Goal: Task Accomplishment & Management: Complete application form

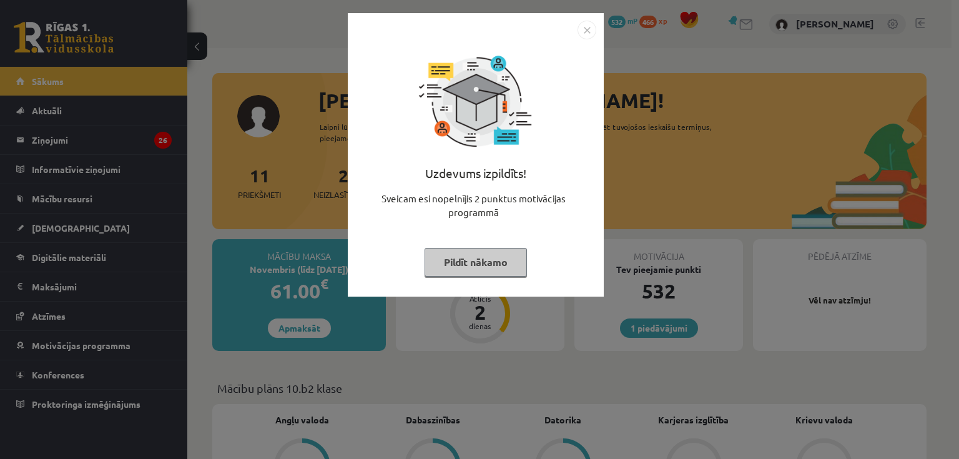
click at [588, 32] on img "Close" at bounding box center [586, 30] width 19 height 19
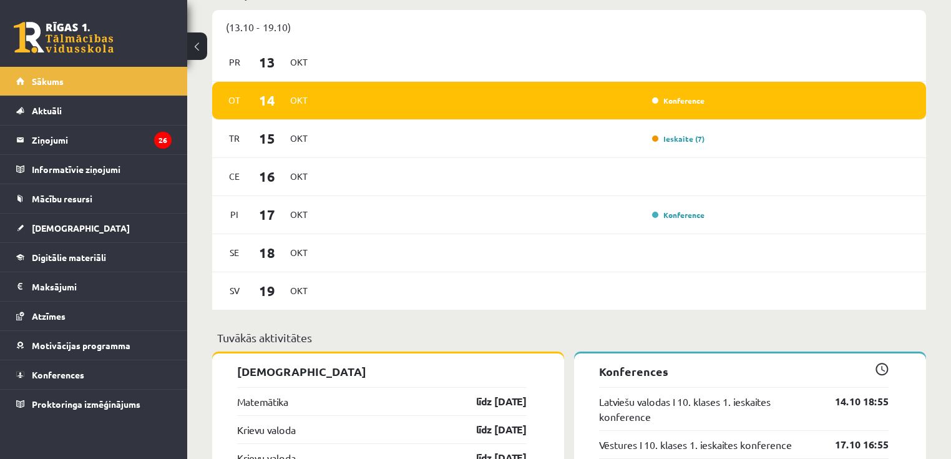
scroll to position [1049, 0]
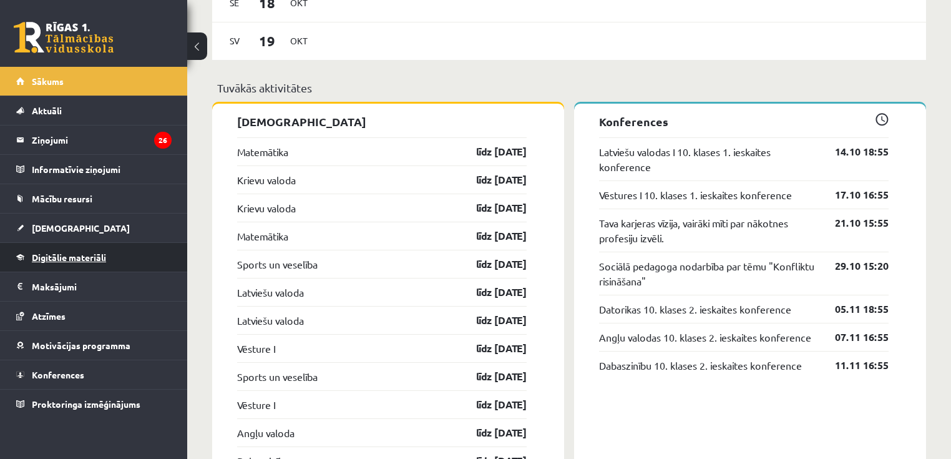
click at [60, 263] on link "Digitālie materiāli" at bounding box center [93, 257] width 155 height 29
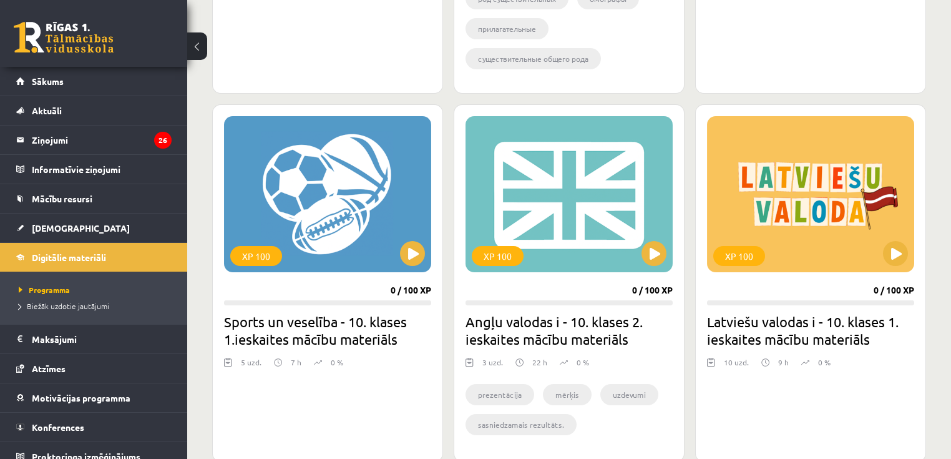
scroll to position [649, 0]
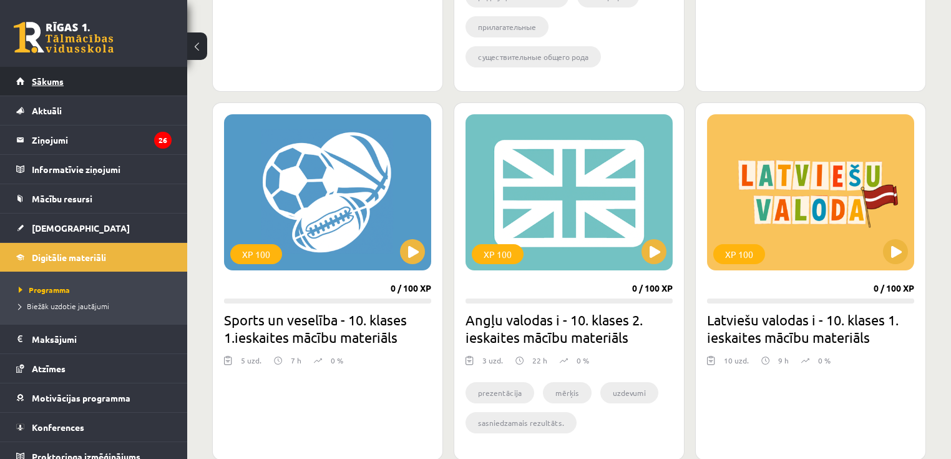
click at [63, 86] on link "Sākums" at bounding box center [93, 81] width 155 height 29
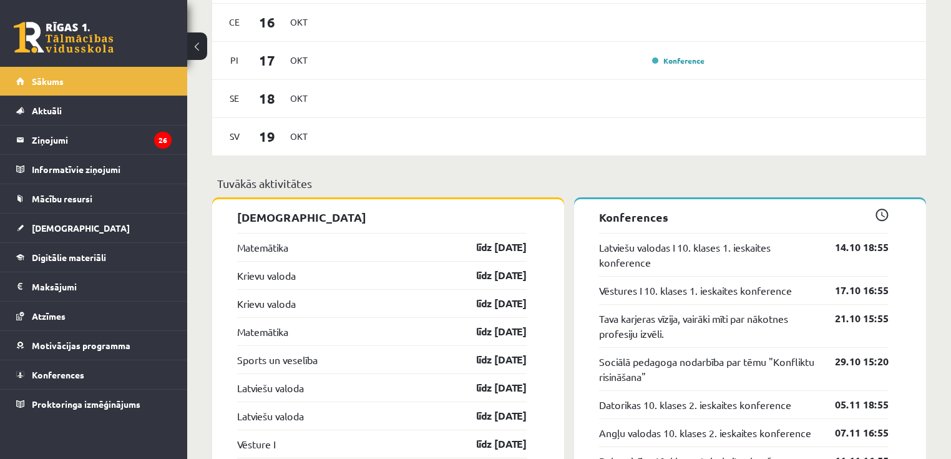
scroll to position [949, 0]
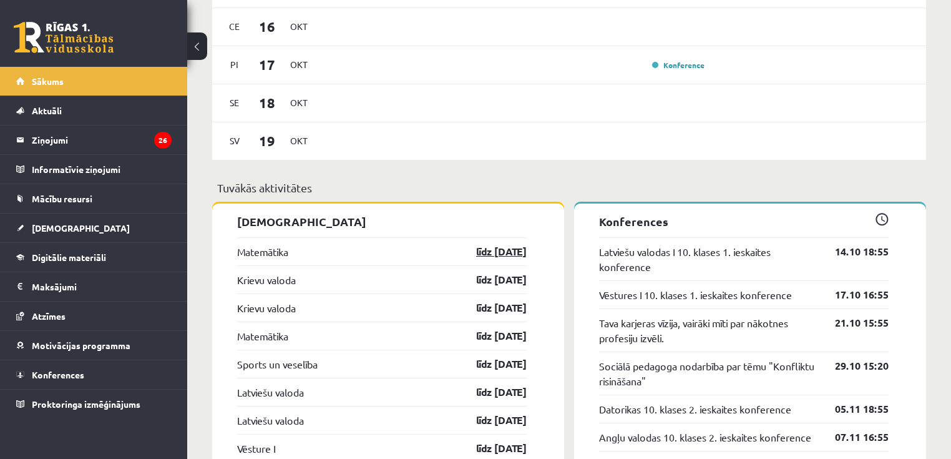
click at [507, 257] on link "līdz [DATE]" at bounding box center [490, 251] width 72 height 15
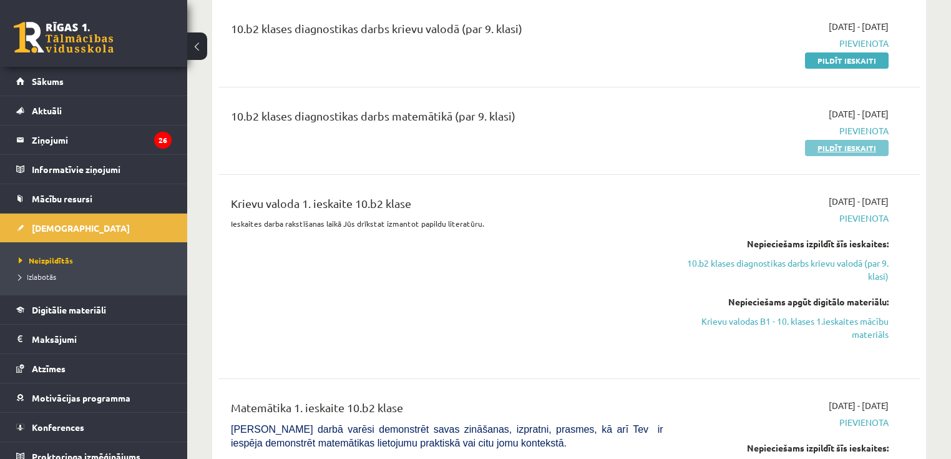
scroll to position [50, 0]
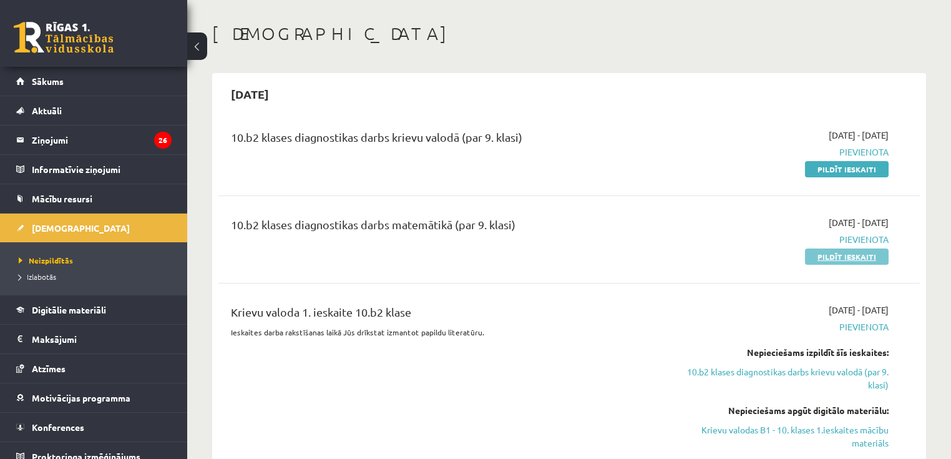
click at [833, 260] on link "Pildīt ieskaiti" at bounding box center [847, 256] width 84 height 16
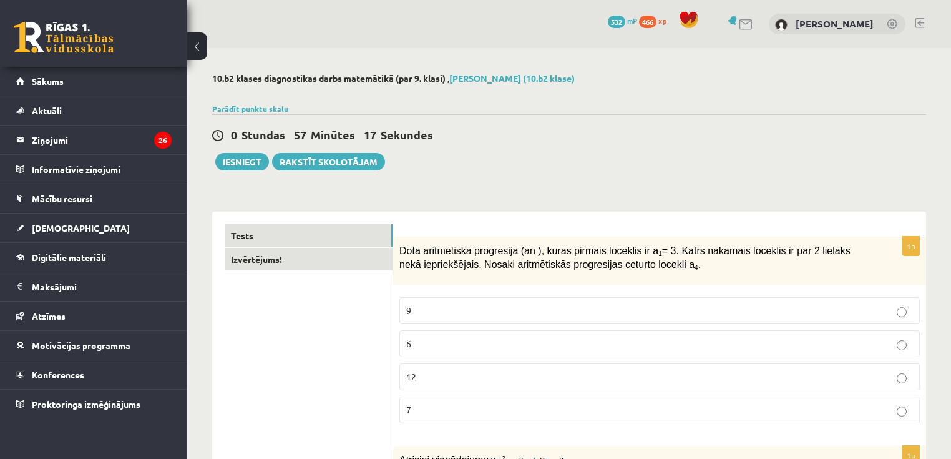
click at [332, 248] on link "Izvērtējums!" at bounding box center [309, 259] width 168 height 23
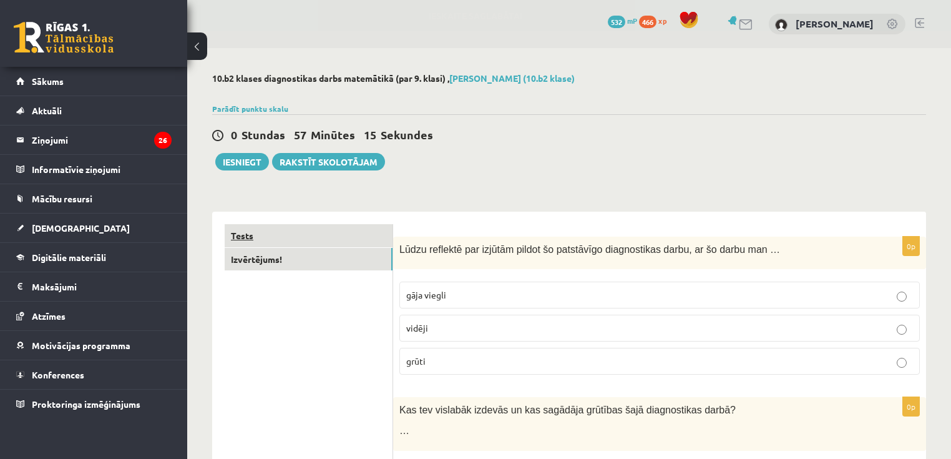
click at [322, 239] on link "Tests" at bounding box center [309, 235] width 168 height 23
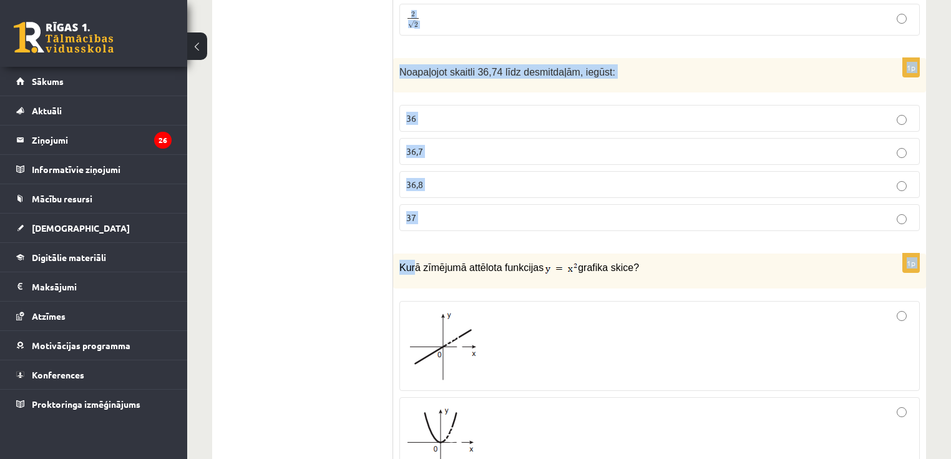
scroll to position [999, 0]
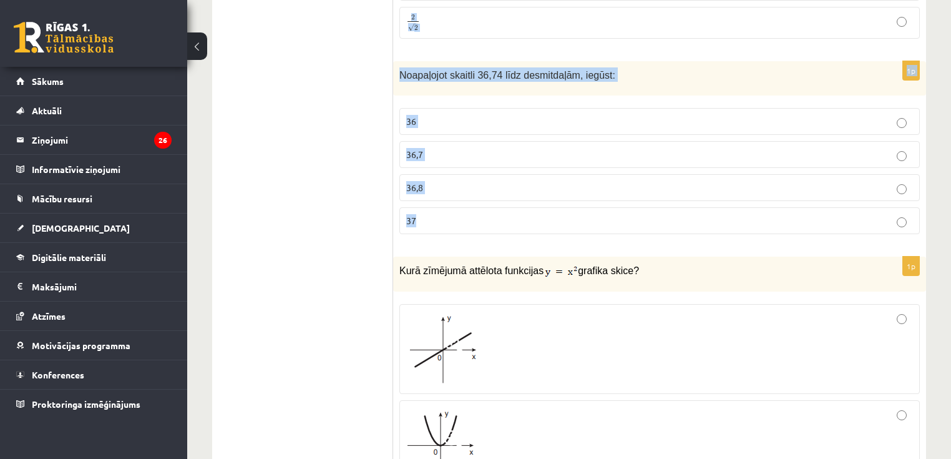
drag, startPoint x: 401, startPoint y: 245, endPoint x: 422, endPoint y: 227, distance: 27.4
copy form "Dota aritmētiskā progresija (an ), kuras pirmais loceklis ir a 1 = 3. Katrs nāk…"
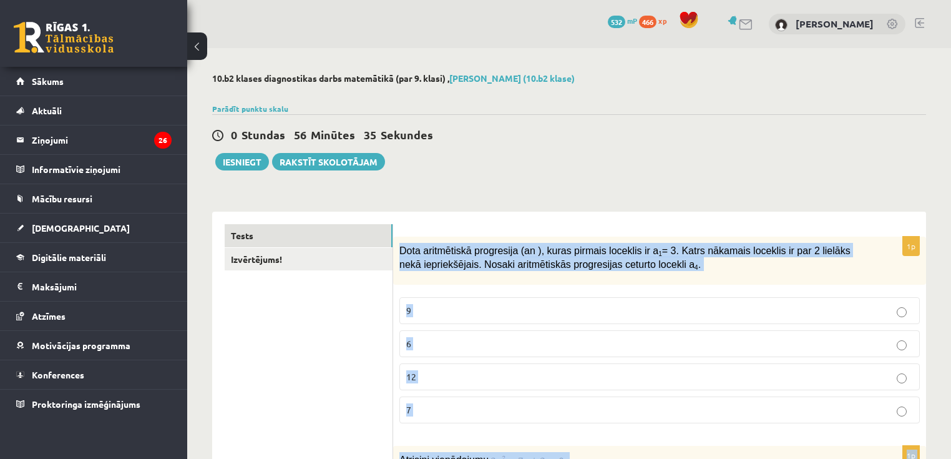
scroll to position [150, 0]
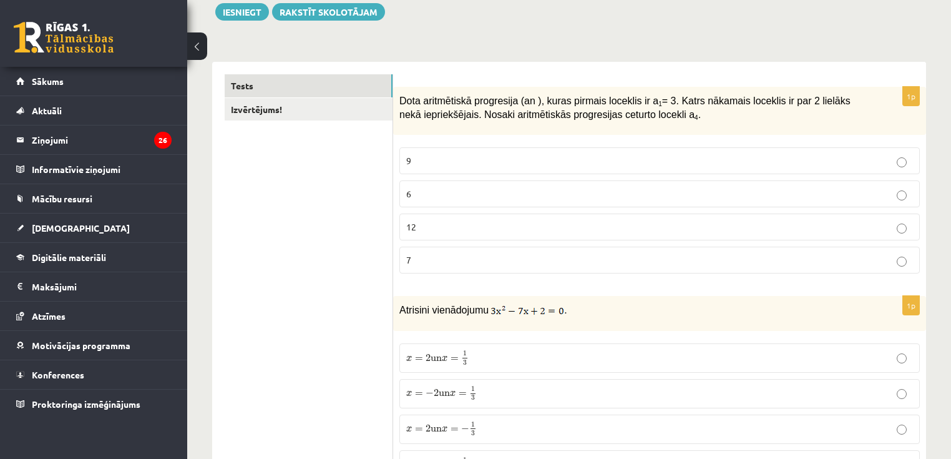
click at [432, 163] on p "9" at bounding box center [659, 160] width 507 height 13
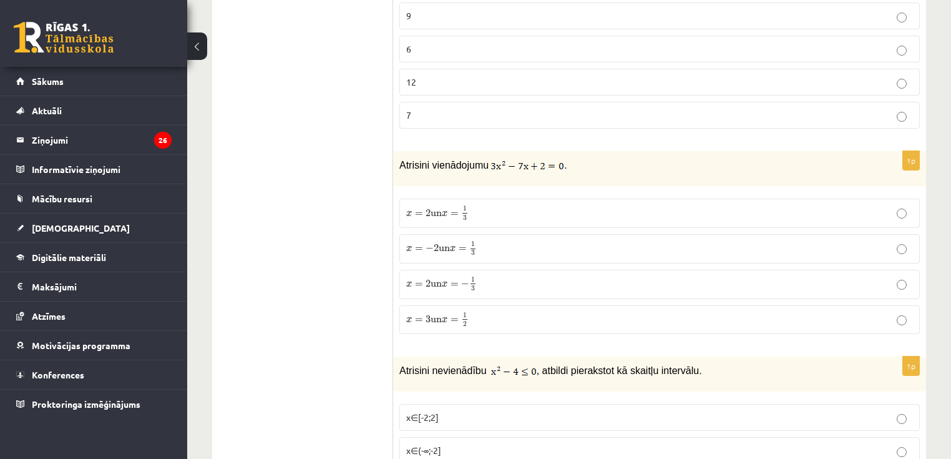
scroll to position [300, 0]
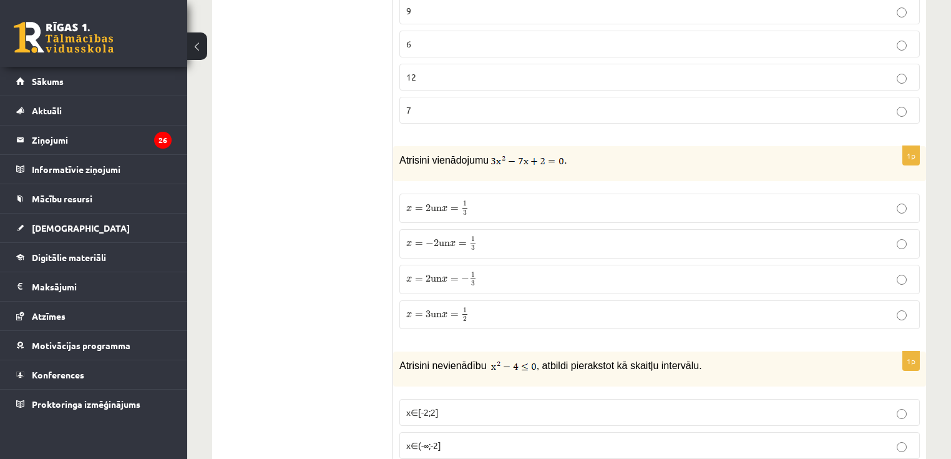
click at [451, 213] on span "x = 2 un x = 1 3" at bounding box center [437, 208] width 62 height 14
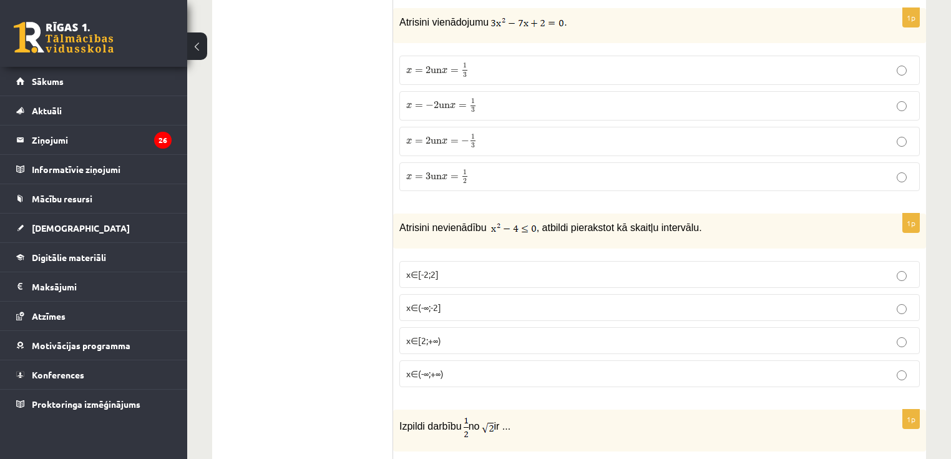
scroll to position [350, 0]
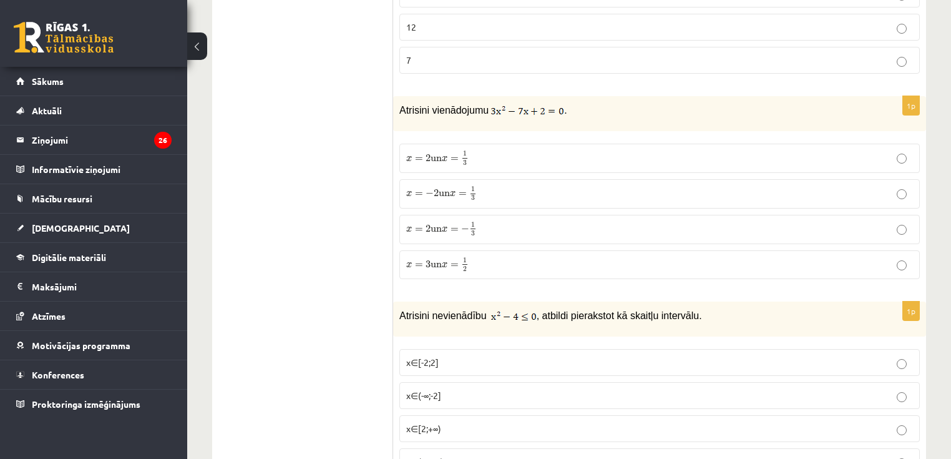
click at [418, 230] on span "=" at bounding box center [419, 230] width 8 height 4
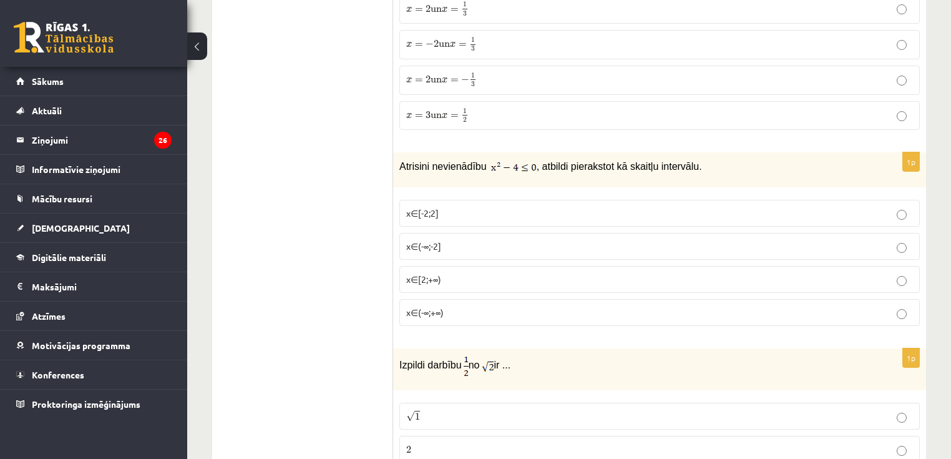
scroll to position [499, 0]
click at [412, 212] on span "x∈[-2;2]" at bounding box center [422, 212] width 32 height 11
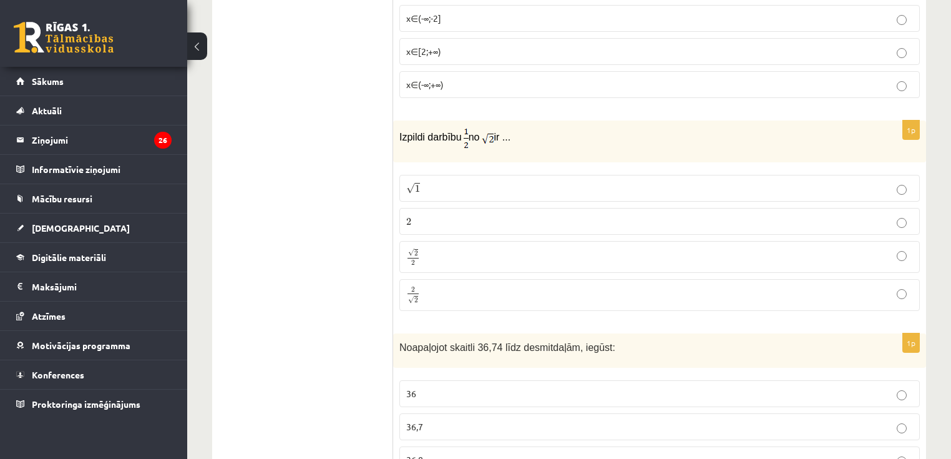
scroll to position [749, 0]
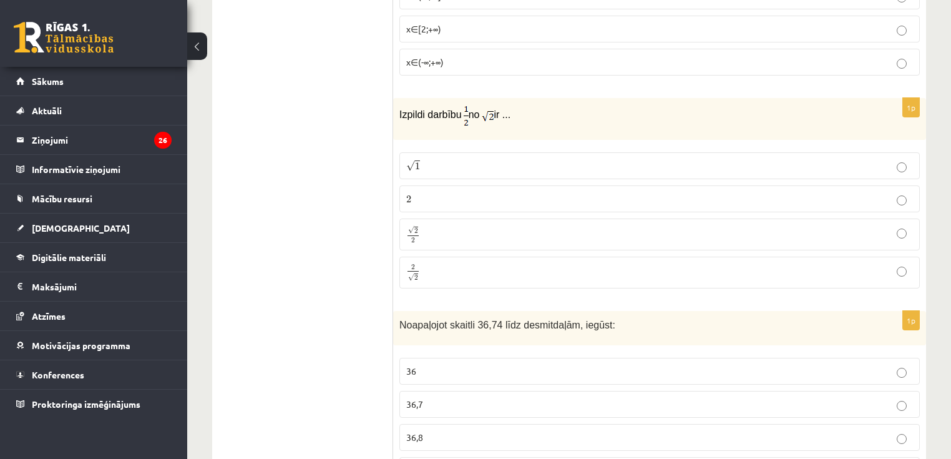
click at [432, 267] on p "2 √ 2 2 2" at bounding box center [659, 272] width 507 height 18
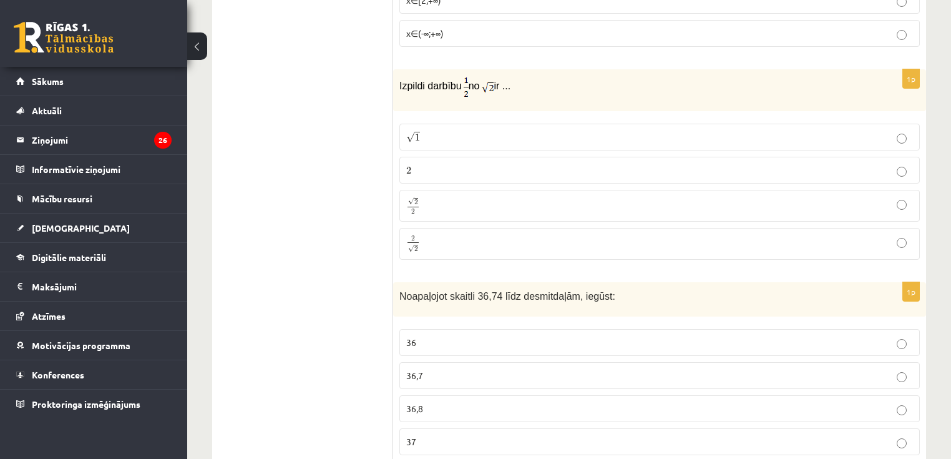
scroll to position [799, 0]
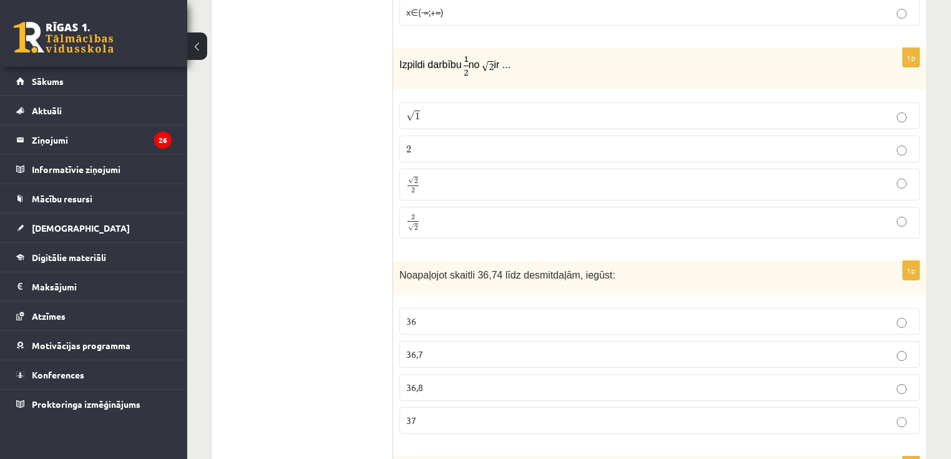
click at [436, 184] on p "√ 2 2 2 2" at bounding box center [659, 184] width 507 height 18
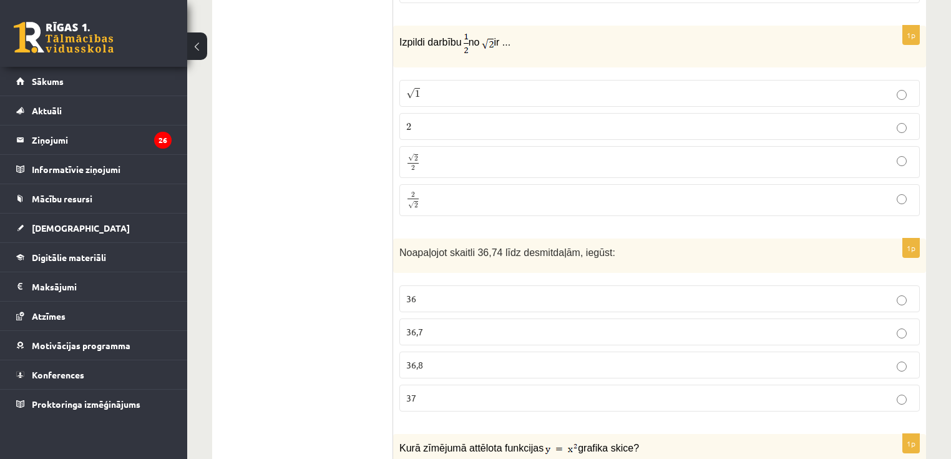
scroll to position [849, 0]
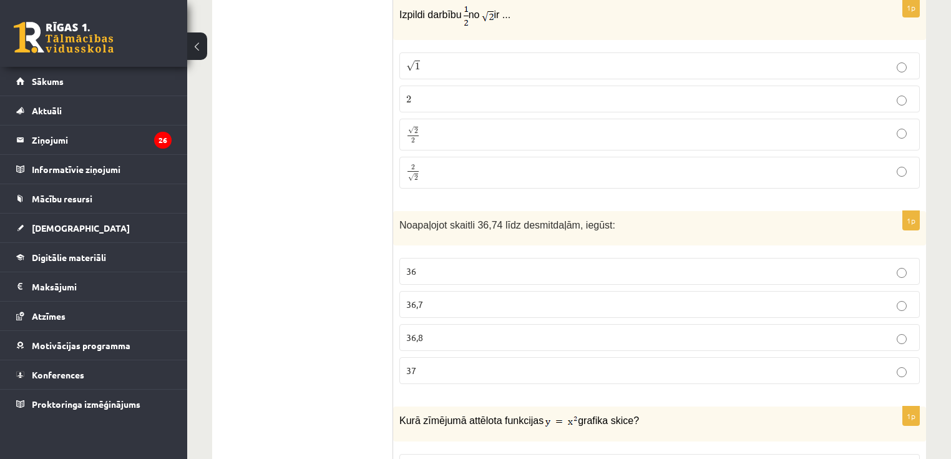
click at [434, 301] on p "36,7" at bounding box center [659, 304] width 507 height 13
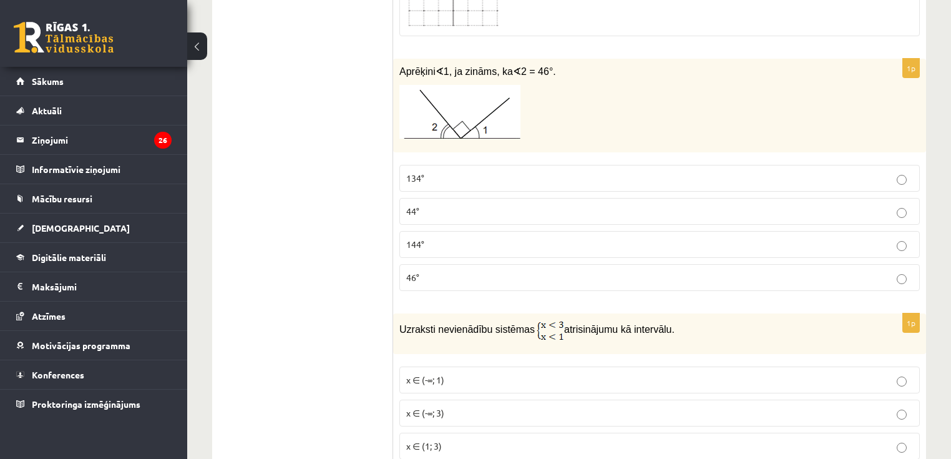
scroll to position [2197, 0]
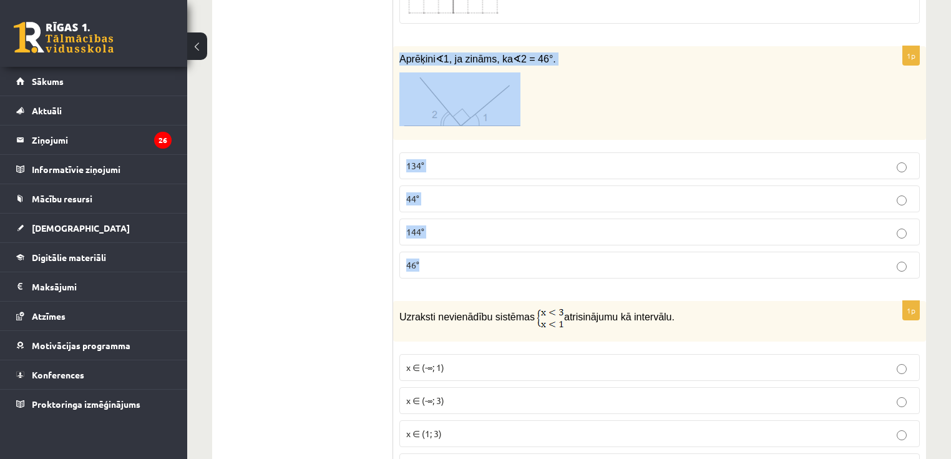
drag, startPoint x: 401, startPoint y: 47, endPoint x: 447, endPoint y: 263, distance: 220.2
click at [447, 263] on div "1p Aprēķini ∢ 1, ja zināms, ka ∢ 2 = 46°. 134° 44° 144° 46°" at bounding box center [659, 167] width 533 height 243
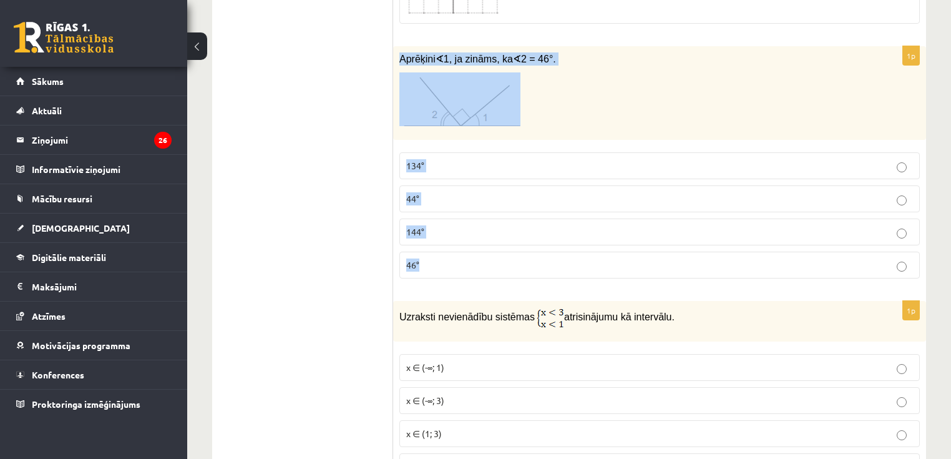
drag, startPoint x: 400, startPoint y: 44, endPoint x: 442, endPoint y: 247, distance: 207.1
click at [442, 247] on div "1p Aprēķini ∢ 1, ja zināms, ka ∢ 2 = 46°. 134° 44° 144° 46°" at bounding box center [659, 167] width 533 height 243
copy div "Aprēķini ∢ 1, ja zināms, ka ∢ 2 = 46°. 134° 44° 144° 46°"
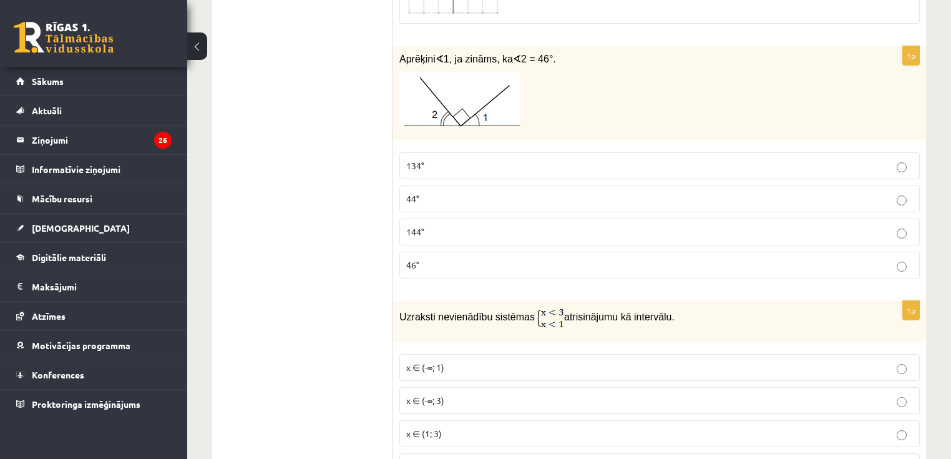
click at [410, 161] on p "134°" at bounding box center [659, 165] width 507 height 13
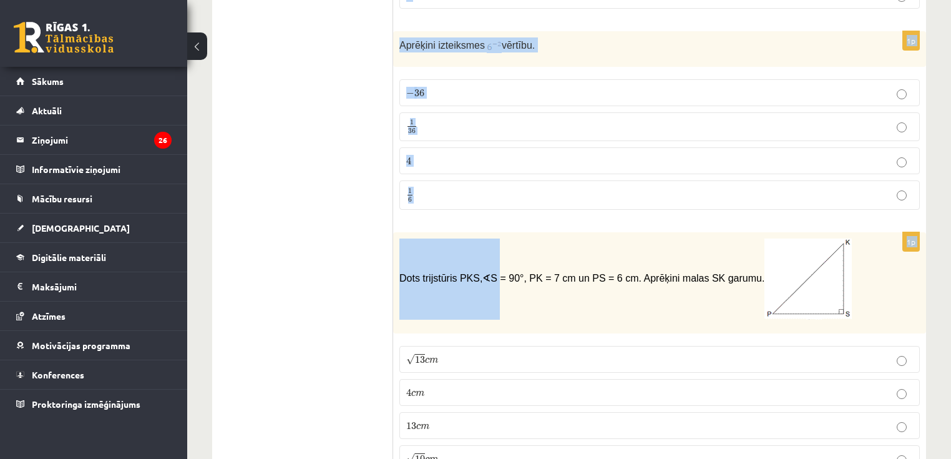
scroll to position [3695, 0]
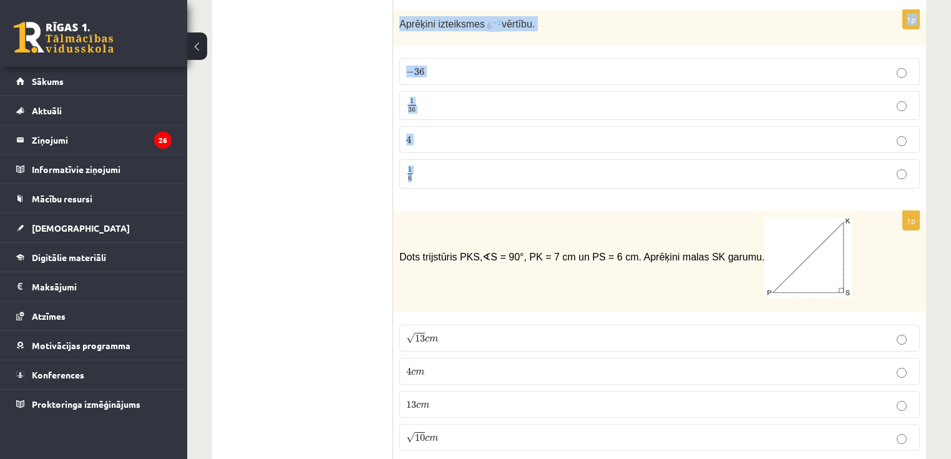
drag, startPoint x: 397, startPoint y: 192, endPoint x: 517, endPoint y: 151, distance: 126.7
copy form "Cilindra pamata diametrs ir 2 cm, cilindra augstums 10 cm. Aprēķini cilindra ti…"
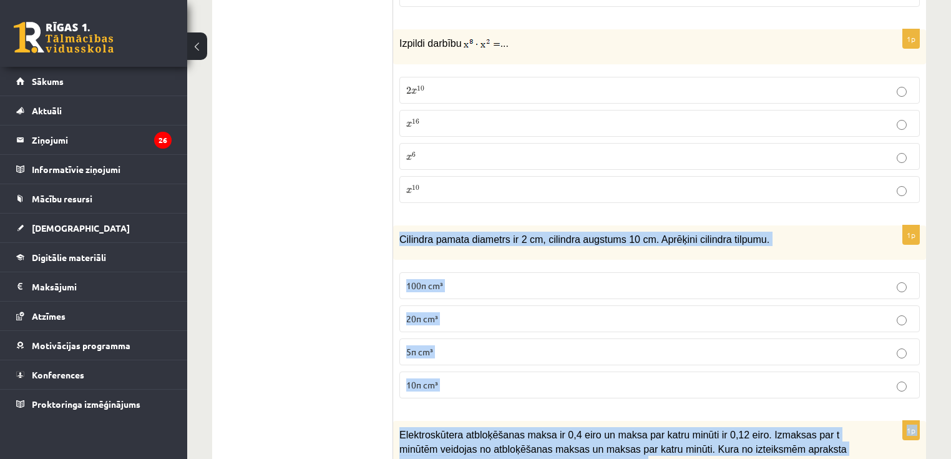
scroll to position [2946, 0]
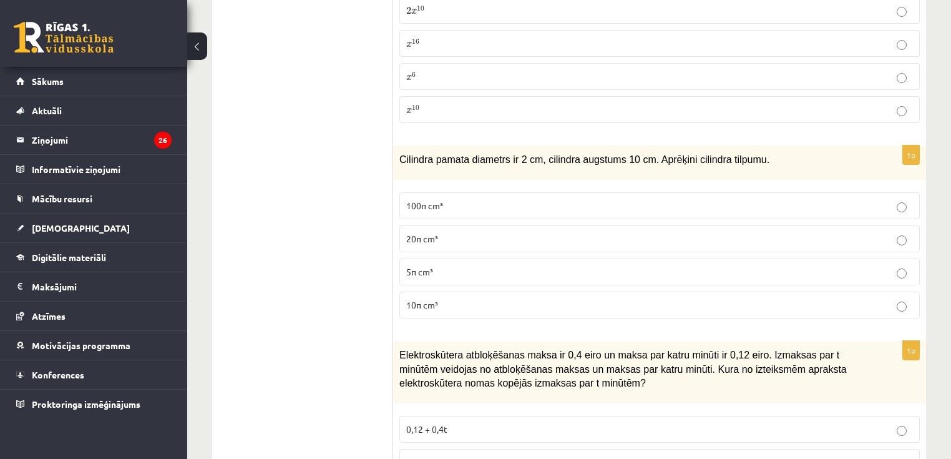
click at [414, 266] on span "5π cm³" at bounding box center [419, 271] width 27 height 11
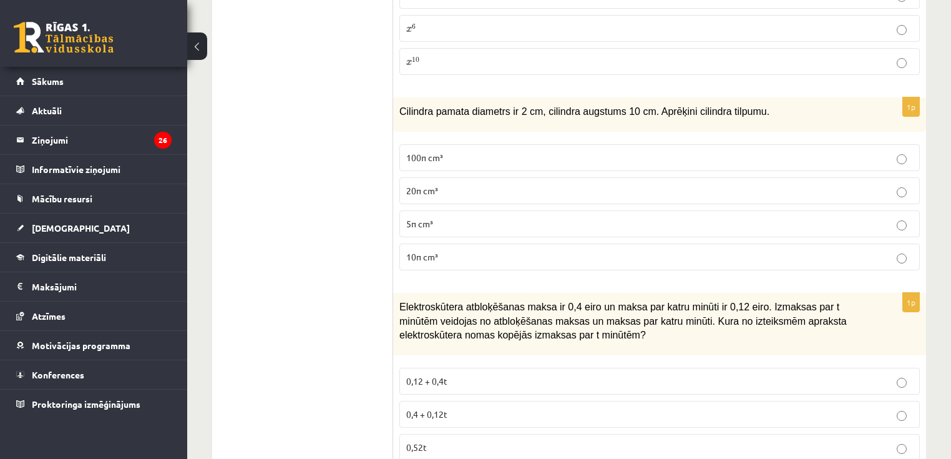
scroll to position [2996, 0]
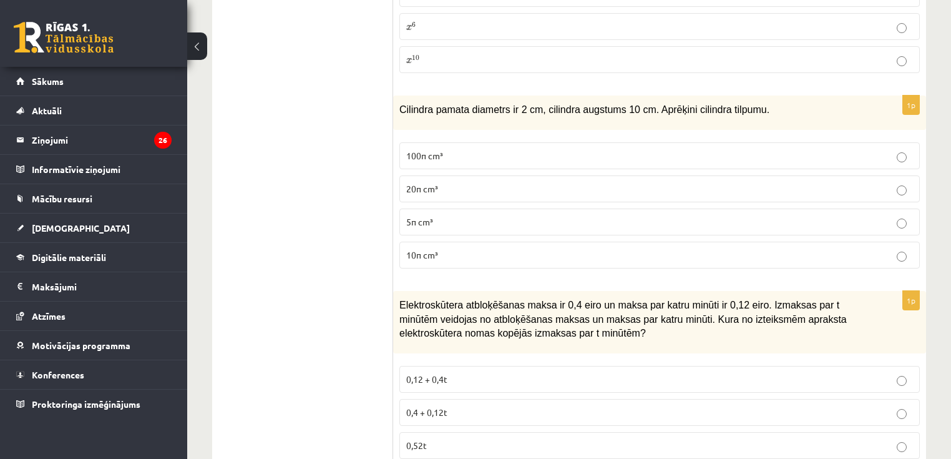
click at [425, 248] on p "10π cm³" at bounding box center [659, 254] width 507 height 13
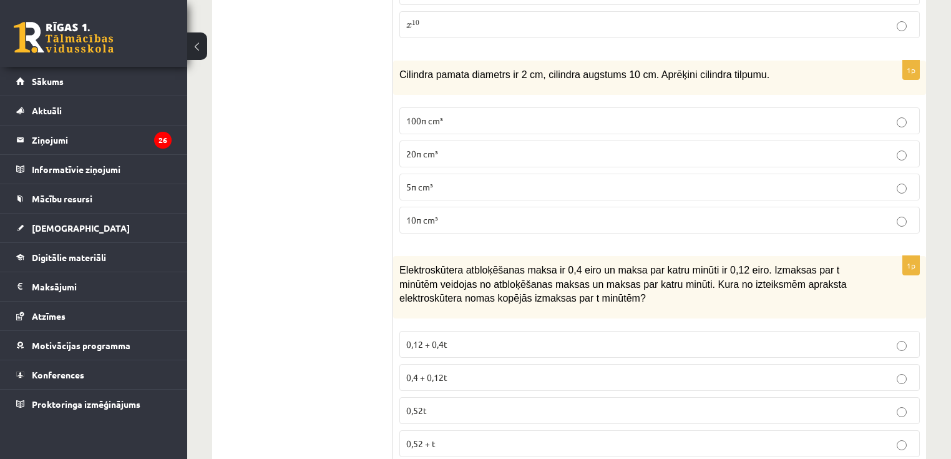
scroll to position [3096, 0]
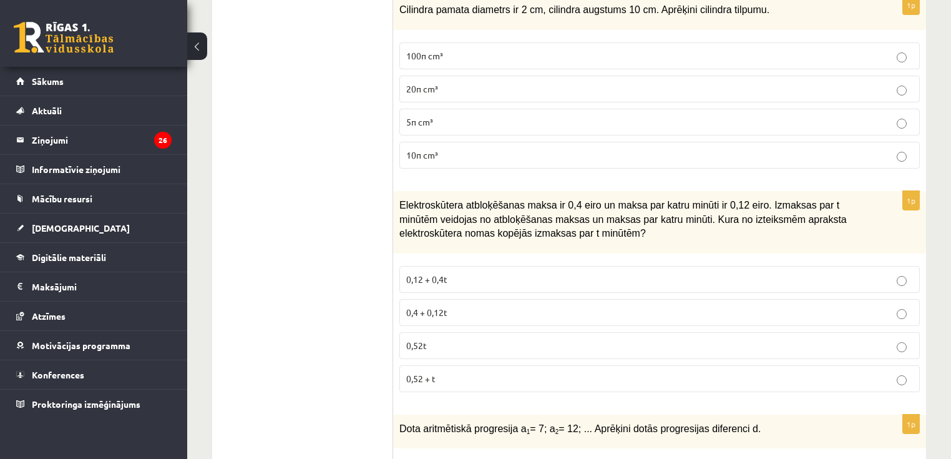
click at [449, 306] on p "0,4 + 0,12t" at bounding box center [659, 312] width 507 height 13
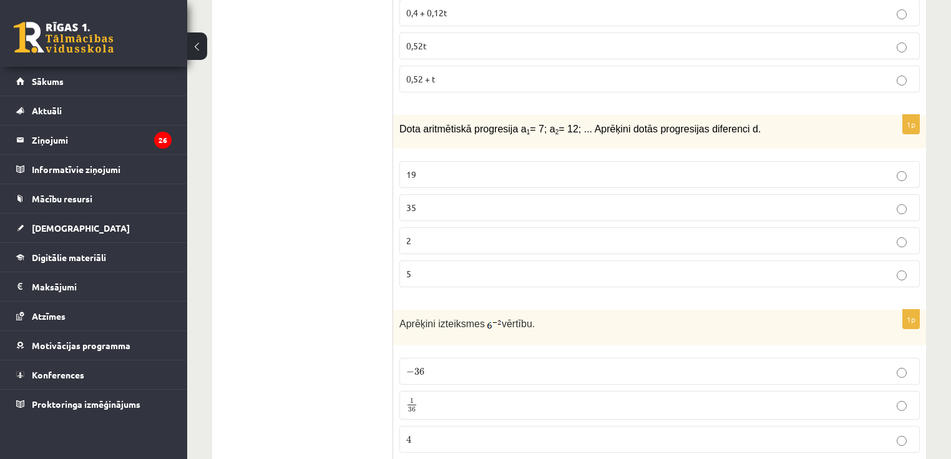
click at [421, 265] on label "5" at bounding box center [659, 273] width 521 height 27
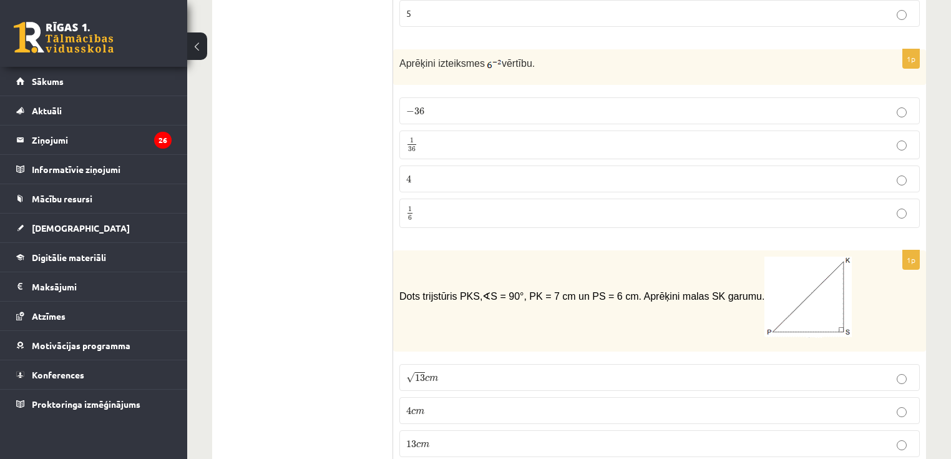
scroll to position [3595, 0]
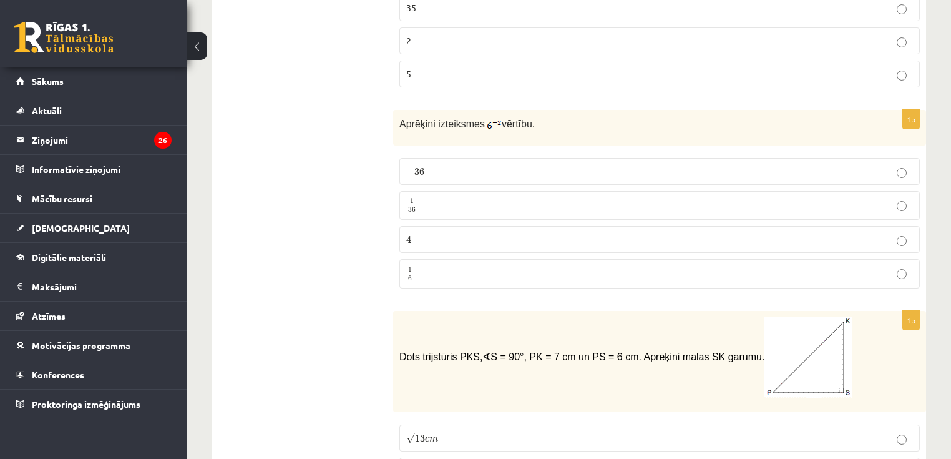
click at [429, 233] on p "4 4" at bounding box center [659, 239] width 507 height 13
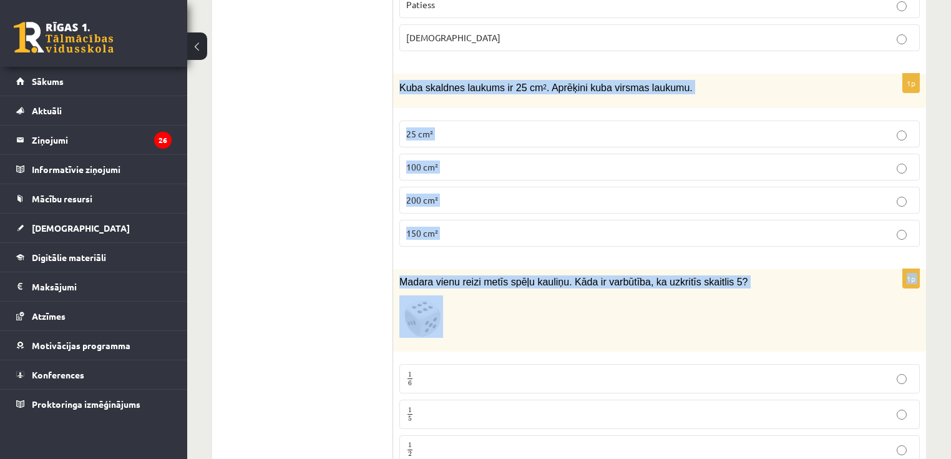
scroll to position [4744, 0]
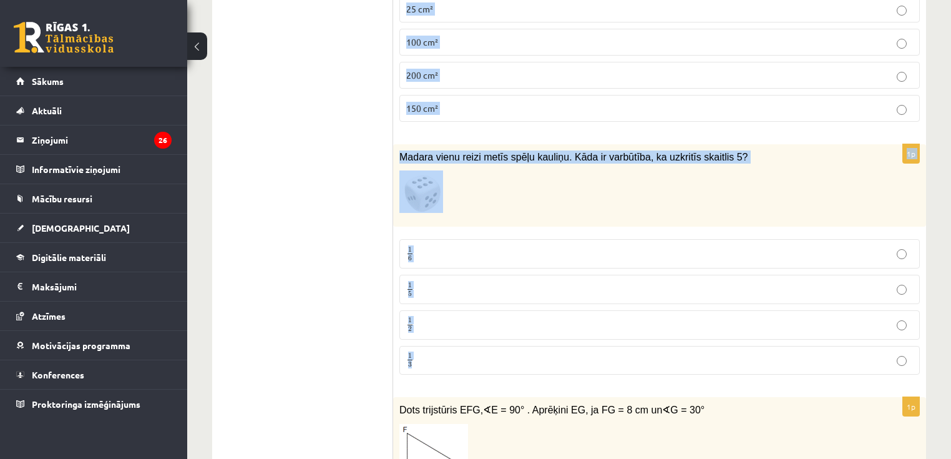
drag, startPoint x: 400, startPoint y: 138, endPoint x: 502, endPoint y: 325, distance: 212.9
copy form "Kuba skaldnes laukums ir 25 cm 2 . Aprēķini kuba virsmas laukumu. 25 cm² 100 cm…"
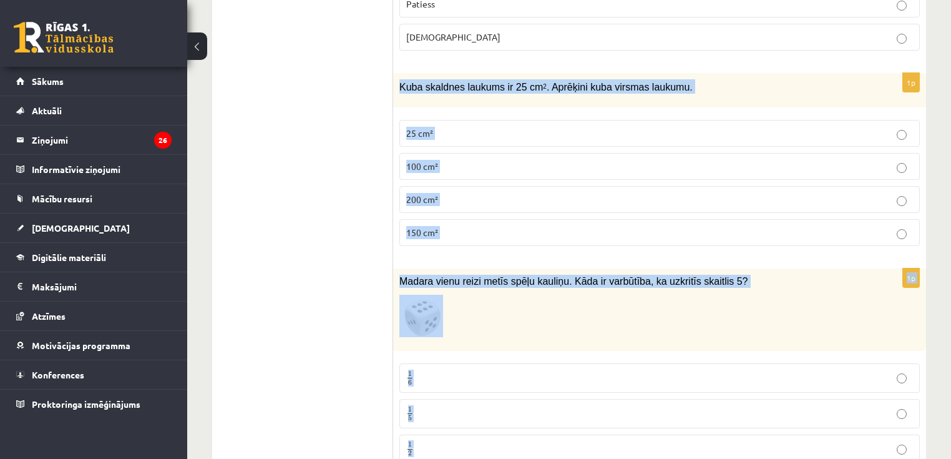
scroll to position [4494, 0]
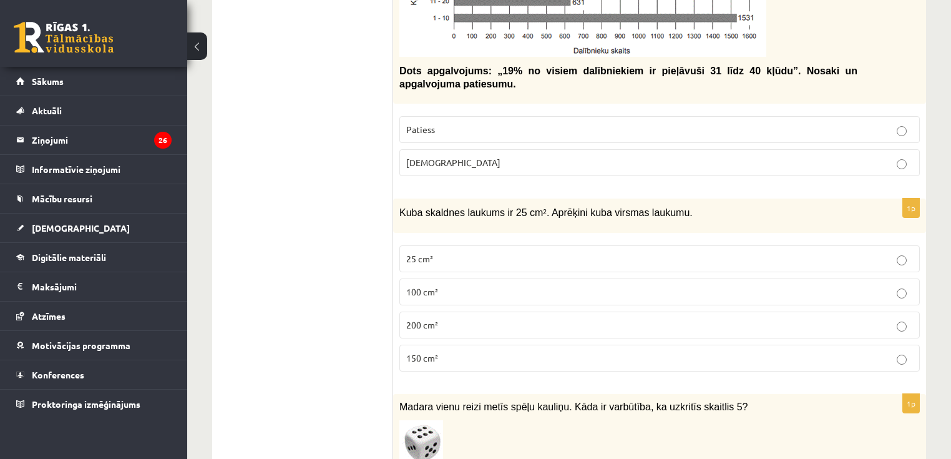
drag, startPoint x: 419, startPoint y: 336, endPoint x: 378, endPoint y: 365, distance: 50.2
click at [419, 352] on span "150 cm²" at bounding box center [422, 357] width 32 height 11
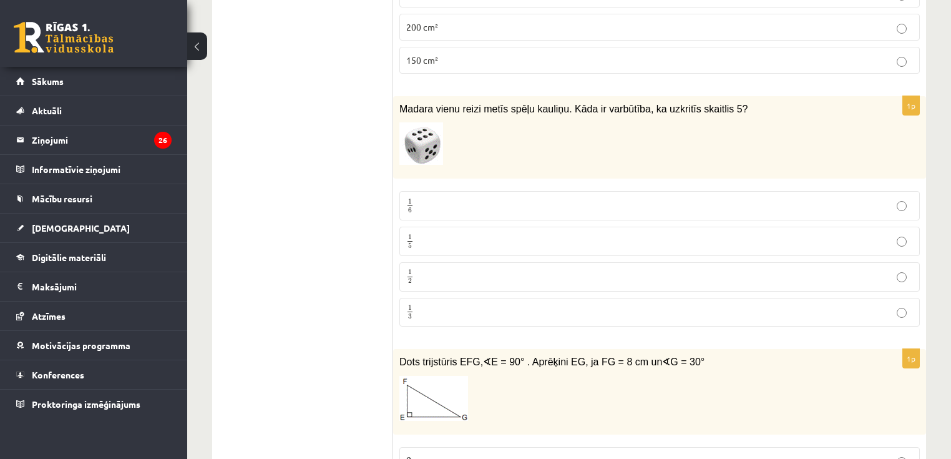
scroll to position [4793, 0]
click at [436, 196] on p "1 6 1 6" at bounding box center [659, 204] width 507 height 16
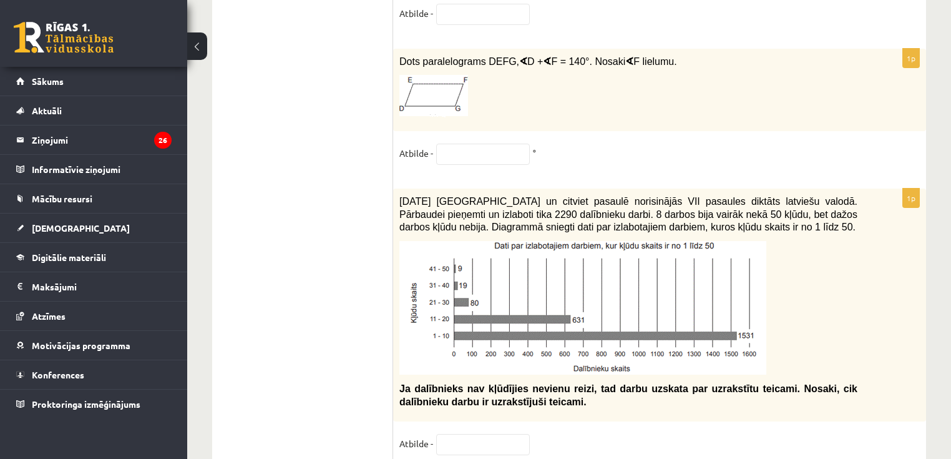
scroll to position [6420, 0]
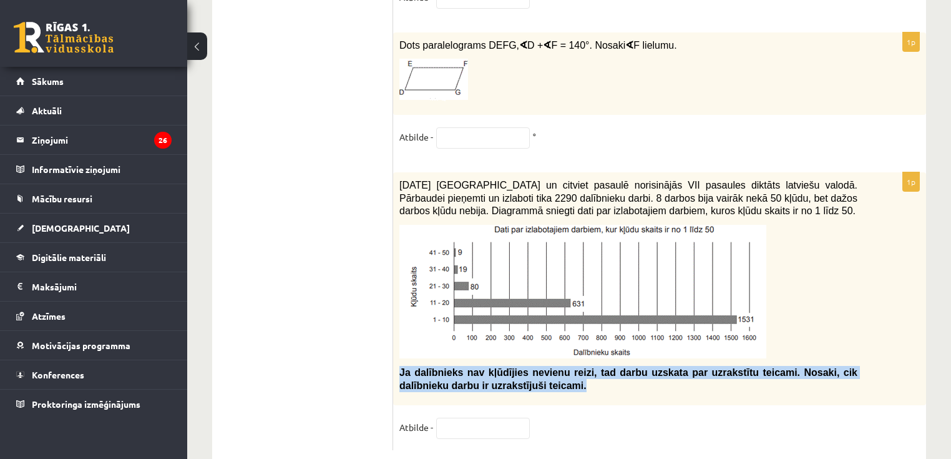
drag, startPoint x: 400, startPoint y: 339, endPoint x: 506, endPoint y: 360, distance: 107.5
click at [506, 366] on p "Ja dalībnieks nav kļūdījies nevienu reizi, tad darbu uzskata par uzrakstītu tei…" at bounding box center [628, 379] width 458 height 26
copy span "Ja dalībnieks nav kļūdījies nevienu reizi, tad darbu uzskata par uzrakstītu tei…"
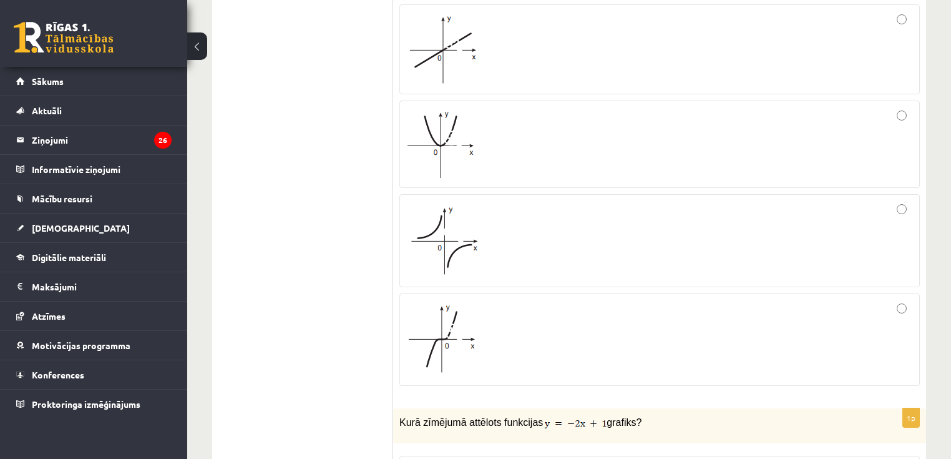
scroll to position [1248, 0]
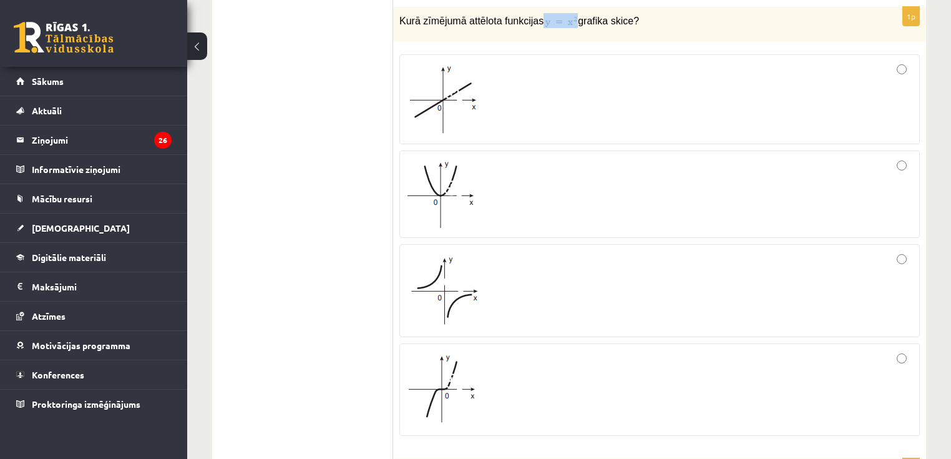
drag, startPoint x: 544, startPoint y: 15, endPoint x: 560, endPoint y: 15, distance: 16.2
click at [560, 15] on p "Kurā zīmējumā attēlota funkcijas grafika skice?" at bounding box center [628, 20] width 458 height 15
copy p
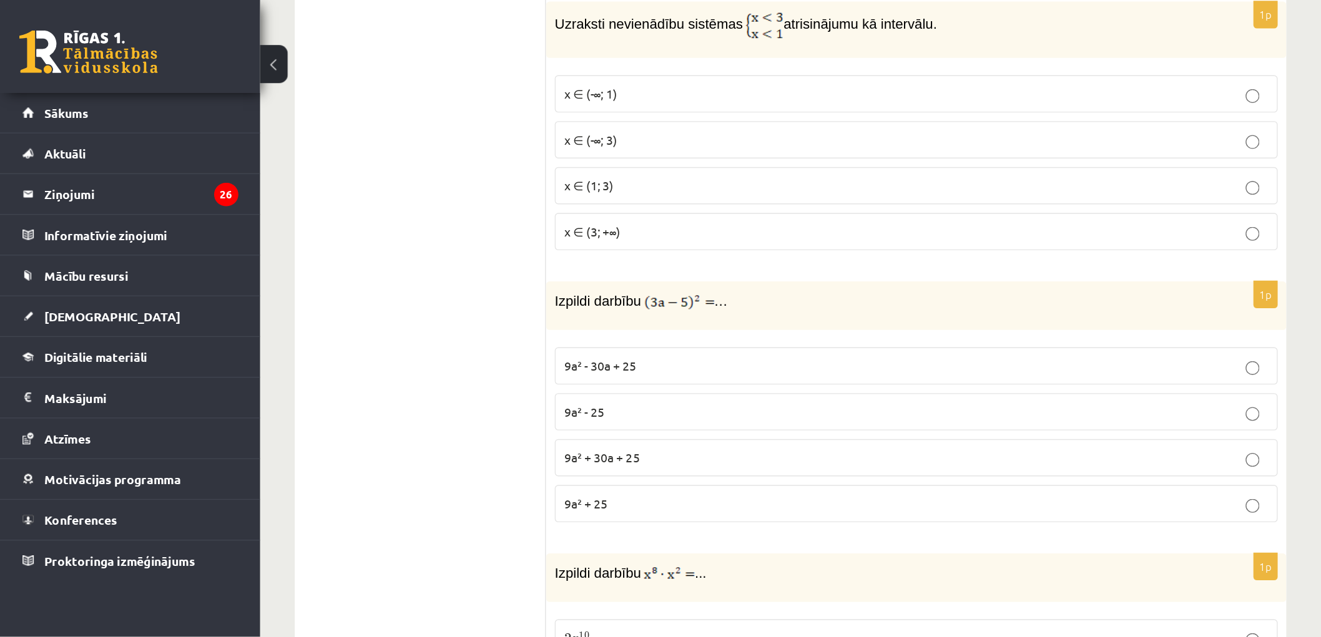
scroll to position [2447, 0]
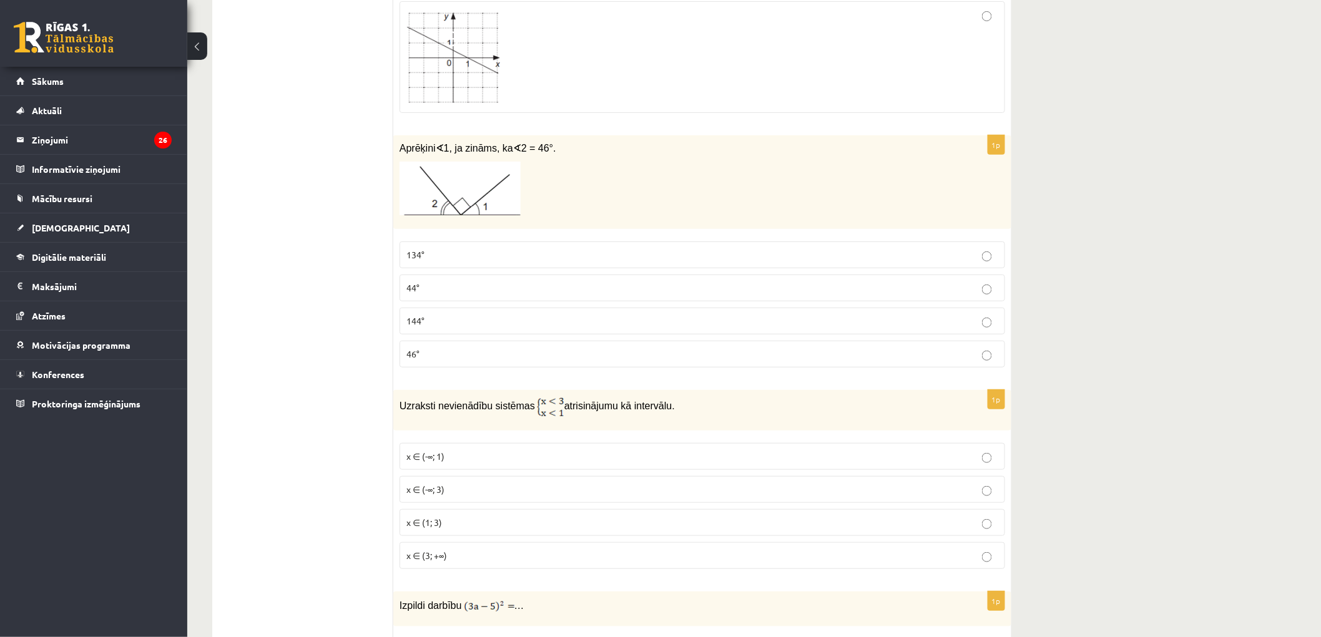
scroll to position [2238, 0]
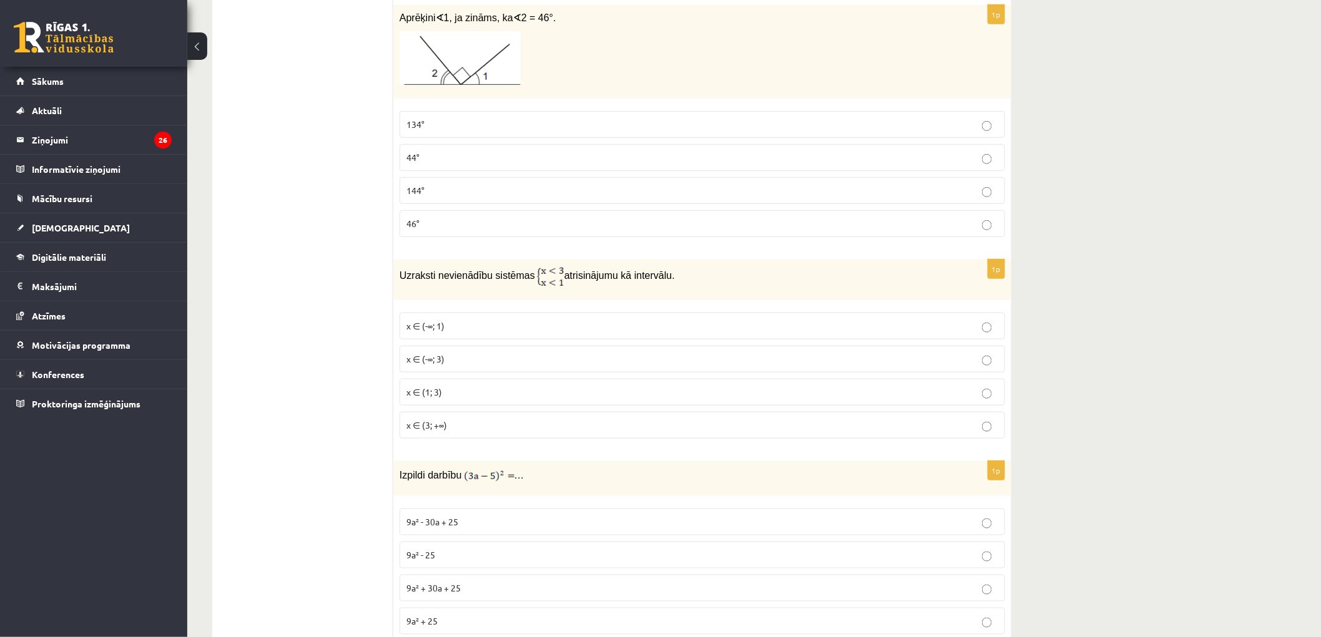
click at [414, 327] on span "x ∈ (-∞; 1)" at bounding box center [425, 325] width 38 height 11
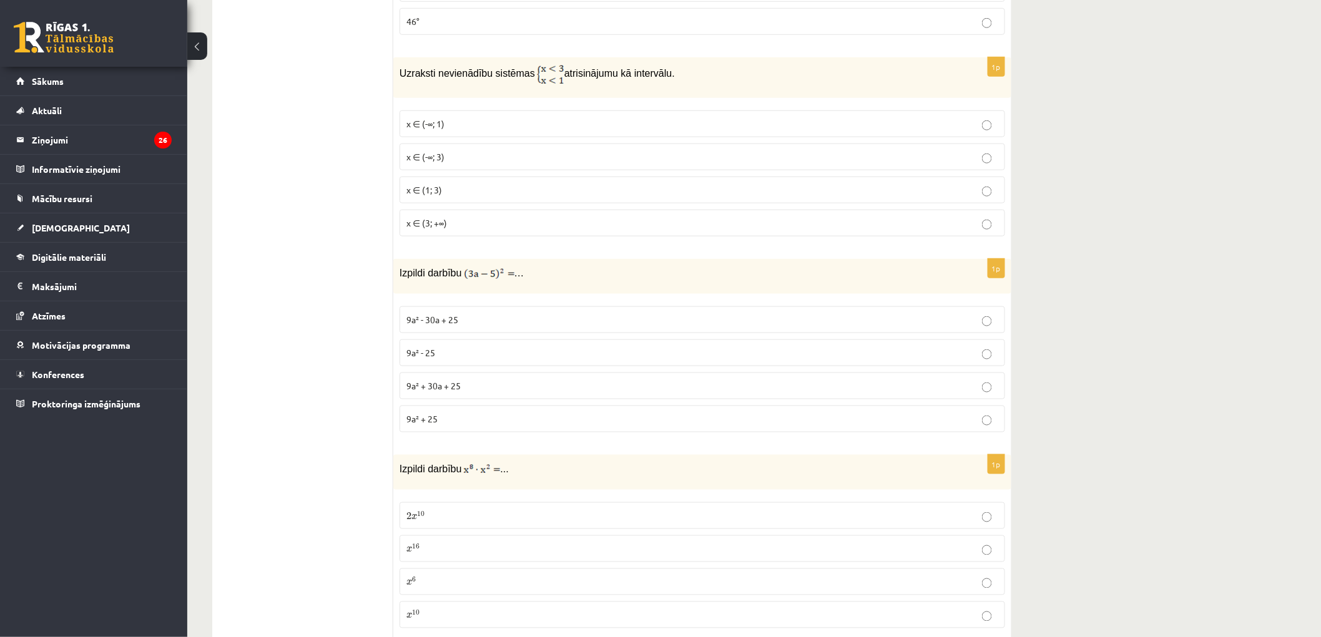
scroll to position [2447, 0]
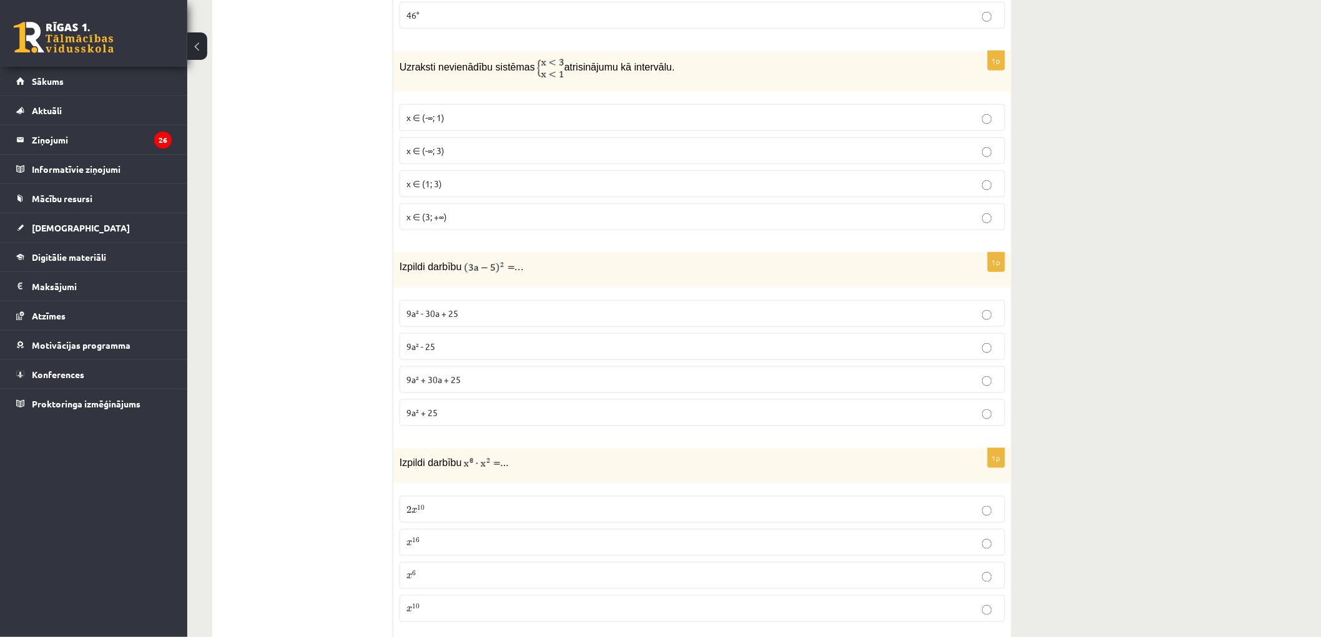
click at [459, 320] on p "9a² - 30a + 25" at bounding box center [702, 313] width 592 height 13
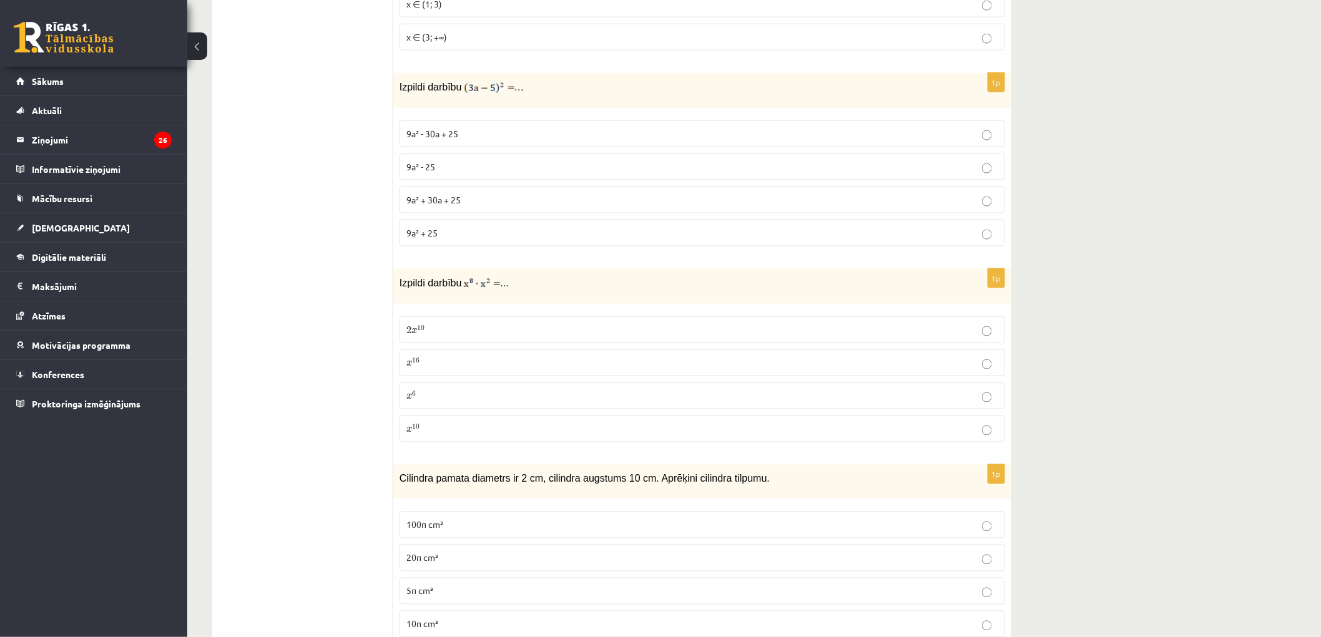
scroll to position [2655, 0]
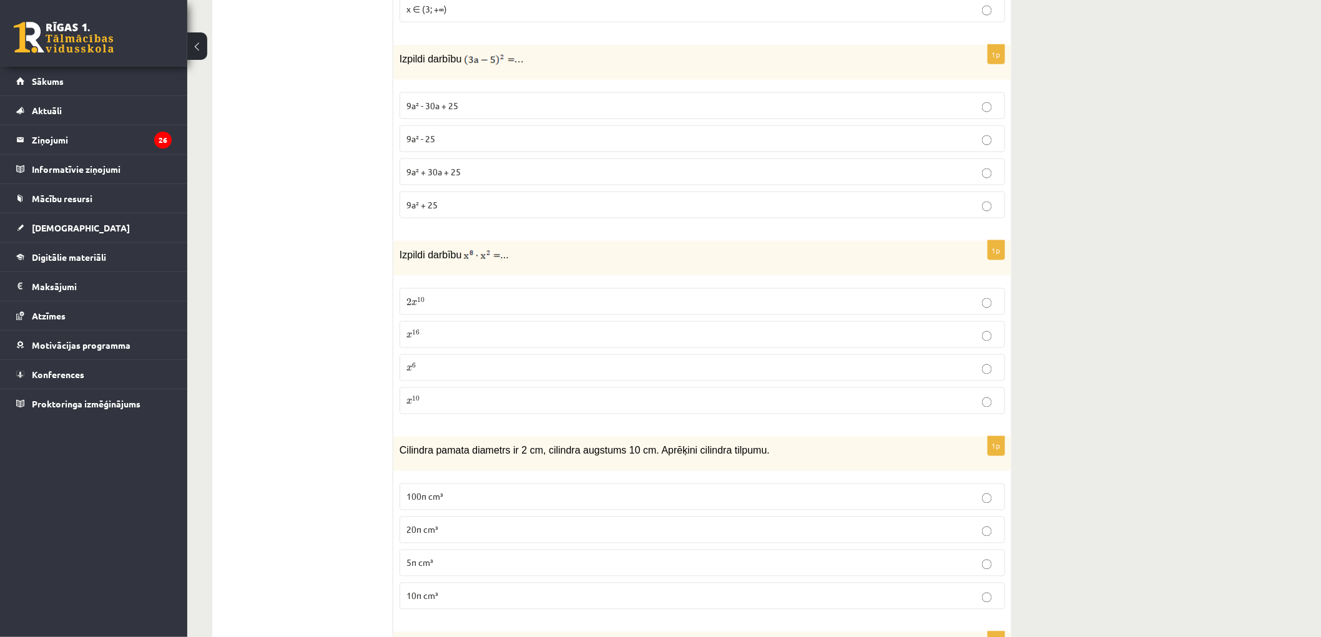
click at [456, 403] on p "x 10 x 10" at bounding box center [702, 400] width 592 height 13
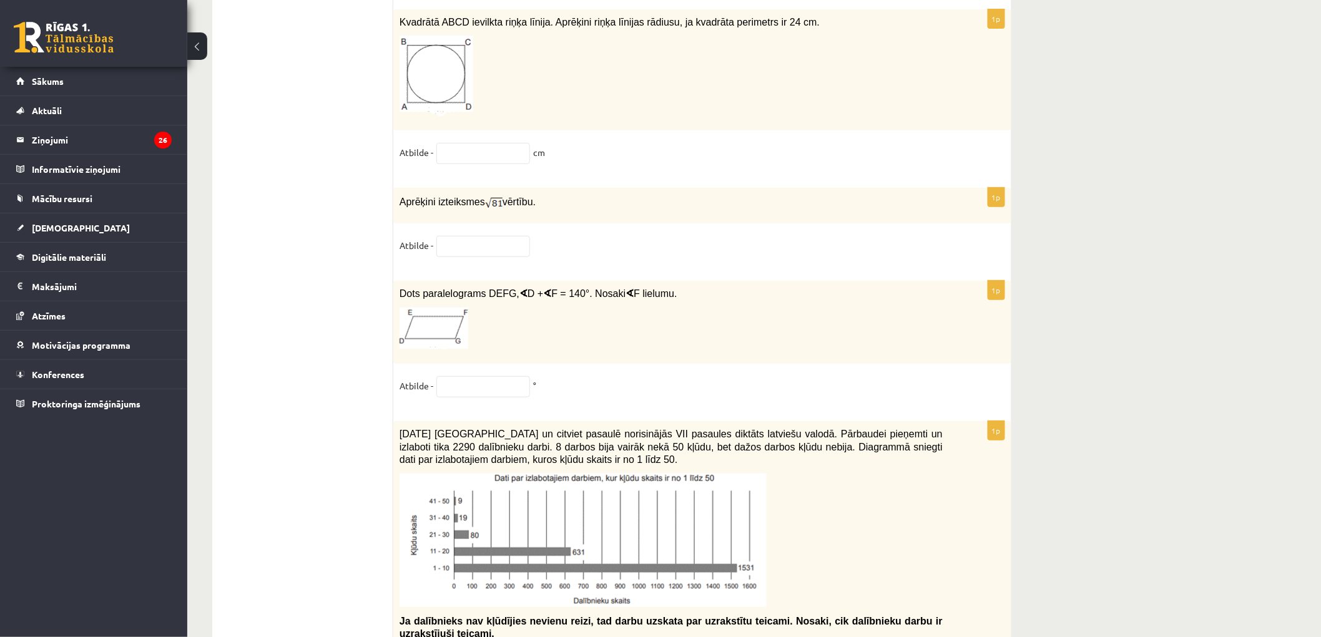
scroll to position [6109, 0]
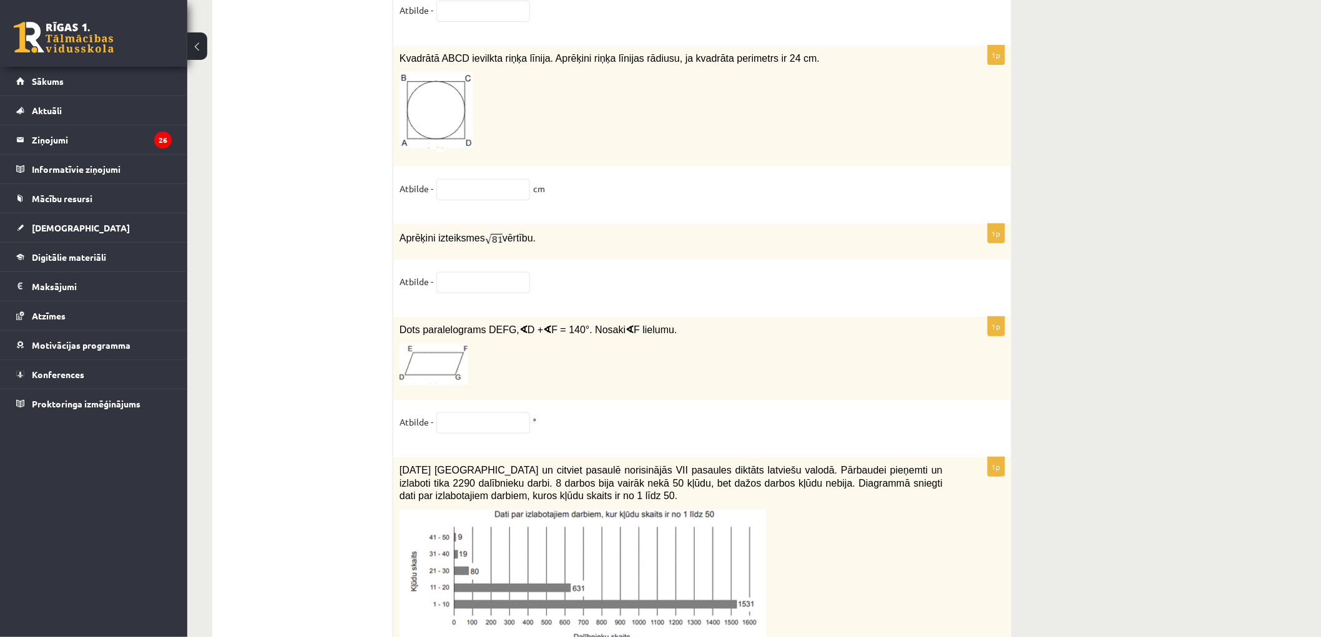
drag, startPoint x: 1175, startPoint y: 88, endPoint x: 1167, endPoint y: 8, distance: 80.2
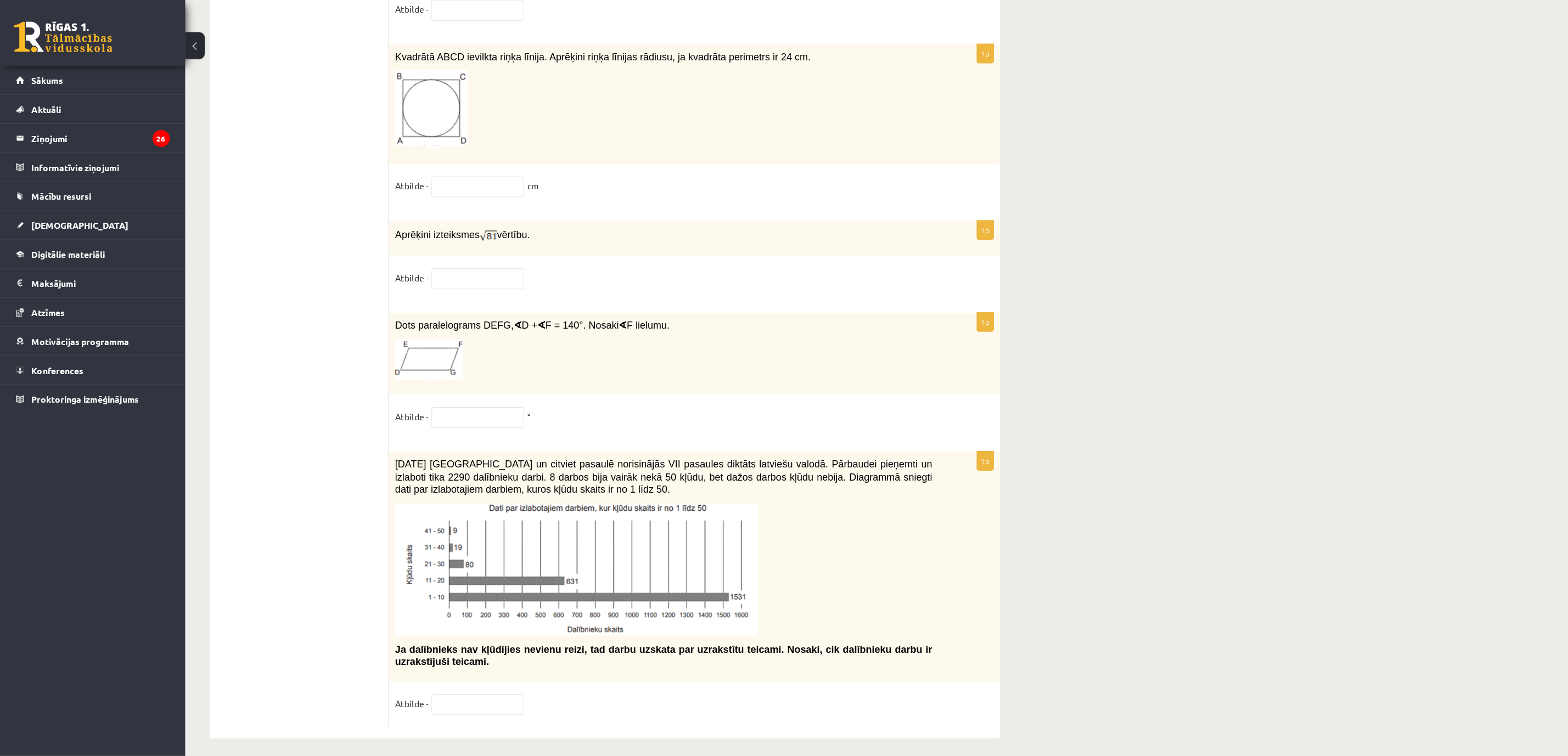
scroll to position [5331, 0]
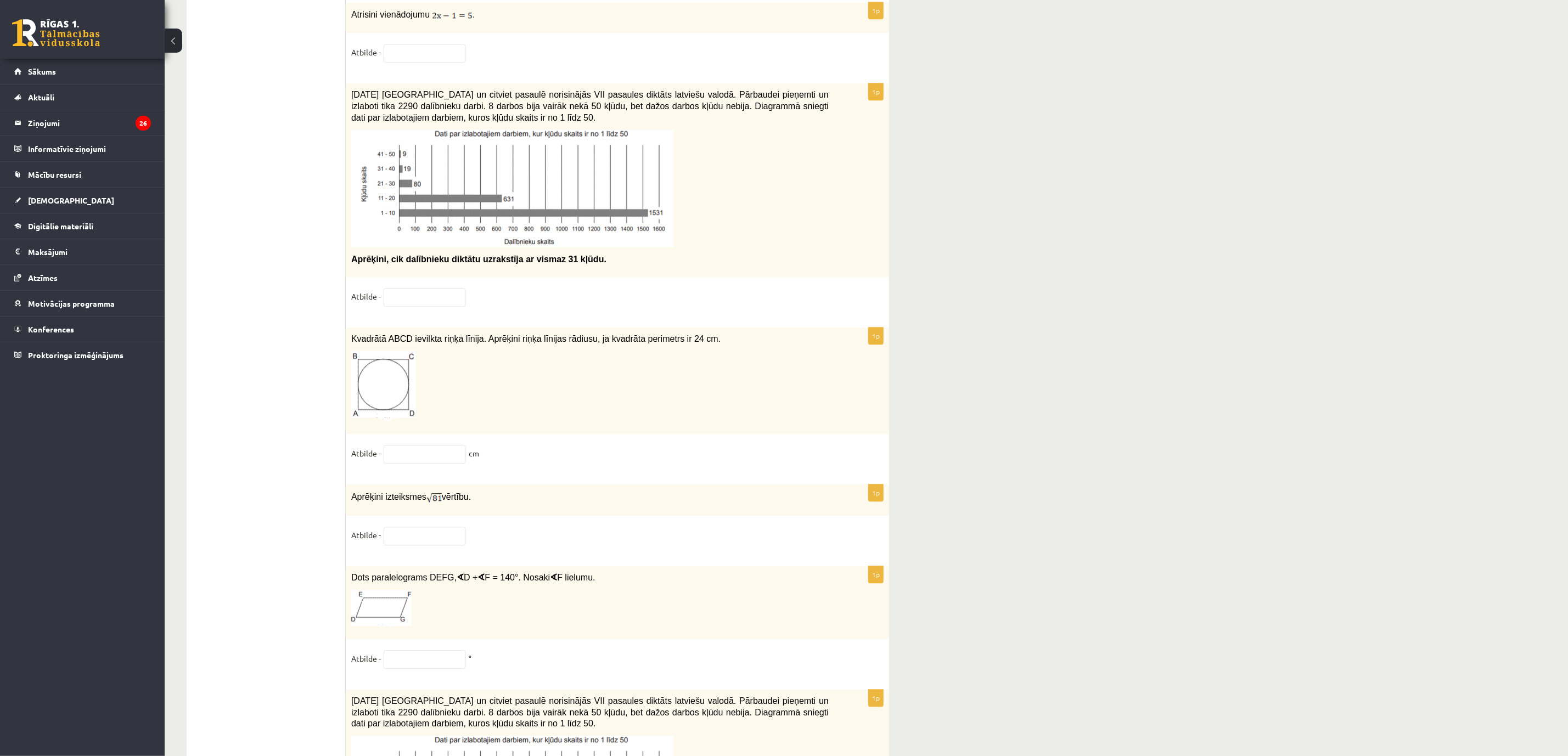
scroll to position [5084, 0]
drag, startPoint x: 1395, startPoint y: 158, endPoint x: 1400, endPoint y: 15, distance: 143.1
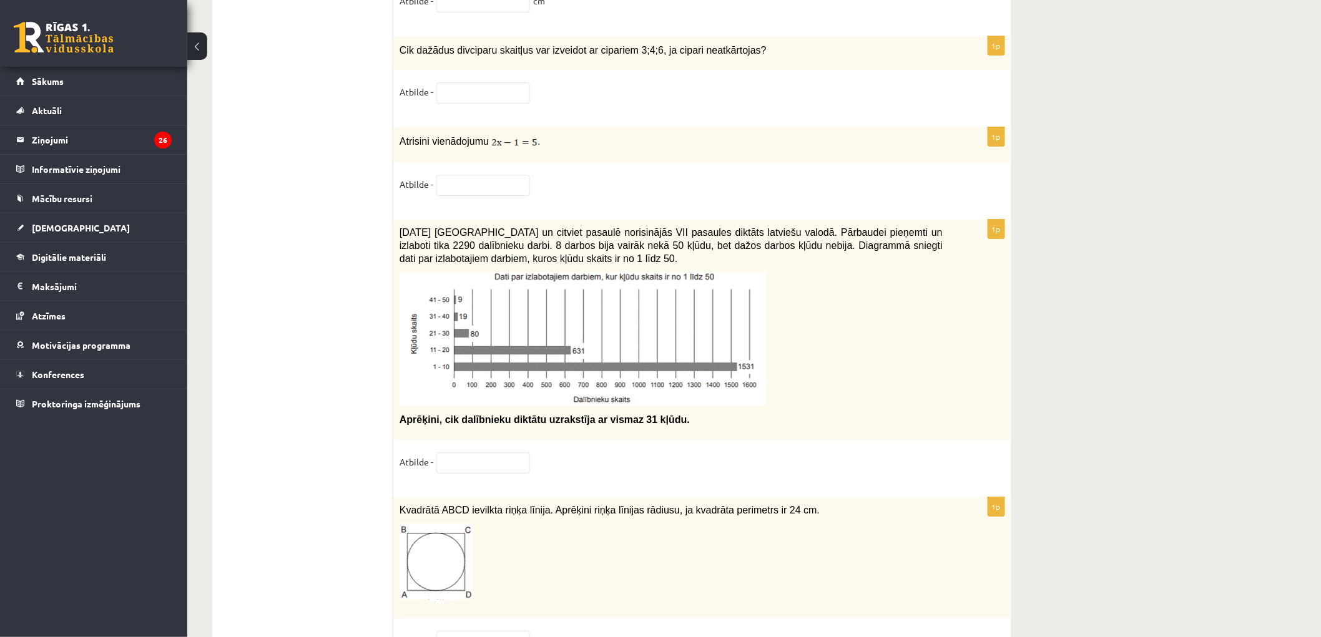
scroll to position [5644, 0]
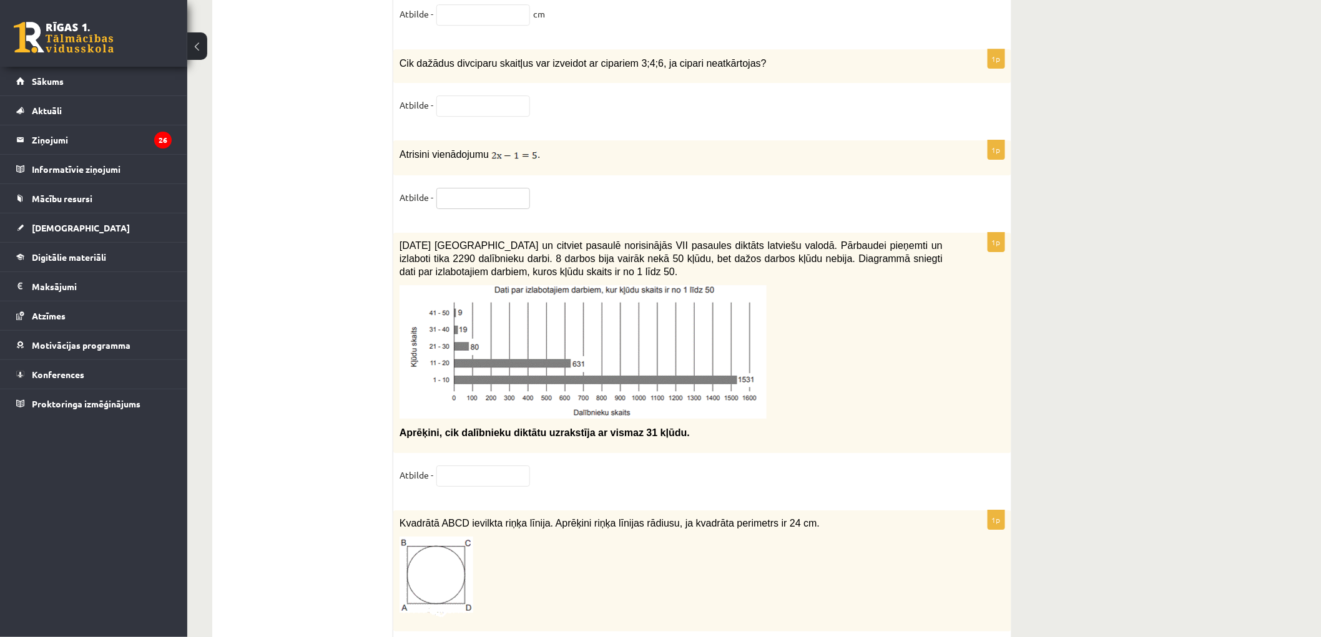
click at [466, 197] on input "text" at bounding box center [483, 198] width 94 height 21
paste input "****"
type input "****"
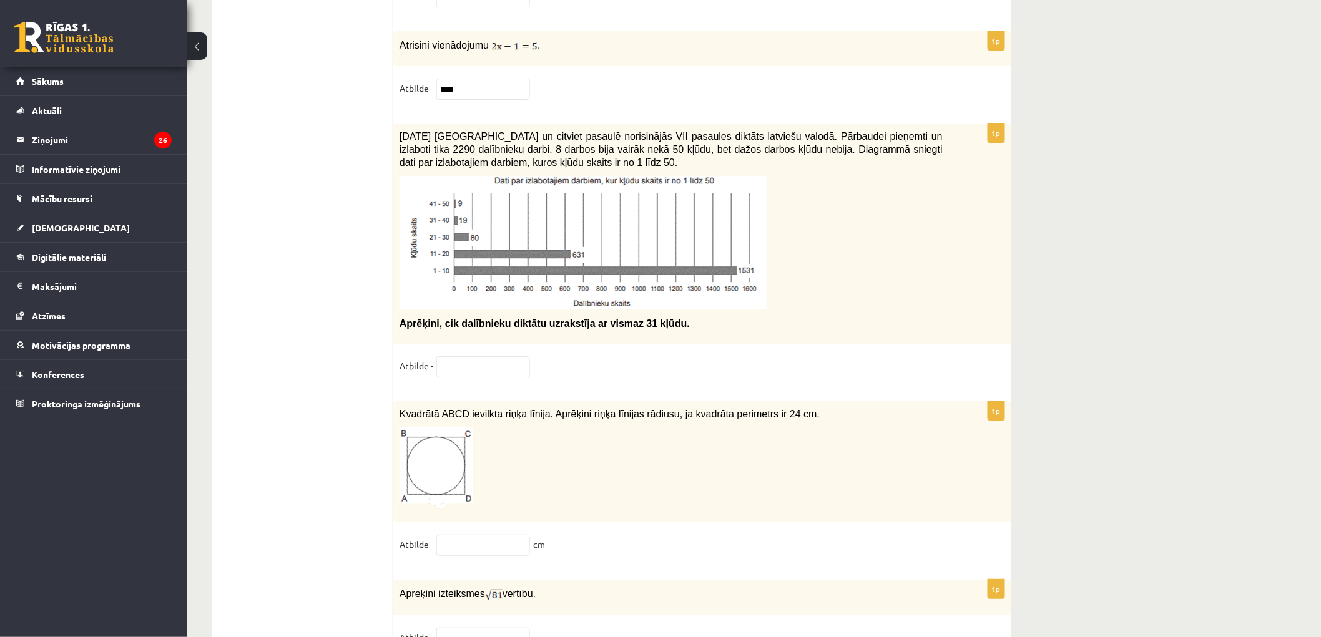
scroll to position [5783, 0]
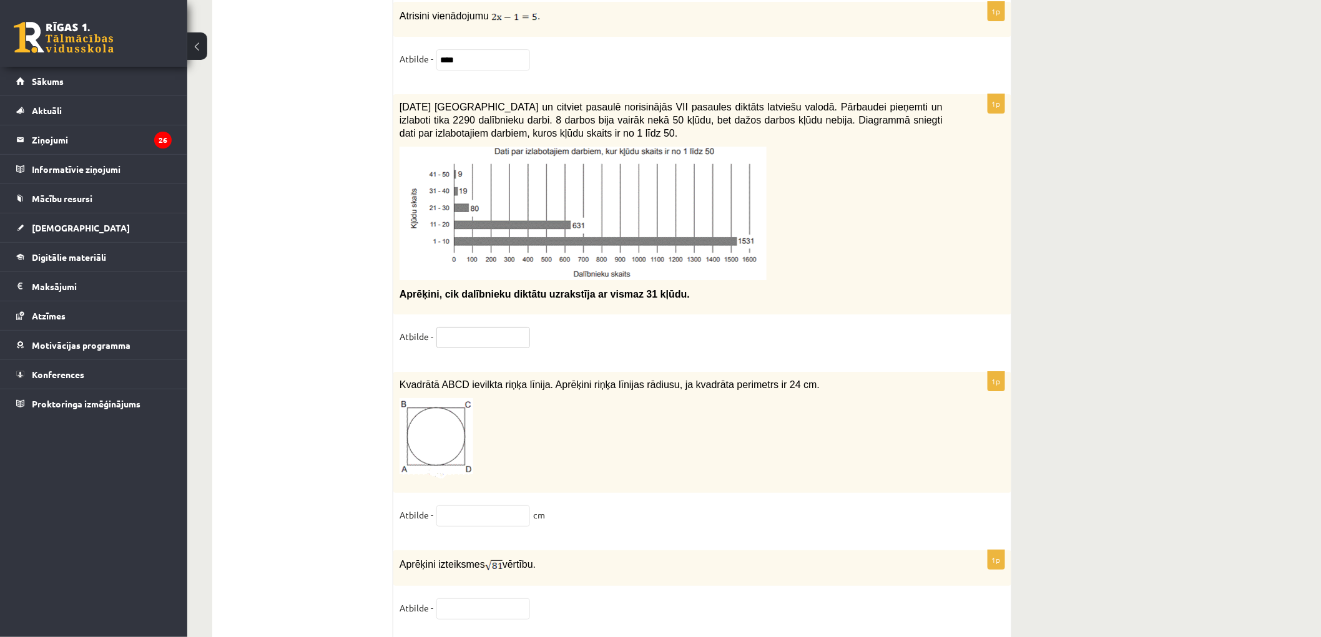
click at [462, 335] on input "text" at bounding box center [483, 337] width 94 height 21
paste input "***"
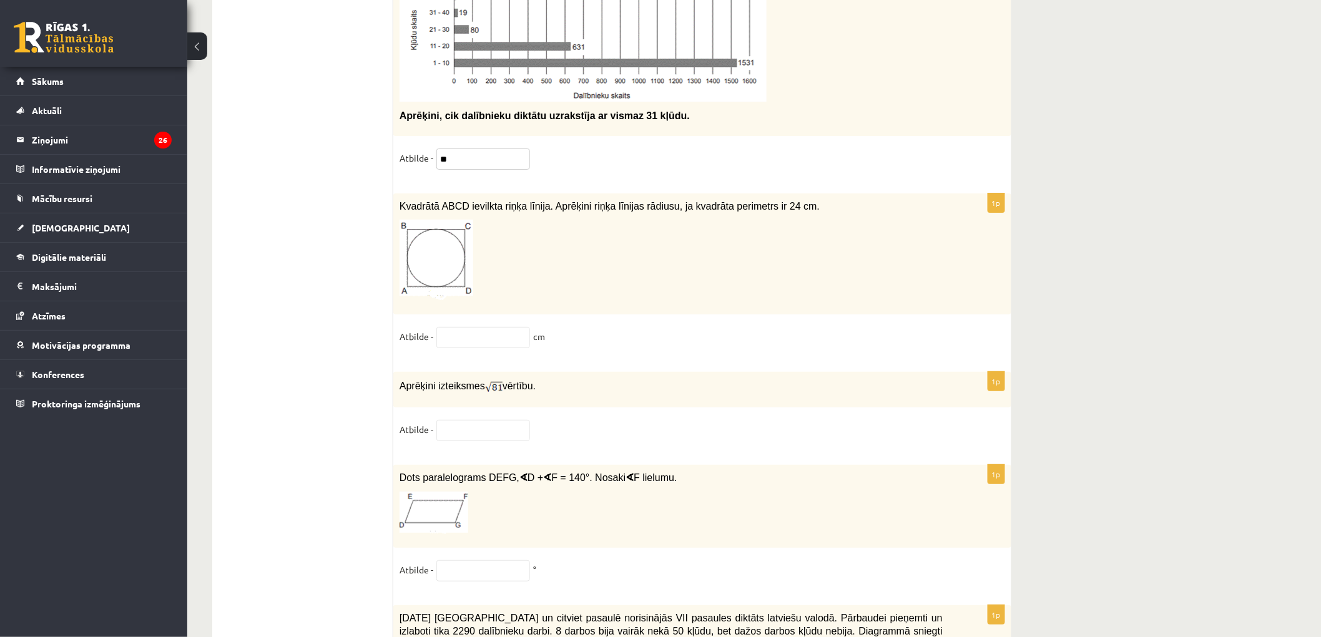
scroll to position [5991, 0]
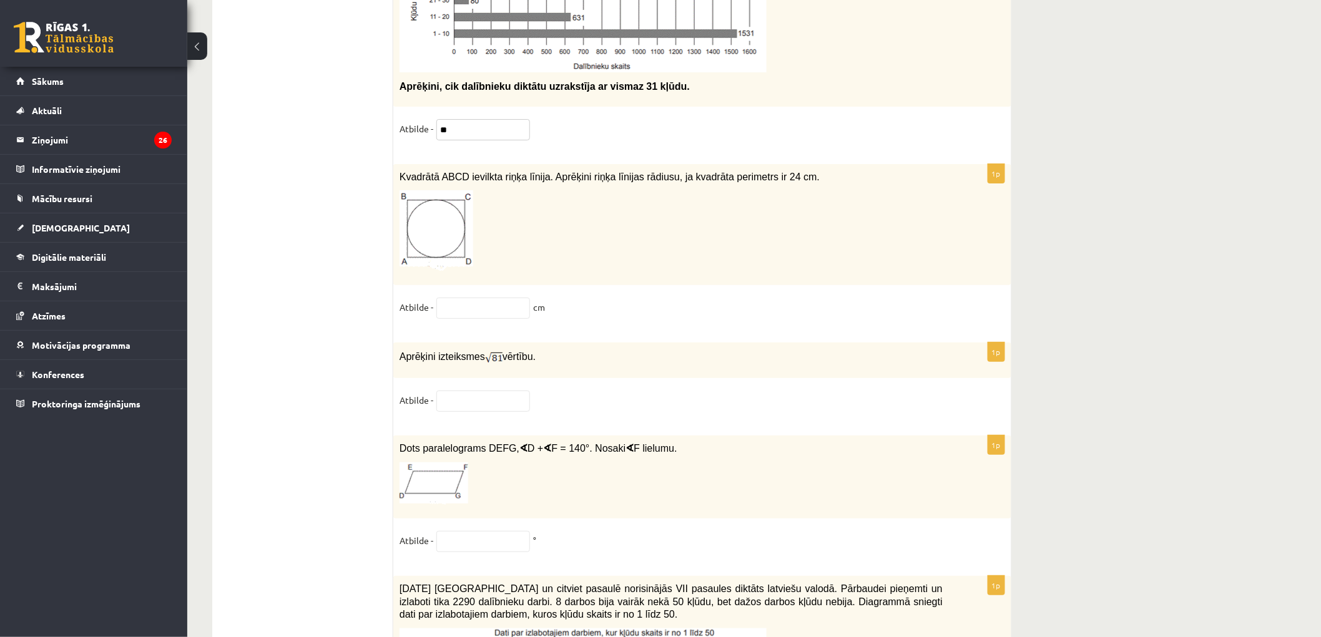
type input "**"
click at [464, 311] on input "text" at bounding box center [483, 308] width 94 height 21
paste input "****"
type input "*"
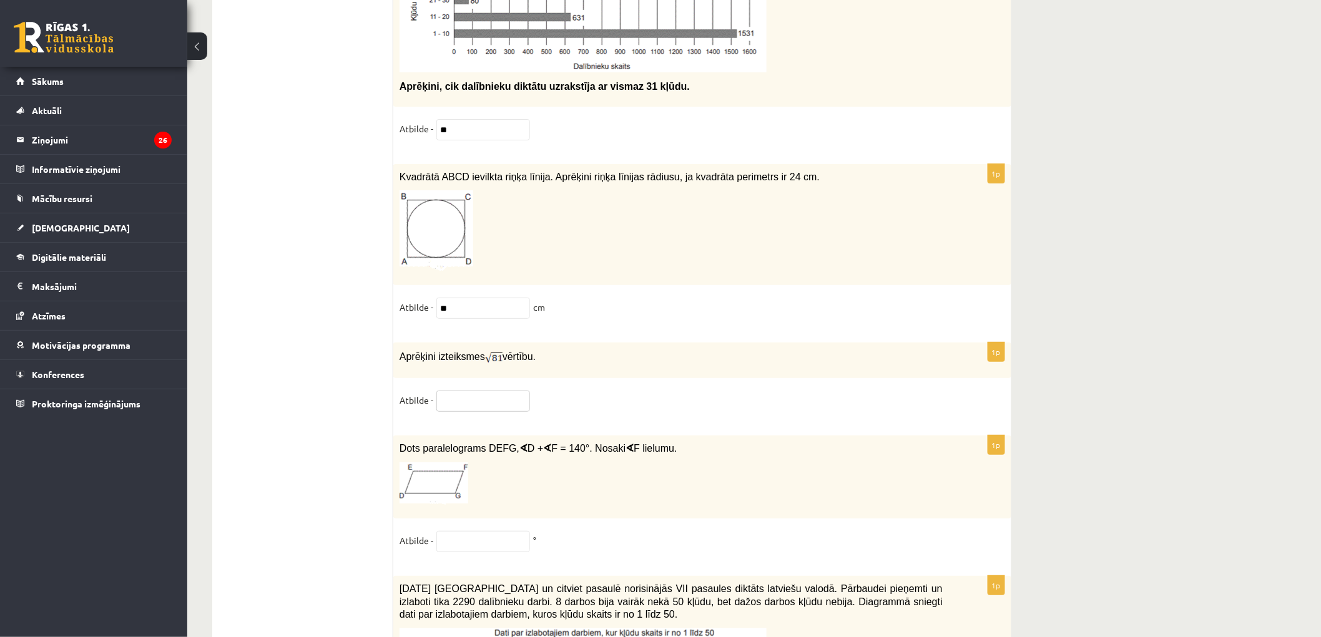
click at [465, 408] on input "text" at bounding box center [483, 401] width 94 height 21
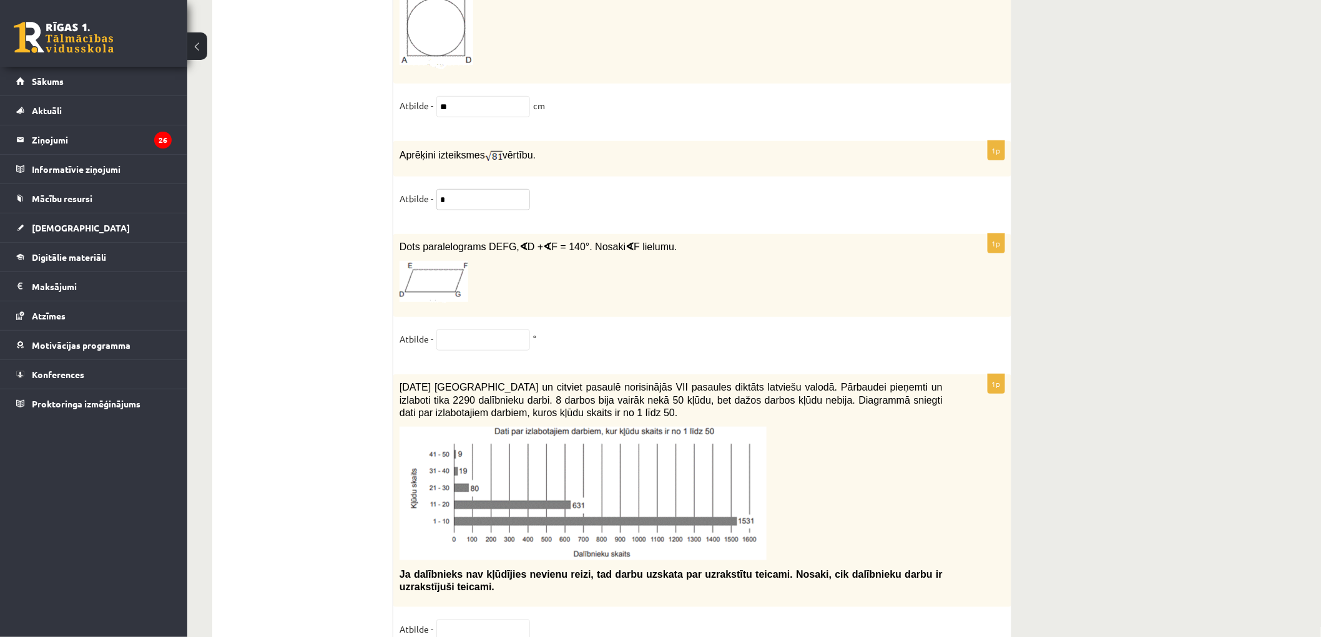
scroll to position [6199, 0]
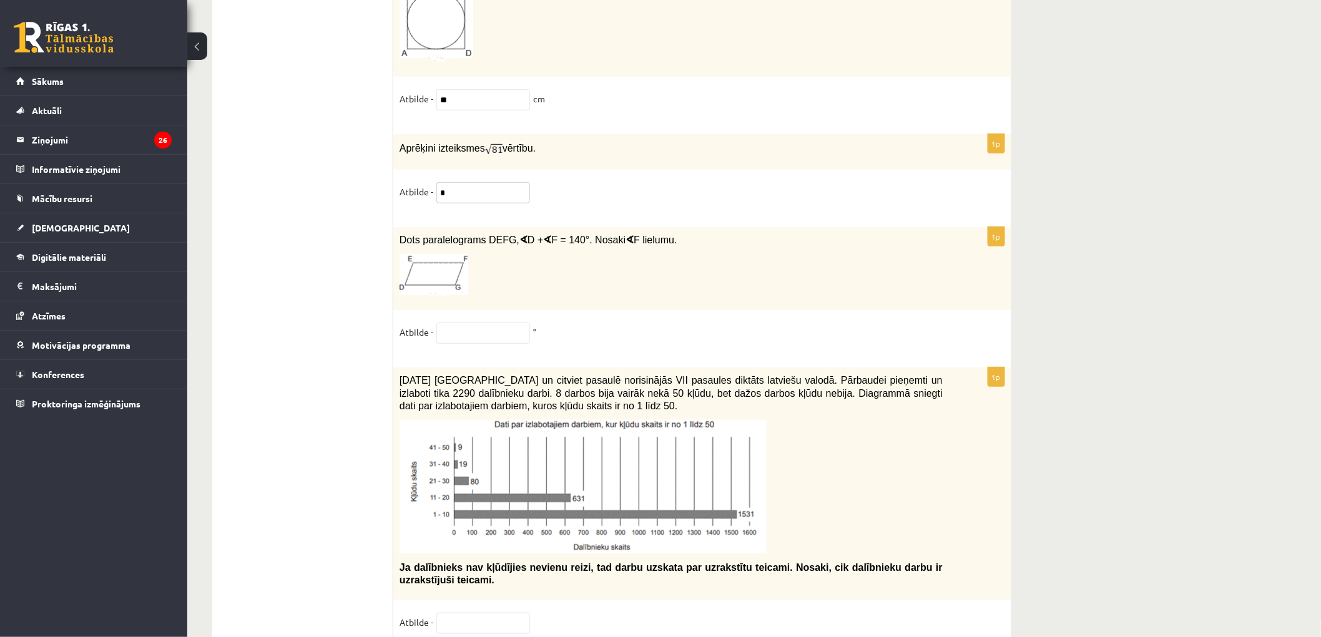
type input "*"
click at [484, 337] on input "text" at bounding box center [483, 333] width 94 height 21
click at [475, 332] on input "text" at bounding box center [483, 333] width 94 height 21
paste input "***"
type input "***"
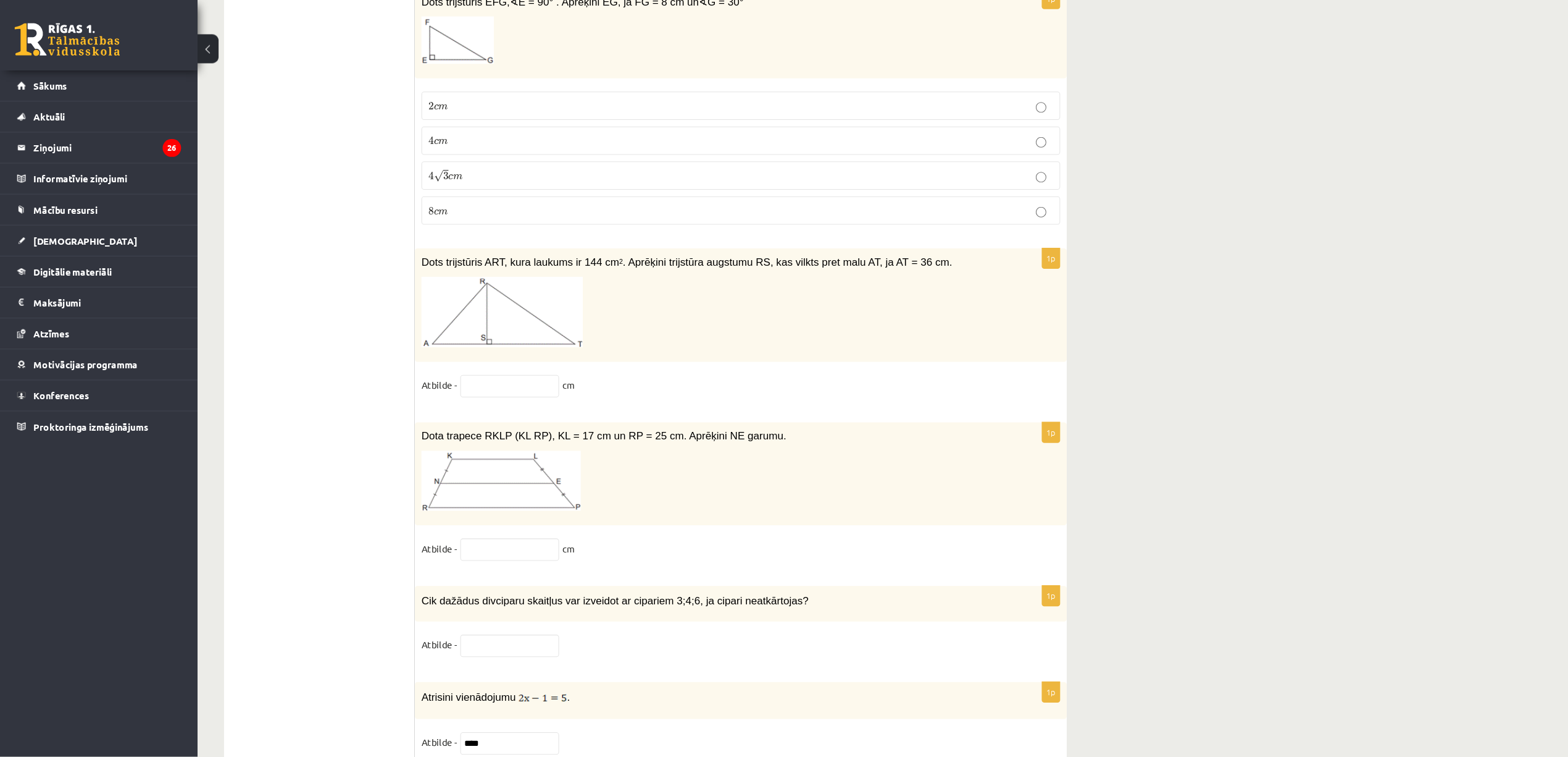
scroll to position [5085, 0]
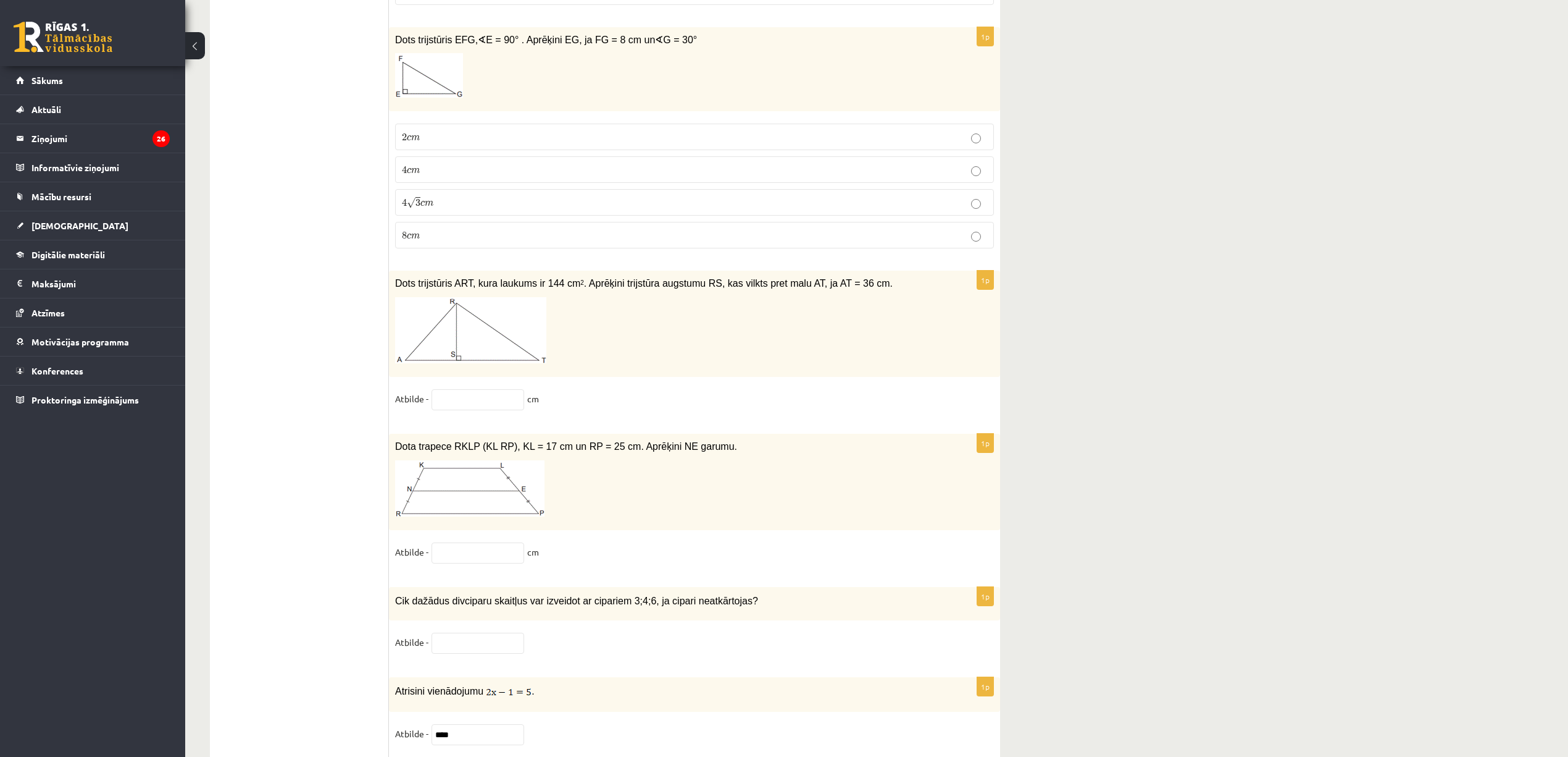
scroll to position [5003, 0]
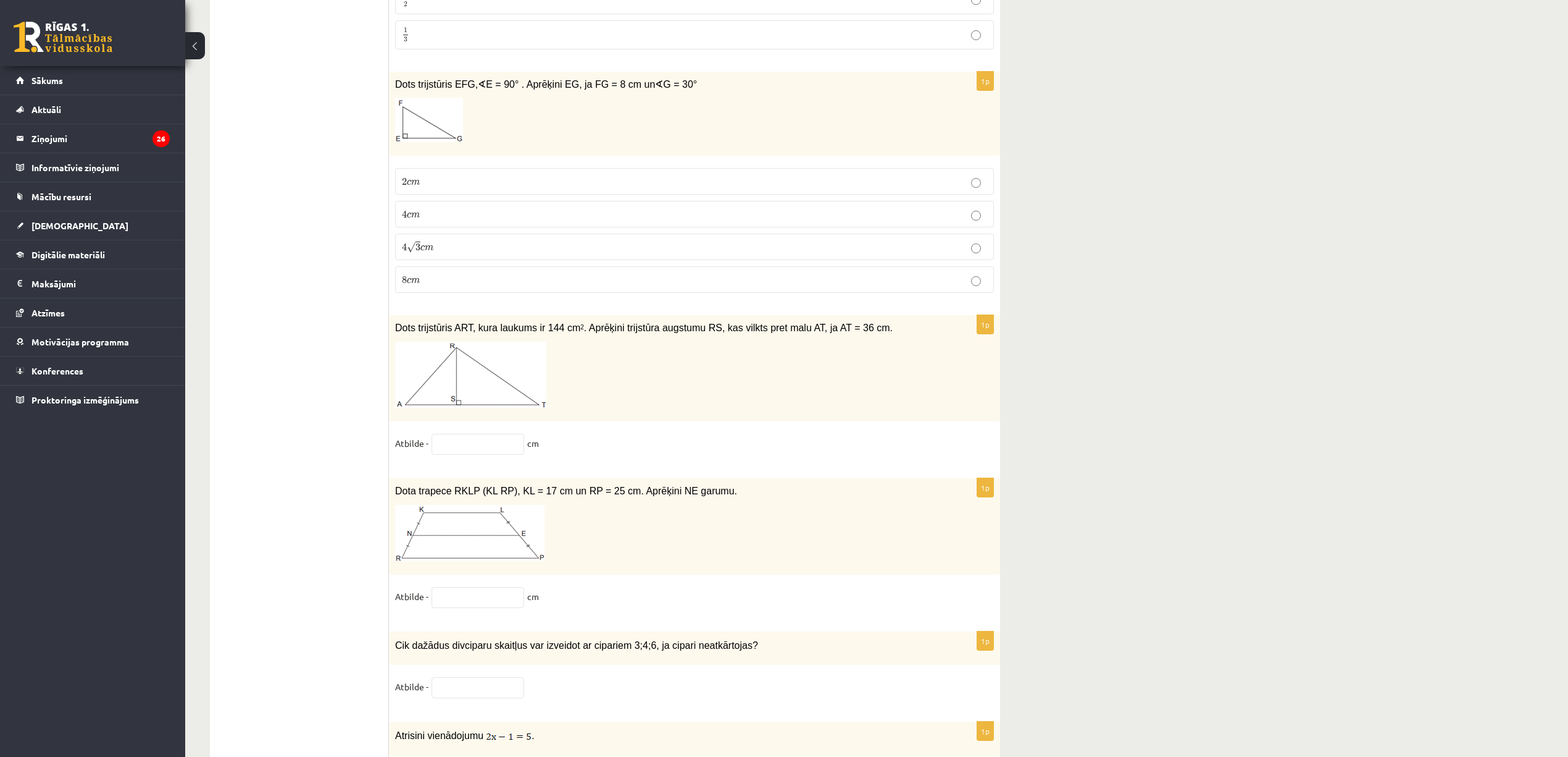
drag, startPoint x: 415, startPoint y: 270, endPoint x: 408, endPoint y: 305, distance: 35.7
click at [415, 252] on span "√ 3" at bounding box center [414, 246] width 14 height 11
click at [584, 253] on p "4 √ 3 c m 4 3 c m" at bounding box center [694, 246] width 586 height 13
click at [470, 453] on input "text" at bounding box center [478, 443] width 93 height 21
type input "*"
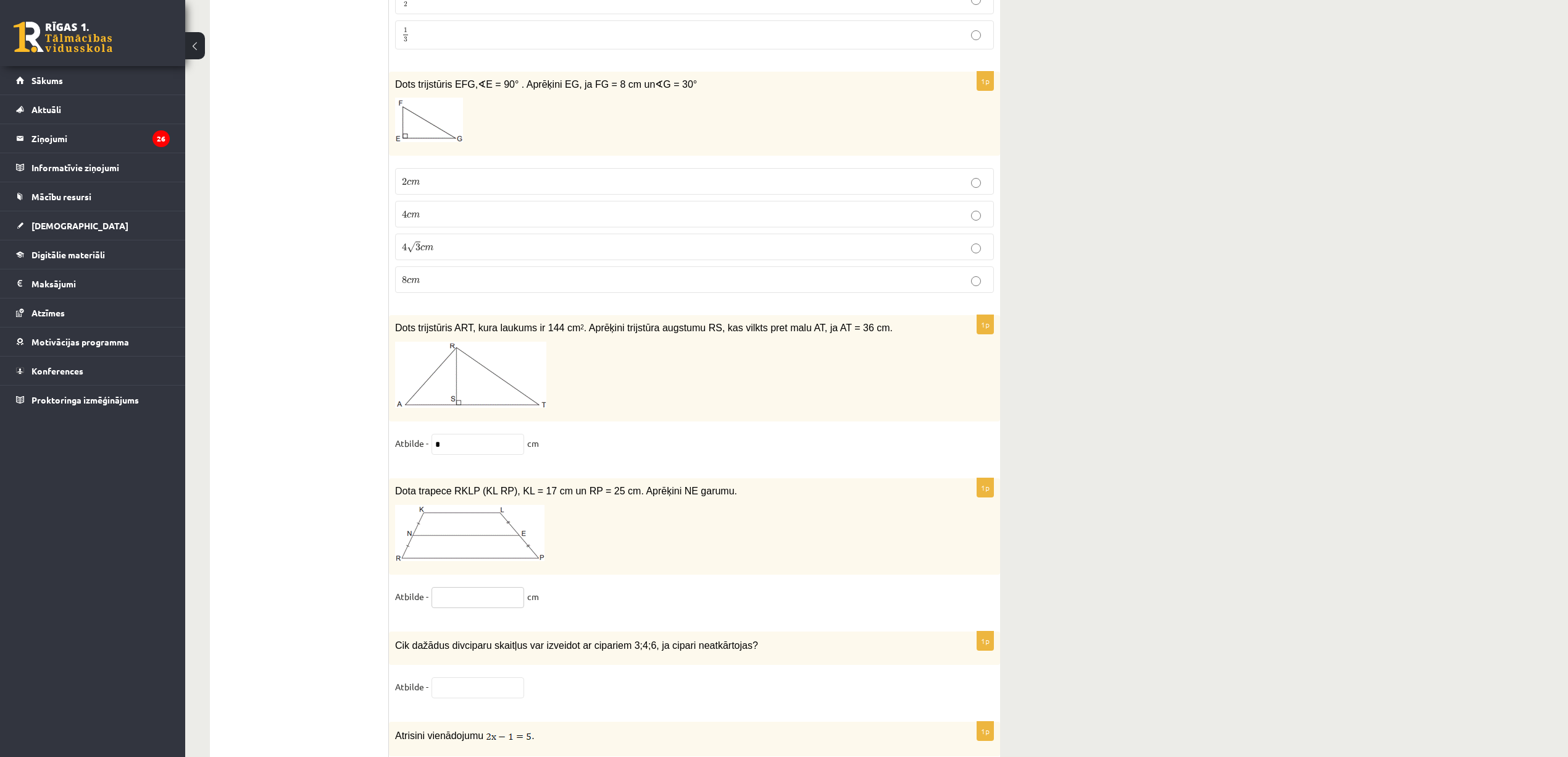
click at [457, 453] on input "text" at bounding box center [478, 597] width 93 height 21
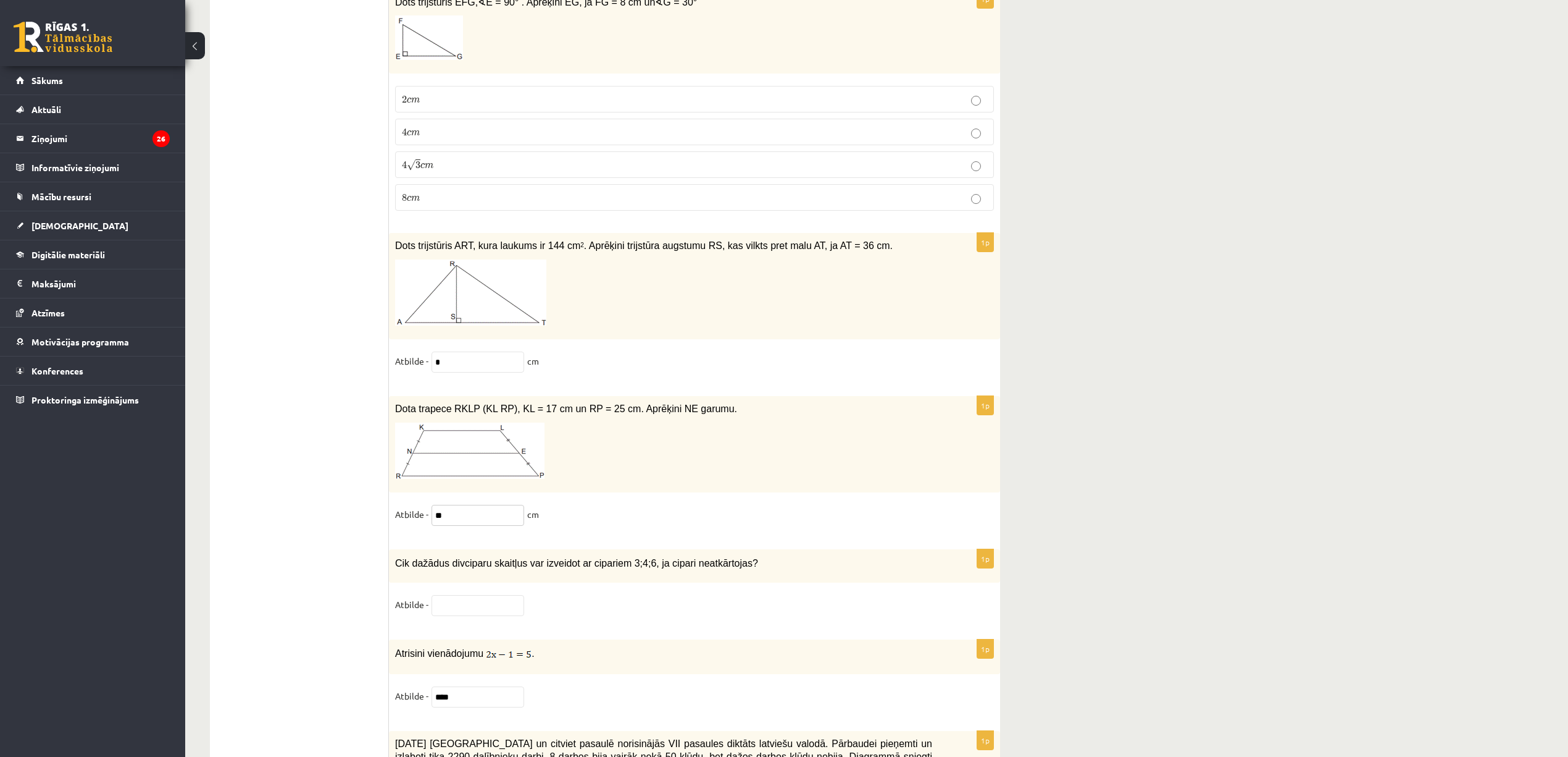
type input "**"
click at [448, 453] on input "text" at bounding box center [478, 605] width 93 height 21
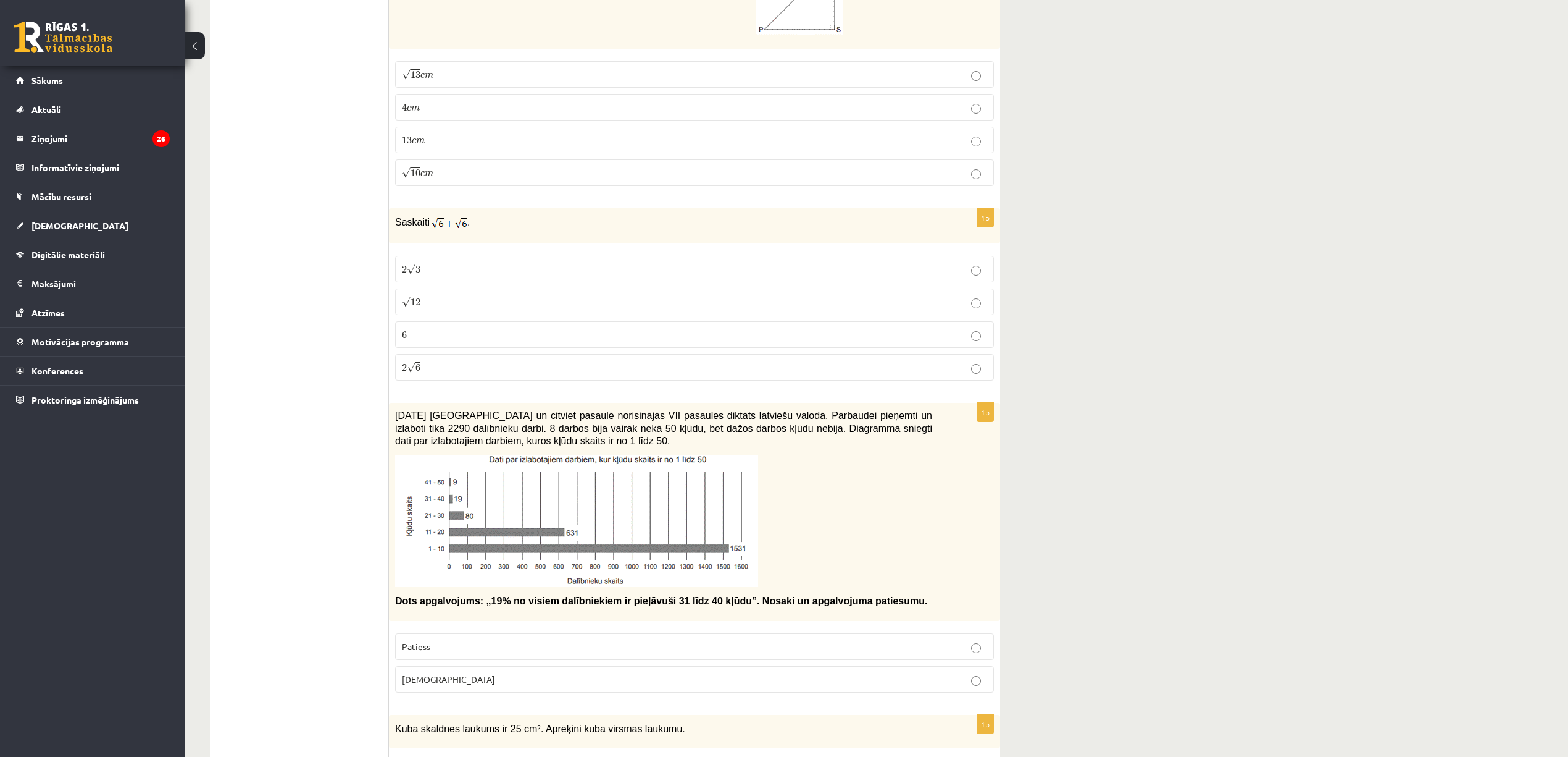
scroll to position [3953, 0]
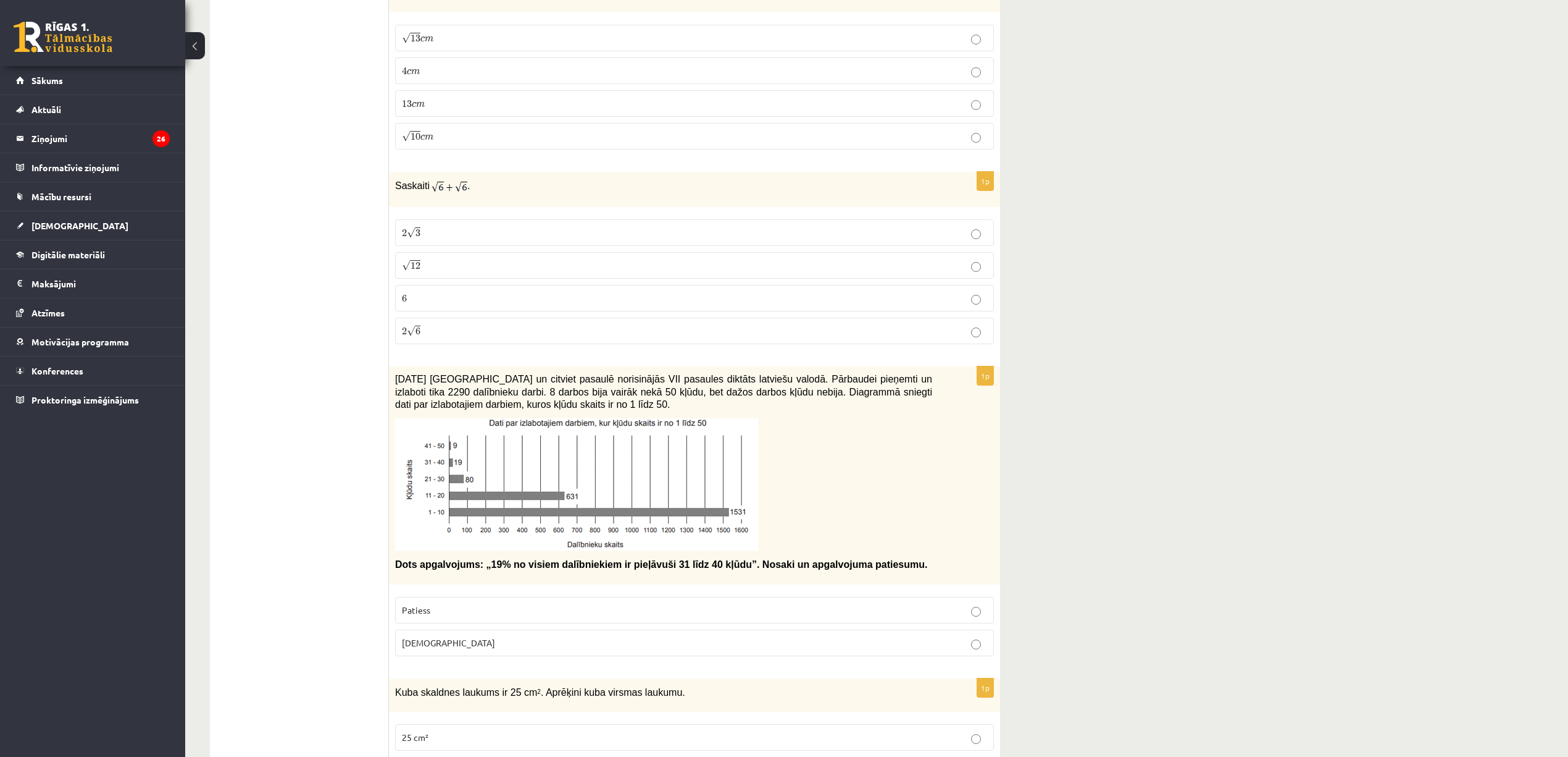
type input "*"
click at [586, 453] on p "Patiess" at bounding box center [694, 610] width 586 height 13
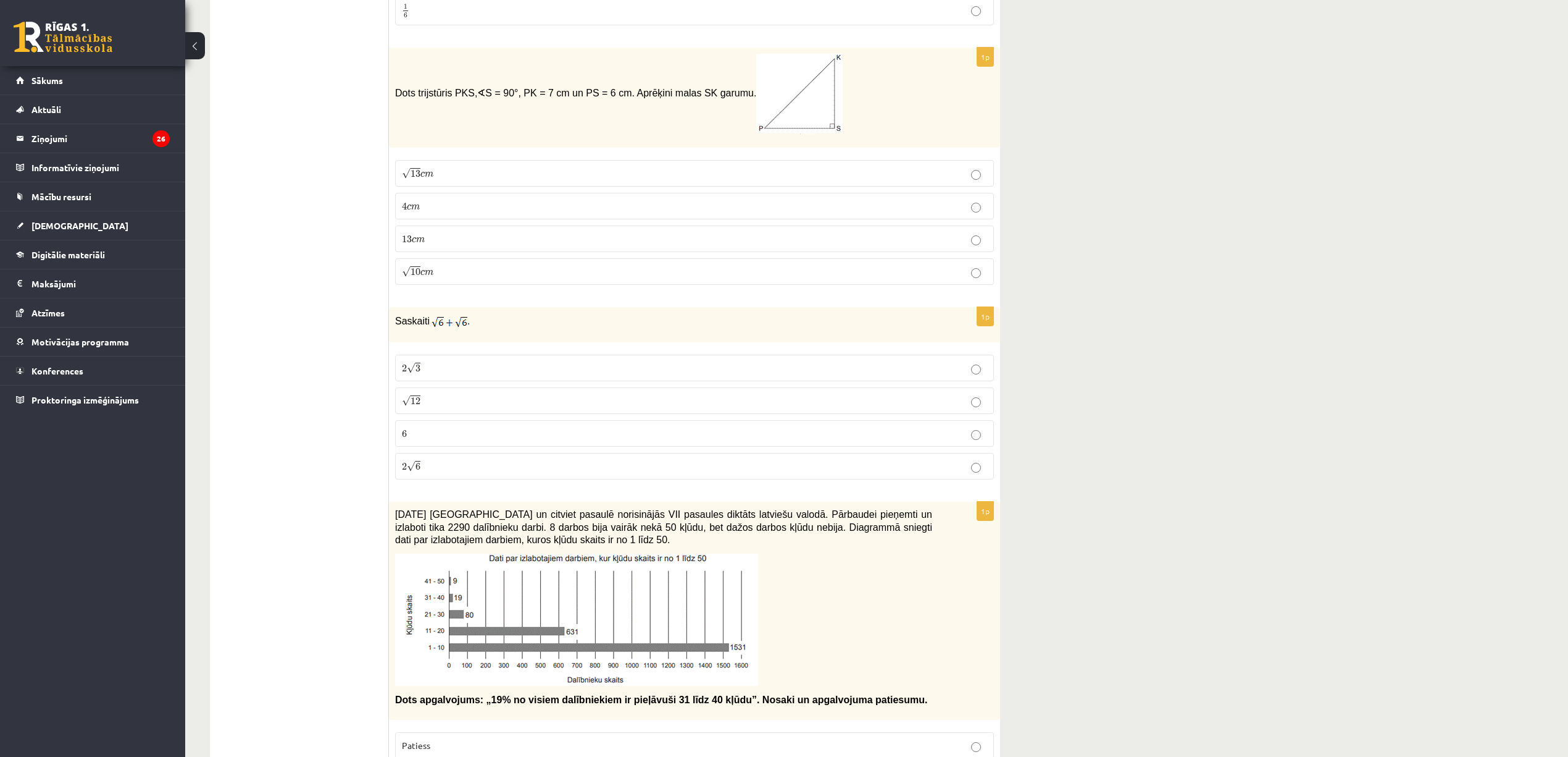
scroll to position [3788, 0]
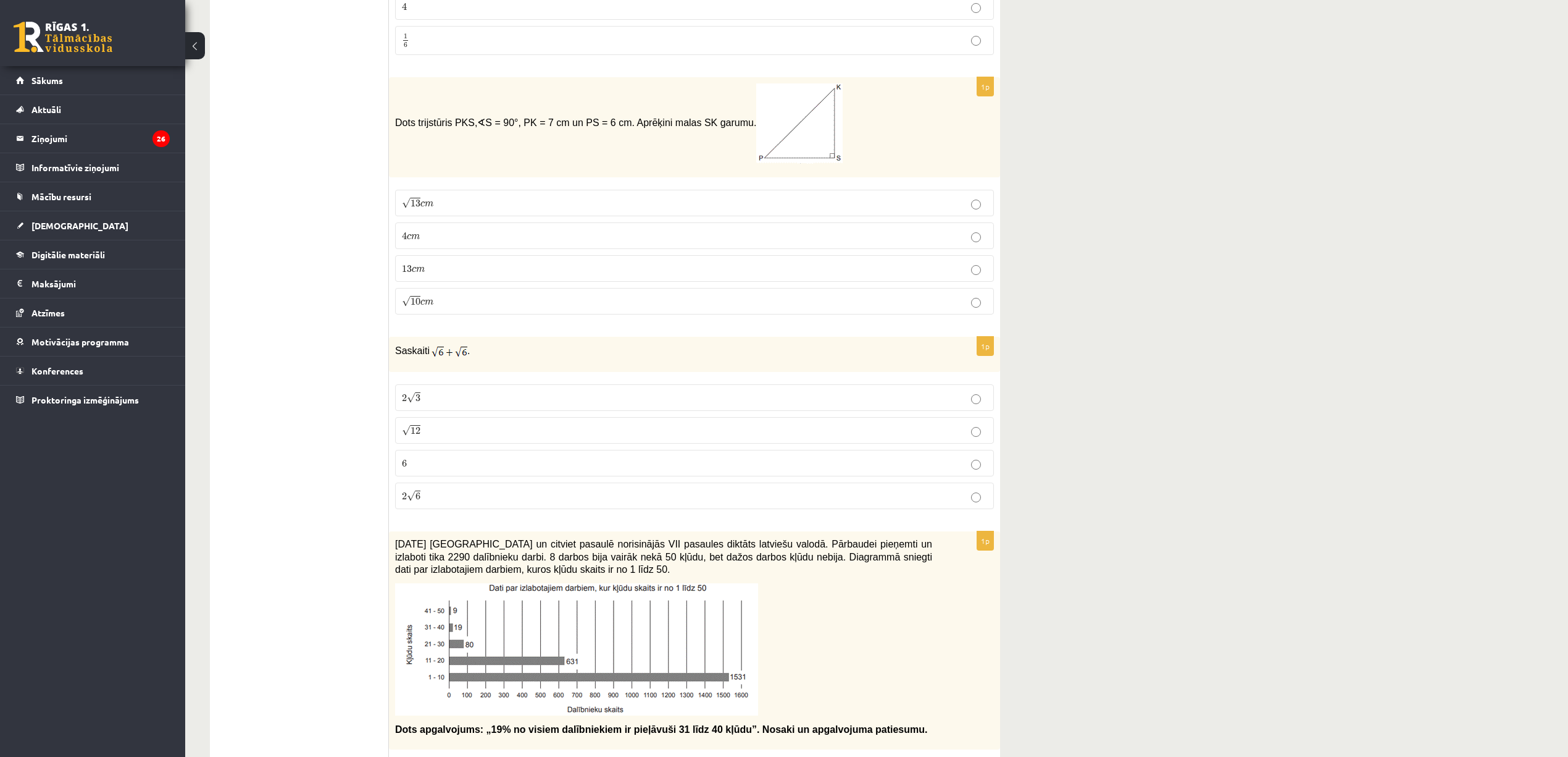
click at [423, 436] on p "√ 12 12" at bounding box center [694, 429] width 586 height 13
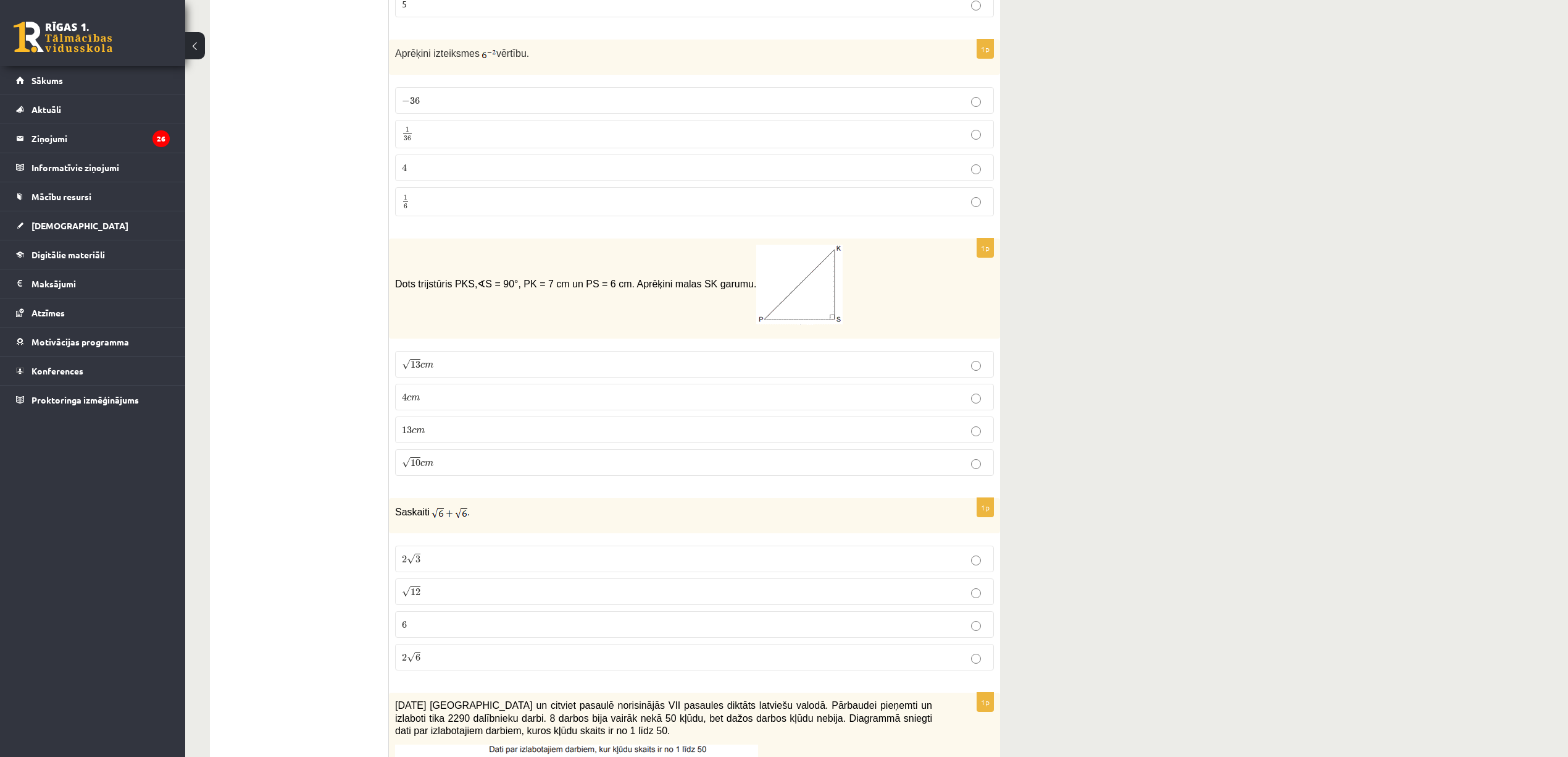
scroll to position [3623, 0]
click at [549, 407] on p "4 c m 4 c m" at bounding box center [694, 400] width 586 height 13
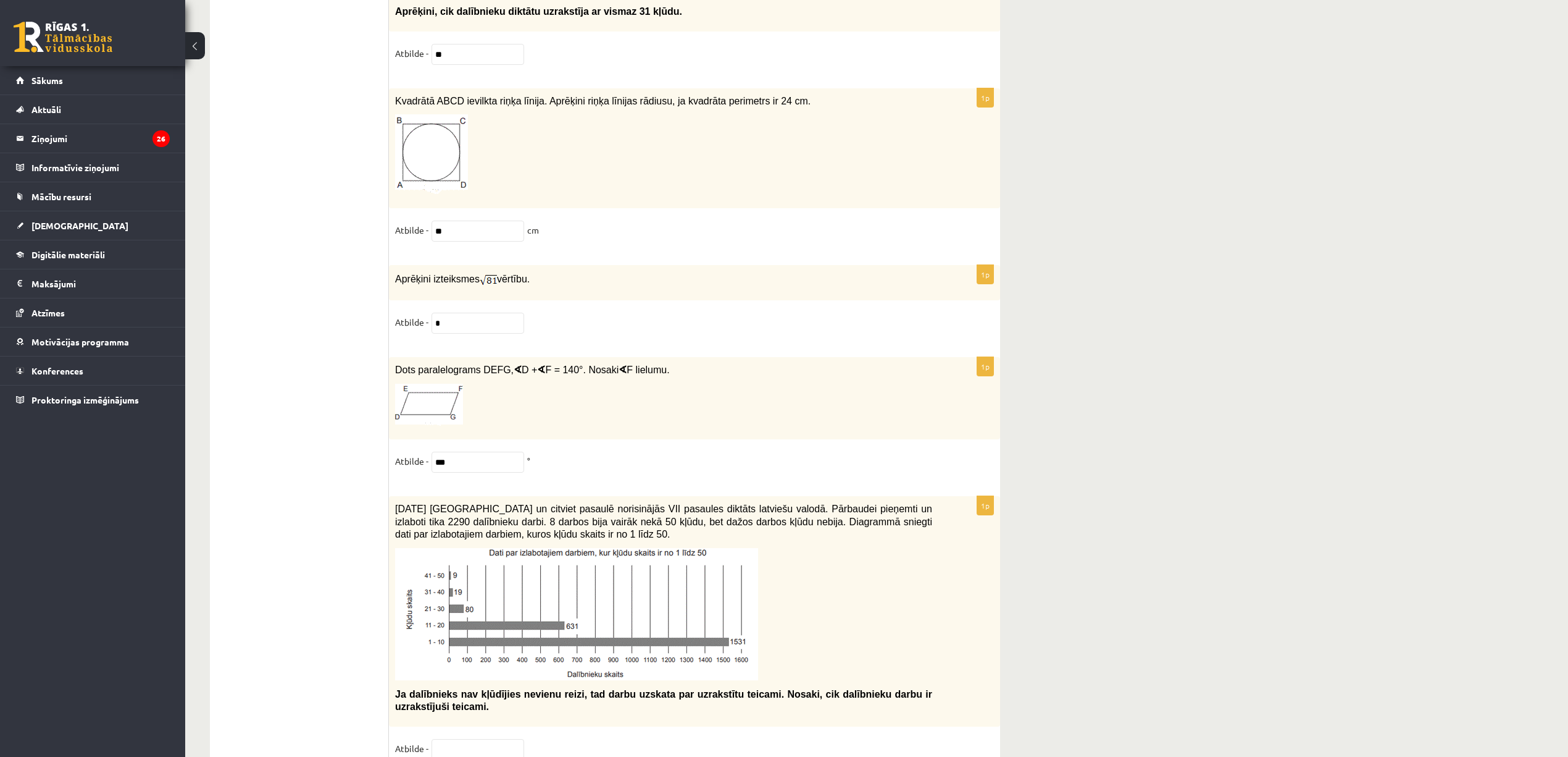
scroll to position [6085, 0]
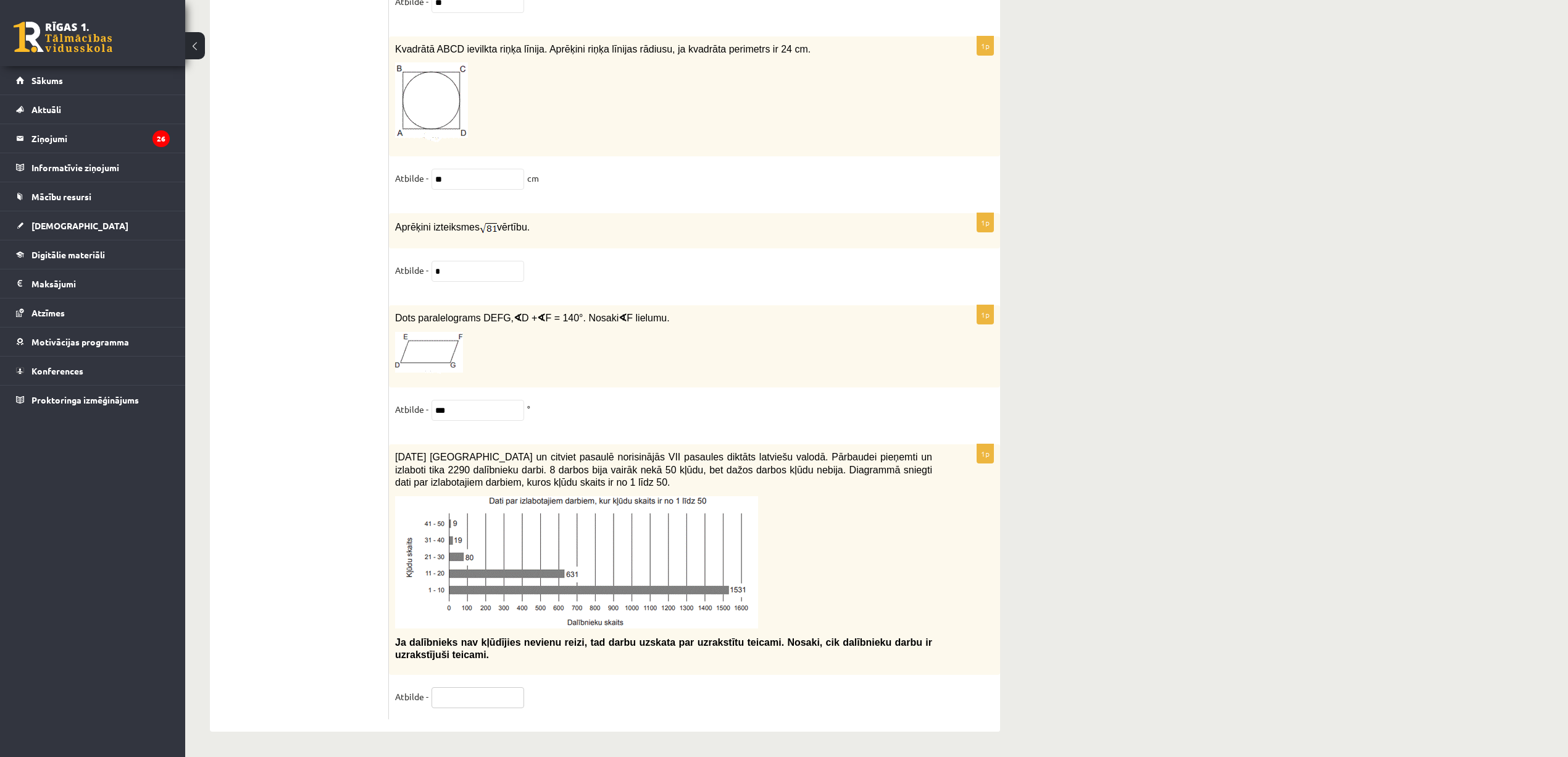
click at [467, 453] on input "text" at bounding box center [478, 697] width 93 height 21
type input "**"
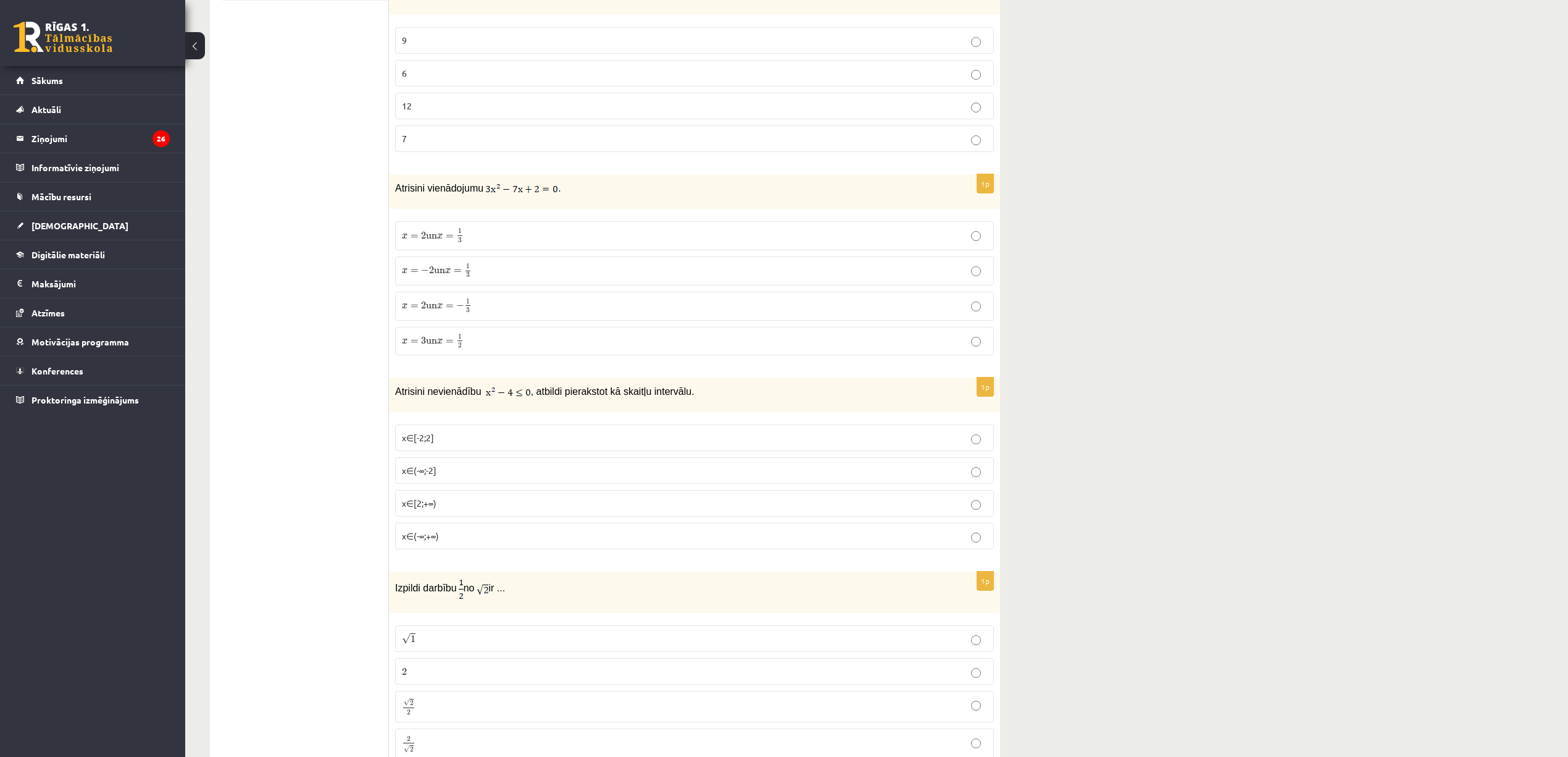
scroll to position [0, 0]
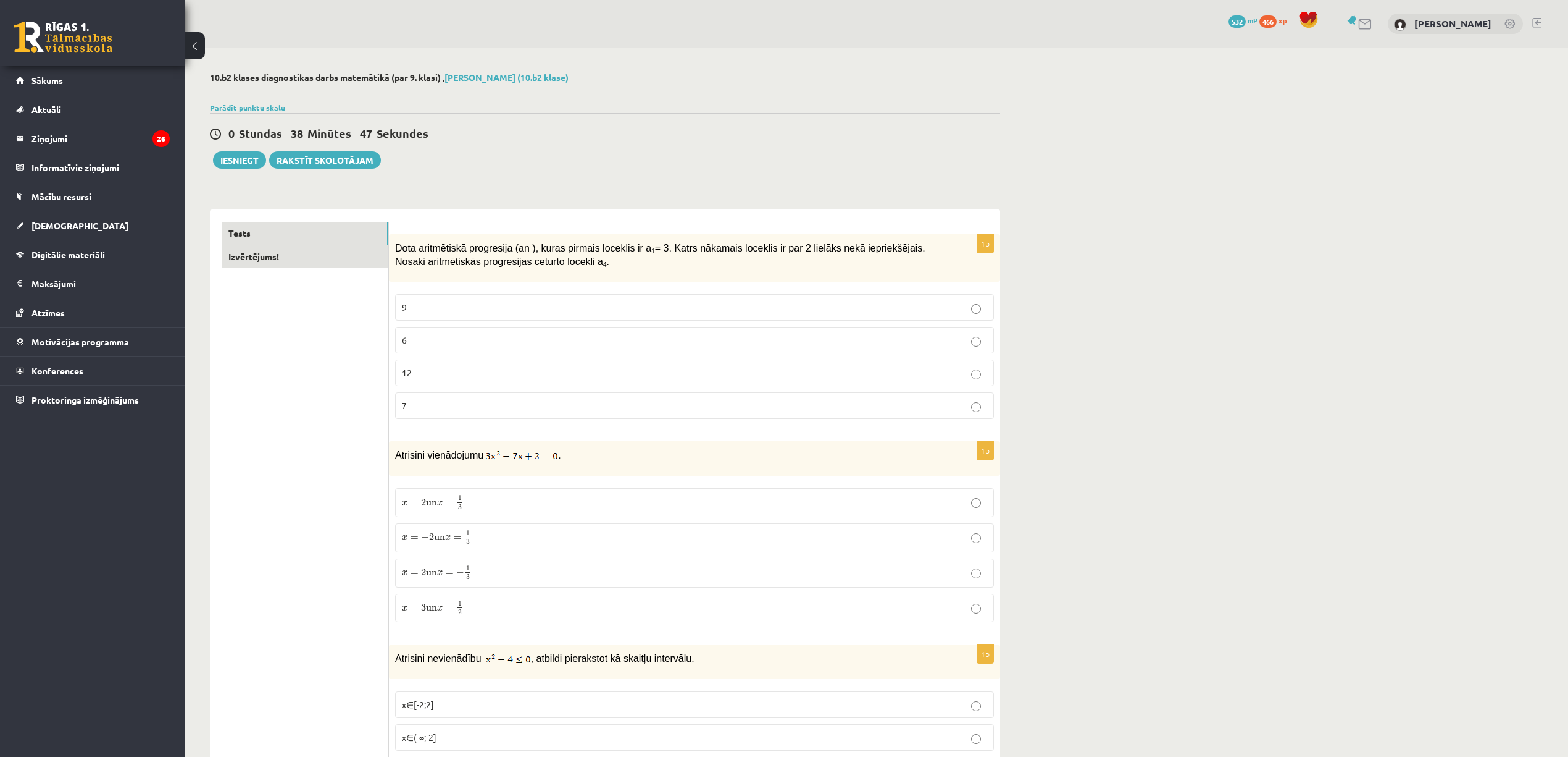
click at [277, 263] on link "Izvērtējums!" at bounding box center [306, 256] width 166 height 23
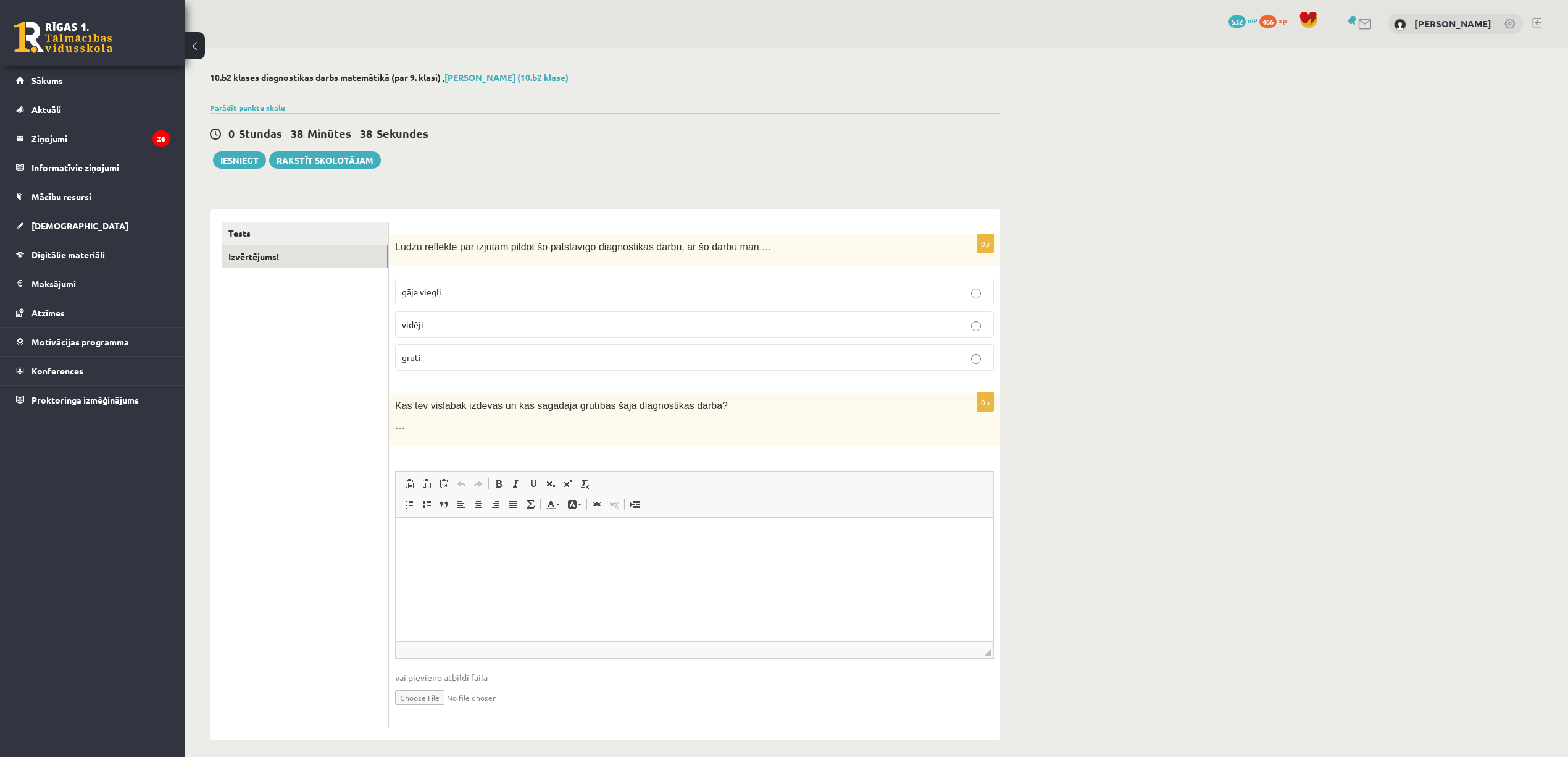
click at [504, 361] on p "grūti" at bounding box center [694, 357] width 586 height 13
click at [247, 155] on button "Iesniegt" at bounding box center [239, 159] width 53 height 17
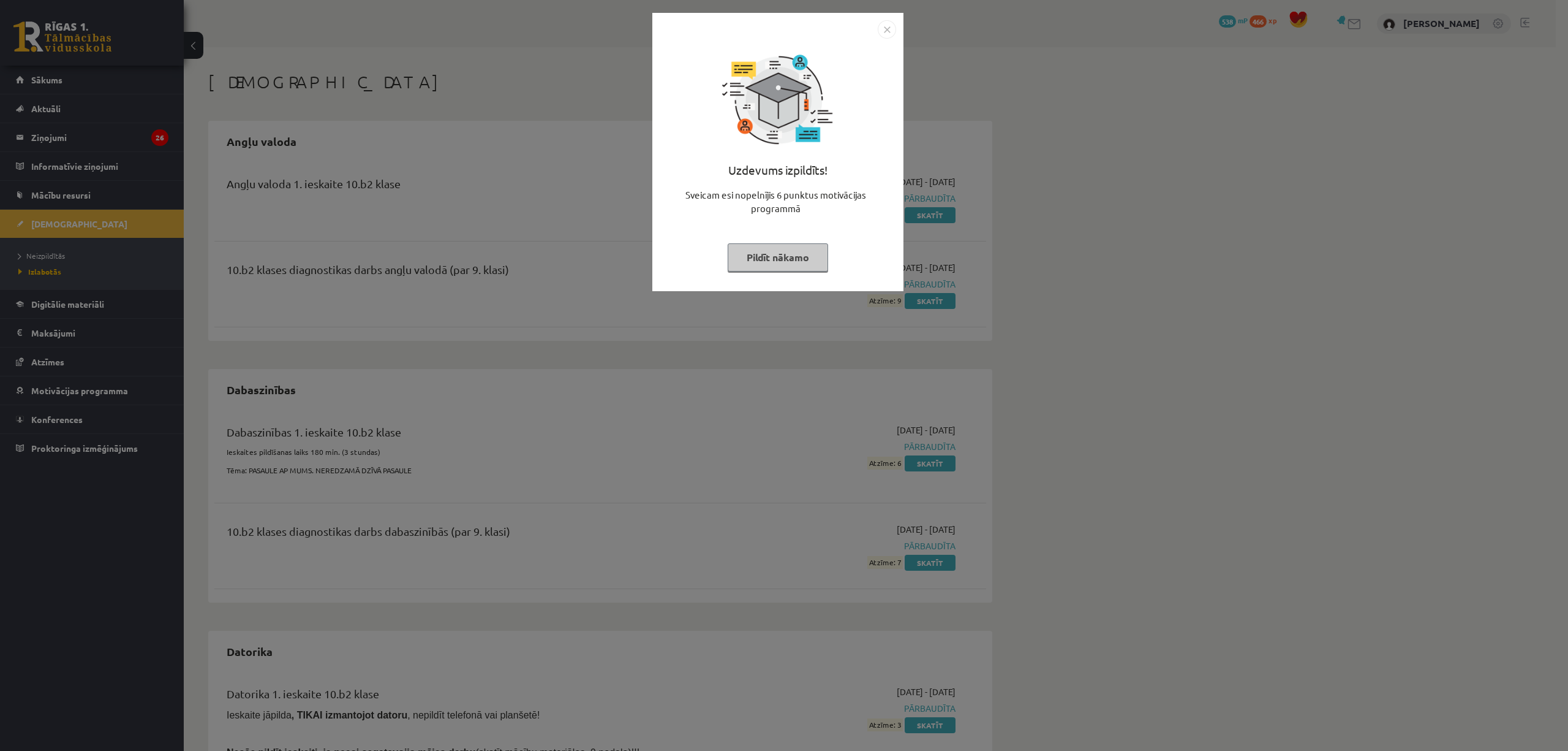
click at [887, 27] on img "Close" at bounding box center [886, 29] width 19 height 19
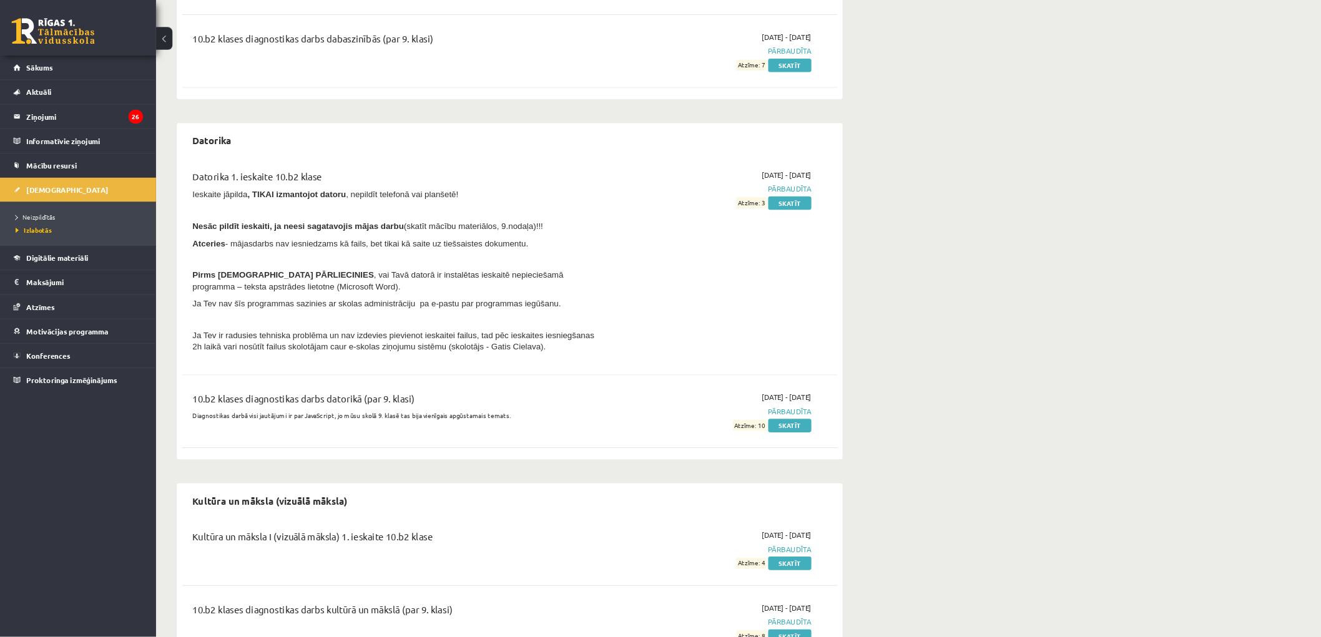
scroll to position [499, 0]
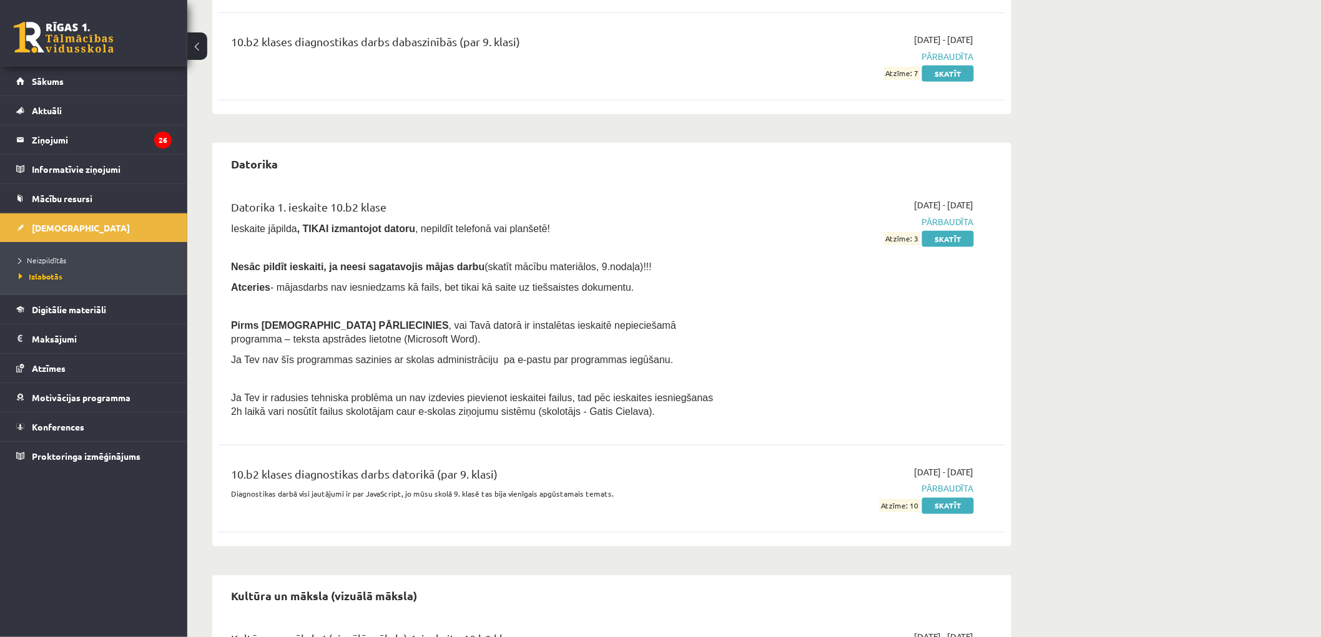
click at [1153, 314] on div "Ieskaites Angļu valoda Angļu valoda 1. ieskaite 10.b2 klase 2025-09-01 - 2025-0…" at bounding box center [753, 396] width 1133 height 1694
click at [955, 233] on link "Skatīt" at bounding box center [948, 239] width 52 height 16
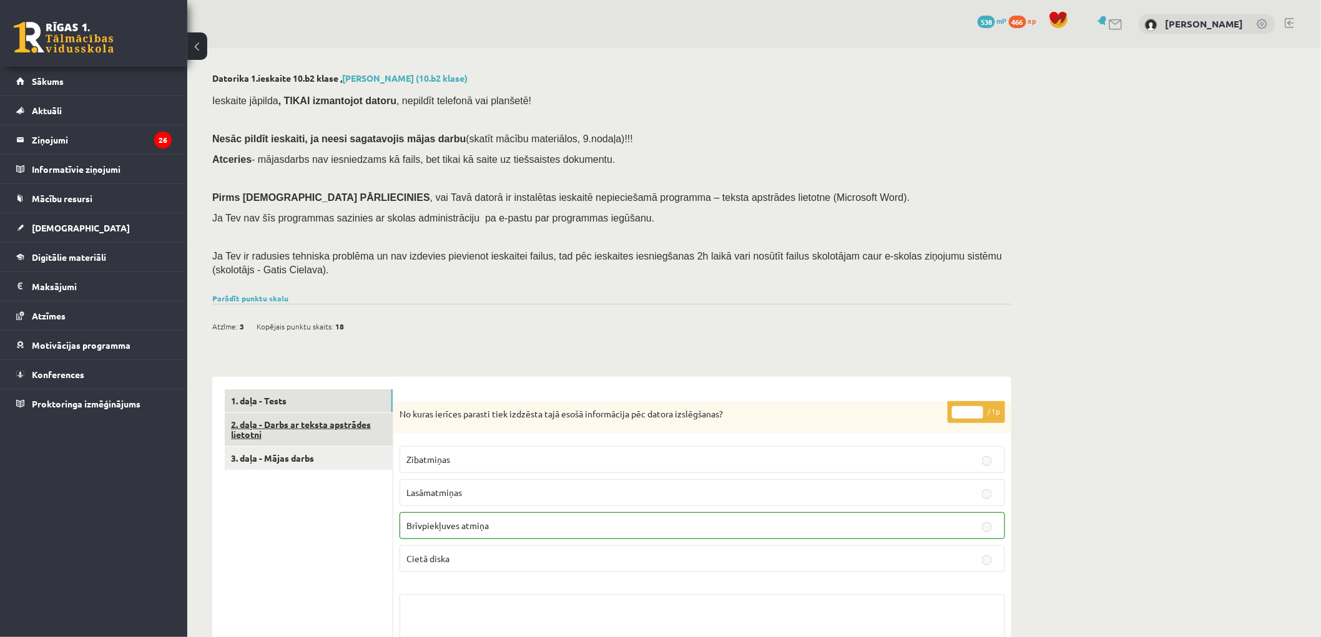
click at [308, 444] on link "2. daļa - Darbs ar teksta apstrādes lietotni" at bounding box center [309, 430] width 168 height 34
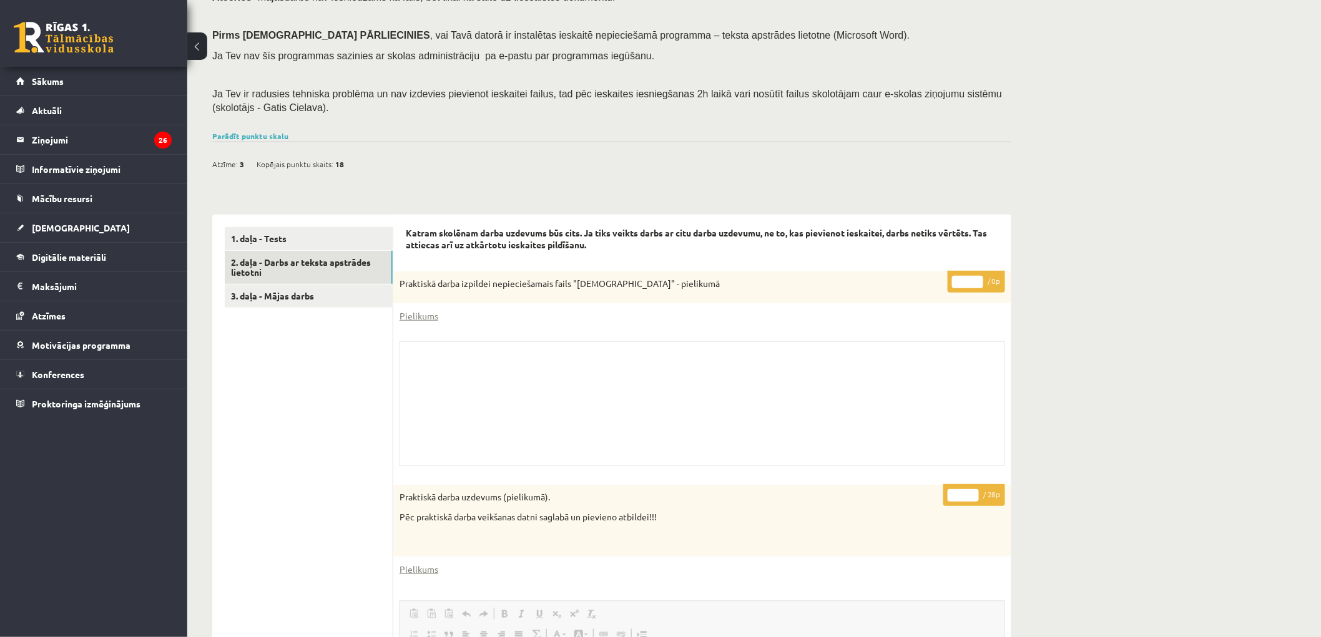
scroll to position [150, 0]
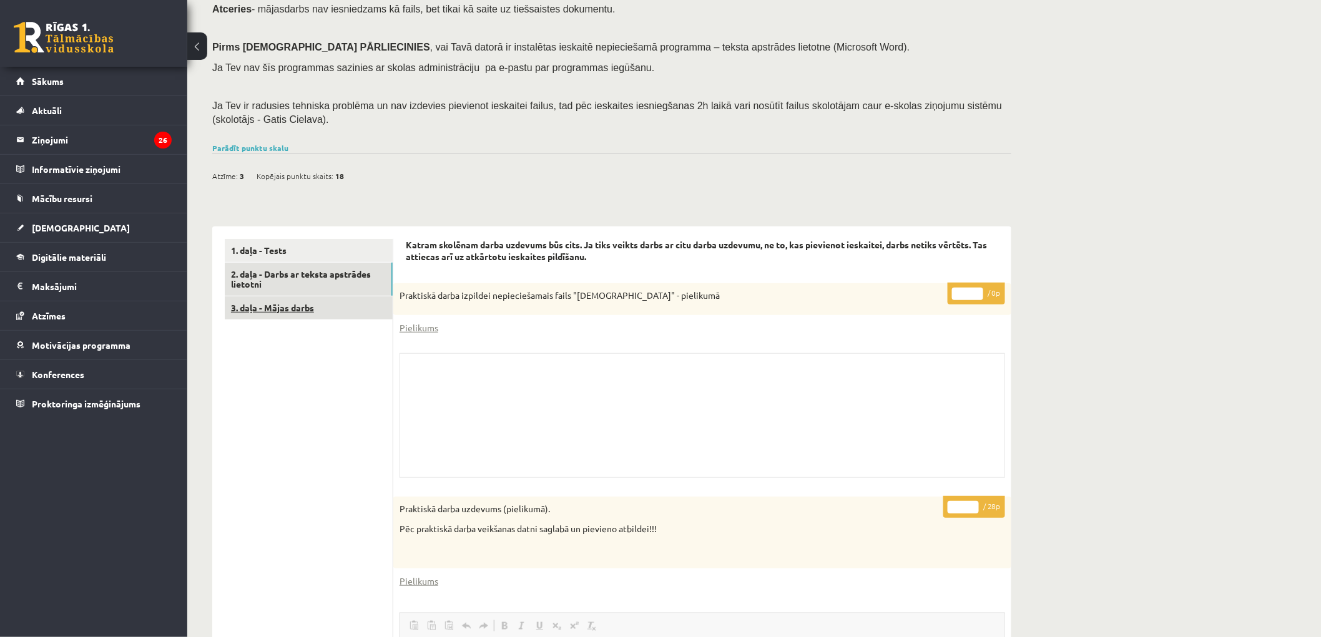
click at [264, 316] on link "3. daļa - Mājas darbs" at bounding box center [309, 307] width 168 height 23
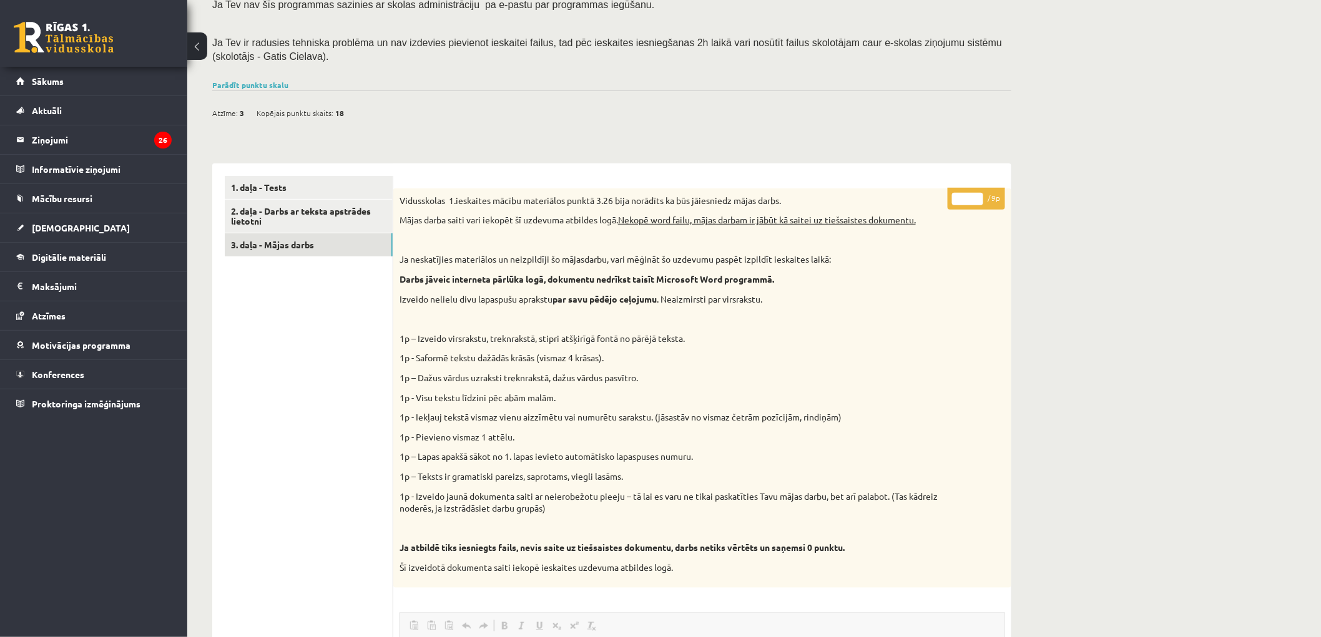
scroll to position [213, 0]
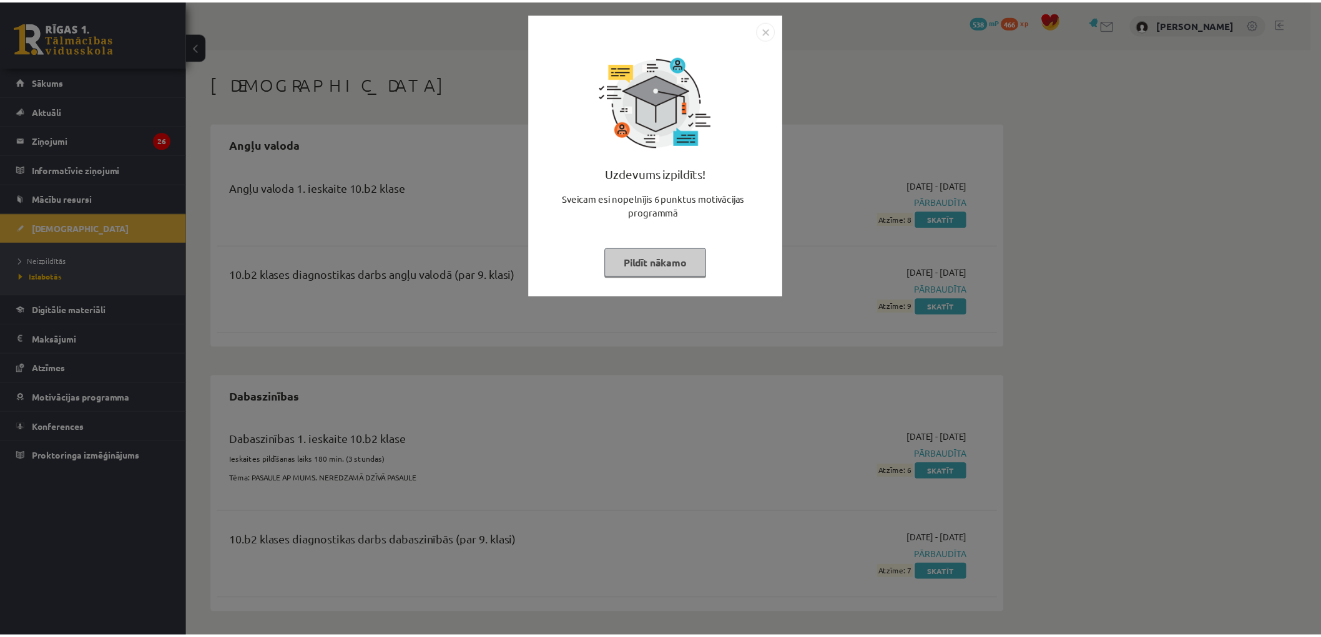
scroll to position [499, 0]
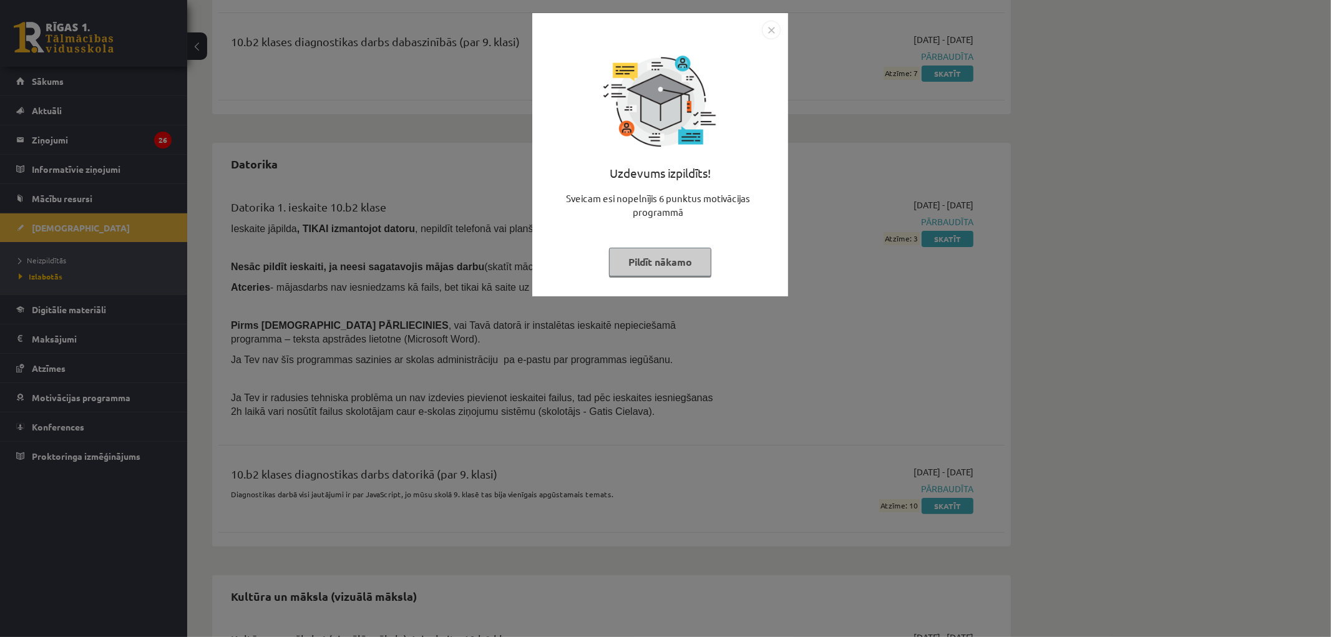
click at [766, 35] on img "Close" at bounding box center [771, 30] width 19 height 19
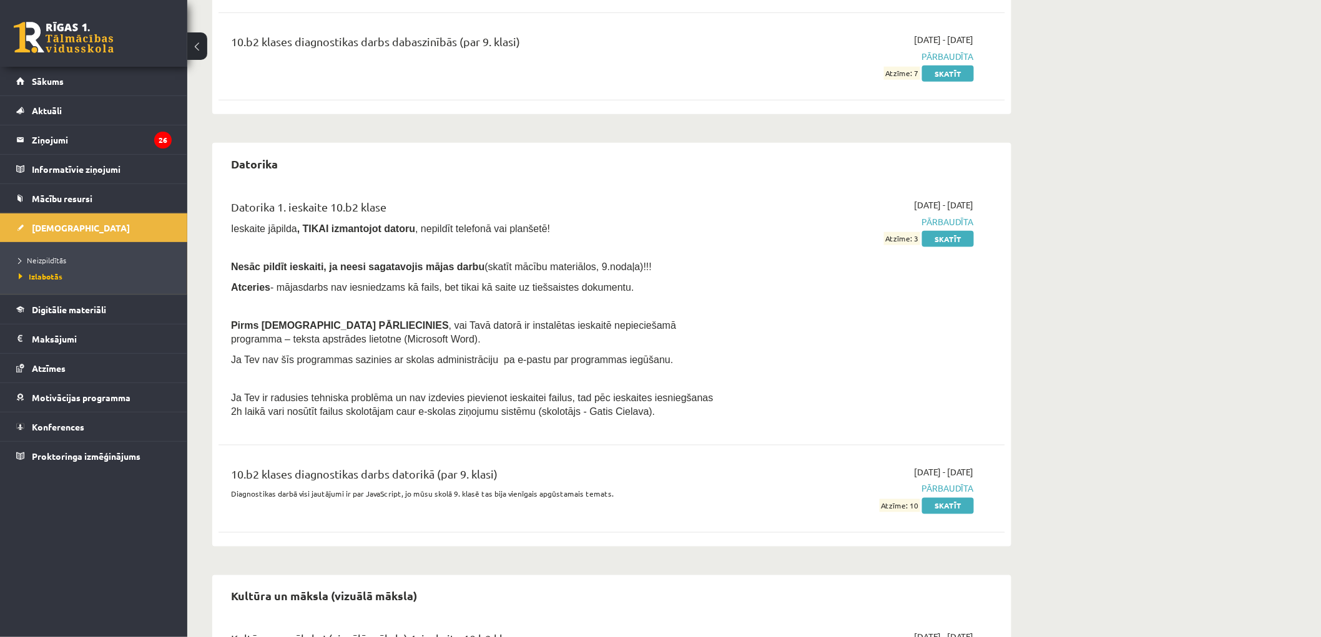
scroll to position [846, 0]
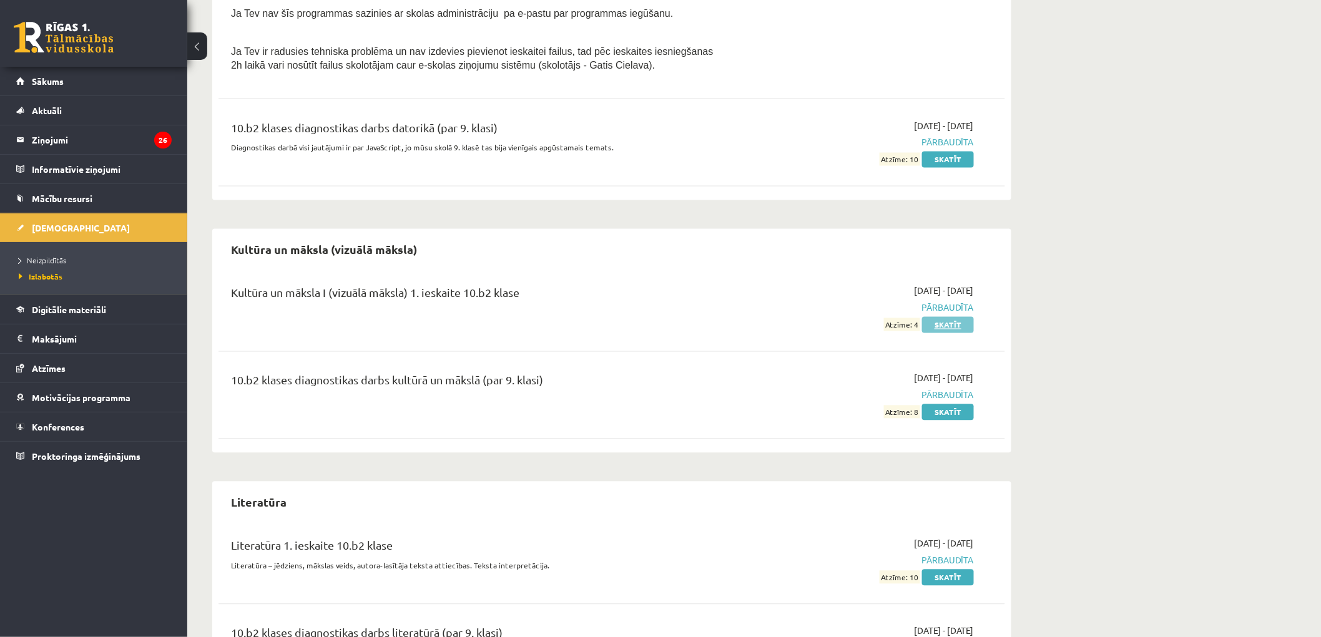
click at [965, 326] on link "Skatīt" at bounding box center [948, 325] width 52 height 16
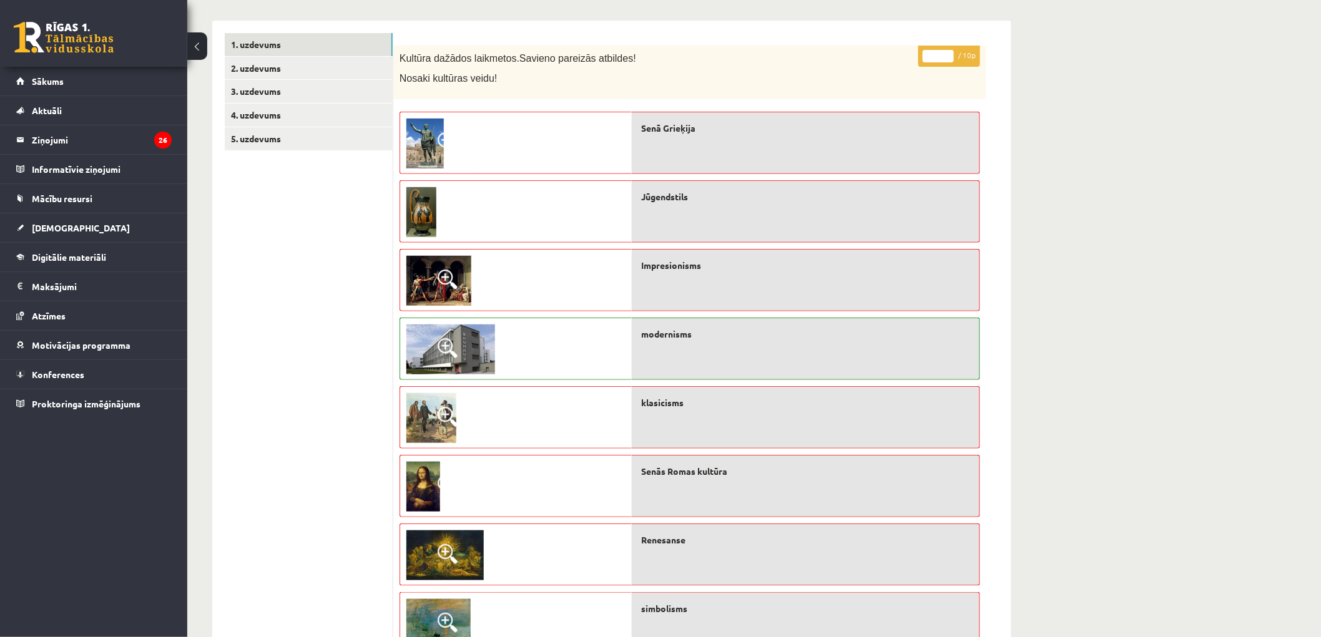
scroll to position [162, 0]
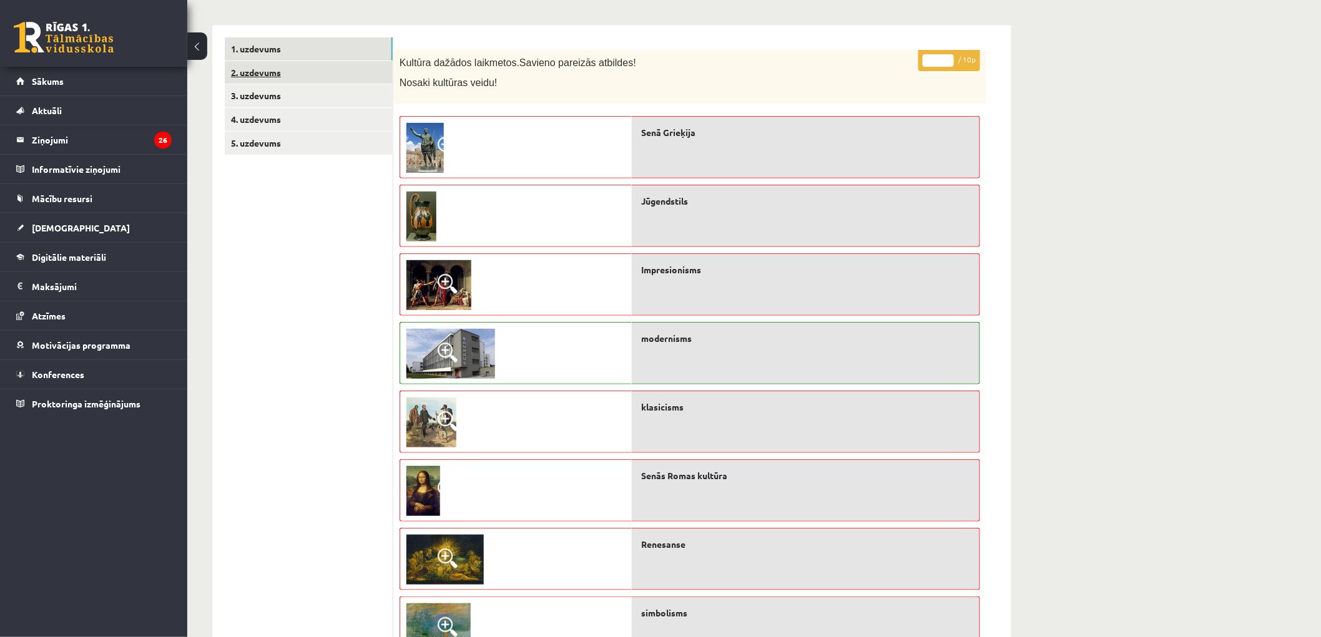
click at [311, 67] on link "2. uzdevums" at bounding box center [309, 72] width 168 height 23
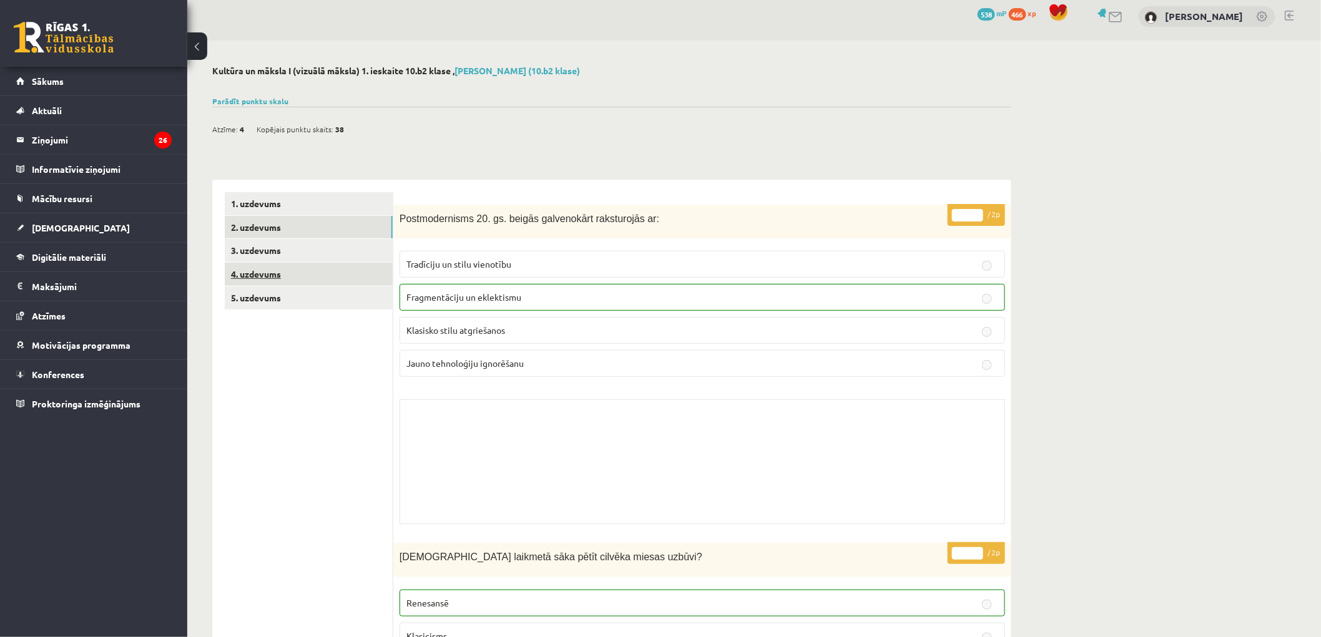
scroll to position [0, 0]
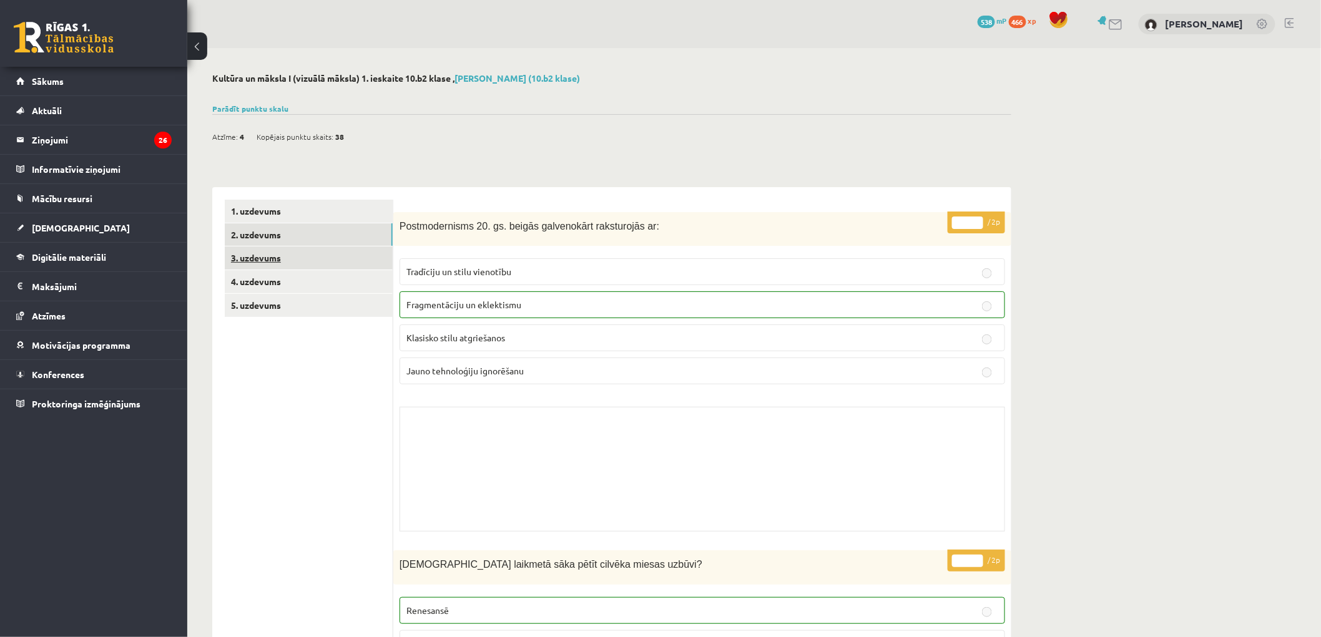
click at [265, 261] on link "3. uzdevums" at bounding box center [309, 258] width 168 height 23
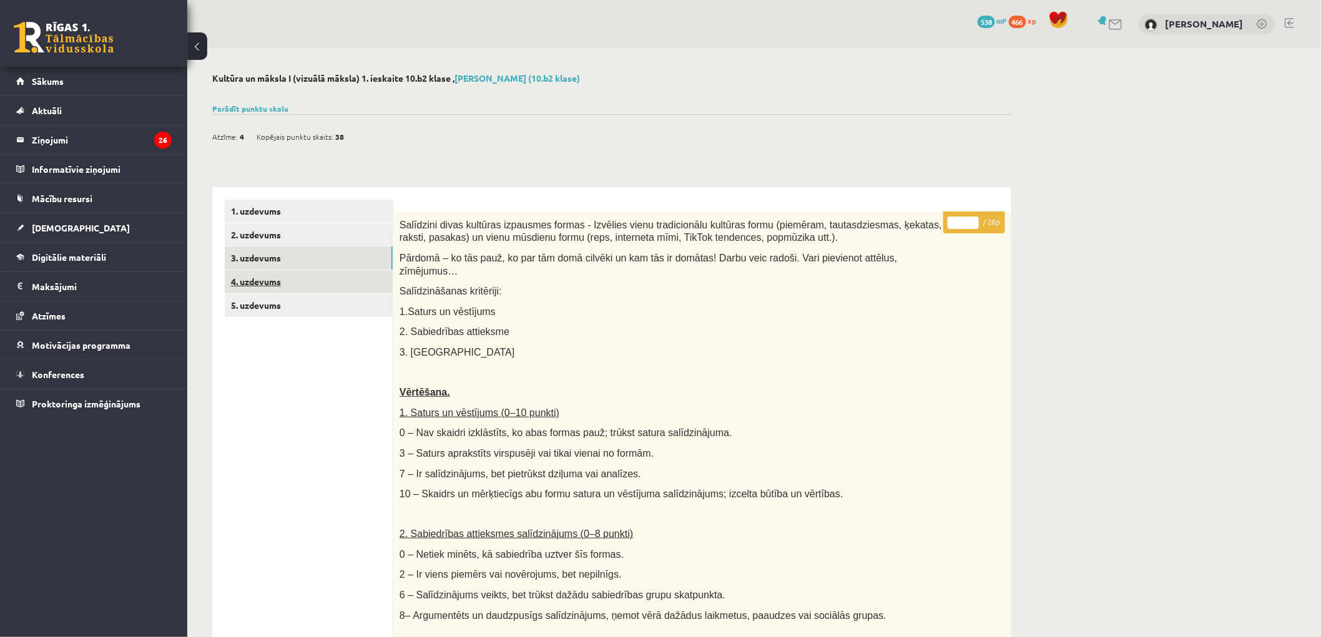
click at [303, 288] on link "4. uzdevums" at bounding box center [309, 281] width 168 height 23
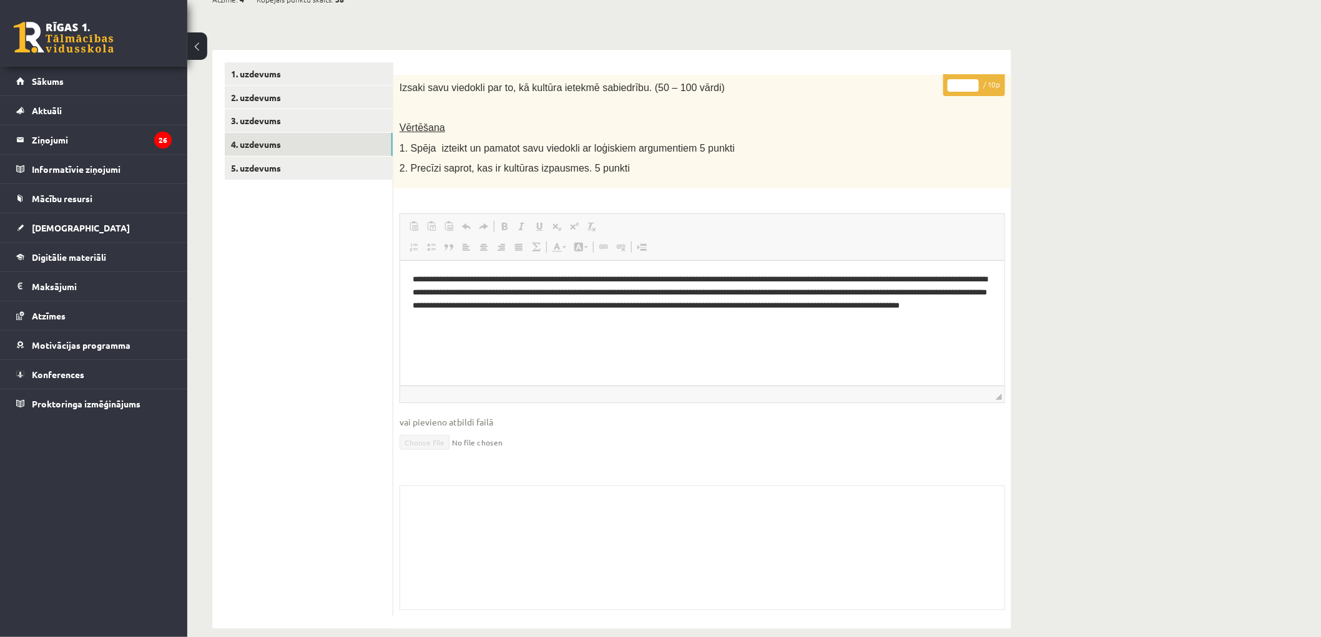
scroll to position [154, 0]
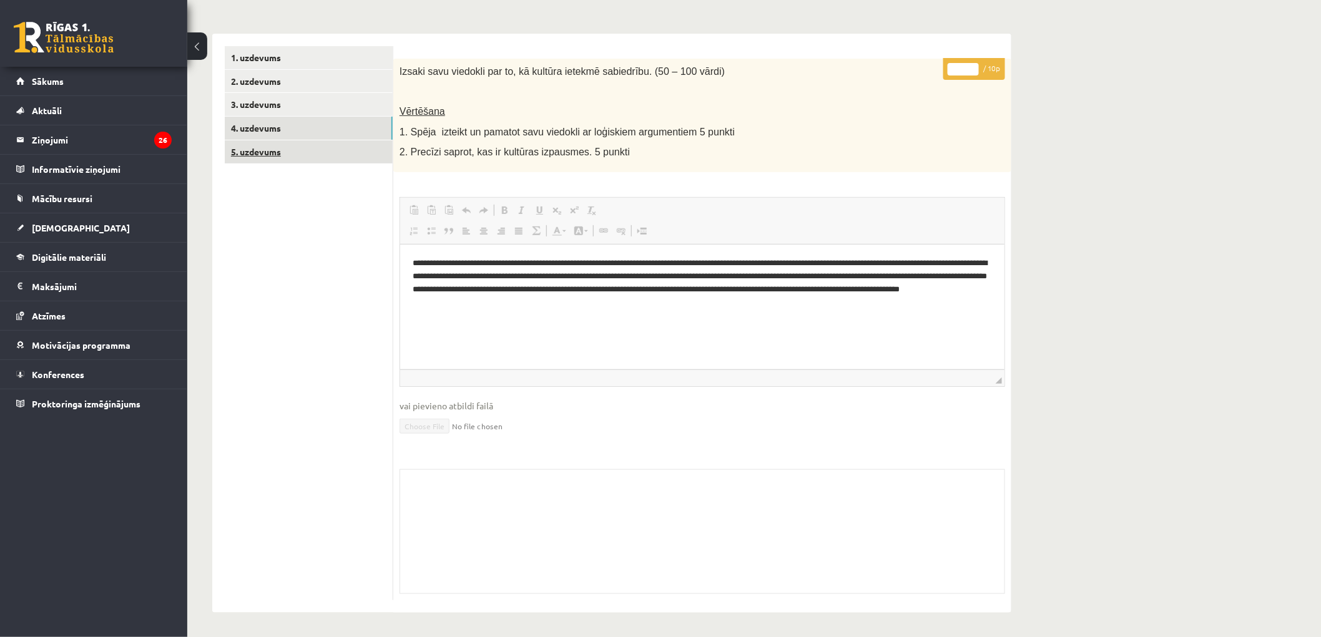
click at [321, 156] on link "5. uzdevums" at bounding box center [309, 151] width 168 height 23
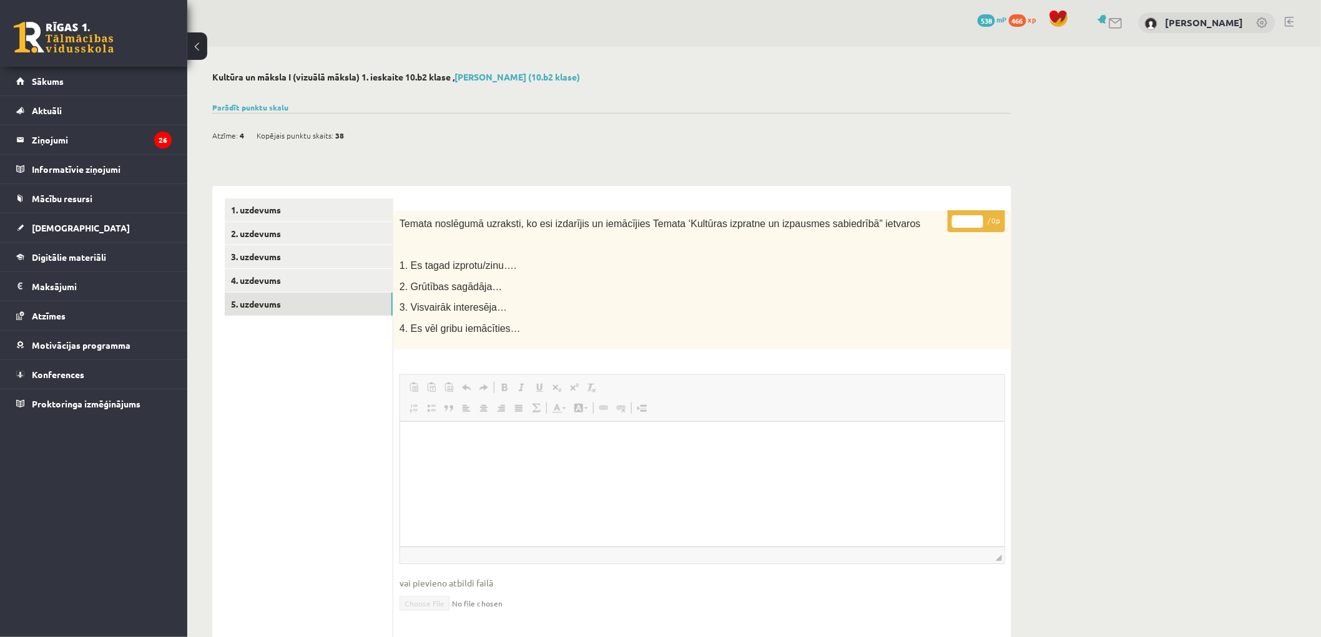
scroll to position [0, 0]
click at [301, 213] on link "1. uzdevums" at bounding box center [309, 211] width 168 height 23
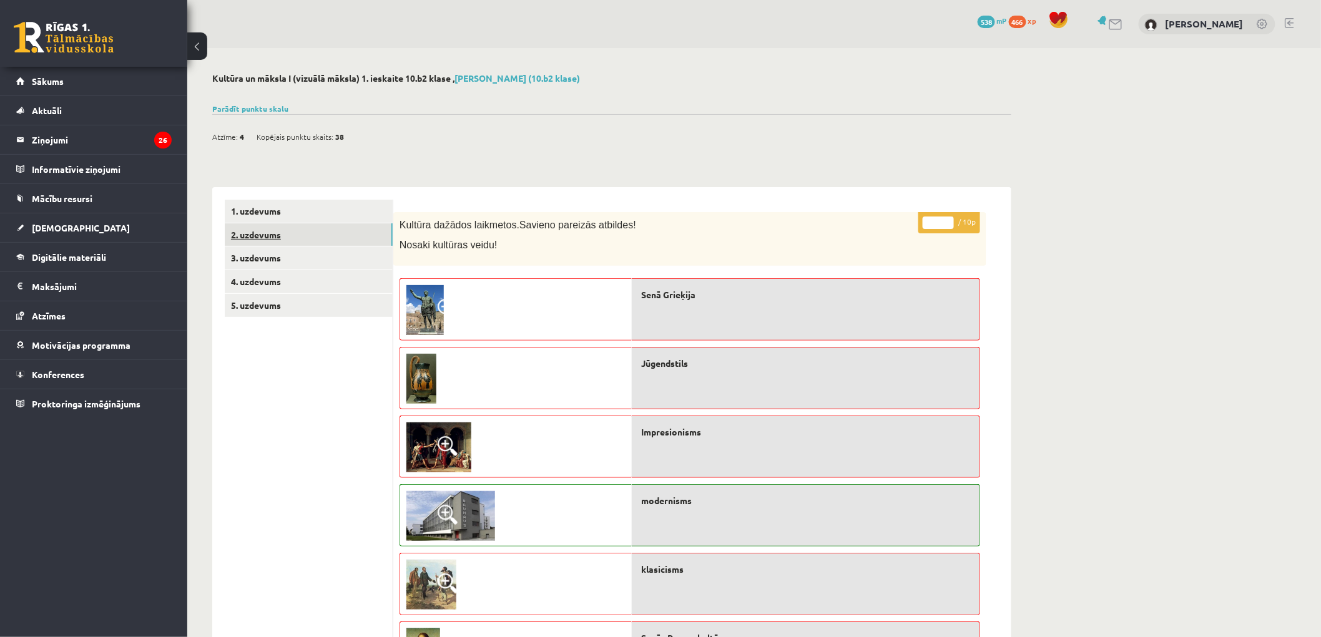
click at [296, 233] on link "2. uzdevums" at bounding box center [309, 234] width 168 height 23
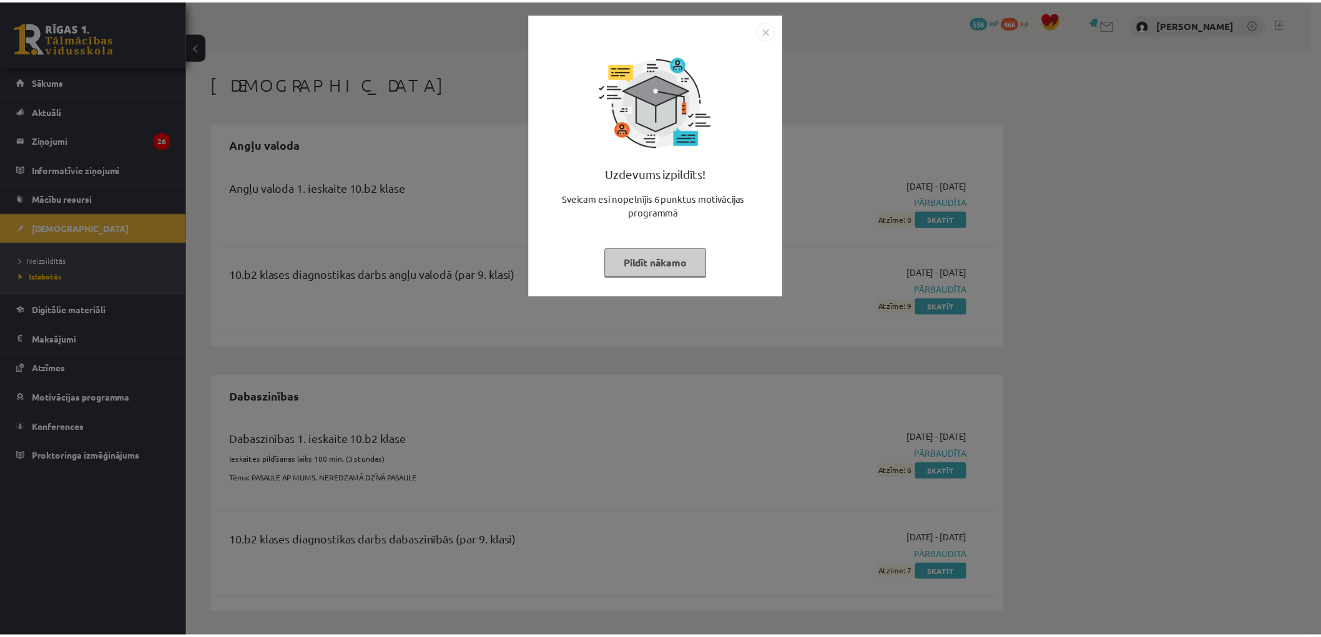
scroll to position [846, 0]
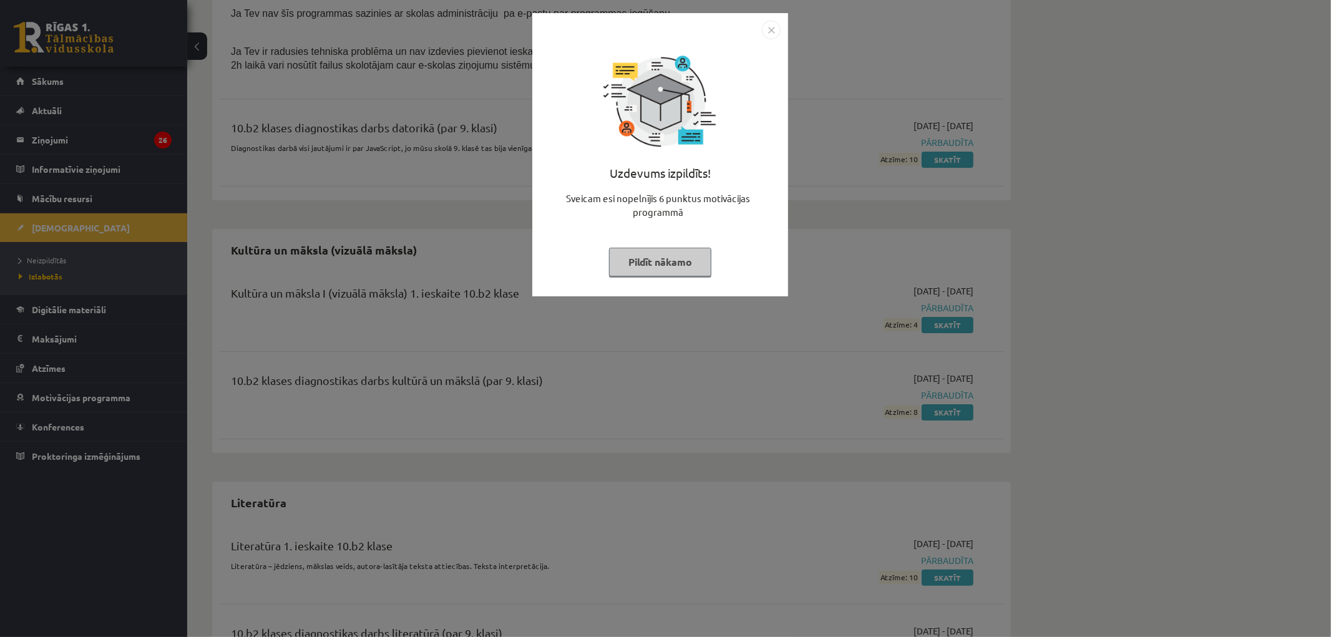
click at [768, 34] on img "Close" at bounding box center [771, 30] width 19 height 19
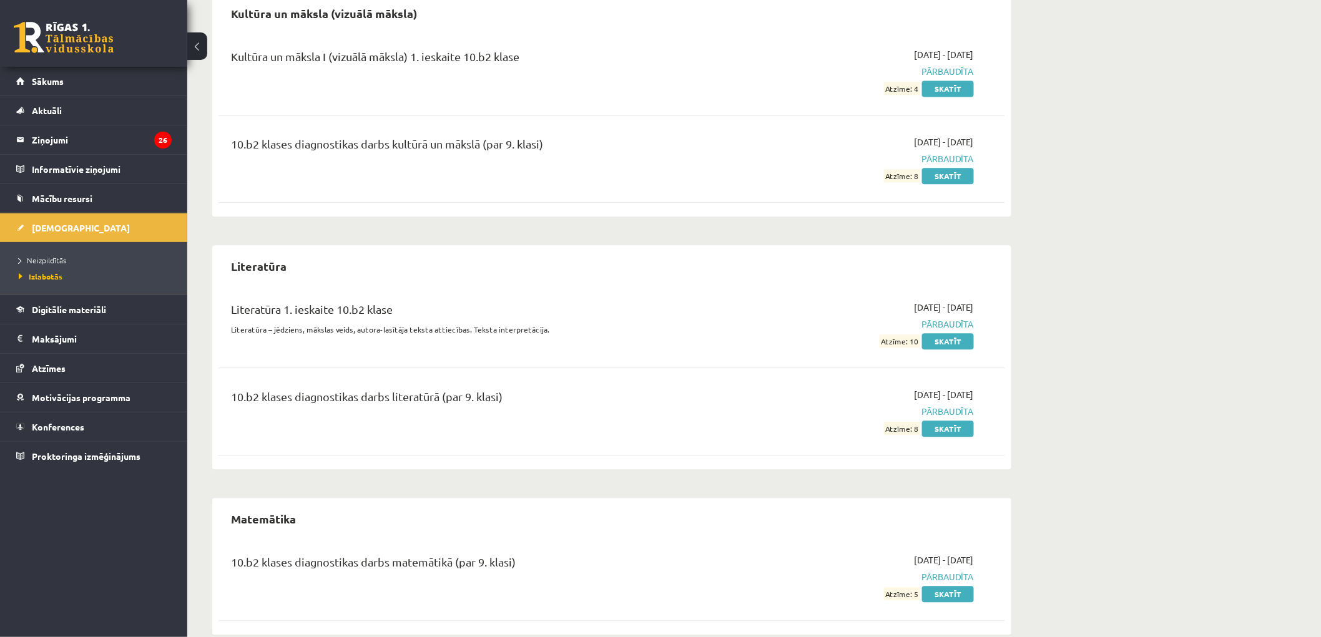
scroll to position [1105, 0]
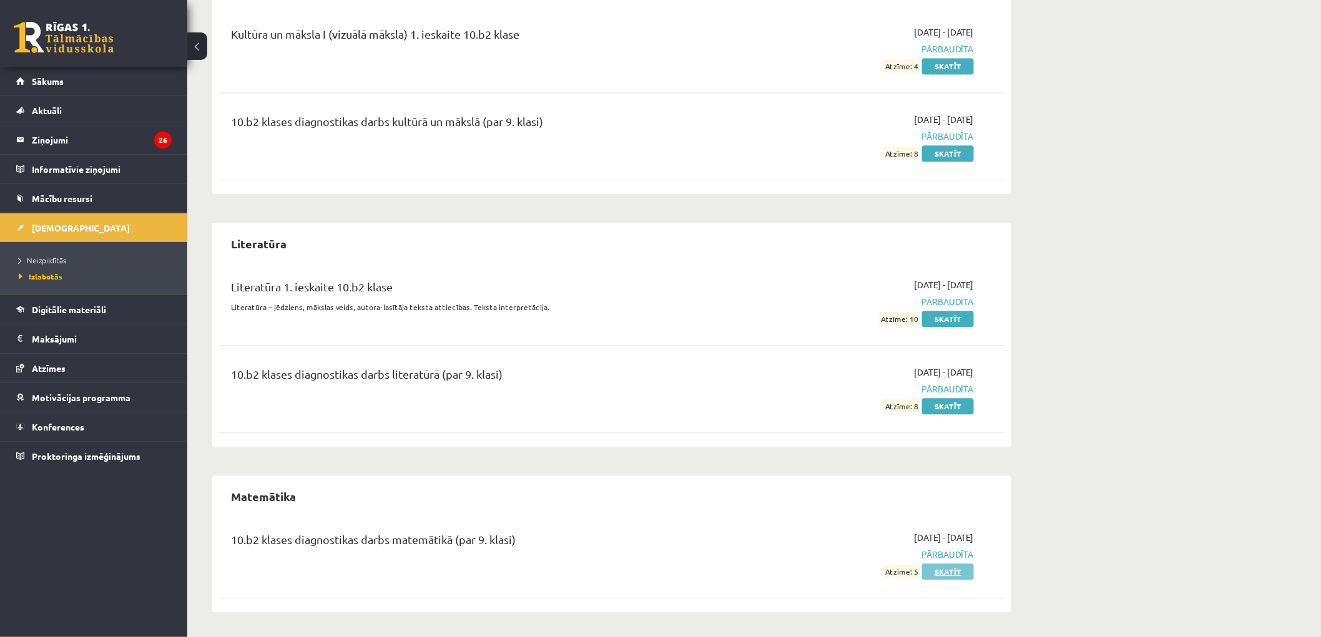
click at [956, 574] on link "Skatīt" at bounding box center [948, 572] width 52 height 16
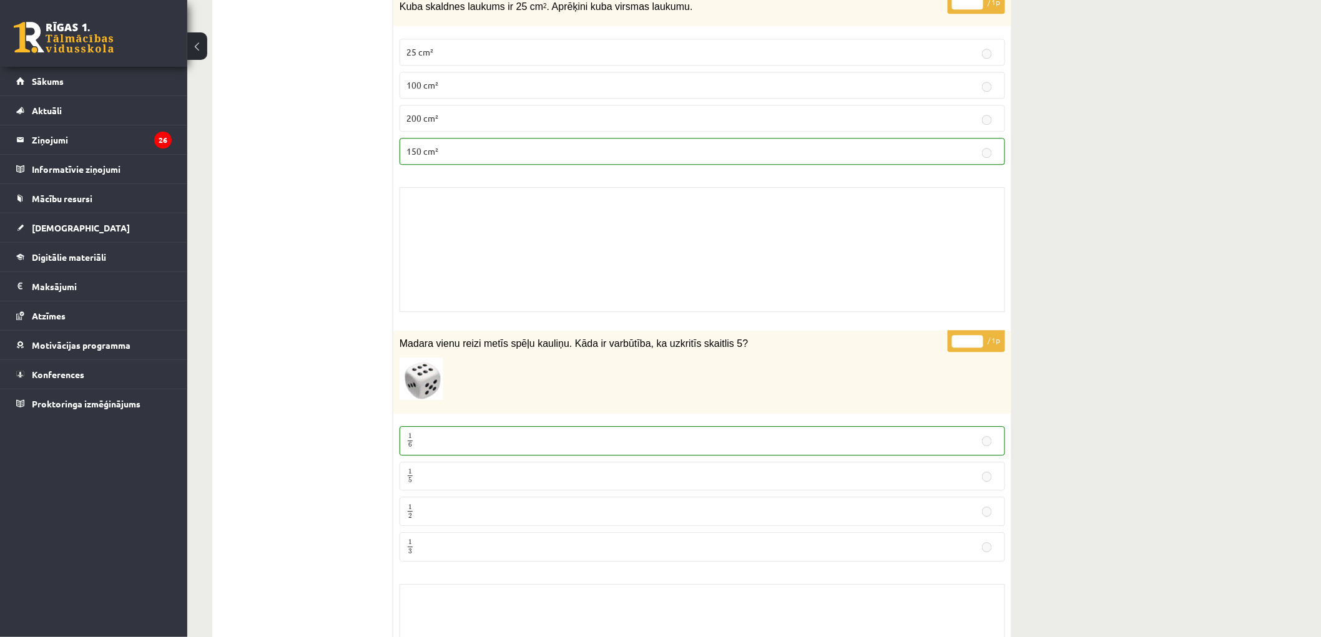
scroll to position [7132, 0]
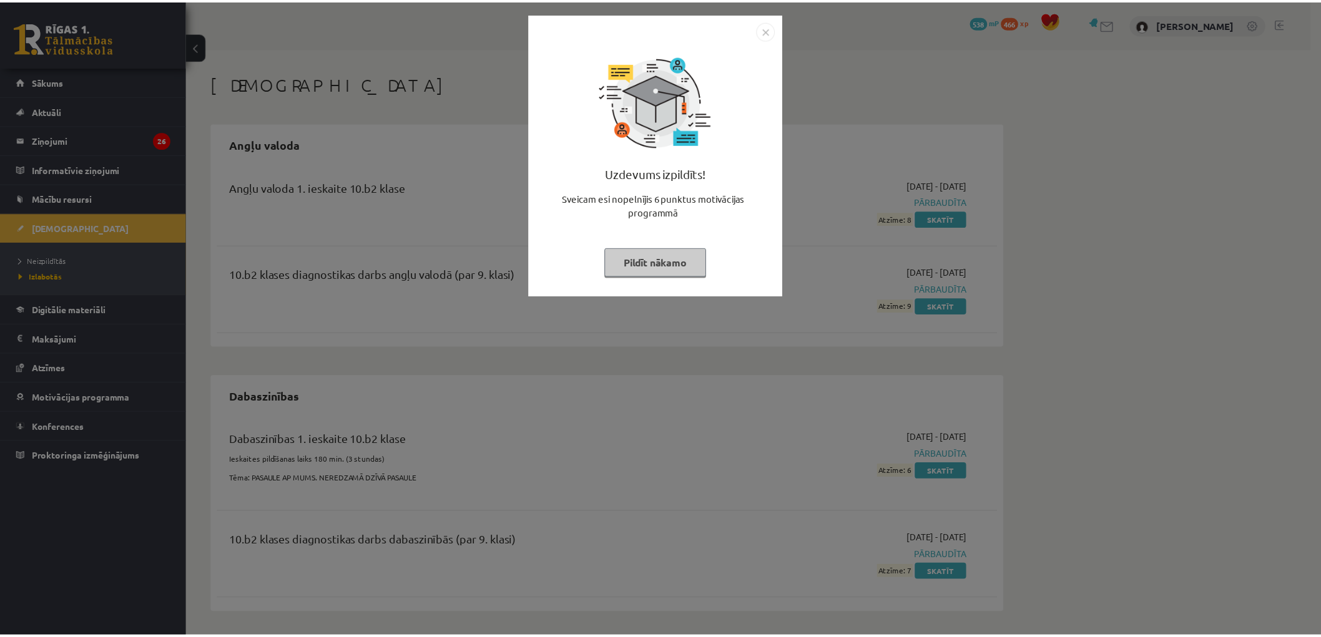
scroll to position [1105, 0]
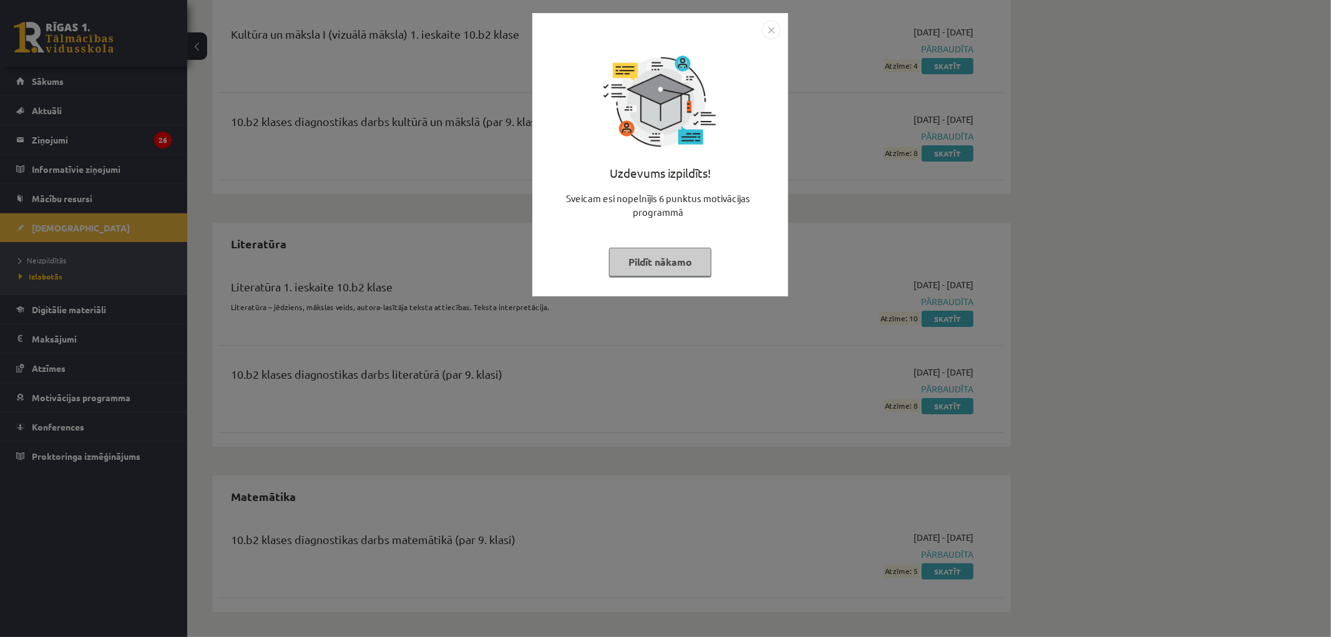
click at [771, 24] on img "Close" at bounding box center [771, 30] width 19 height 19
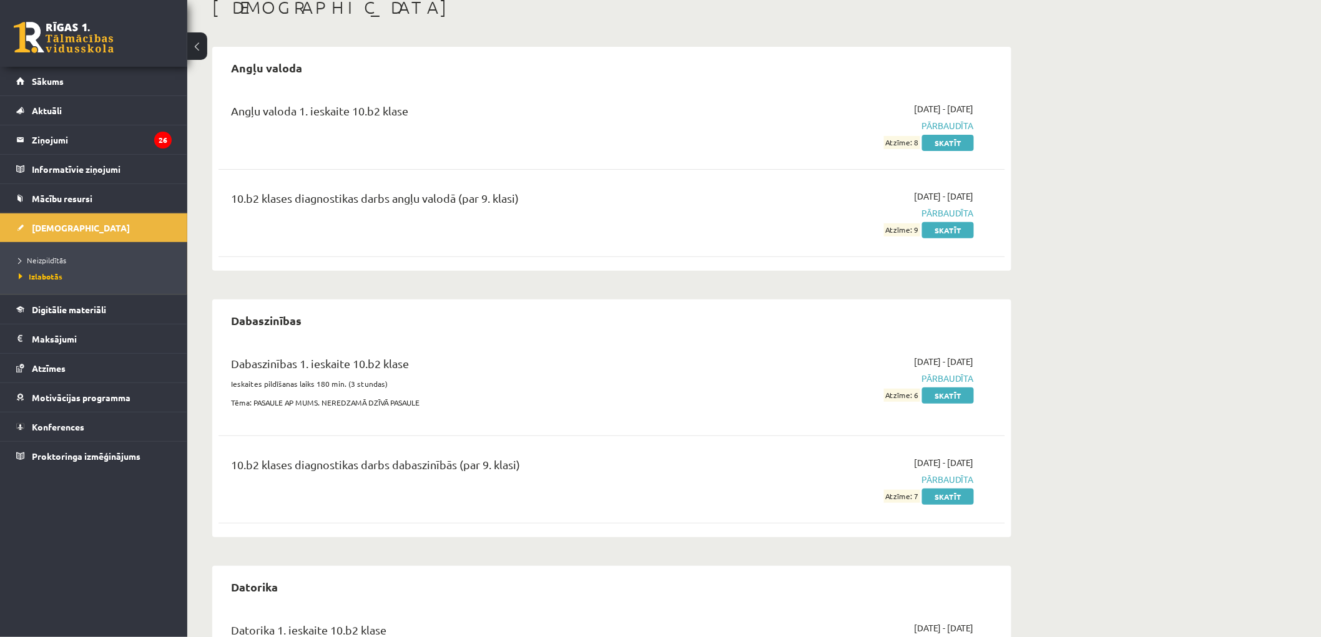
scroll to position [0, 0]
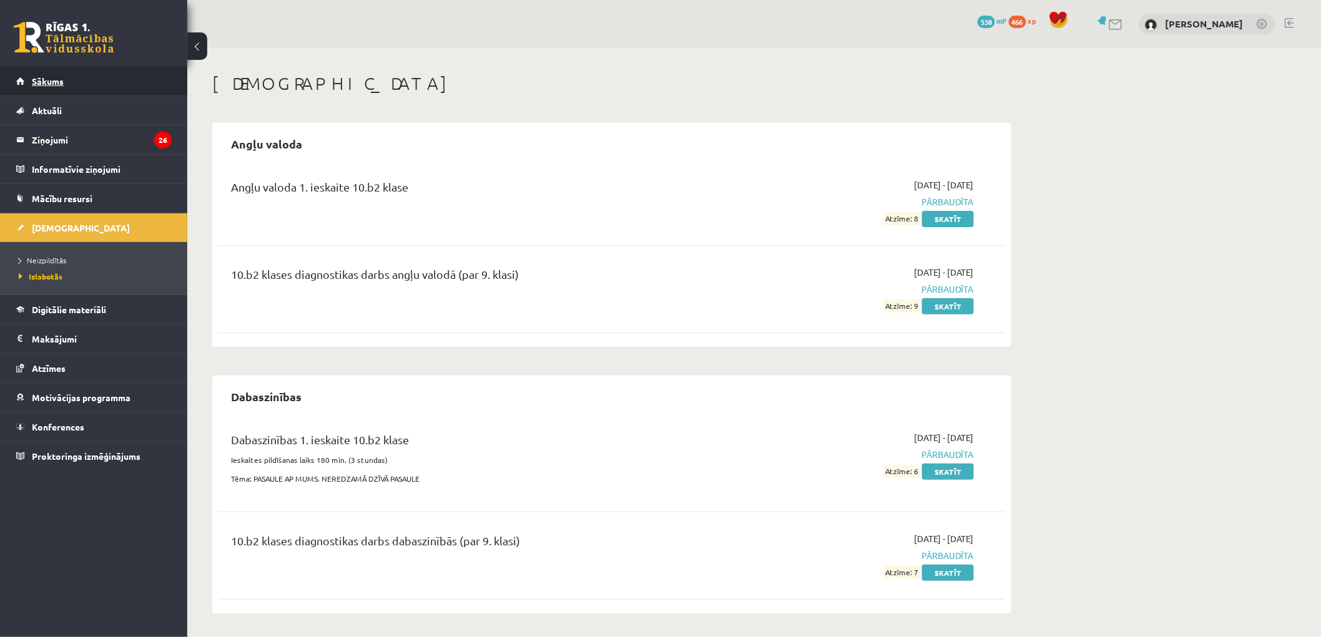
click at [32, 85] on span "Sākums" at bounding box center [48, 81] width 32 height 11
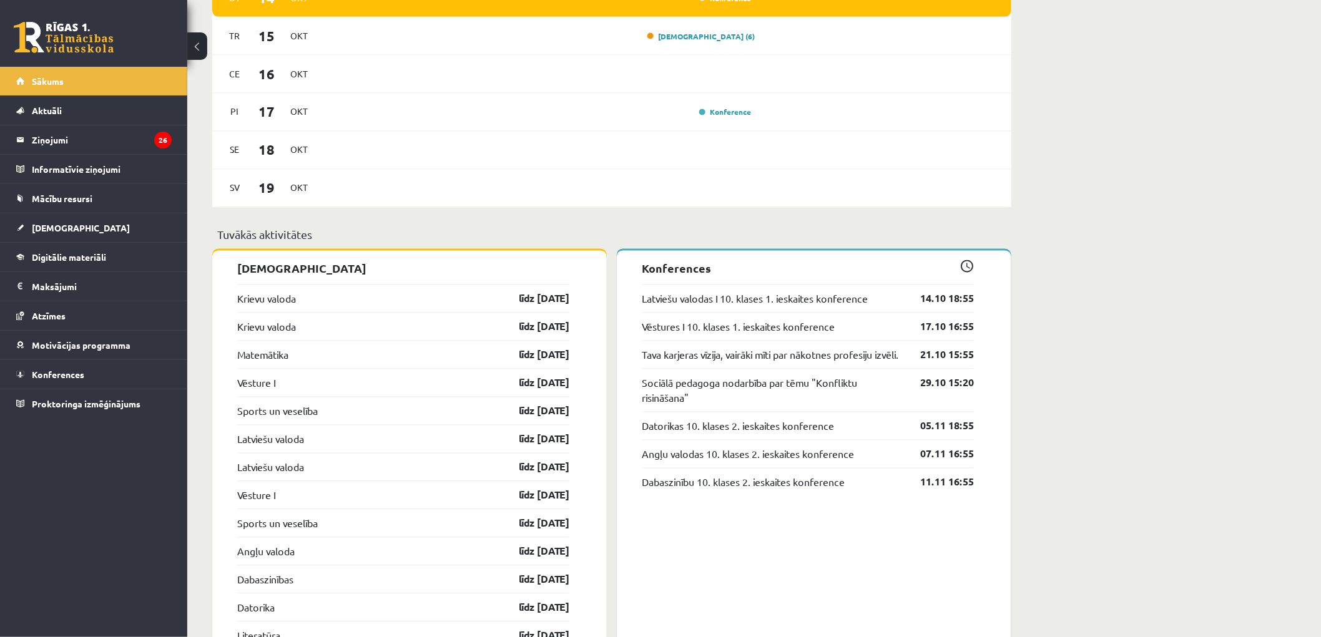
scroll to position [901, 0]
click at [268, 355] on link "Matemātika" at bounding box center [262, 353] width 51 height 15
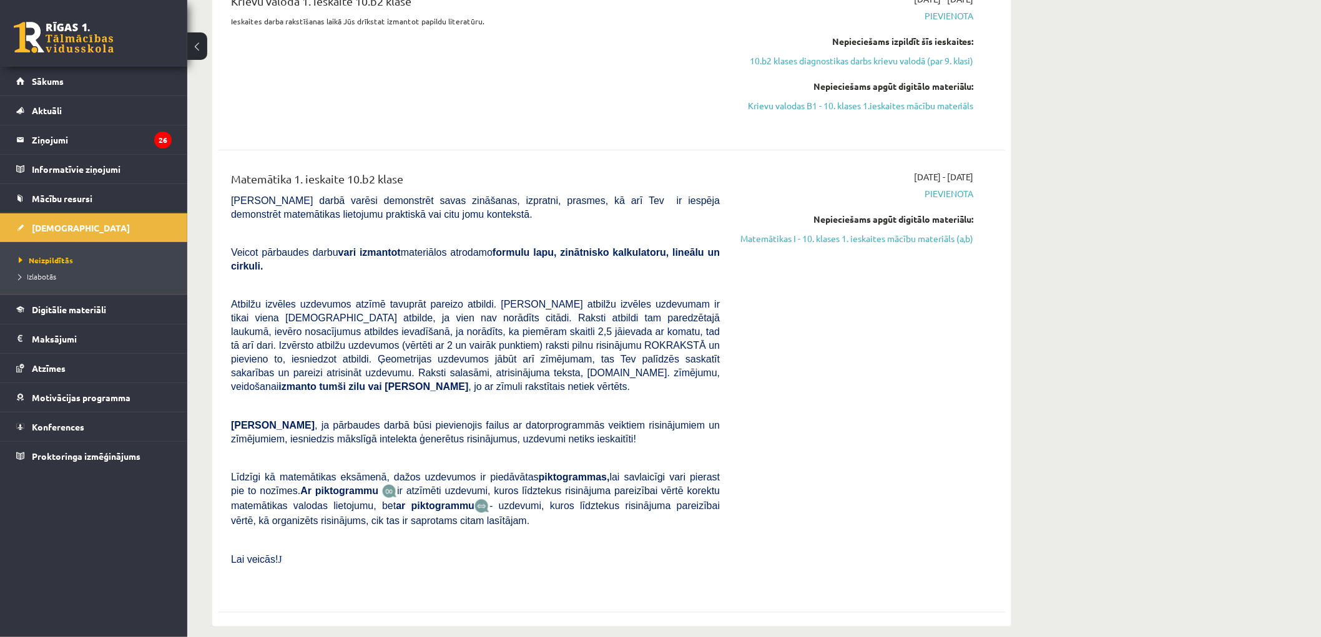
scroll to position [277, 0]
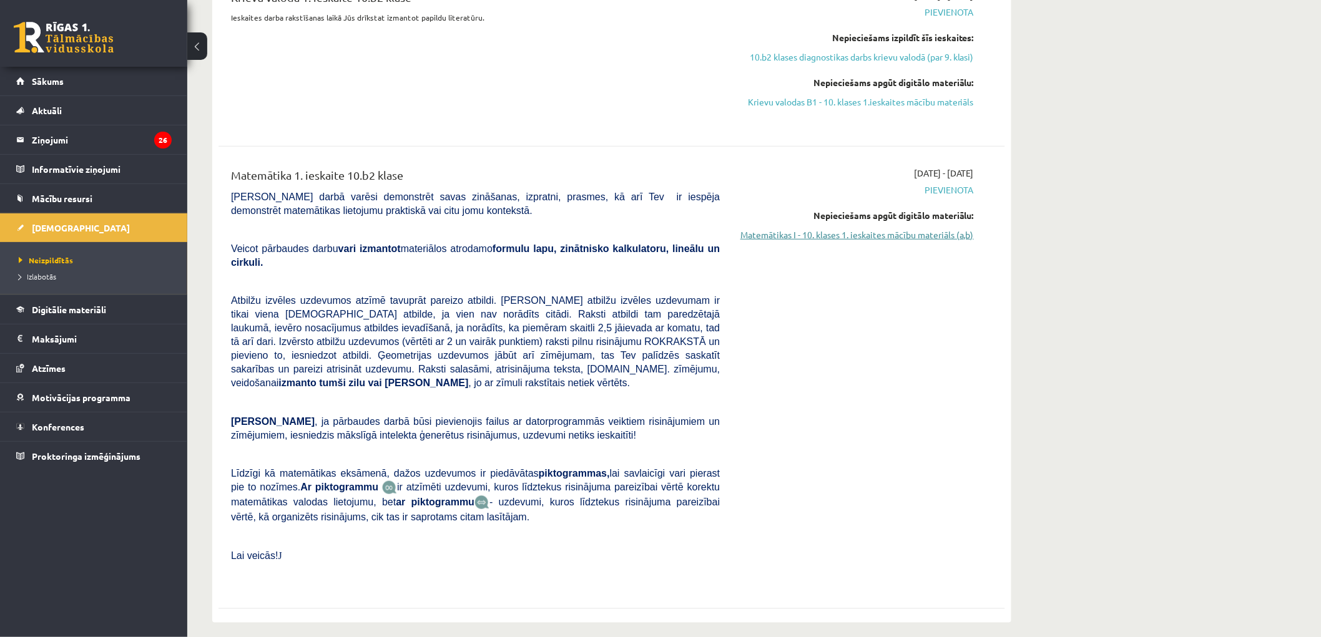
click at [918, 233] on link "Matemātikas I - 10. klases 1. ieskaites mācību materiāls (a,b)" at bounding box center [855, 234] width 235 height 13
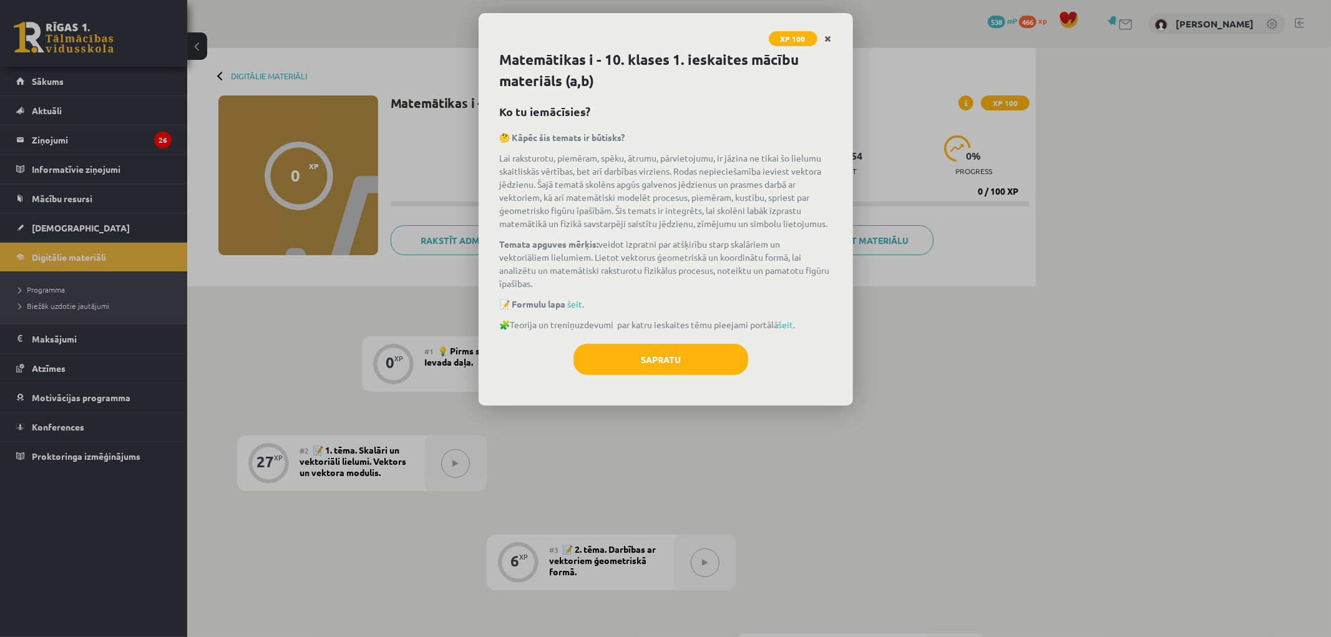
click at [829, 35] on icon "Close" at bounding box center [828, 39] width 7 height 9
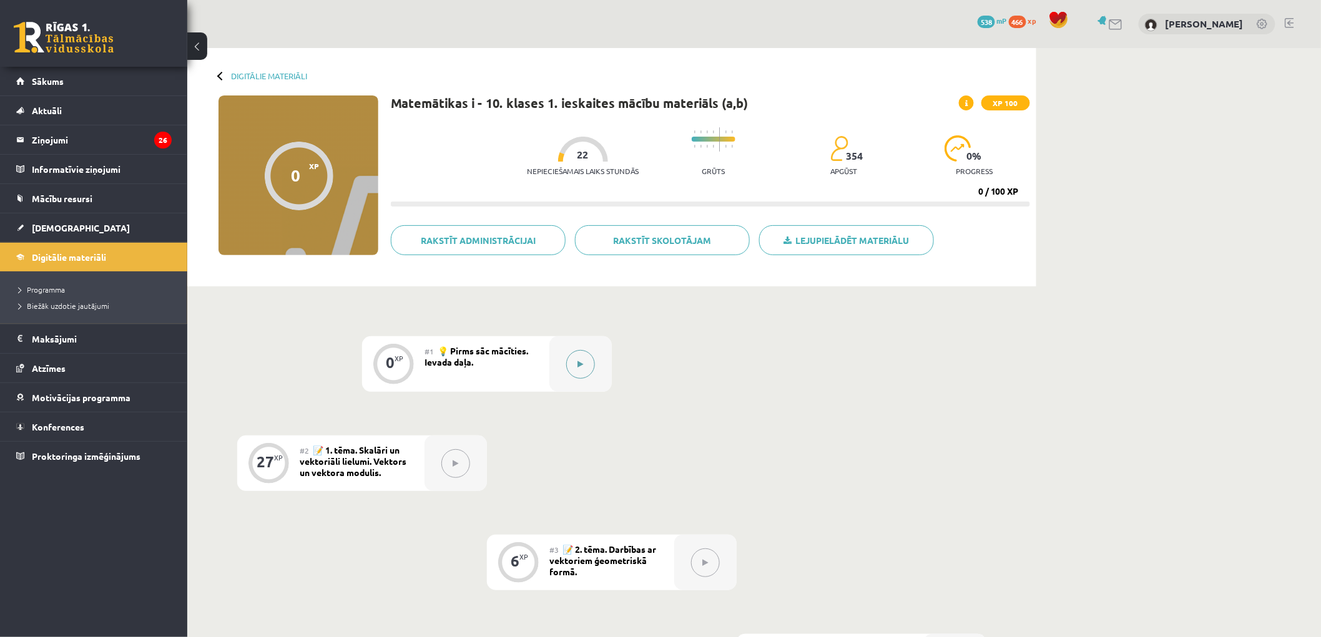
click at [581, 367] on icon at bounding box center [581, 364] width 6 height 7
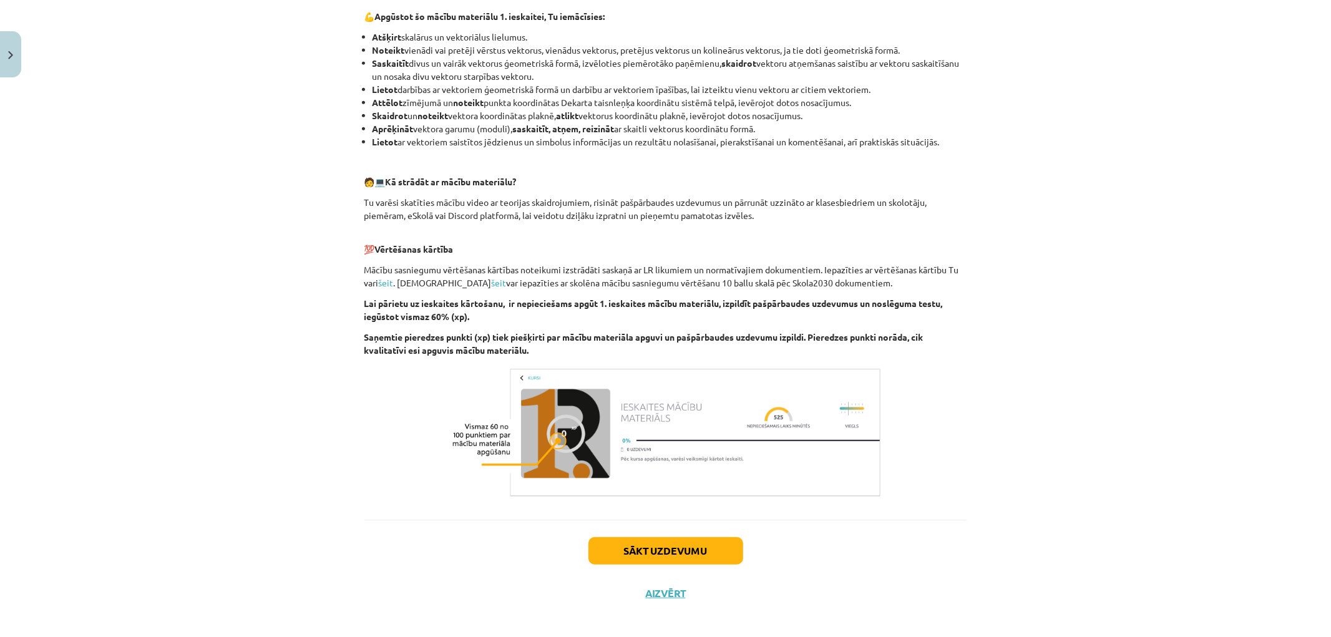
scroll to position [475, 0]
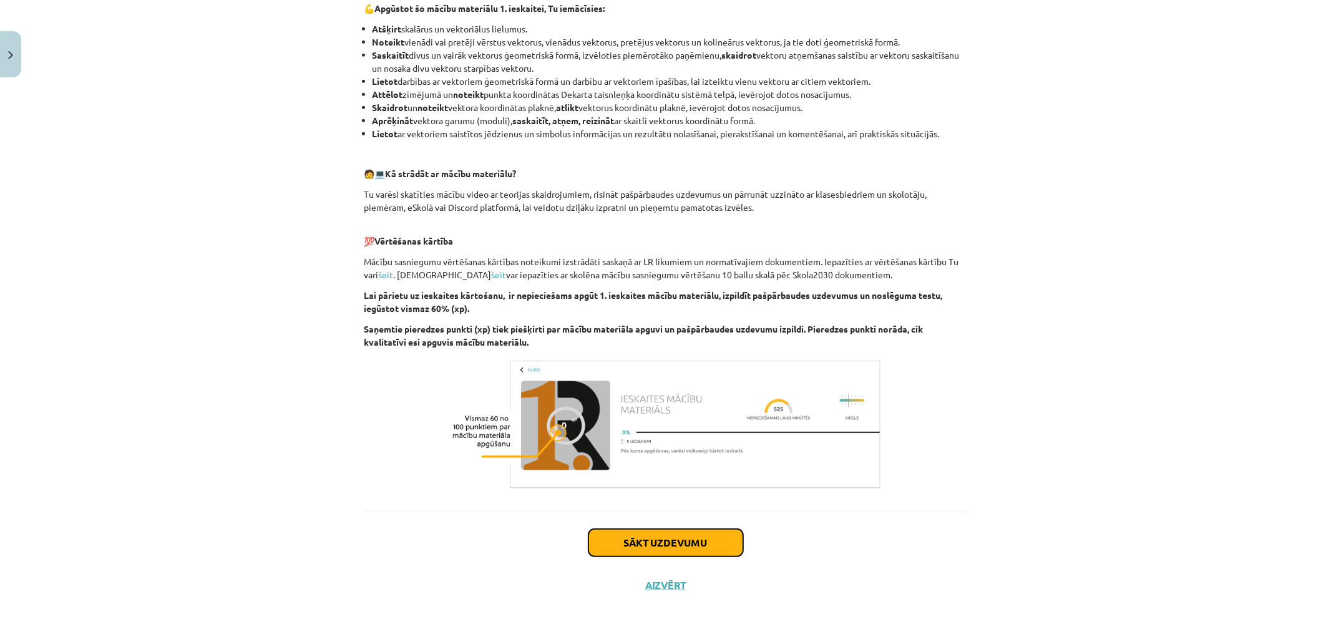
click at [684, 543] on button "Sākt uzdevumu" at bounding box center [666, 542] width 155 height 27
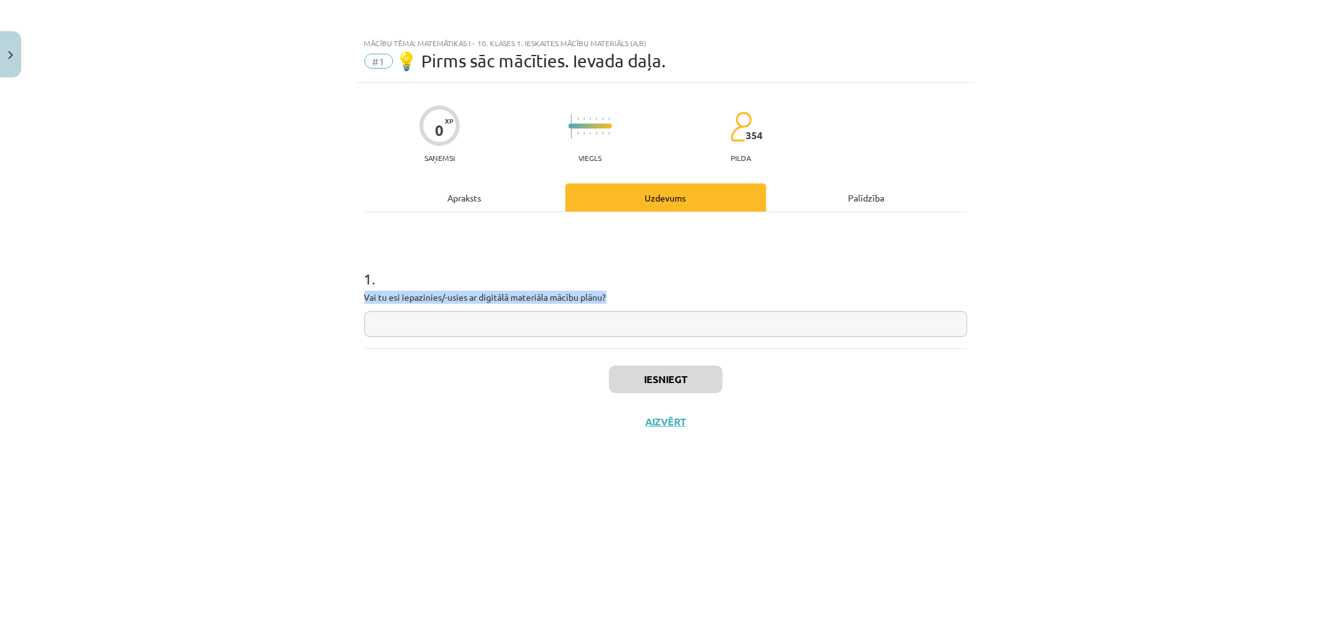
drag, startPoint x: 366, startPoint y: 293, endPoint x: 725, endPoint y: 296, distance: 358.3
click at [725, 296] on p "Vai tu esi iepazinies/-usies ar digitālā materiāla mācību plānu?" at bounding box center [666, 297] width 603 height 13
copy p "Vai tu esi iepazinies/-usies ar digitālā materiāla mācību plānu?"
click at [489, 323] on input "text" at bounding box center [666, 324] width 603 height 26
click at [627, 316] on input "text" at bounding box center [666, 324] width 603 height 26
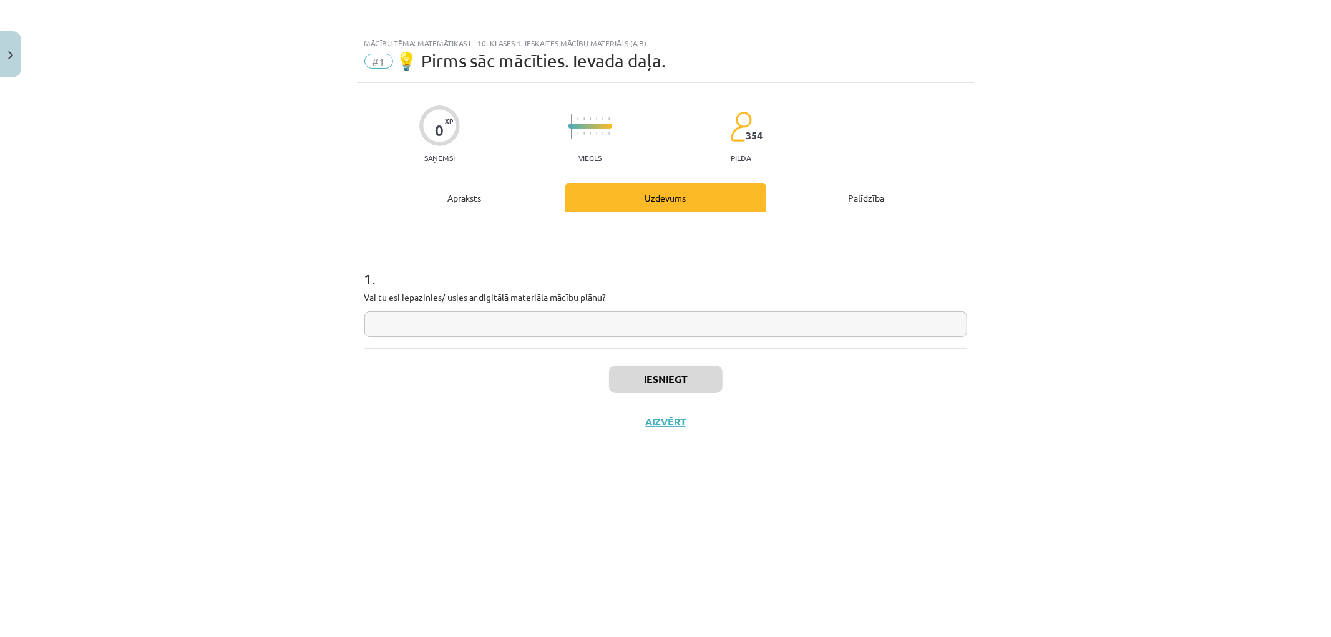
paste input "******"
type input "******"
click at [635, 381] on button "Iesniegt" at bounding box center [666, 379] width 114 height 27
click at [413, 396] on div "Iesniegt Aizvērt" at bounding box center [666, 391] width 603 height 87
click at [669, 428] on button "Nākamā nodarbība" at bounding box center [666, 430] width 122 height 29
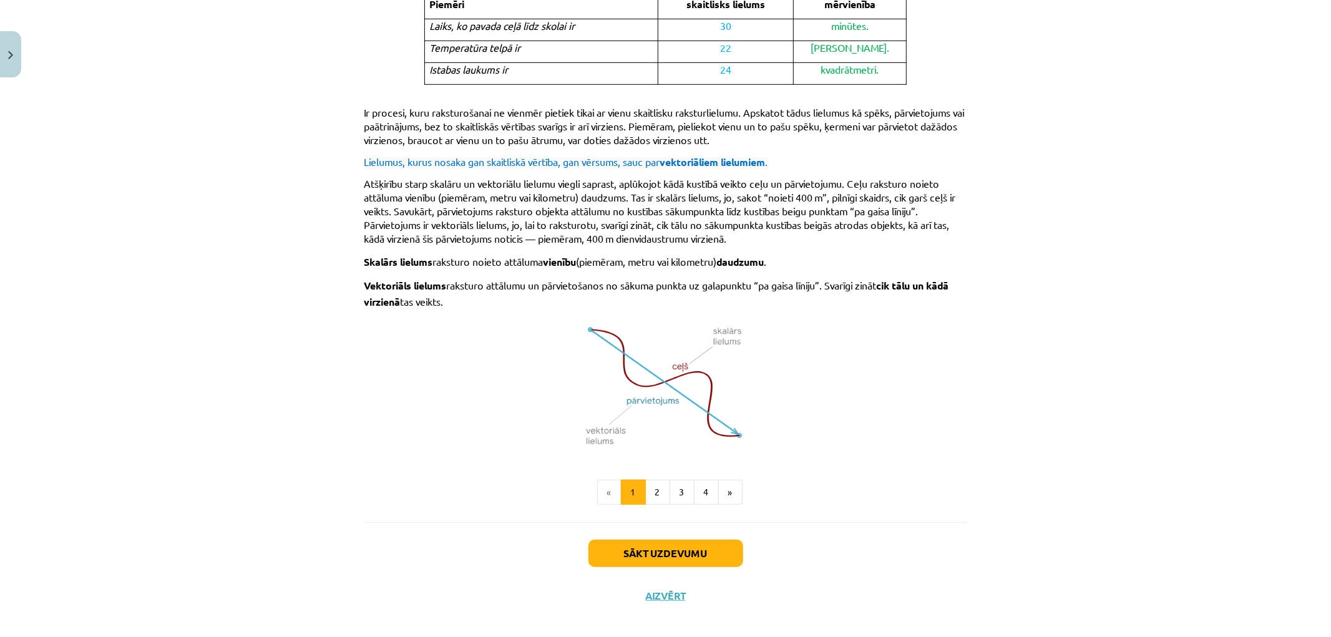
scroll to position [645, 0]
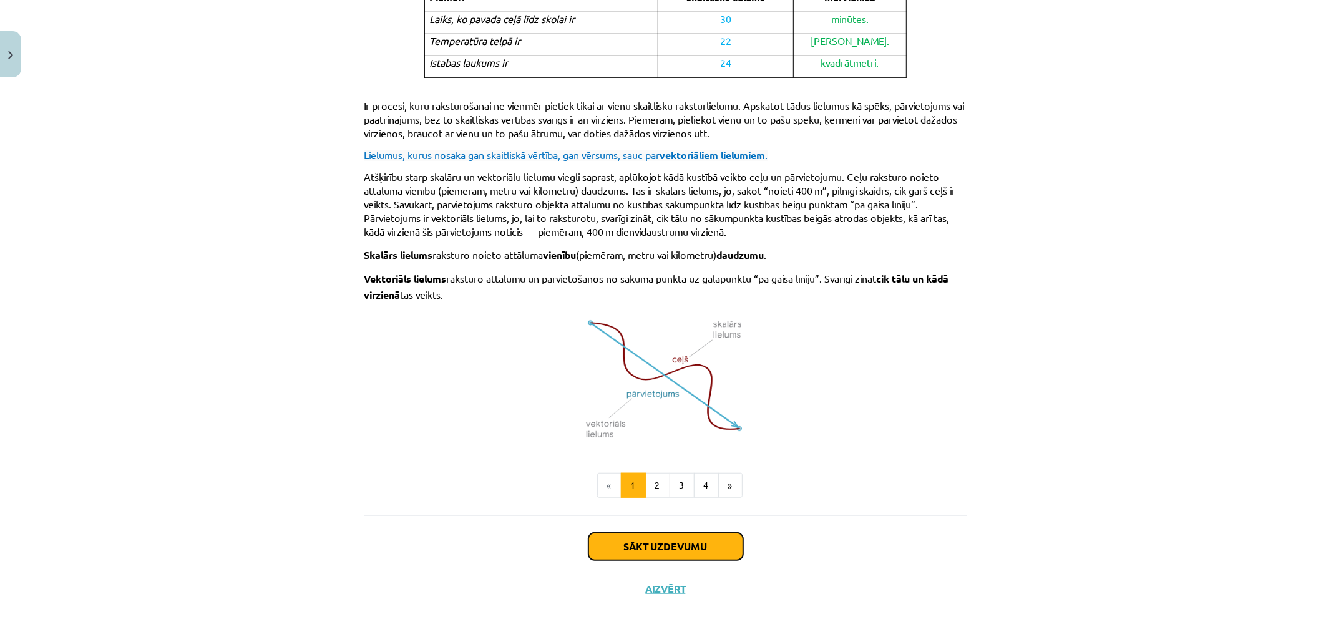
click at [615, 536] on button "Sākt uzdevumu" at bounding box center [666, 546] width 155 height 27
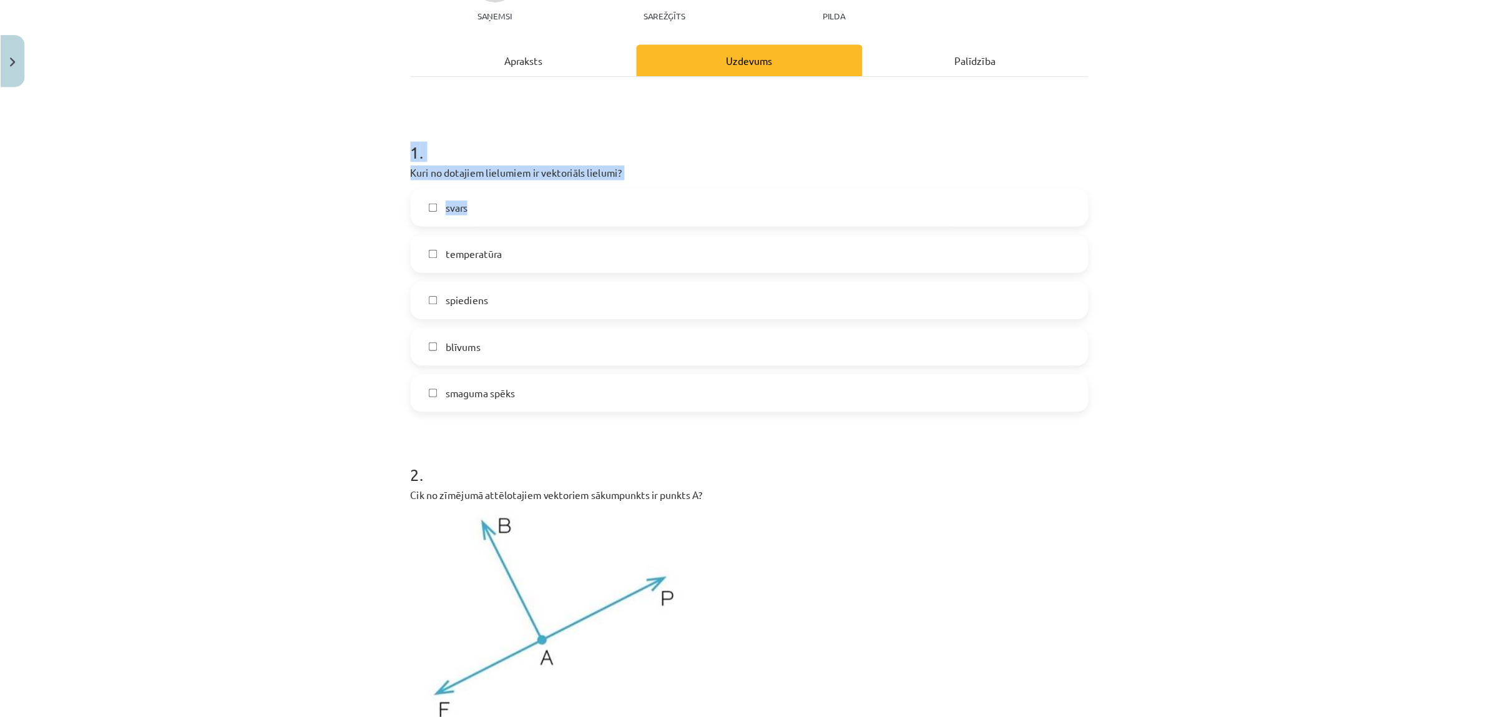
scroll to position [139, 0]
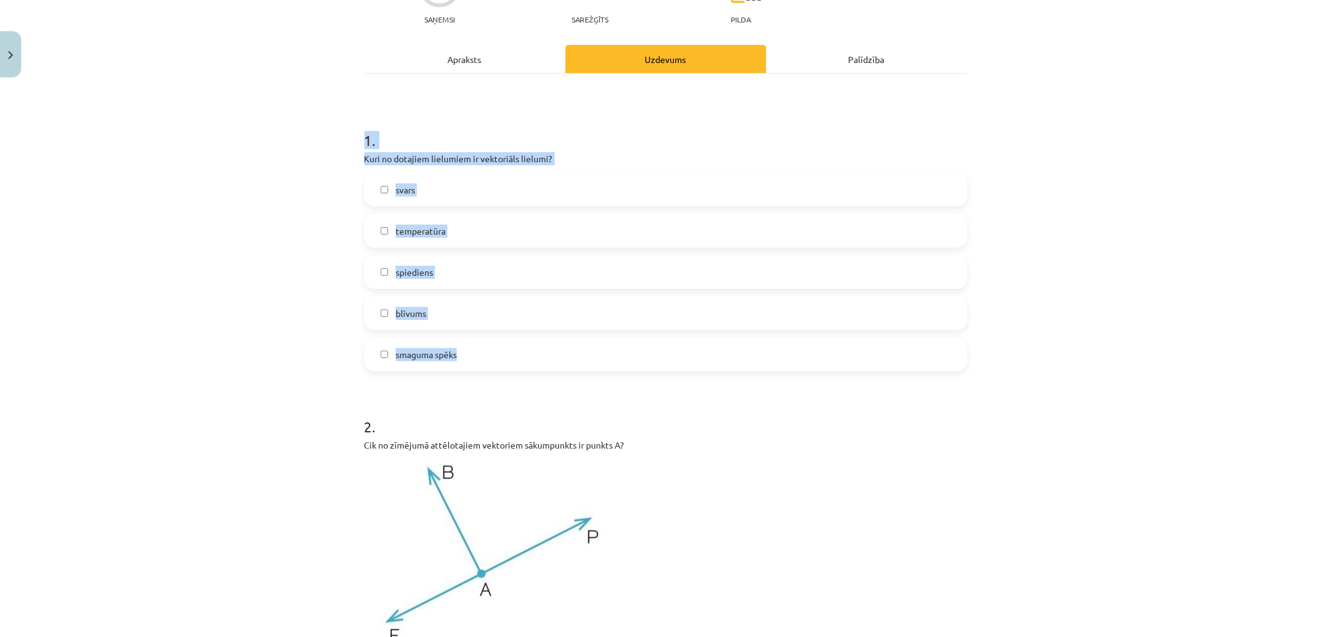
drag, startPoint x: 360, startPoint y: 242, endPoint x: 496, endPoint y: 359, distance: 179.3
click at [496, 359] on div "1 . Kuri no dotajiem lielumiem ir vektoriāls lielumi? svars temperatūra spiedie…" at bounding box center [666, 241] width 603 height 262
click at [184, 358] on div "Mācību tēma: Matemātikas i - 10. klases 1. ieskaites mācību materiāls (a,b) #2 …" at bounding box center [665, 318] width 1331 height 637
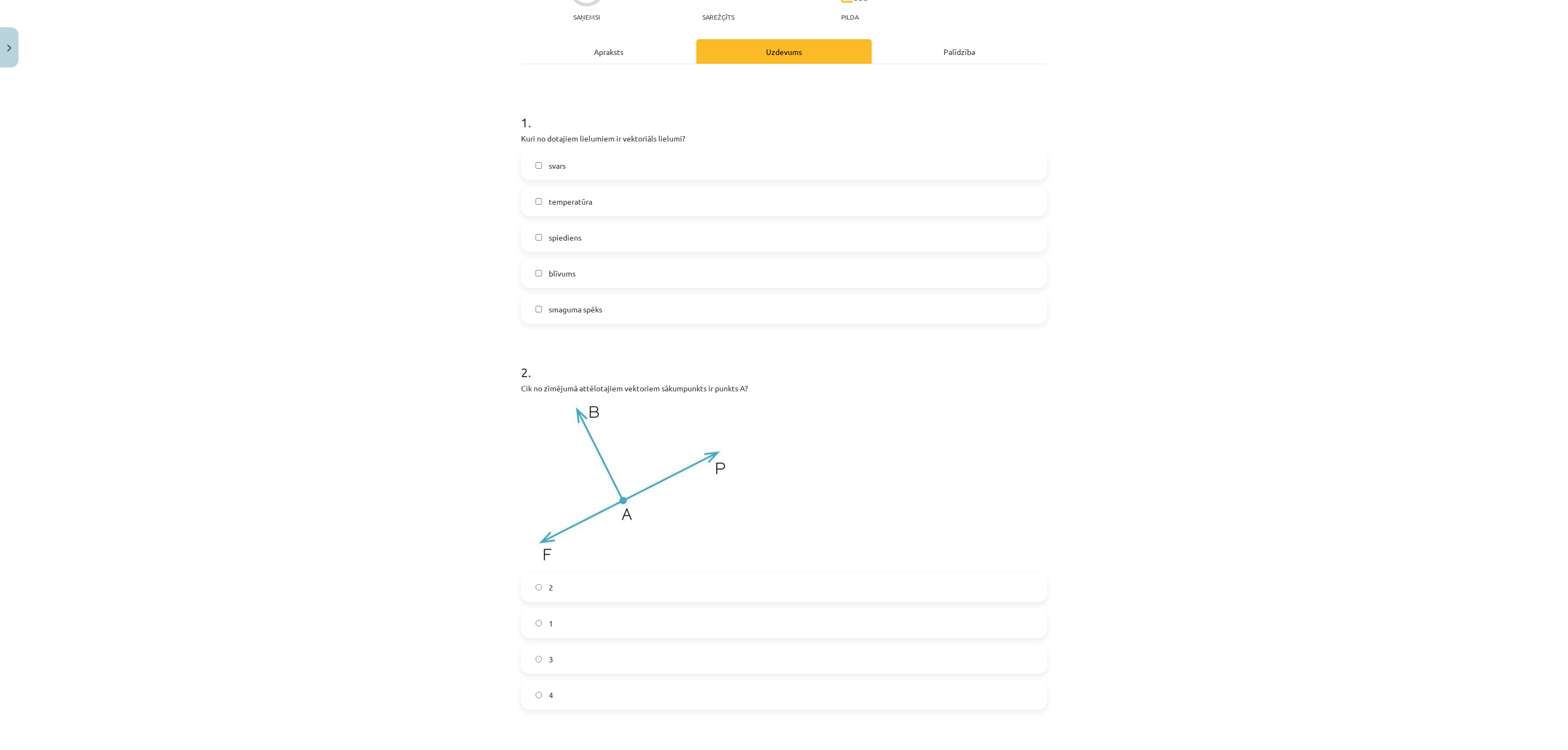
click at [1161, 194] on div "Mācību tēma: Matemātikas i - 10. klases 1. ieskaites mācību materiāls (a,b) #2 …" at bounding box center [784, 375] width 1568 height 750
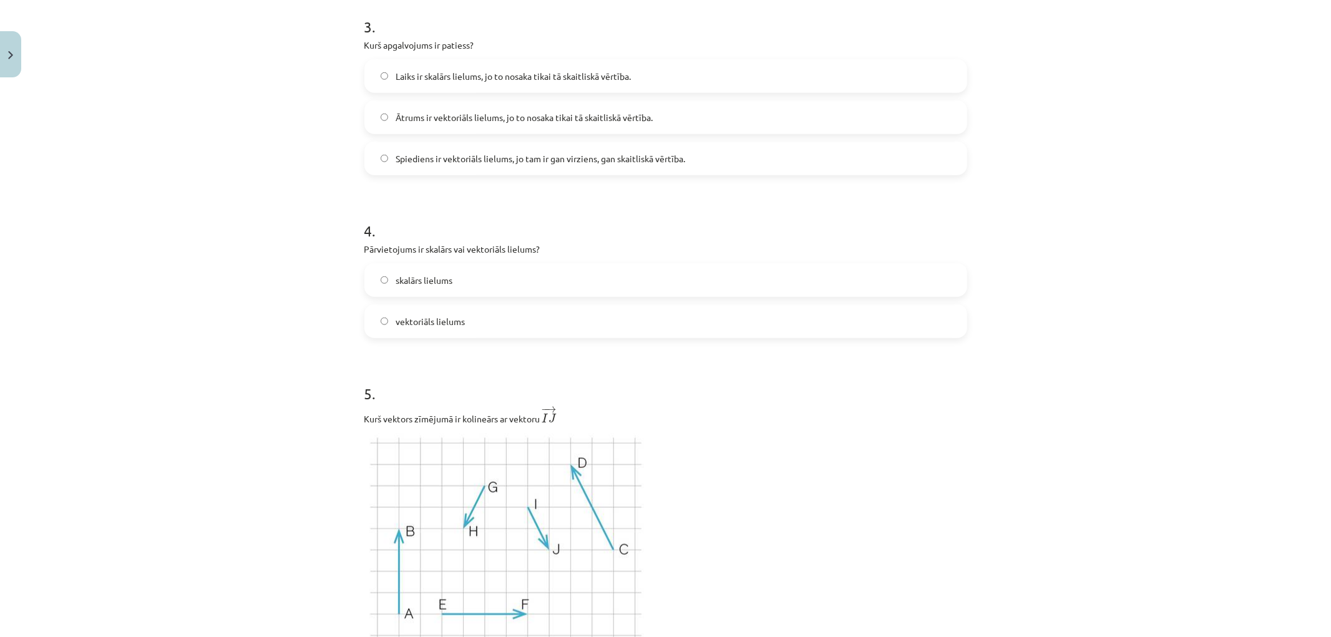
scroll to position [981, 0]
click at [1128, 216] on div "Mācību tēma: Matemātikas i - 10. klases 1. ieskaites mācību materiāls (a,b) #2 …" at bounding box center [665, 318] width 1331 height 637
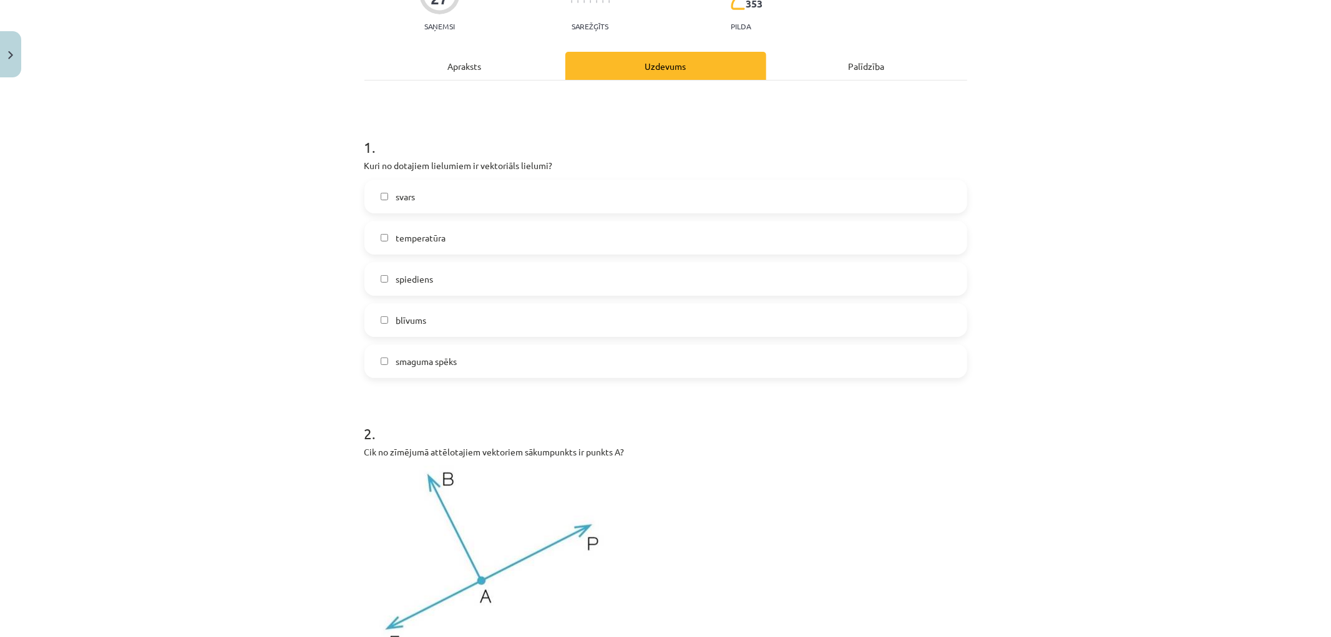
scroll to position [0, 0]
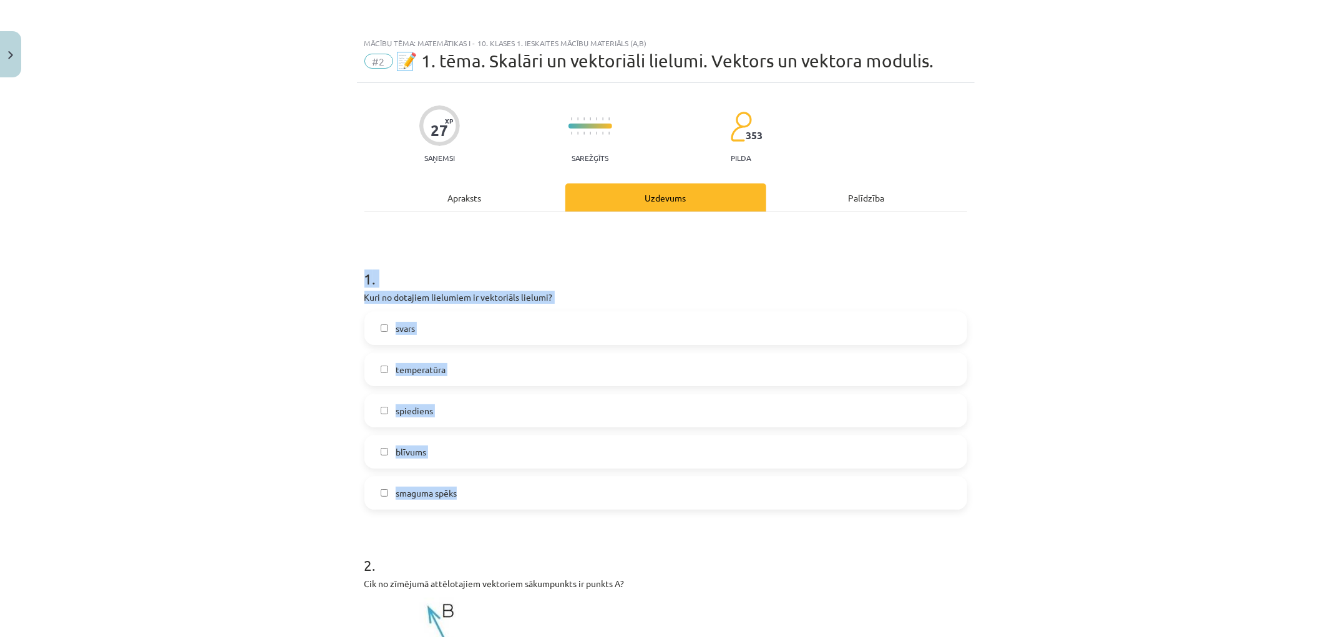
drag, startPoint x: 359, startPoint y: 271, endPoint x: 528, endPoint y: 503, distance: 287.3
click at [528, 503] on div "1 . Kuri no dotajiem lielumiem ir vektoriāls lielumi? svars temperatūra spiedie…" at bounding box center [666, 379] width 603 height 262
copy div "1 . Kuri no dotajiem lielumiem ir vektoriāls lielumi? svars temperatūra spiedie…"
click at [275, 419] on div "Mācību tēma: Matemātikas i - 10. klases 1. ieskaites mācību materiāls (a,b) #2 …" at bounding box center [665, 318] width 1331 height 637
click at [388, 499] on label "smaguma spēks" at bounding box center [666, 492] width 600 height 31
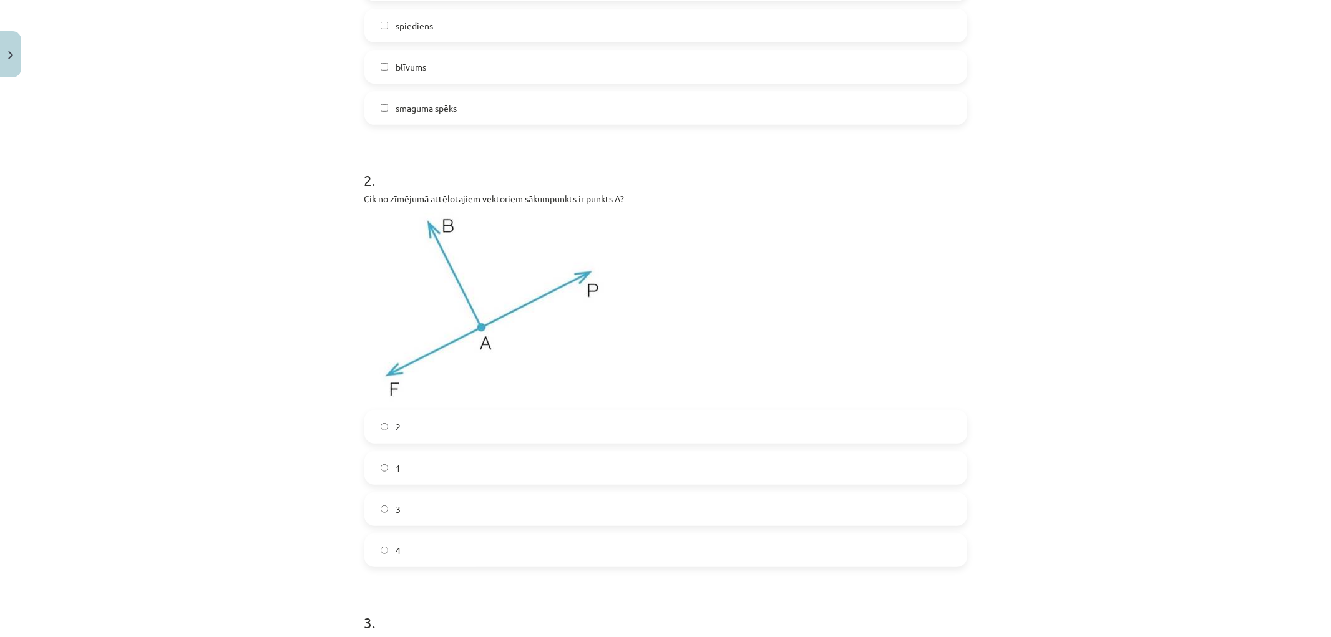
scroll to position [416, 0]
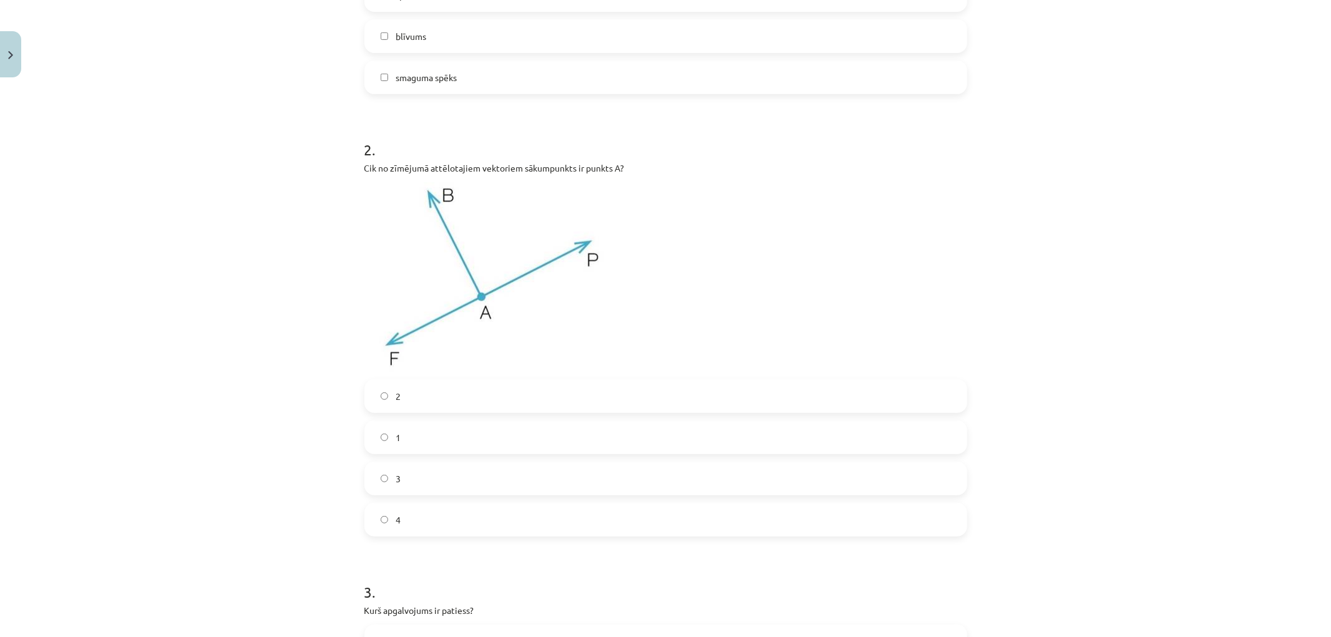
click at [376, 482] on label "3" at bounding box center [666, 478] width 600 height 31
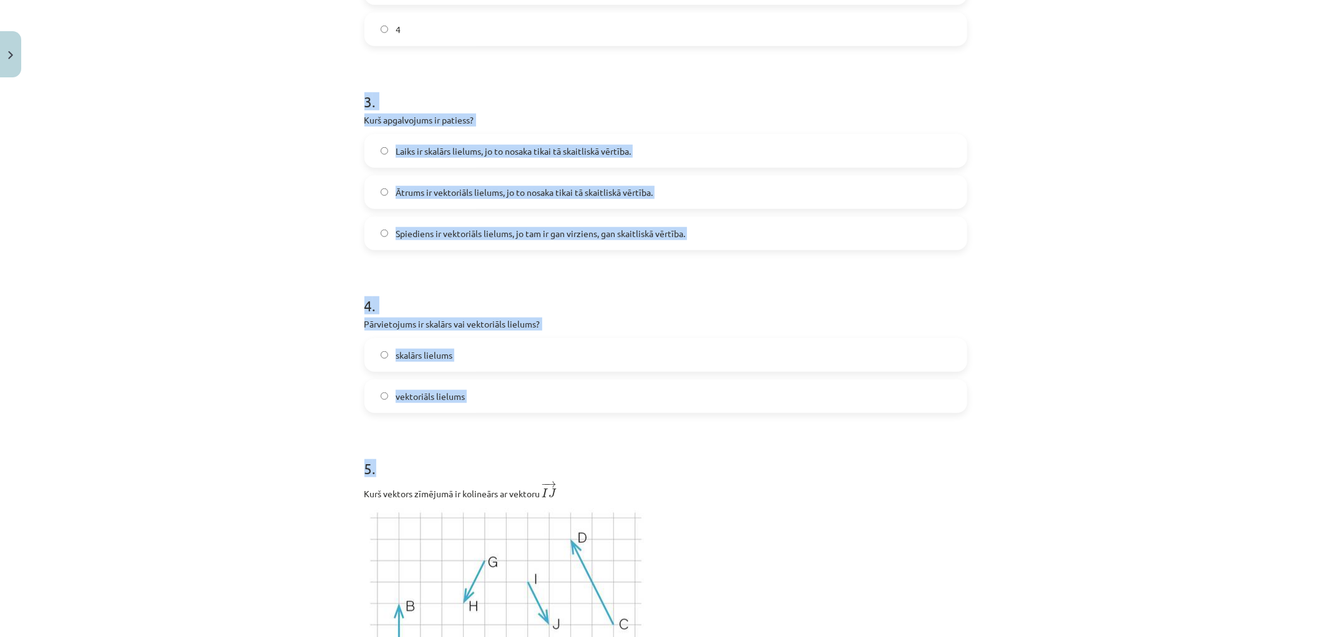
scroll to position [971, 0]
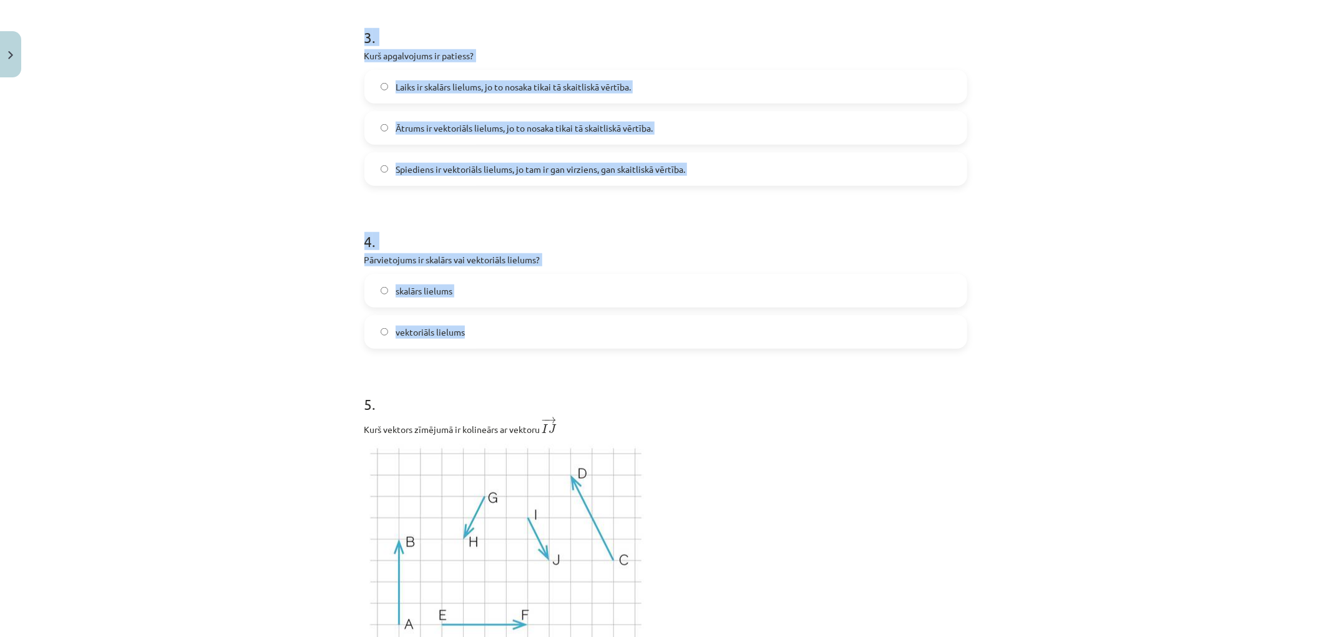
drag, startPoint x: 360, startPoint y: 245, endPoint x: 473, endPoint y: 340, distance: 148.0
copy form "3 . Kurš apgalvojums ir patiess? Laiks ir skalārs lielums, jo to nosaka tikai t…"
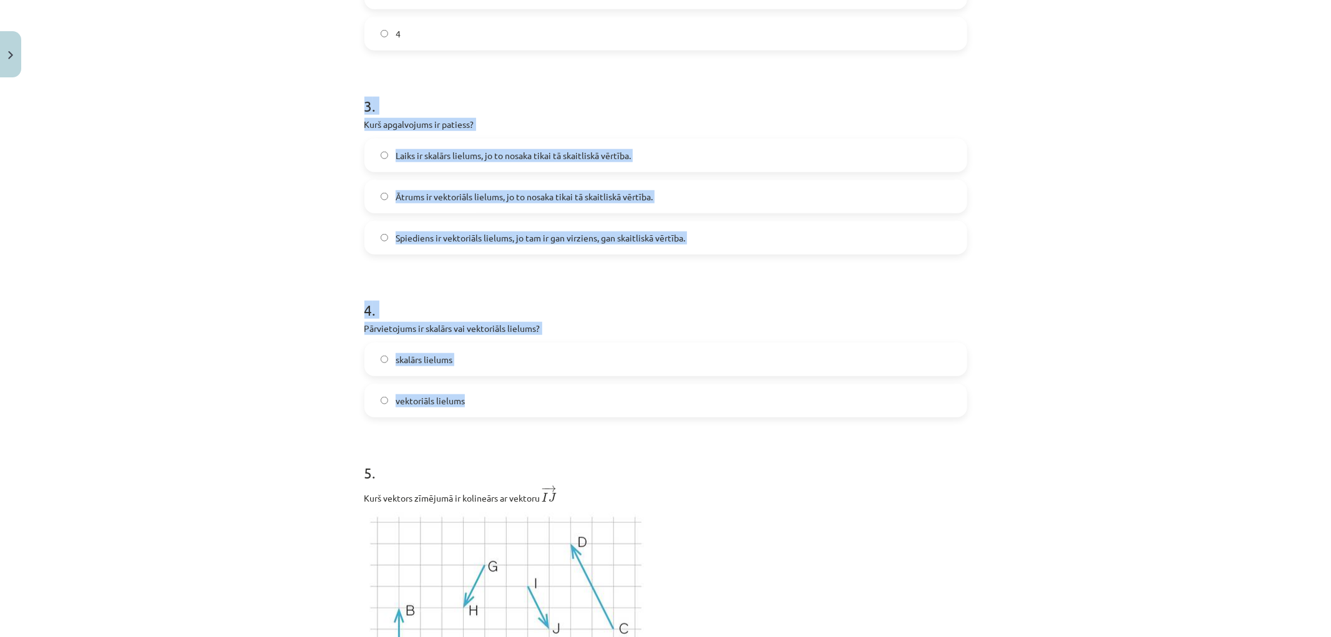
scroll to position [901, 0]
click at [225, 329] on div "Mācību tēma: Matemātikas i - 10. klases 1. ieskaites mācību materiāls (a,b) #2 …" at bounding box center [665, 318] width 1331 height 637
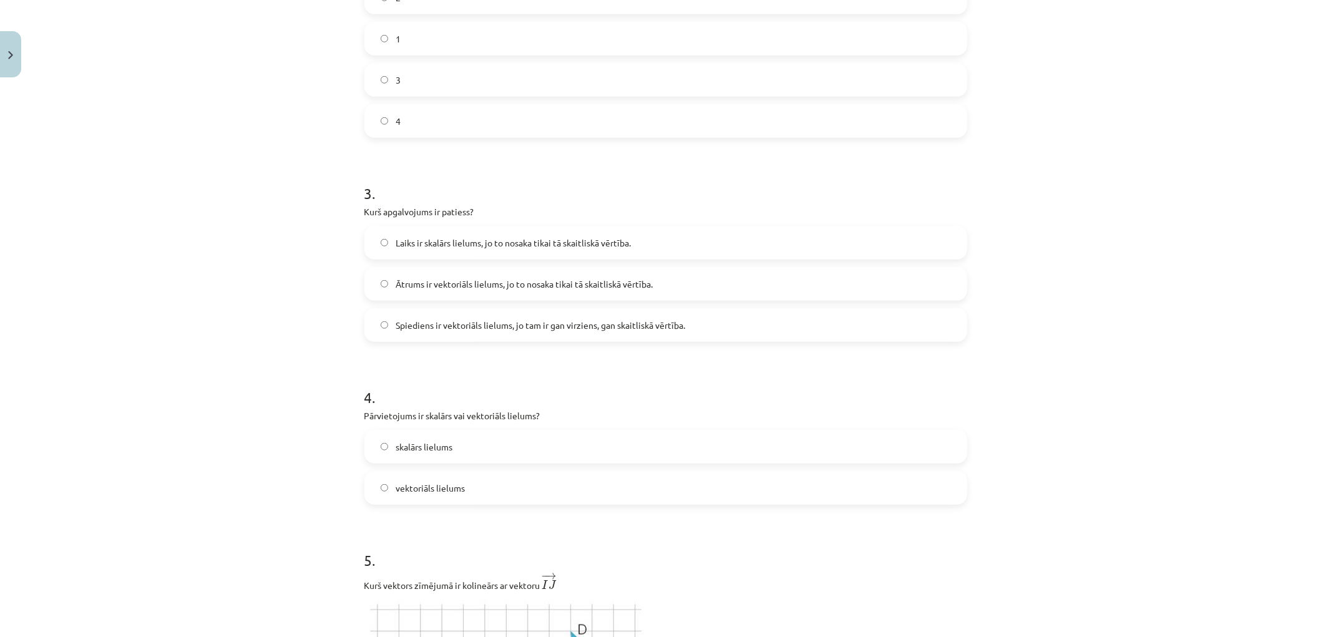
scroll to position [832, 0]
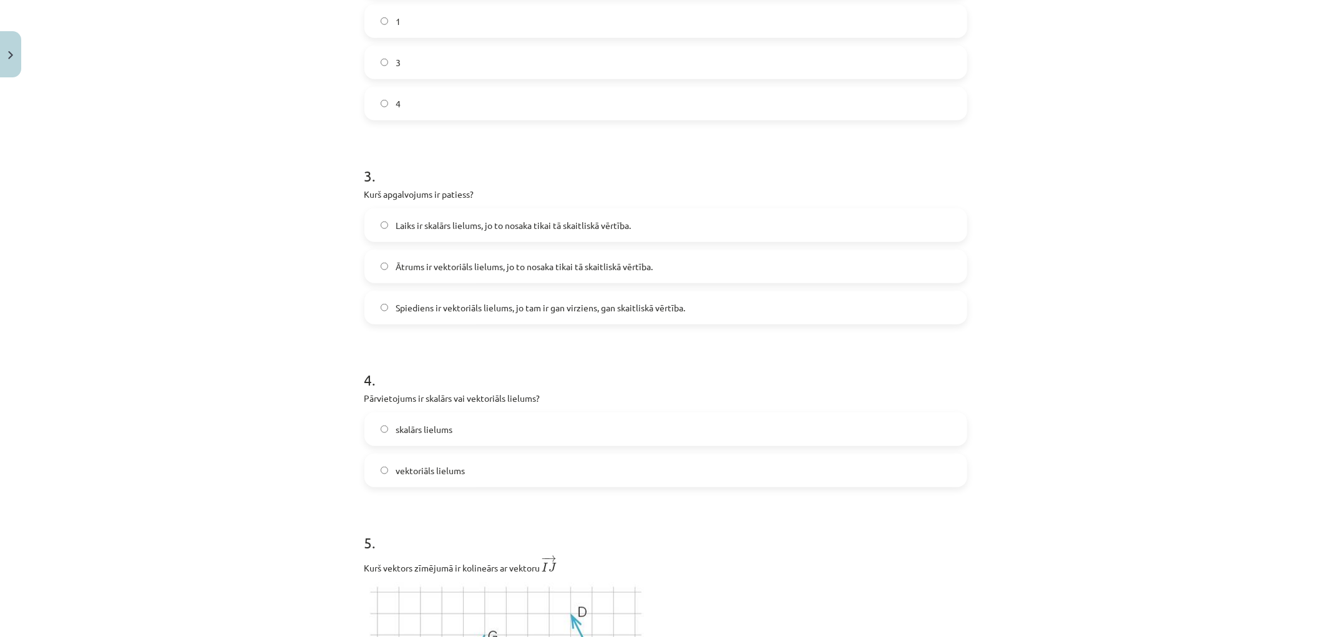
click at [391, 216] on label "Laiks ir skalārs lielums, jo to nosaka tikai tā skaitliskā vērtība." at bounding box center [666, 225] width 600 height 31
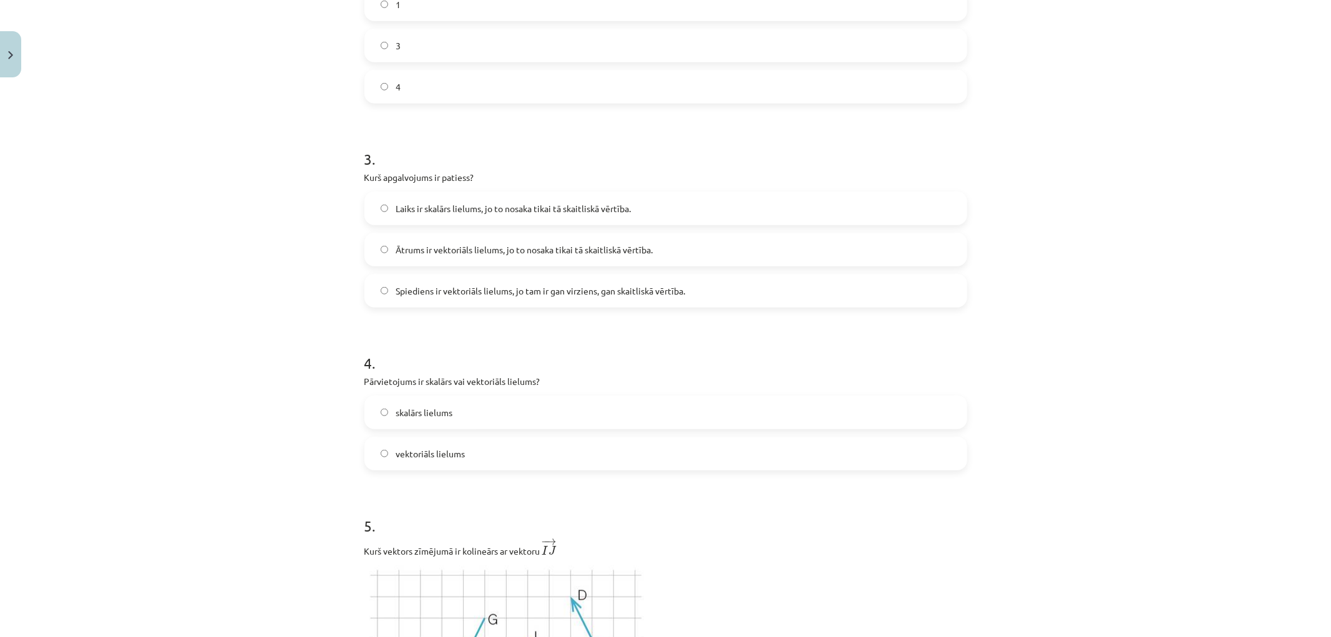
scroll to position [901, 0]
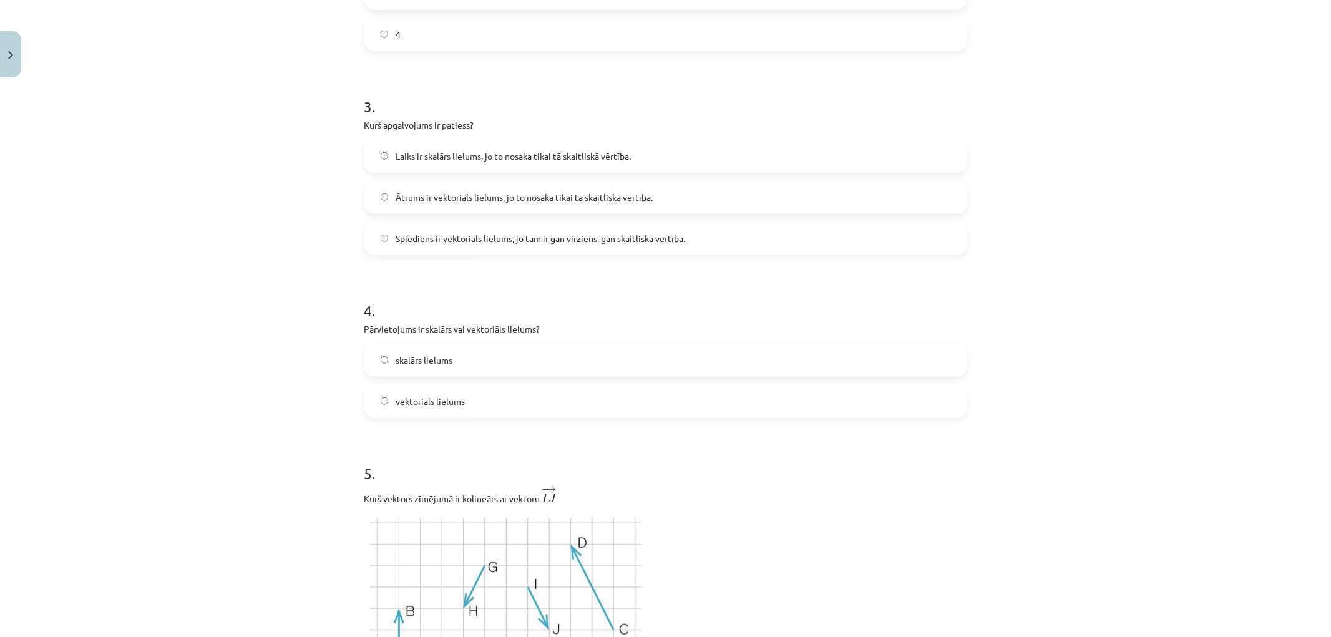
click at [414, 398] on span "vektoriāls lielums" at bounding box center [430, 401] width 69 height 13
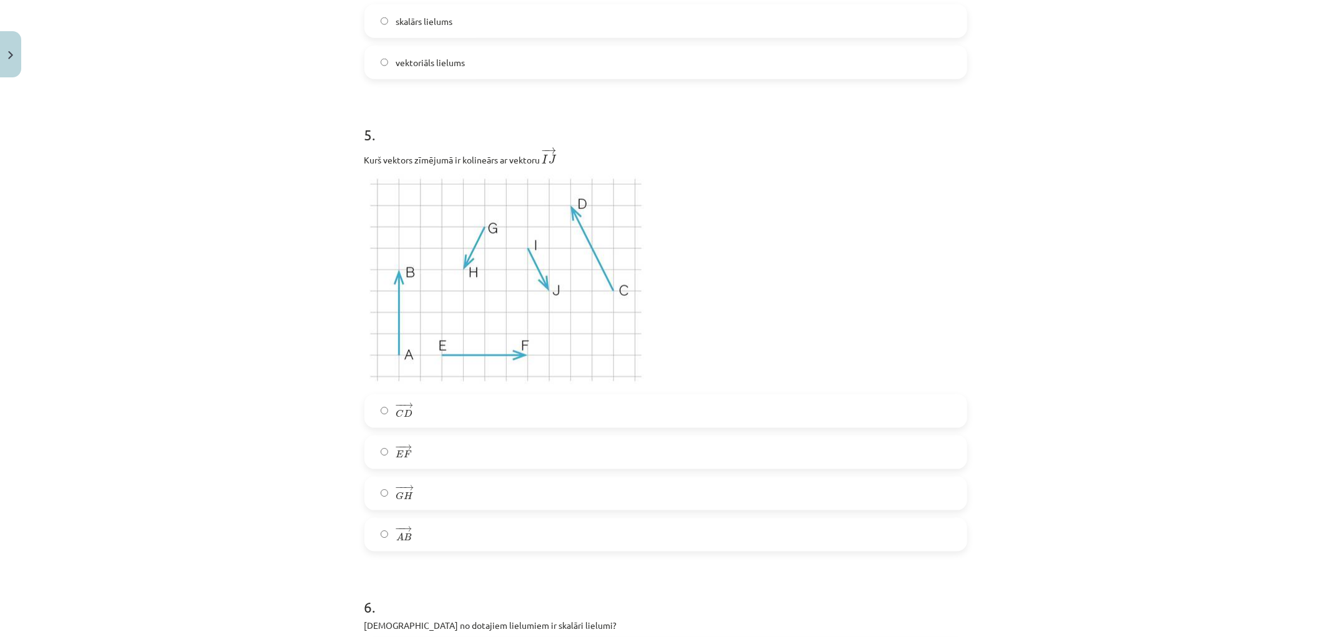
scroll to position [1248, 0]
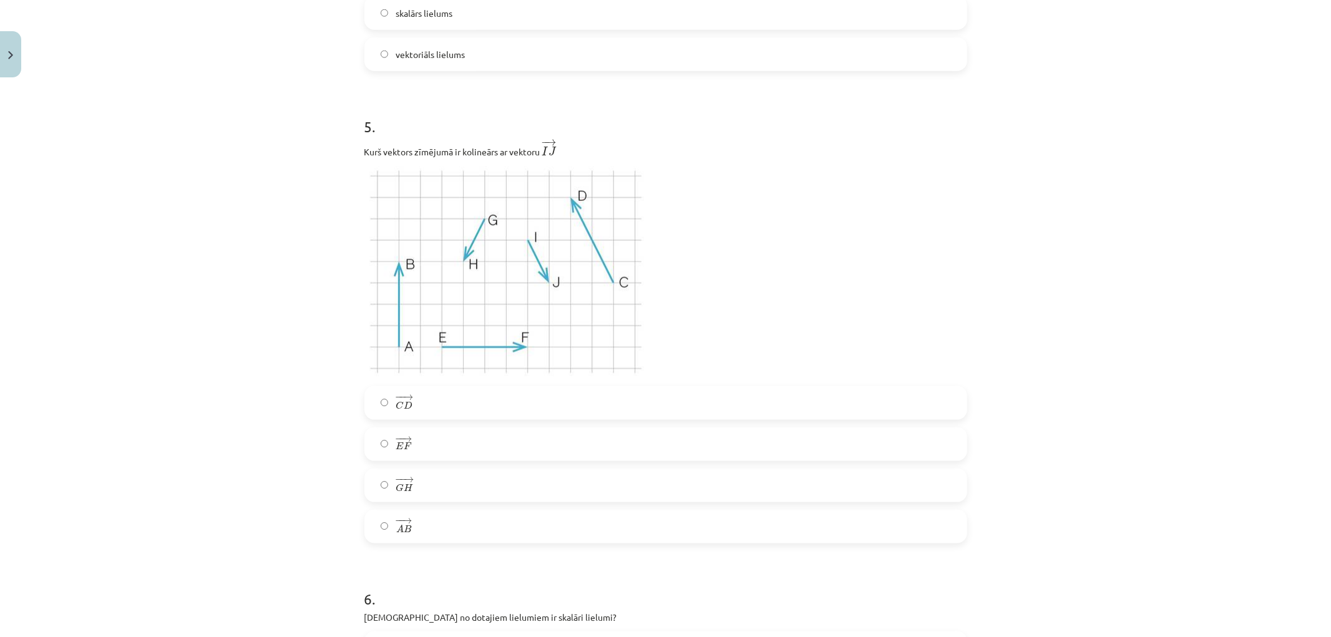
click at [482, 482] on label "− − → G H G H →" at bounding box center [666, 485] width 600 height 31
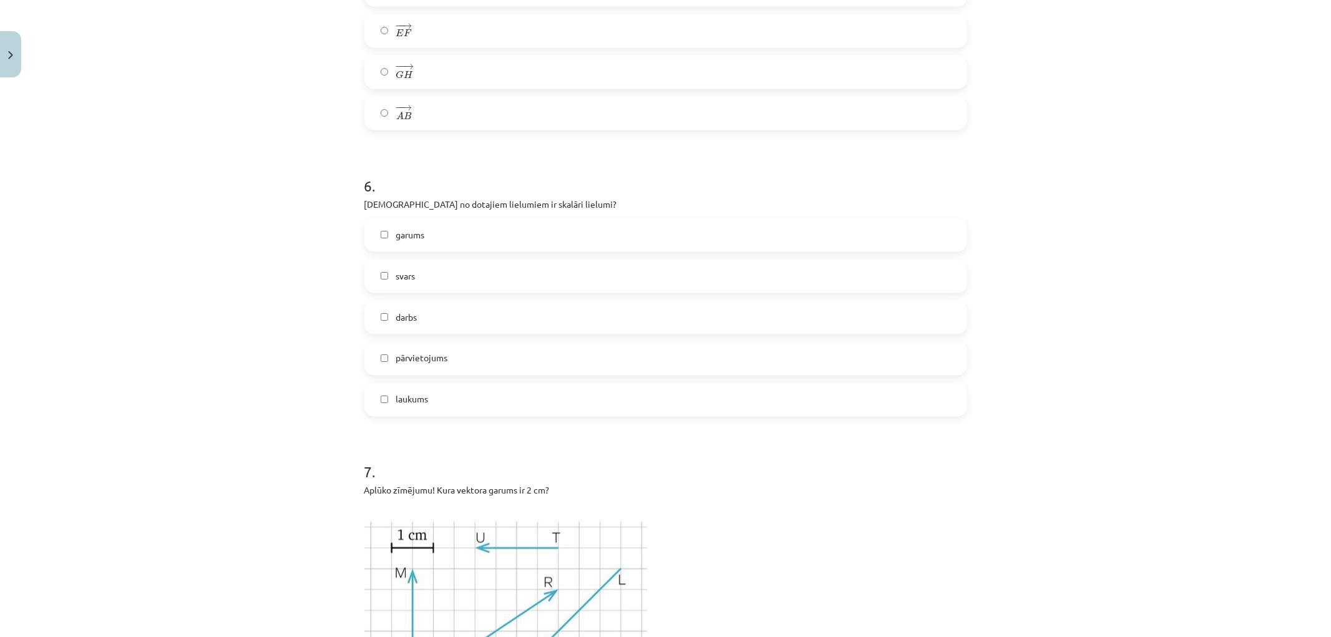
scroll to position [1664, 0]
drag, startPoint x: 360, startPoint y: 177, endPoint x: 457, endPoint y: 397, distance: 240.1
click at [457, 397] on div "6 . Kuri no dotajiem lielumiem ir skalāri lielumi? garums svars darbs pārvietoj…" at bounding box center [666, 284] width 603 height 262
copy div "6 . Kuri no dotajiem lielumiem ir skalāri lielumi? garums svars darbs pārvietoj…"
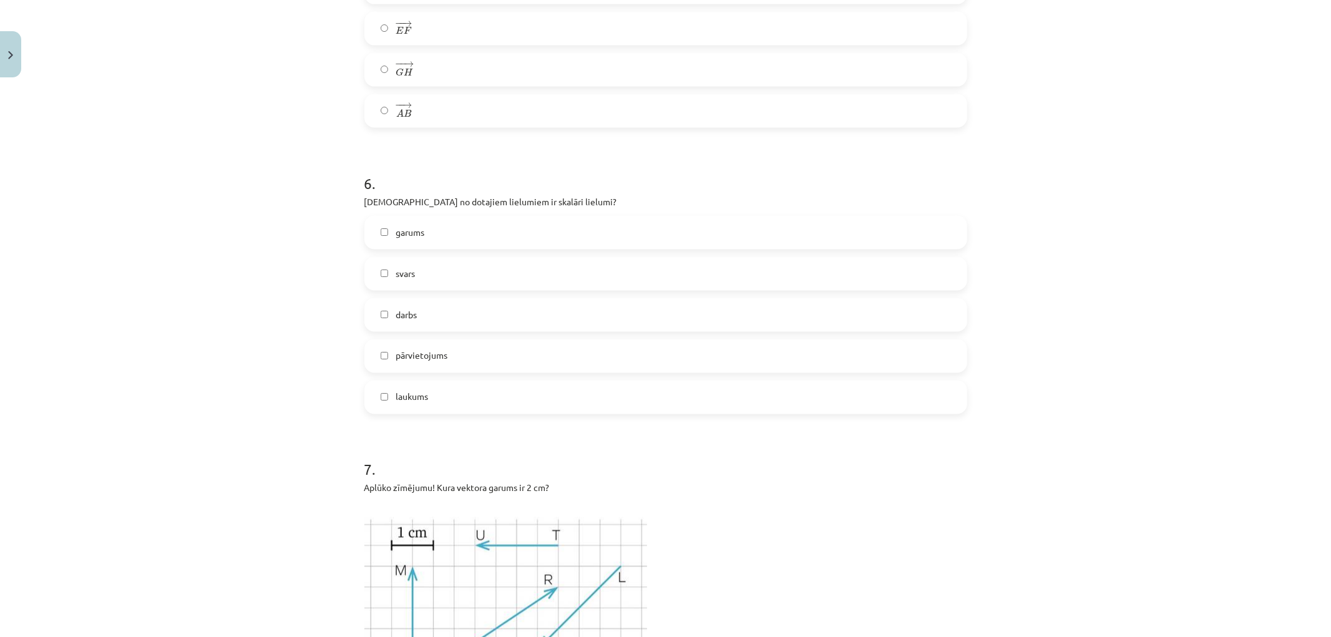
click at [368, 318] on label "darbs" at bounding box center [666, 315] width 600 height 31
click at [366, 228] on label "garums" at bounding box center [666, 232] width 600 height 31
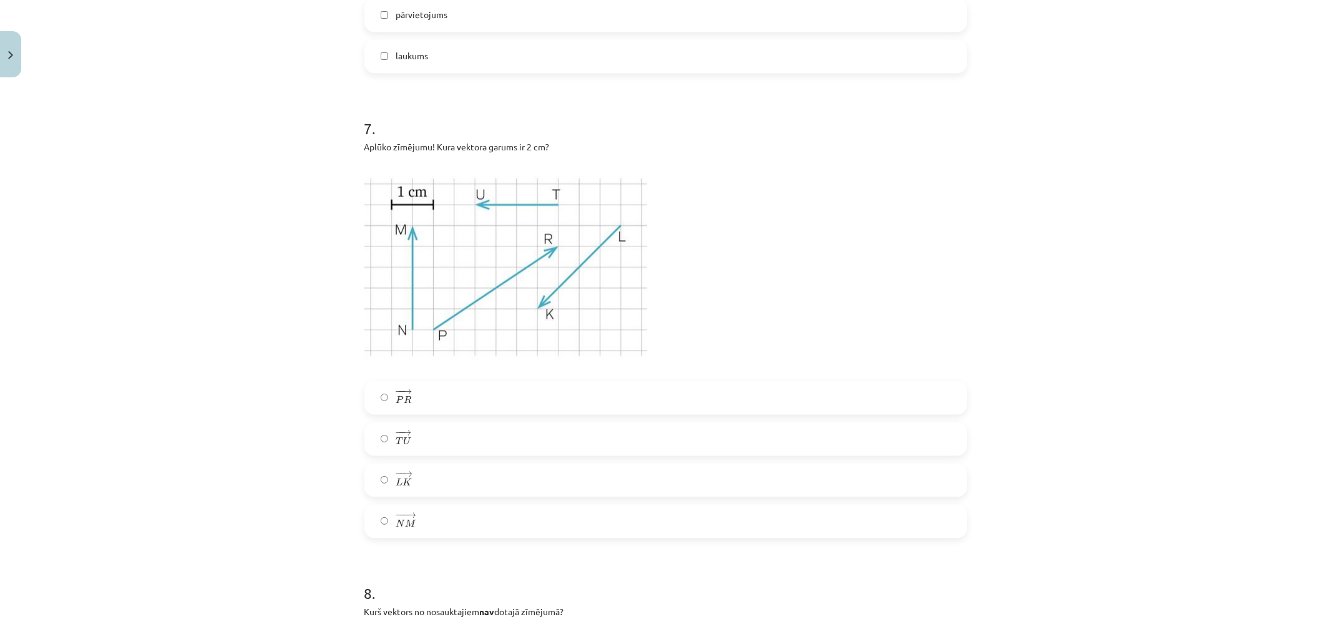
scroll to position [2011, 0]
click at [420, 435] on label "− − → T U T U →" at bounding box center [666, 433] width 600 height 31
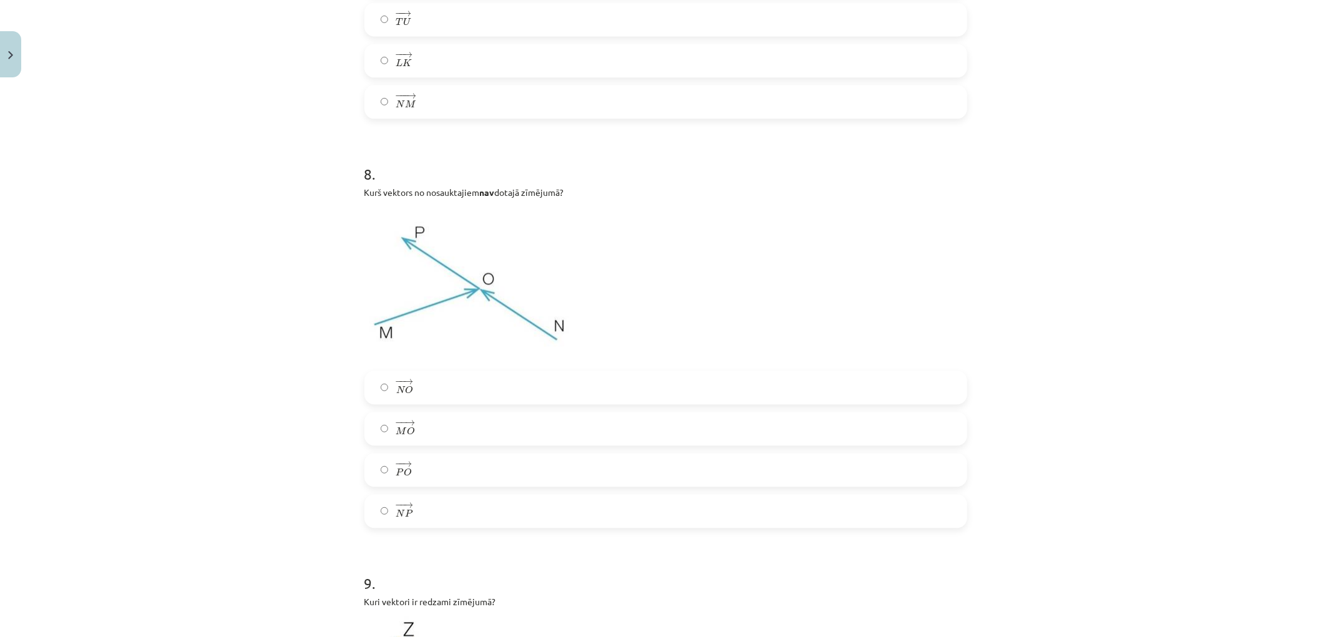
scroll to position [2427, 0]
click at [374, 473] on label "− − → P O P O →" at bounding box center [666, 468] width 600 height 31
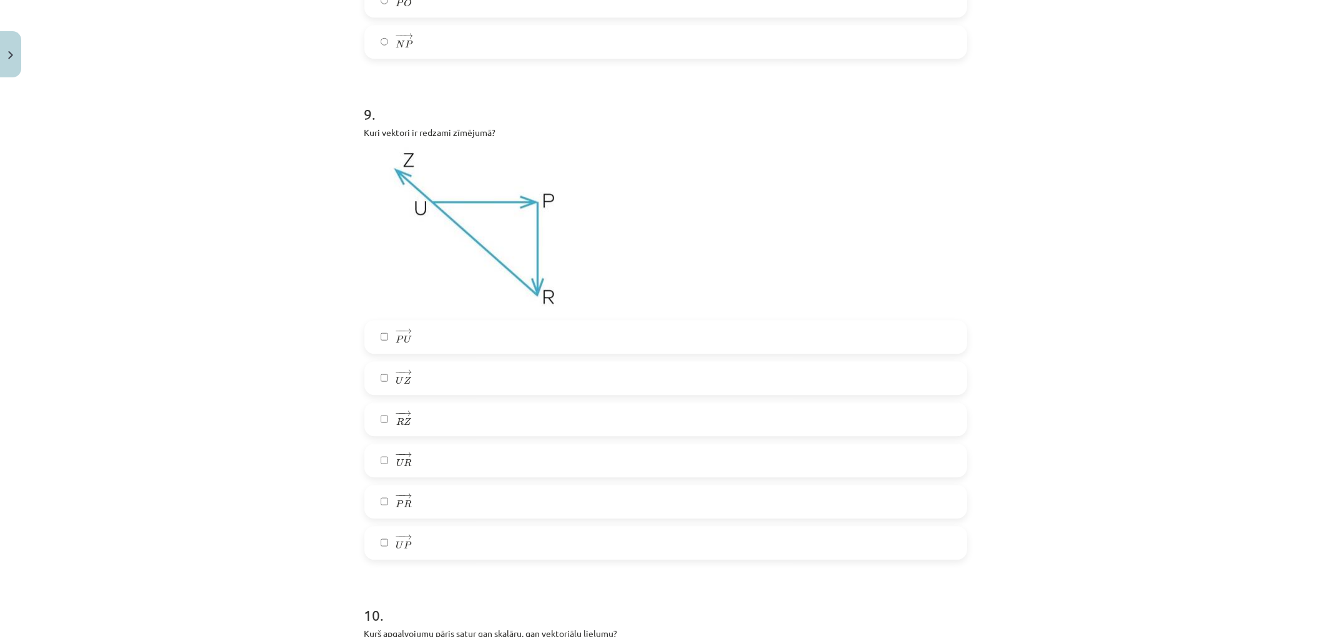
scroll to position [2912, 0]
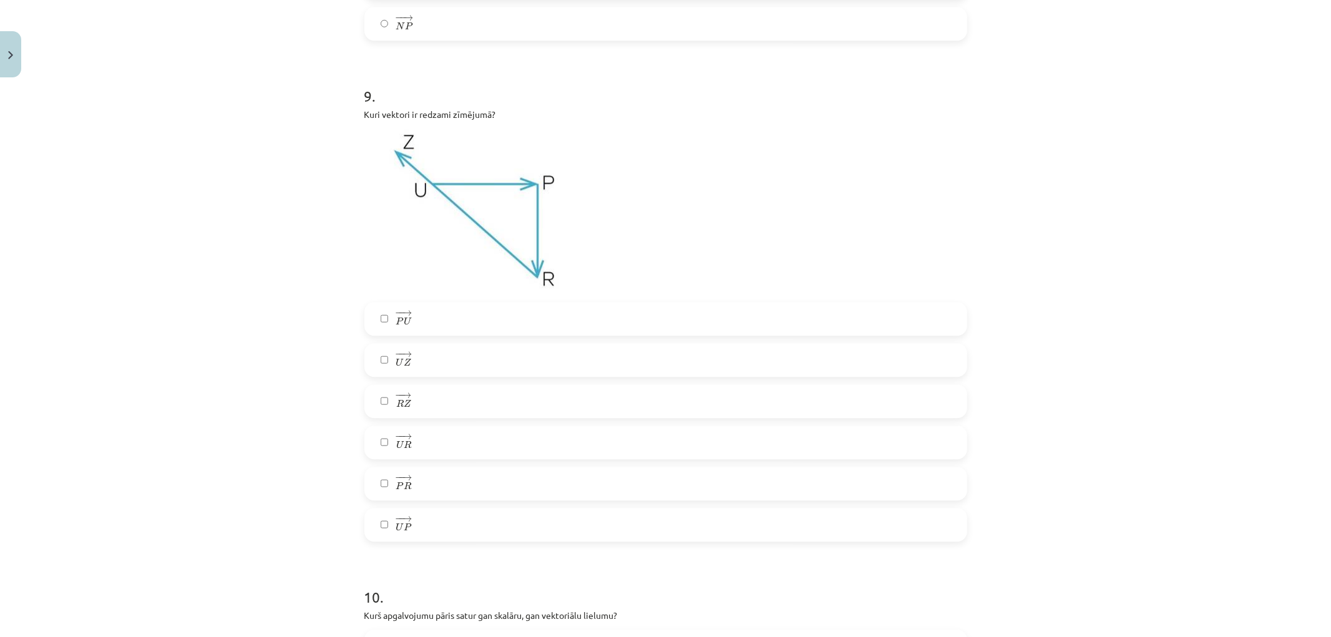
click at [408, 364] on label "− − → U Z U Z →" at bounding box center [666, 360] width 600 height 31
click at [366, 406] on label "− − → R Z R Z →" at bounding box center [666, 401] width 600 height 31
click at [374, 435] on label "− − → U R U R →" at bounding box center [666, 442] width 600 height 31
click at [417, 484] on label "− − → P R P R →" at bounding box center [666, 483] width 600 height 31
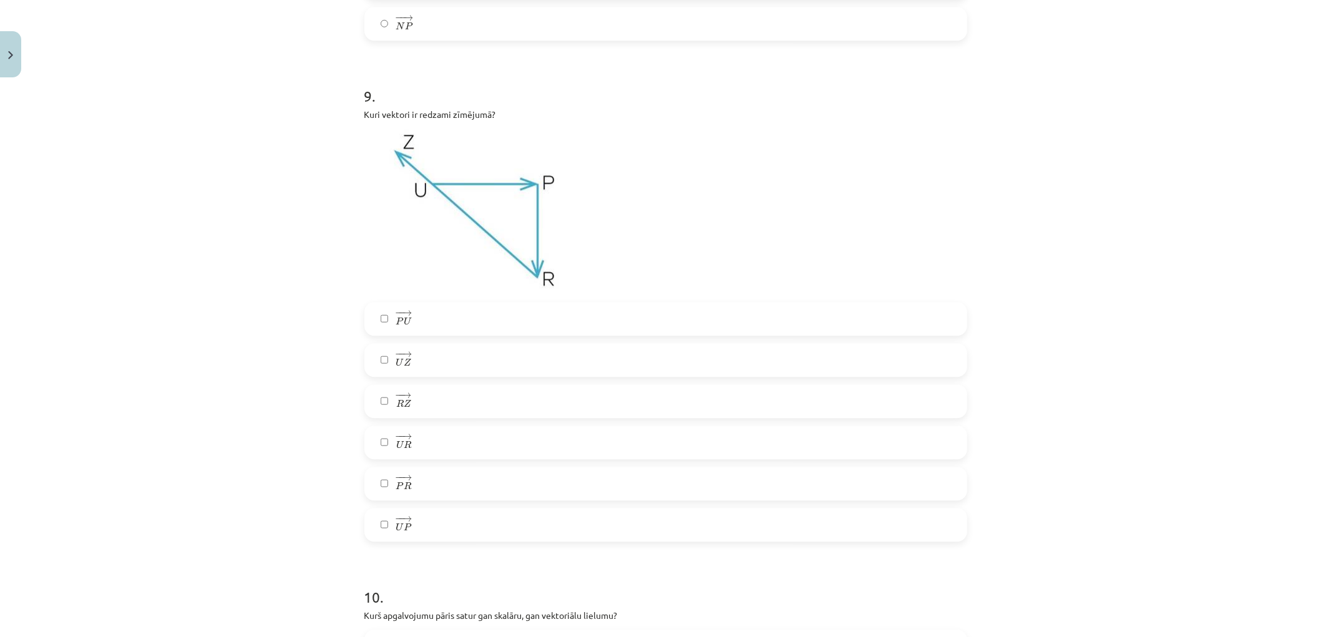
click at [417, 528] on label "− − → U P U P →" at bounding box center [666, 524] width 600 height 31
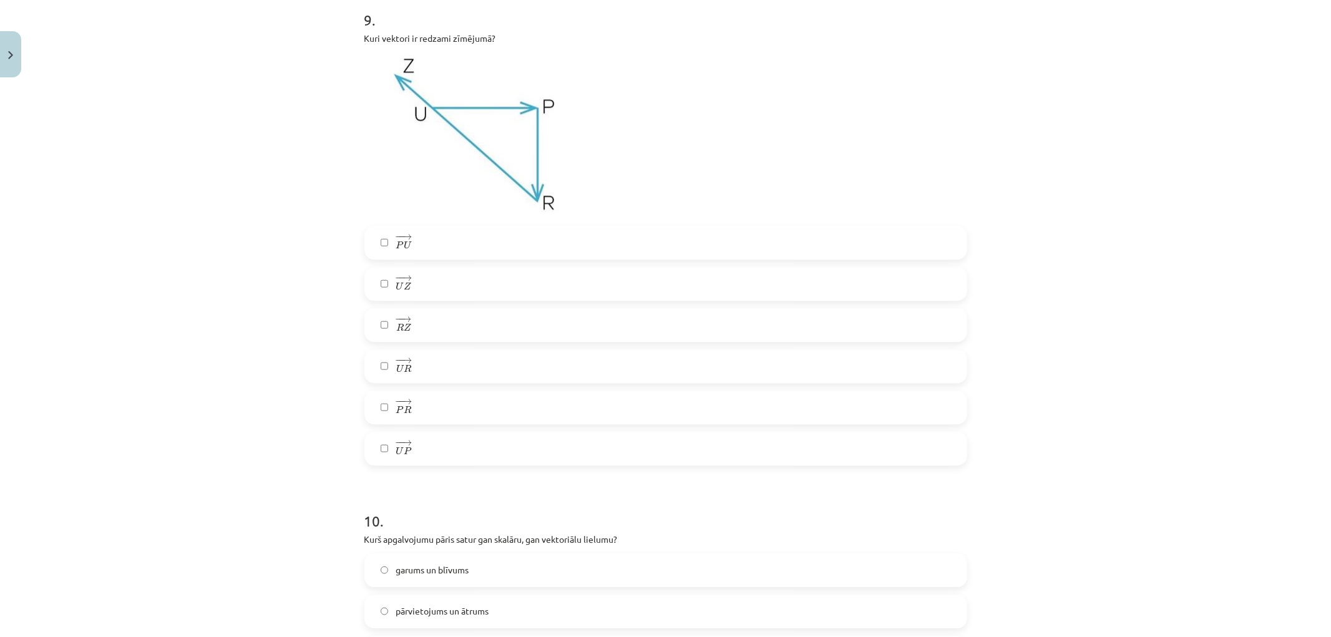
scroll to position [3259, 0]
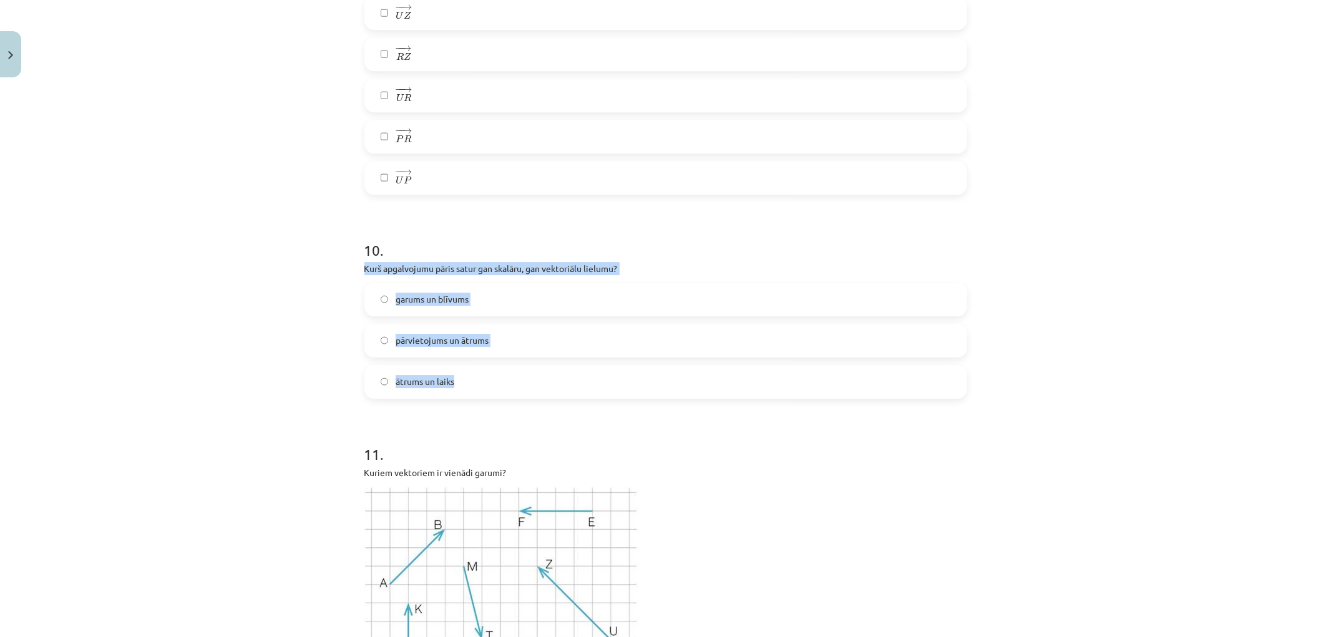
drag, startPoint x: 358, startPoint y: 263, endPoint x: 482, endPoint y: 376, distance: 167.9
copy div "Kurš apgalvojumu pāris satur gan skalāru, gan vektoriālu lielumu? garums un blī…"
click at [384, 386] on label "ātrums un laiks" at bounding box center [666, 381] width 600 height 31
click at [312, 373] on div "Mācību tēma: Matemātikas i - 10. klases 1. ieskaites mācību materiāls (a,b) #2 …" at bounding box center [665, 318] width 1331 height 637
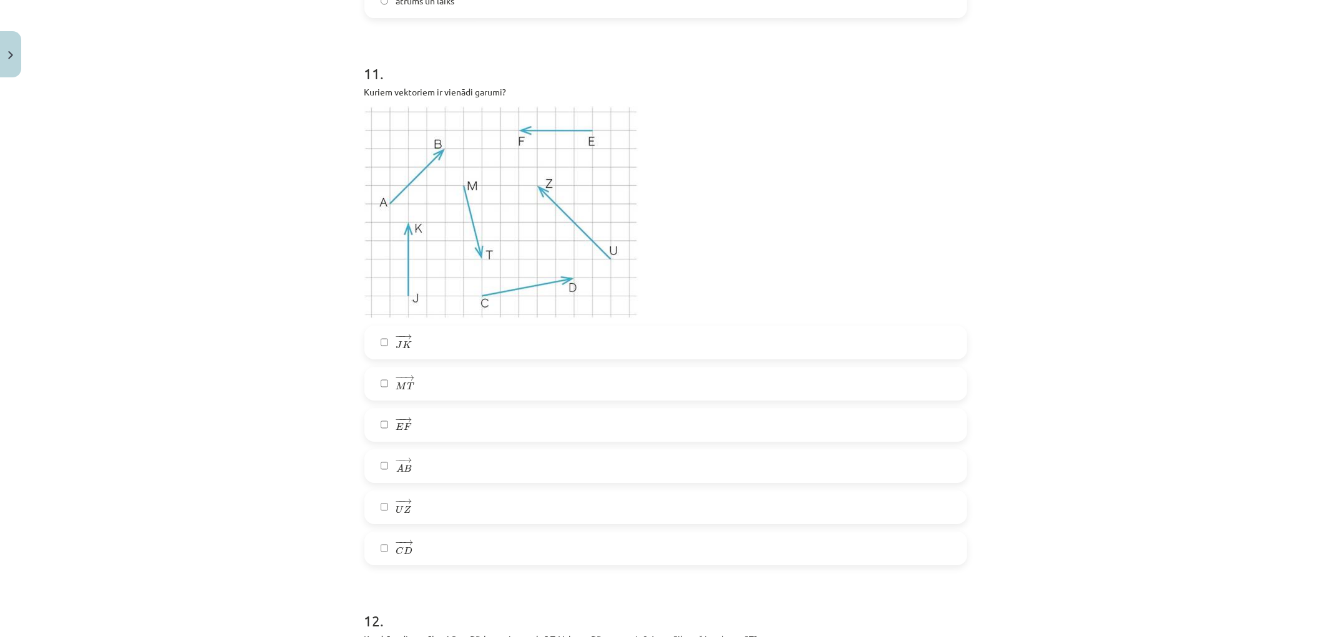
scroll to position [3675, 0]
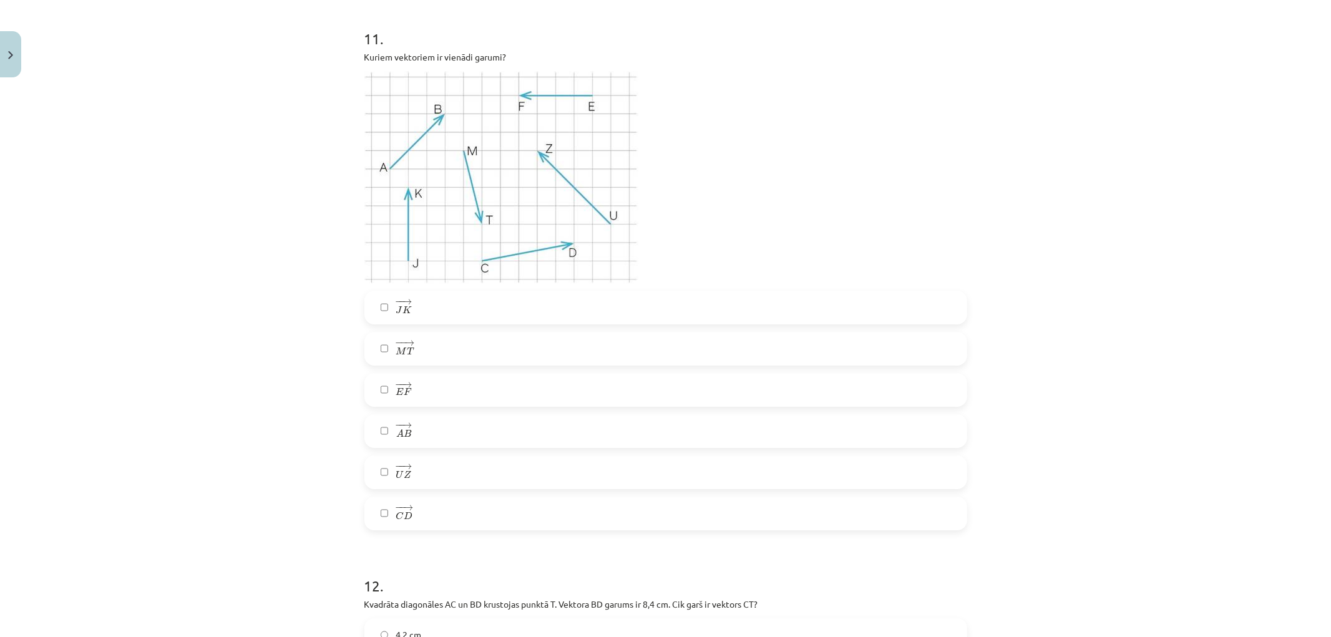
click at [383, 385] on label "− − → E F E F →" at bounding box center [666, 389] width 600 height 31
click at [385, 350] on label "− − → M T M T →" at bounding box center [666, 348] width 600 height 31
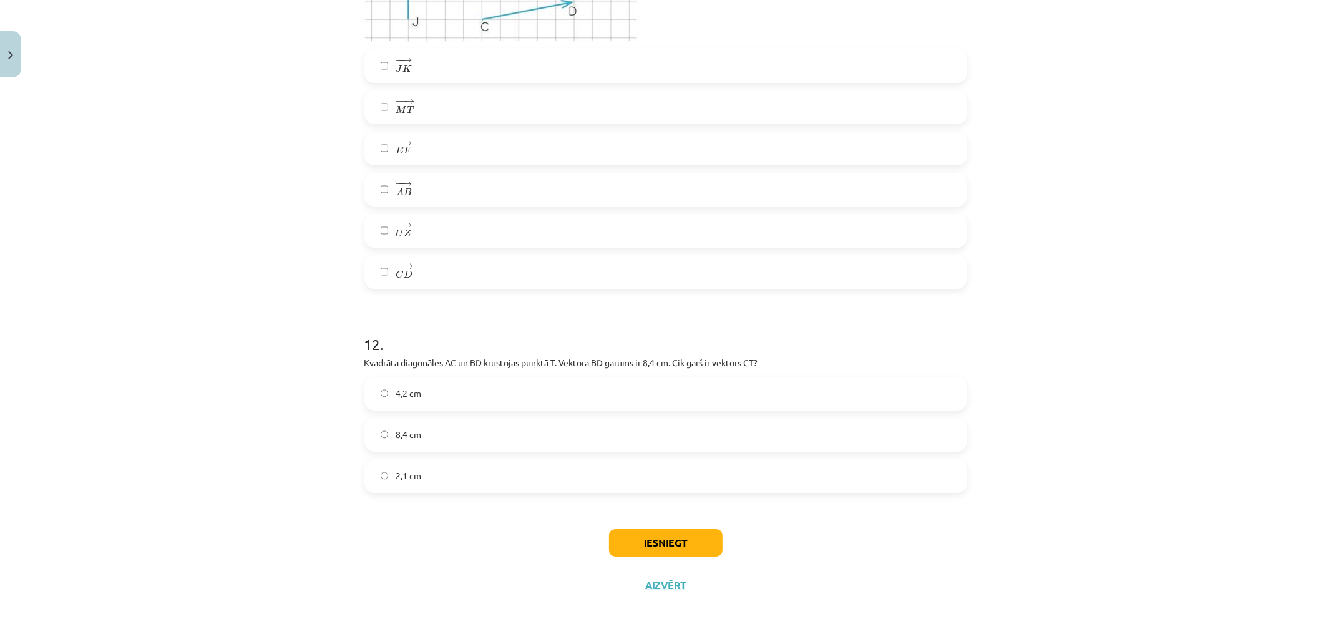
scroll to position [3917, 0]
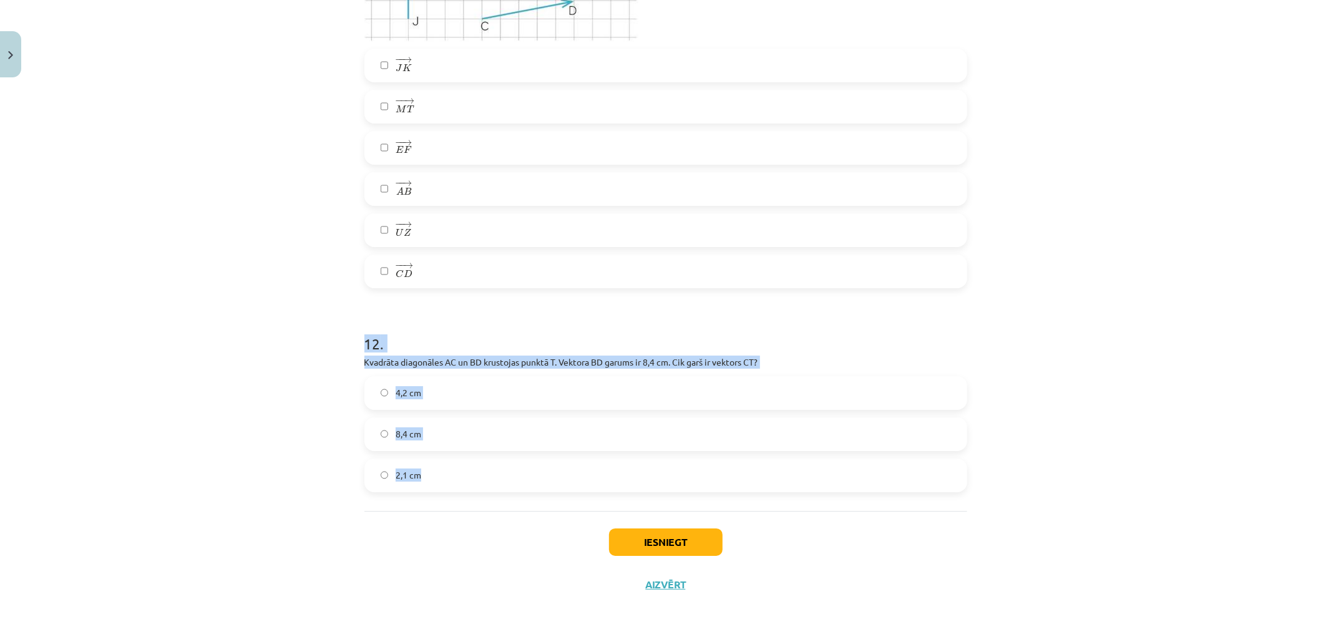
drag, startPoint x: 366, startPoint y: 350, endPoint x: 474, endPoint y: 472, distance: 164.1
click at [474, 472] on div "12 . Kvadrāta diagonāles AC un BD krustojas punktā T. Vektora ﻿BD﻿ garums ir 8,…" at bounding box center [666, 402] width 603 height 179
copy div "12 . Kvadrāta diagonāles AC un BD krustojas punktā T. Vektora ﻿BD﻿ garums ir 8,…"
click at [317, 470] on div "Mācību tēma: Matemātikas i - 10. klases 1. ieskaites mācību materiāls (a,b) #2 …" at bounding box center [665, 318] width 1331 height 637
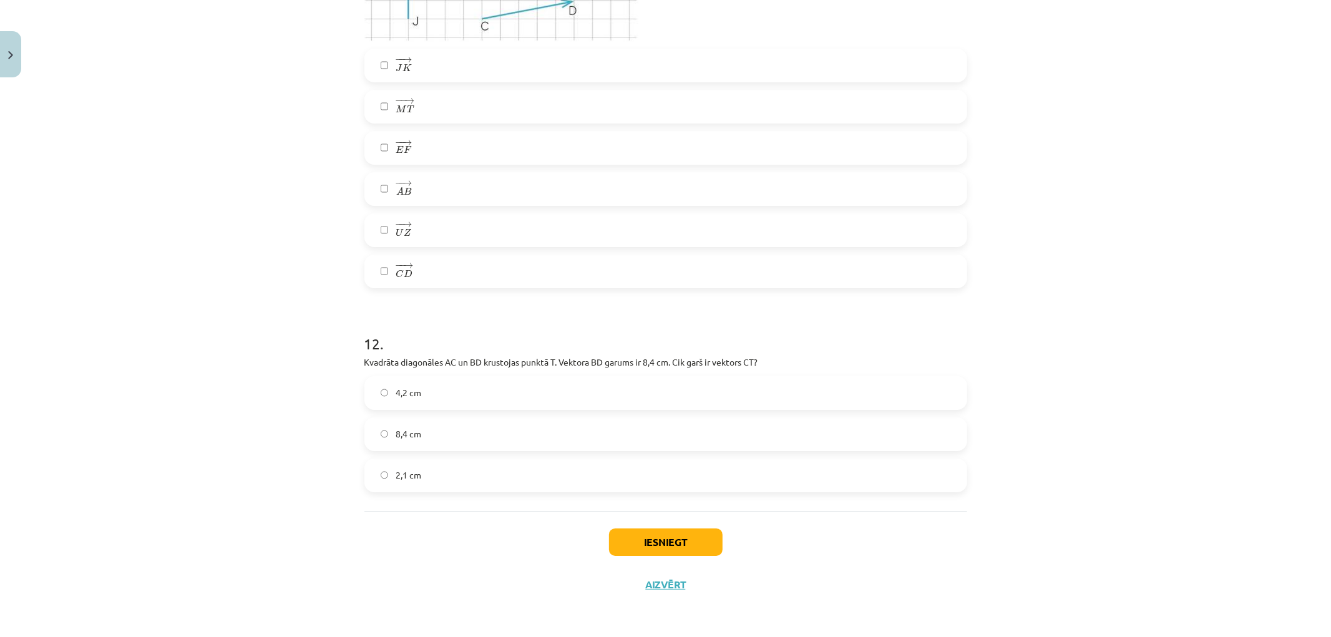
click at [369, 389] on label "4,2 cm" at bounding box center [666, 393] width 600 height 31
click at [628, 542] on button "Iesniegt" at bounding box center [666, 542] width 114 height 27
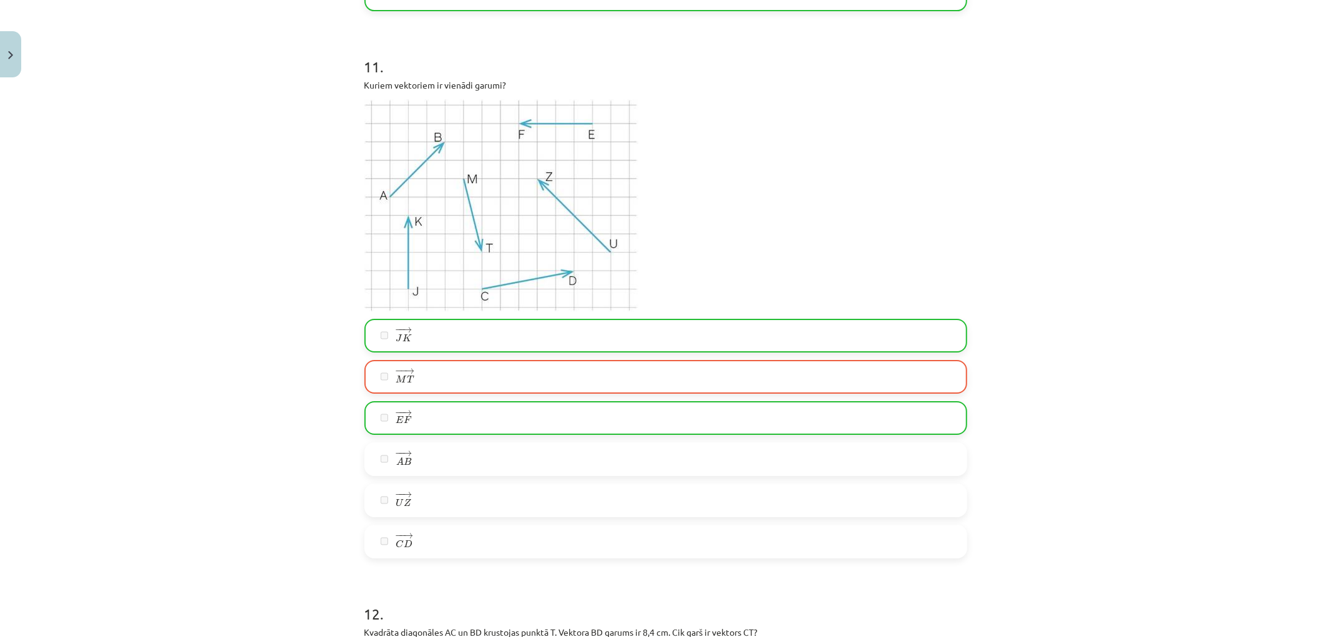
scroll to position [3957, 0]
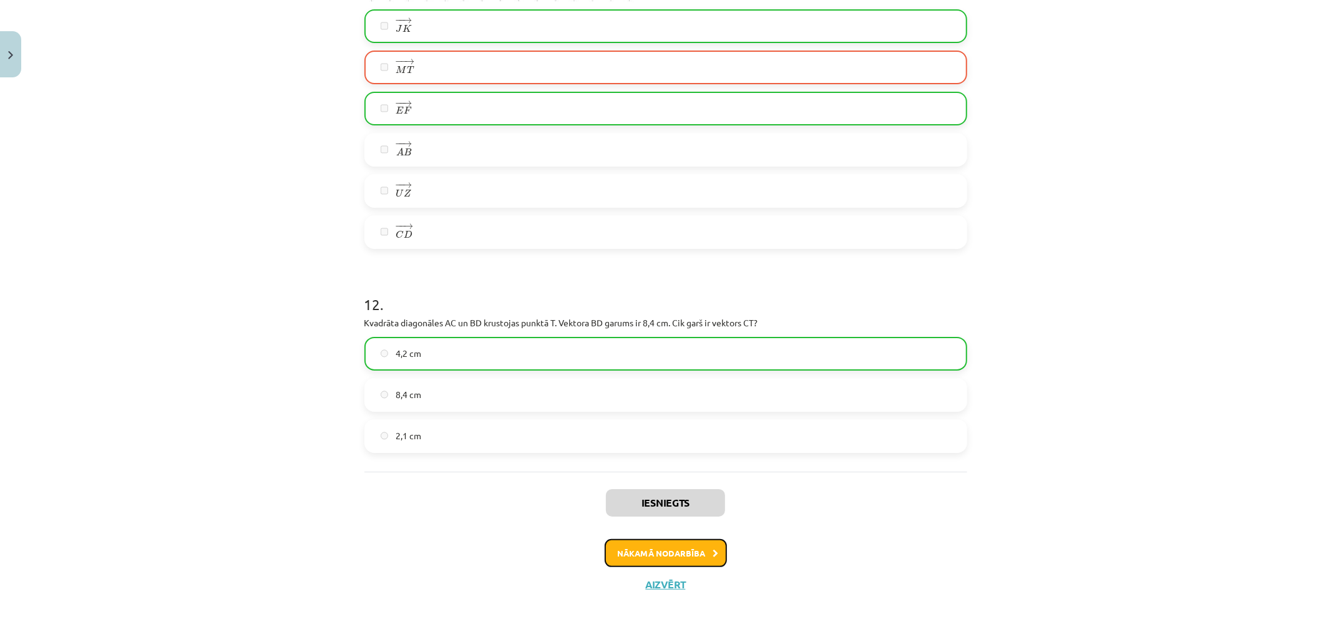
click at [625, 552] on button "Nākamā nodarbība" at bounding box center [666, 553] width 122 height 29
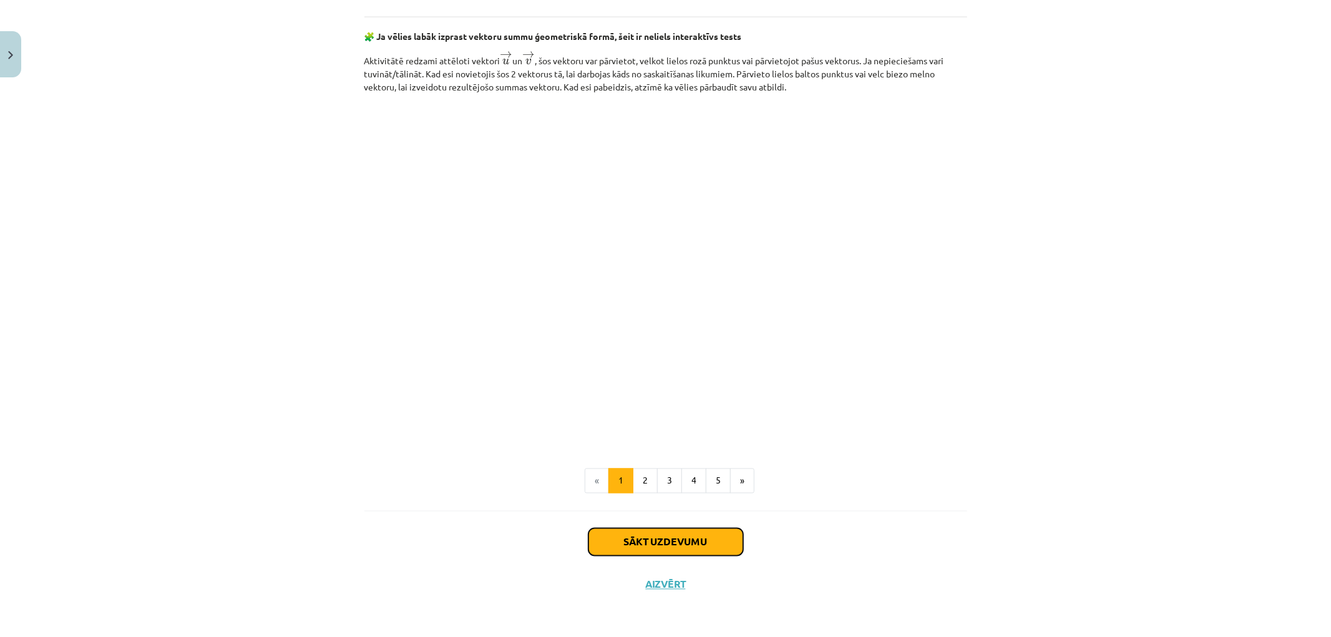
click at [644, 548] on button "Sākt uzdevumu" at bounding box center [666, 542] width 155 height 27
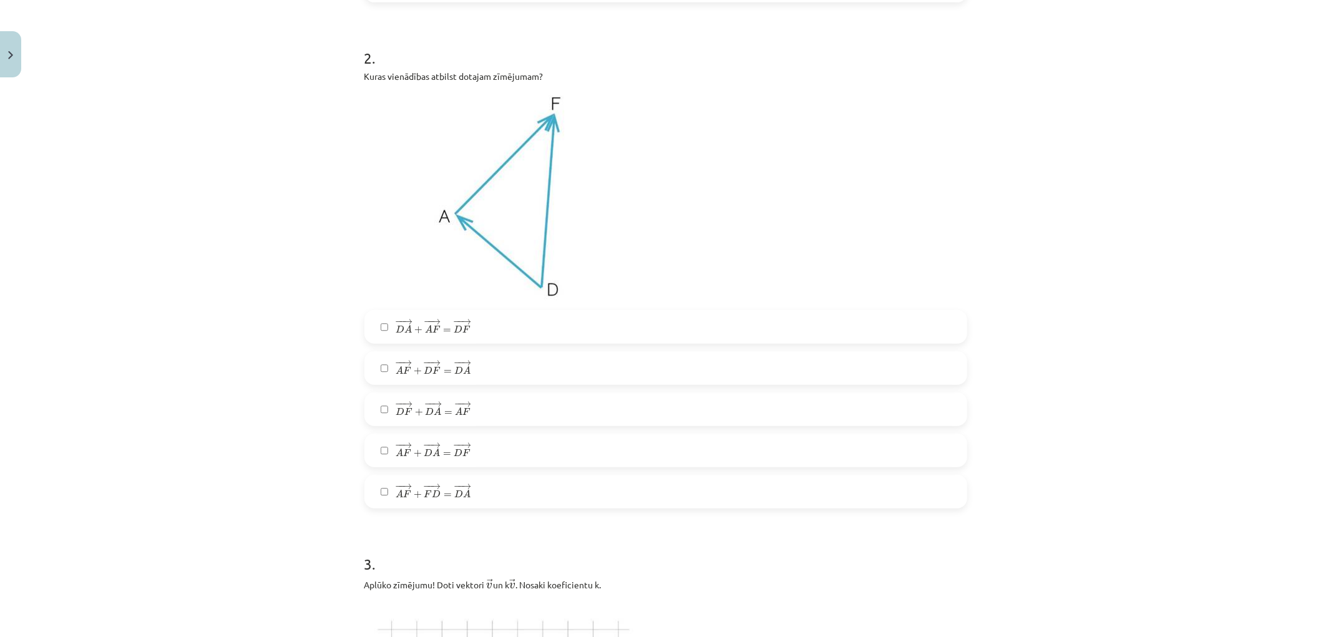
scroll to position [655, 0]
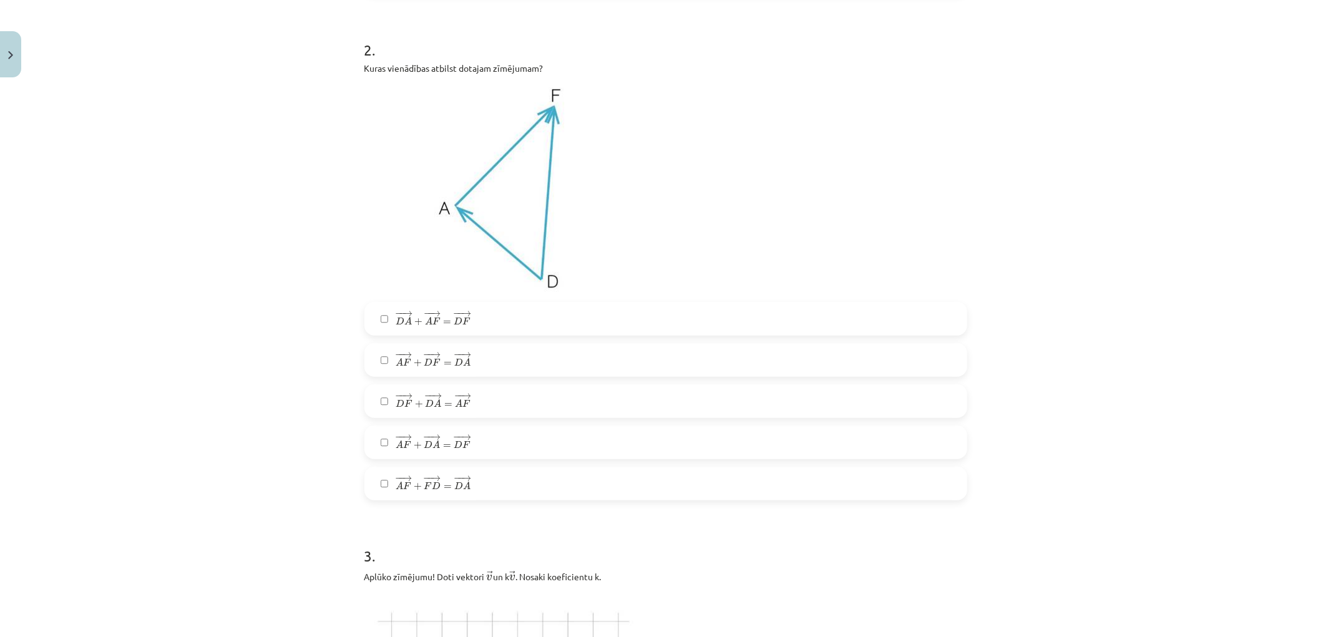
click at [379, 326] on label "− − → D A + − − → A F = − − → D F D A → + A F → = D F →" at bounding box center [666, 318] width 600 height 31
click at [433, 446] on span "A" at bounding box center [436, 445] width 7 height 8
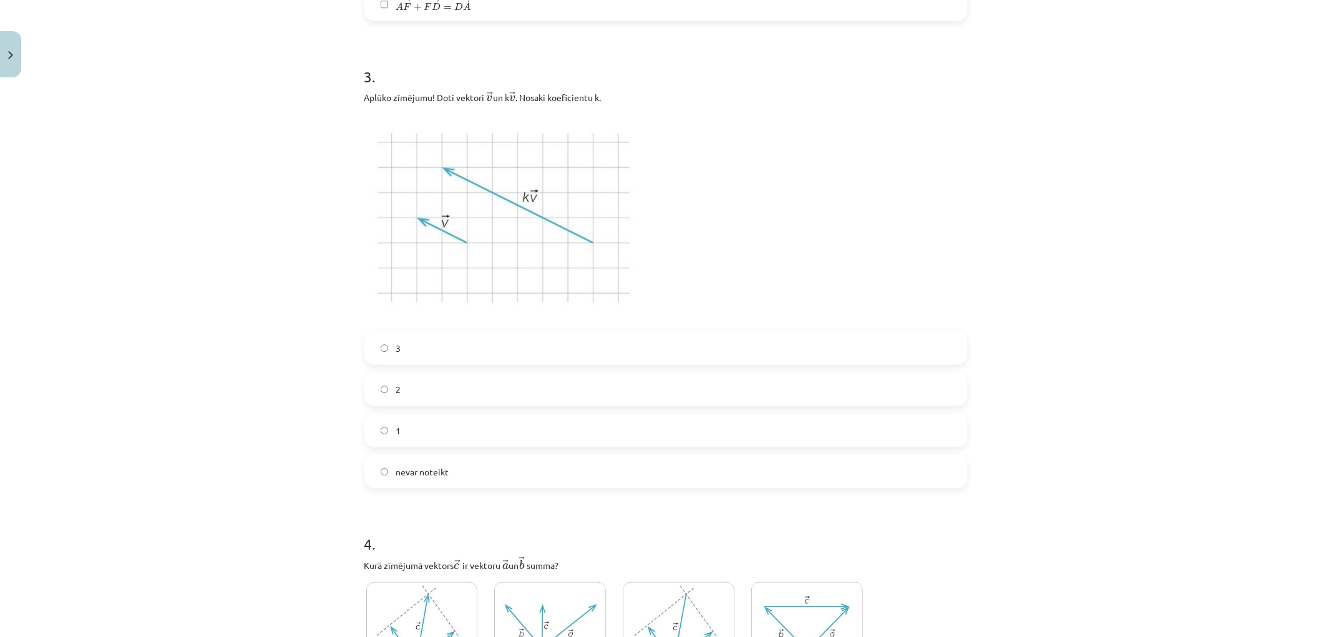
scroll to position [1140, 0]
click at [396, 341] on span "3" at bounding box center [398, 342] width 5 height 13
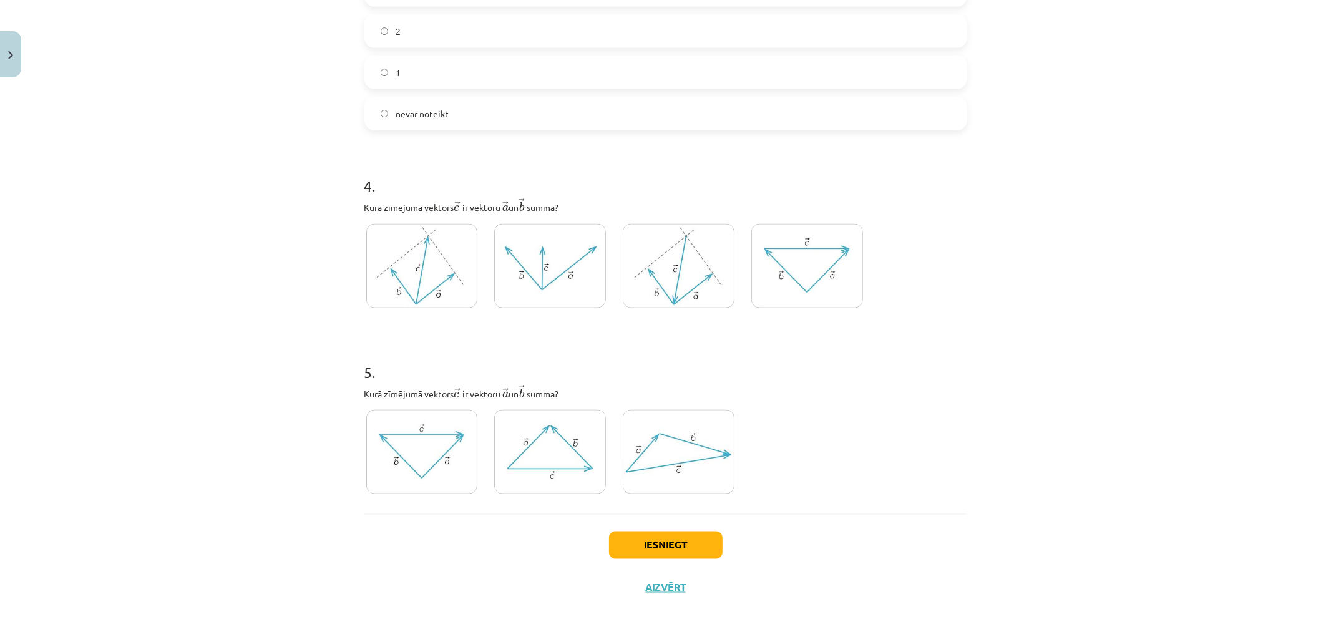
scroll to position [1496, 0]
click at [799, 273] on img at bounding box center [807, 263] width 112 height 84
click at [421, 452] on img at bounding box center [422, 449] width 112 height 84
click at [672, 535] on button "Iesniegt" at bounding box center [666, 542] width 114 height 27
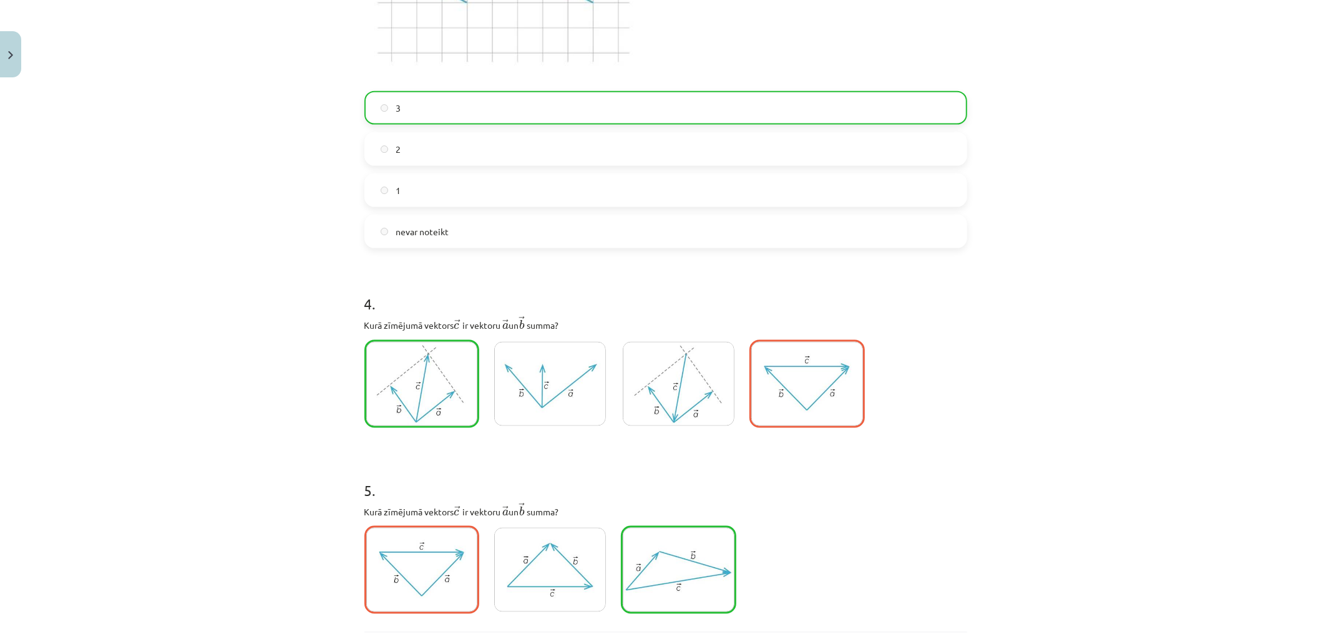
scroll to position [1536, 0]
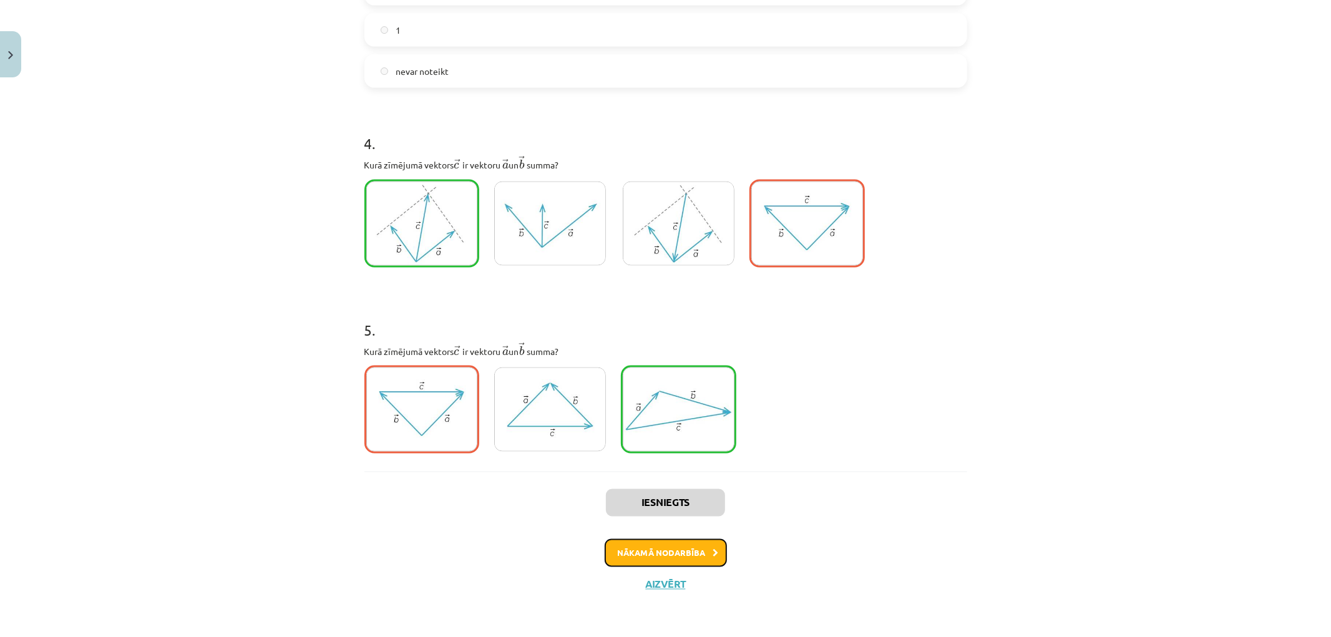
click at [650, 547] on button "Nākamā nodarbība" at bounding box center [666, 553] width 122 height 29
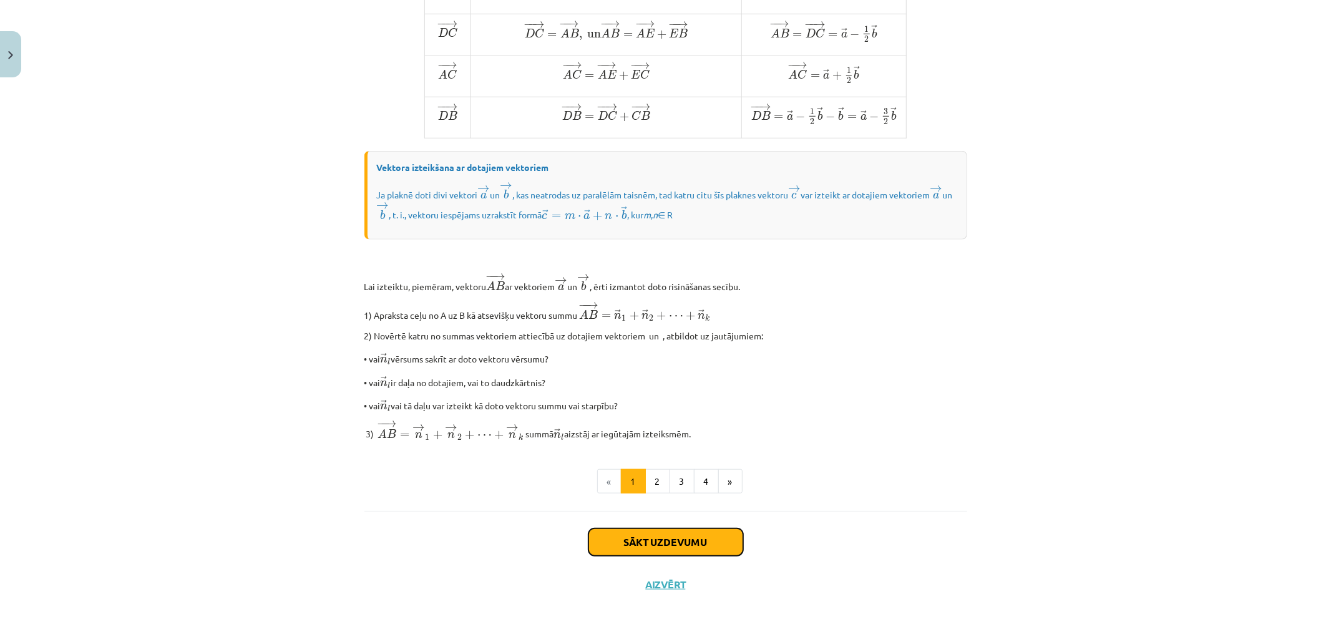
click at [653, 551] on button "Sākt uzdevumu" at bounding box center [666, 542] width 155 height 27
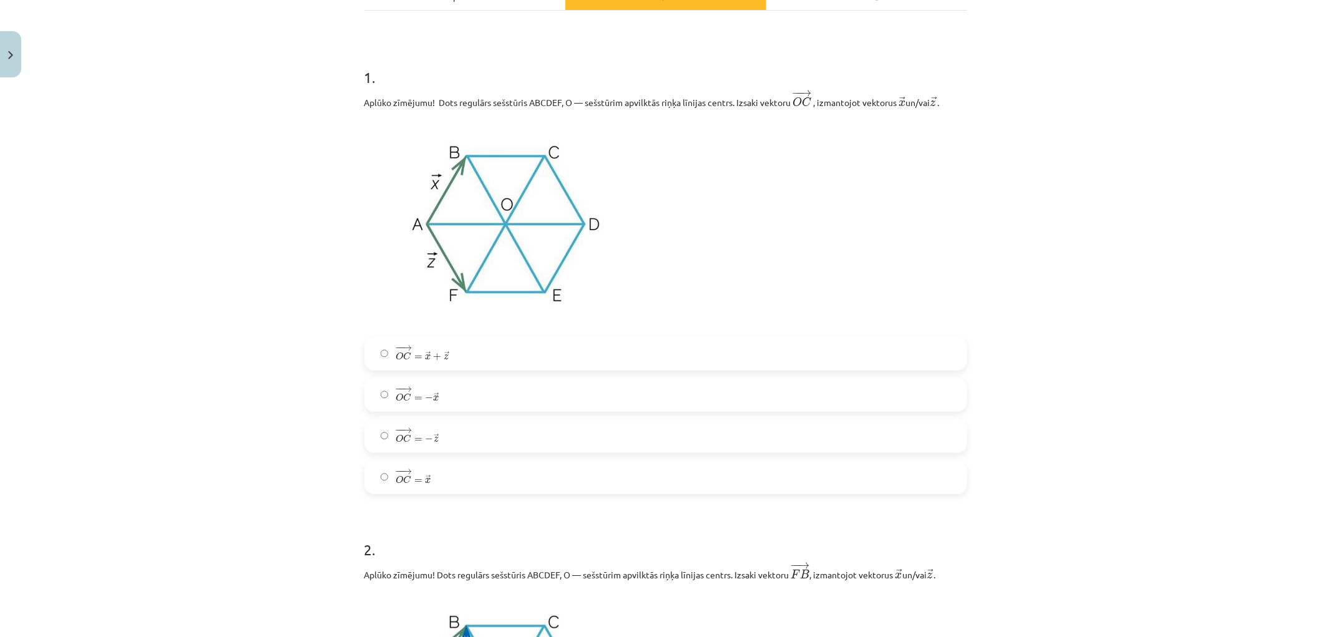
scroll to position [239, 0]
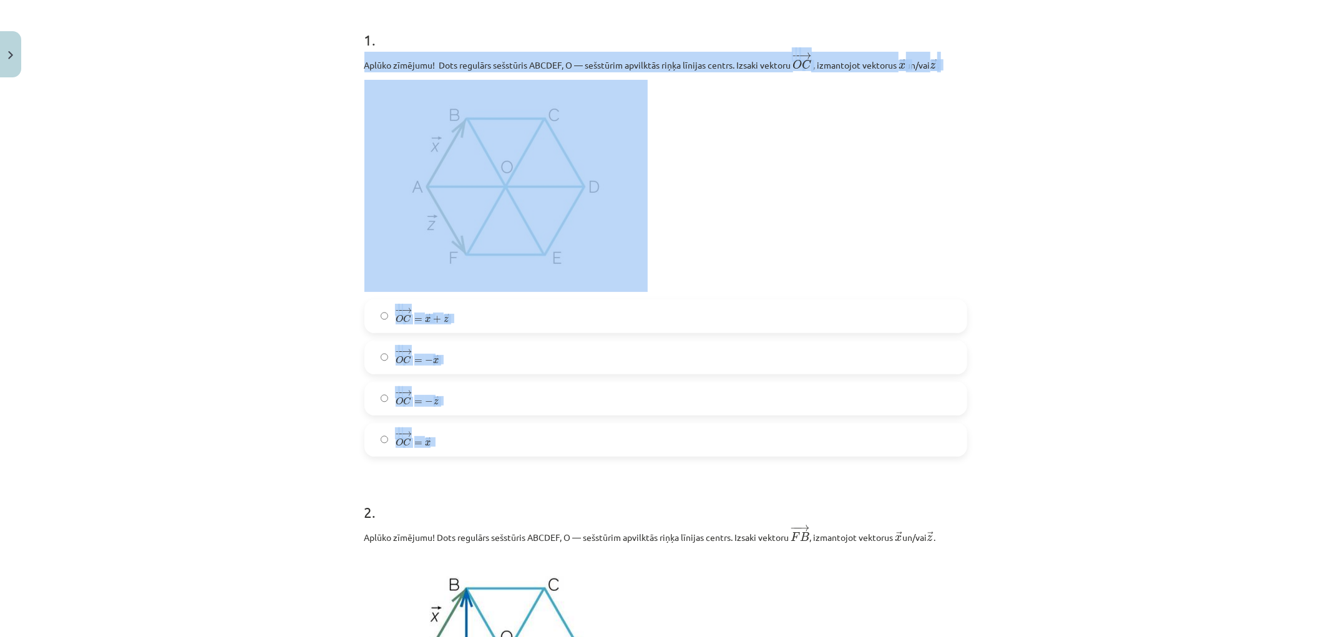
drag, startPoint x: 358, startPoint y: 61, endPoint x: 503, endPoint y: 444, distance: 409.7
click at [503, 444] on div "1 . Aplūko zīmējumu! Dots regulārs sešstūris ABCDEF, O — sešstūrim apvilktās ri…" at bounding box center [666, 233] width 603 height 448
copy div "Aplūko zīmējumu! Dots regulārs sešstūris ABCDEF, O — sešstūrim apvilktās riņķa …"
click at [232, 177] on div "Mācību tēma: Matemātikas i - 10. klases 1. ieskaites mācību materiāls (a,b) #4 …" at bounding box center [665, 318] width 1331 height 637
click at [231, 175] on div "Mācību tēma: Matemātikas i - 10. klases 1. ieskaites mācību materiāls (a,b) #4 …" at bounding box center [665, 318] width 1331 height 637
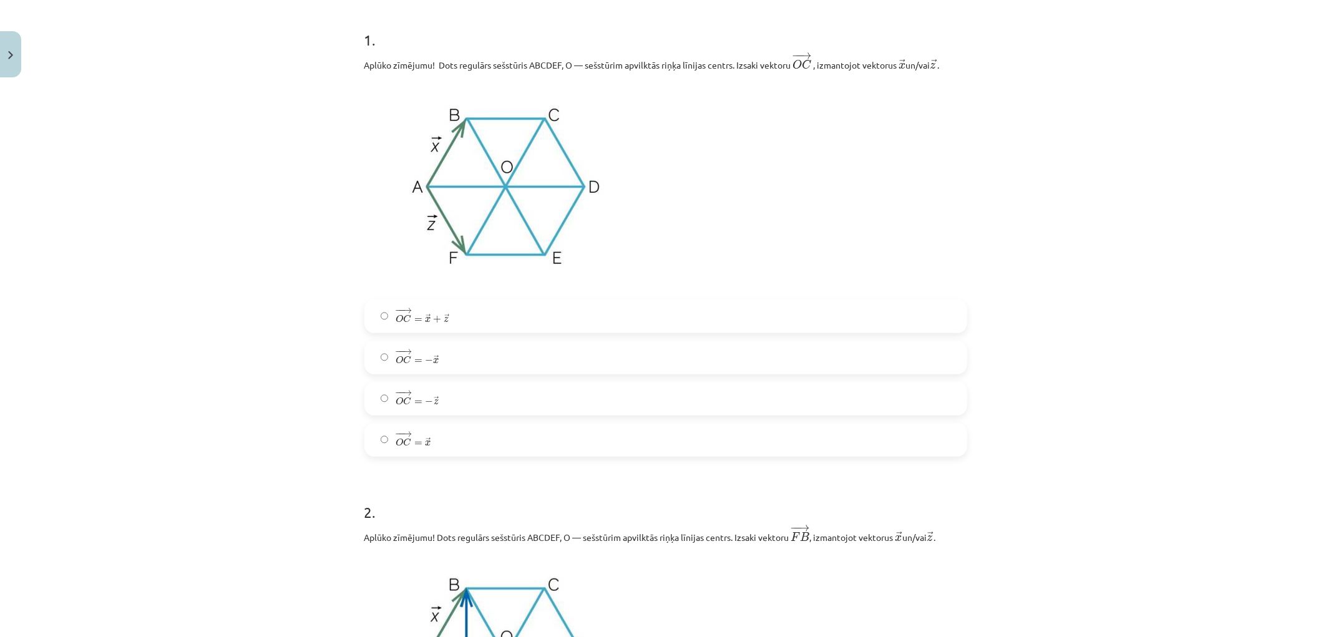
drag, startPoint x: 409, startPoint y: 328, endPoint x: 390, endPoint y: 337, distance: 21.2
click at [409, 328] on label "− − → O C = → x + → z O C → = x → + z →" at bounding box center [666, 316] width 600 height 31
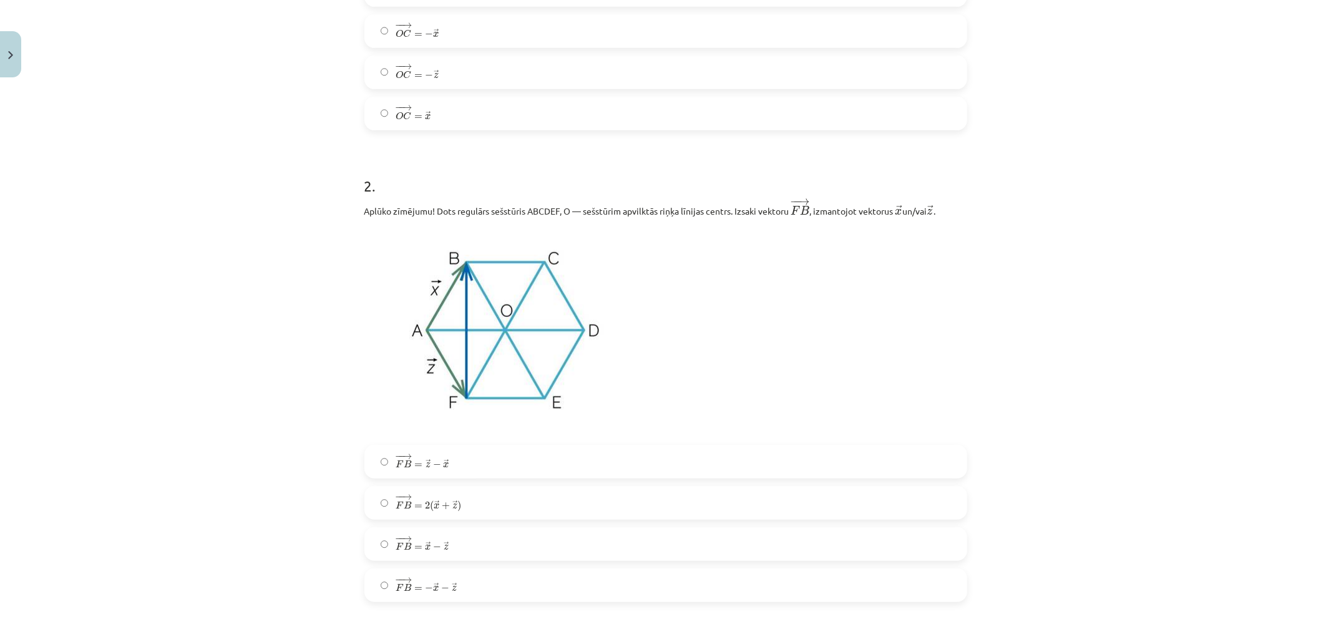
scroll to position [585, 0]
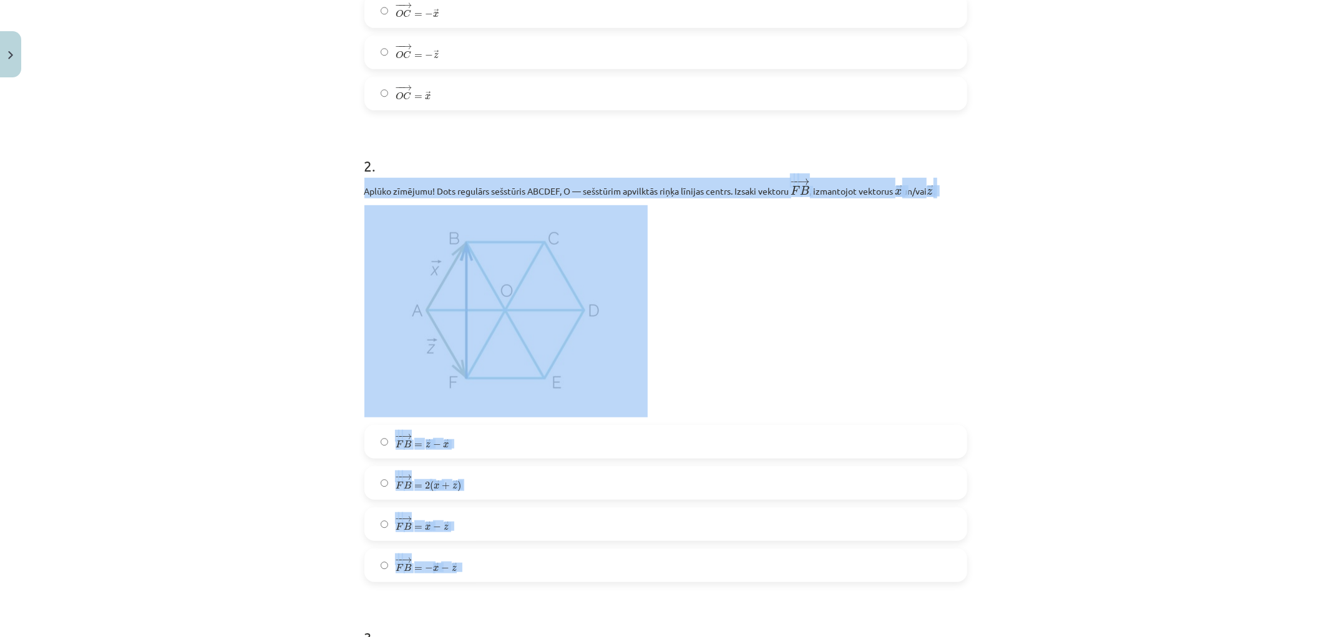
drag, startPoint x: 359, startPoint y: 190, endPoint x: 547, endPoint y: 567, distance: 420.9
click at [547, 567] on div "2 . Aplūko zīmējumu! Dots regulārs sešstūris ABCDEF, O — sešstūrim apvilktās ri…" at bounding box center [666, 359] width 603 height 448
copy div "Aplūko zīmējumu! Dots regulārs sešstūris ABCDEF, O — sešstūrim apvilktās riņķa …"
click at [244, 289] on div "Mācību tēma: Matemātikas i - 10. klases 1. ieskaites mācību materiāls (a,b) #4 …" at bounding box center [665, 318] width 1331 height 637
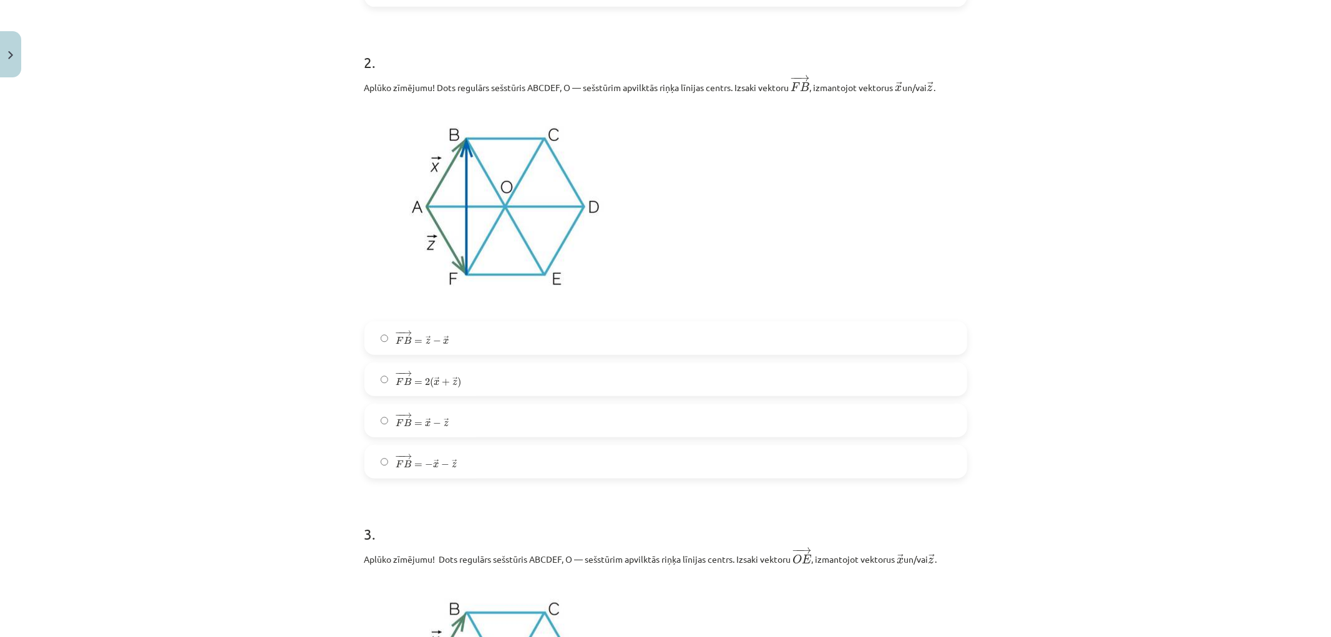
scroll to position [725, 0]
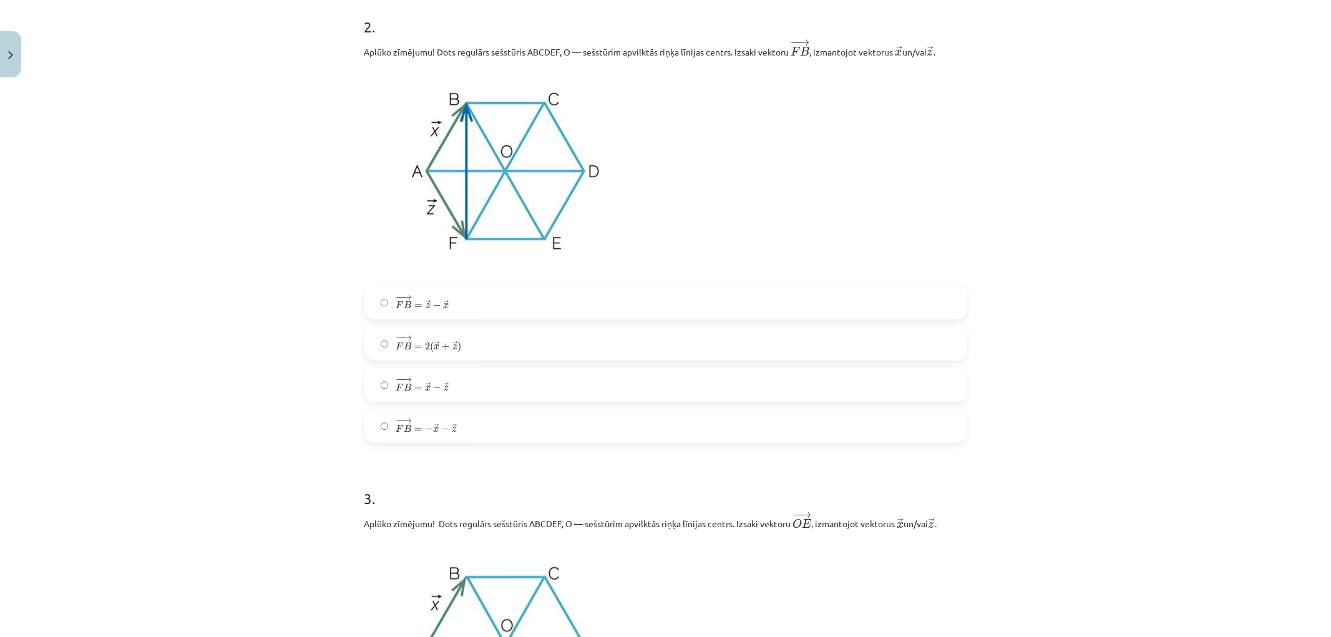
click at [369, 300] on label "− − → F B = → z − → x F B → = z → − x →" at bounding box center [666, 302] width 600 height 31
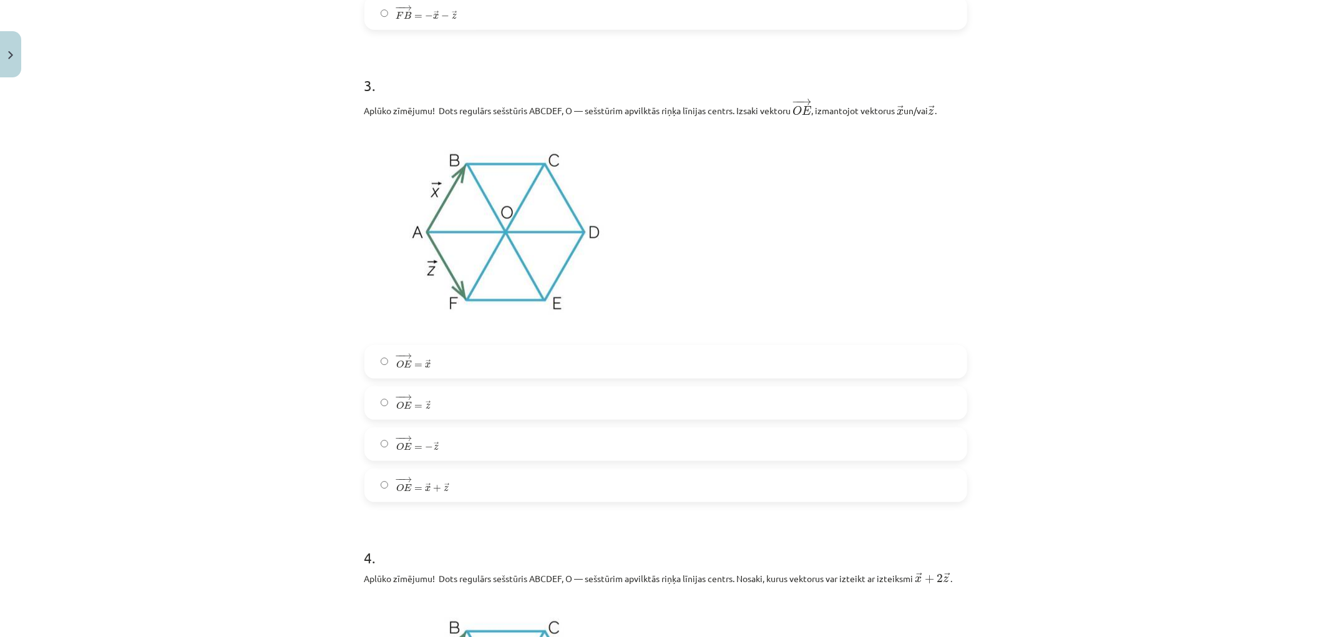
scroll to position [1140, 0]
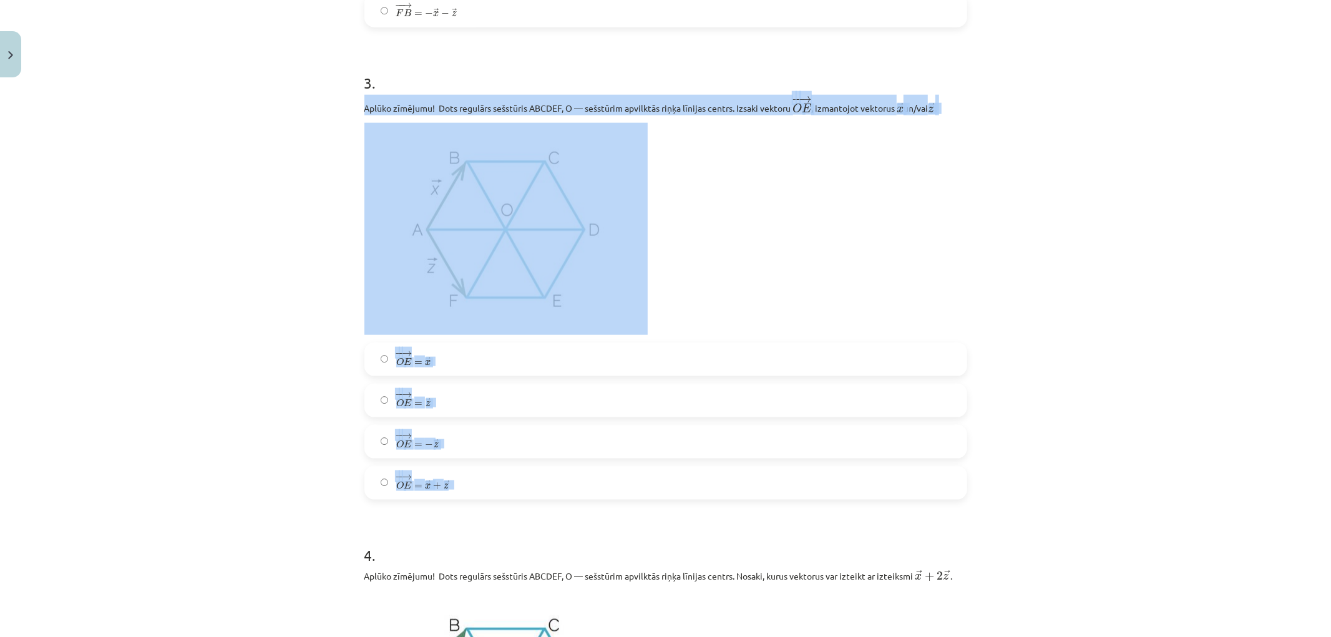
drag, startPoint x: 360, startPoint y: 107, endPoint x: 463, endPoint y: 488, distance: 395.2
click at [463, 488] on div "3 . Aplūko zīmējumu! Dots regulārs sešstūris ABCDEF, O — sešstūrim apvilktās ri…" at bounding box center [666, 276] width 603 height 448
copy div "Aplūko zīmējumu! Dots regulārs sešstūris ABCDEF, O — sešstūrim apvilktās riņķa …"
click at [279, 388] on div "Mācību tēma: Matemātikas i - 10. klases 1. ieskaites mācību materiāls (a,b) #4 …" at bounding box center [665, 318] width 1331 height 637
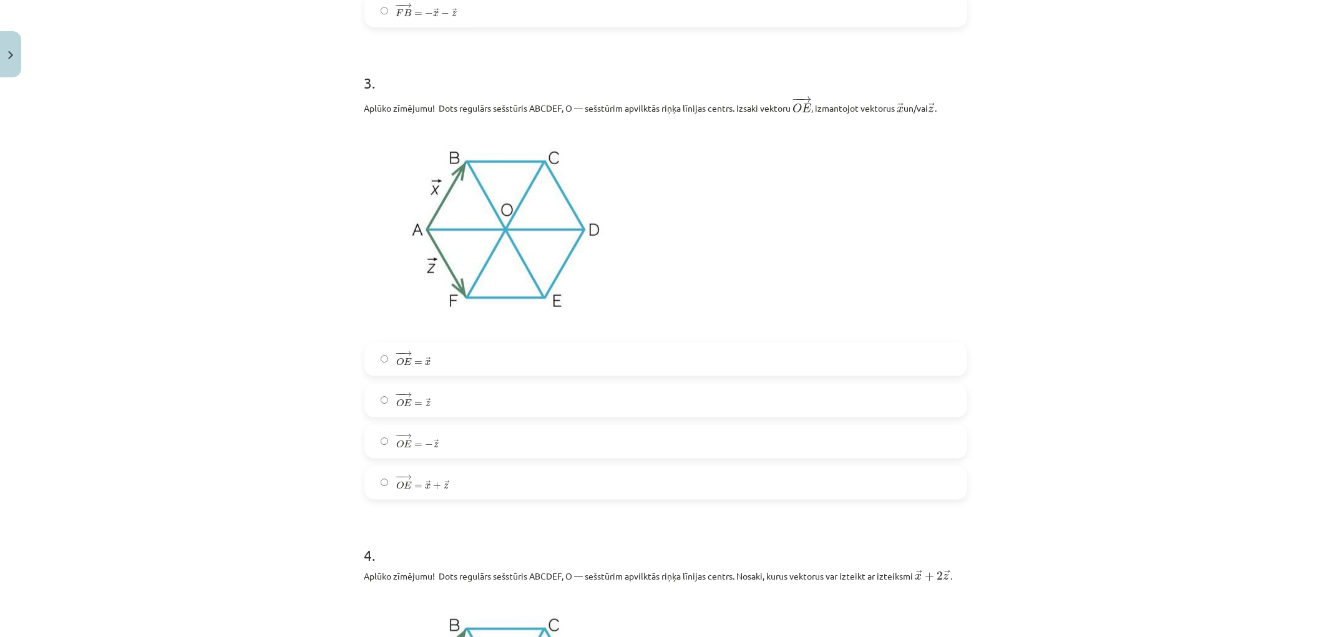
click at [395, 398] on span "−" at bounding box center [399, 396] width 8 height 6
click at [396, 445] on span "O" at bounding box center [399, 444] width 7 height 8
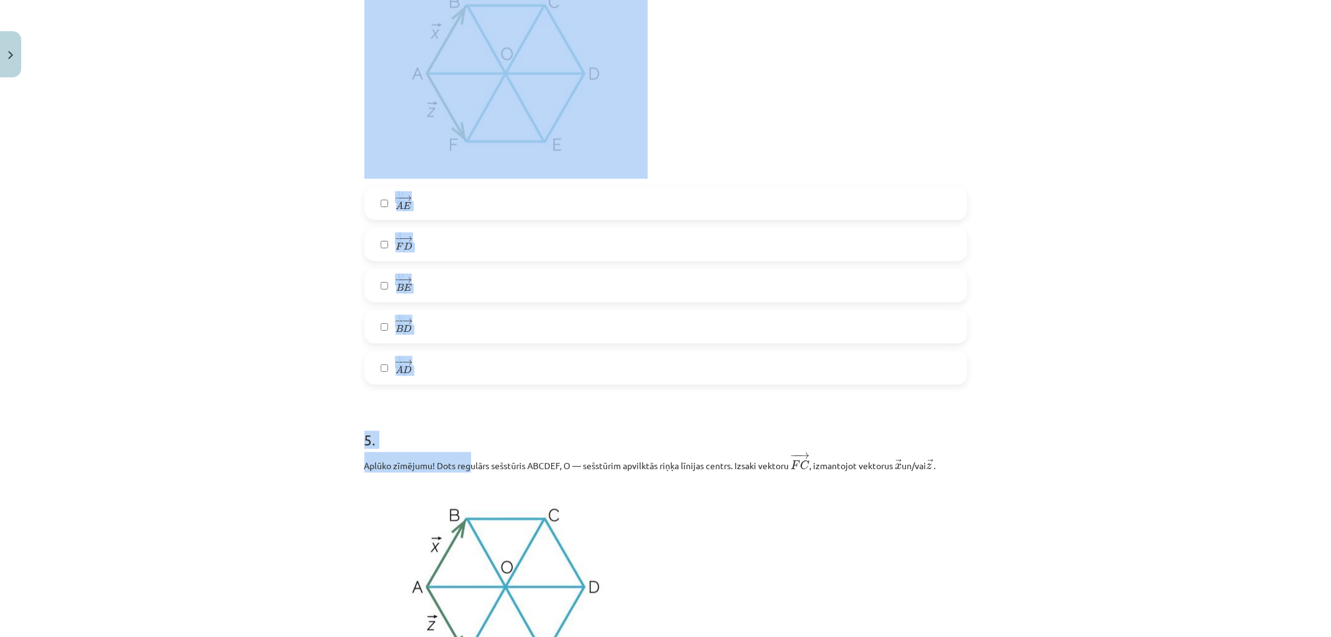
scroll to position [1764, 0]
drag, startPoint x: 356, startPoint y: 228, endPoint x: 439, endPoint y: 378, distance: 171.0
copy div "Aplūko zīmējumu! Dots regulārs sešstūris ABCDEF, O — sešstūrim apvilktās riņķa …"
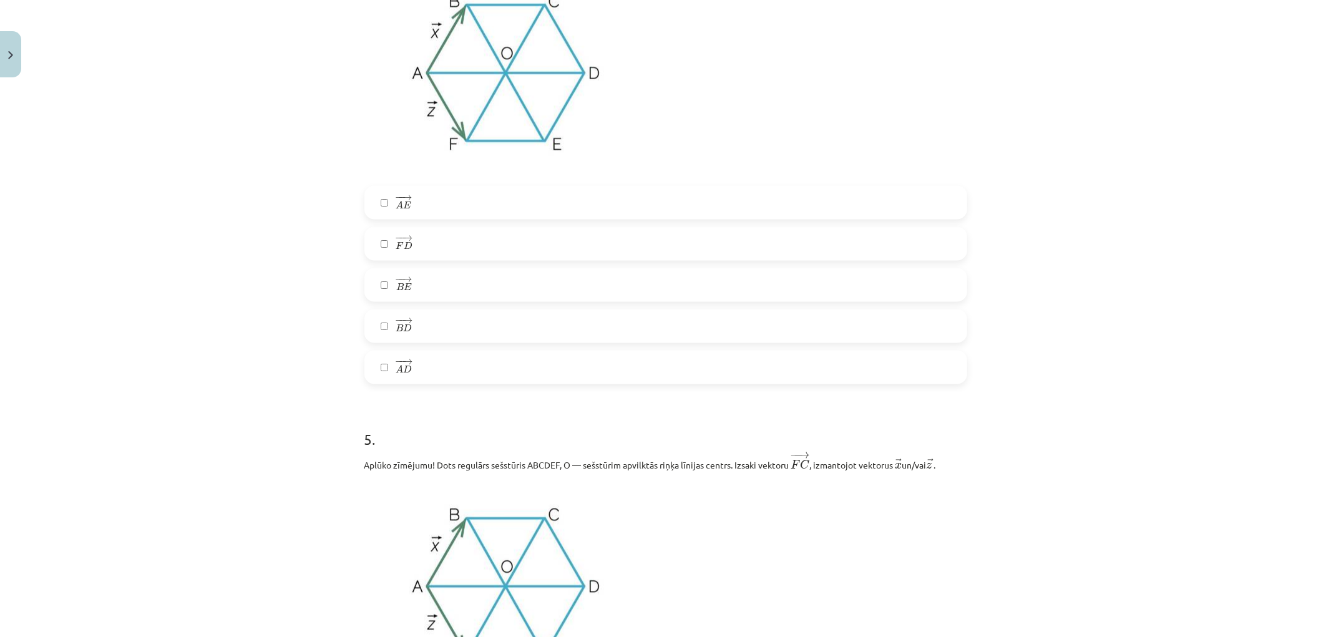
click at [273, 441] on div "Mācību tēma: Matemātikas i - 10. klases 1. ieskaites mācību materiāls (a,b) #4 …" at bounding box center [665, 318] width 1331 height 637
click at [376, 213] on label "− − → A E A E →" at bounding box center [666, 202] width 600 height 31
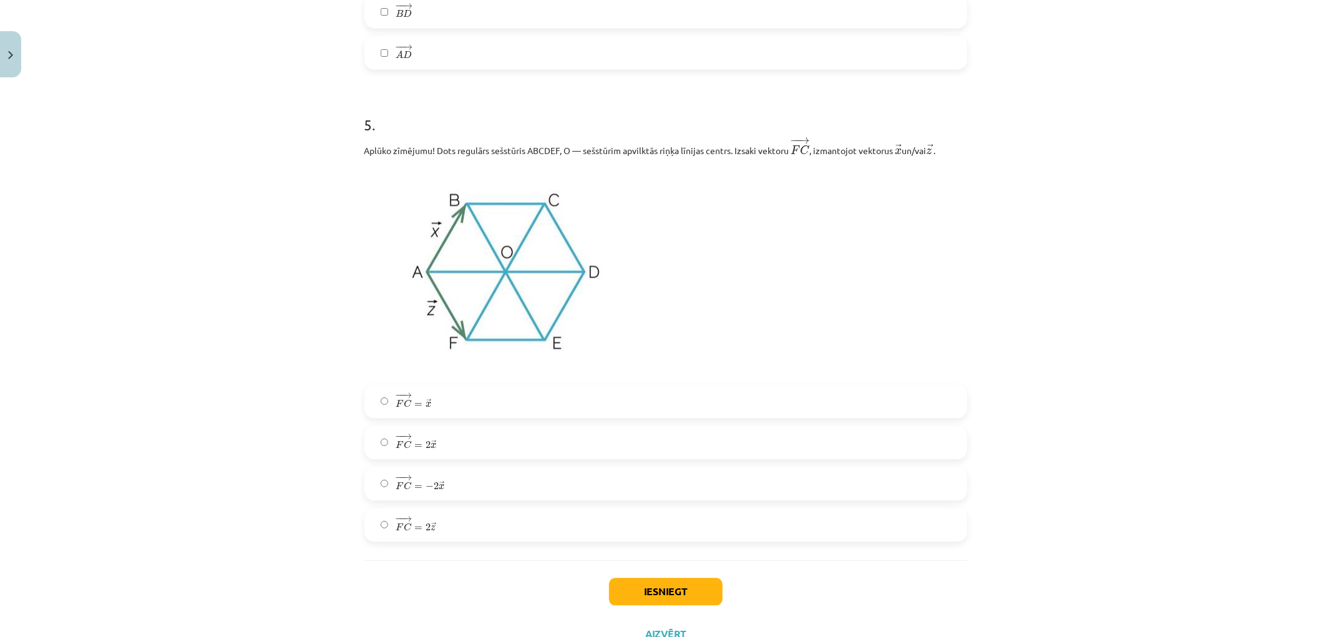
scroll to position [2132, 0]
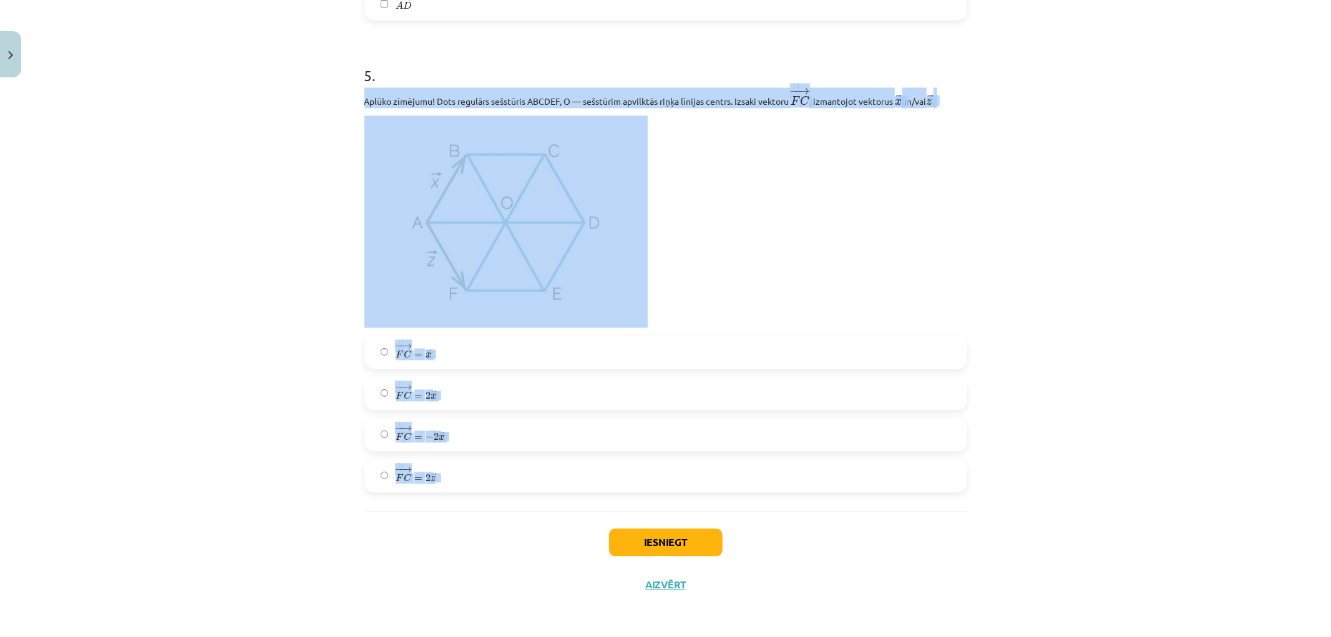
drag, startPoint x: 361, startPoint y: 92, endPoint x: 517, endPoint y: 456, distance: 395.9
click at [517, 456] on div "5 . Aplūko zīmējumu! Dots regulārs sešstūris ABCDEF, O — sešstūrim apvilktās ri…" at bounding box center [666, 269] width 603 height 448
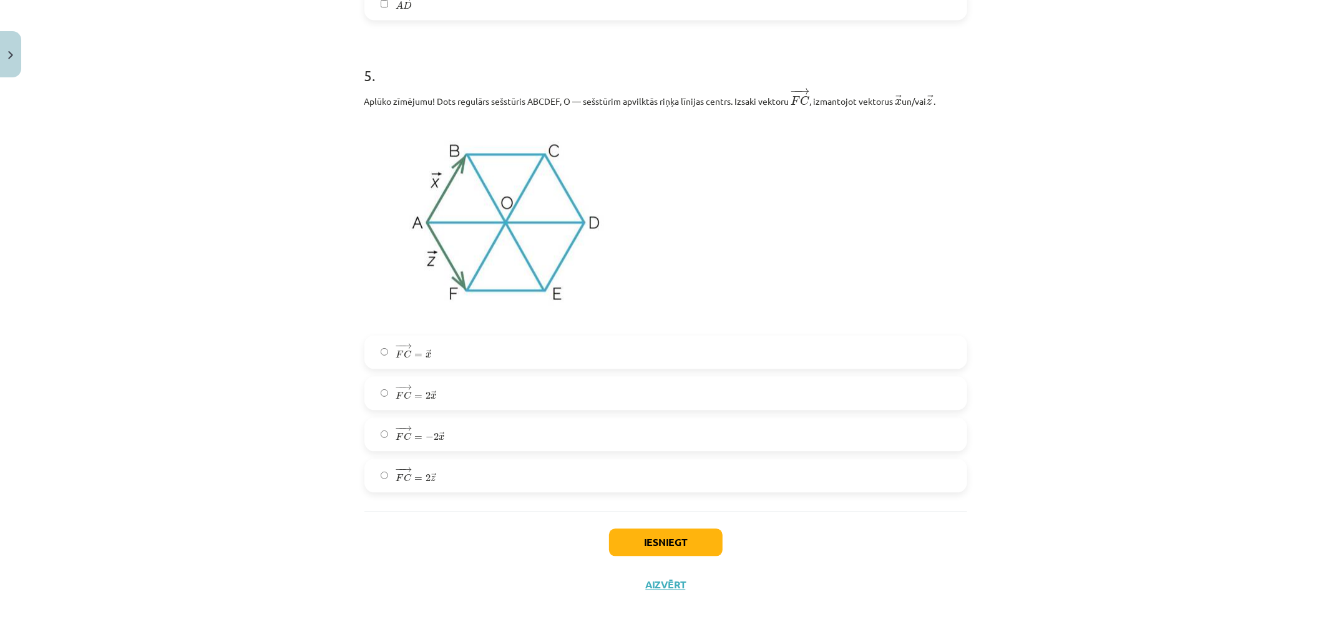
click at [374, 512] on div "Iesniegt Aizvērt" at bounding box center [666, 554] width 603 height 87
click at [414, 477] on span "=" at bounding box center [418, 479] width 8 height 4
click at [638, 541] on button "Iesniegt" at bounding box center [666, 542] width 114 height 27
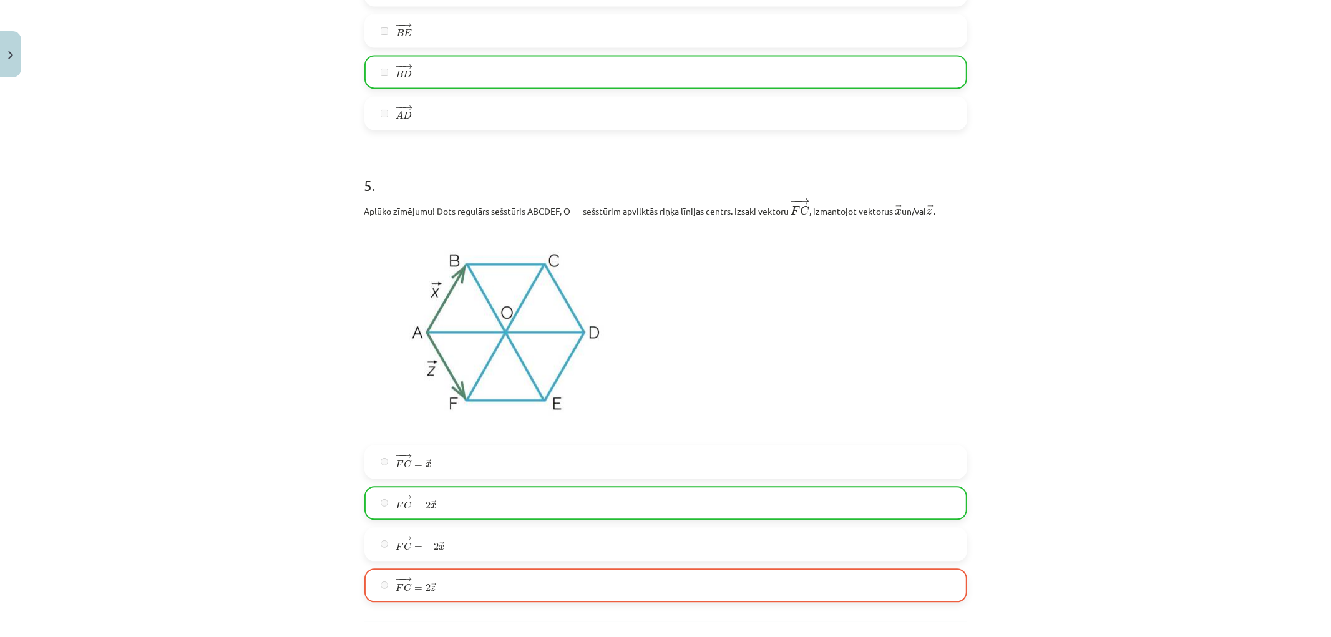
scroll to position [2173, 0]
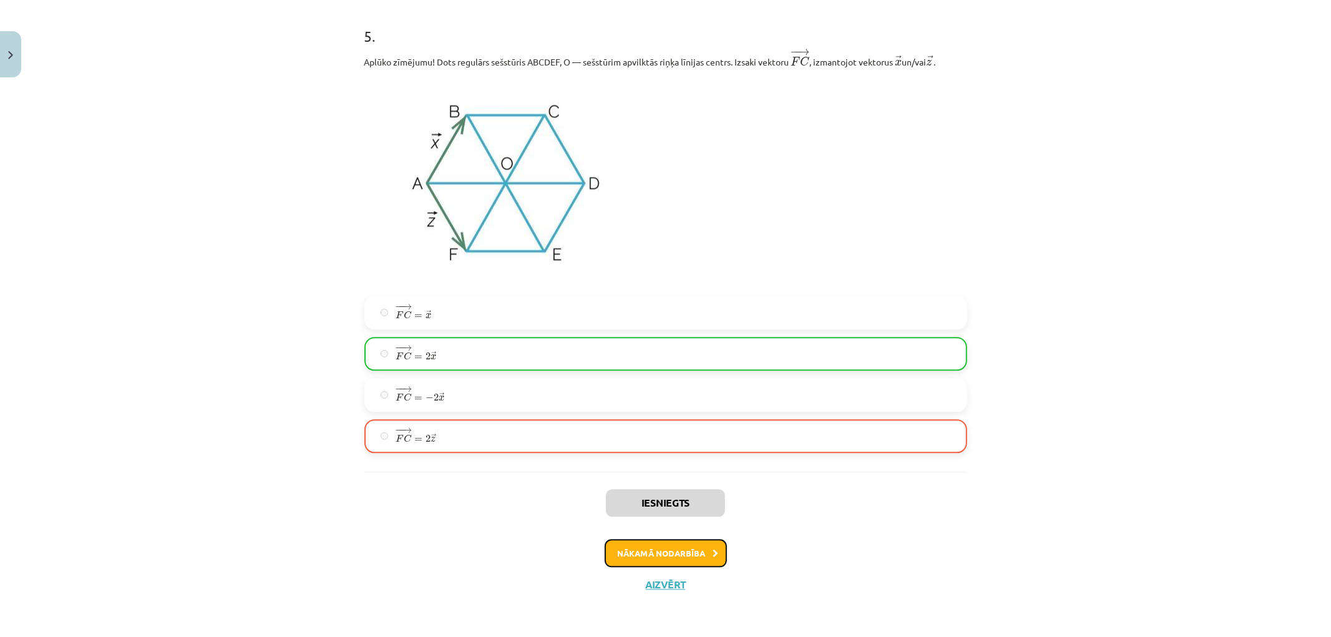
click at [625, 552] on button "Nākamā nodarbība" at bounding box center [666, 553] width 122 height 29
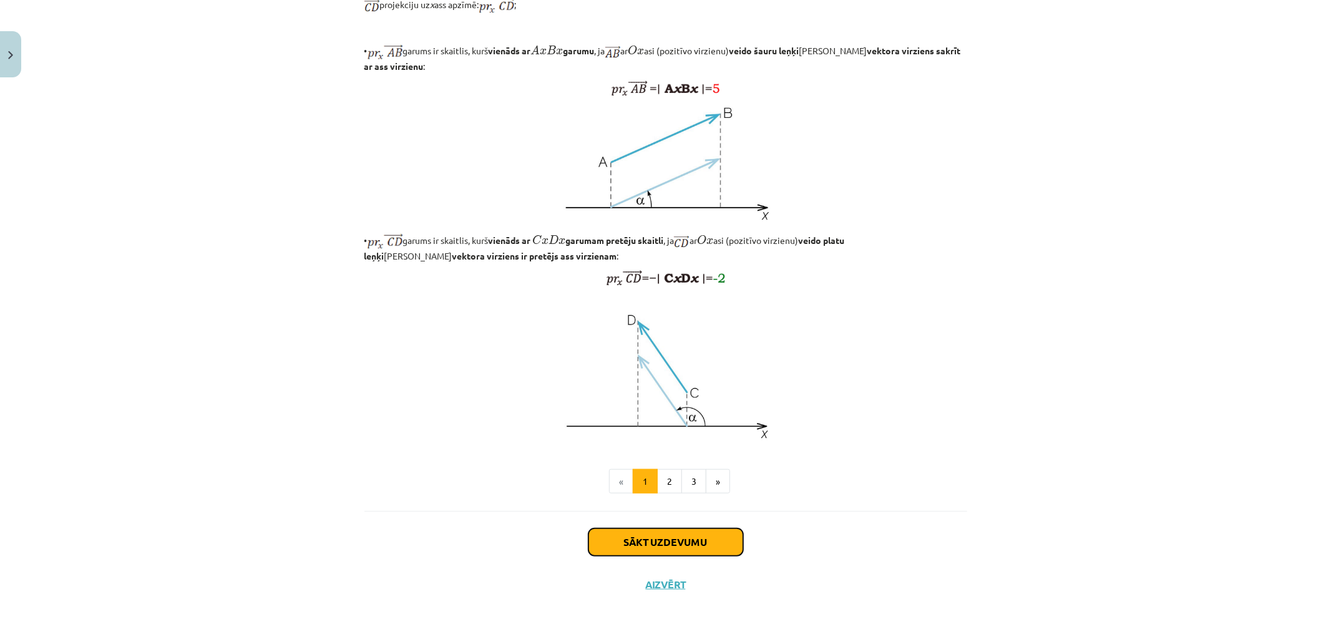
click at [634, 546] on button "Sākt uzdevumu" at bounding box center [666, 542] width 155 height 27
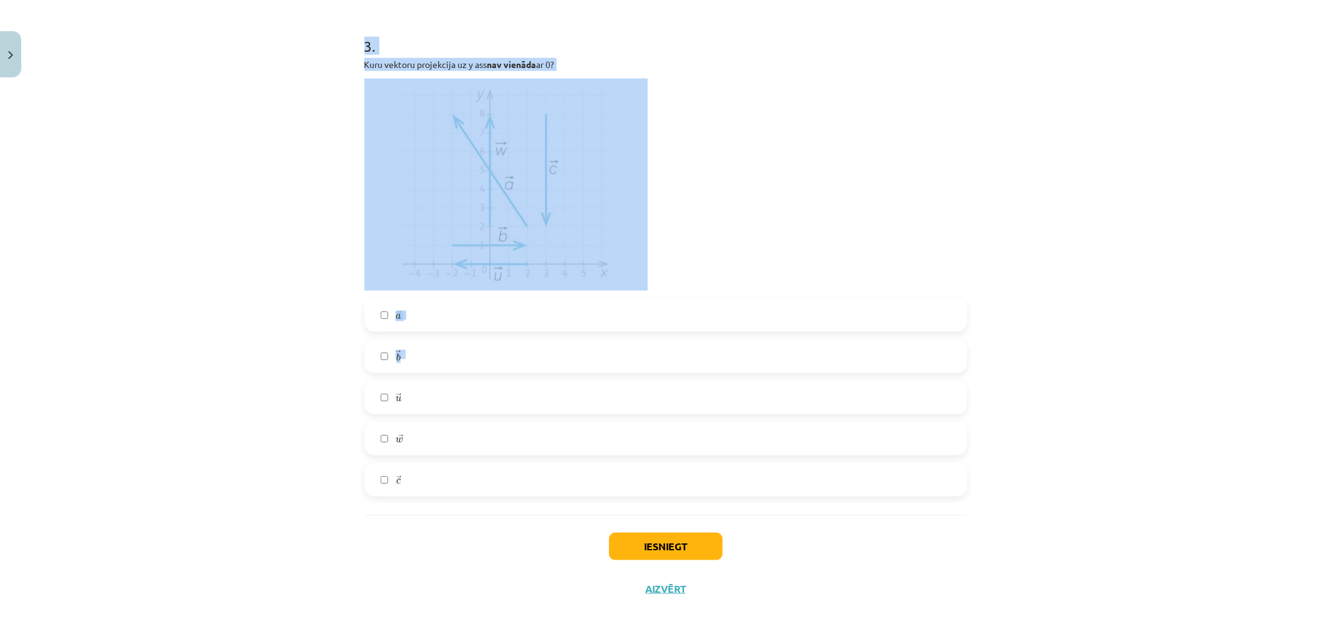
scroll to position [1177, 0]
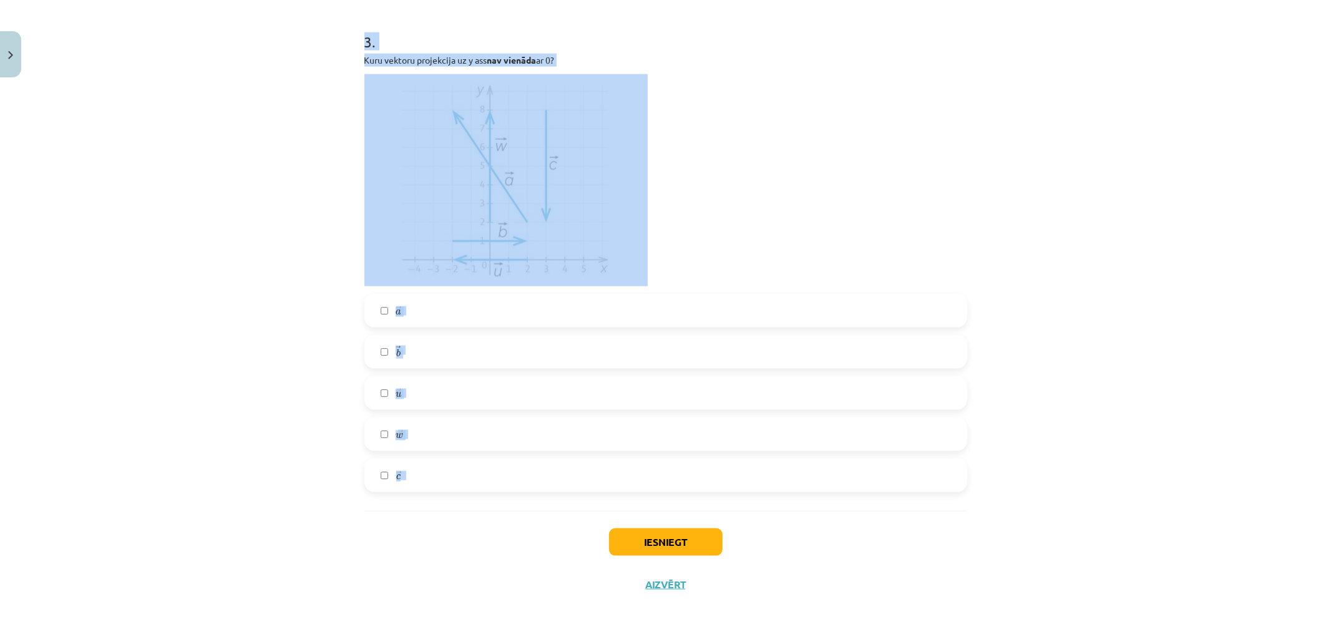
drag, startPoint x: 360, startPoint y: 61, endPoint x: 514, endPoint y: 470, distance: 436.9
click at [273, 262] on div "Mācību tēma: Matemātikas i - 10. klases 1. ieskaites mācību materiāls (a,b) #5 …" at bounding box center [665, 318] width 1331 height 637
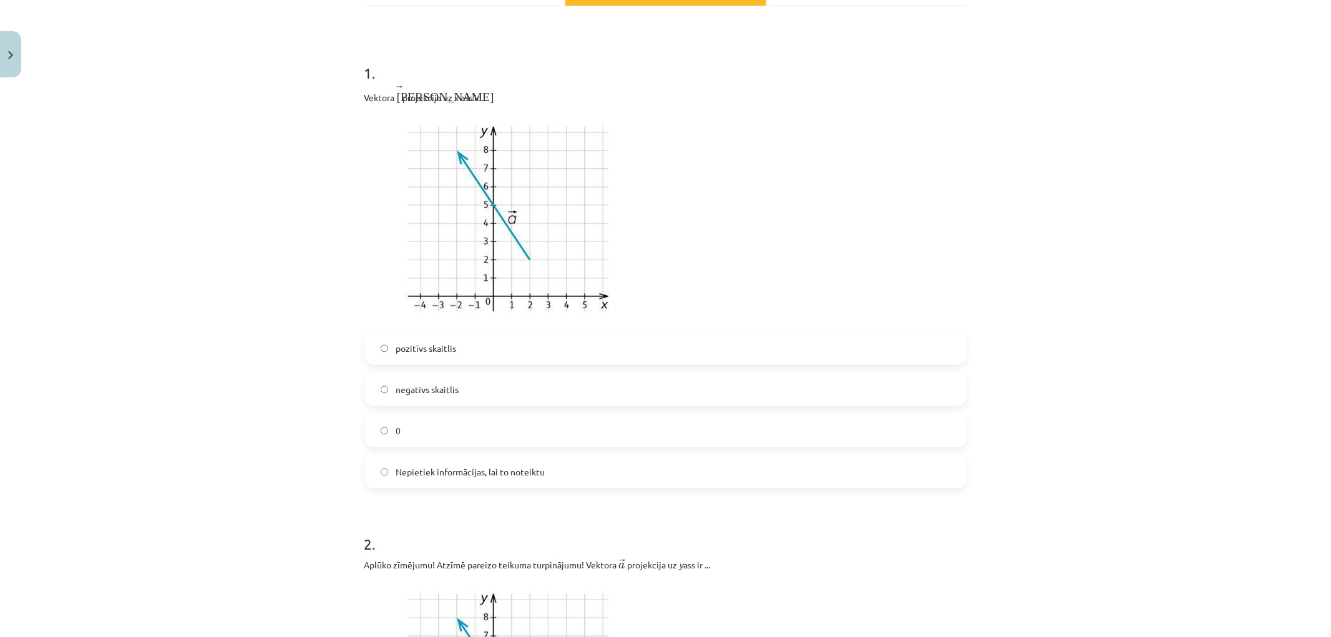
scroll to position [208, 0]
drag, startPoint x: 456, startPoint y: 92, endPoint x: 489, endPoint y: 103, distance: 35.5
click at [489, 102] on p "Vektora ﻿ → а а → projekcija uz x ass ir ..." at bounding box center [666, 92] width 603 height 19
click at [184, 208] on div "Mācību tēma: Matemātikas i - 10. klases 1. ieskaites mācību materiāls (a,b) #5 …" at bounding box center [665, 318] width 1331 height 637
click at [482, 351] on label "pozitīvs skaitlis" at bounding box center [666, 346] width 600 height 31
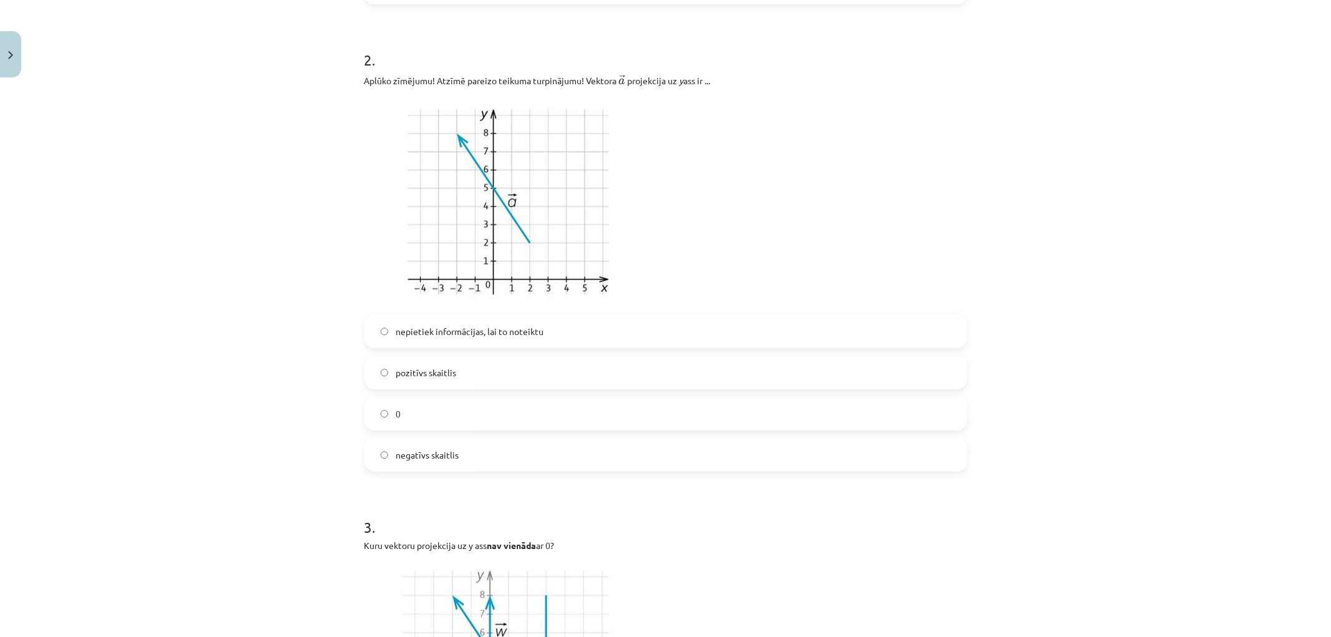
scroll to position [693, 0]
click at [376, 358] on label "pozitīvs skaitlis" at bounding box center [666, 369] width 600 height 31
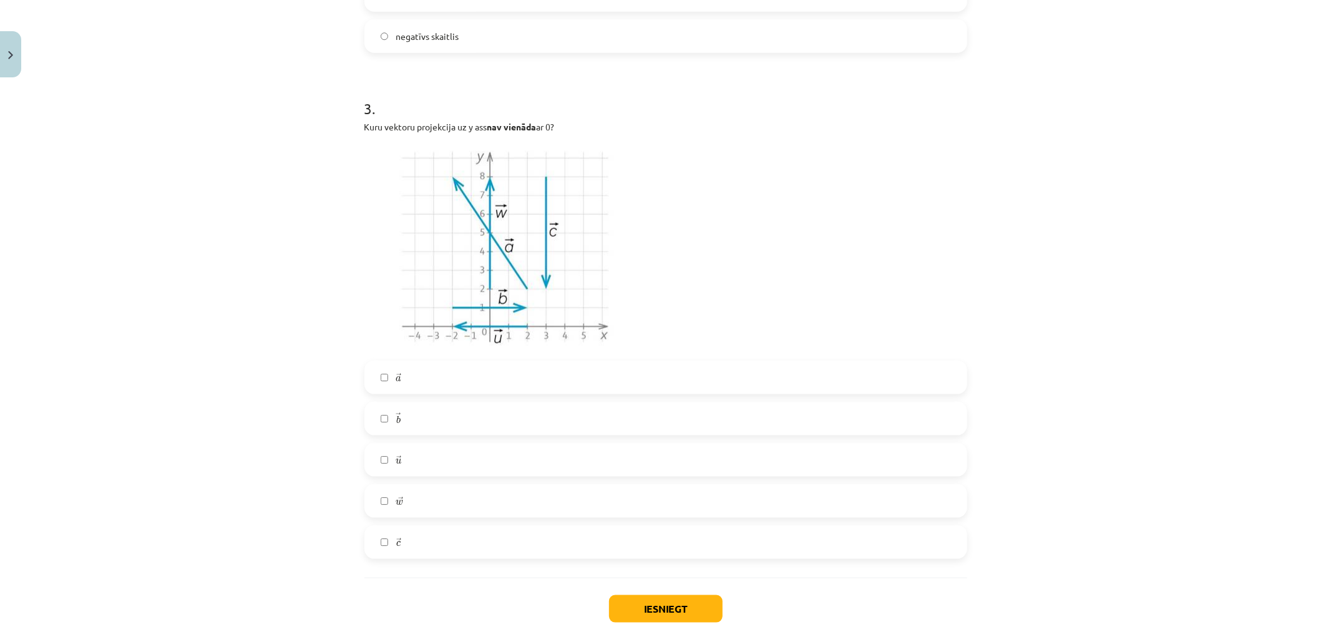
scroll to position [1177, 0]
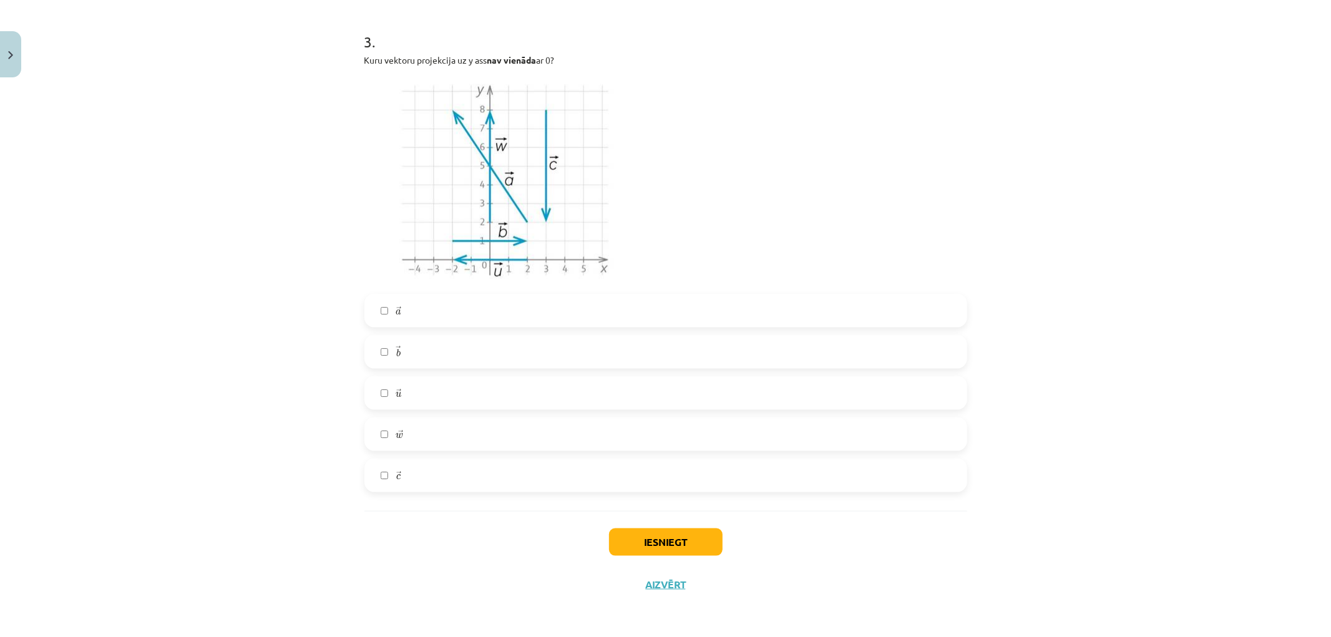
drag, startPoint x: 398, startPoint y: 472, endPoint x: 353, endPoint y: 439, distance: 55.3
click at [398, 471] on label "→ c c →" at bounding box center [666, 475] width 600 height 31
click at [401, 389] on label "→ u u →" at bounding box center [666, 393] width 600 height 31
click at [396, 346] on span "→" at bounding box center [398, 349] width 5 height 7
click at [646, 539] on button "Iesniegt" at bounding box center [666, 542] width 114 height 27
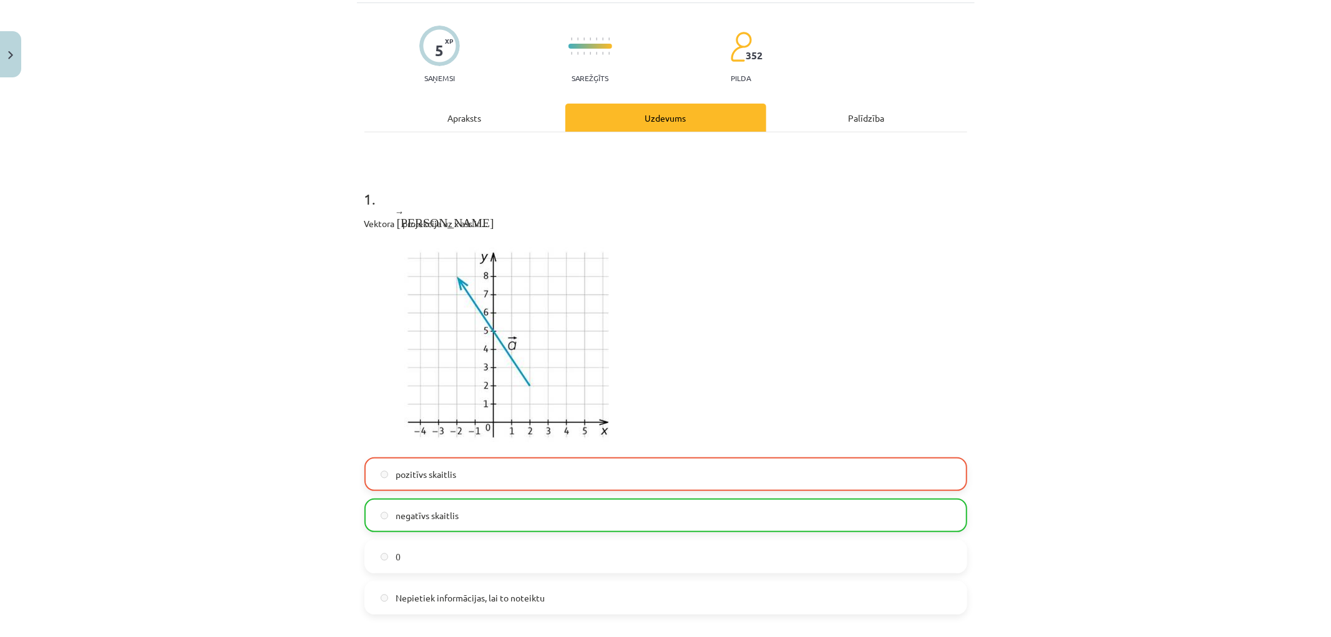
scroll to position [0, 0]
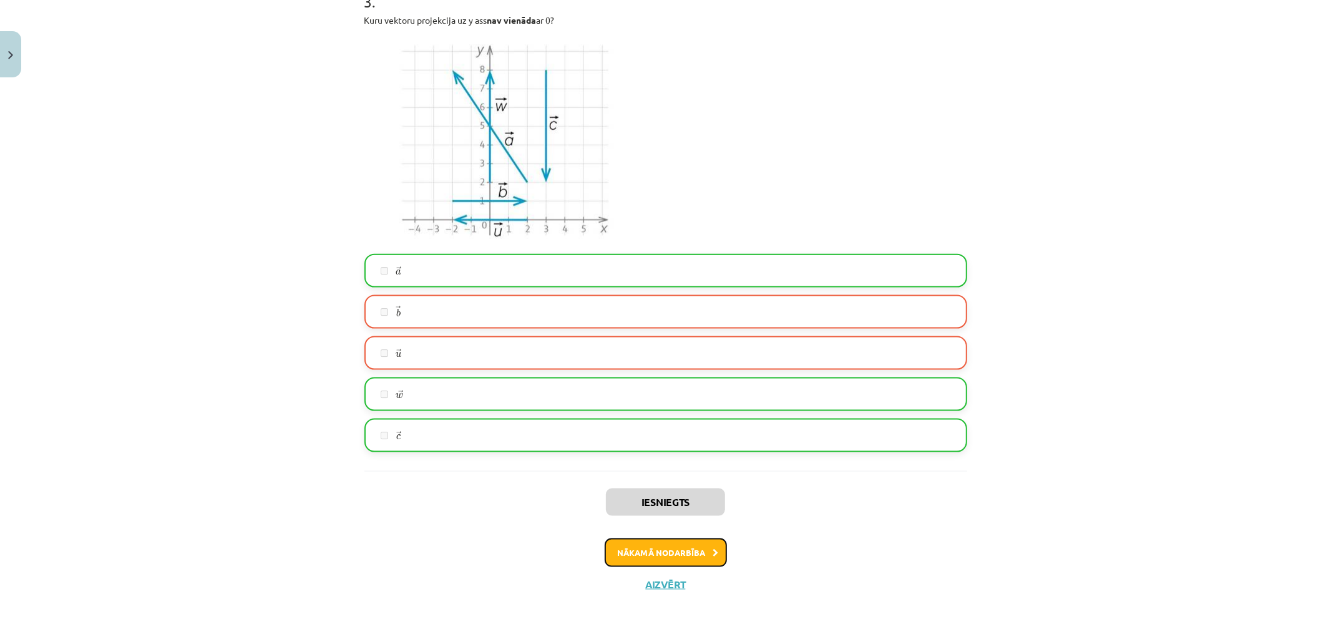
click at [700, 558] on button "Nākamā nodarbība" at bounding box center [666, 553] width 122 height 29
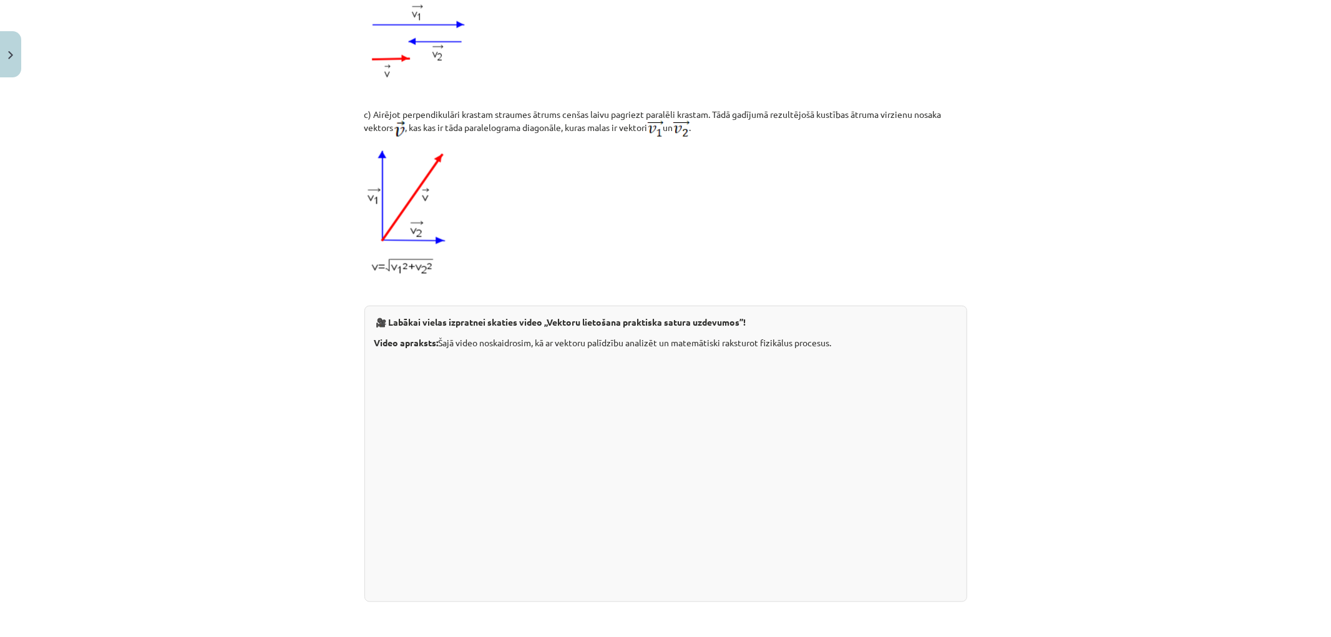
scroll to position [1123, 0]
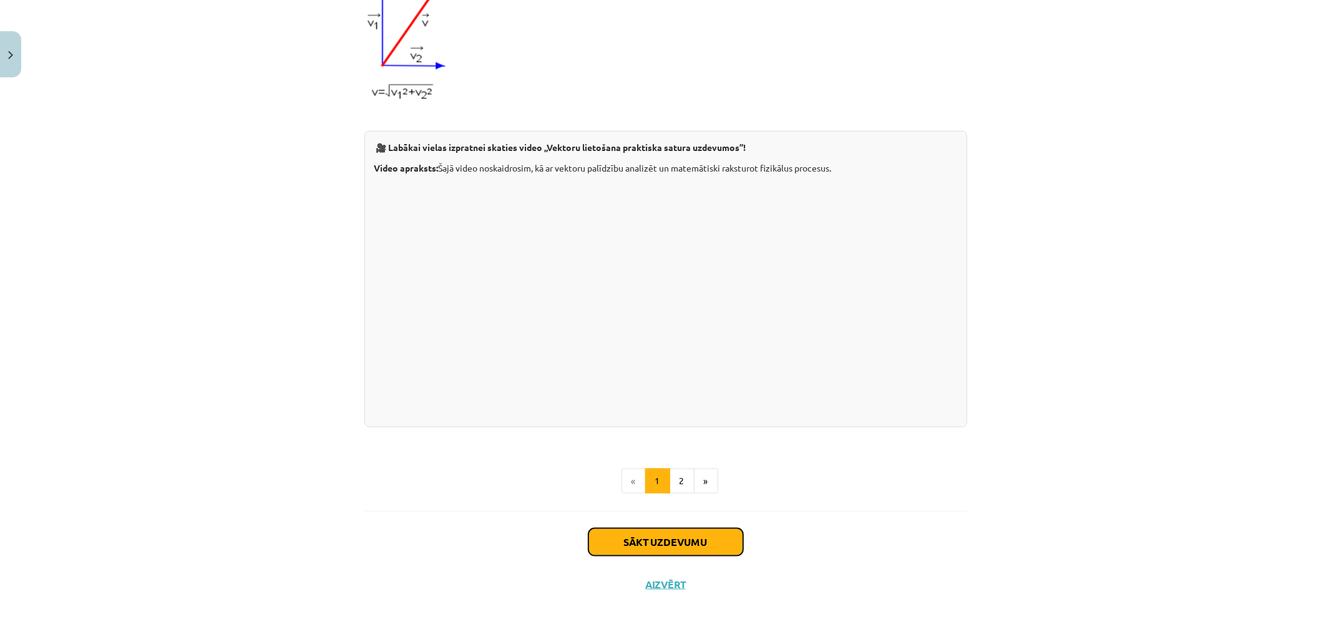
click at [653, 544] on button "Sākt uzdevumu" at bounding box center [666, 542] width 155 height 27
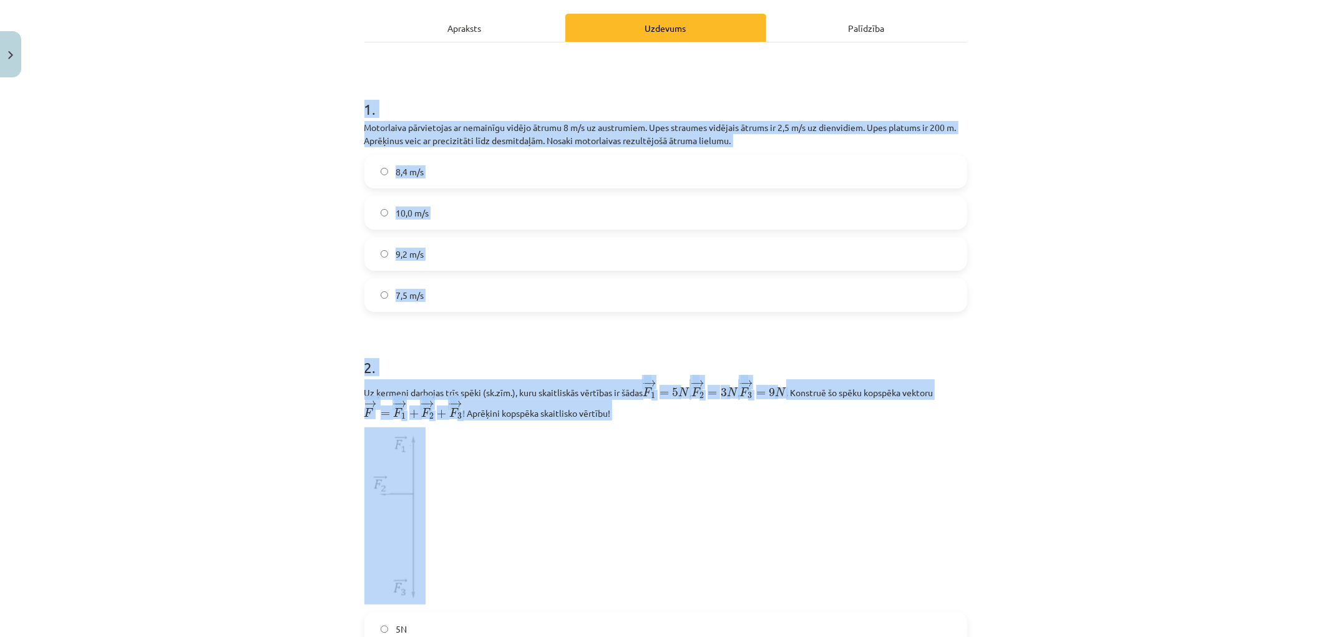
scroll to position [448, 0]
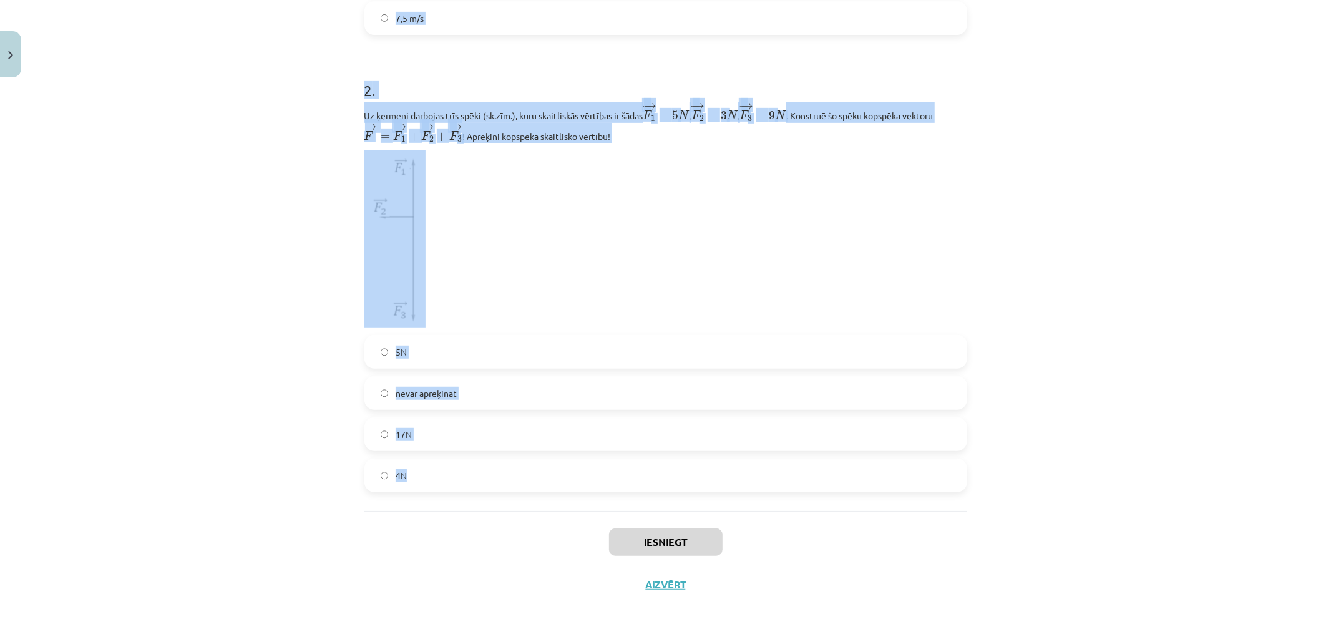
drag, startPoint x: 373, startPoint y: 121, endPoint x: 606, endPoint y: 463, distance: 413.7
click at [606, 463] on form "1 . Motorlaiva pārvietojas ar nemainīgu vidējo ātrumu 8 m/s uz austrumiem. Upes…" at bounding box center [666, 147] width 603 height 691
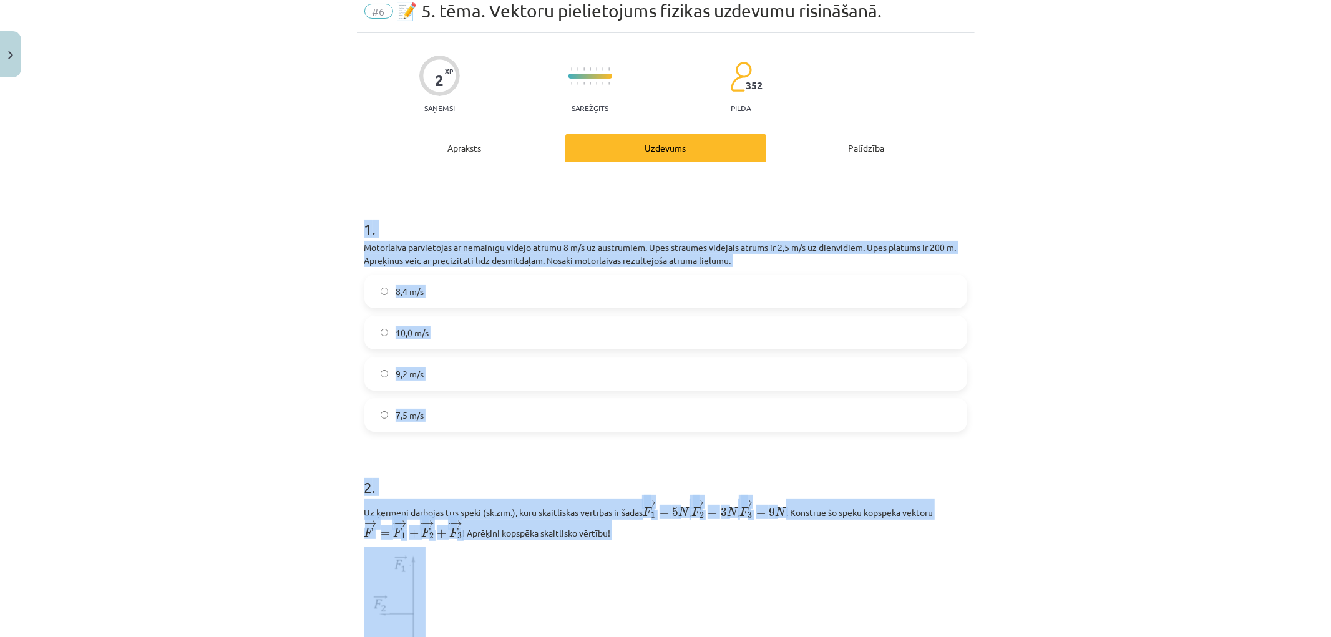
scroll to position [0, 0]
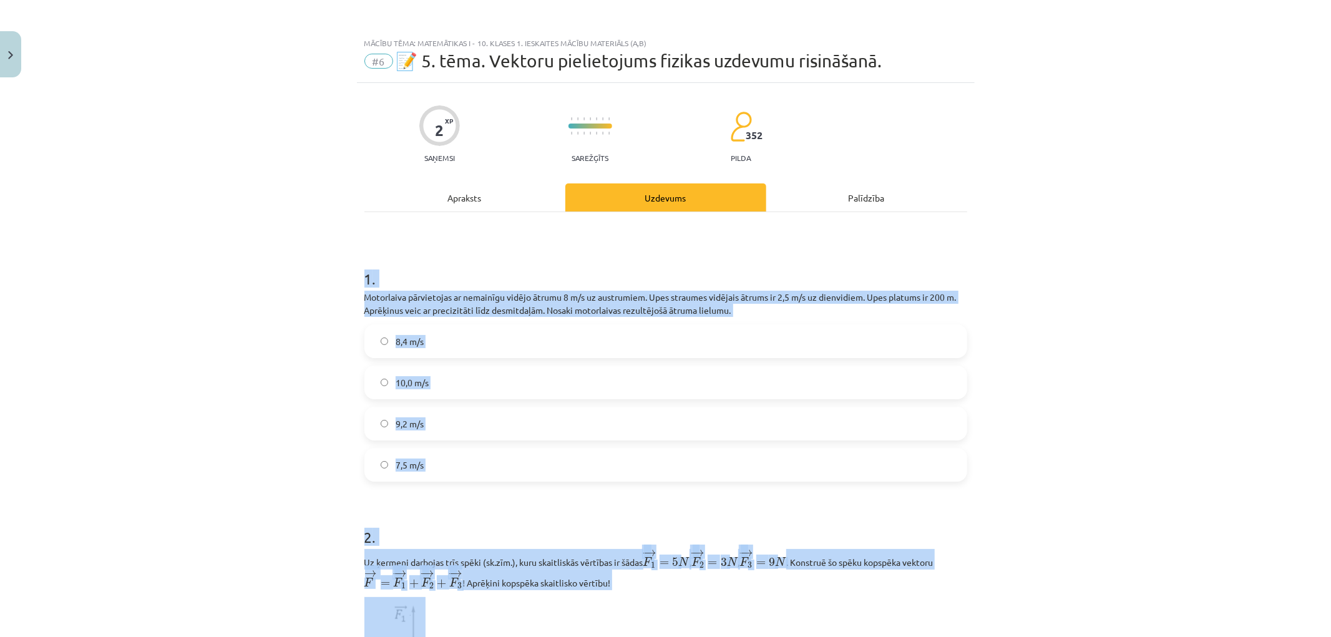
click at [298, 414] on div "Mācību tēma: Matemātikas i - 10. klases 1. ieskaites mācību materiāls (a,b) #6 …" at bounding box center [665, 318] width 1331 height 637
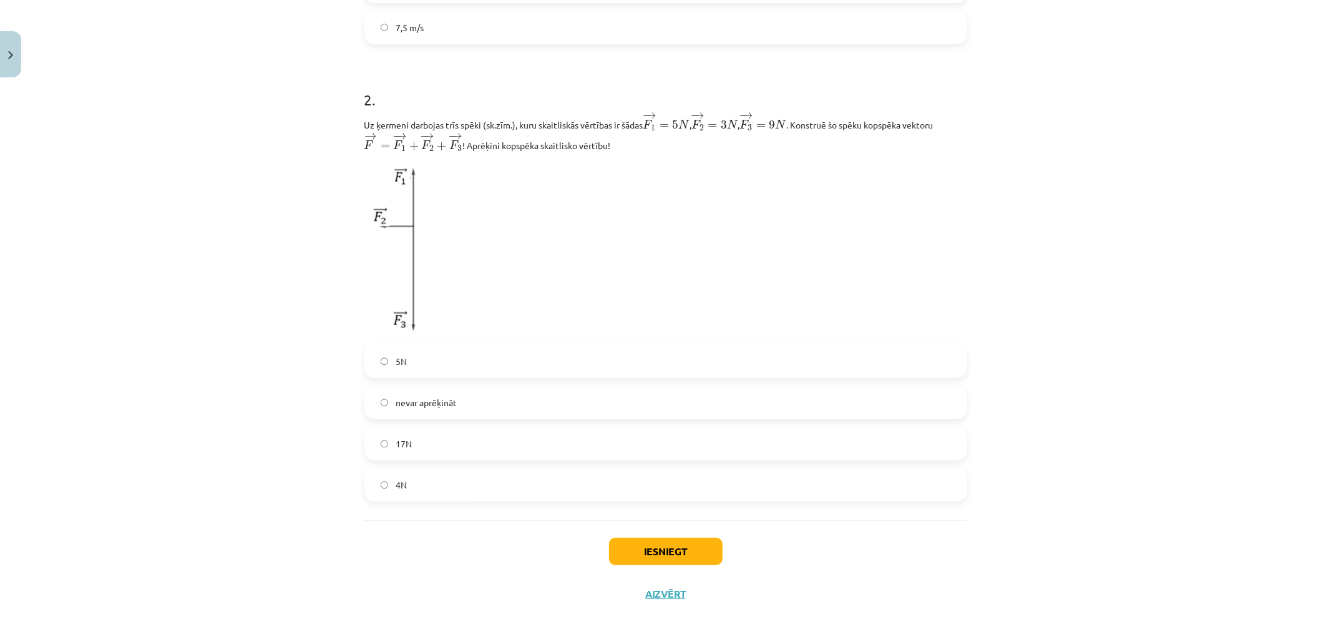
scroll to position [448, 0]
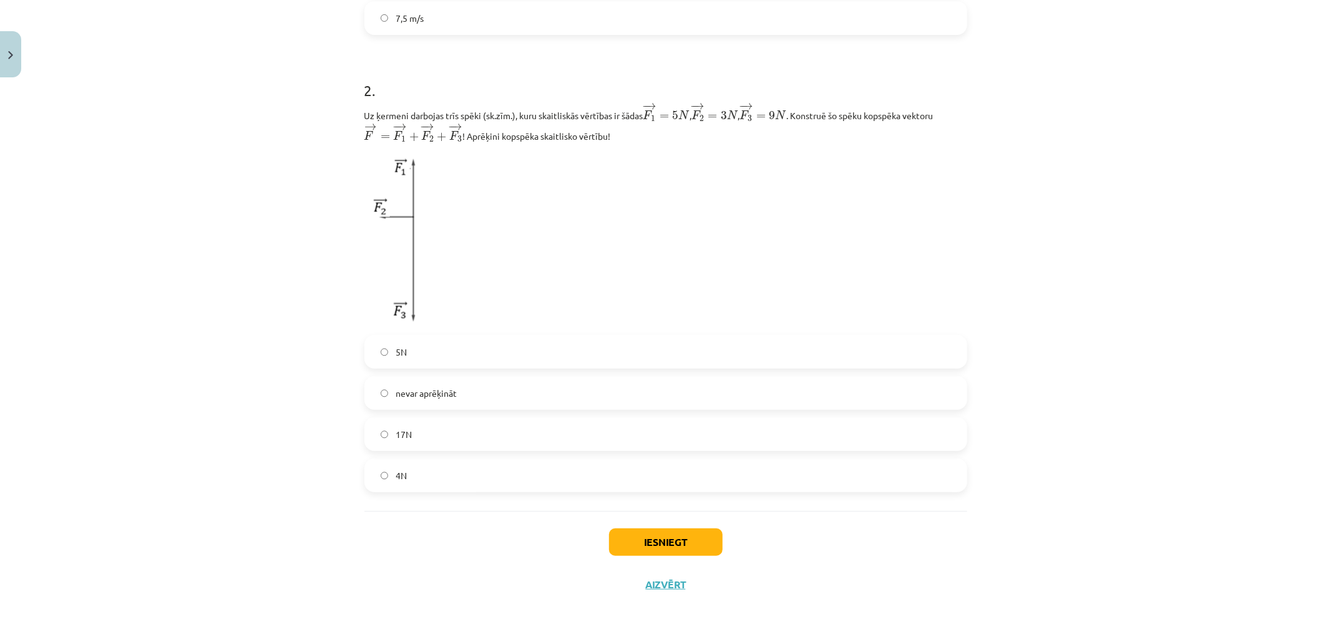
click at [396, 393] on span "nevar aprēķināt" at bounding box center [426, 393] width 61 height 13
click at [685, 549] on button "Iesniegt" at bounding box center [666, 542] width 114 height 27
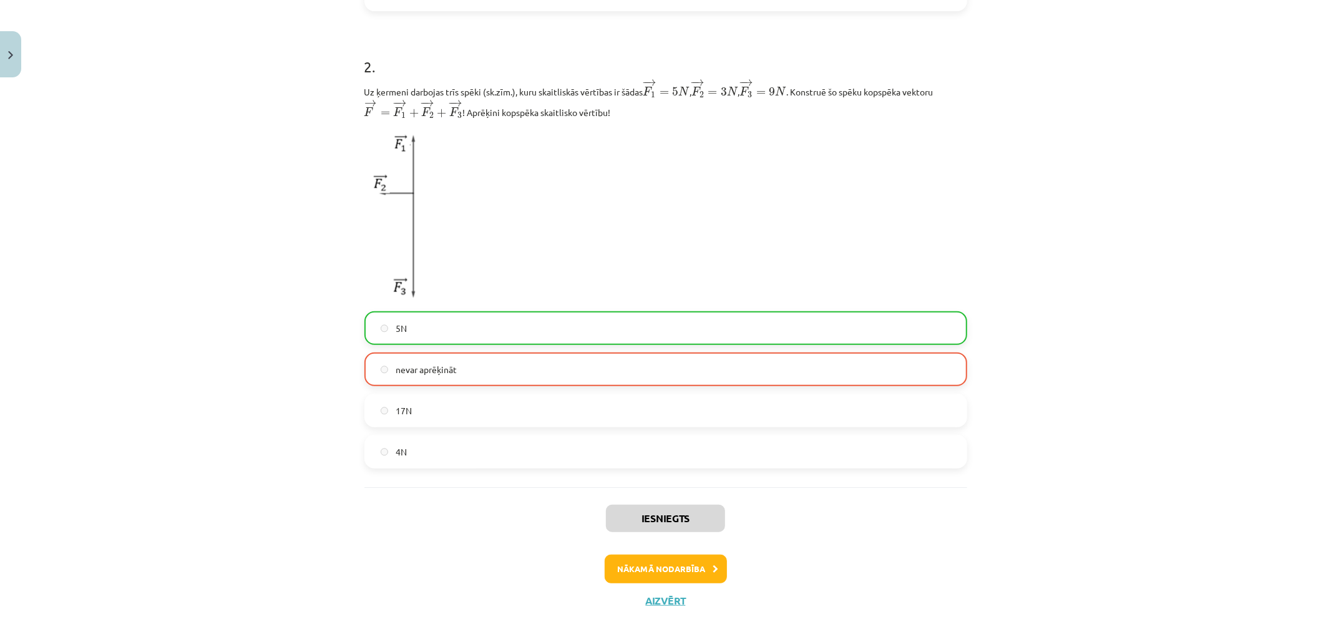
scroll to position [489, 0]
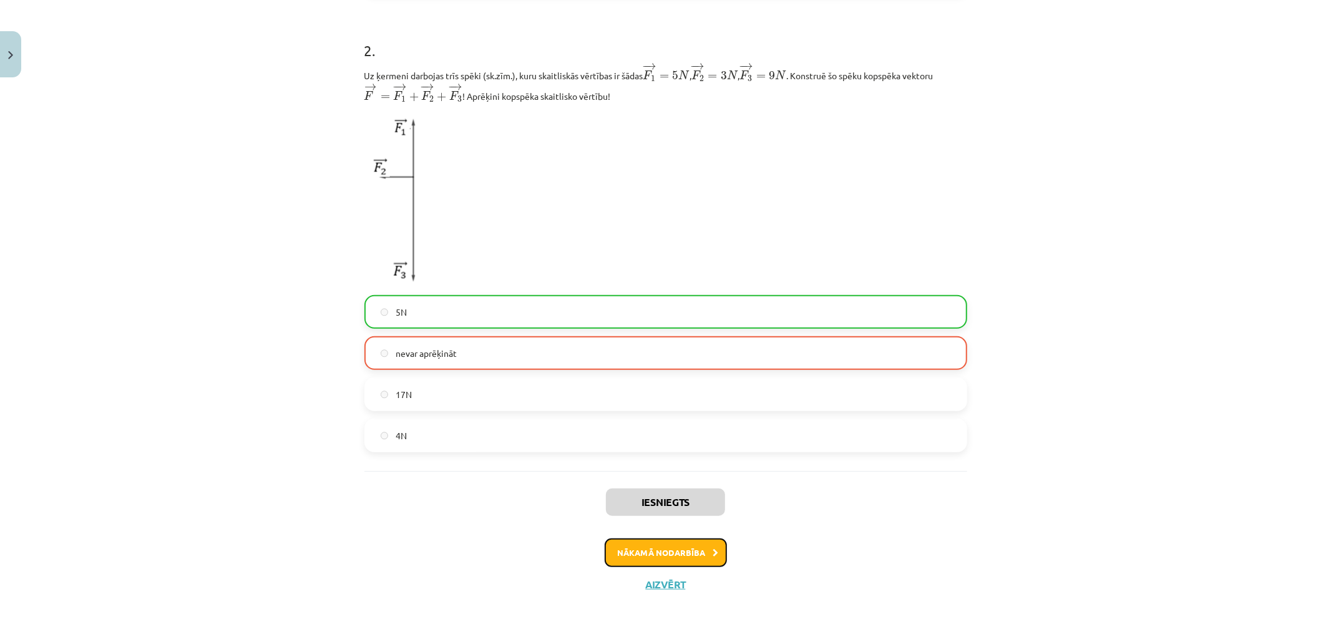
click at [698, 546] on button "Nākamā nodarbība" at bounding box center [666, 553] width 122 height 29
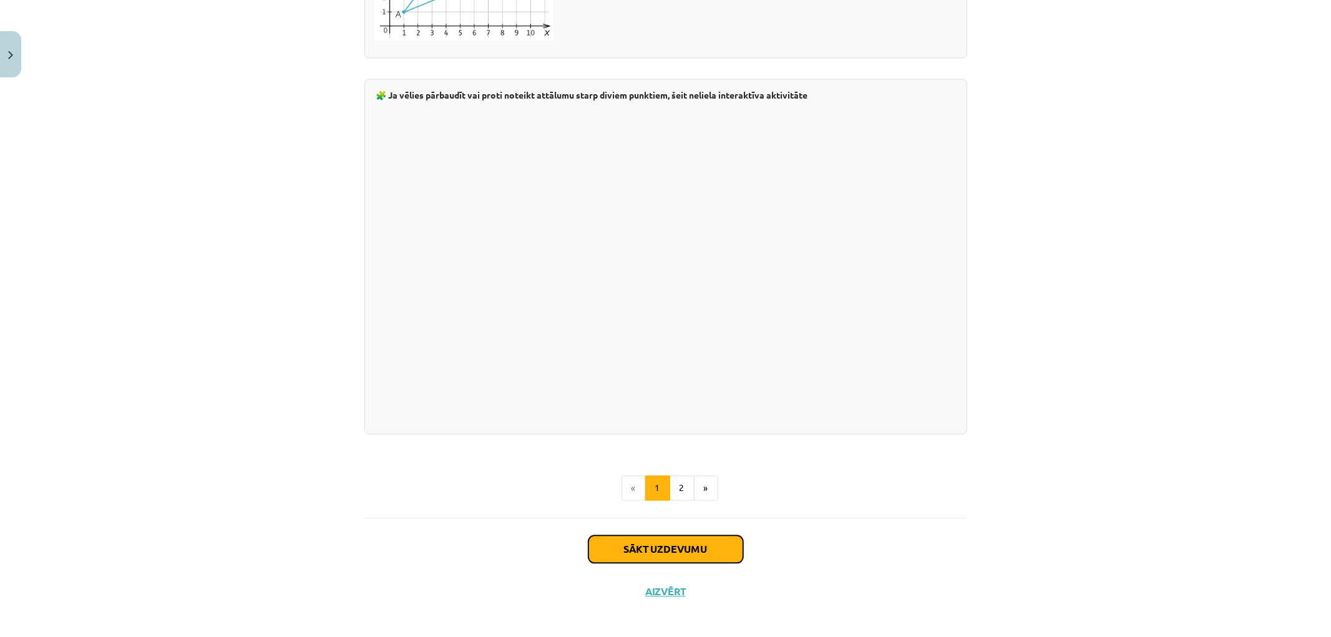
click at [640, 537] on button "Sākt uzdevumu" at bounding box center [666, 549] width 155 height 27
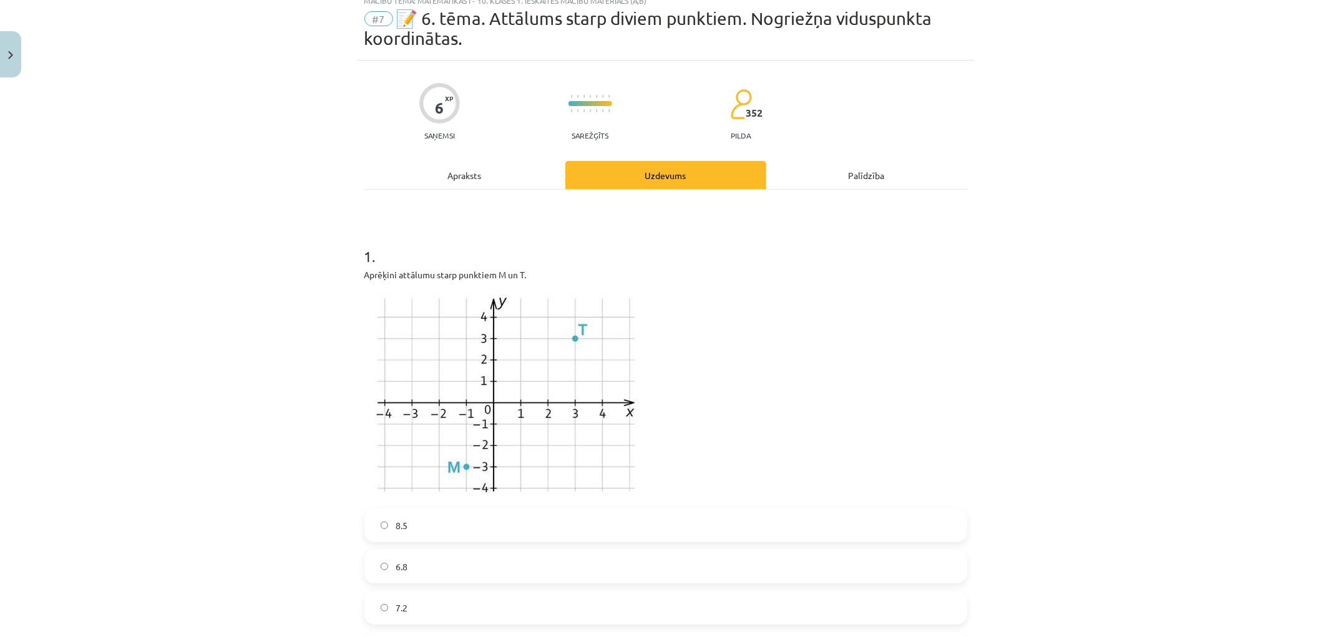
scroll to position [208, 0]
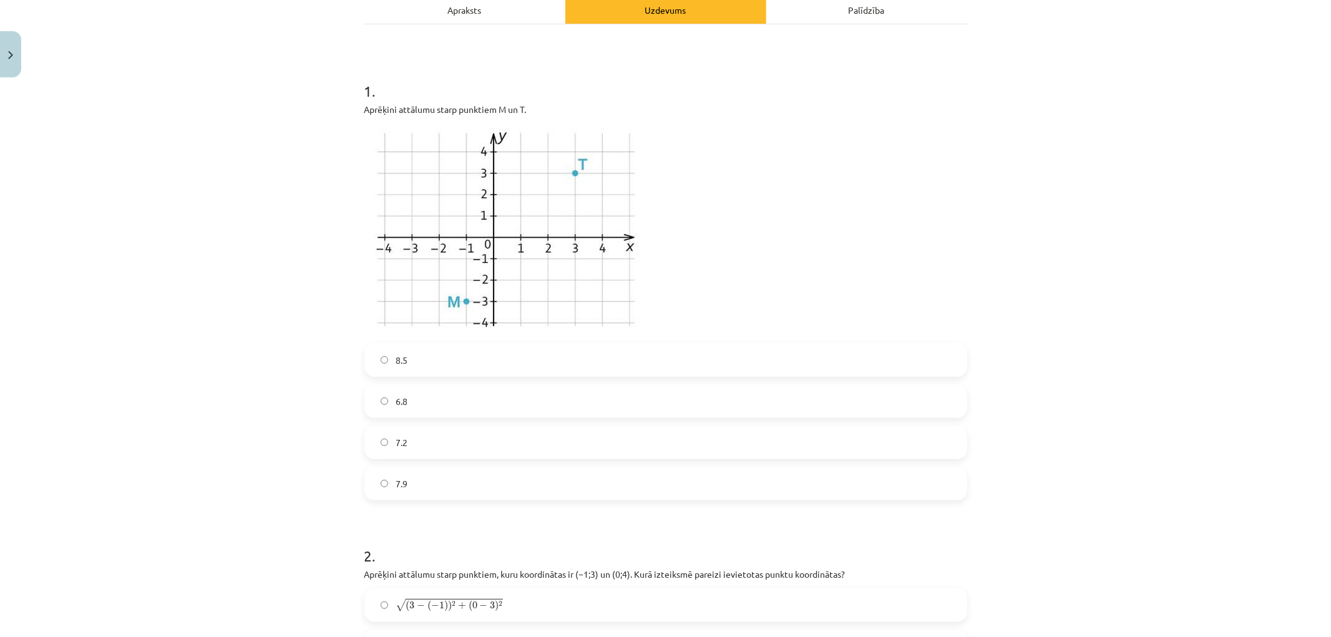
click at [396, 395] on span "6.8" at bounding box center [402, 401] width 12 height 13
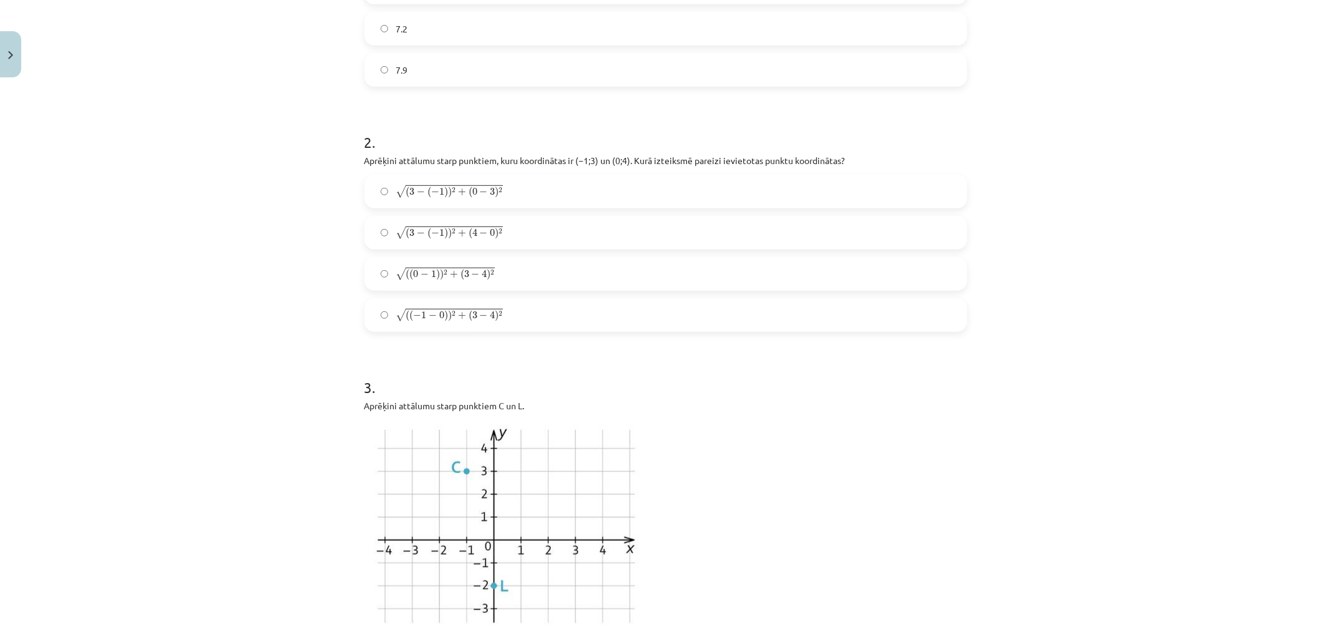
scroll to position [624, 0]
click at [417, 228] on span "−" at bounding box center [421, 230] width 8 height 7
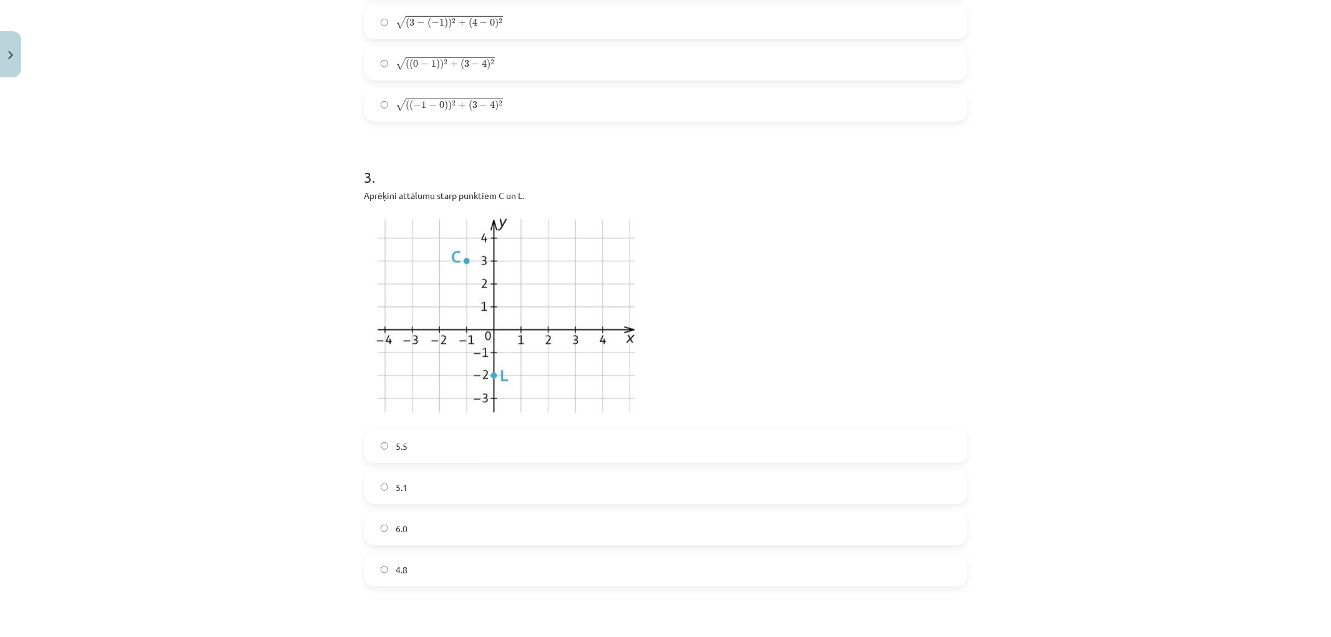
scroll to position [901, 0]
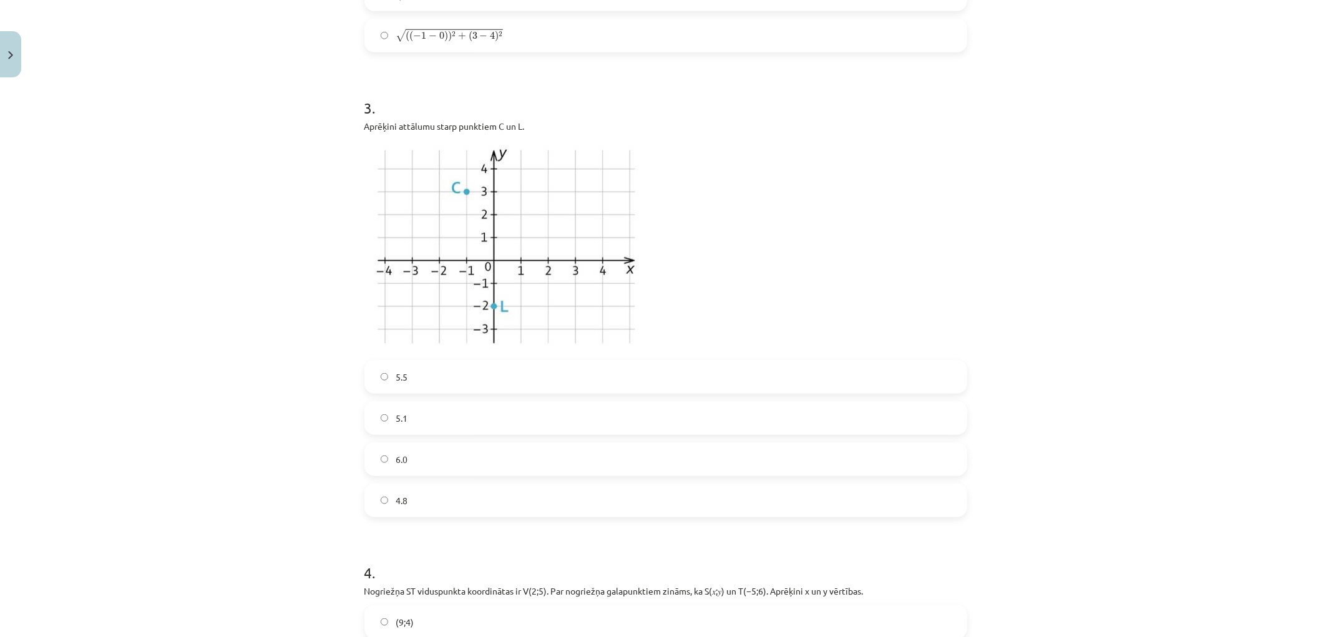
click at [403, 417] on label "5.1" at bounding box center [666, 418] width 600 height 31
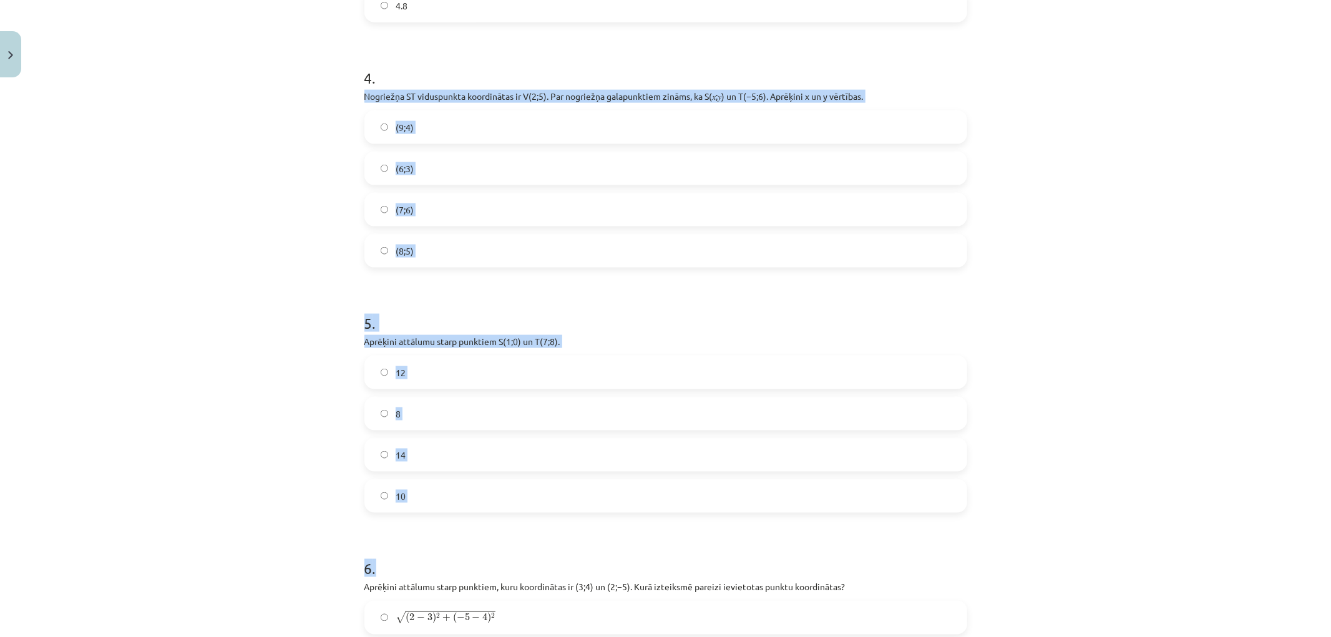
scroll to position [1661, 0]
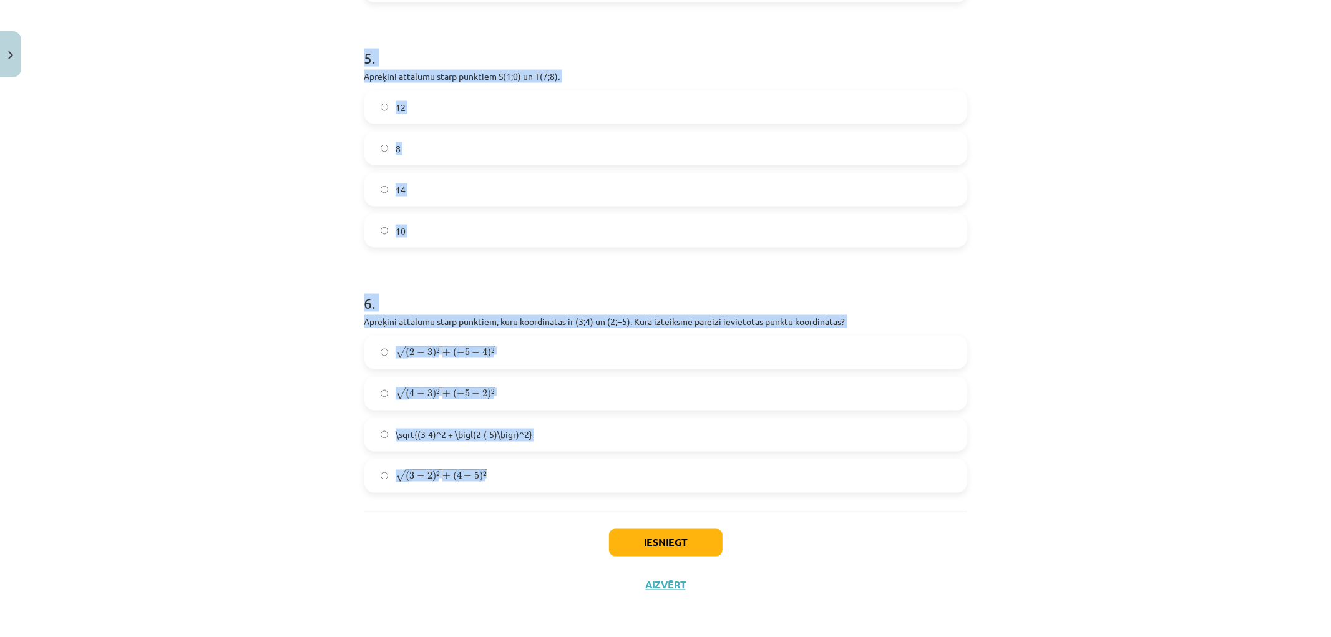
drag, startPoint x: 358, startPoint y: 171, endPoint x: 557, endPoint y: 477, distance: 364.6
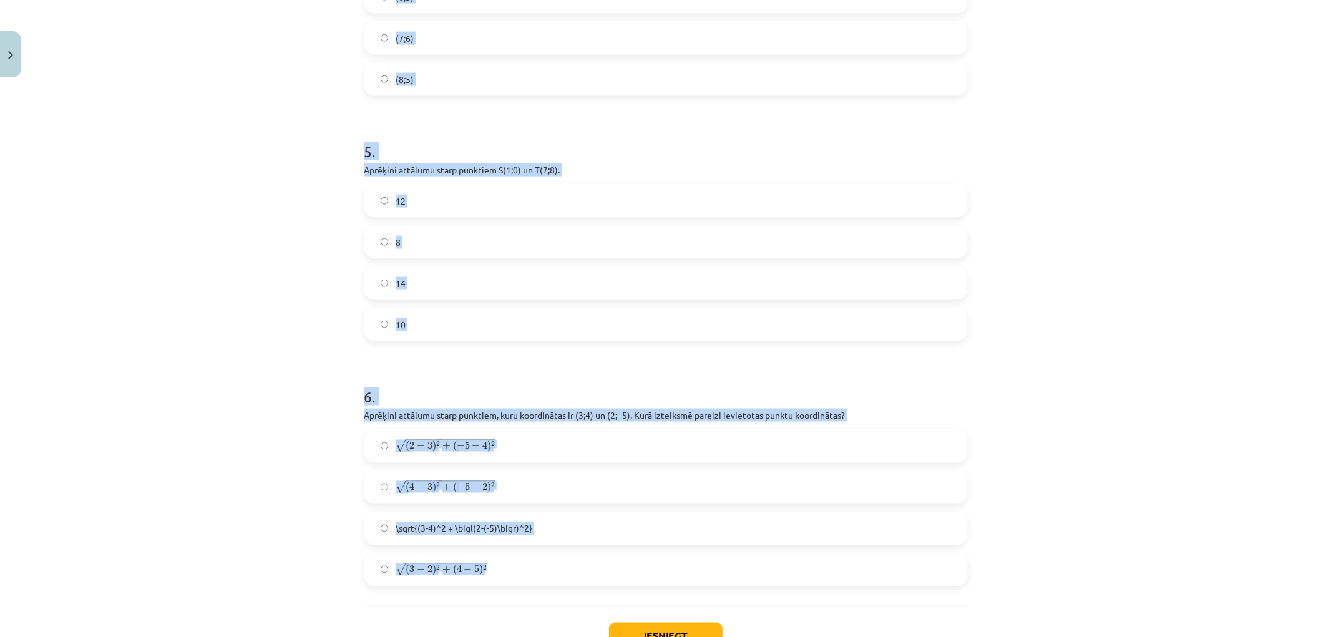
scroll to position [1384, 0]
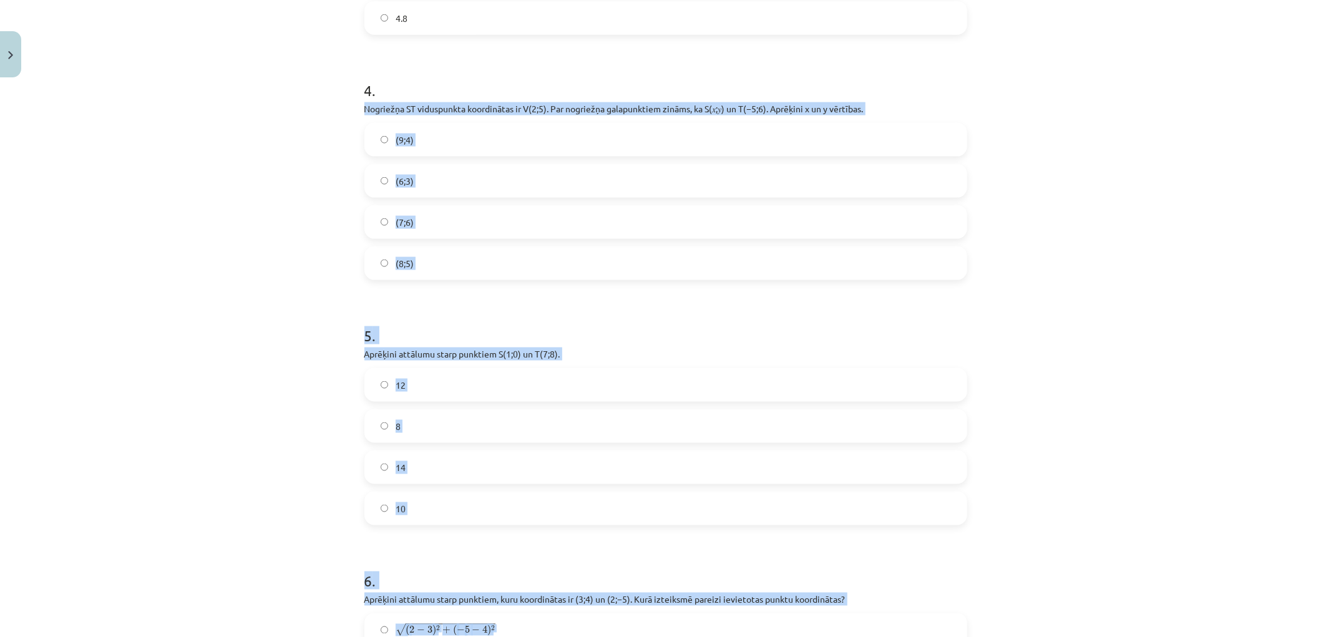
click at [277, 453] on div "Mācību tēma: Matemātikas i - 10. klases 1. ieskaites mācību materiāls (a,b) #7 …" at bounding box center [665, 318] width 1331 height 637
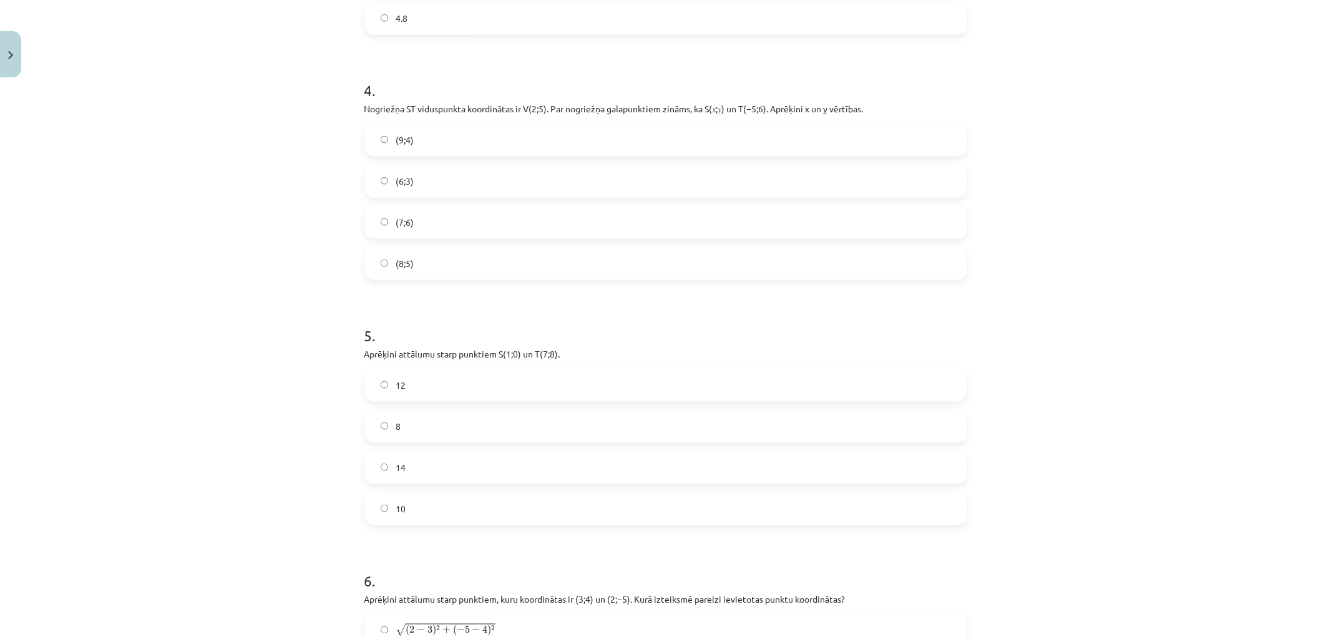
click at [396, 142] on span "(9;4)" at bounding box center [405, 140] width 18 height 13
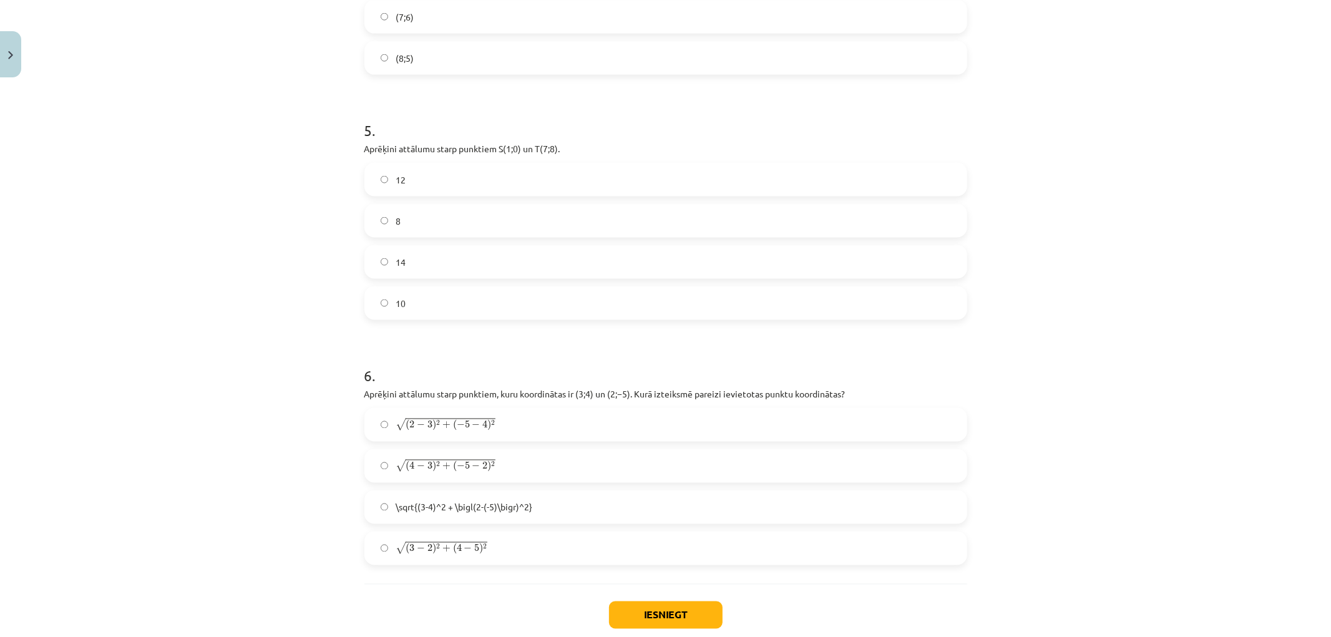
scroll to position [1592, 0]
click at [386, 298] on label "10" at bounding box center [666, 300] width 600 height 31
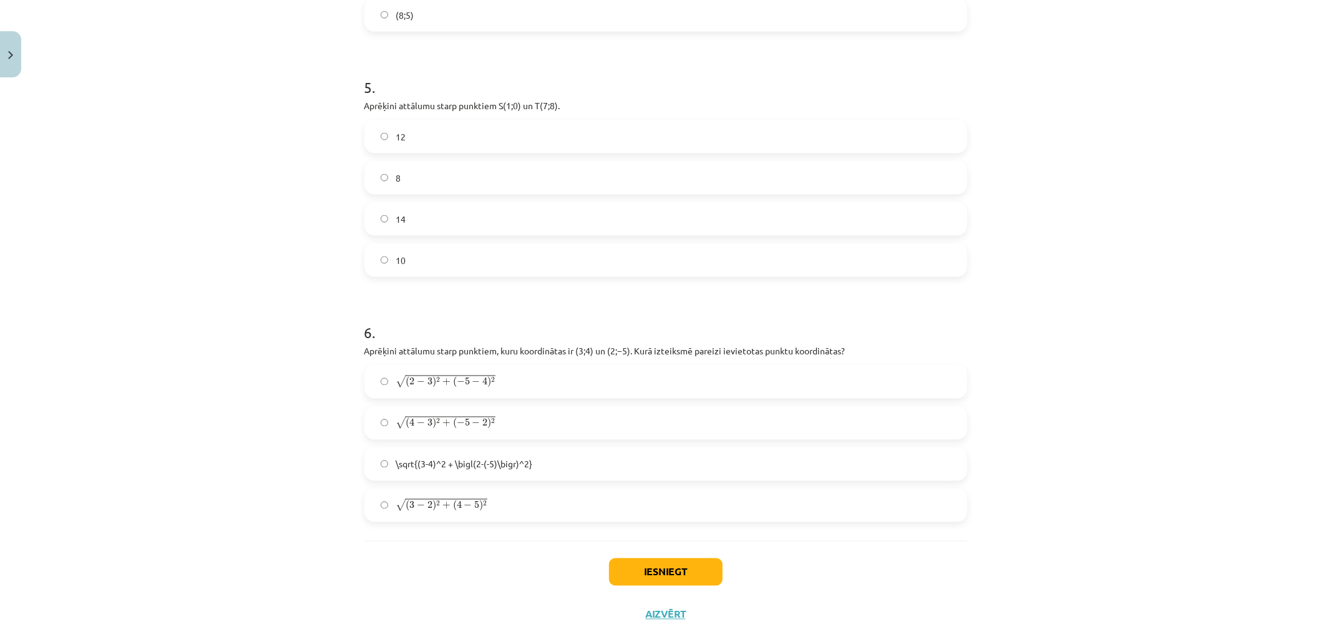
scroll to position [1661, 0]
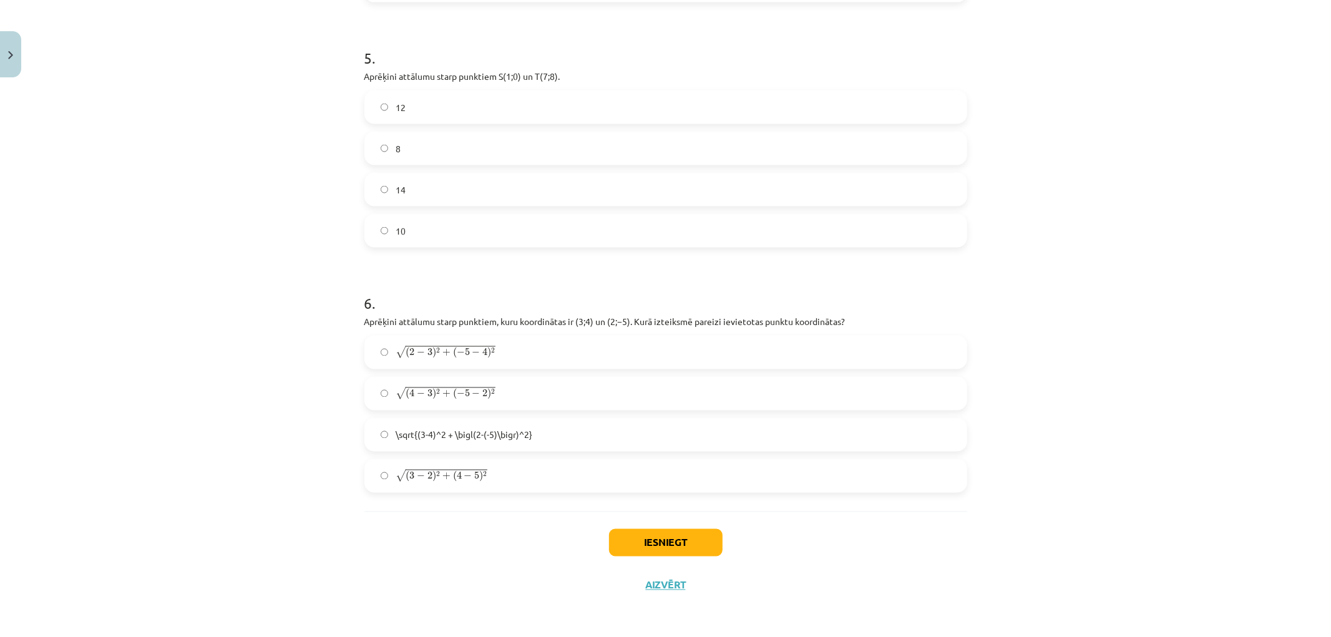
click at [373, 357] on label "√ ( 2 − 3 ) 2 + ( − 5 − 4 ) 2 ( 2 − 3 ) 2 + ( − 5 − 4 ) 2" at bounding box center [666, 352] width 600 height 31
click at [638, 539] on button "Iesniegt" at bounding box center [666, 542] width 114 height 27
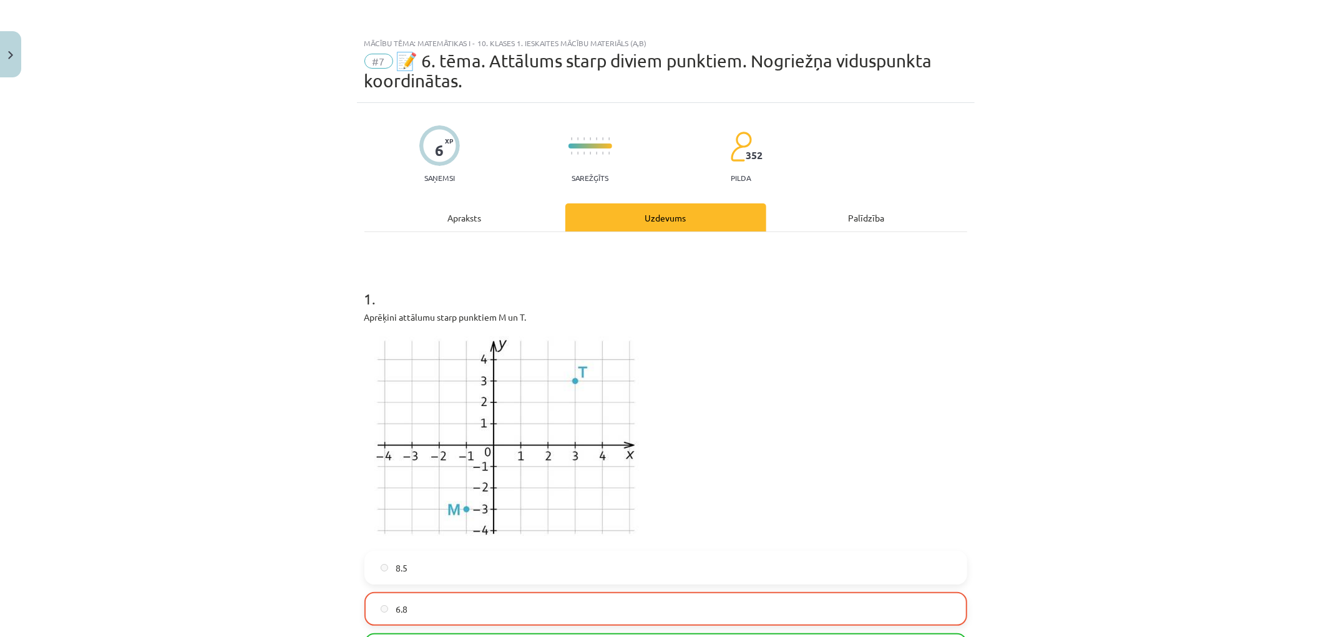
scroll to position [416, 0]
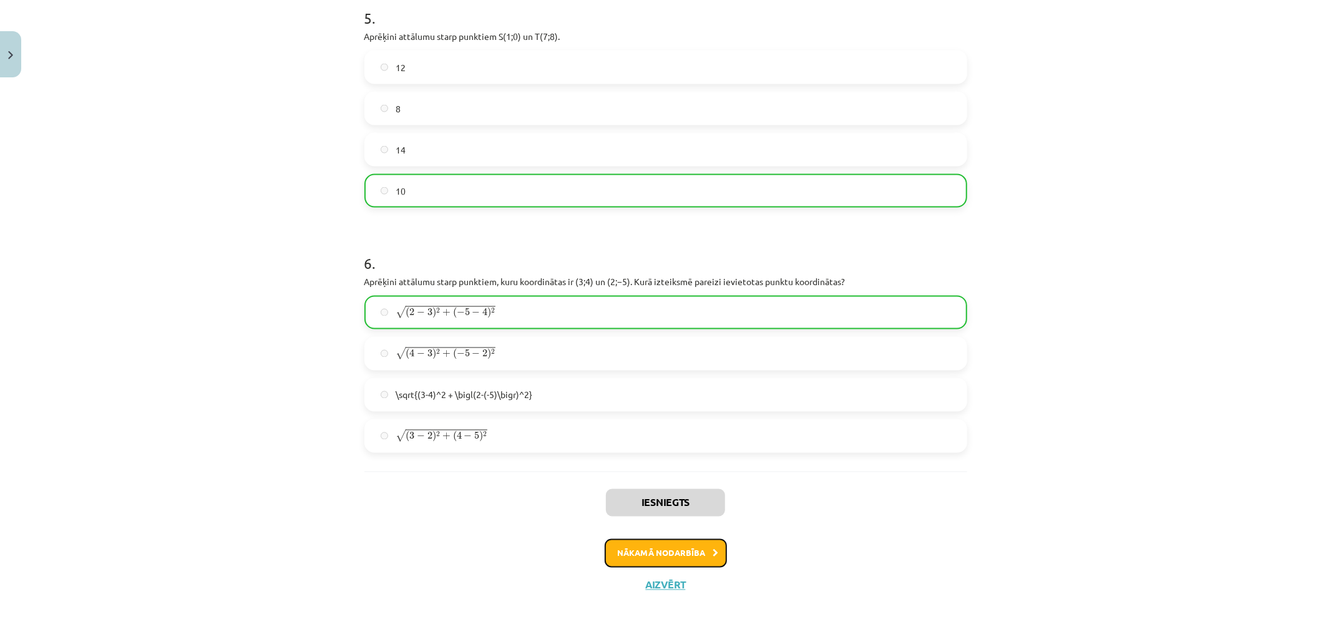
click at [670, 548] on button "Nākamā nodarbība" at bounding box center [666, 553] width 122 height 29
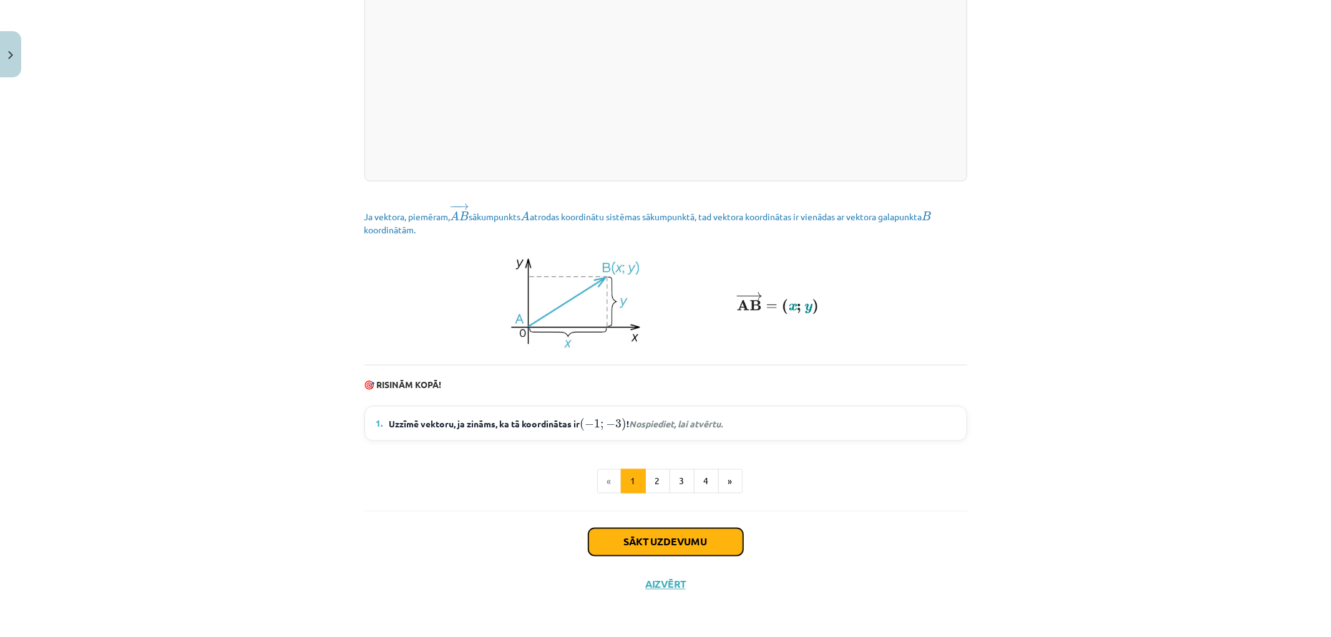
click at [654, 541] on button "Sākt uzdevumu" at bounding box center [666, 542] width 155 height 27
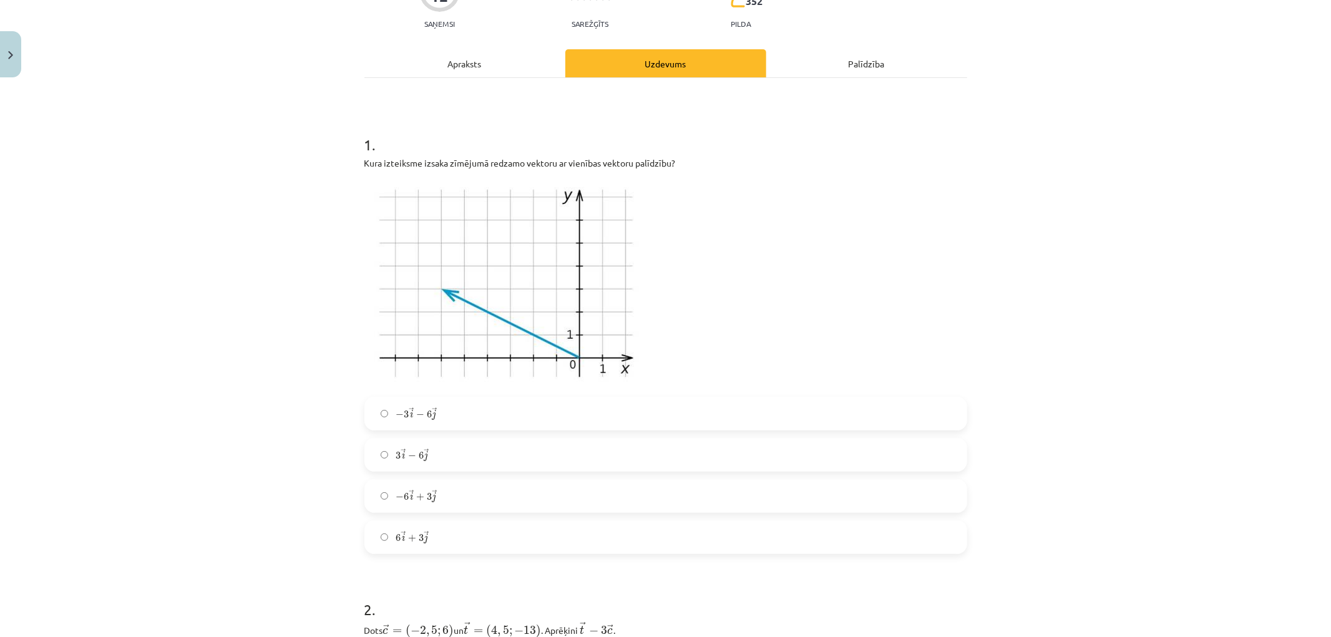
scroll to position [170, 0]
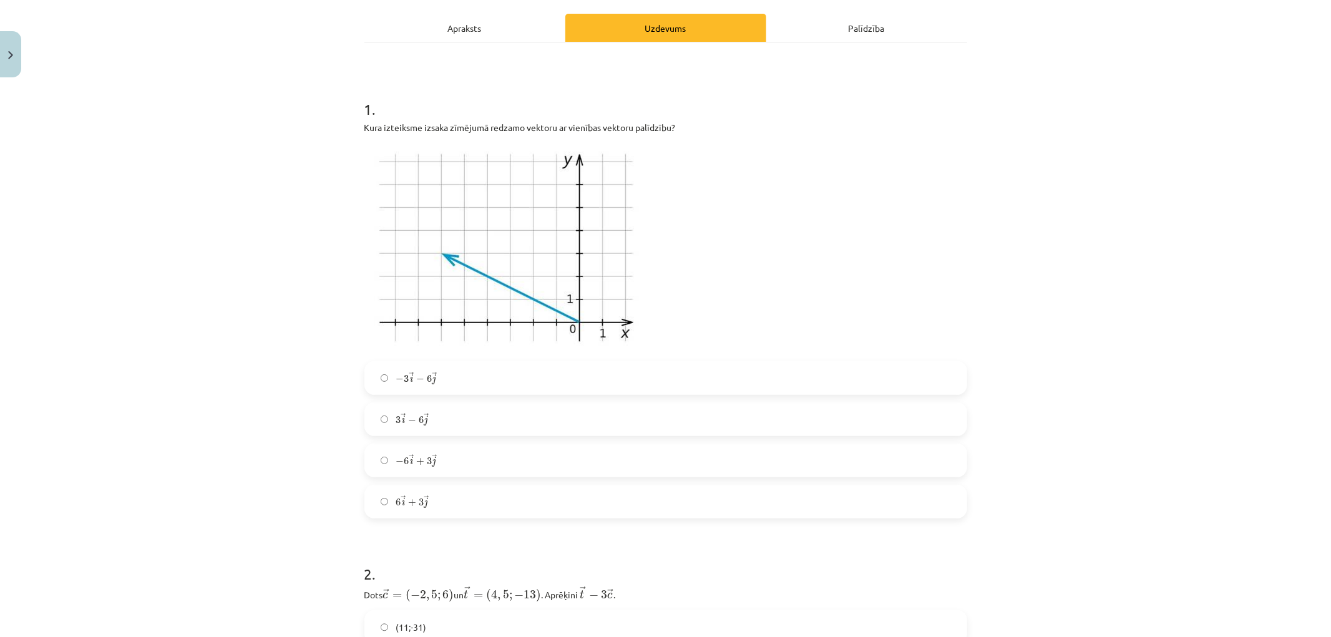
drag, startPoint x: 441, startPoint y: 424, endPoint x: 428, endPoint y: 448, distance: 27.4
click at [441, 423] on label "3 → i − 6 → j 3 i → − 6 j →" at bounding box center [666, 419] width 600 height 31
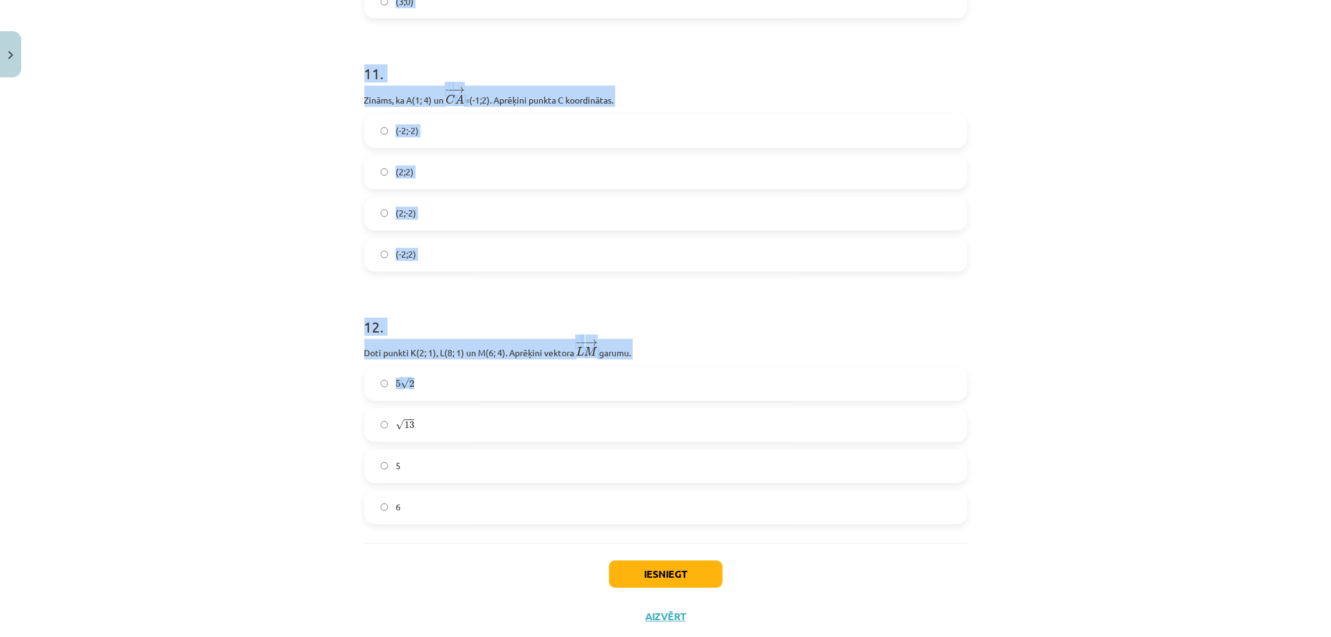
scroll to position [2955, 0]
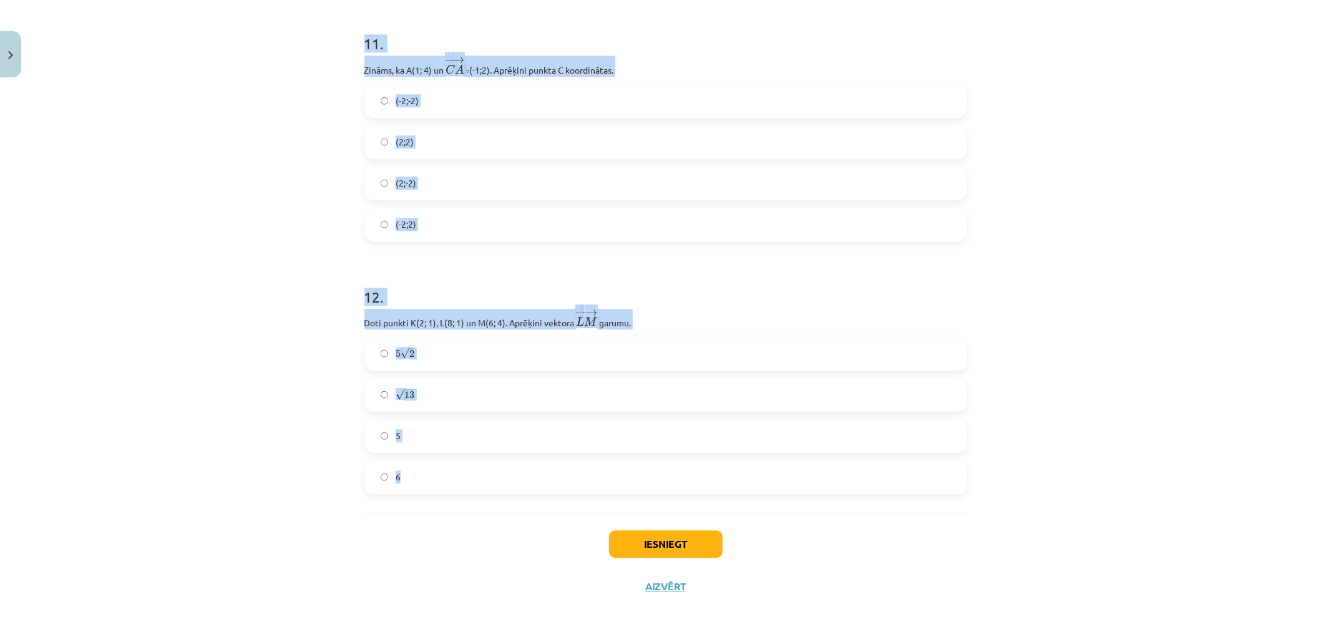
drag, startPoint x: 357, startPoint y: 153, endPoint x: 521, endPoint y: 482, distance: 368.2
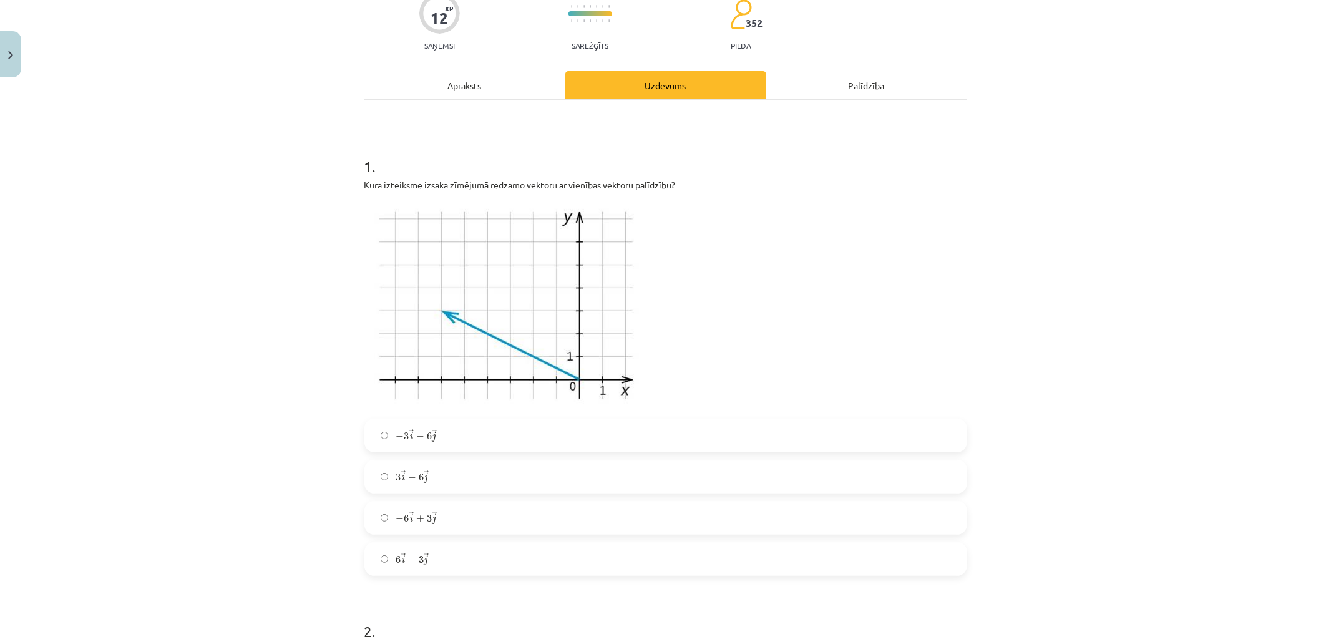
click at [273, 456] on div "Mācību tēma: Matemātikas i - 10. klases 1. ieskaites mācību materiāls (a,b) #8 …" at bounding box center [665, 318] width 1331 height 637
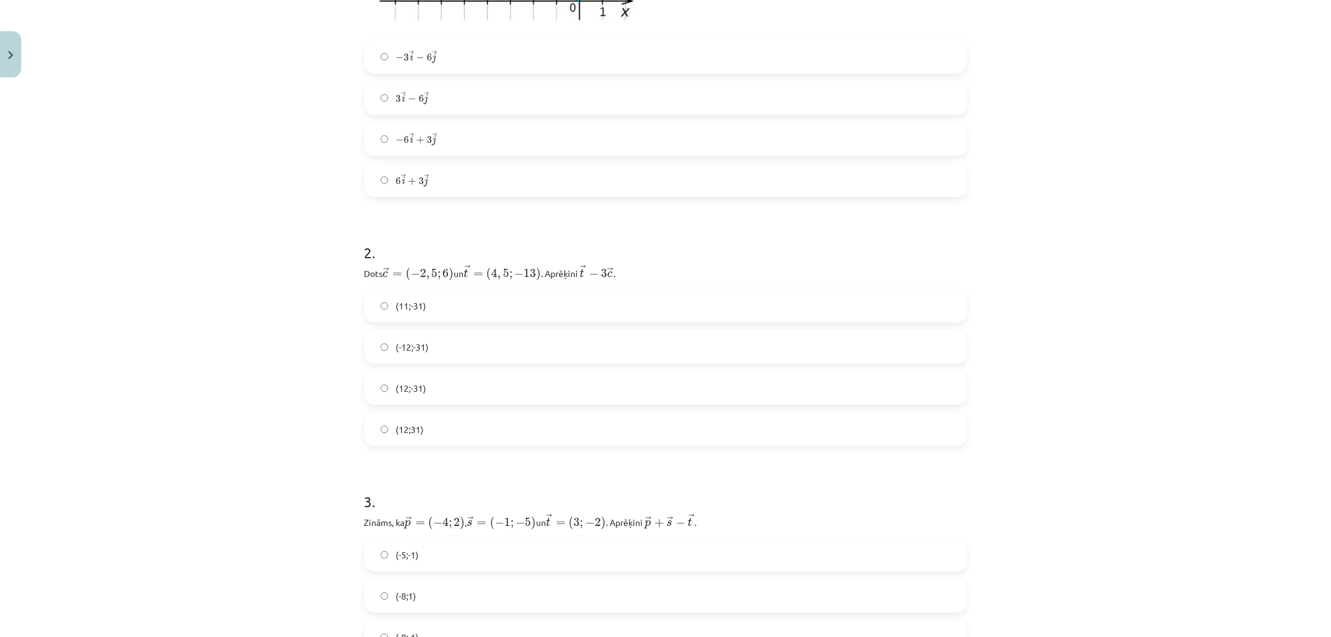
scroll to position [528, 0]
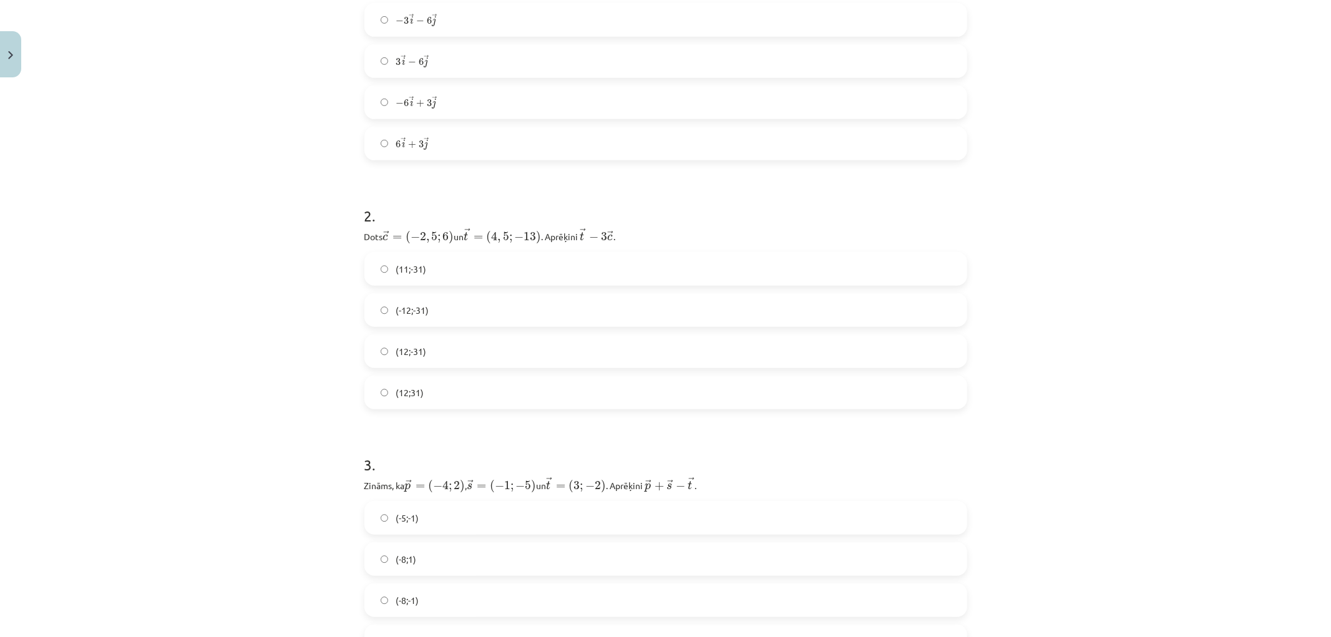
click at [396, 354] on span "(12;-31)" at bounding box center [411, 351] width 31 height 13
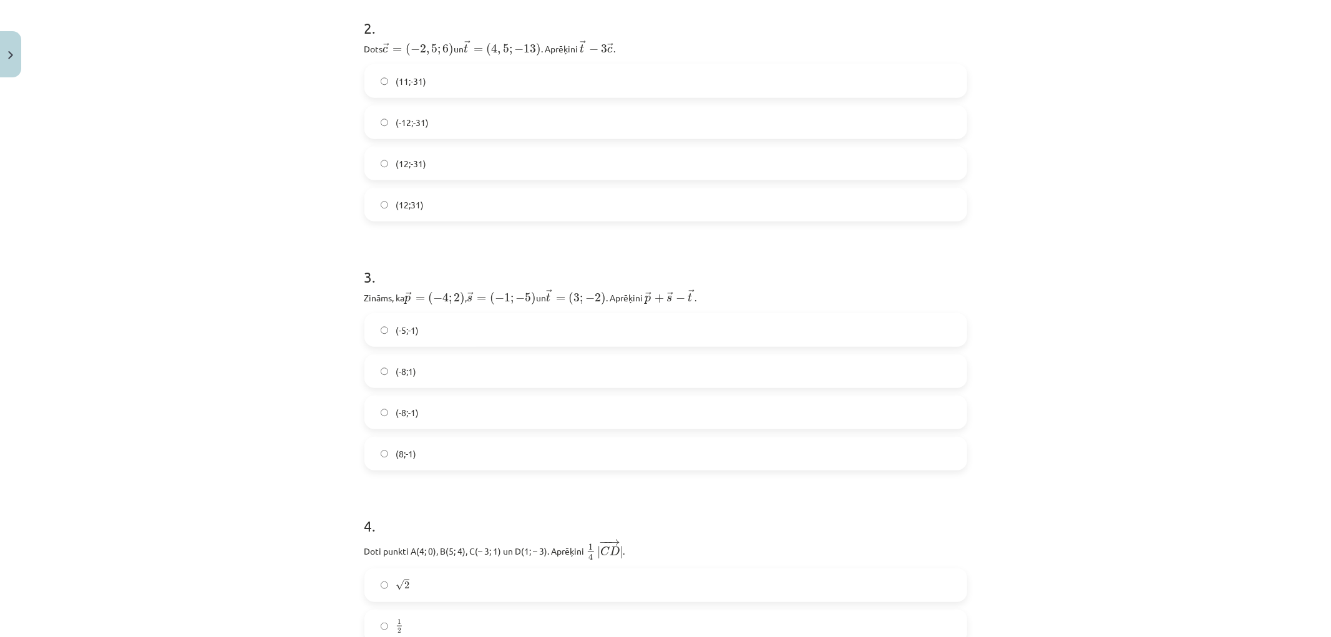
scroll to position [806, 0]
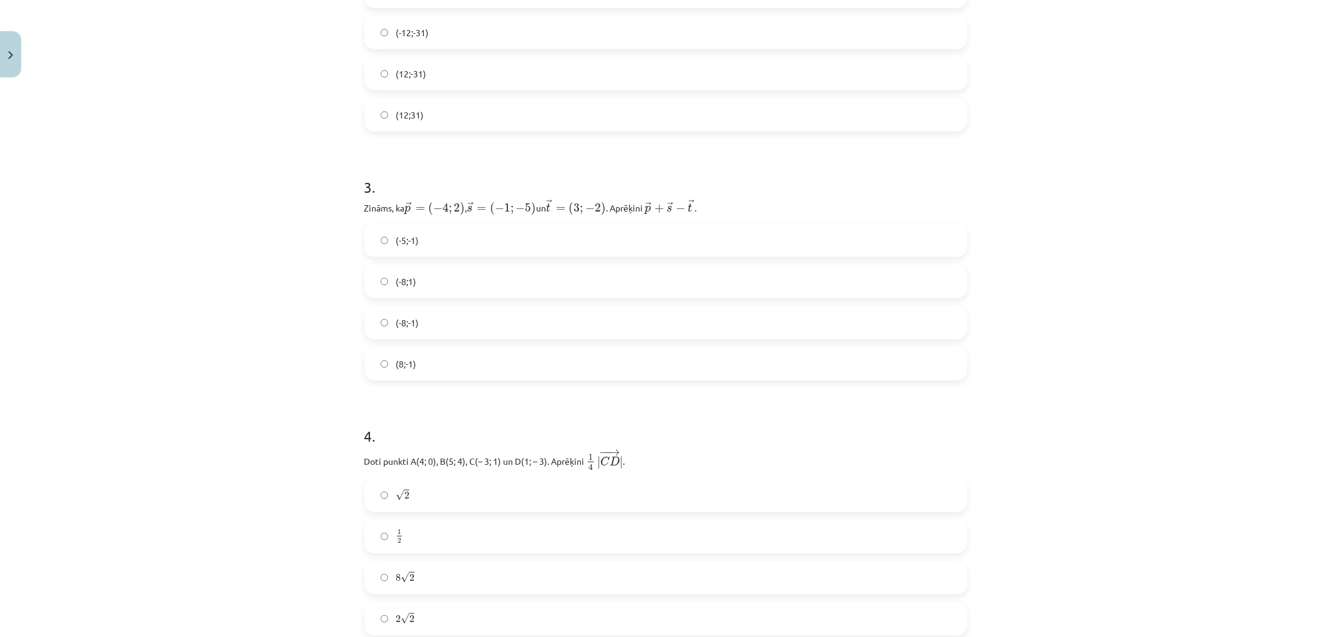
click at [406, 284] on span "(-8;1)" at bounding box center [406, 281] width 21 height 13
click at [419, 331] on label "(-8;-1)" at bounding box center [666, 322] width 600 height 31
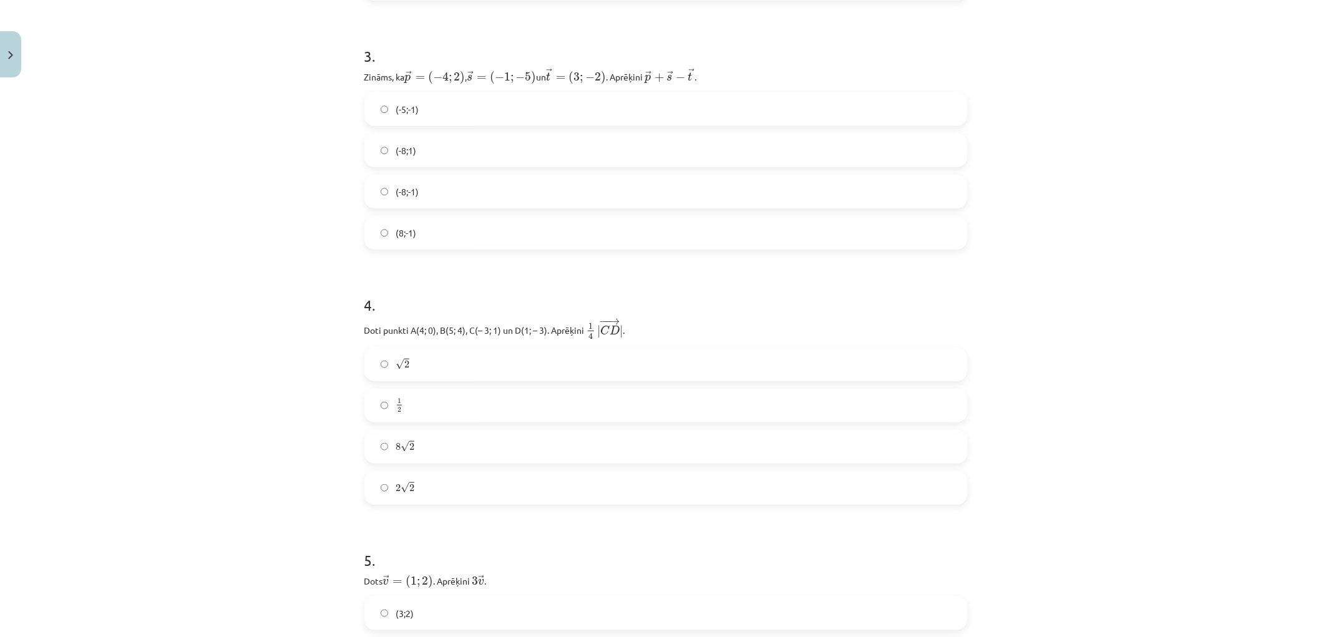
scroll to position [944, 0]
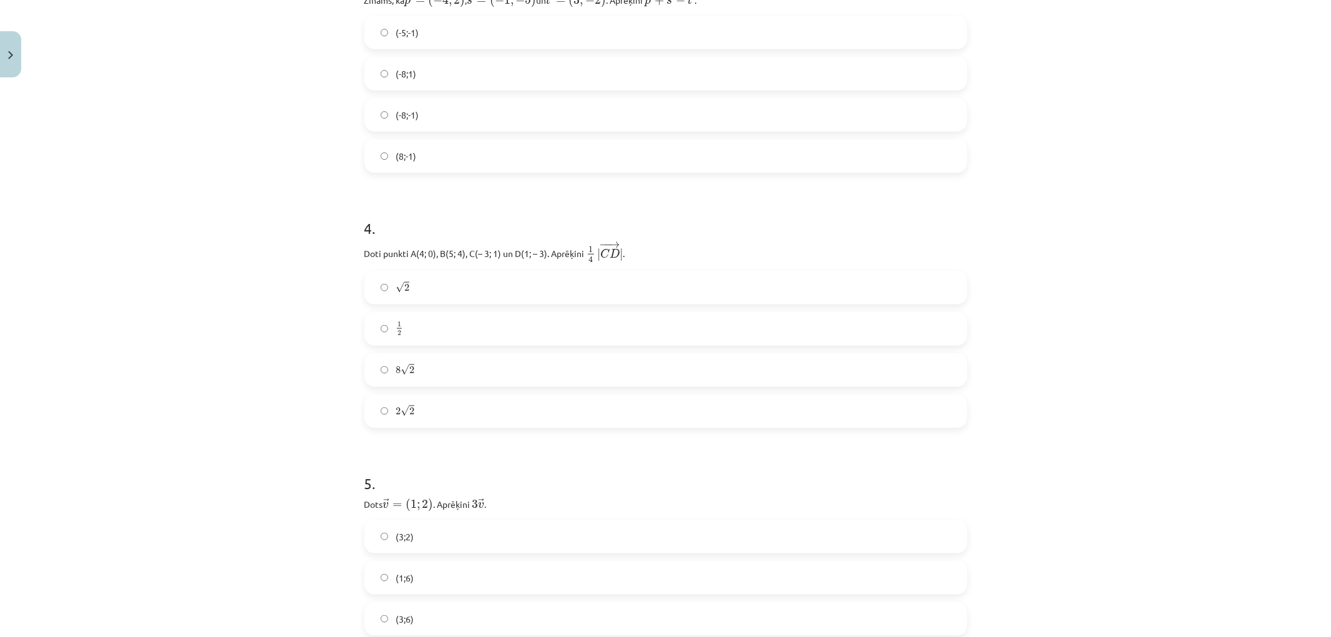
click at [373, 293] on label "√ 2 2" at bounding box center [666, 287] width 600 height 31
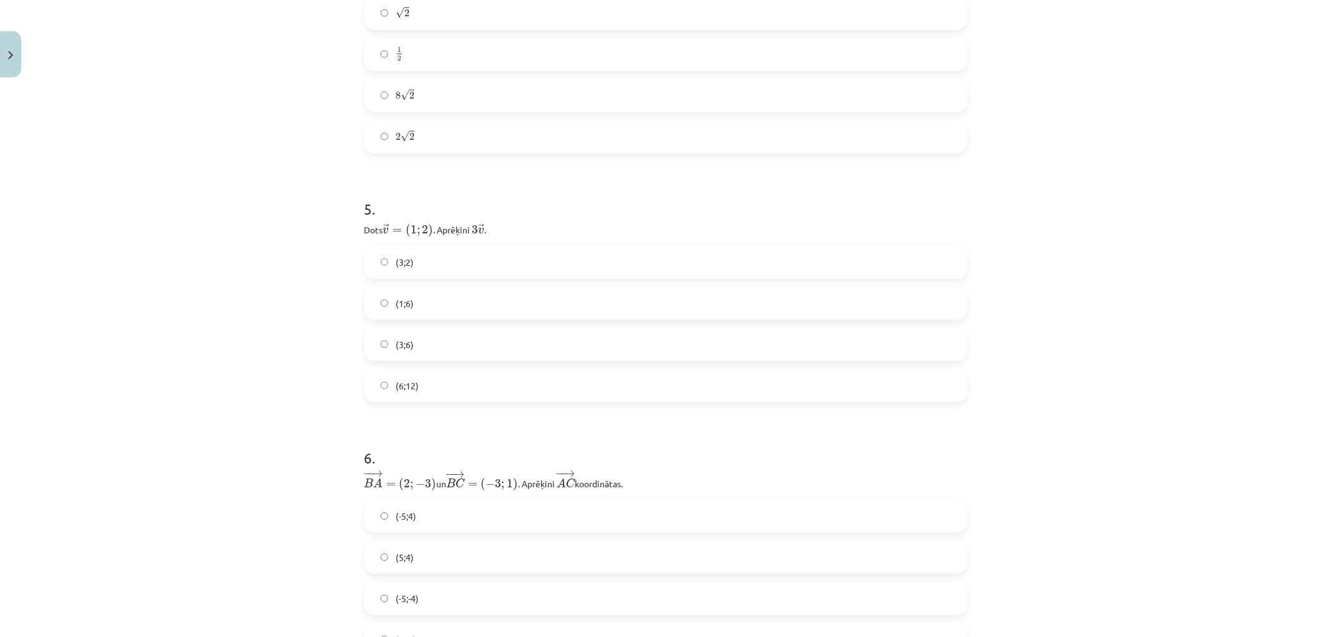
scroll to position [1291, 0]
click at [431, 337] on label "(3;6)" at bounding box center [666, 341] width 600 height 31
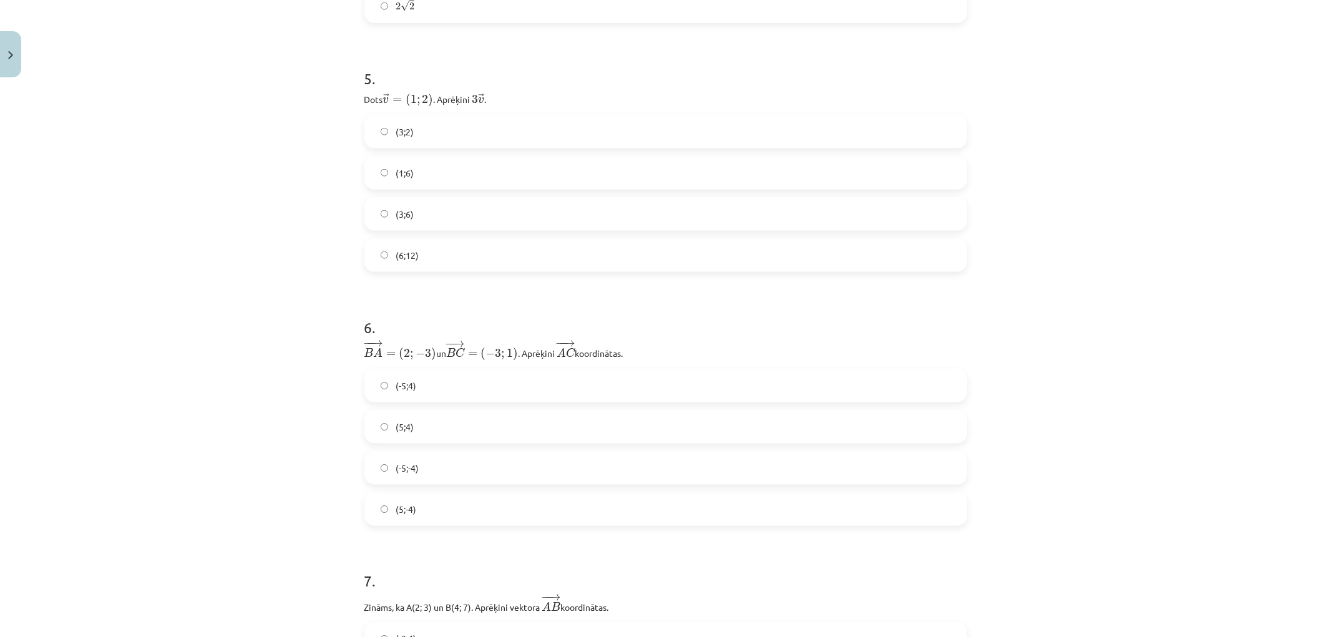
scroll to position [1568, 0]
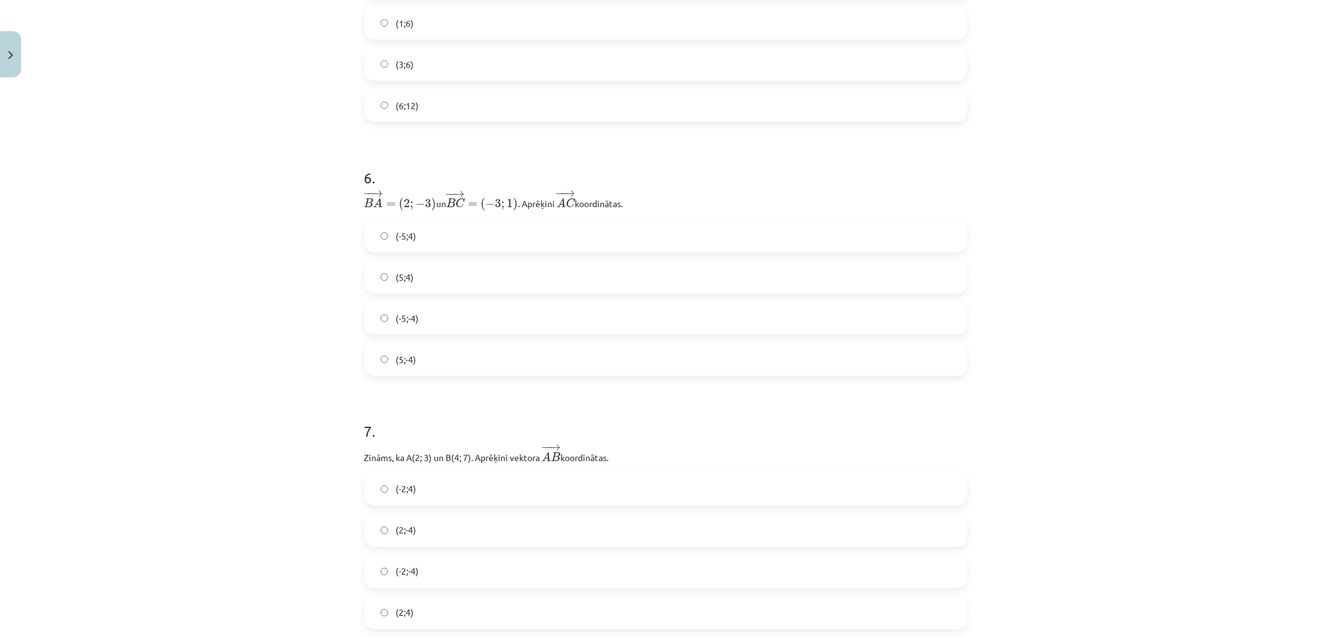
click at [434, 318] on label "(-5;-4)" at bounding box center [666, 318] width 600 height 31
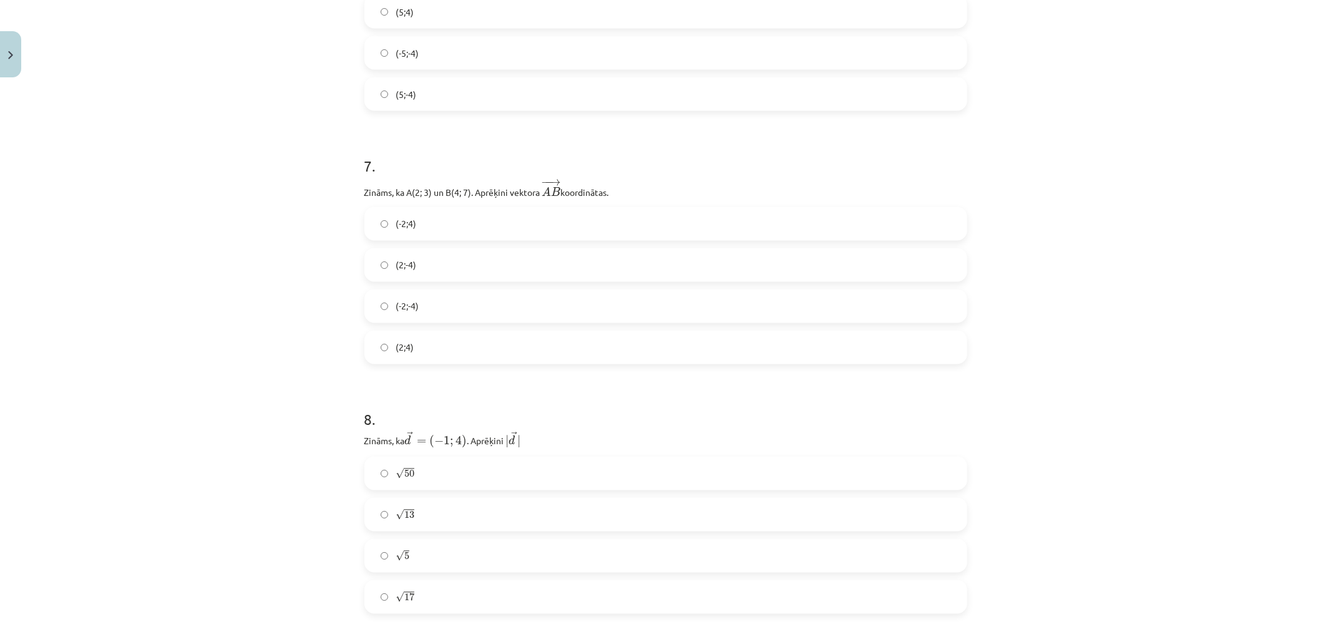
scroll to position [1846, 0]
click at [428, 328] on label "(2;4)" at bounding box center [666, 335] width 600 height 31
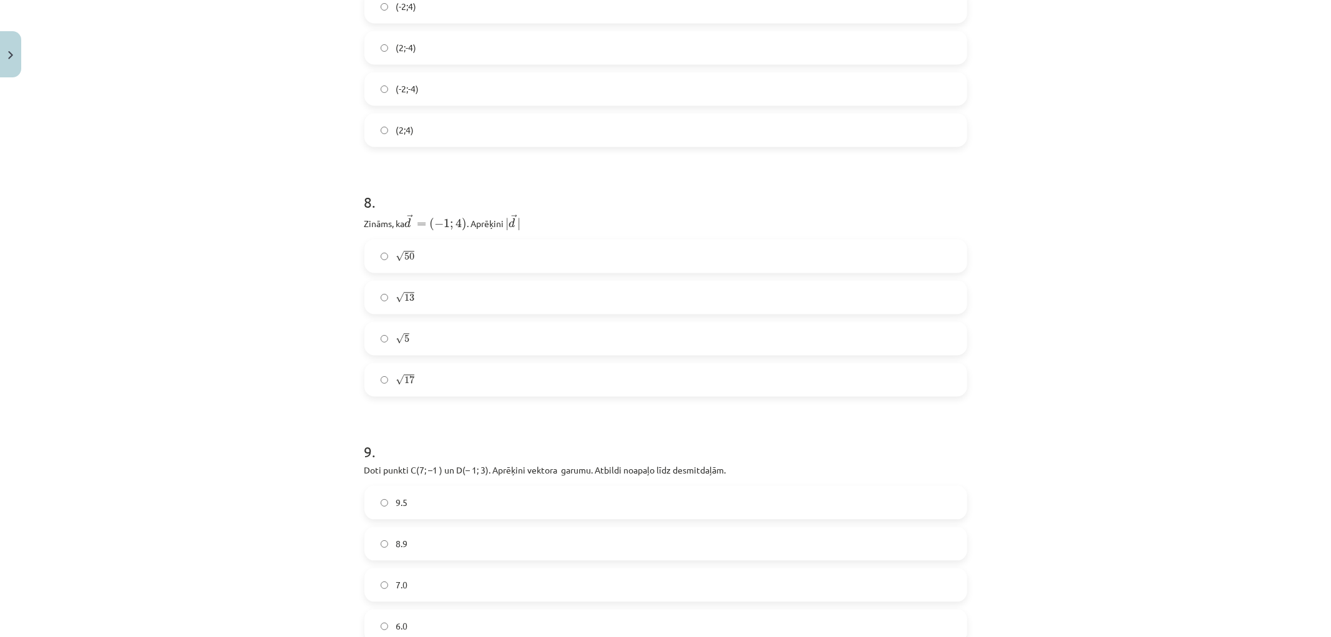
scroll to position [2054, 0]
click at [420, 388] on label "√ 17 17" at bounding box center [666, 376] width 600 height 31
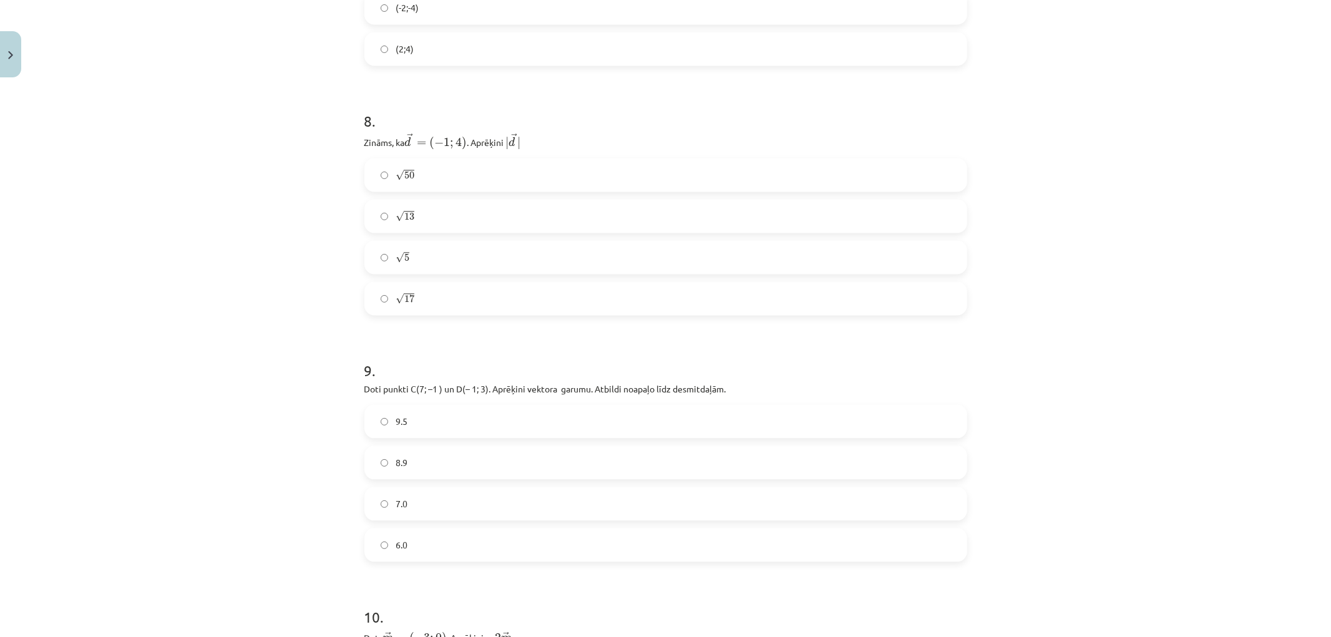
scroll to position [2193, 0]
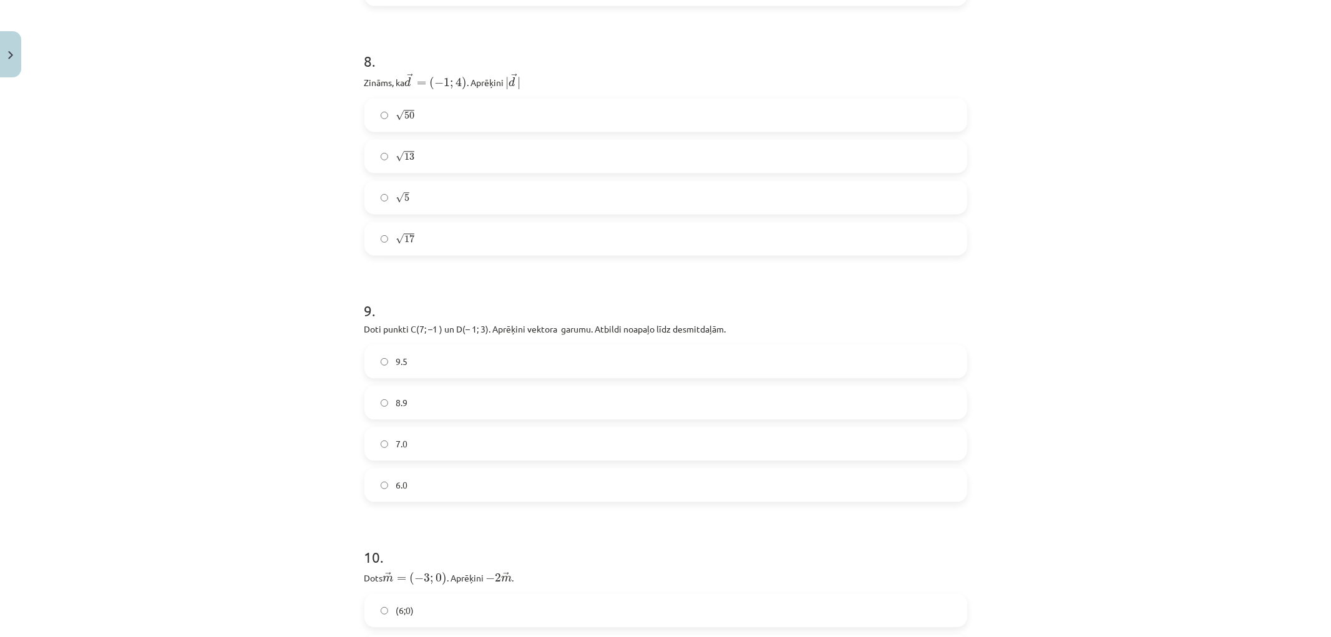
click at [426, 394] on label "8.9" at bounding box center [666, 402] width 600 height 31
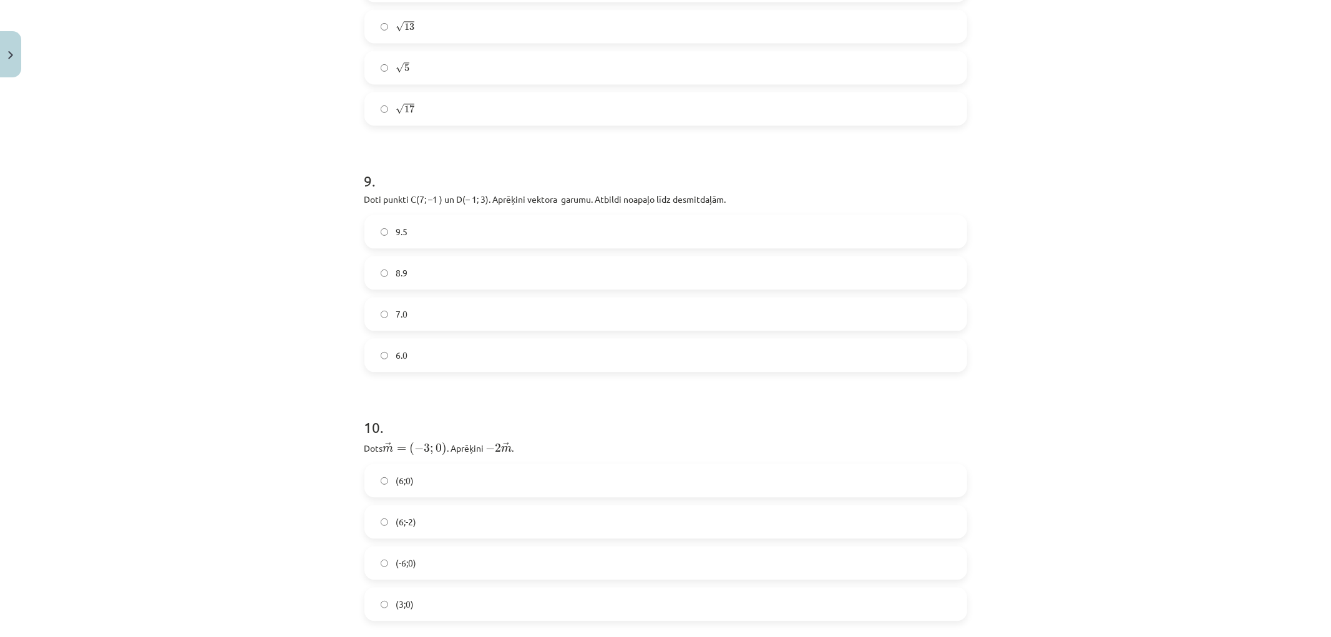
scroll to position [2470, 0]
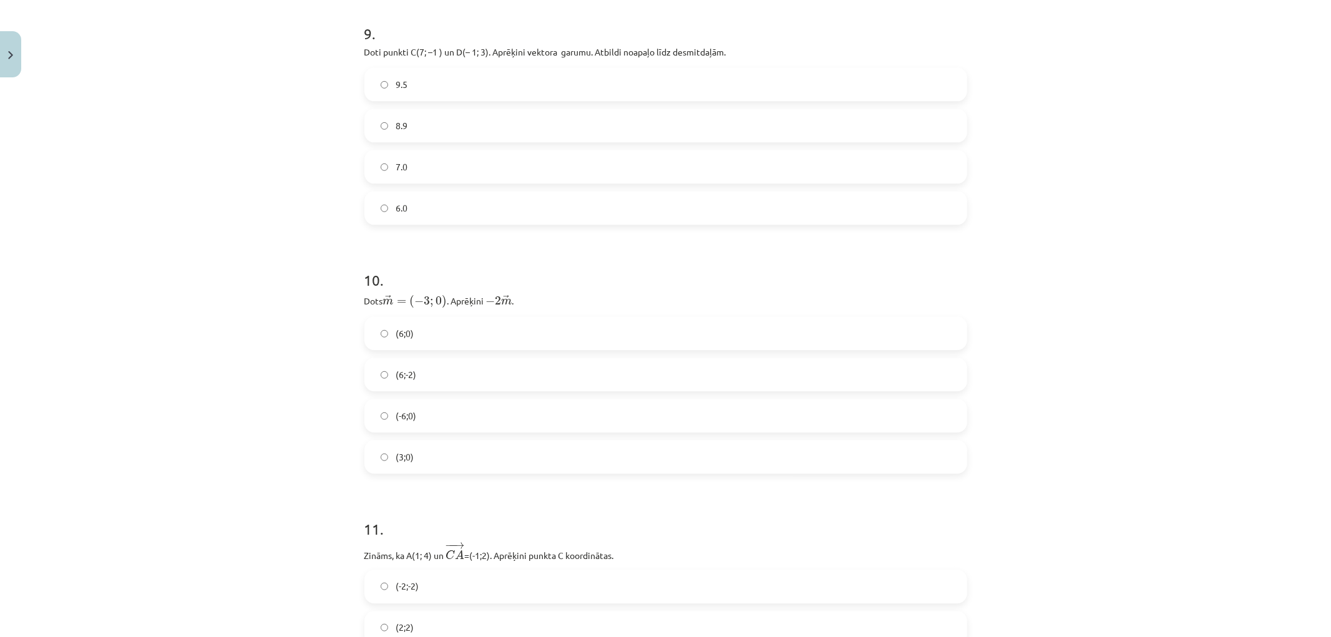
click at [396, 336] on label "(6;0)" at bounding box center [666, 333] width 600 height 31
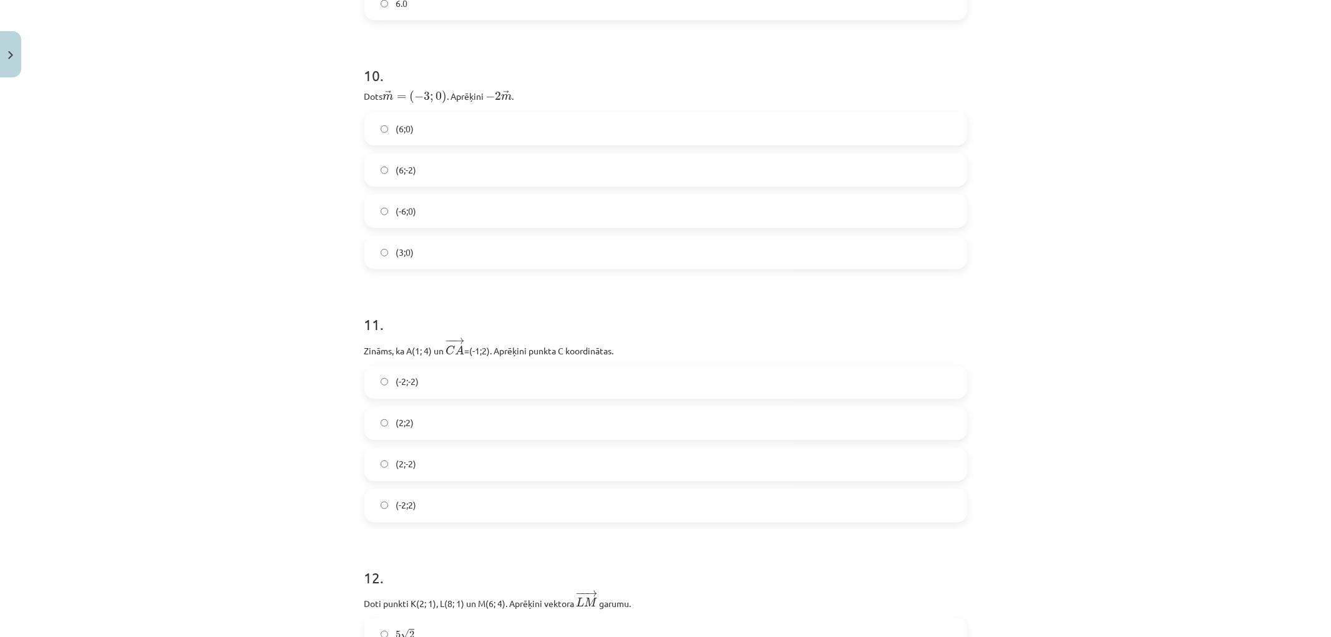
scroll to position [2678, 0]
click at [403, 406] on label "(2;2)" at bounding box center [666, 419] width 600 height 31
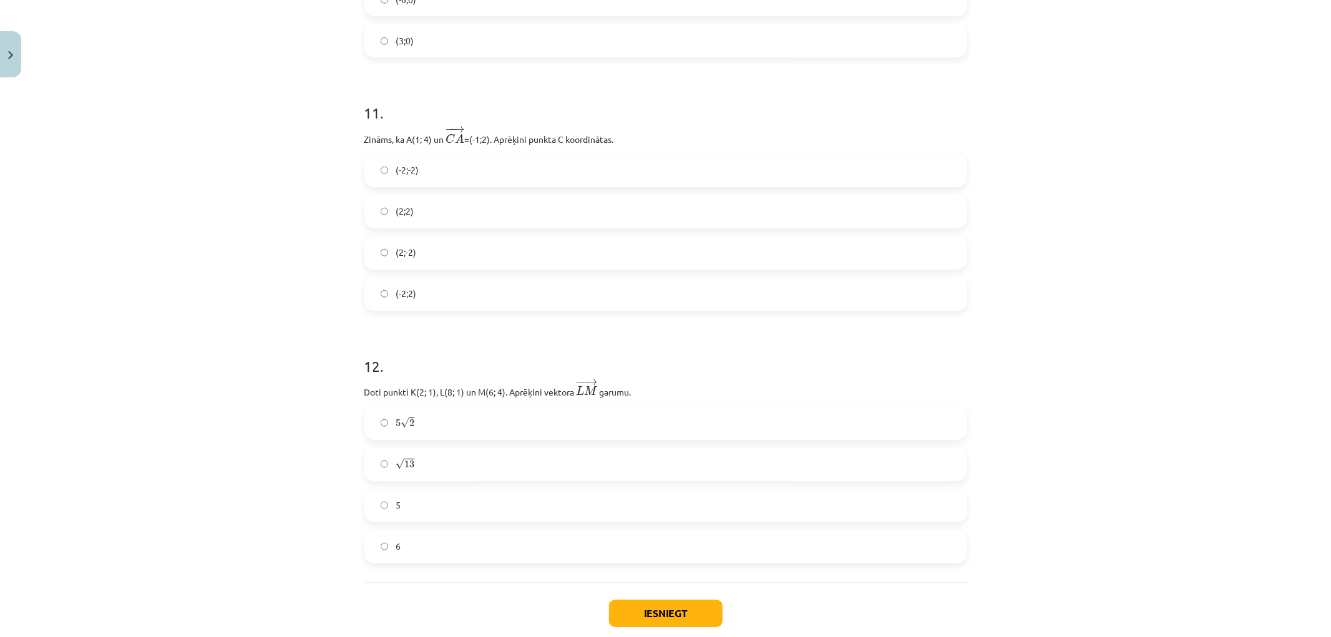
scroll to position [2955, 0]
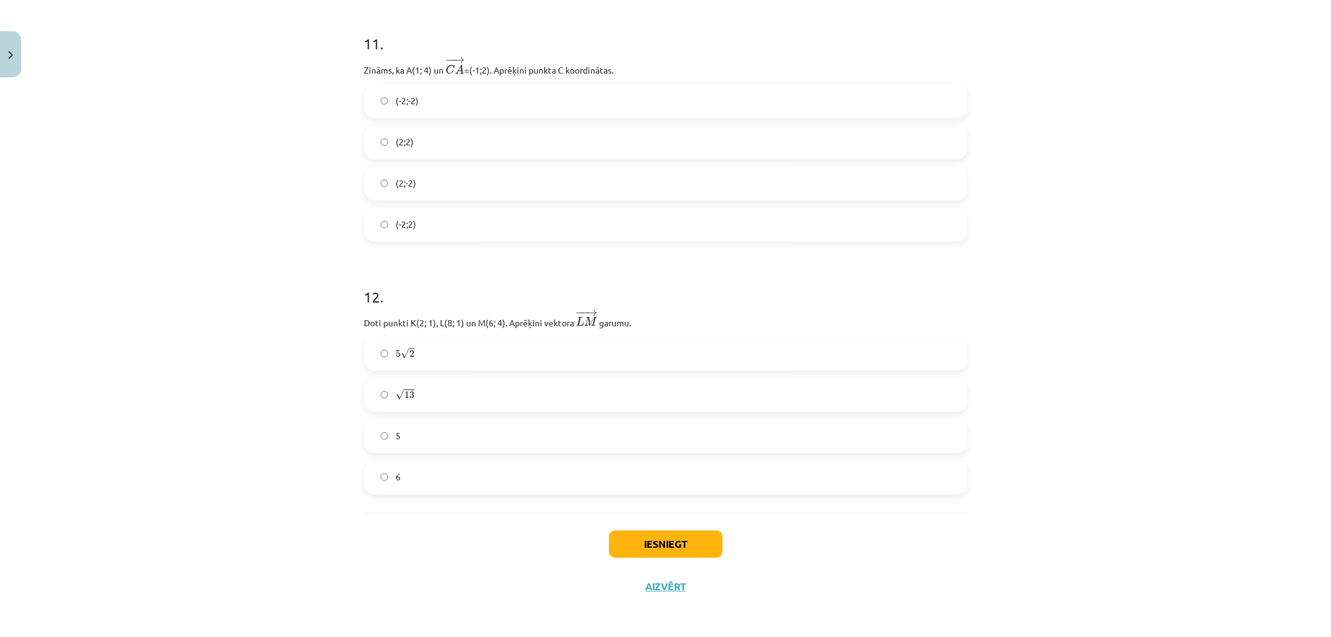
click at [384, 396] on label "√ 13 13" at bounding box center [666, 394] width 600 height 31
click at [637, 541] on button "Iesniegt" at bounding box center [666, 544] width 114 height 27
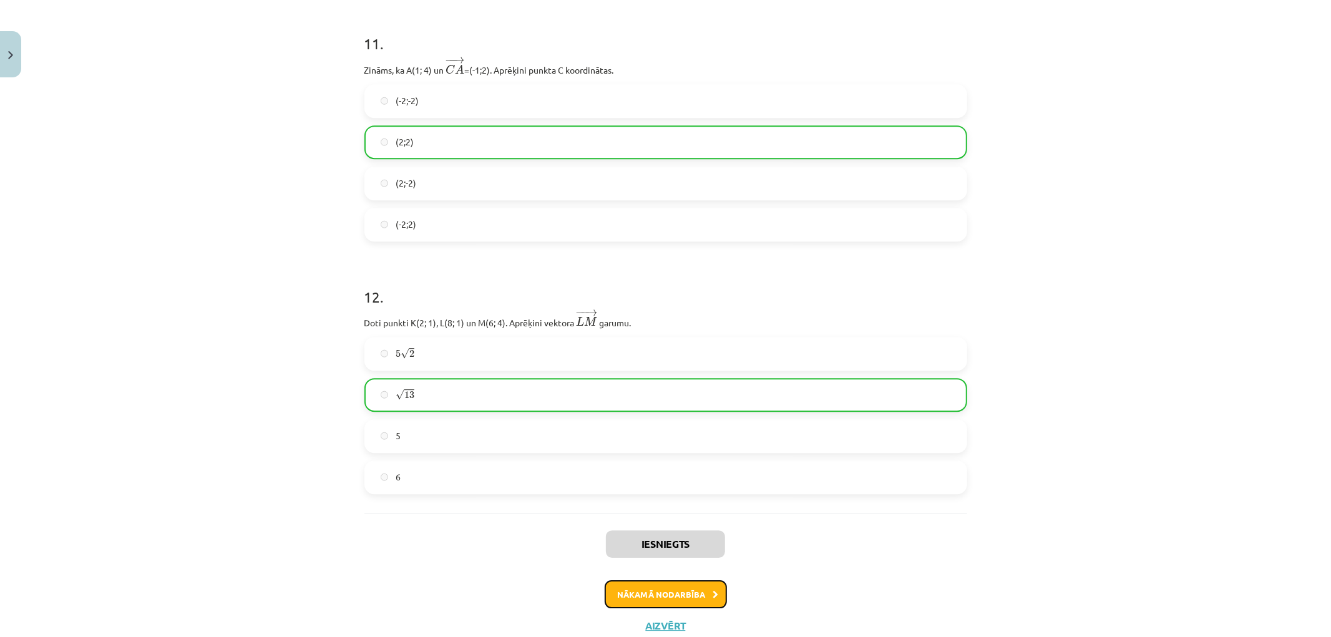
click at [677, 595] on button "Nākamā nodarbība" at bounding box center [666, 594] width 122 height 29
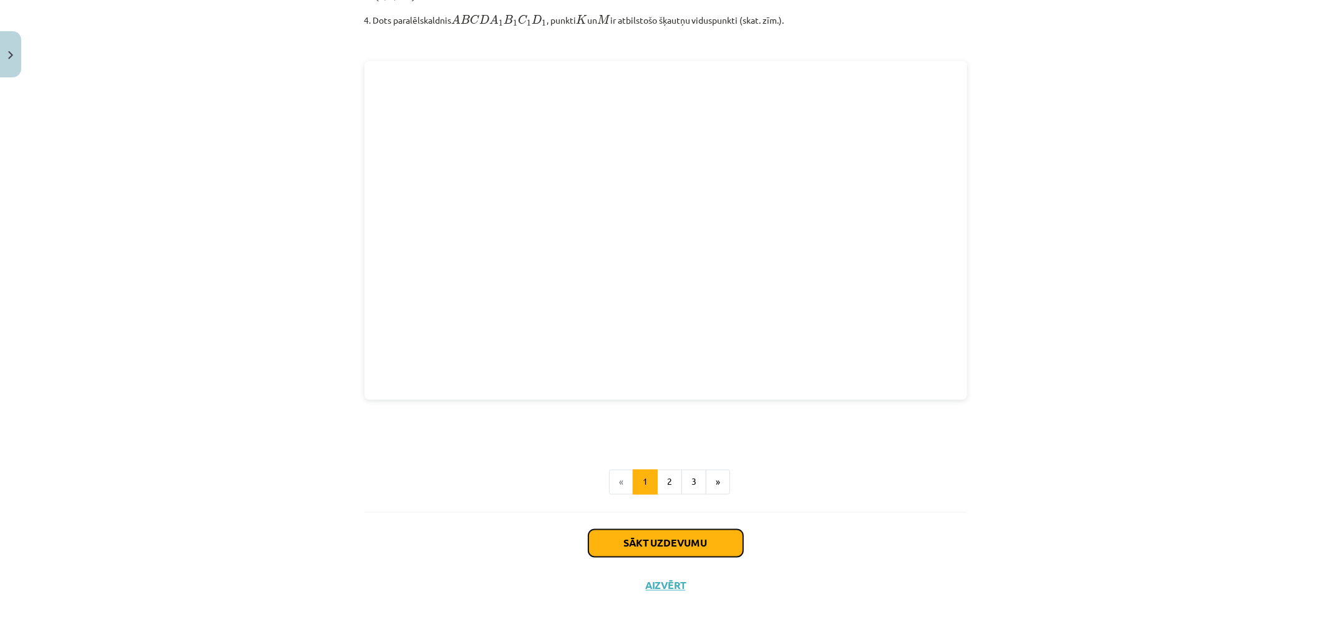
click at [629, 547] on button "Sākt uzdevumu" at bounding box center [666, 543] width 155 height 27
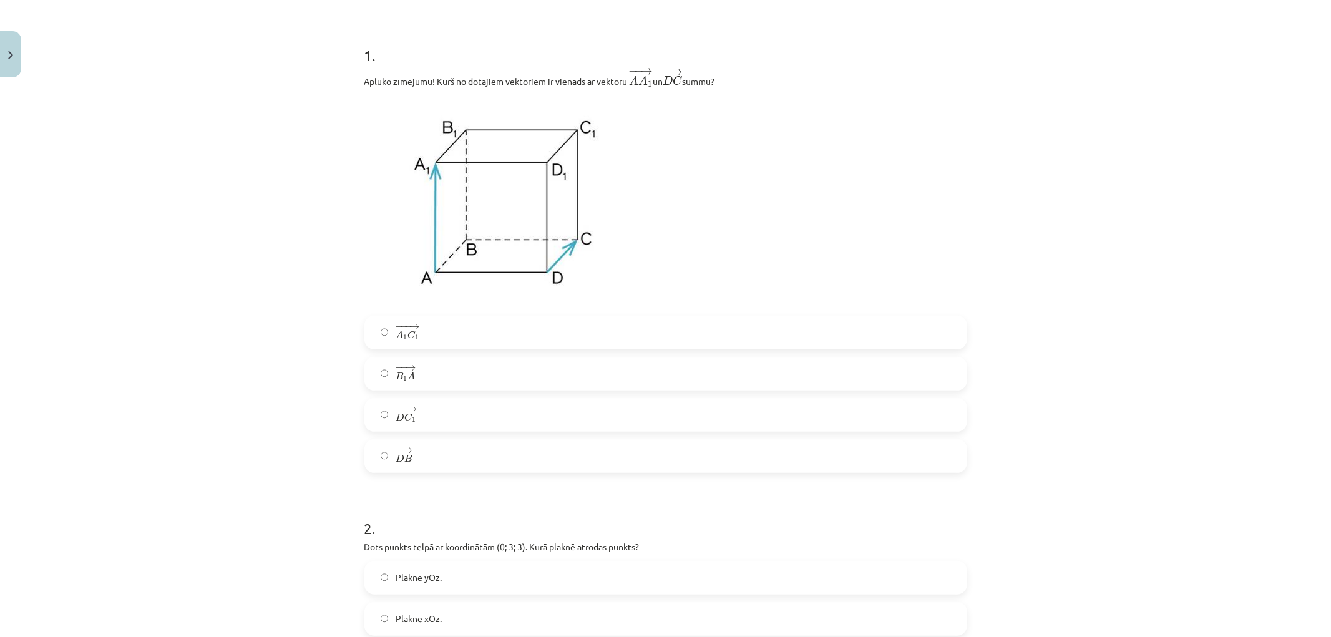
scroll to position [239, 0]
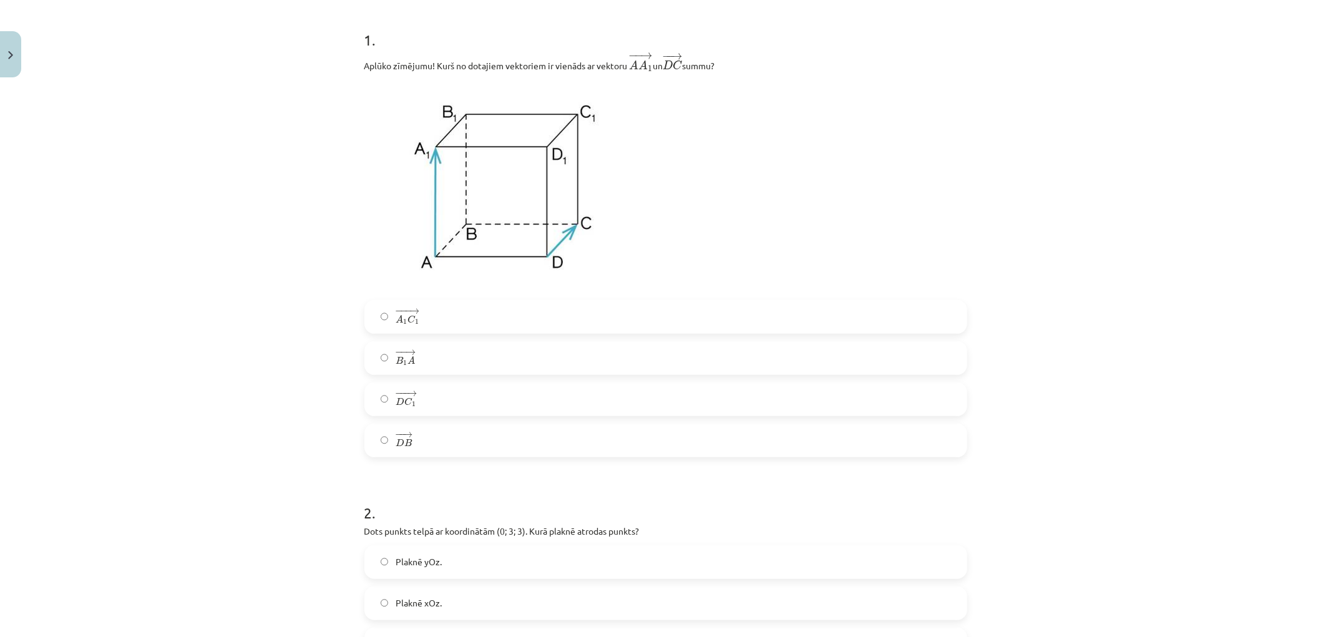
click at [435, 354] on label "− − → B 1 A B 1 A →" at bounding box center [666, 358] width 600 height 31
click at [427, 408] on label "− −− → D C 1 D C 1 →" at bounding box center [666, 399] width 600 height 31
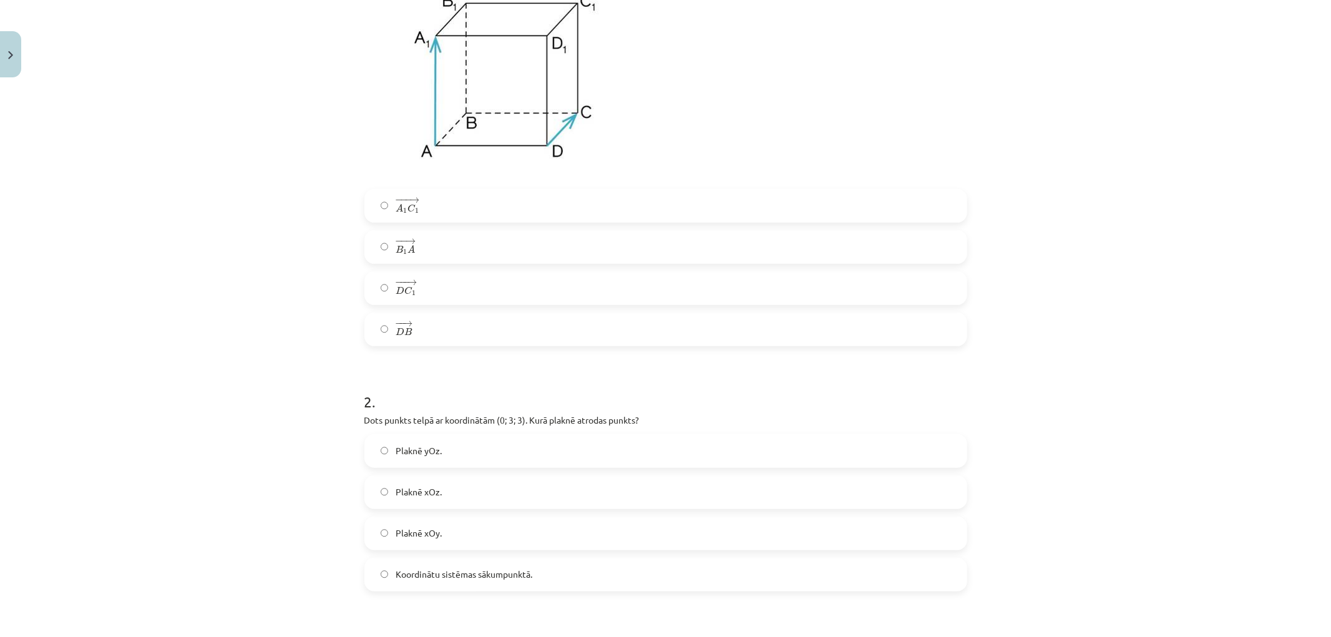
scroll to position [585, 0]
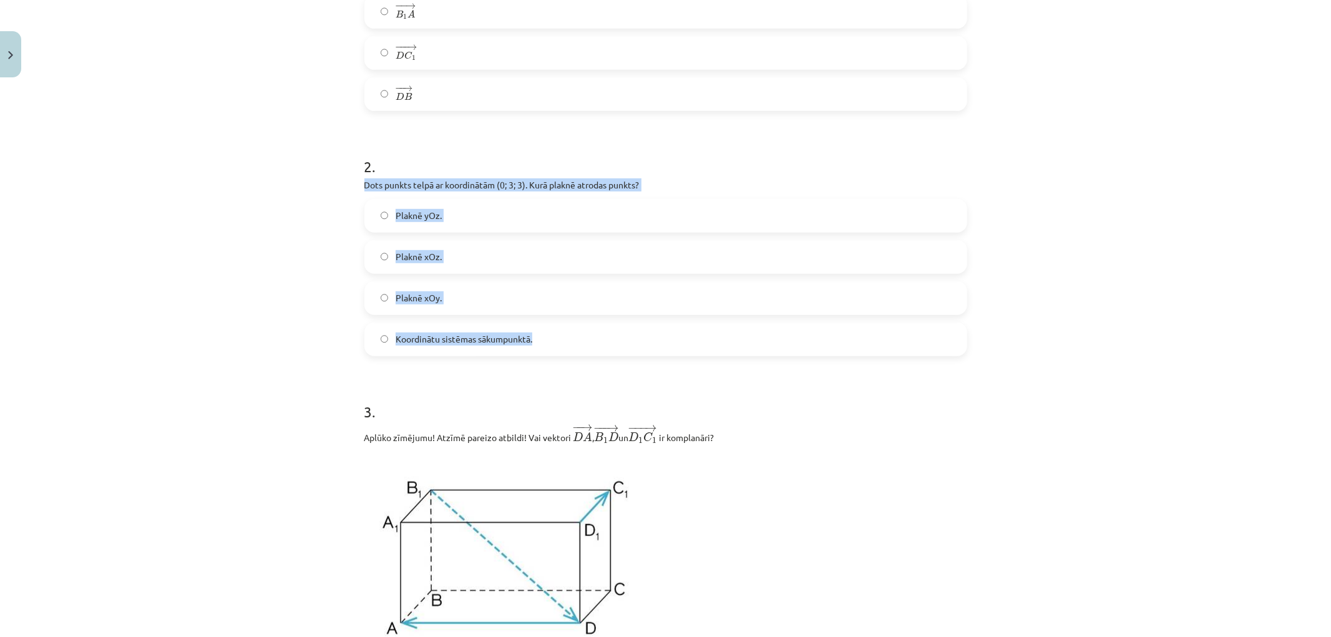
drag, startPoint x: 358, startPoint y: 184, endPoint x: 583, endPoint y: 348, distance: 278.6
click at [583, 348] on div "2 . Dots punkts telpā ar koordinātām (0; 3; 3). Kurā plaknē atrodas punkts? Pla…" at bounding box center [666, 246] width 603 height 220
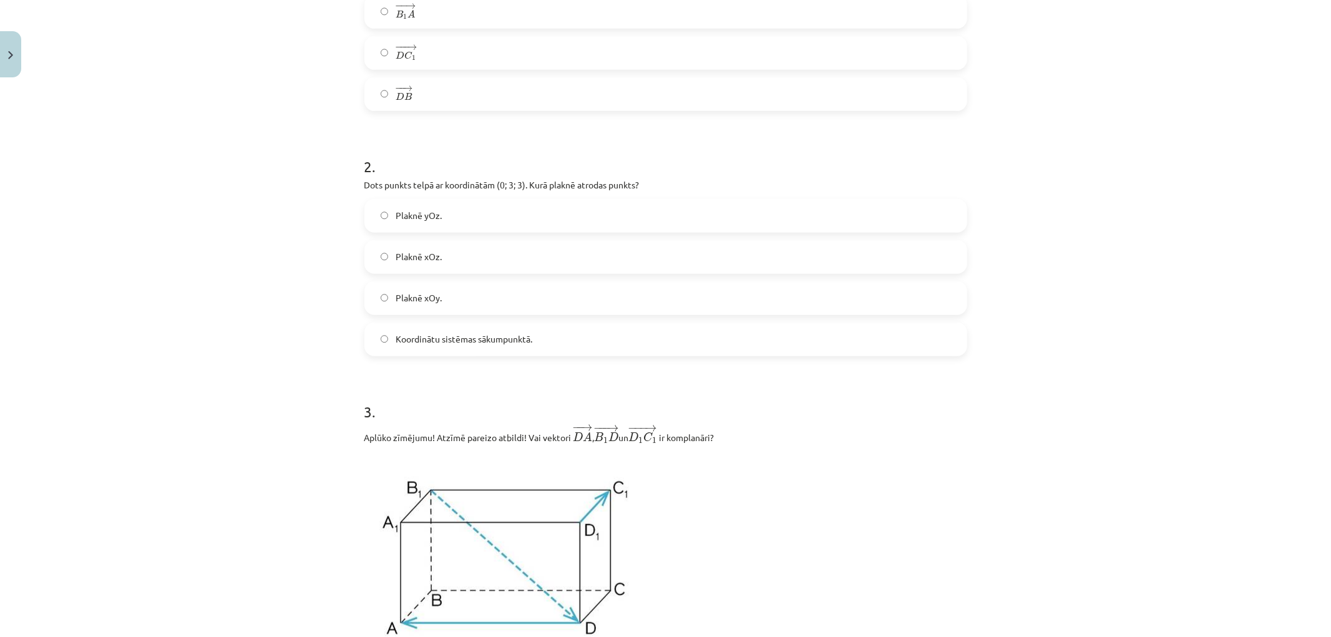
click at [227, 382] on div "Mācību tēma: Matemātikas i - 10. klases 1. ieskaites mācību materiāls (a,b) #9 …" at bounding box center [665, 318] width 1331 height 637
click at [396, 220] on span "Plaknē yOz." at bounding box center [419, 215] width 46 height 13
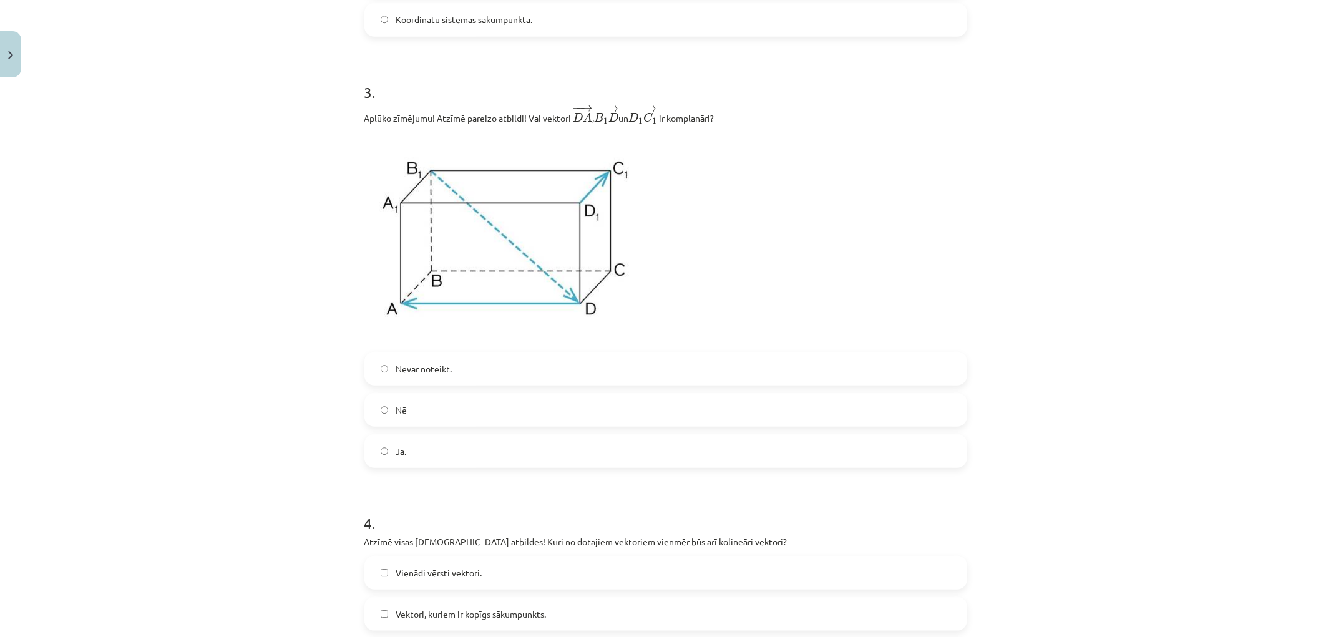
scroll to position [932, 0]
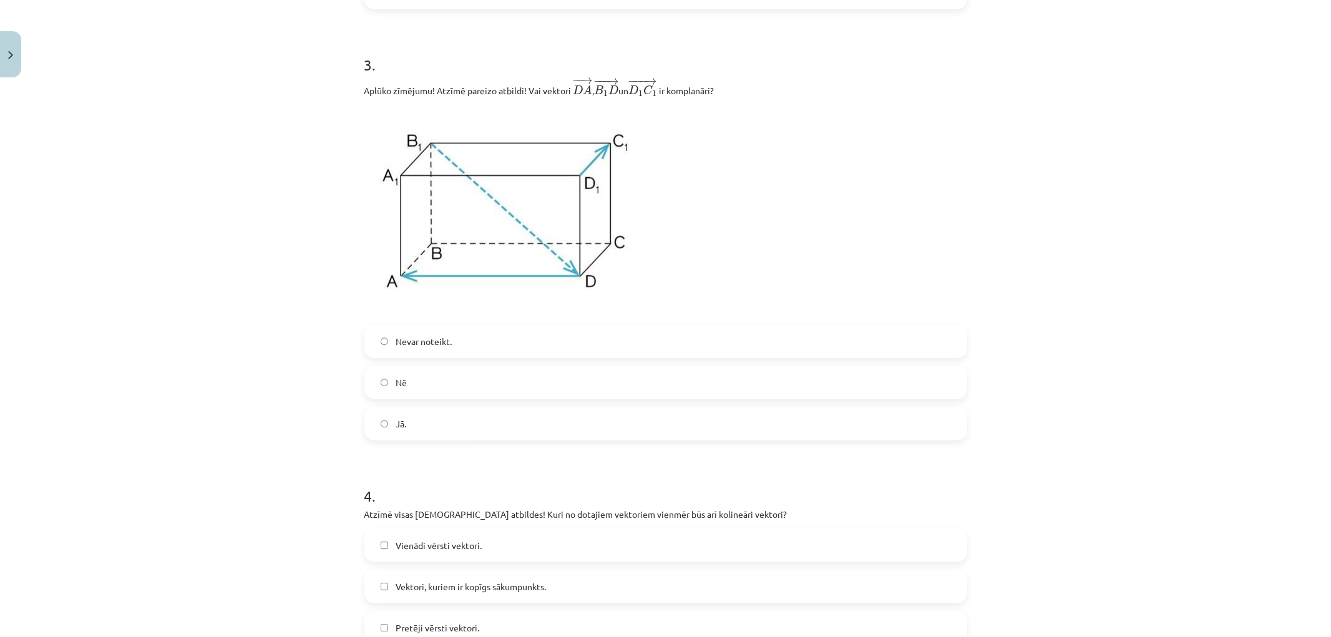
drag, startPoint x: 384, startPoint y: 377, endPoint x: 117, endPoint y: 446, distance: 276.6
click at [379, 376] on label "Nē" at bounding box center [666, 382] width 600 height 31
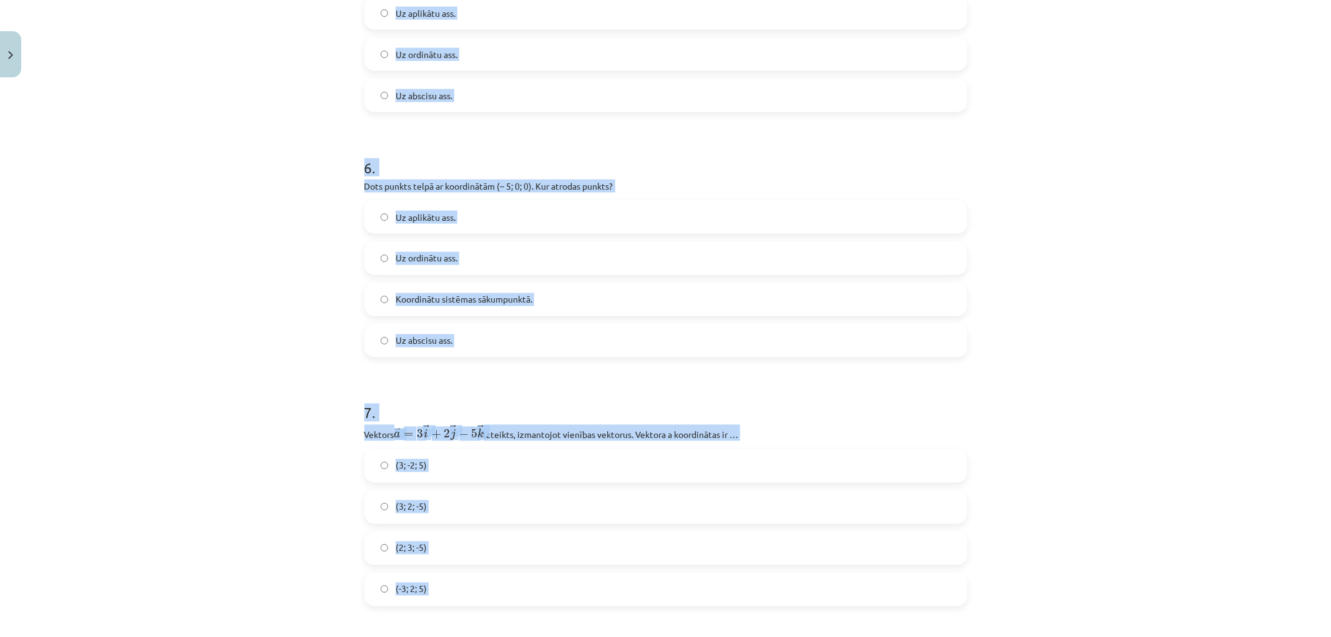
scroll to position [2042, 0]
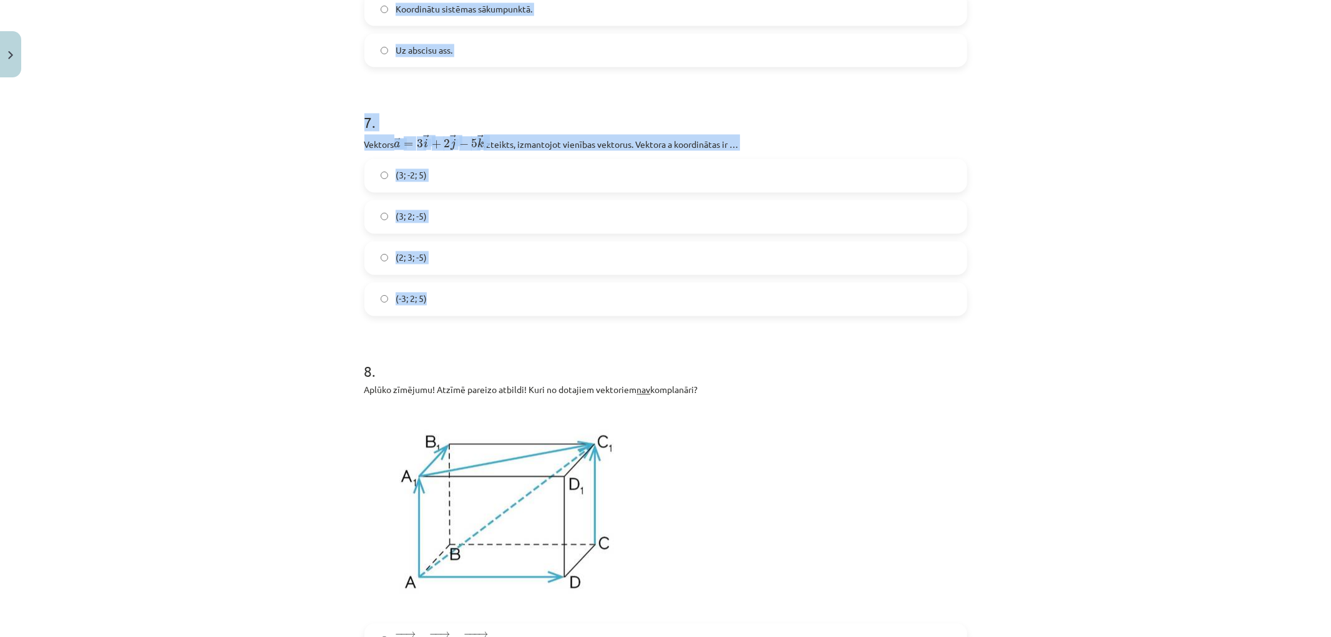
drag, startPoint x: 358, startPoint y: 222, endPoint x: 458, endPoint y: 307, distance: 131.5
click at [221, 167] on div "Mācību tēma: Matemātikas i - 10. klases 1. ieskaites mācību materiāls (a,b) #9 …" at bounding box center [665, 318] width 1331 height 637
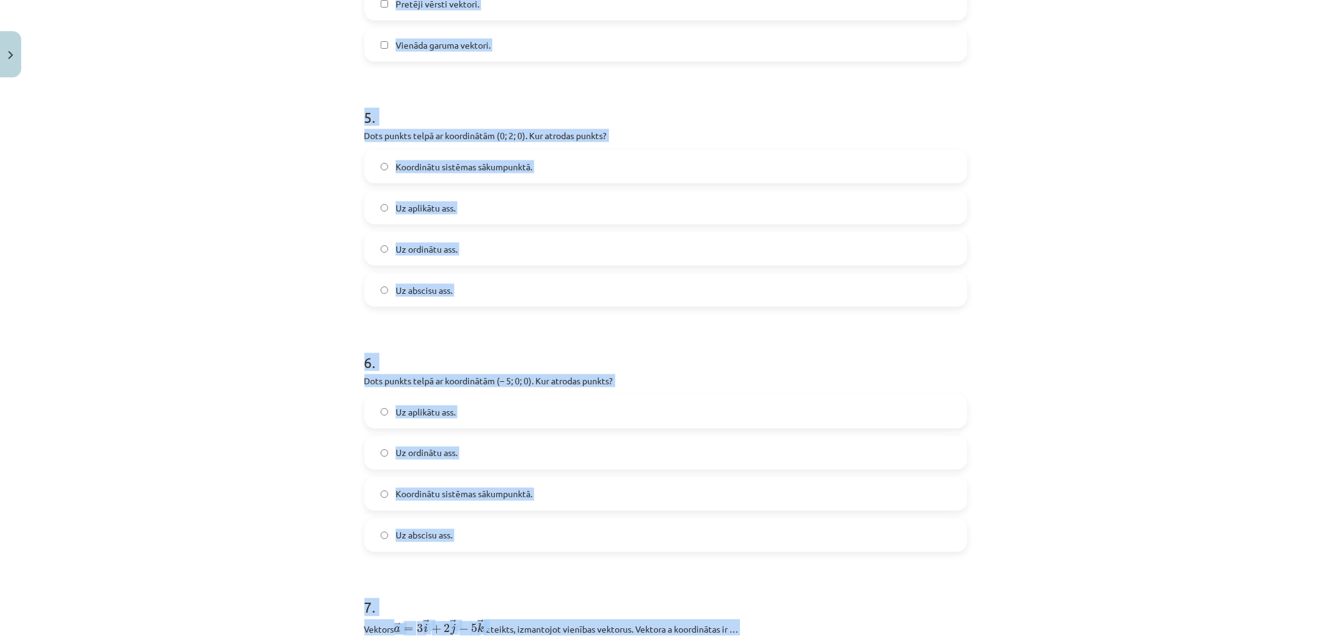
scroll to position [1140, 0]
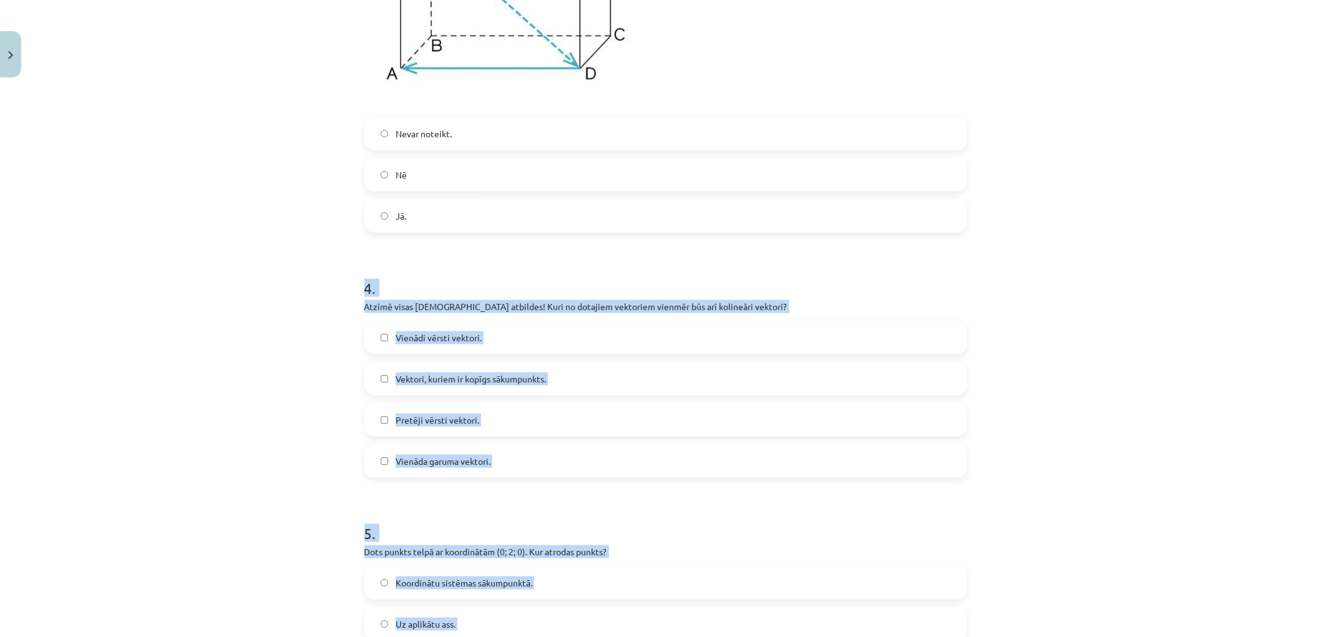
click at [169, 439] on div "Mācību tēma: Matemātikas i - 10. klases 1. ieskaites mācību materiāls (a,b) #9 …" at bounding box center [665, 318] width 1331 height 637
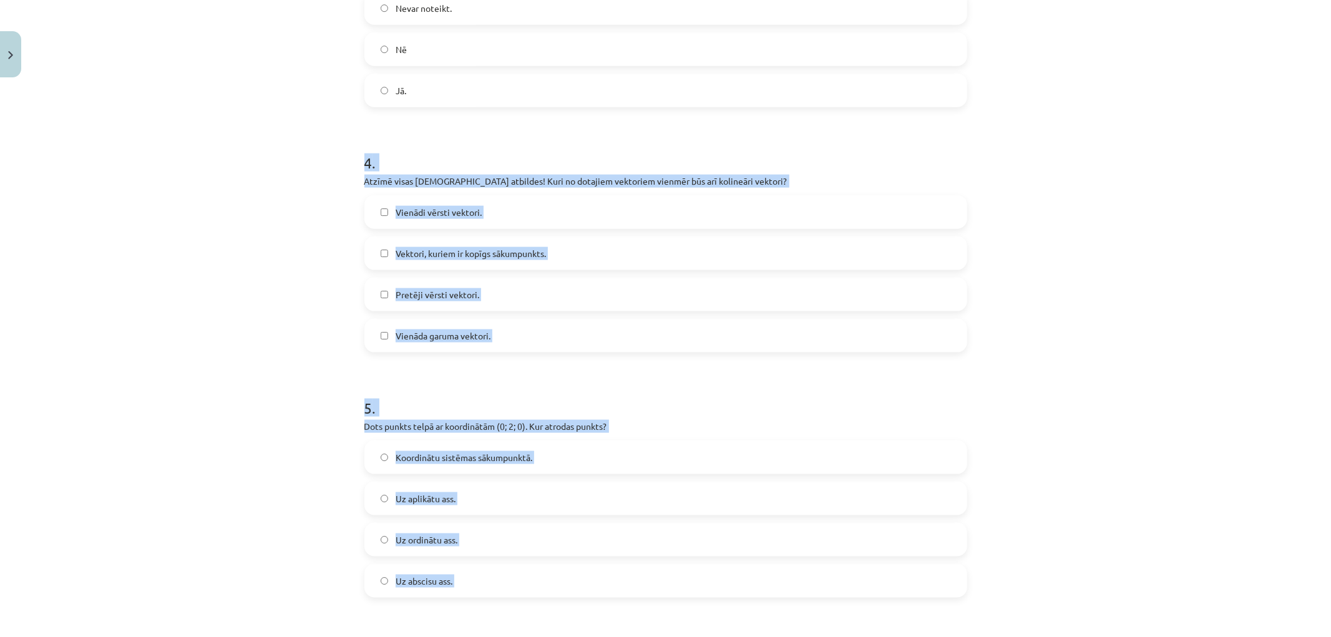
scroll to position [1280, 0]
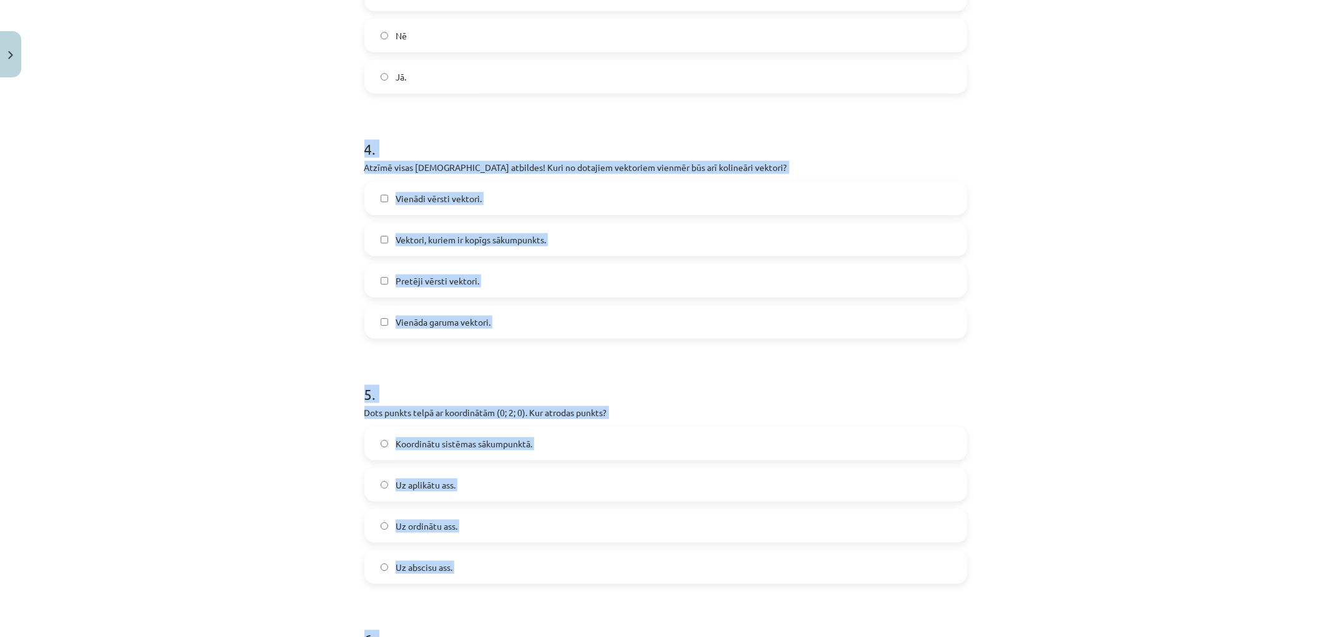
click at [184, 321] on div "Mācību tēma: Matemātikas i - 10. klases 1. ieskaites mācību materiāls (a,b) #9 …" at bounding box center [665, 318] width 1331 height 637
click at [317, 135] on div "Mācību tēma: Matemātikas i - 10. klases 1. ieskaites mācību materiāls (a,b) #9 …" at bounding box center [665, 318] width 1331 height 637
click at [415, 184] on label "Vienādi vērsti vektori." at bounding box center [666, 198] width 600 height 31
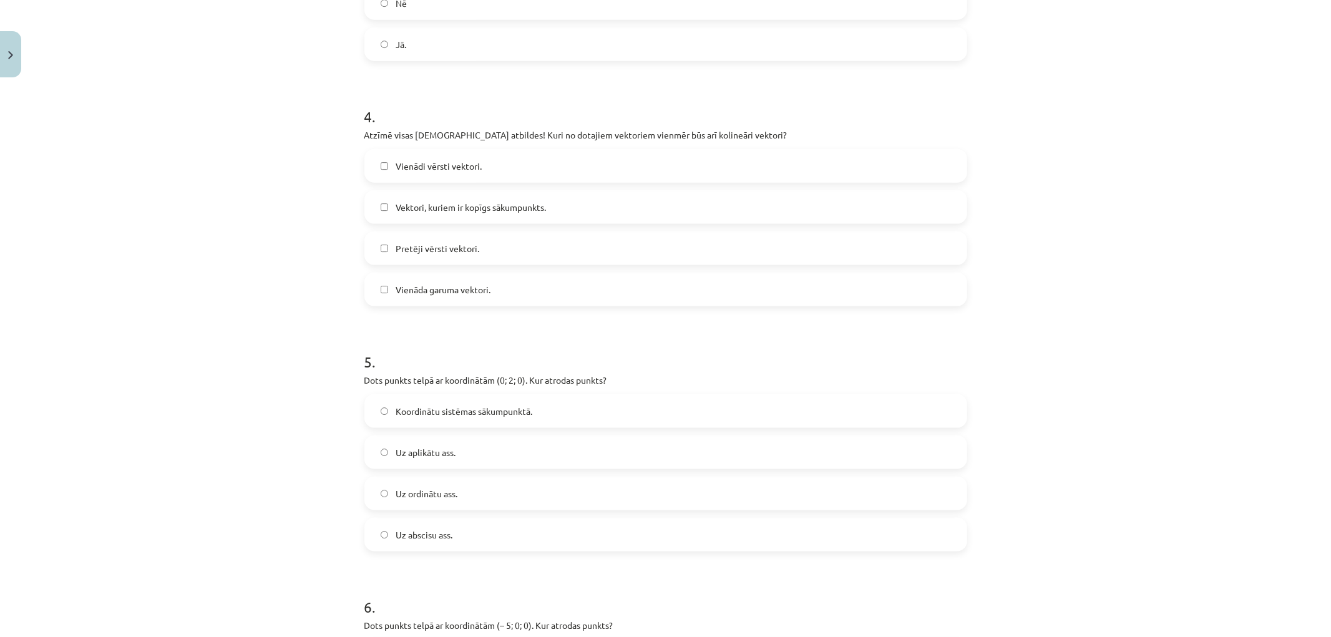
scroll to position [1349, 0]
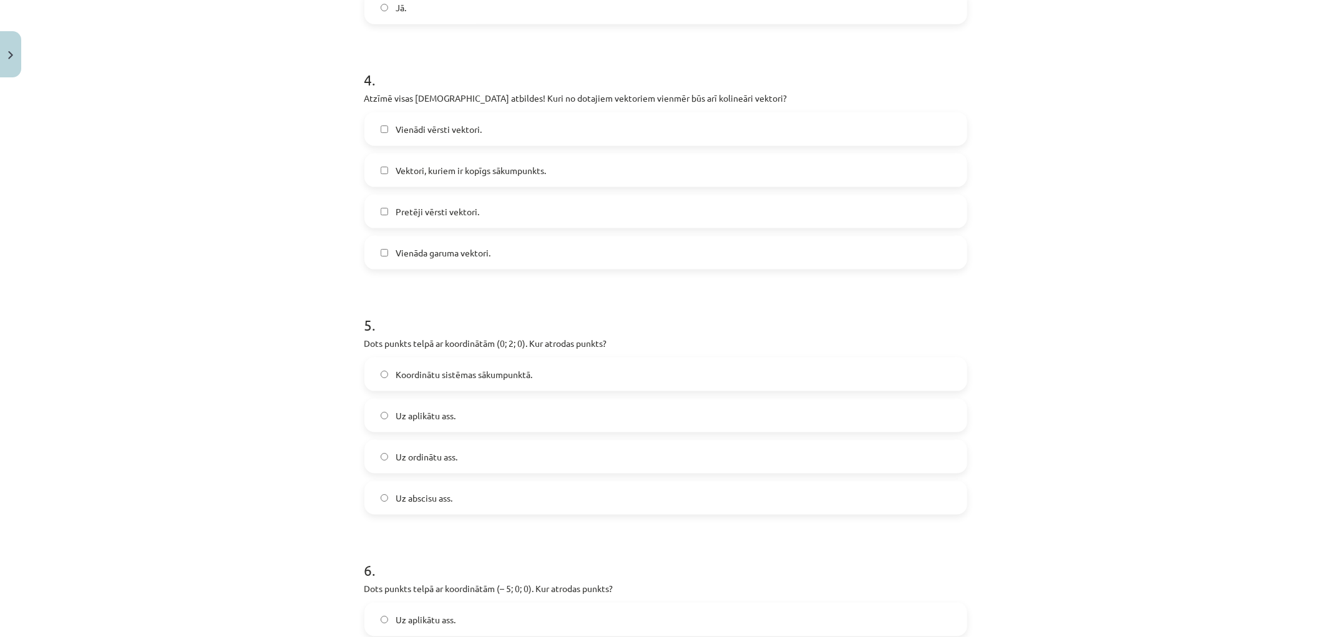
click at [418, 215] on span "Pretēji vērsti vektori." at bounding box center [438, 211] width 84 height 13
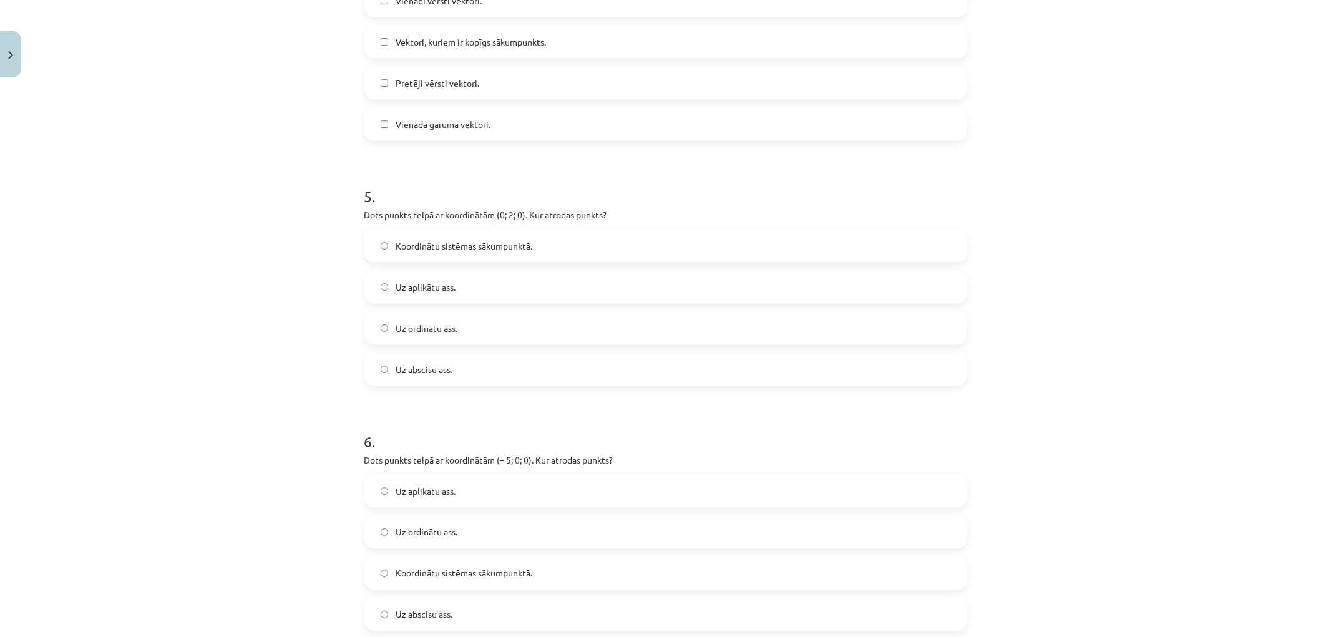
scroll to position [1487, 0]
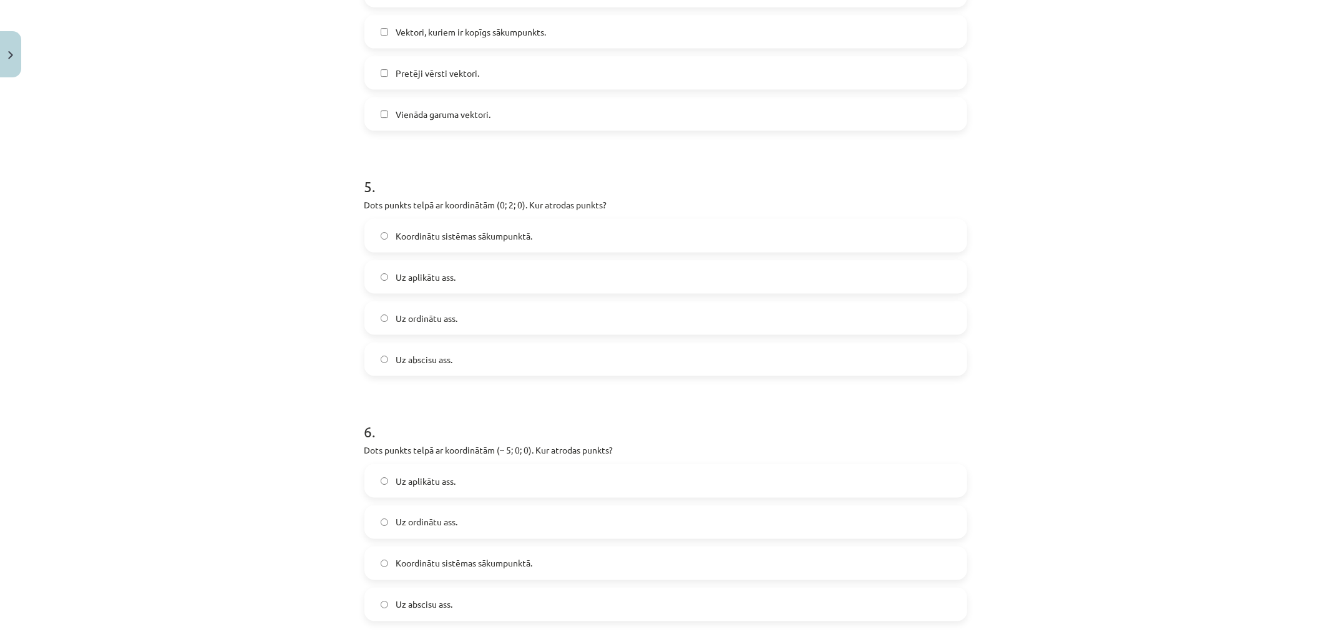
click at [445, 317] on span "Uz ordinātu ass." at bounding box center [427, 318] width 62 height 13
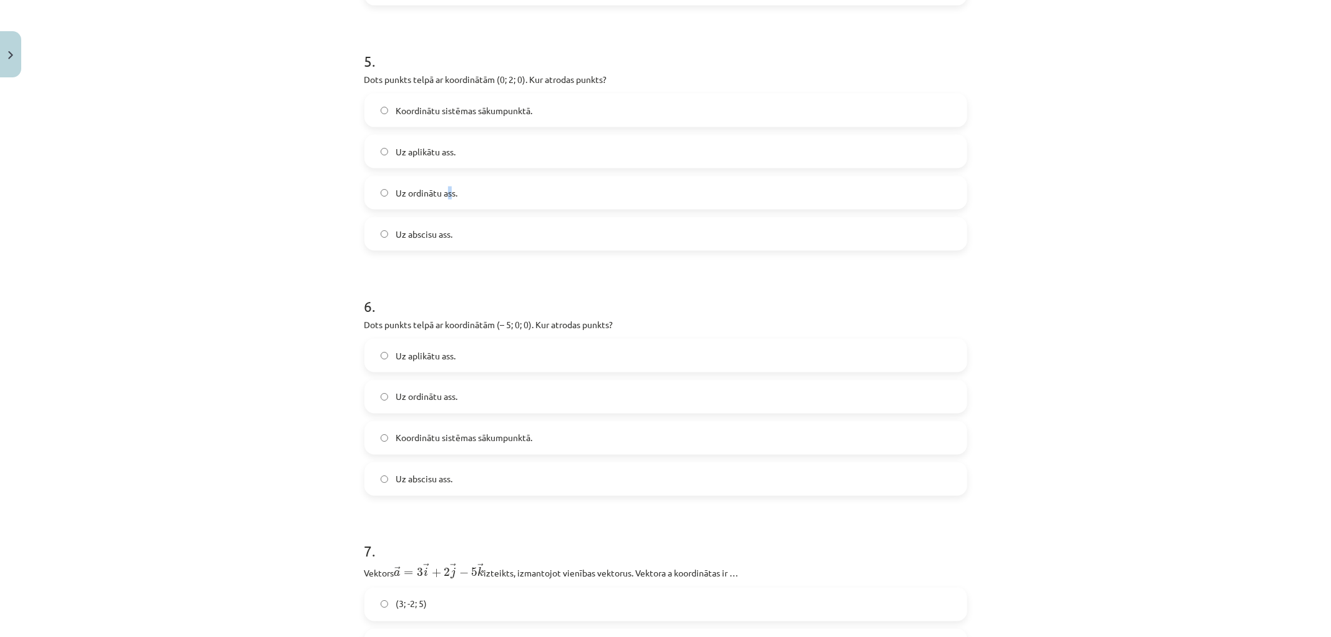
scroll to position [1626, 0]
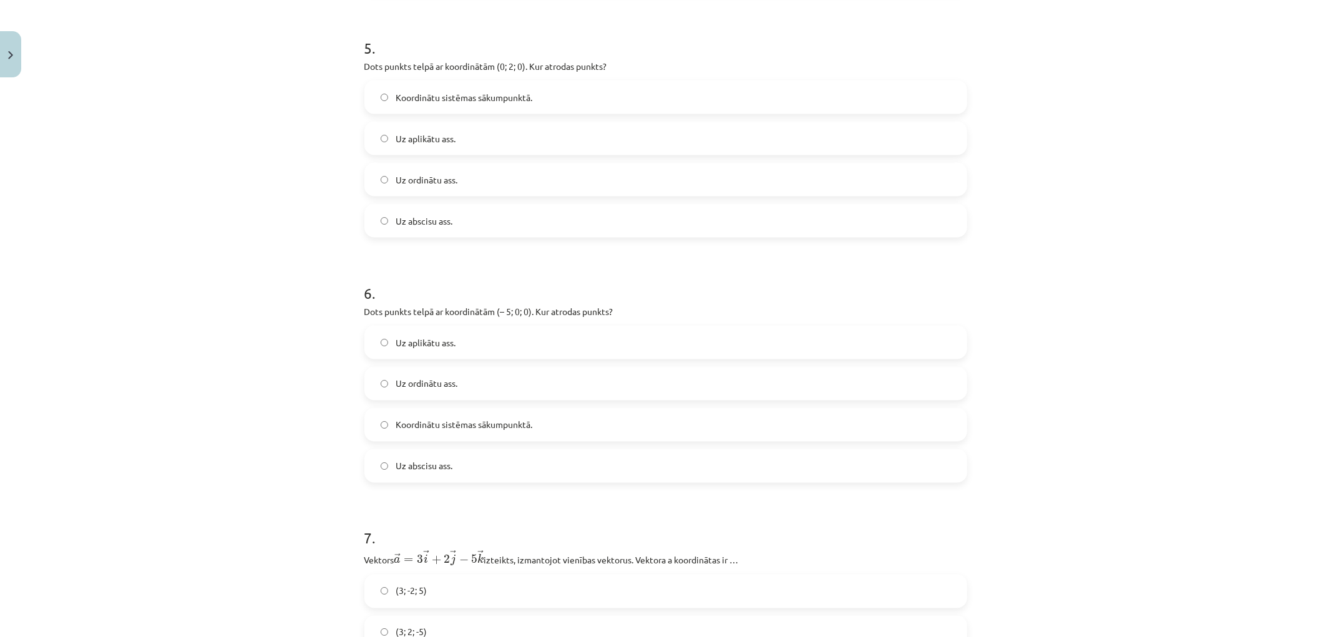
click at [372, 187] on label "Uz ordinātu ass." at bounding box center [666, 179] width 600 height 31
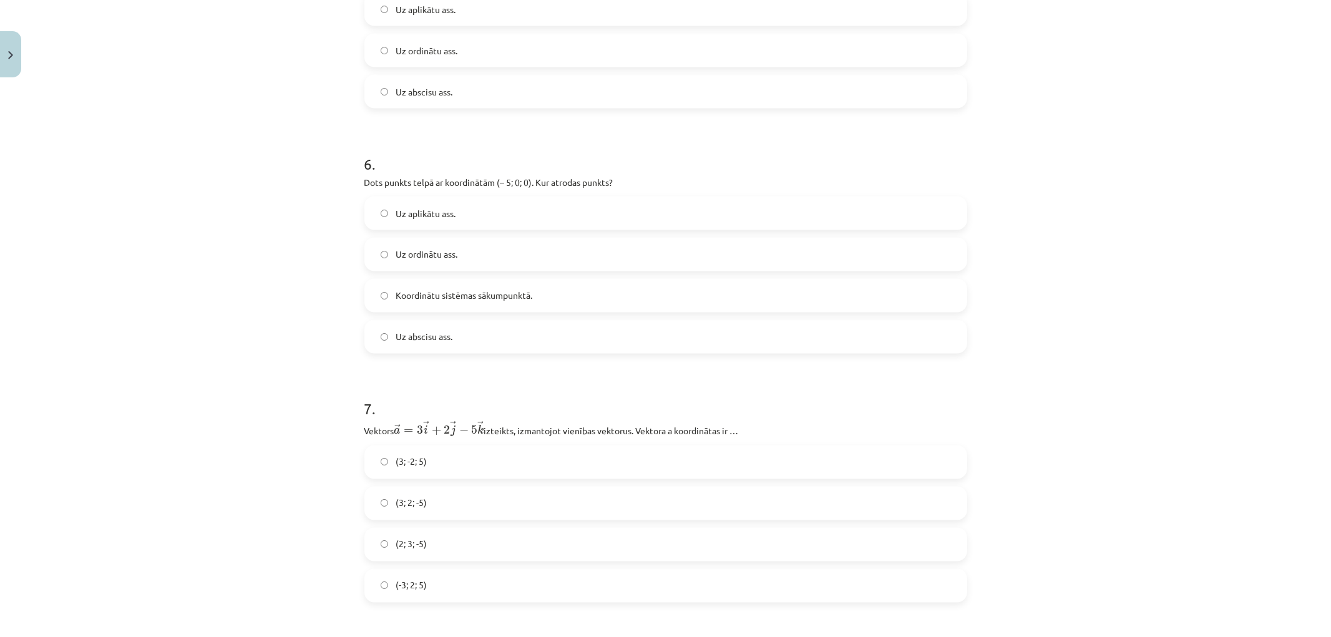
scroll to position [1764, 0]
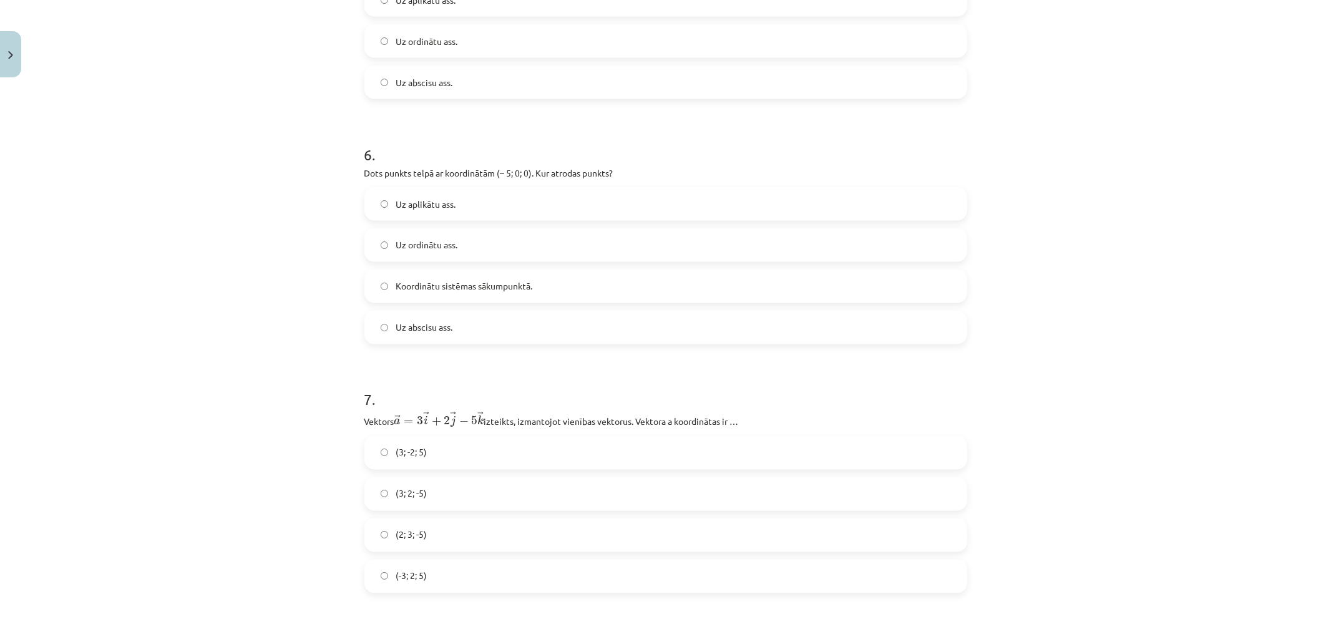
click at [421, 331] on span "Uz abscisu ass." at bounding box center [424, 327] width 57 height 13
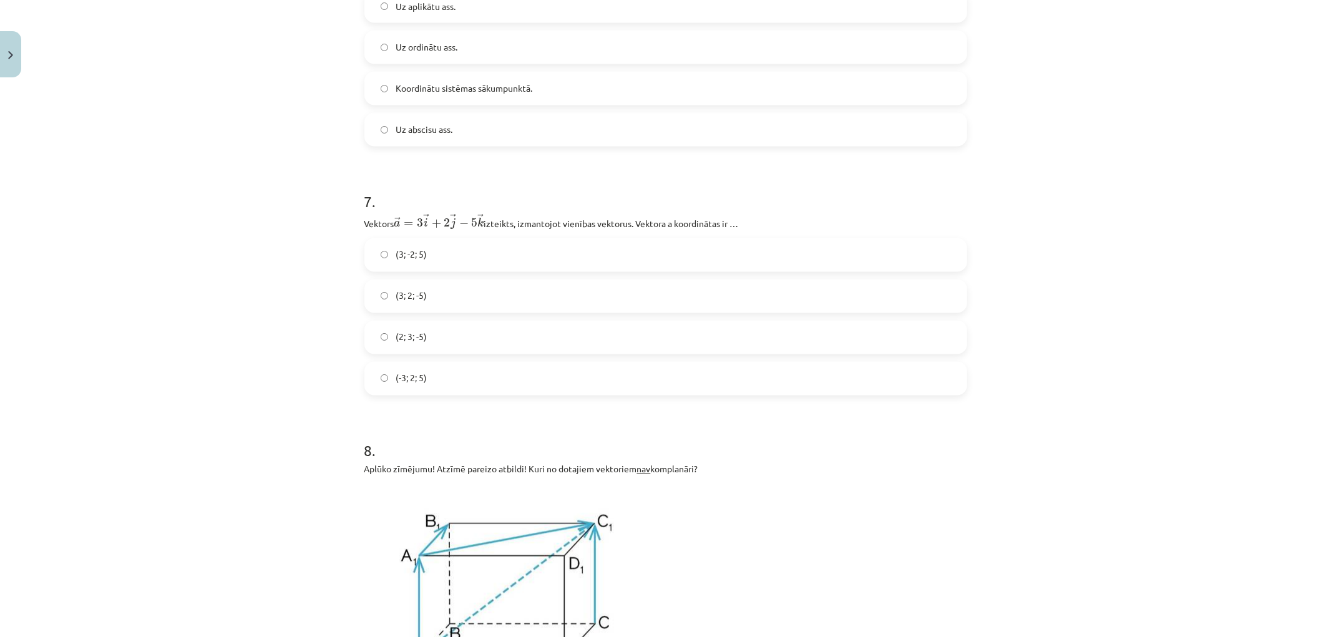
scroll to position [1973, 0]
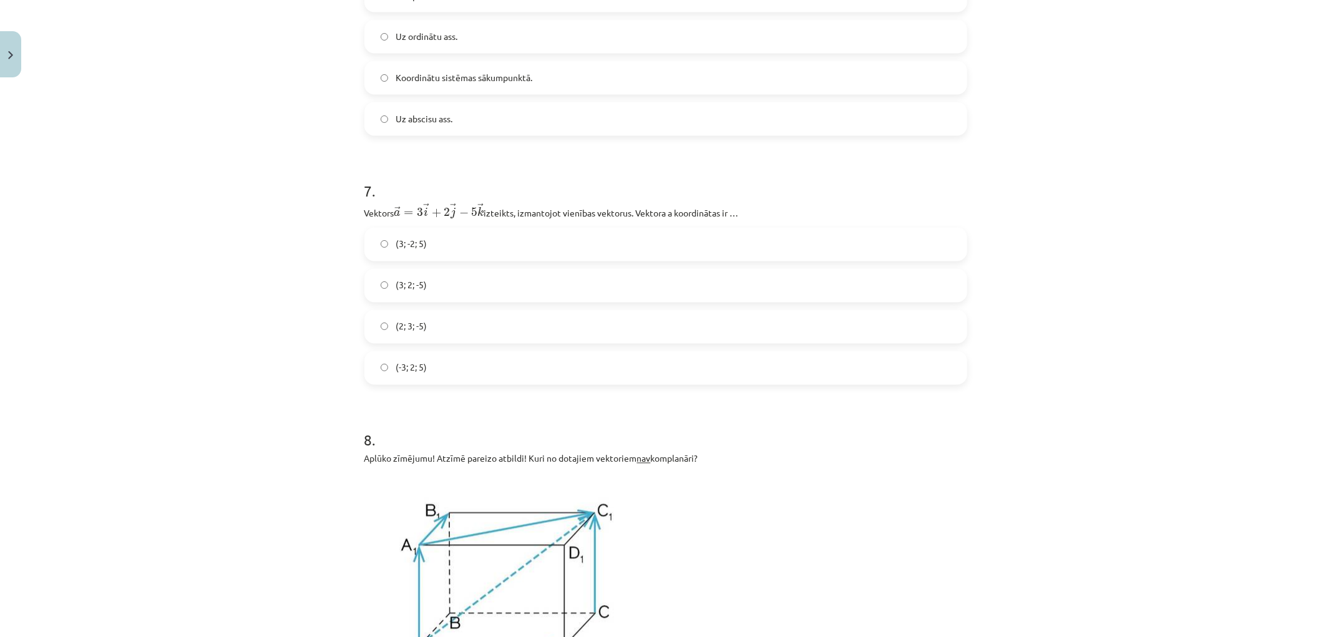
click at [409, 285] on span "(3; 2; -5)" at bounding box center [411, 285] width 31 height 13
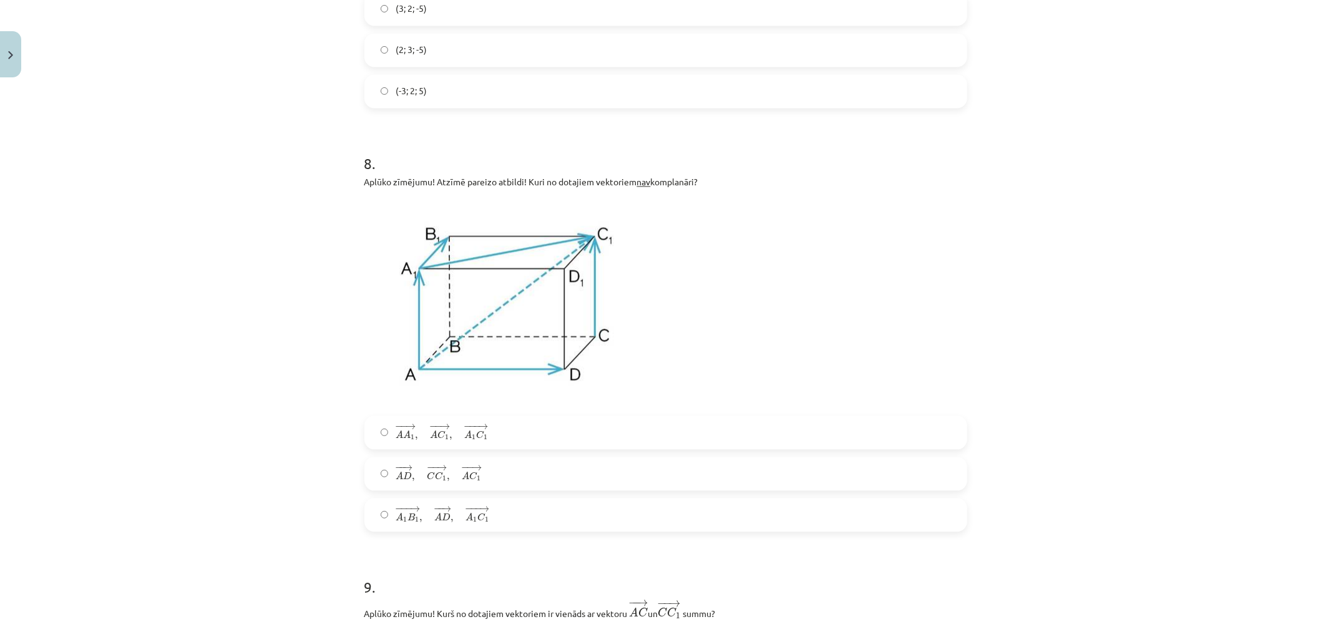
scroll to position [2319, 0]
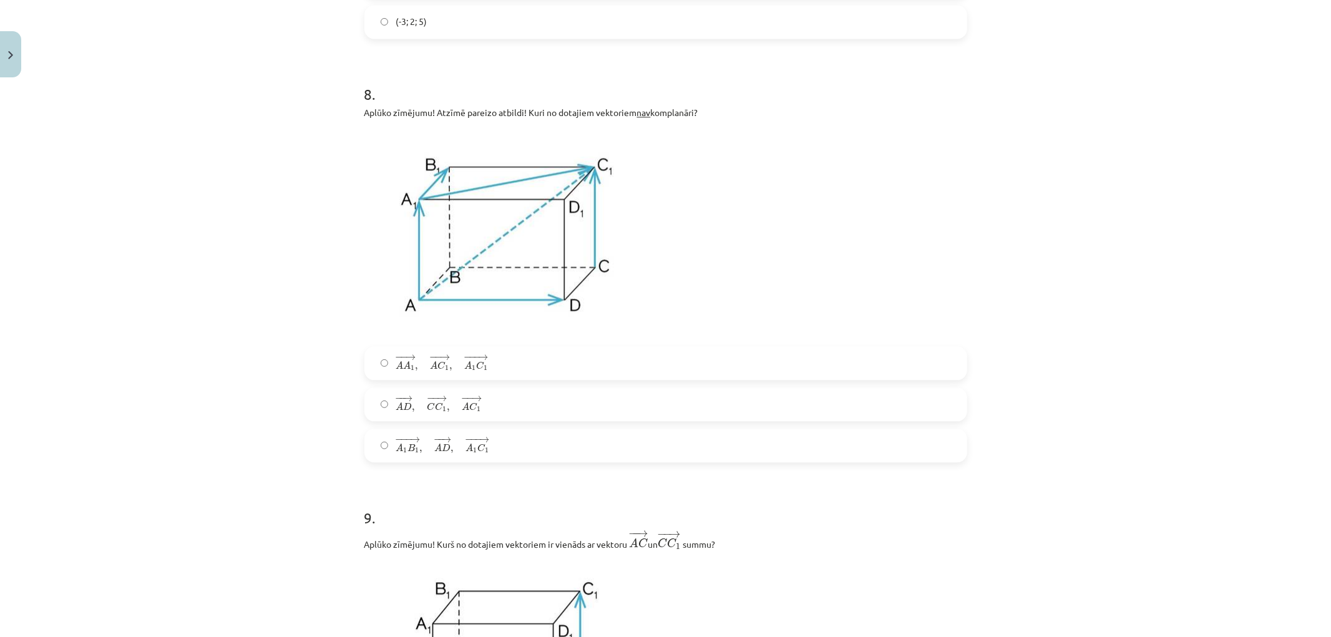
click at [388, 441] on label "− −− → A 1 B 1 , − − → A D , − −− → A 1 C 1 A 1 B 1 → , A D → , A 1 C 1 →" at bounding box center [666, 445] width 600 height 31
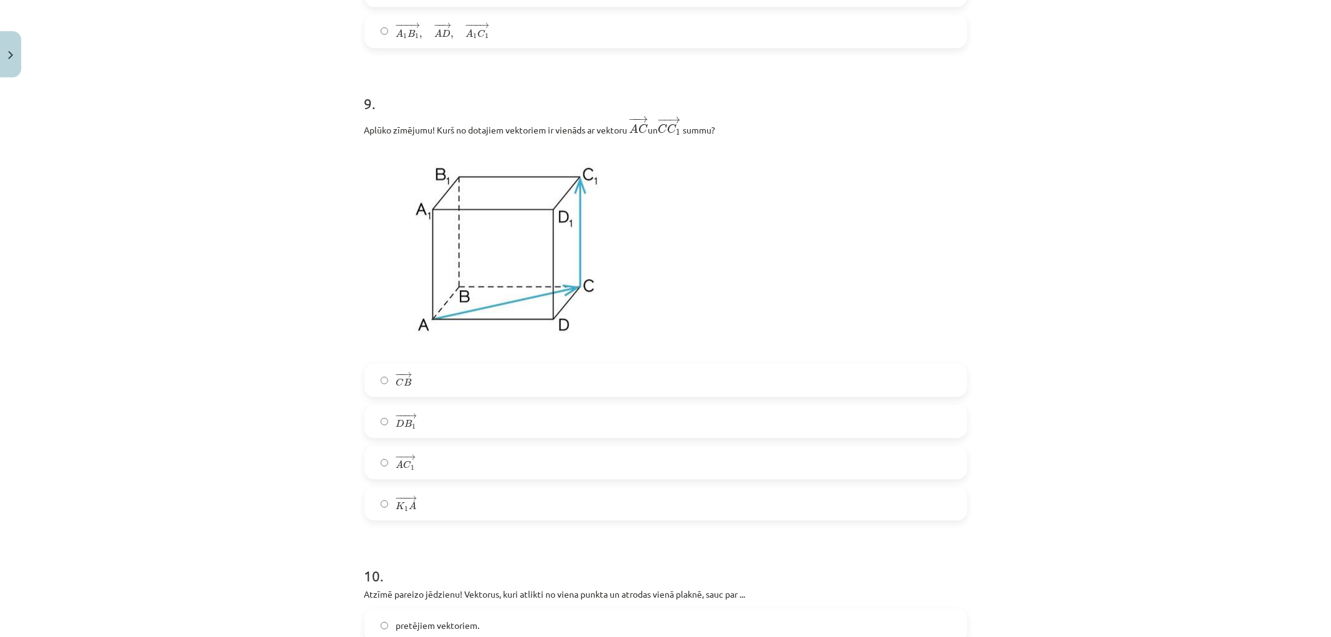
scroll to position [2736, 0]
click at [461, 422] on label "− −− → D B 1 D B 1 →" at bounding box center [666, 419] width 600 height 31
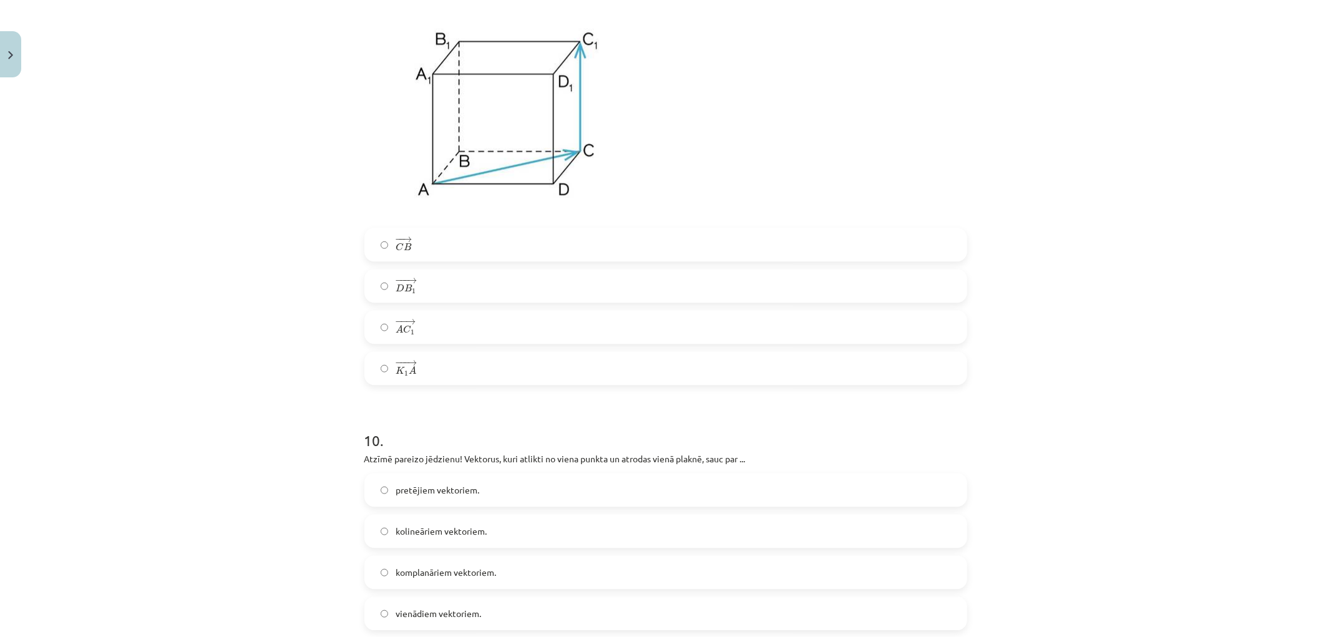
scroll to position [3082, 0]
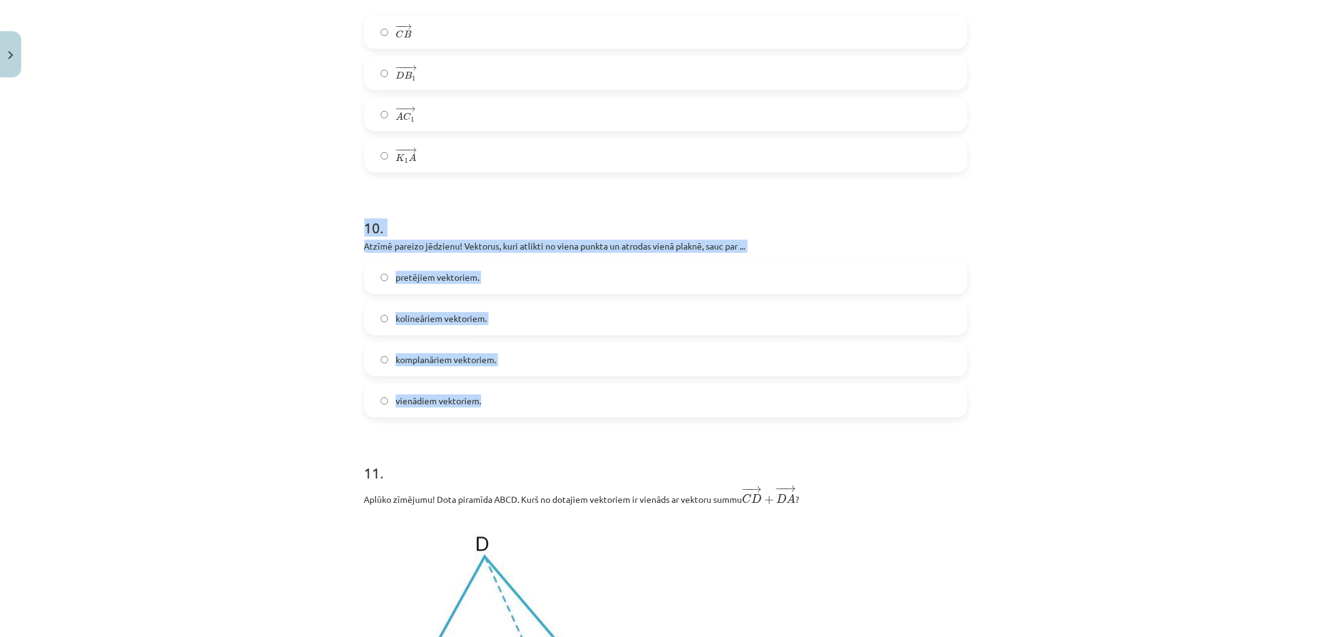
drag, startPoint x: 381, startPoint y: 248, endPoint x: 506, endPoint y: 407, distance: 201.4
click at [506, 407] on div "10 . Atzīmē pareizo jēdzienu! Vektorus, kuri atlikti no viena punkta un atrodas…" at bounding box center [666, 307] width 603 height 220
drag, startPoint x: 326, startPoint y: 346, endPoint x: 371, endPoint y: 345, distance: 44.9
click at [326, 346] on div "Mācību tēma: Matemātikas i - 10. klases 1. ieskaites mācību materiāls (a,b) #9 …" at bounding box center [665, 318] width 1331 height 637
click at [273, 345] on div "Mācību tēma: Matemātikas i - 10. klases 1. ieskaites mācību materiāls (a,b) #9 …" at bounding box center [665, 318] width 1331 height 637
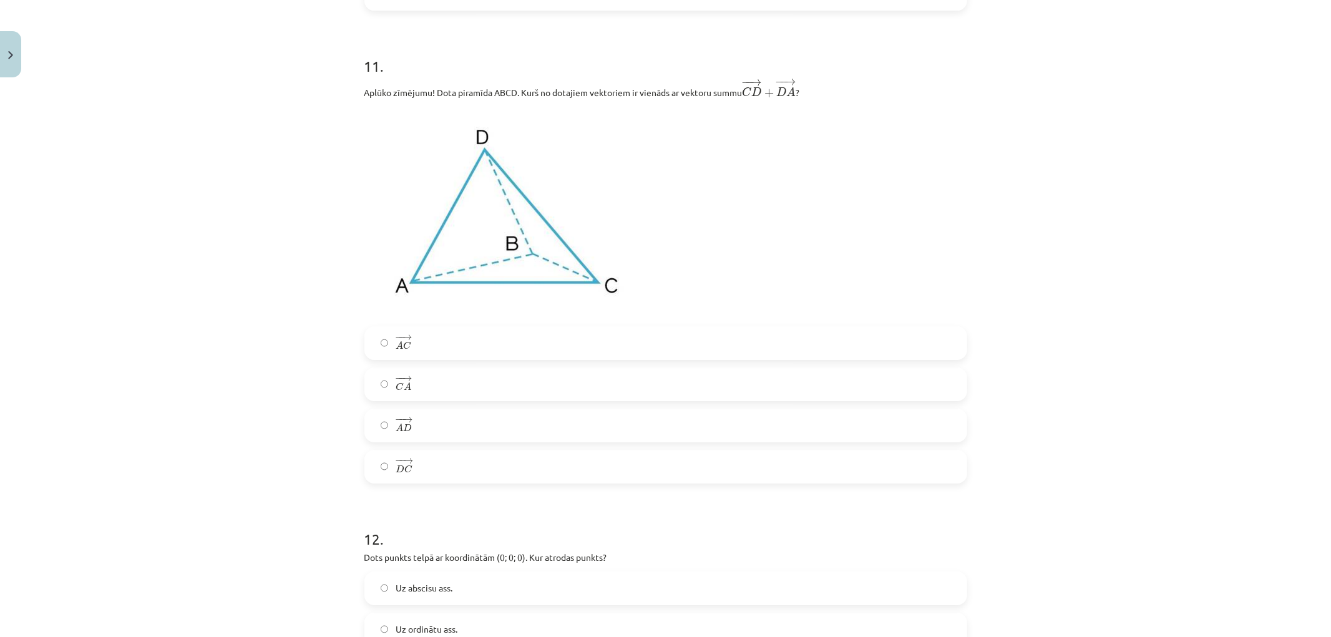
scroll to position [3498, 0]
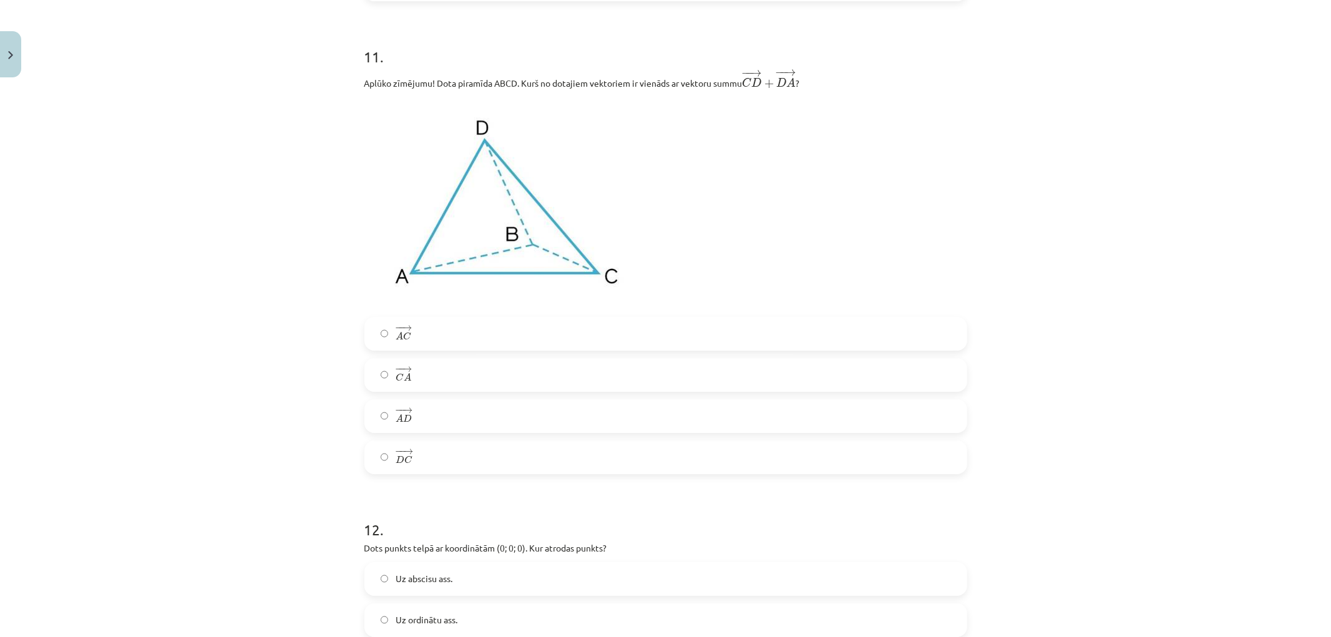
click at [387, 338] on label "− − → A C A C →" at bounding box center [666, 333] width 600 height 31
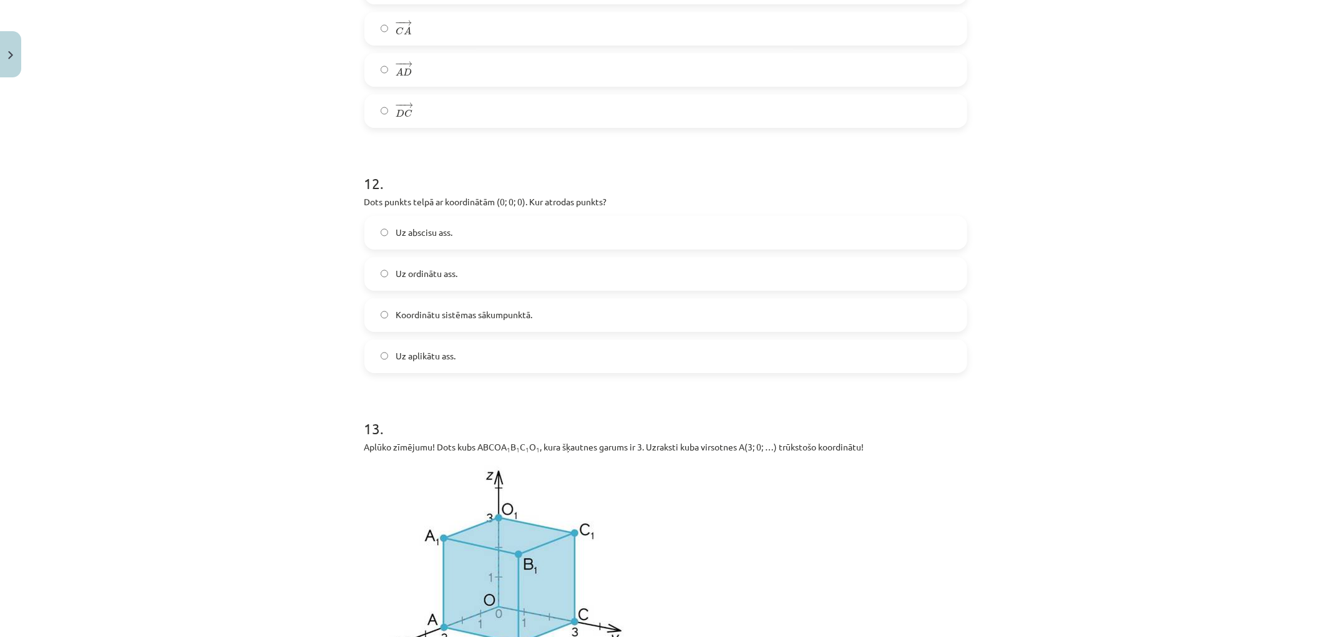
scroll to position [3845, 0]
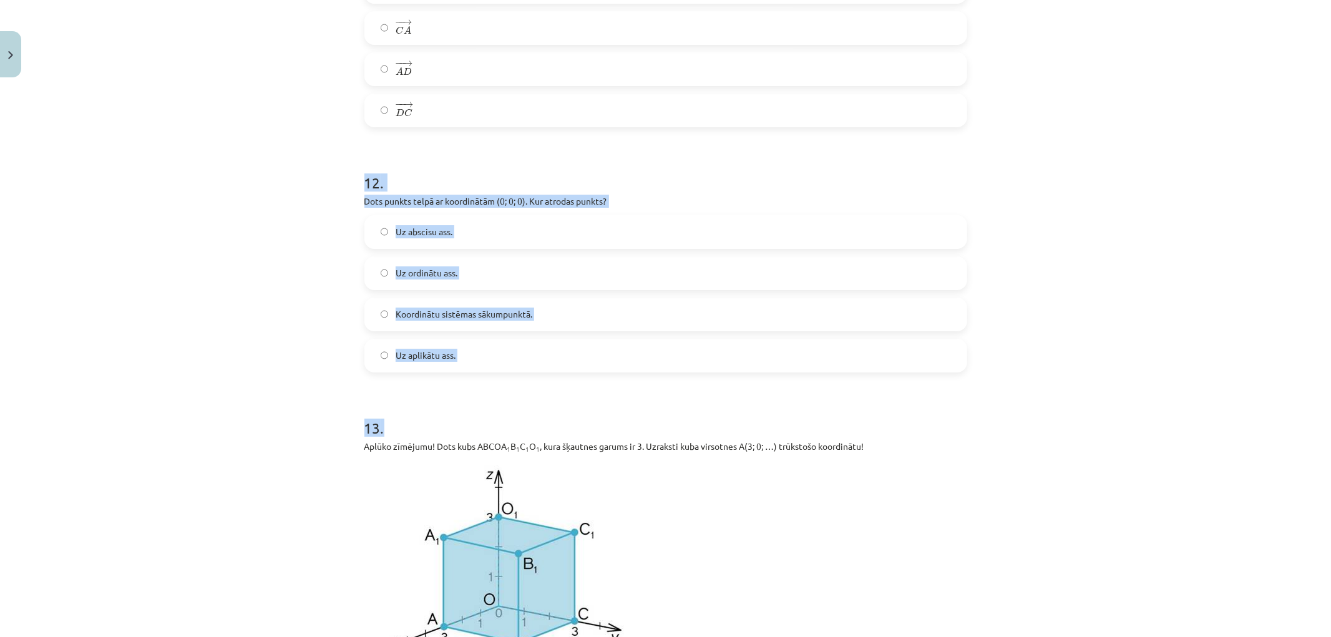
drag, startPoint x: 367, startPoint y: 187, endPoint x: 454, endPoint y: 395, distance: 225.2
click at [365, 179] on h1 "12 ." at bounding box center [666, 171] width 603 height 39
drag, startPoint x: 360, startPoint y: 178, endPoint x: 509, endPoint y: 360, distance: 235.4
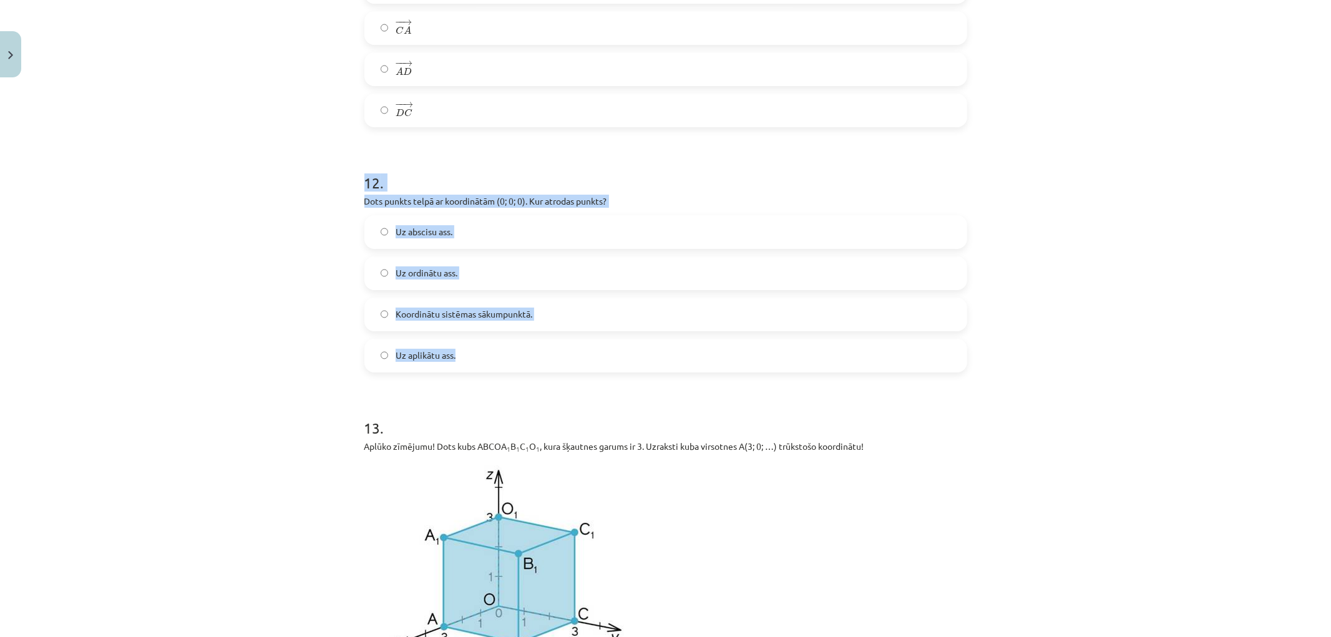
click at [319, 323] on div "Mācību tēma: Matemātikas i - 10. klases 1. ieskaites mācību materiāls (a,b) #9 …" at bounding box center [665, 318] width 1331 height 637
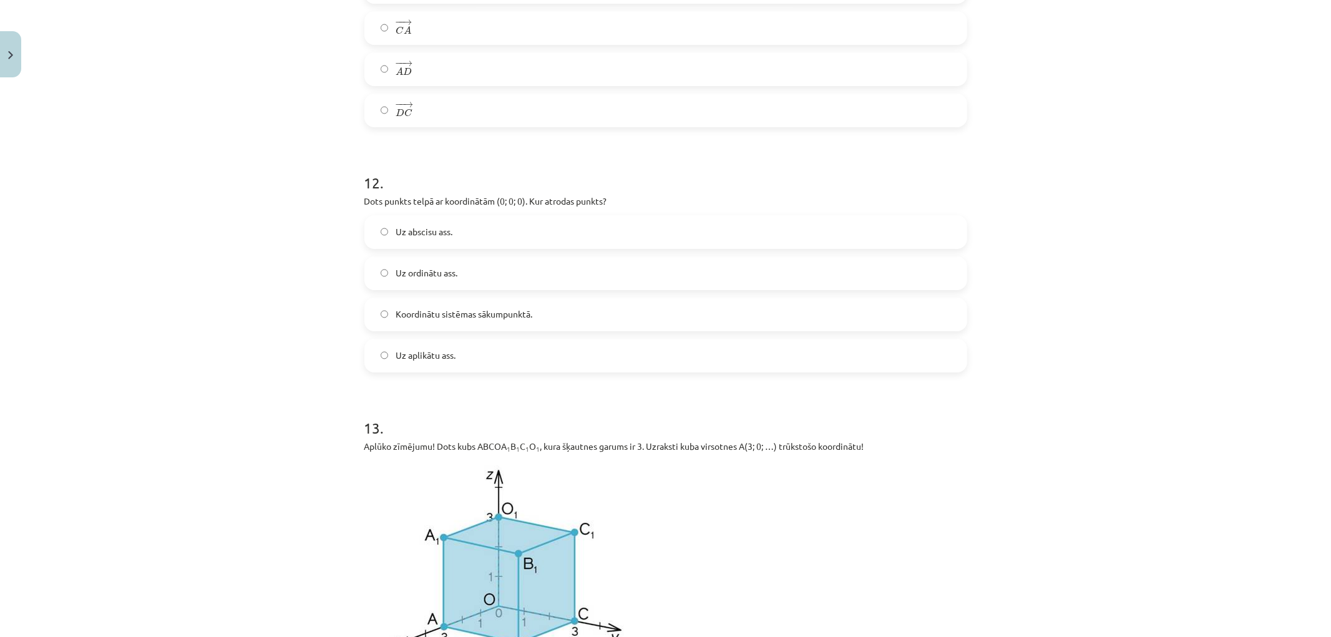
click at [389, 315] on label "Koordinātu sistēmas sākumpunktā." at bounding box center [666, 314] width 600 height 31
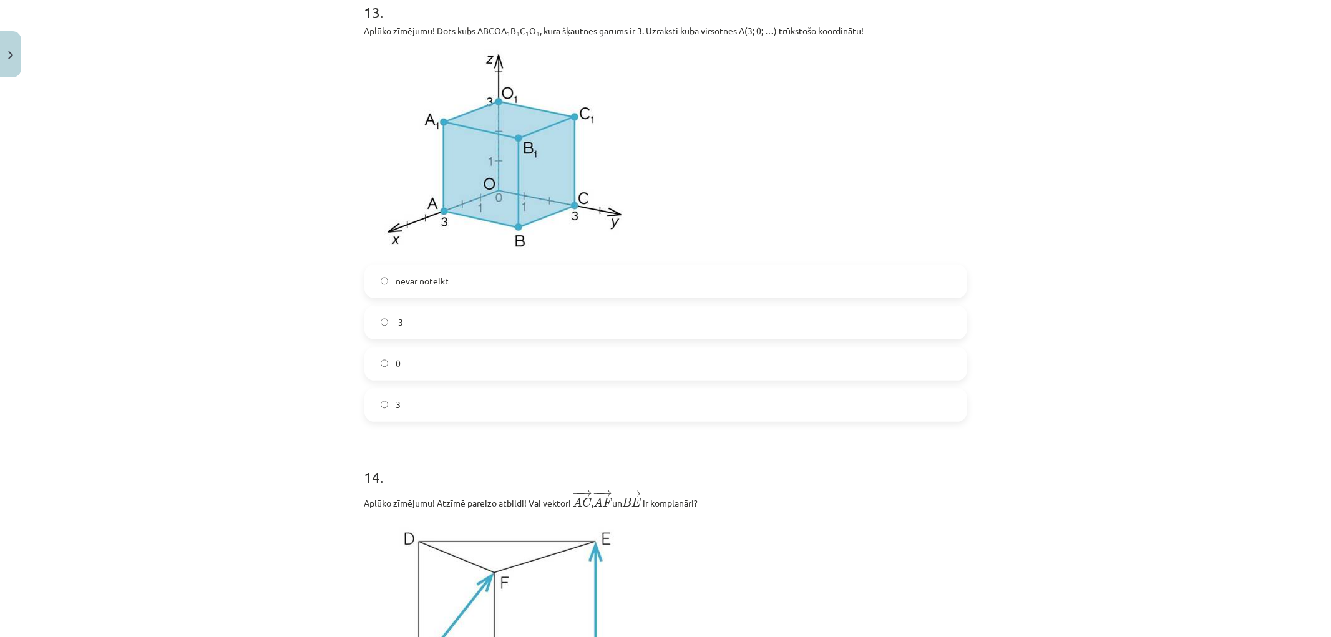
scroll to position [4192, 0]
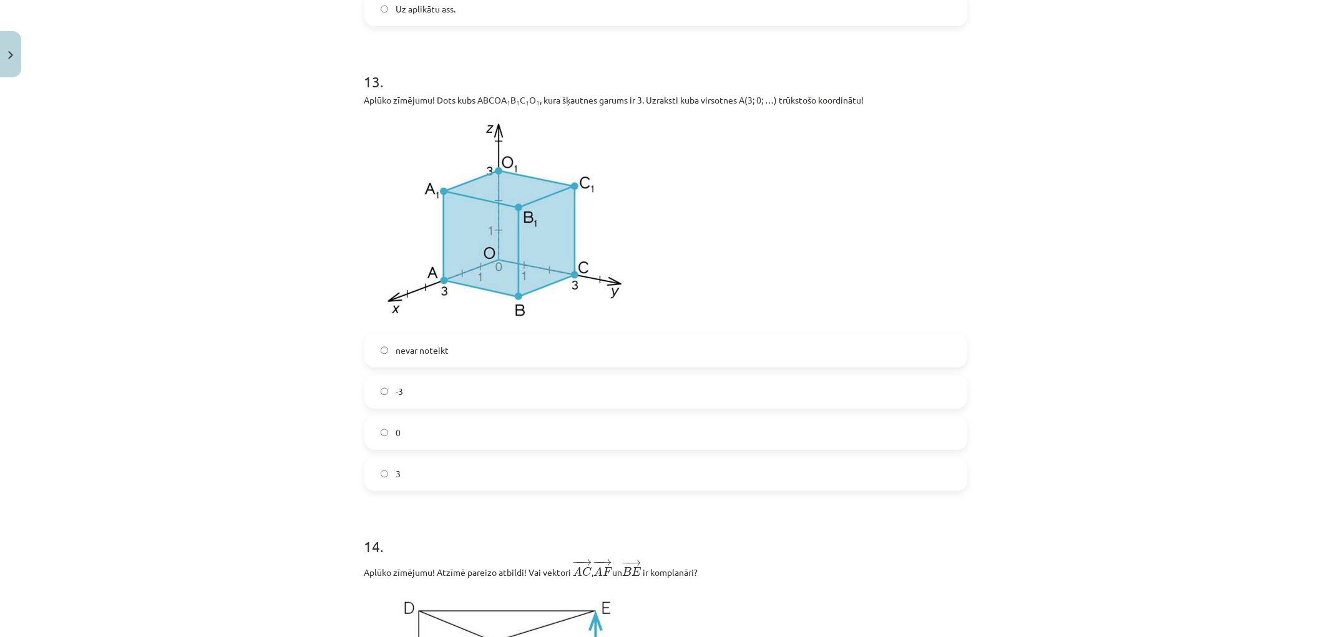
drag, startPoint x: 419, startPoint y: 365, endPoint x: 408, endPoint y: 363, distance: 11.5
click at [416, 364] on label "nevar noteikt" at bounding box center [666, 350] width 600 height 31
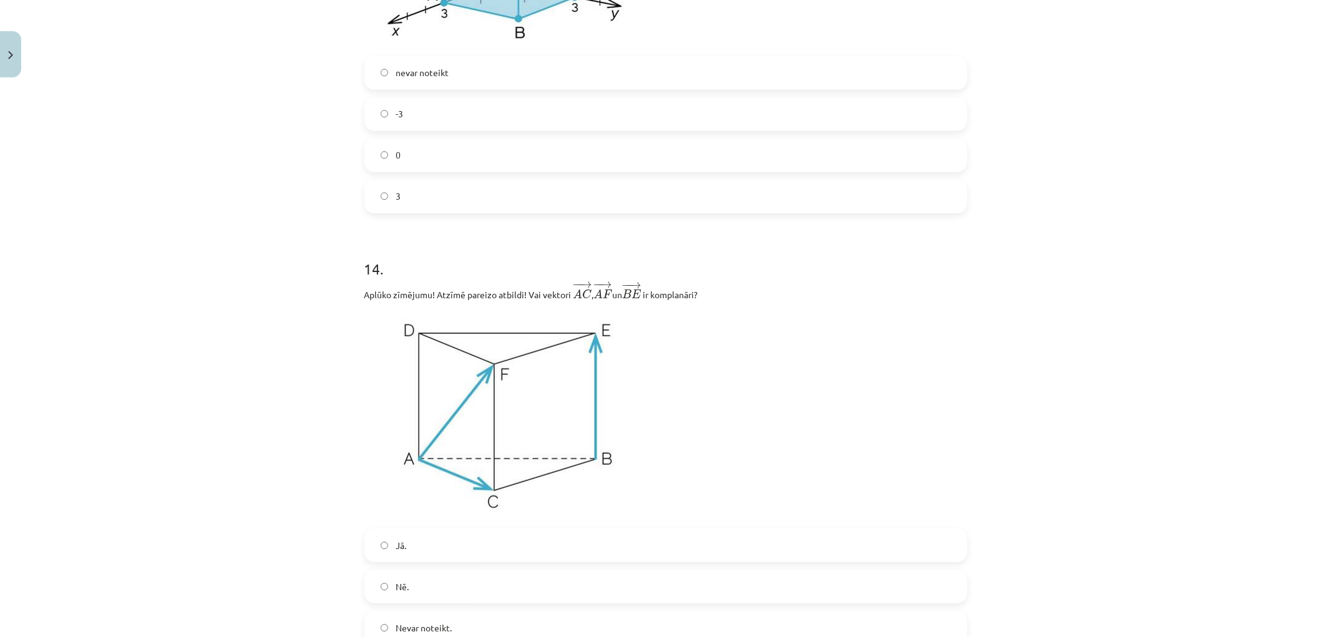
click at [388, 72] on label "nevar noteikt" at bounding box center [666, 72] width 600 height 31
click at [315, 173] on div "Mācību tēma: Matemātikas i - 10. klases 1. ieskaites mācību materiāls (a,b) #9 …" at bounding box center [665, 318] width 1331 height 637
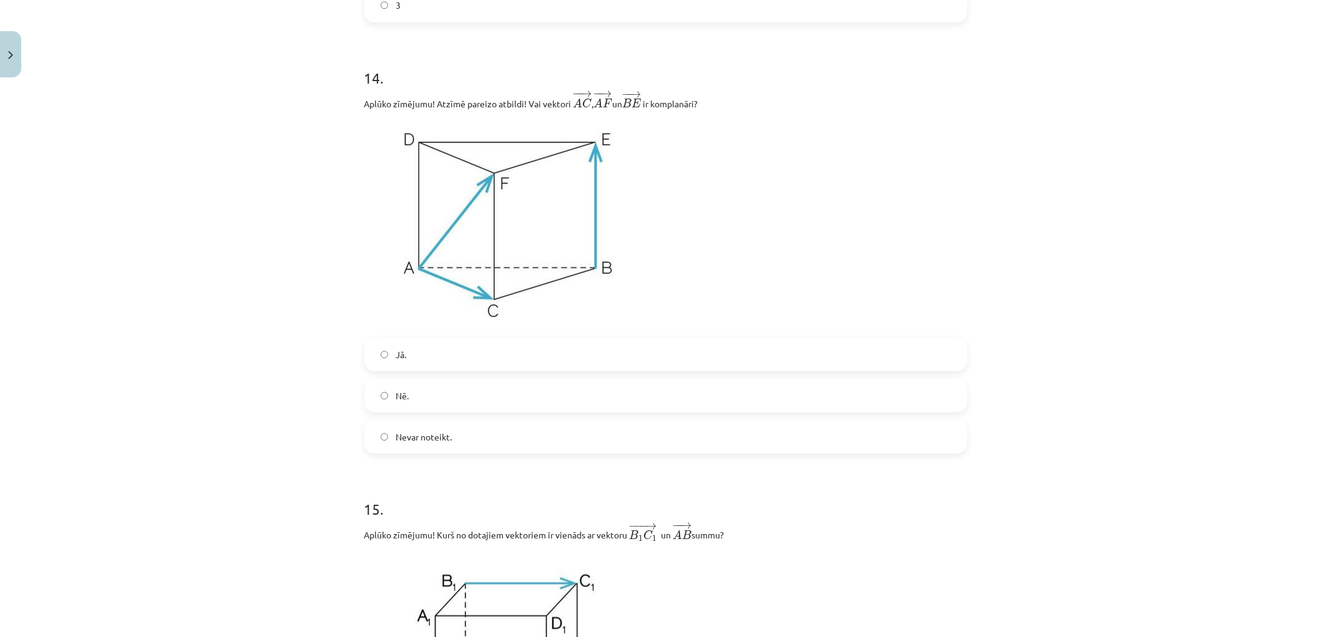
scroll to position [4677, 0]
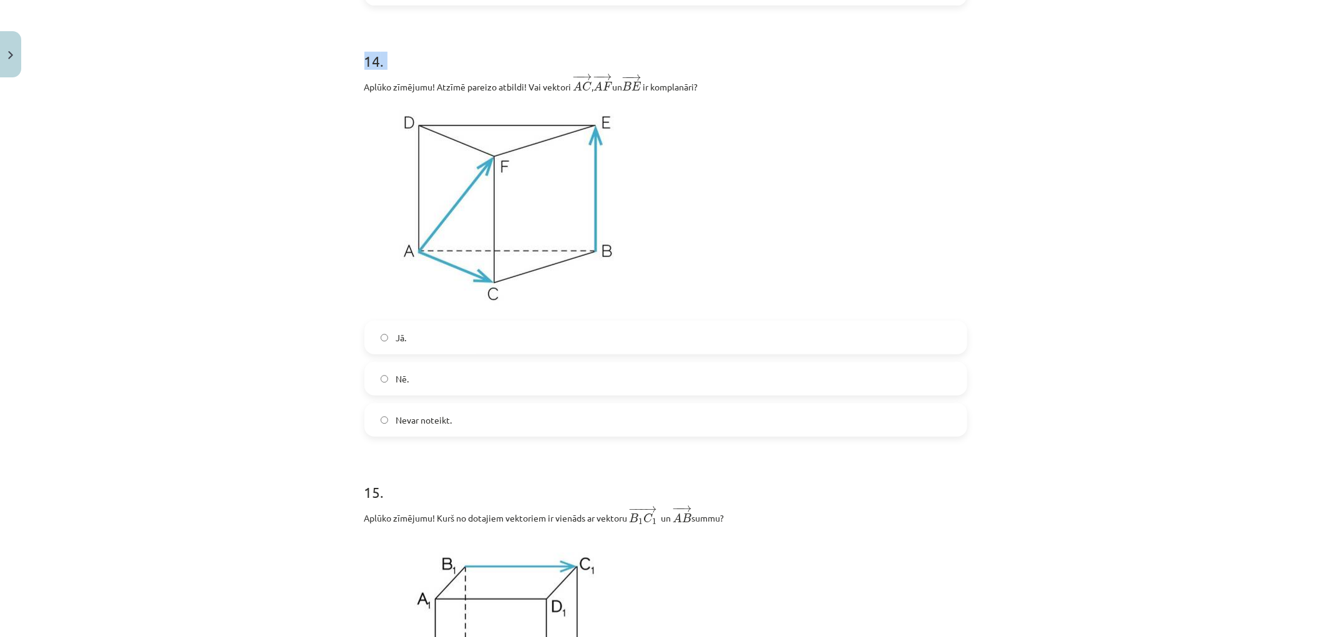
drag, startPoint x: 358, startPoint y: 61, endPoint x: 313, endPoint y: 82, distance: 49.1
click at [313, 82] on div "Mācību tēma: Matemātikas i - 10. klases 1. ieskaites mācību materiāls (a,b) #9 …" at bounding box center [665, 318] width 1331 height 637
click at [264, 202] on div "Mācību tēma: Matemātikas i - 10. klases 1. ieskaites mācību materiāls (a,b) #9 …" at bounding box center [665, 318] width 1331 height 637
drag, startPoint x: 388, startPoint y: 391, endPoint x: 335, endPoint y: 353, distance: 65.8
click at [384, 387] on label "Nē." at bounding box center [666, 378] width 600 height 31
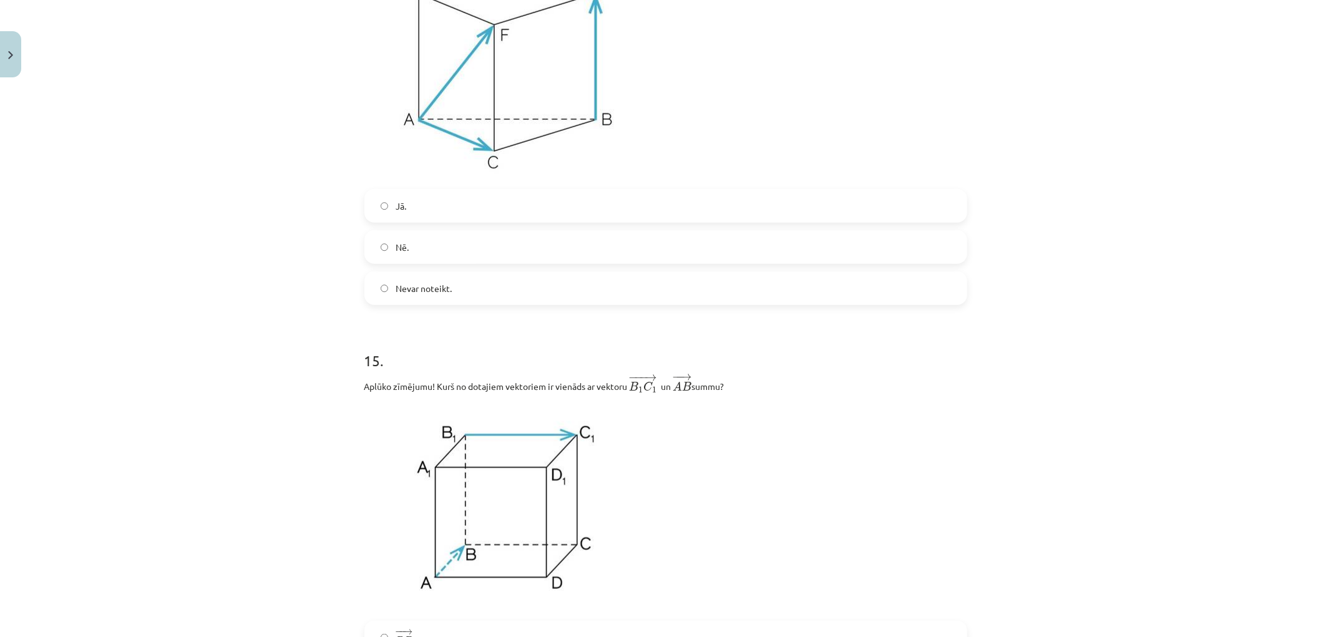
scroll to position [4955, 0]
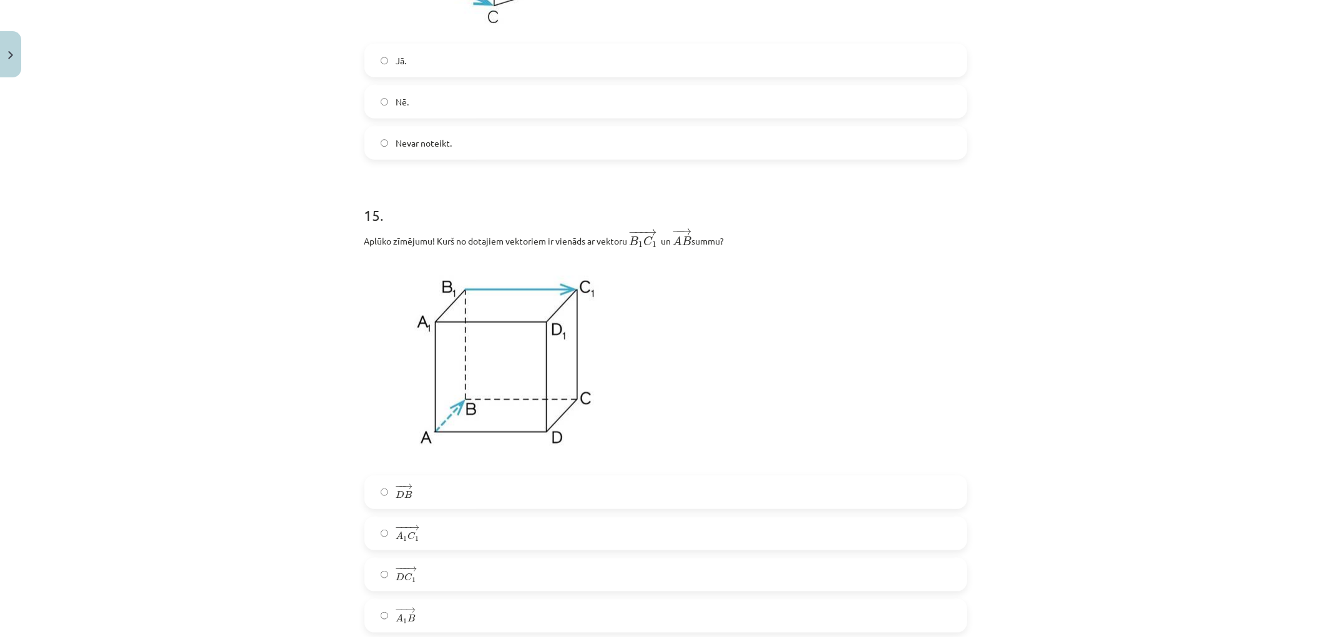
click at [396, 109] on span "Nē." at bounding box center [402, 101] width 13 height 13
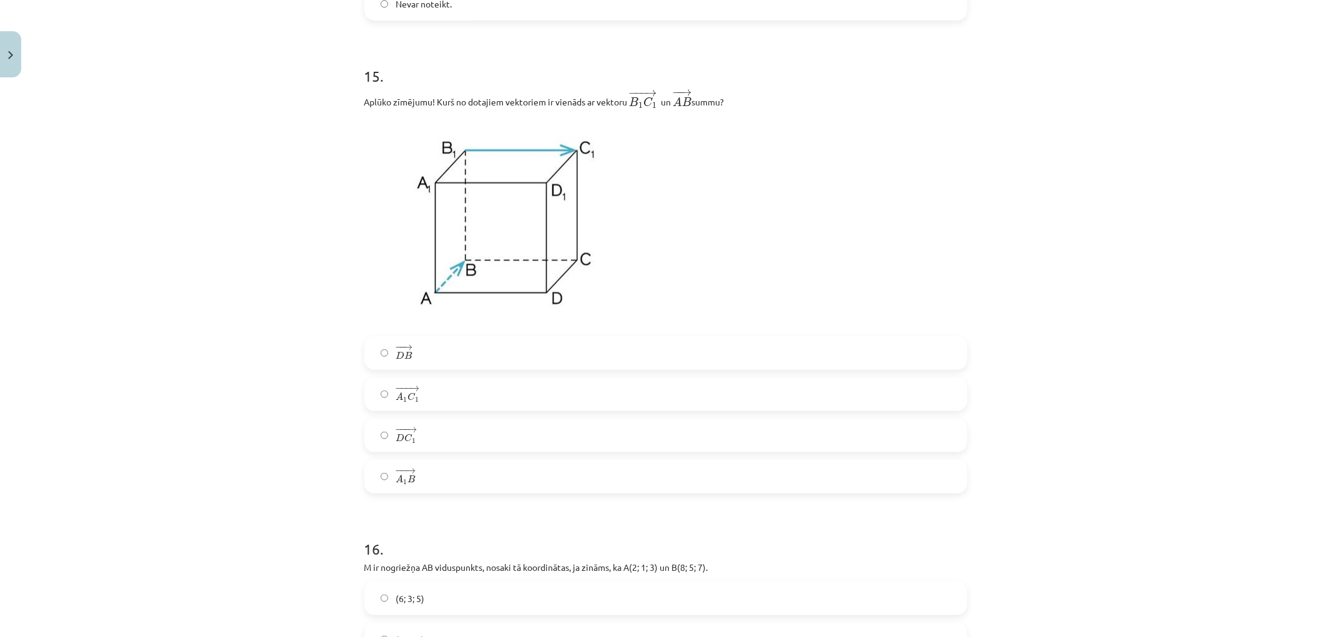
scroll to position [5163, 0]
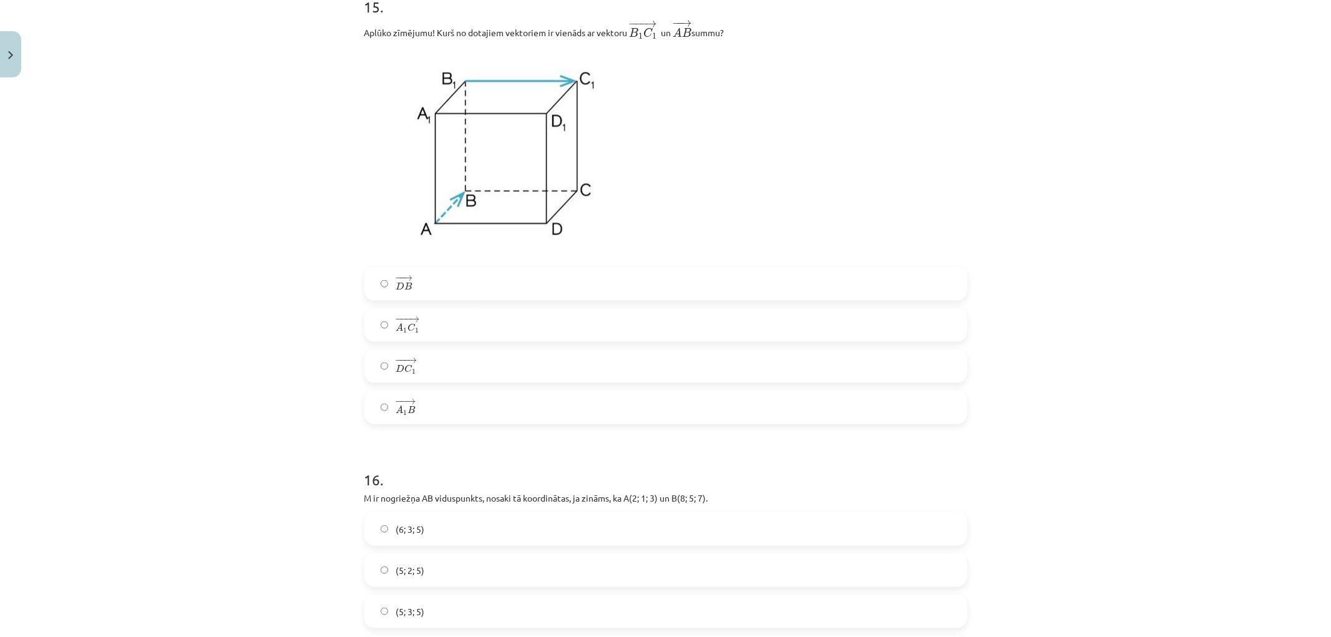
click at [385, 340] on label "− −− → A 1 C 1 A 1 C 1 →" at bounding box center [666, 325] width 600 height 31
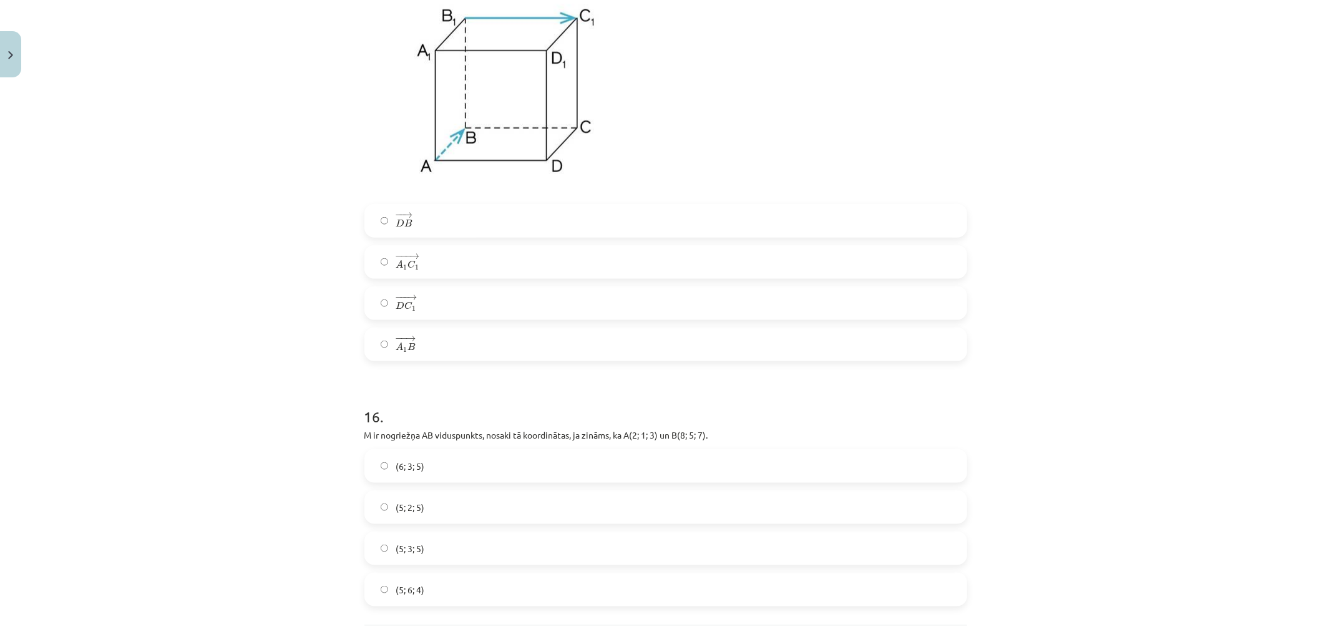
scroll to position [5346, 0]
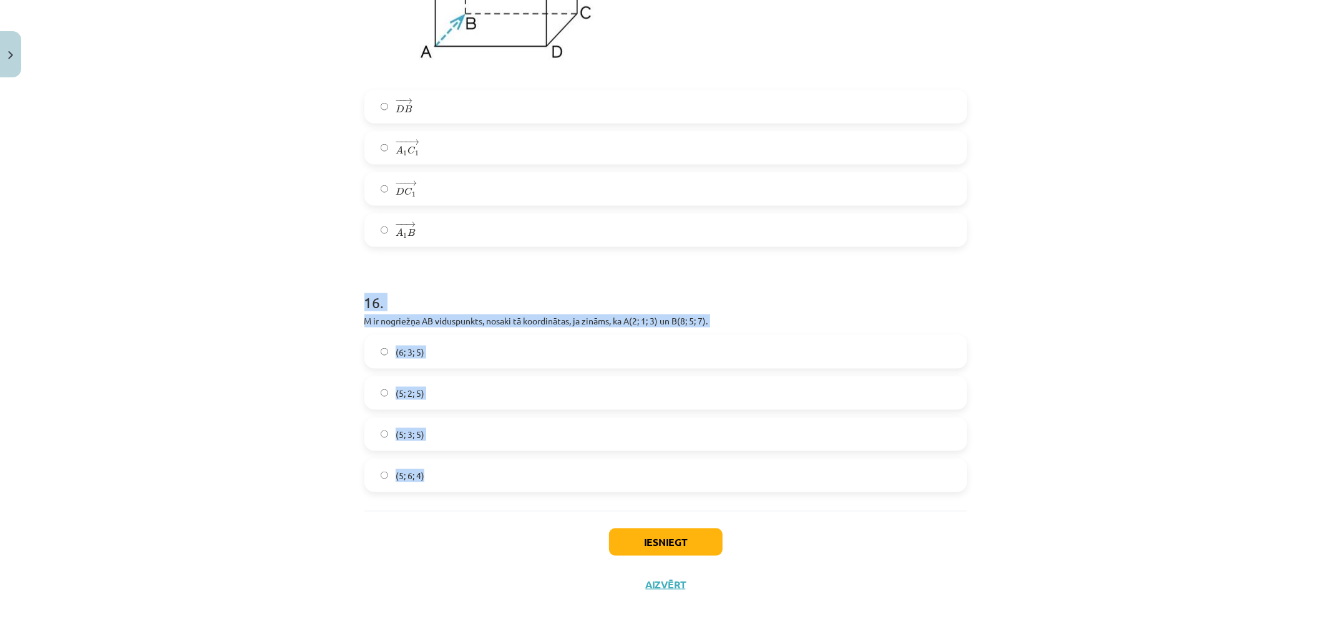
drag, startPoint x: 360, startPoint y: 295, endPoint x: 454, endPoint y: 471, distance: 200.2
click at [454, 471] on div "16 . M ir nogriežņa AB viduspunkts, nosaki tā koordinātas, ja zināms, ka A(2; 1…" at bounding box center [666, 382] width 603 height 220
drag, startPoint x: 280, startPoint y: 453, endPoint x: 421, endPoint y: 444, distance: 141.3
click at [282, 453] on div "Mācību tēma: Matemātikas i - 10. klases 1. ieskaites mācību materiāls (a,b) #9 …" at bounding box center [665, 318] width 1331 height 637
click at [410, 432] on span "(5; 3; 5)" at bounding box center [410, 434] width 29 height 13
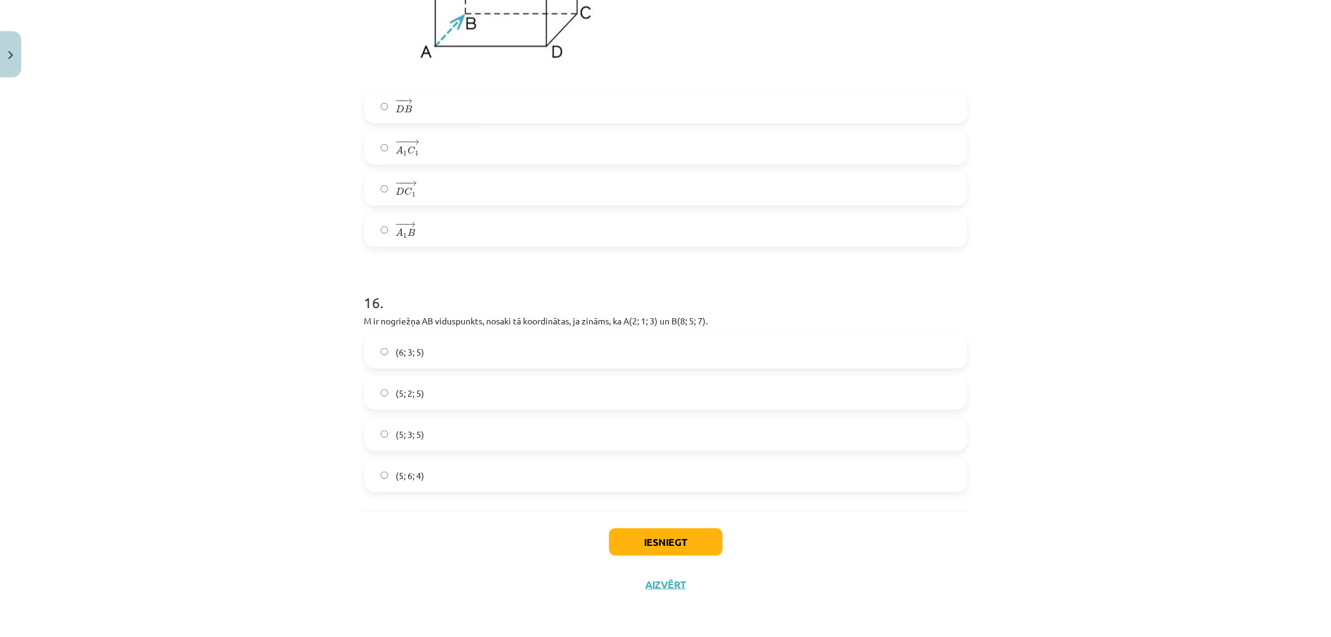
click at [673, 556] on div "Iesniegt Aizvērt" at bounding box center [666, 554] width 603 height 87
click at [668, 543] on button "Iesniegt" at bounding box center [666, 542] width 114 height 27
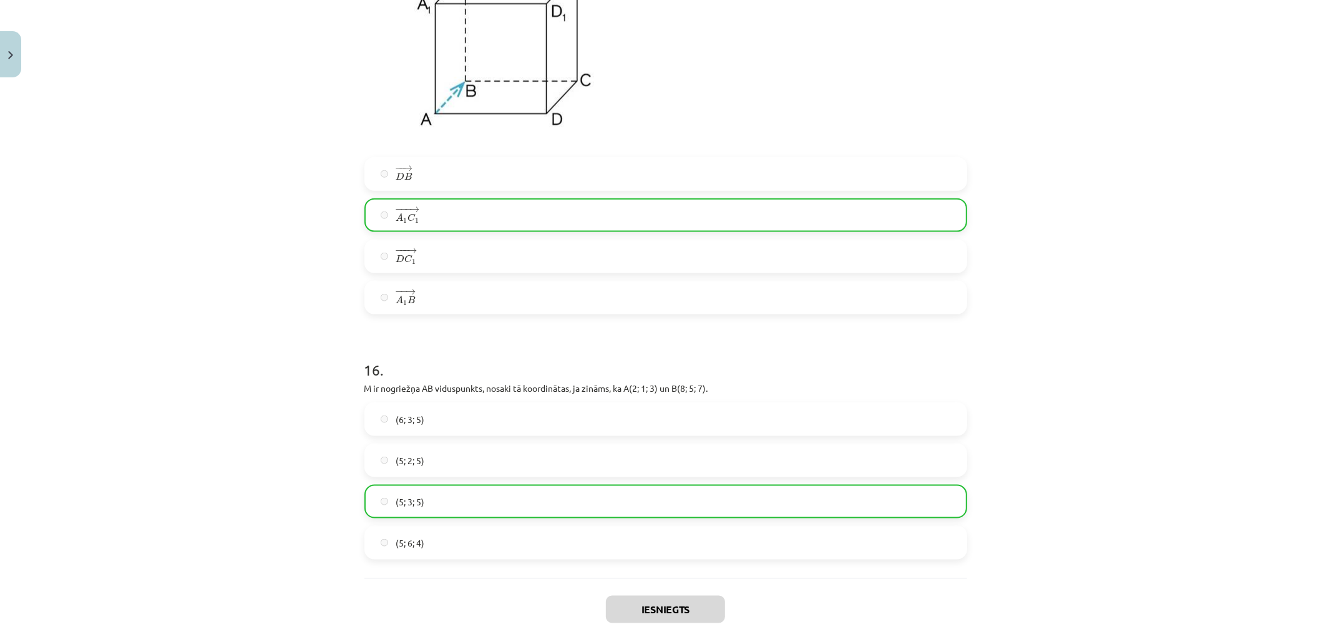
scroll to position [5386, 0]
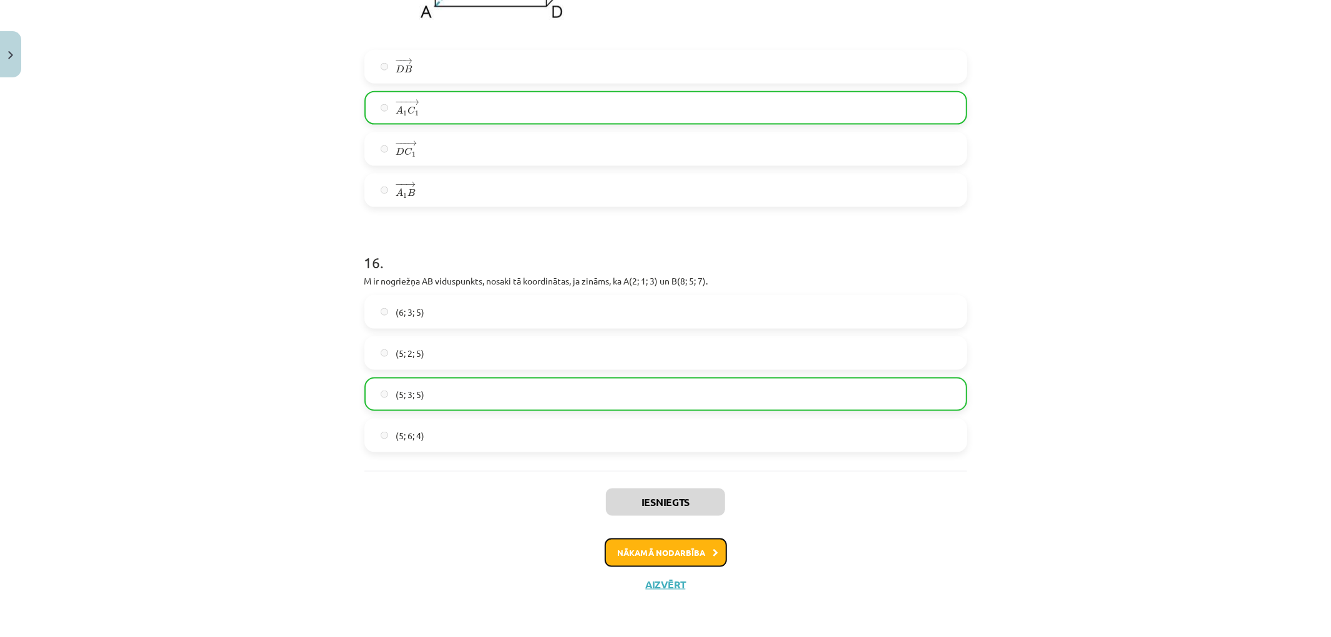
click at [672, 554] on button "Nākamā nodarbība" at bounding box center [666, 553] width 122 height 29
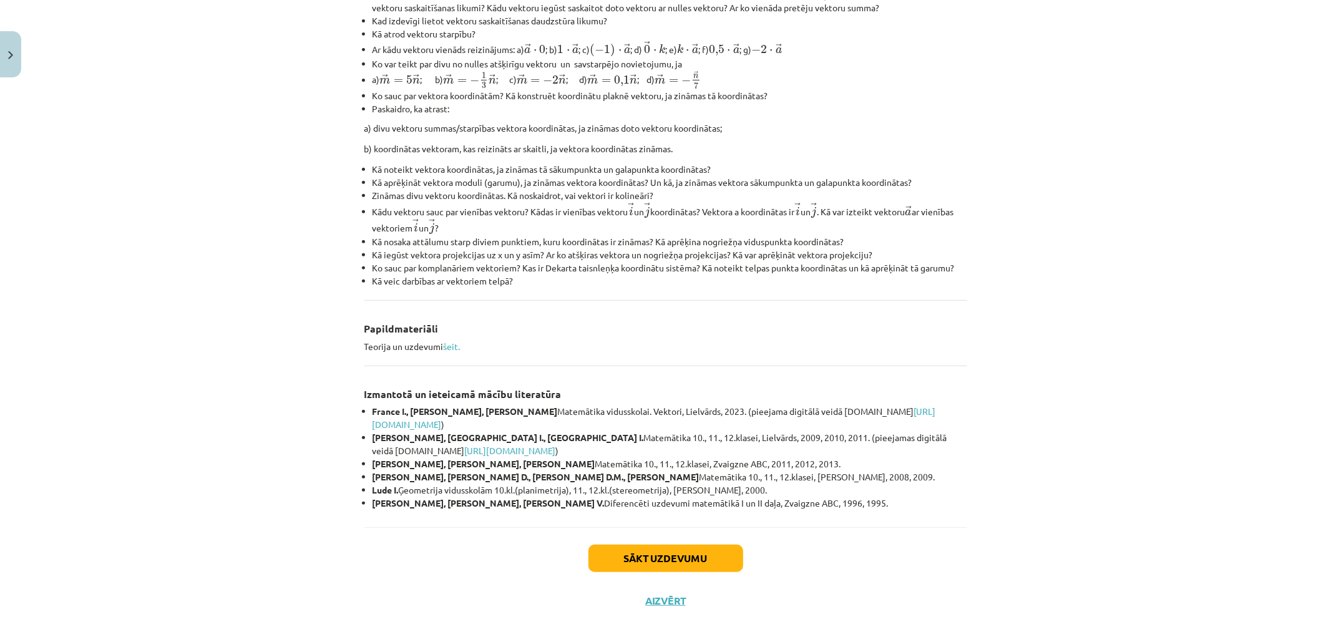
scroll to position [356, 0]
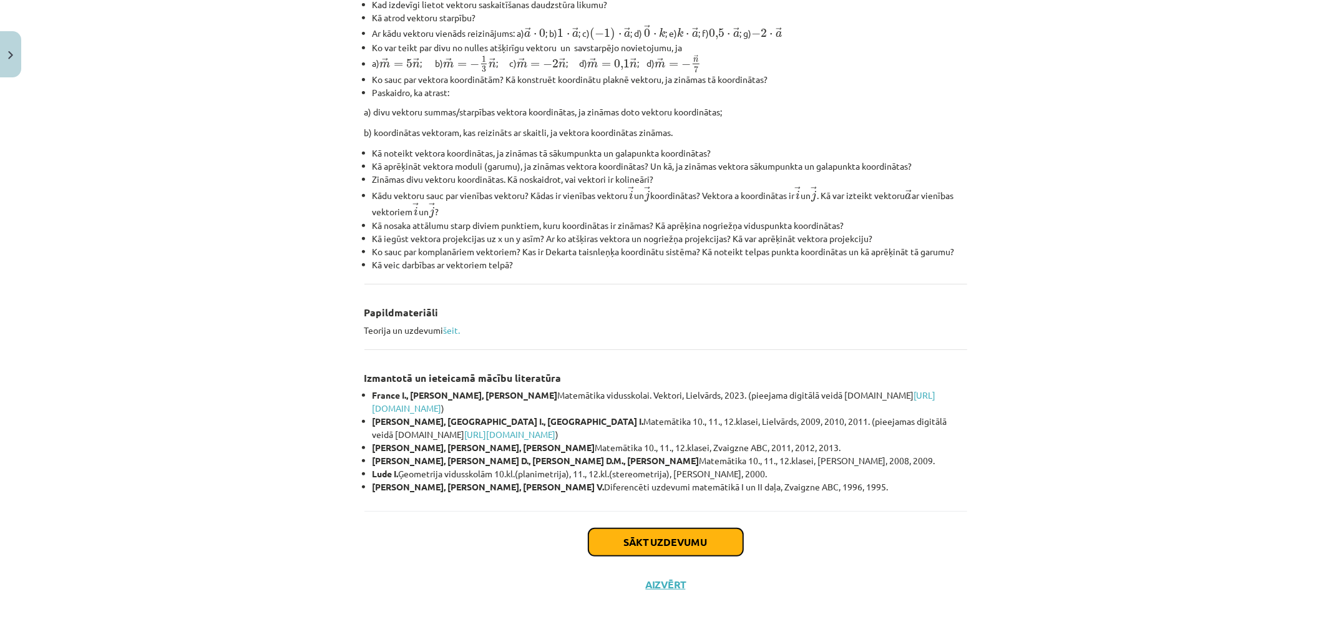
click at [652, 547] on button "Sākt uzdevumu" at bounding box center [666, 542] width 155 height 27
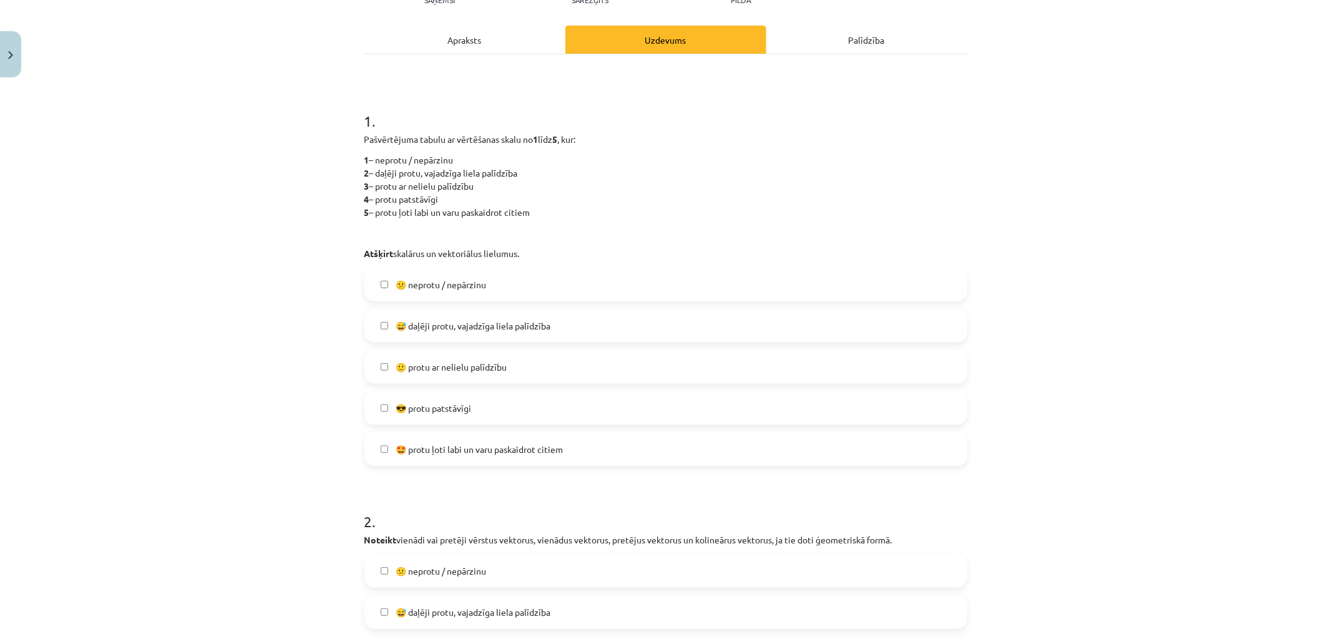
scroll to position [170, 0]
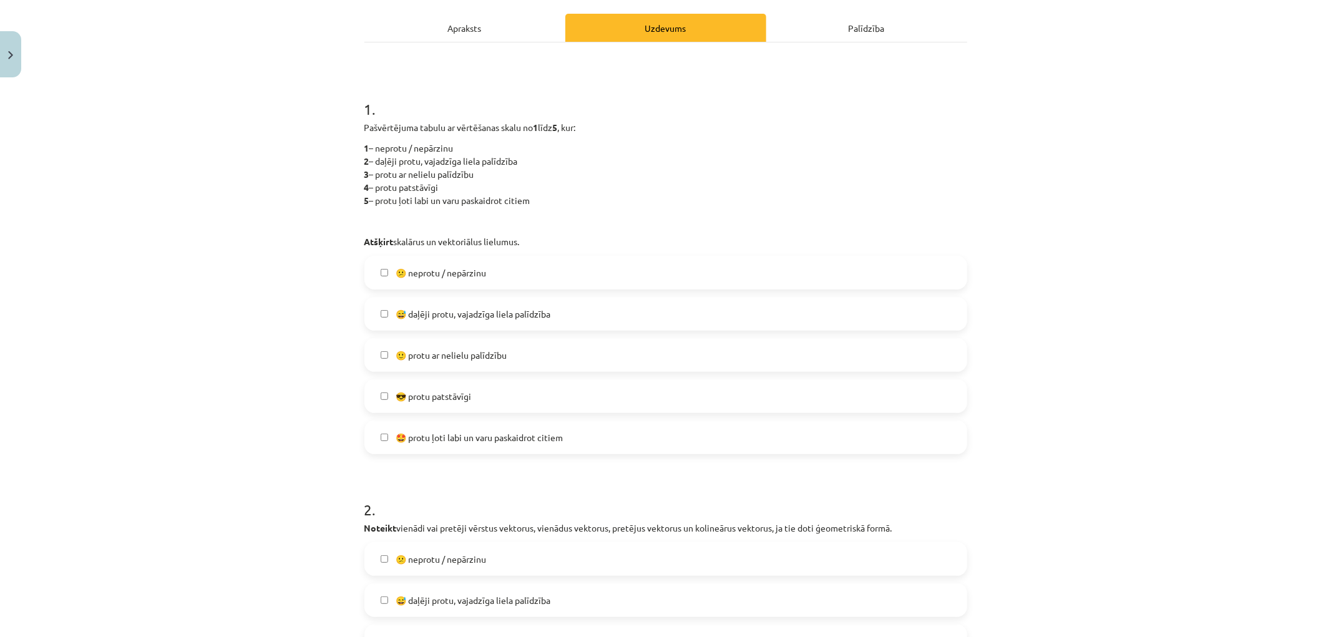
click at [428, 276] on span "😕 neprotu / nepārzinu" at bounding box center [441, 273] width 91 height 13
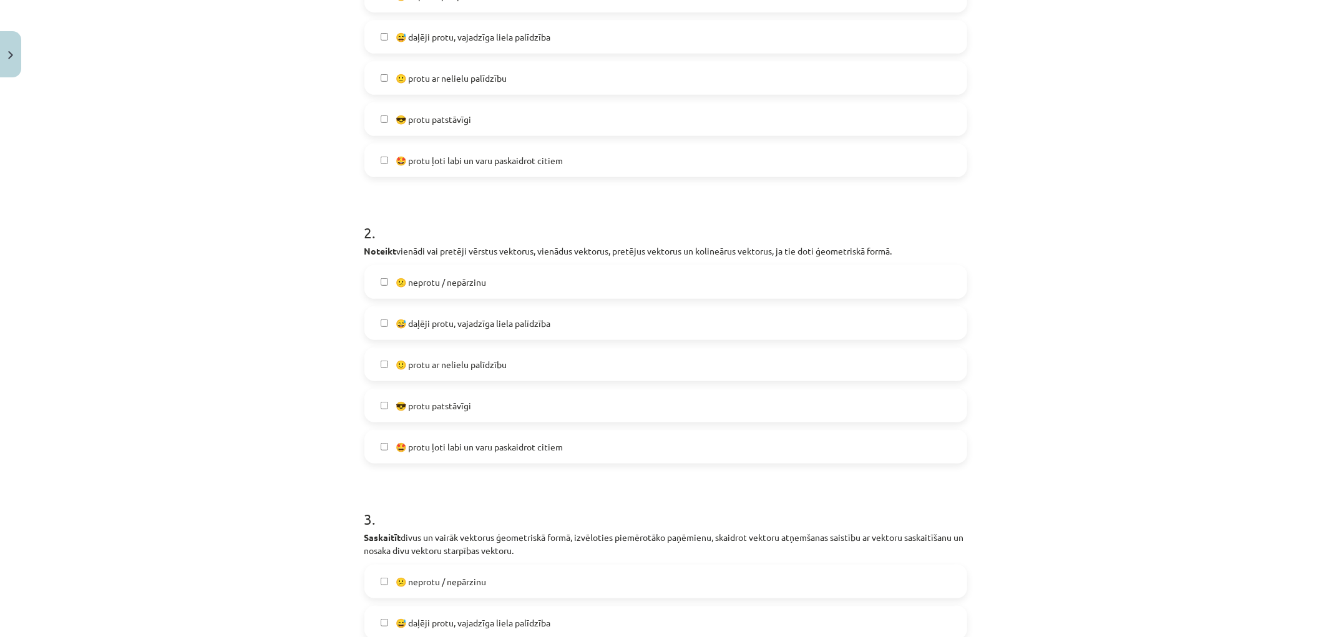
click at [466, 273] on label "😕 neprotu / nepārzinu" at bounding box center [666, 282] width 600 height 31
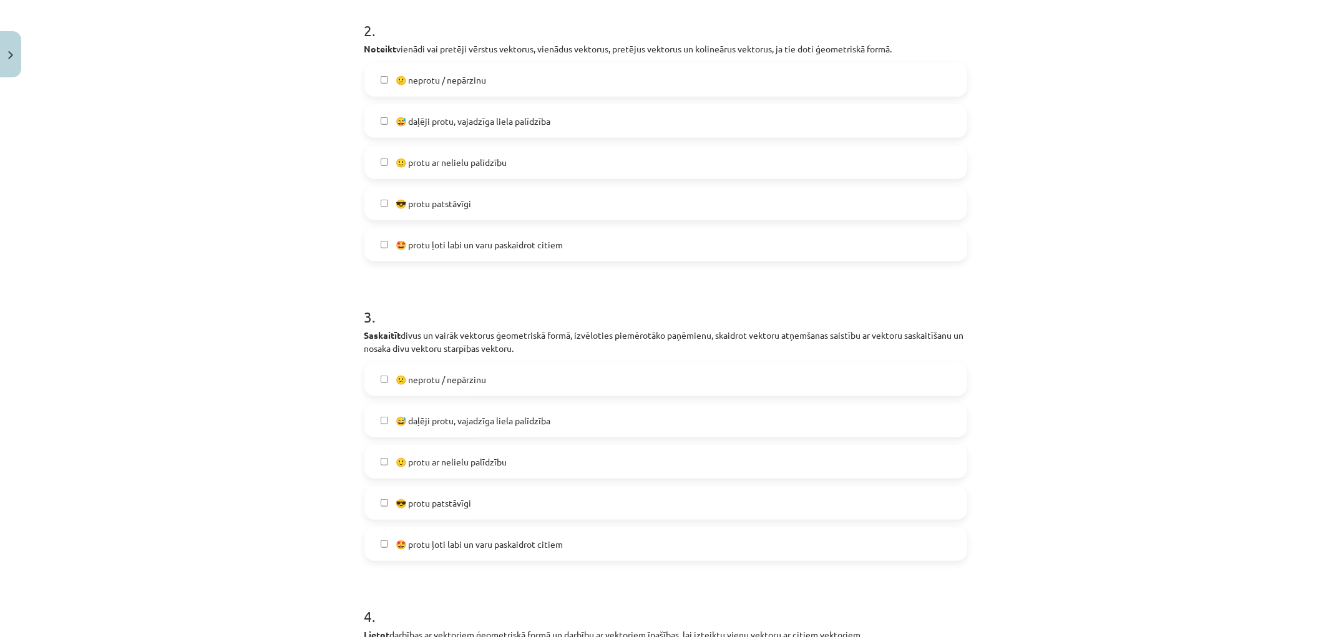
scroll to position [655, 0]
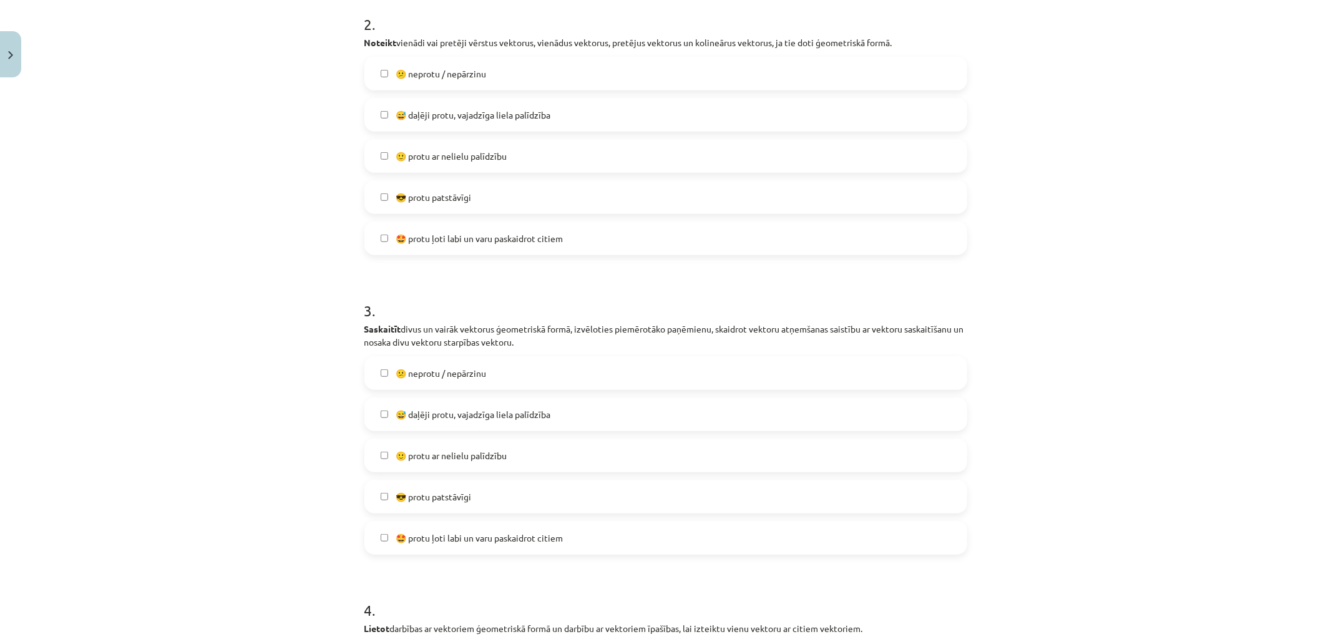
click at [419, 354] on div "3 . Saskaitīt divus un vairāk vektorus ģeometriskā formā, izvēloties piemērotāk…" at bounding box center [666, 417] width 603 height 275
click at [422, 363] on label "😕 neprotu / nepārzinu" at bounding box center [666, 373] width 600 height 31
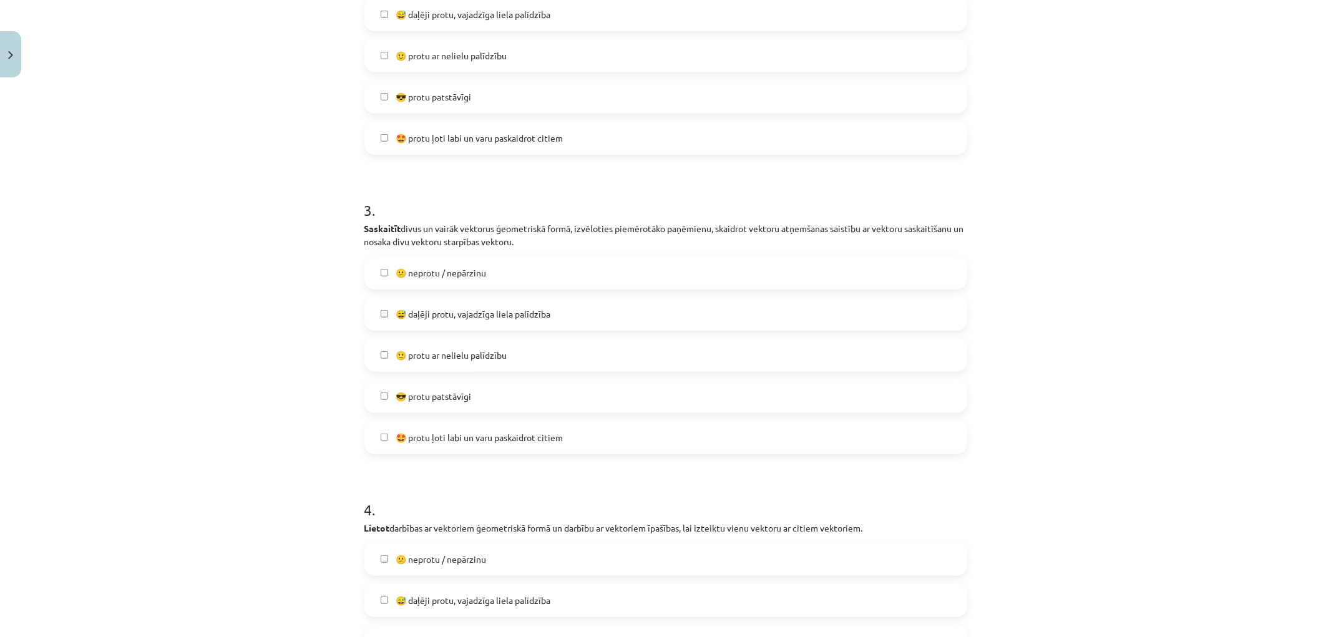
scroll to position [1002, 0]
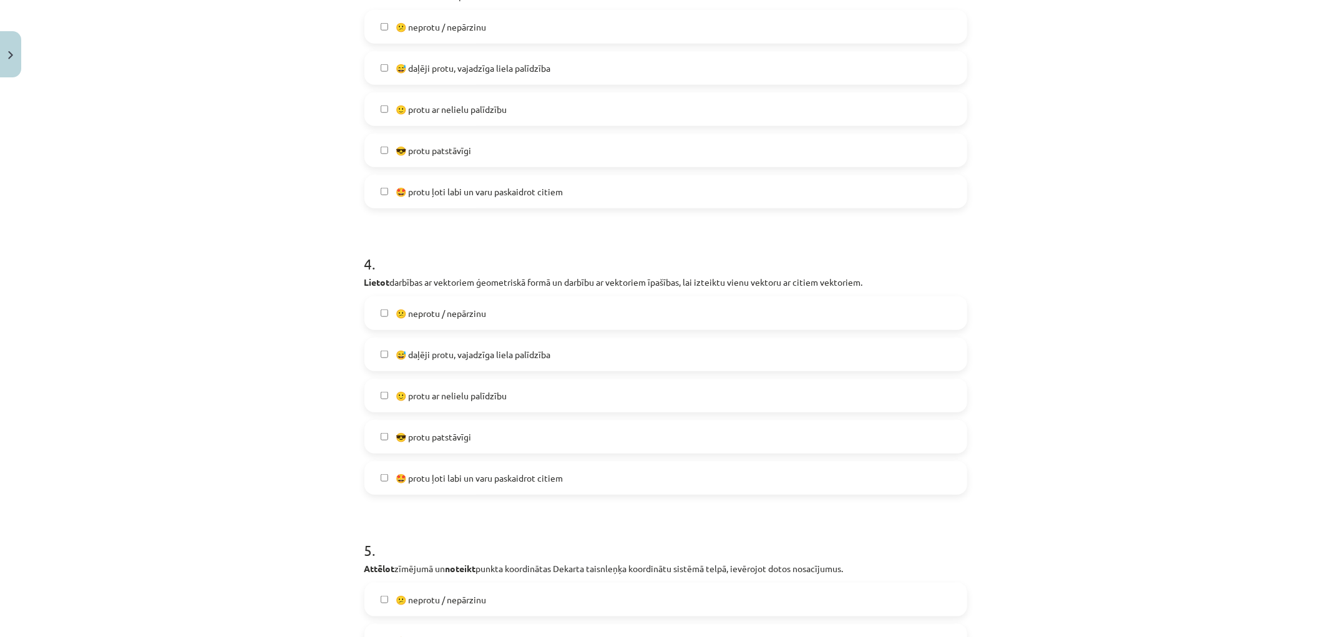
click at [429, 317] on span "😕 neprotu / nepārzinu" at bounding box center [441, 313] width 91 height 13
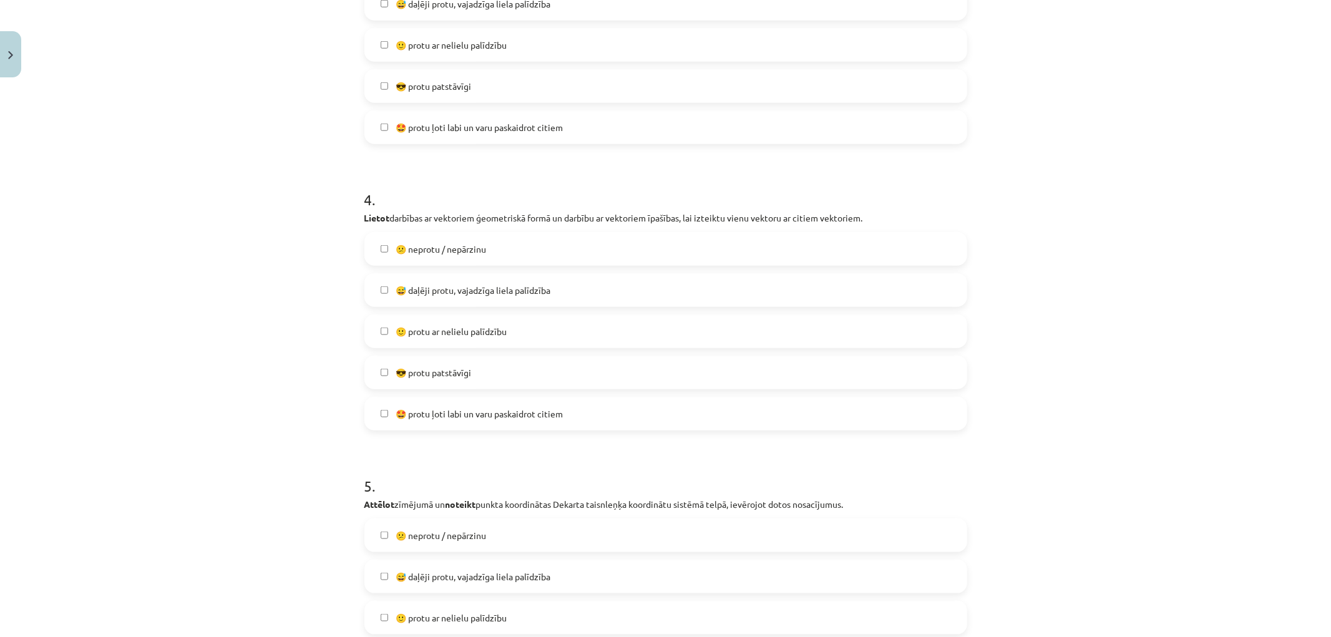
scroll to position [1349, 0]
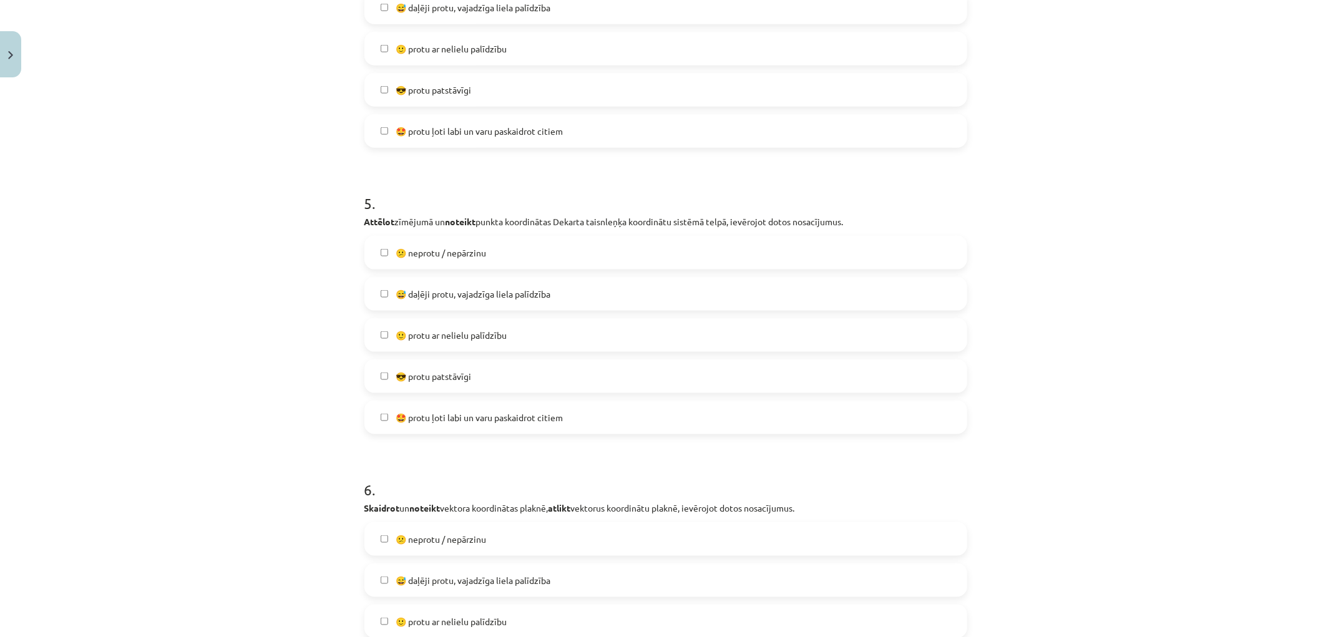
click at [413, 254] on span "😕 neprotu / nepārzinu" at bounding box center [441, 253] width 91 height 13
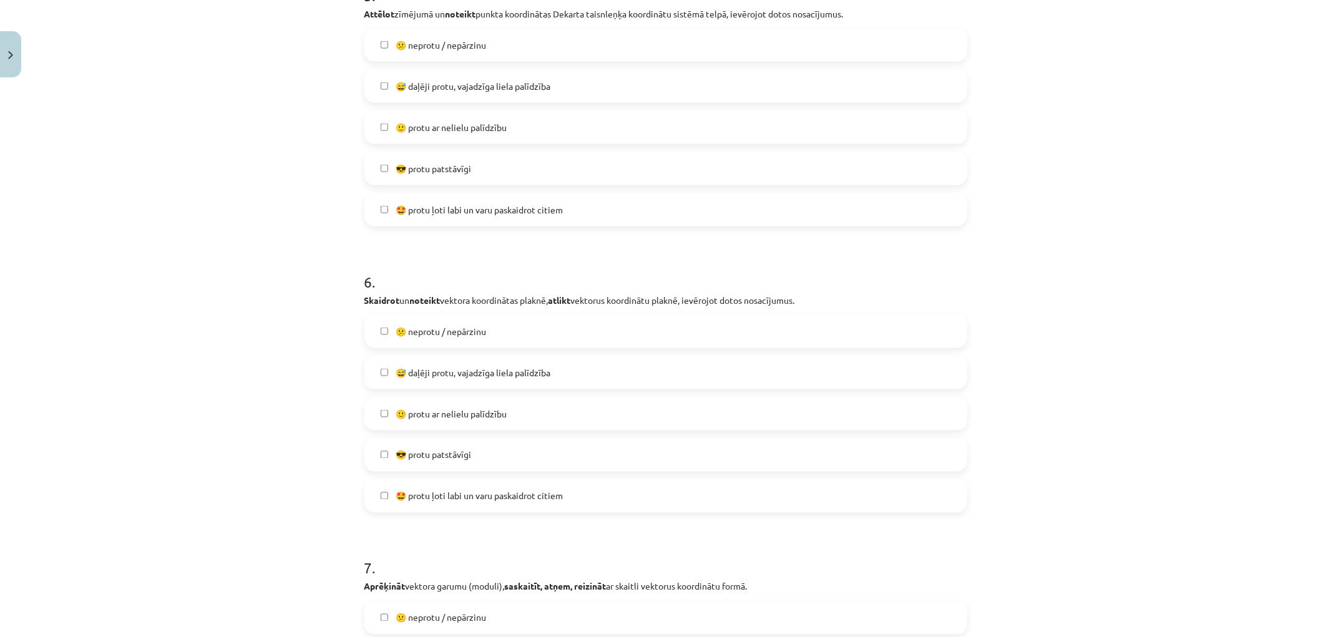
click at [403, 328] on span "😕 neprotu / nepārzinu" at bounding box center [441, 331] width 91 height 13
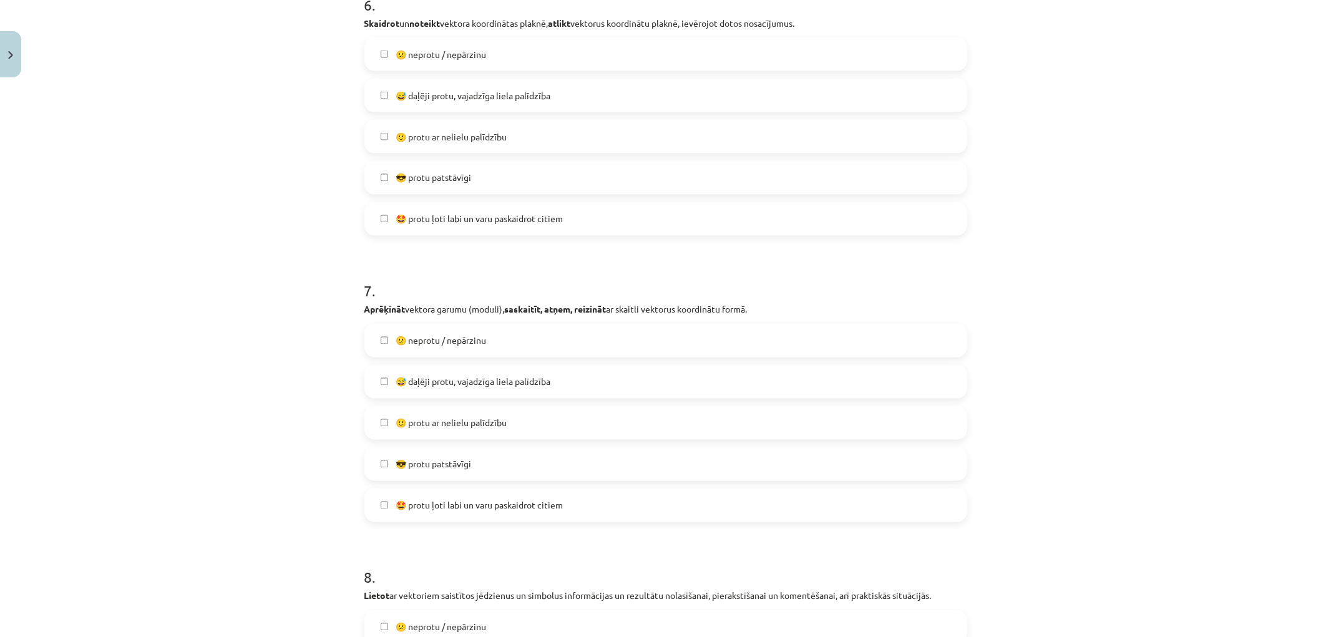
click at [400, 344] on span "😕 neprotu / nepārzinu" at bounding box center [441, 341] width 91 height 13
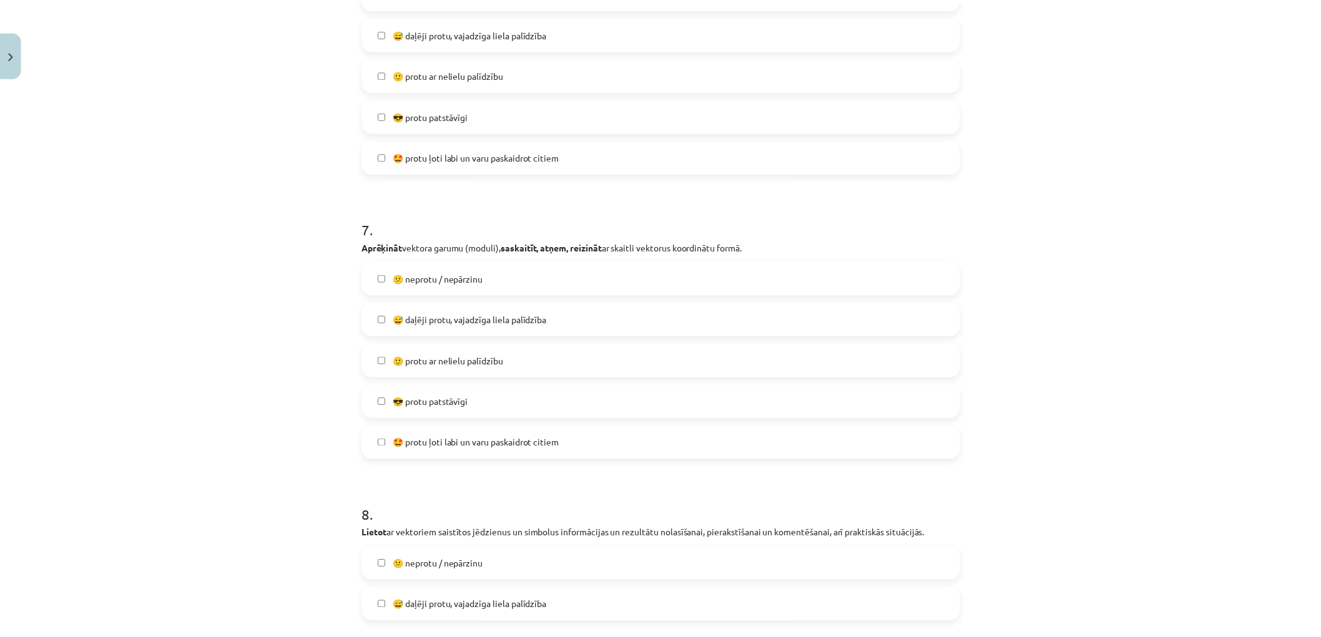
scroll to position [2150, 0]
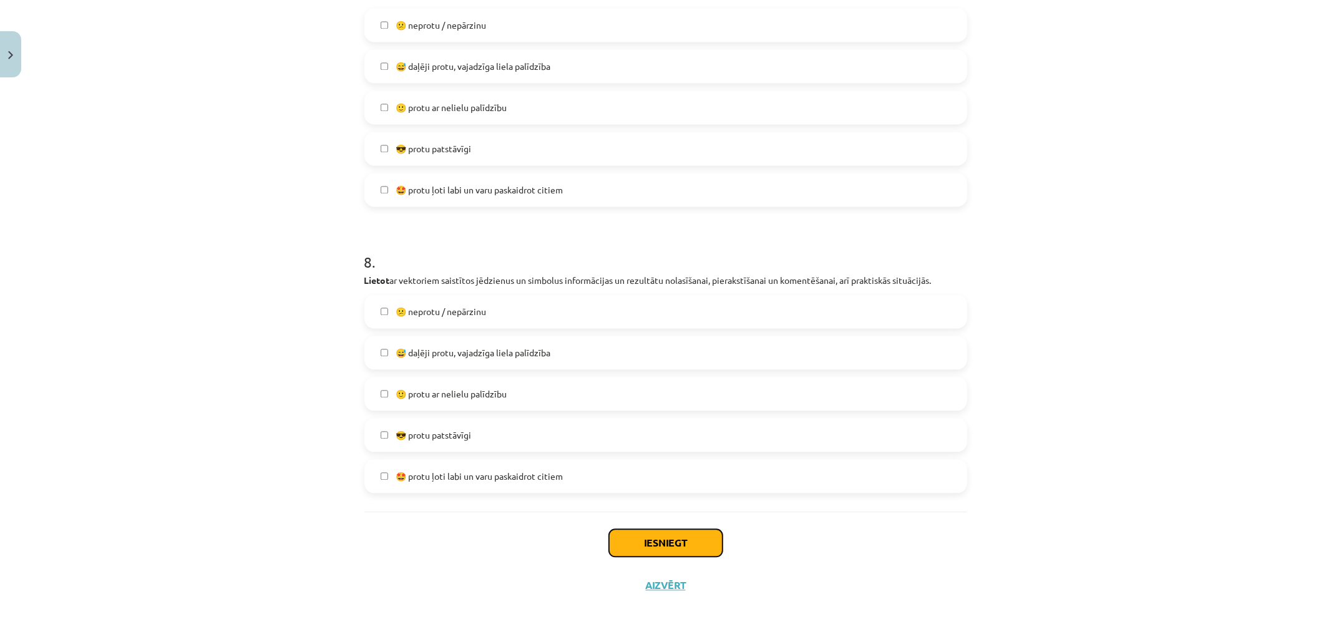
click at [695, 544] on button "Iesniegt" at bounding box center [666, 542] width 114 height 27
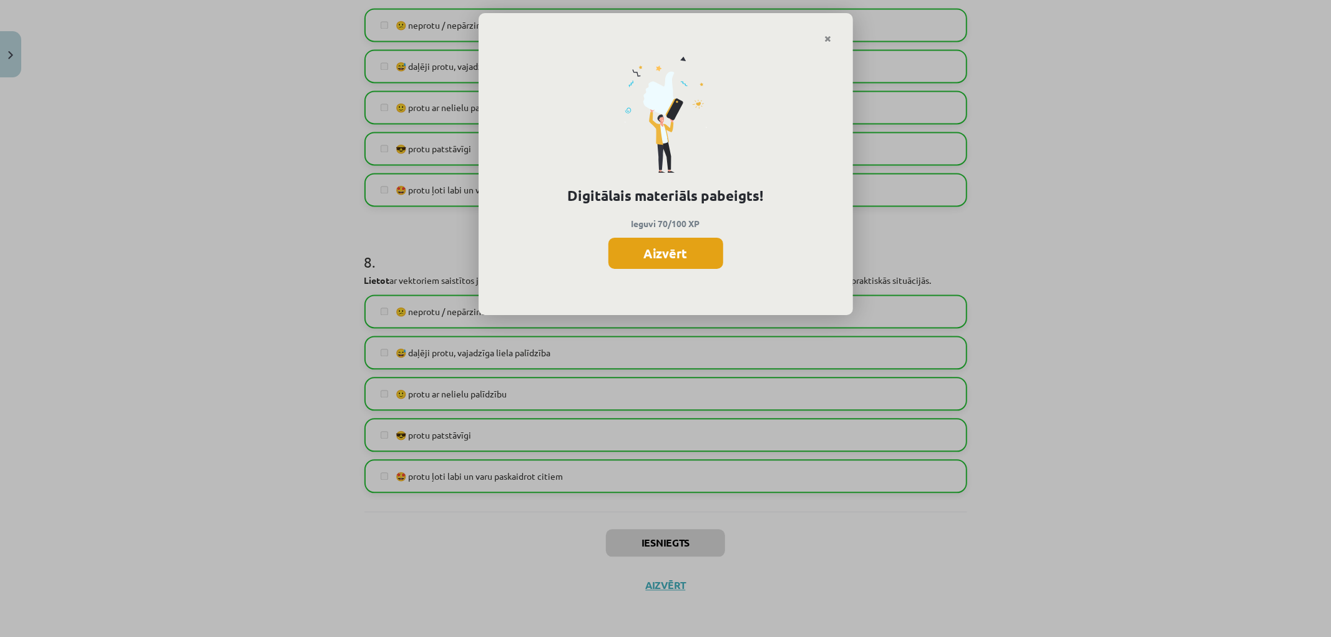
click at [680, 253] on button "Aizvērt" at bounding box center [666, 253] width 115 height 31
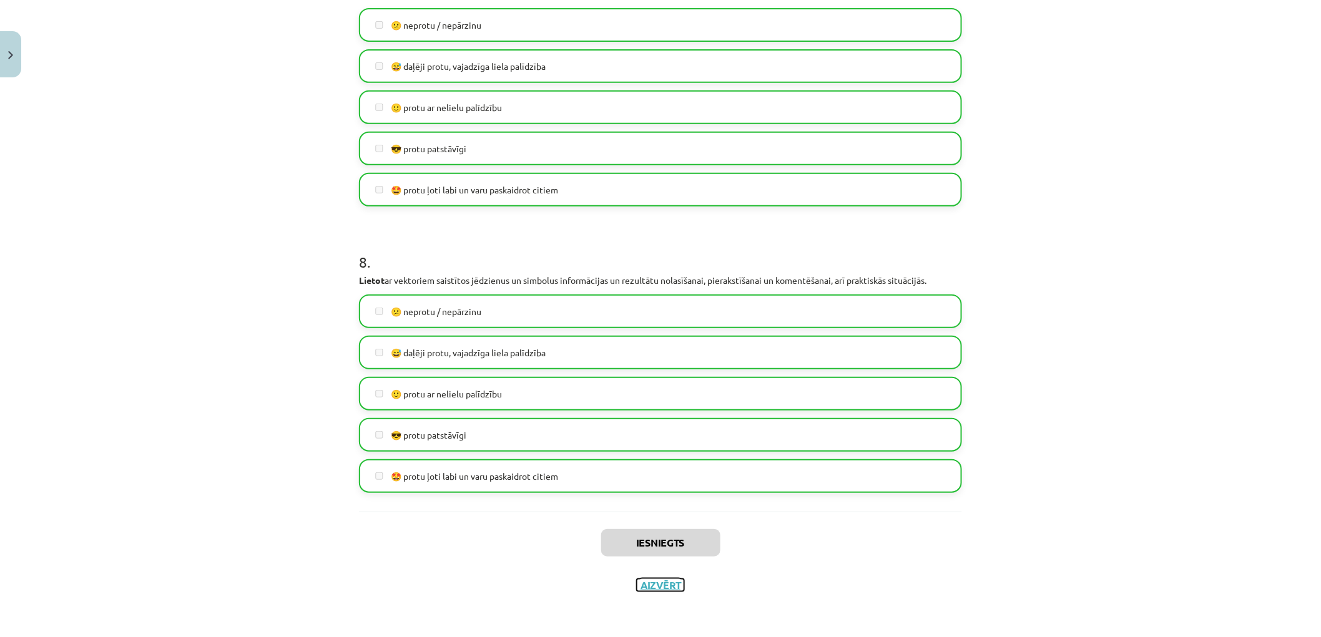
click at [657, 584] on button "Aizvērt" at bounding box center [660, 585] width 47 height 12
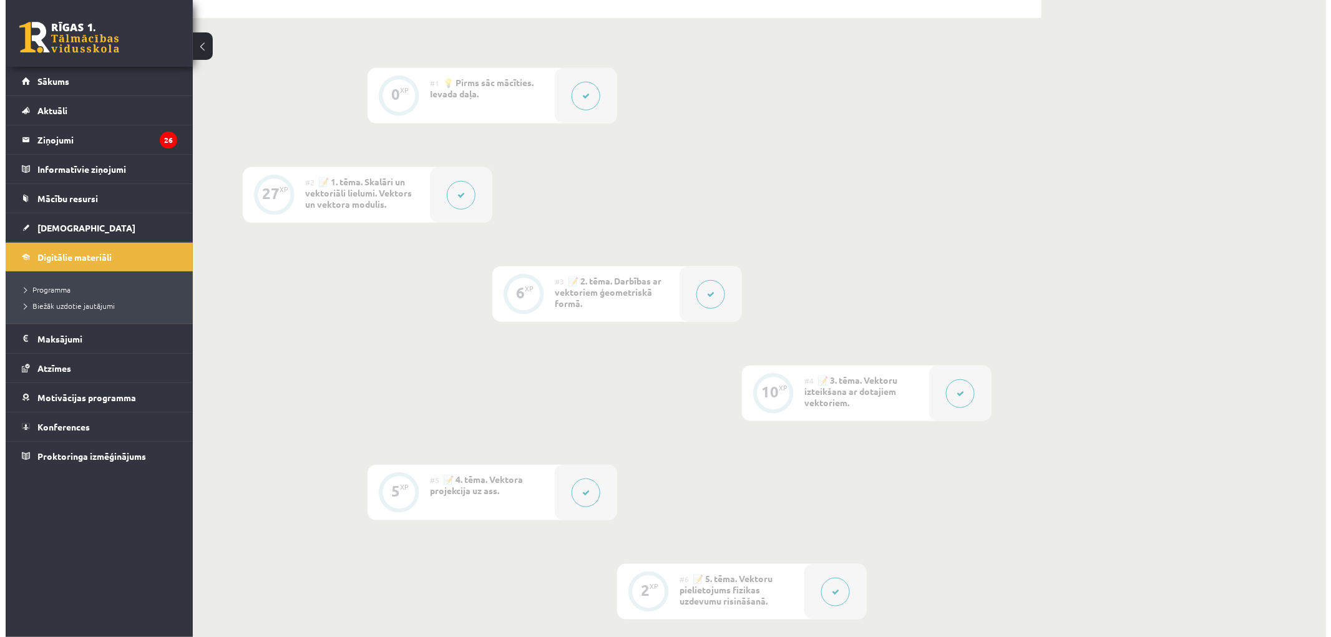
scroll to position [0, 0]
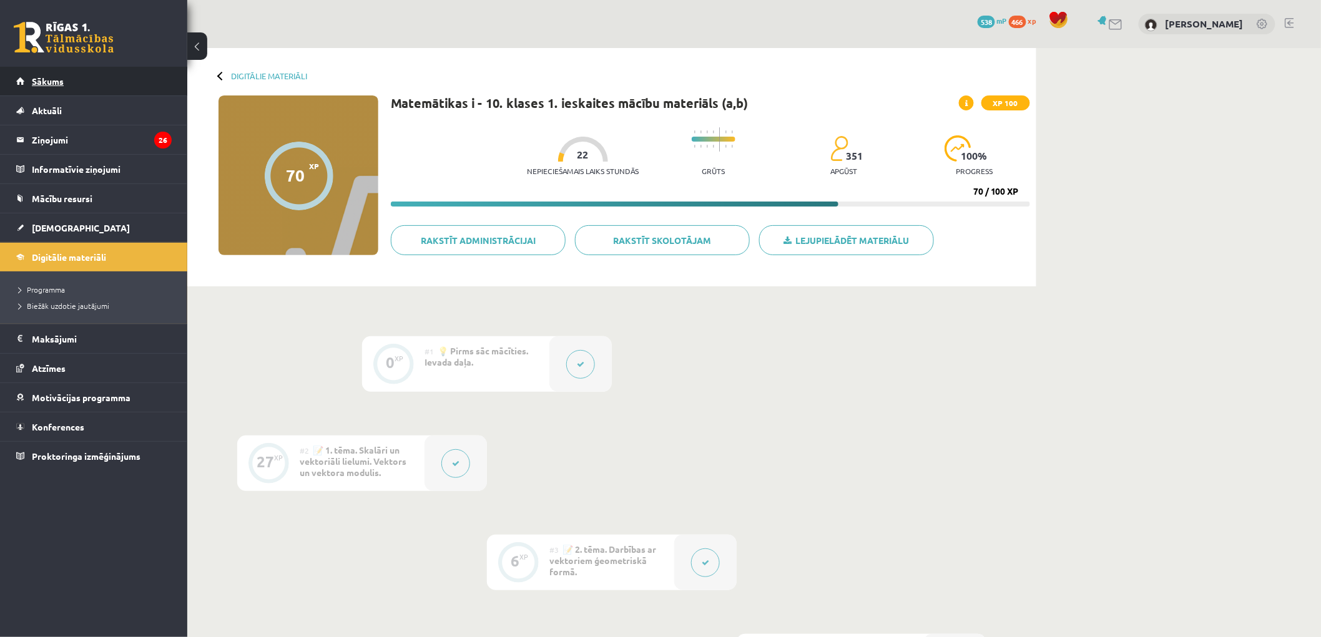
click at [91, 79] on link "Sākums" at bounding box center [93, 81] width 155 height 29
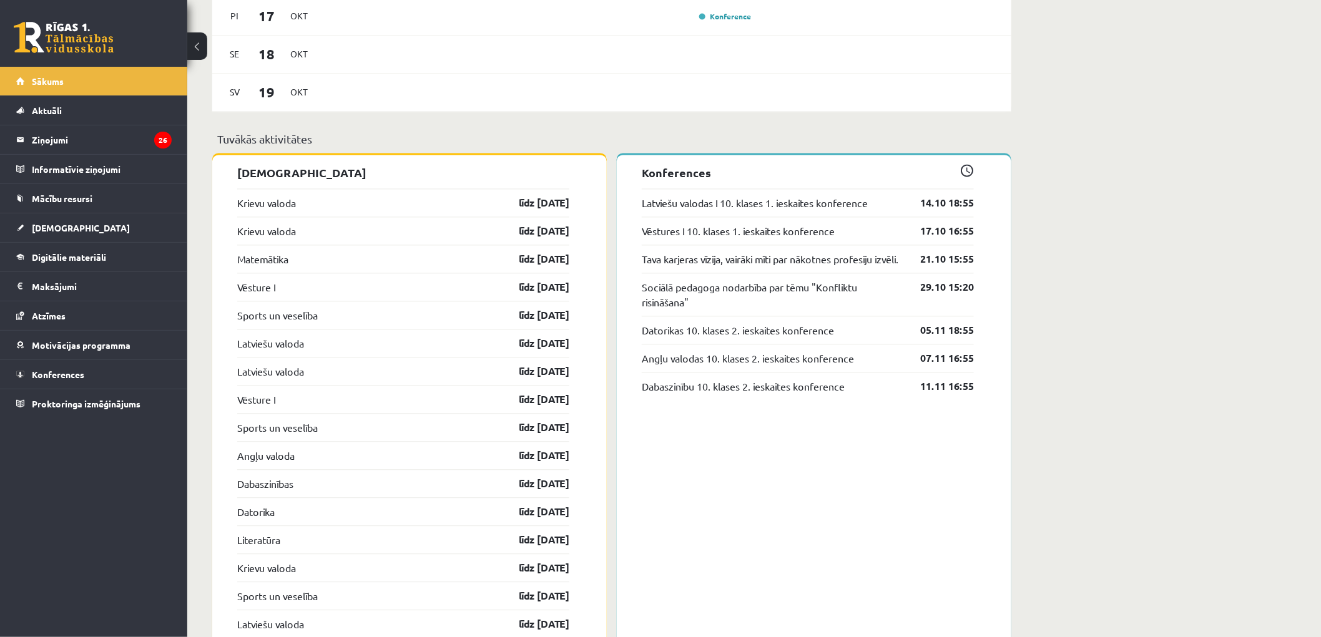
scroll to position [971, 0]
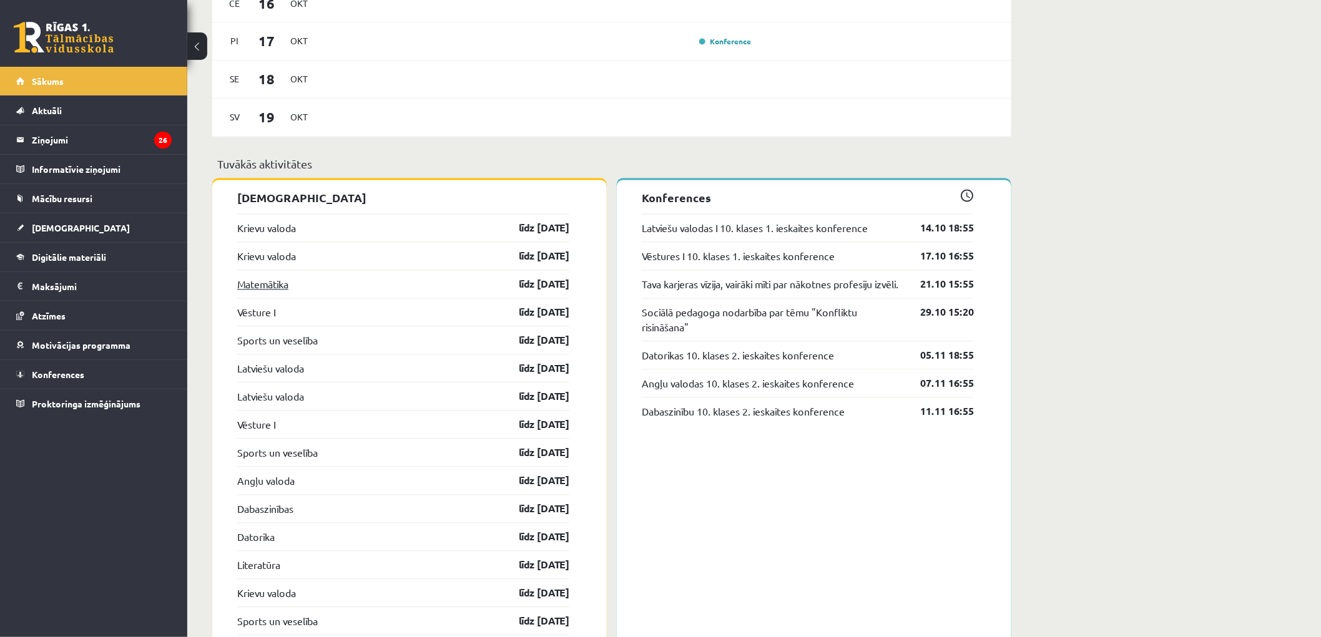
click at [278, 285] on link "Matemātika" at bounding box center [262, 284] width 51 height 15
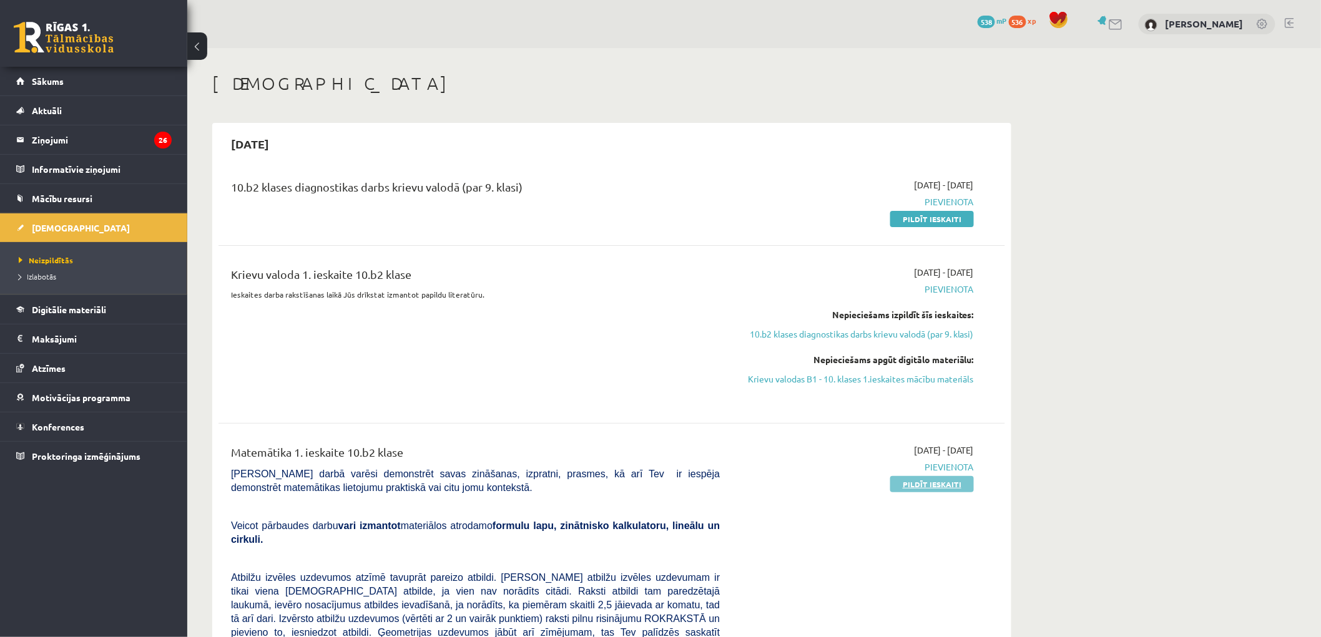
click at [913, 479] on link "Pildīt ieskaiti" at bounding box center [932, 484] width 84 height 16
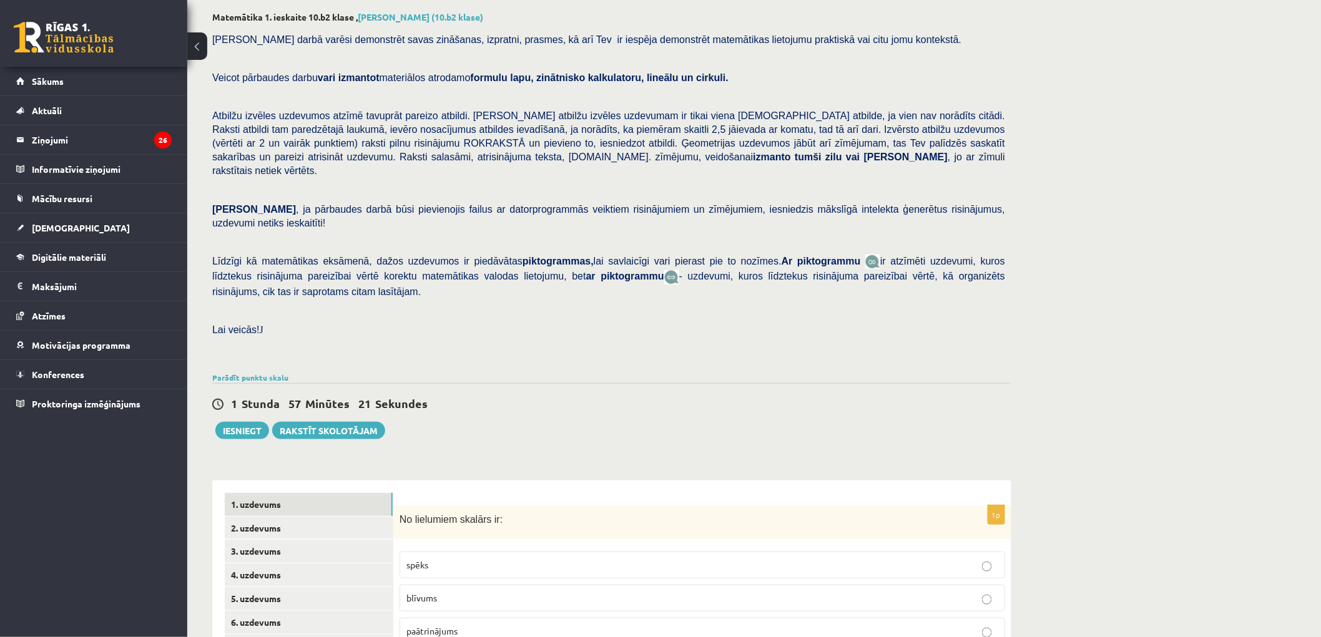
scroll to position [232, 0]
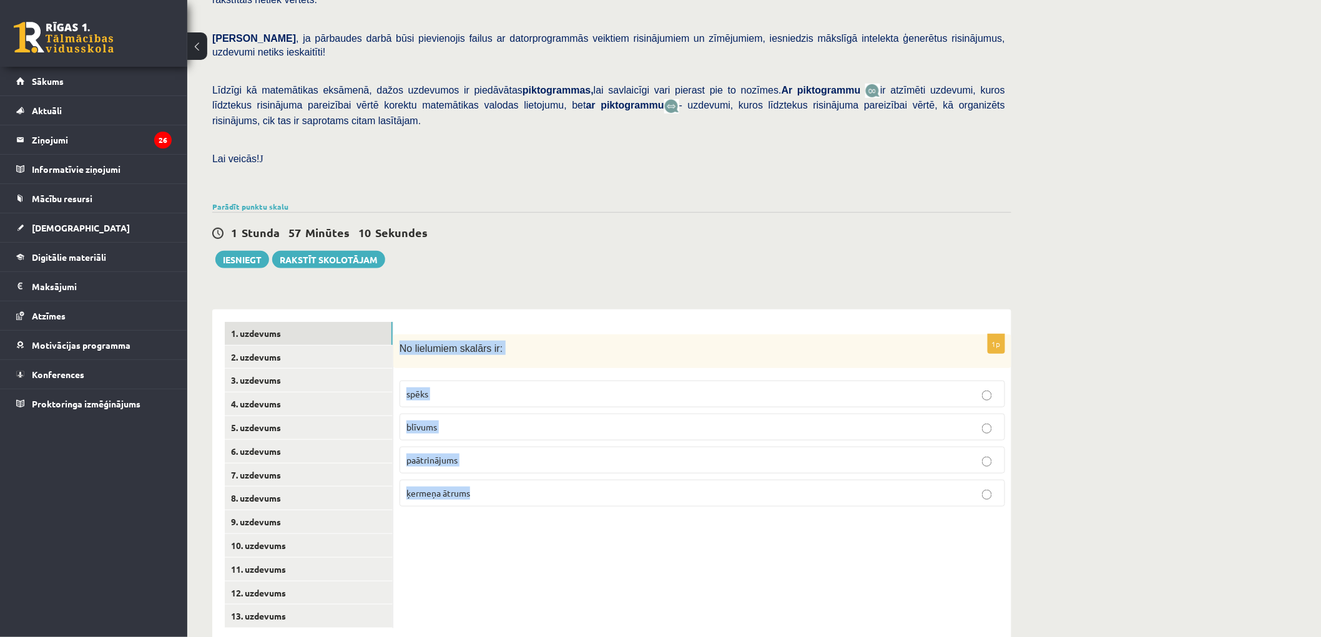
drag, startPoint x: 398, startPoint y: 320, endPoint x: 537, endPoint y: 457, distance: 195.1
click at [537, 457] on div "1p No lielumiem skalārs ir: spēks blīvums paātrinājums ķermeņa ātrums" at bounding box center [702, 426] width 618 height 183
copy div "No lielumiem skalārs ir: spēks blīvums paātrinājums ķermeņa ātrums"
click at [446, 500] on div "1p No lielumiem skalārs ir: spēks blīvums paātrinājums ķermeņa ātrums" at bounding box center [702, 475] width 618 height 331
click at [443, 414] on label "blīvums" at bounding box center [701, 427] width 605 height 27
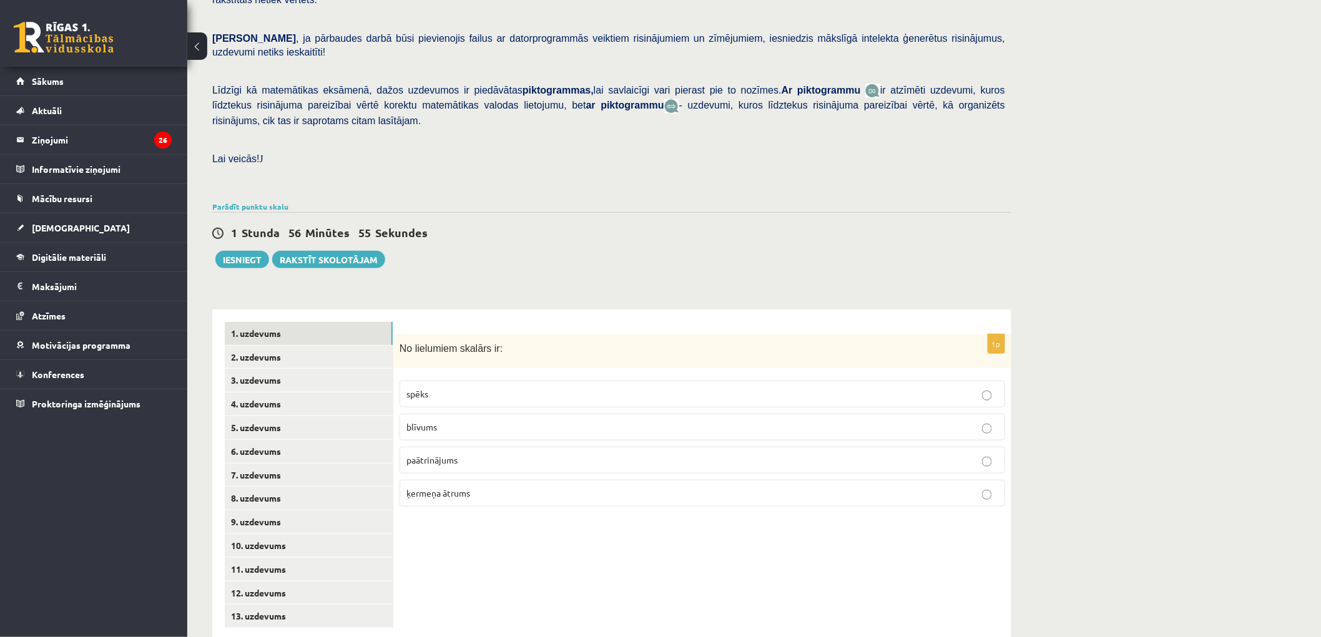
click at [485, 487] on p "ķermeņa ātrums" at bounding box center [702, 493] width 592 height 13
click at [466, 421] on p "blīvums" at bounding box center [702, 427] width 592 height 13
click at [261, 346] on link "2. uzdevums" at bounding box center [309, 357] width 168 height 23
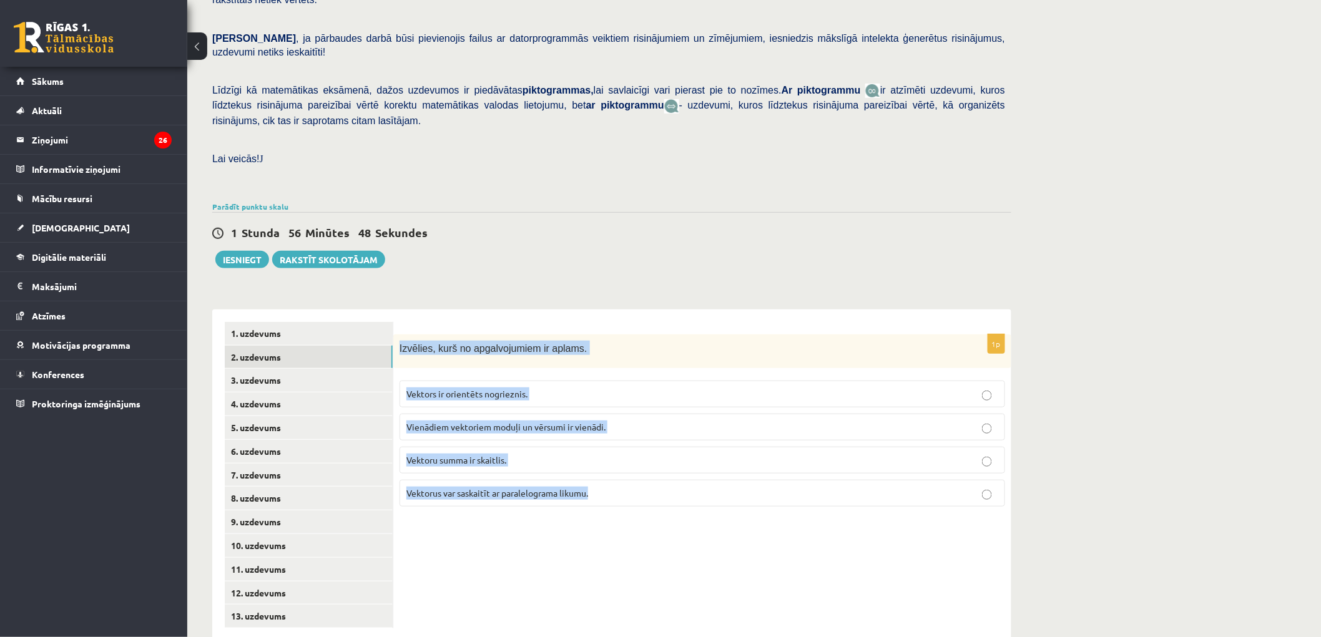
drag, startPoint x: 400, startPoint y: 316, endPoint x: 655, endPoint y: 461, distance: 293.2
click at [655, 461] on div "1p Izvēlies, kurš no apgalvojumiem ir aplams. Vektors ir orientēts nogrieznis. …" at bounding box center [702, 426] width 618 height 183
copy div "Izvēlies, kurš no apgalvojumiem ir aplams. Vektors ir orientēts nogrieznis. Vie…"
click at [476, 526] on div "1p Izvēlies, kurš no apgalvojumiem ir aplams. Vektors ir orientēts nogrieznis. …" at bounding box center [702, 475] width 618 height 331
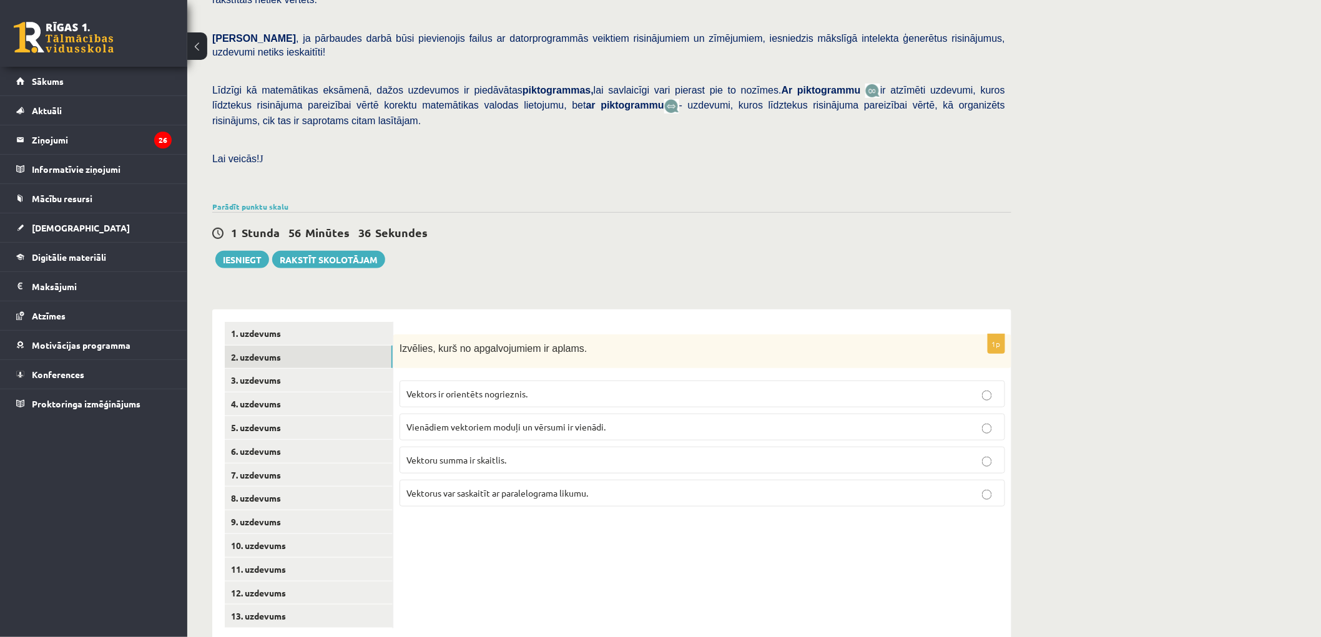
click at [445, 454] on span "Vektoru summa ir skaitlis." at bounding box center [456, 459] width 100 height 11
click at [270, 369] on link "3. uzdevums" at bounding box center [309, 380] width 168 height 23
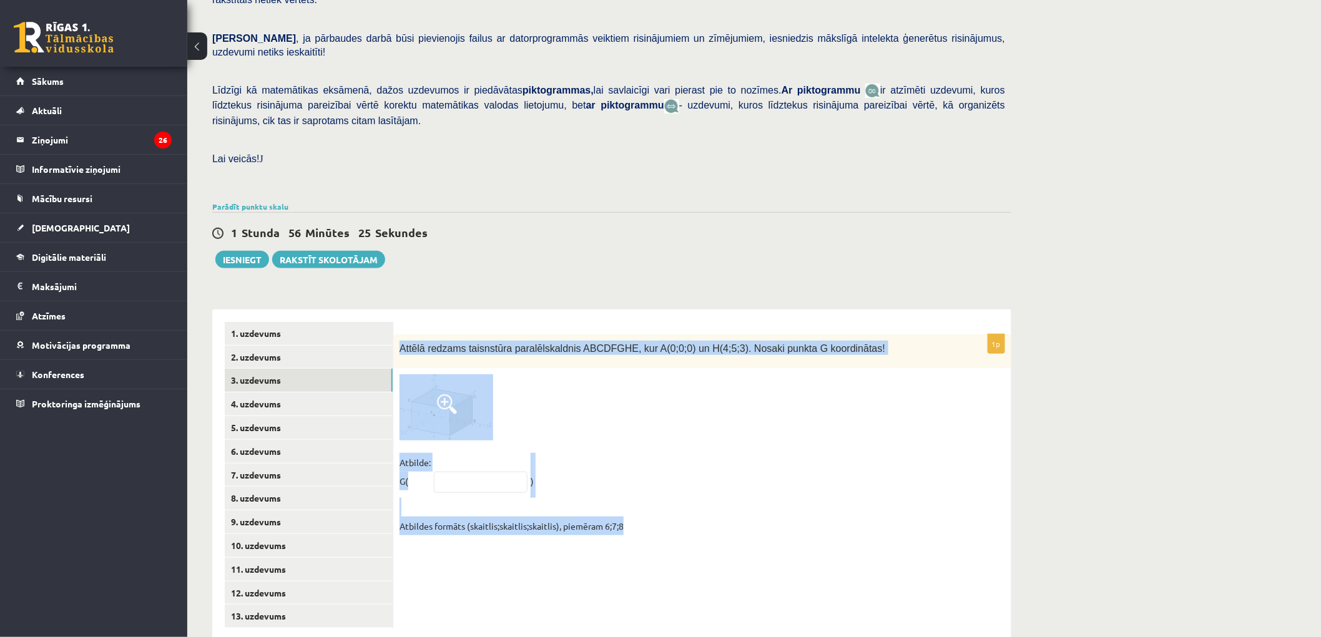
drag, startPoint x: 399, startPoint y: 318, endPoint x: 665, endPoint y: 521, distance: 334.1
click at [665, 521] on div "1p Attēlā redzams taisnstūra paralēlskaldnis ABCDFGHE, kur A(0;0;0) un H(4;5;3)…" at bounding box center [702, 475] width 618 height 331
copy div "Attēlā redzams taisnstūra paralēlskaldnis ABCDFGHE, kur A(0;0;0) un H(4;5;3). N…"
click at [520, 564] on div "1p Attēlā redzams taisnstūra paralēlskaldnis ABCDFGHE, kur A(0;0;0) un H(4;5;3)…" at bounding box center [702, 475] width 618 height 331
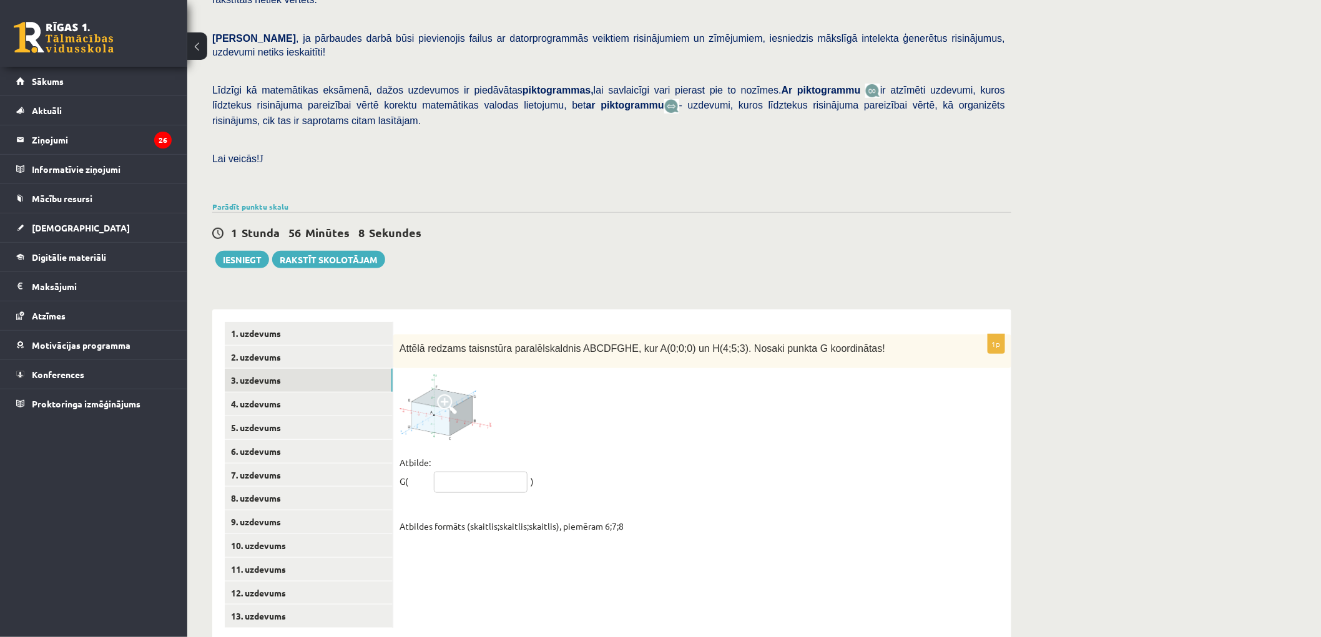
click at [476, 472] on input "text" at bounding box center [481, 482] width 94 height 21
paste input "*****"
type input "*****"
click at [541, 540] on div "1p Attēlā redzams taisnstūra paralēlskaldnis ABCDFGHE, kur A(0;0;0) un H(4;5;3)…" at bounding box center [702, 475] width 618 height 331
click at [320, 393] on link "4. uzdevums" at bounding box center [309, 404] width 168 height 23
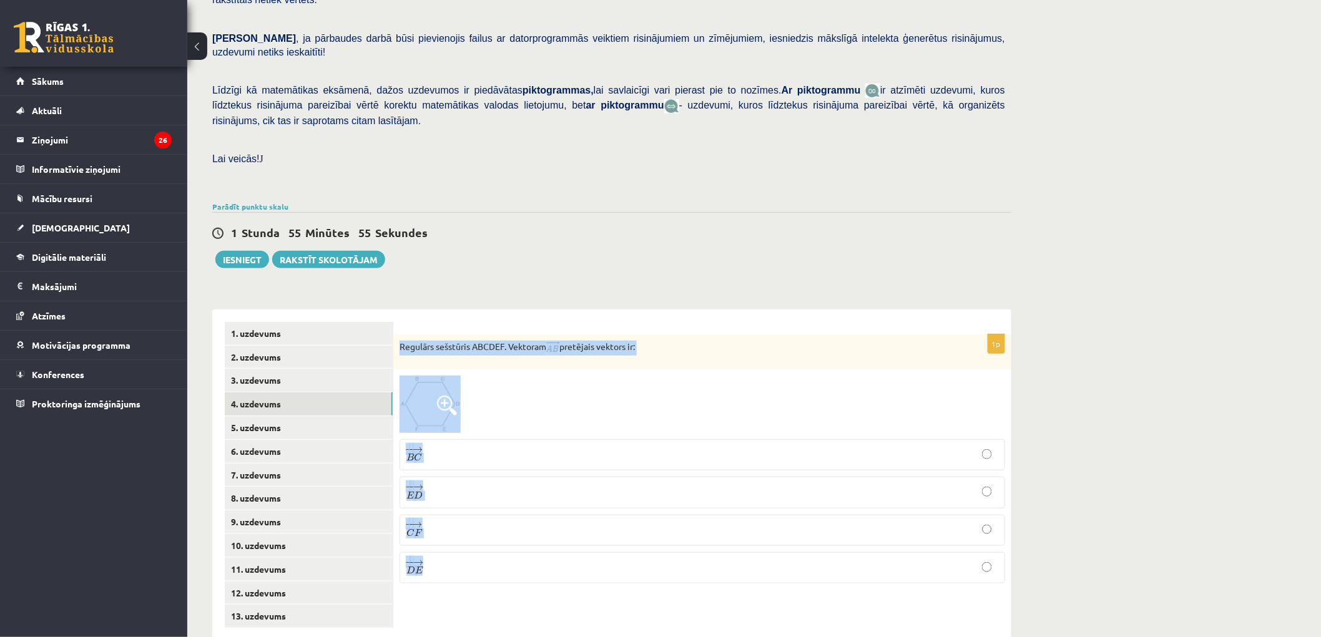
drag, startPoint x: 400, startPoint y: 315, endPoint x: 515, endPoint y: 562, distance: 272.5
click at [515, 562] on div "1p Regulārs sešstūris ABCDEF. Vektoram pretējais vektors ir: − − → B C B C → − …" at bounding box center [702, 464] width 618 height 259
copy div "Regulārs sešstūris ABCDEF. Vektoram pretējais vektors ir: − − → B C B C → − − →…"
click at [503, 484] on p "− − → E D E D →" at bounding box center [702, 492] width 592 height 17
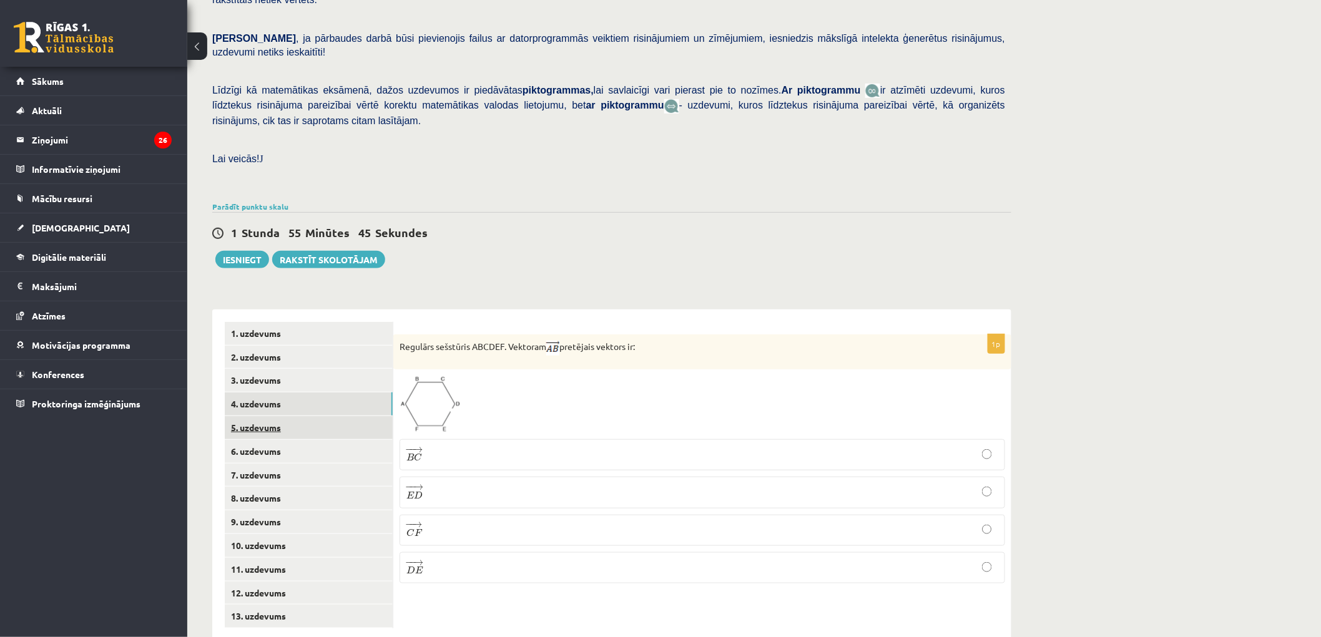
click at [306, 416] on link "5. uzdevums" at bounding box center [309, 427] width 168 height 23
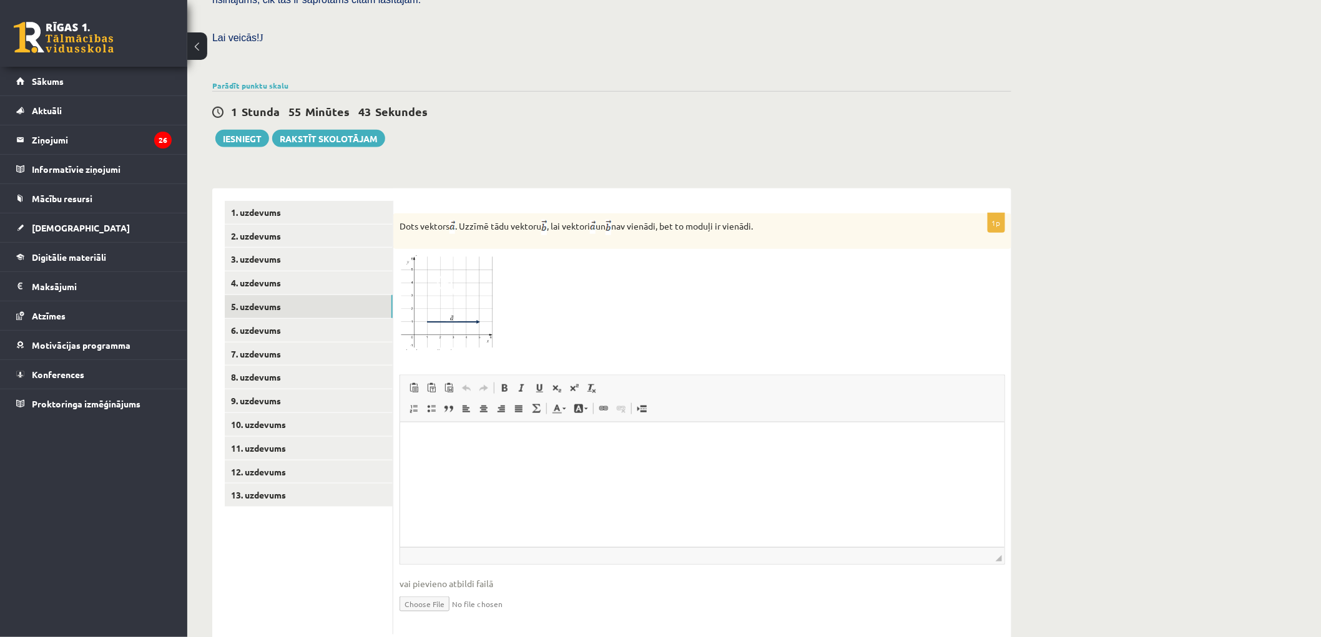
scroll to position [359, 0]
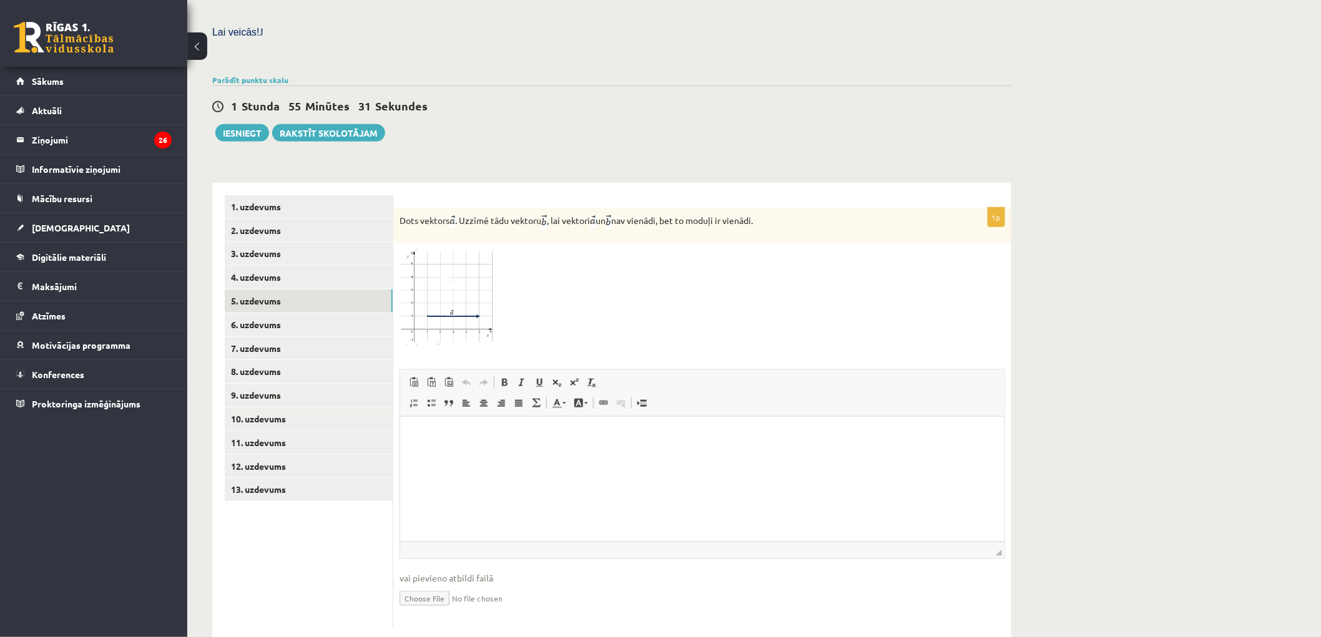
drag, startPoint x: 398, startPoint y: 188, endPoint x: 824, endPoint y: 172, distance: 426.0
click at [824, 195] on form "1p Dots vektors . Uzzīmē tādu vektoru , lai vektori un nav vienādi, bet to modu…" at bounding box center [702, 412] width 593 height 434
copy p "Dots vektors . Uzzīmē tādu vektoru , lai vektori un nav vienādi, bet to moduļi …"
click at [552, 281] on div at bounding box center [701, 297] width 605 height 95
click at [278, 313] on link "6. uzdevums" at bounding box center [309, 324] width 168 height 23
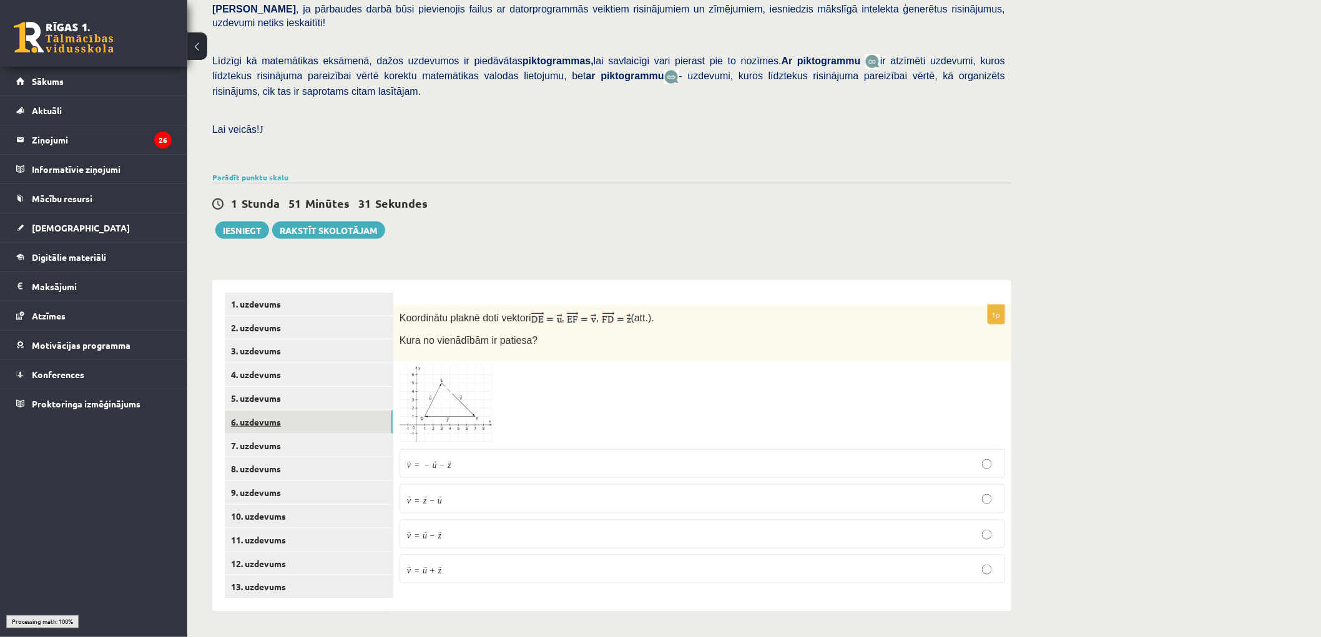
scroll to position [233, 0]
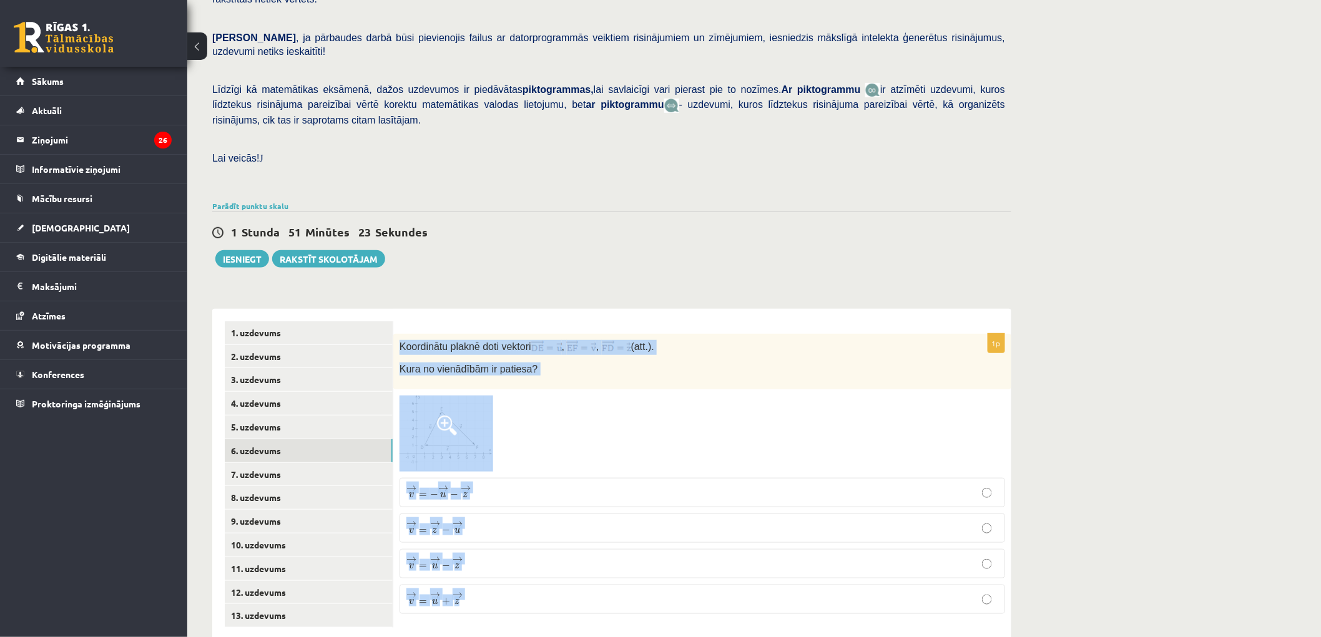
drag, startPoint x: 396, startPoint y: 316, endPoint x: 520, endPoint y: 585, distance: 296.6
click at [520, 585] on div "1p Koordinātu plaknē doti vektori , , (att.). Kura no vienādībām ir patiesa? → …" at bounding box center [702, 479] width 618 height 291
copy div "Koordinātu plaknē doti vektori , , (att.). Kura no vienādībām ir patiesa? → v =…"
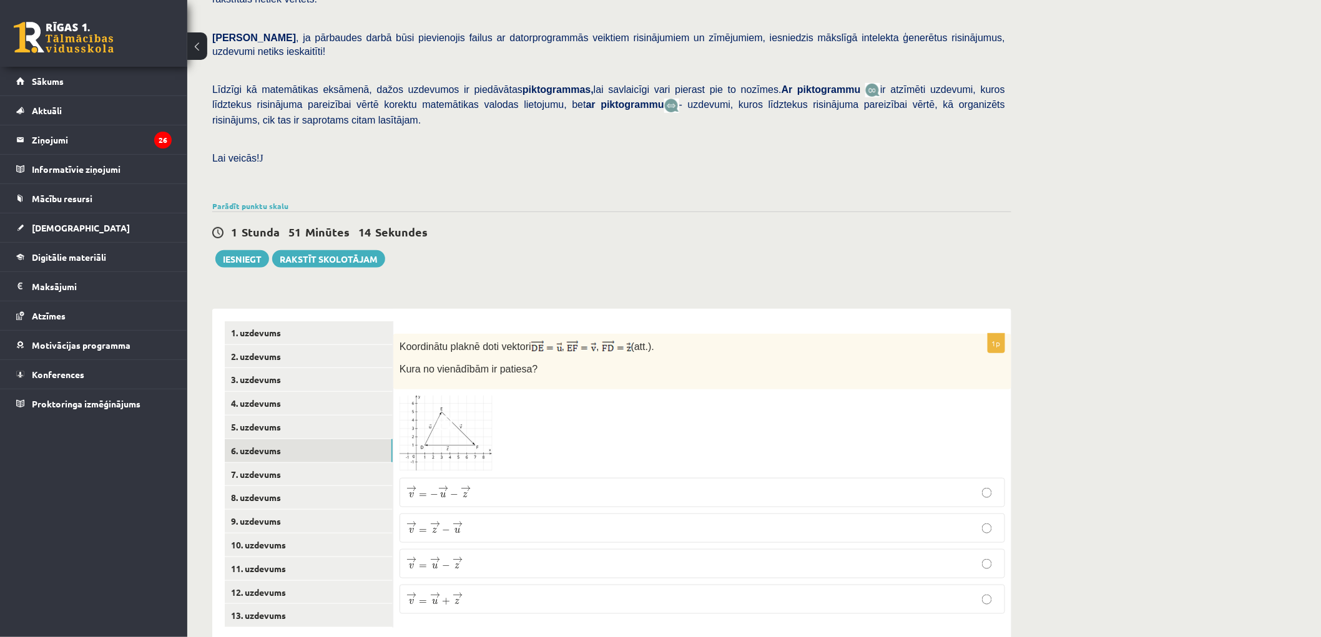
click at [584, 215] on div "1 Stunda 51 Minūtes 14 Sekundes Ieskaite saglabāta! Iesniegt Rakstīt skolotājam" at bounding box center [611, 240] width 799 height 56
click at [527, 485] on p "→ v = − → u − → z v → = − u → − z →" at bounding box center [702, 493] width 592 height 16
click at [258, 463] on link "7. uzdevums" at bounding box center [309, 474] width 168 height 23
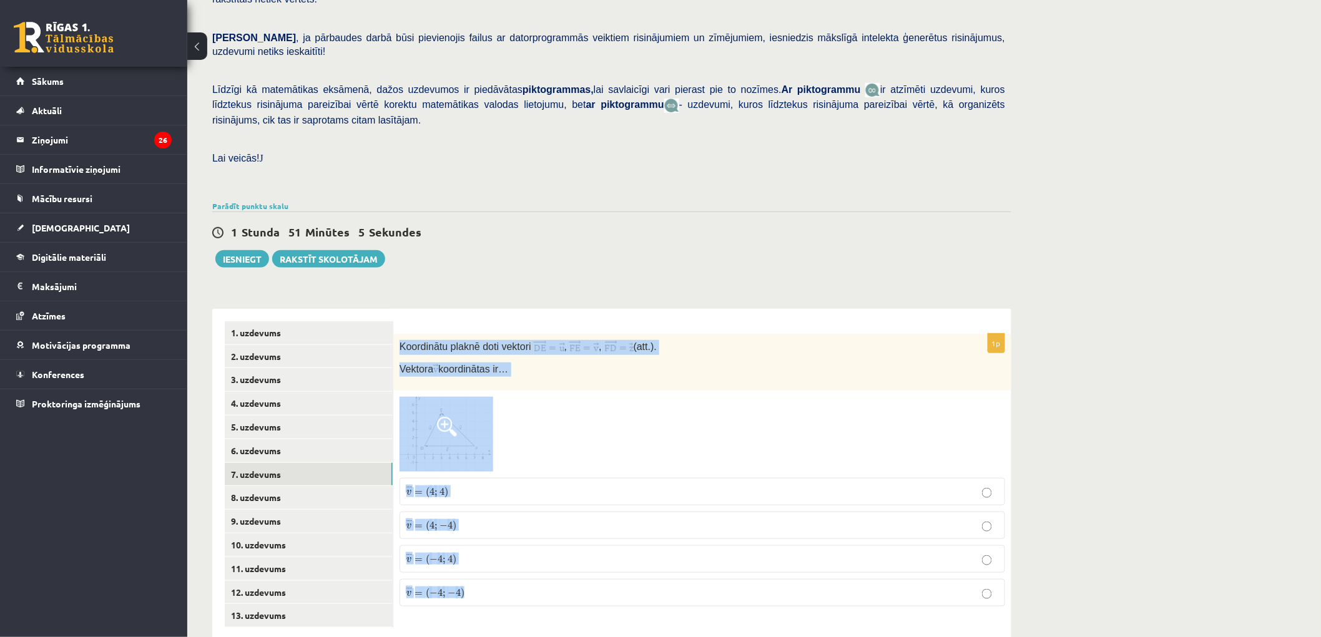
drag, startPoint x: 398, startPoint y: 315, endPoint x: 602, endPoint y: 571, distance: 326.9
click at [602, 571] on div "1p Koordinātu plaknē doti vektori , , (att.). Vektora koordinātas ir… ¯ ¯ ¯ v =…" at bounding box center [702, 475] width 618 height 283
copy div "Koordinātu plaknē doti vektori , , (att.). Vektora koordinātas ir… ¯ ¯ ¯ v = ( …"
click at [562, 248] on div "Matemātika 1. ieskaite 10.b2 klase , Edgars Skumbiņš (10.b2 klase) Pārbaudes da…" at bounding box center [611, 240] width 849 height 850
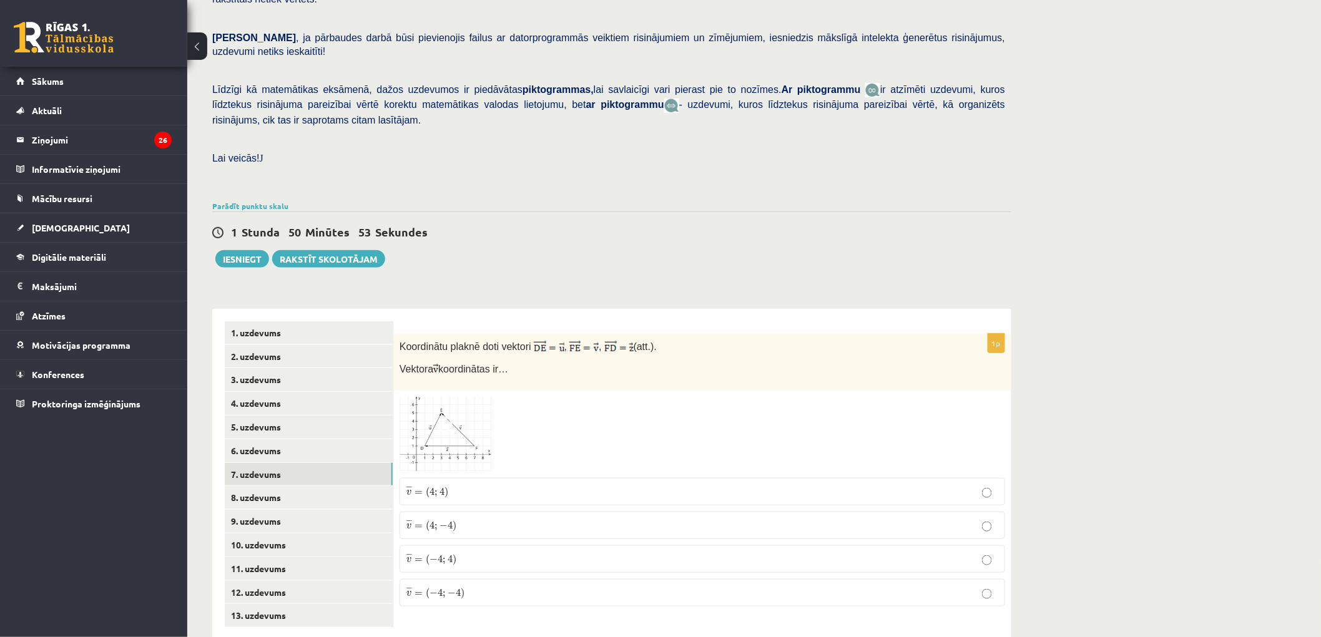
click at [453, 408] on img at bounding box center [446, 434] width 94 height 75
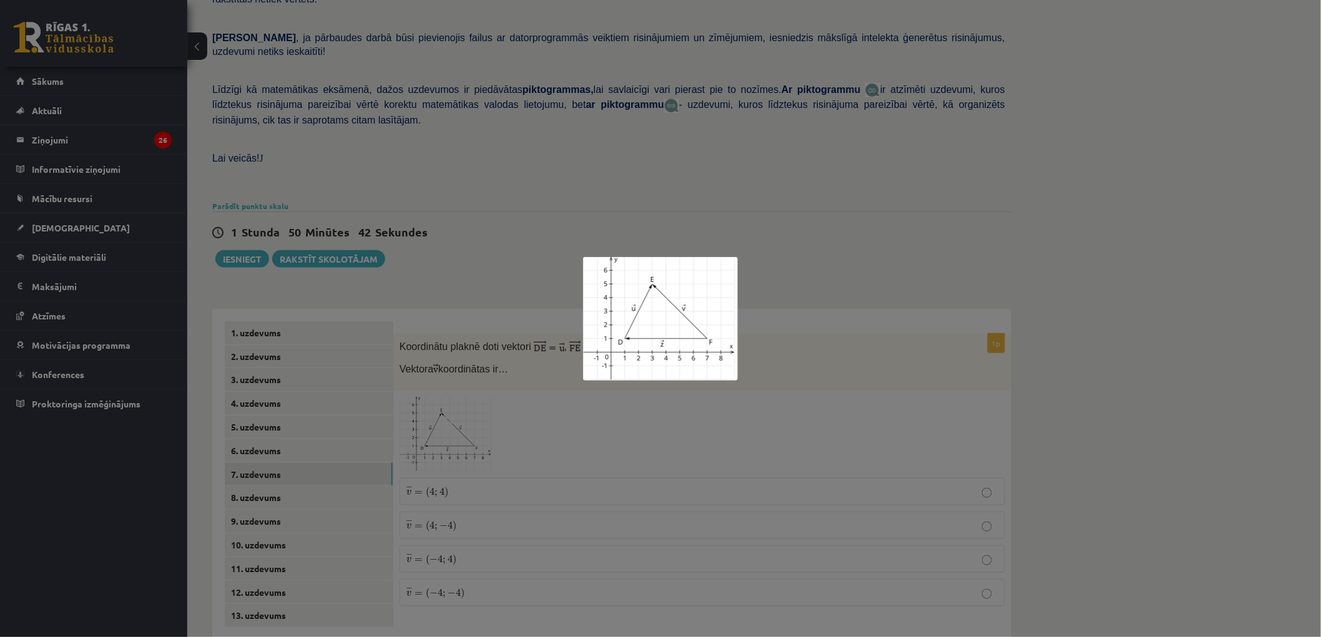
click at [500, 473] on div at bounding box center [660, 318] width 1321 height 637
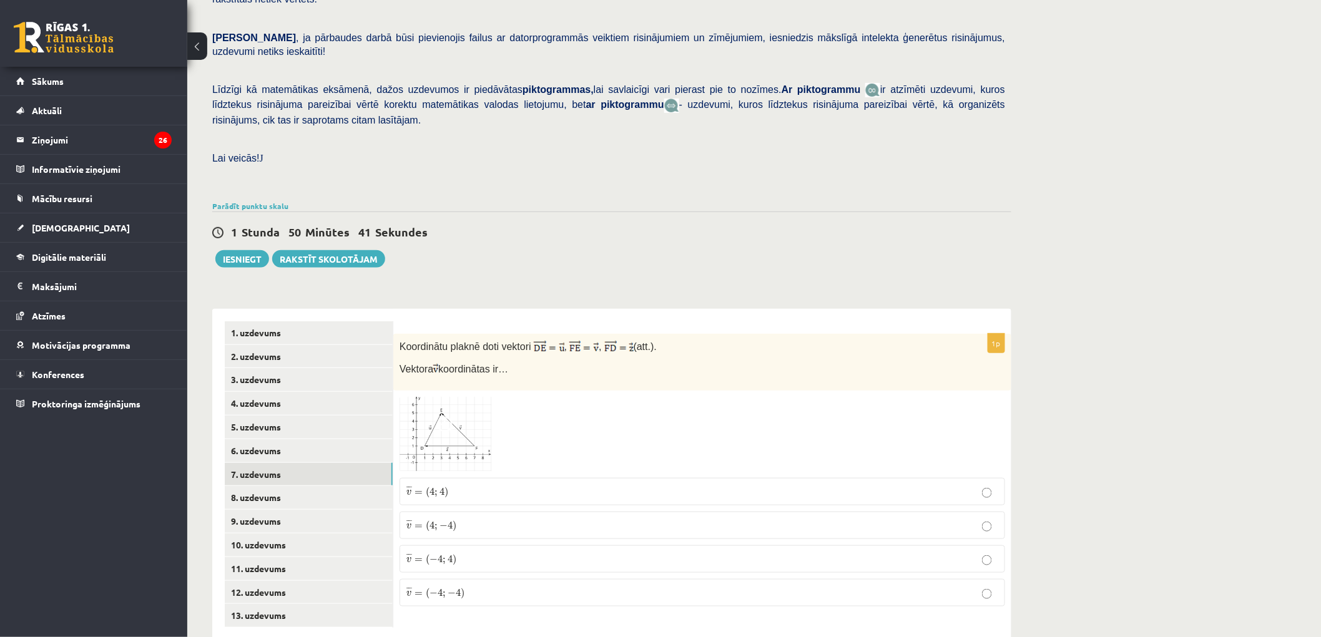
click at [479, 485] on p "¯ ¯ ¯ v = ( 4 ; 4 ) v ¯ = ( 4 ; 4 )" at bounding box center [702, 492] width 592 height 14
click at [317, 486] on link "8. uzdevums" at bounding box center [309, 497] width 168 height 23
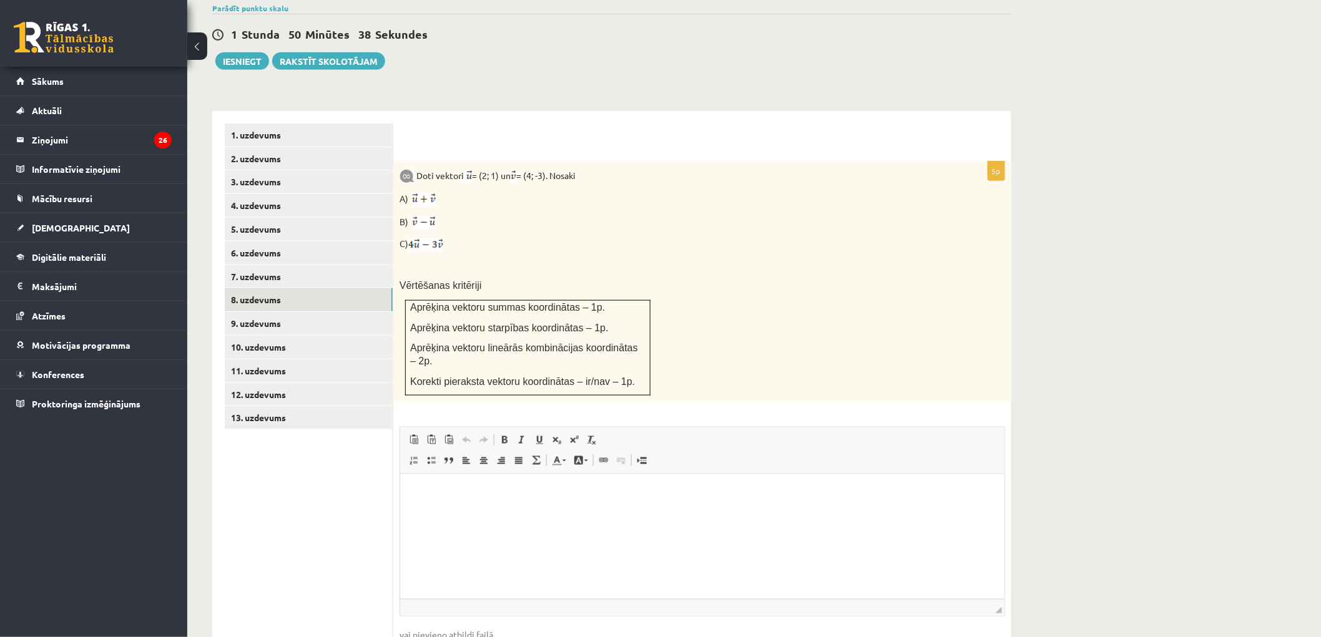
scroll to position [441, 0]
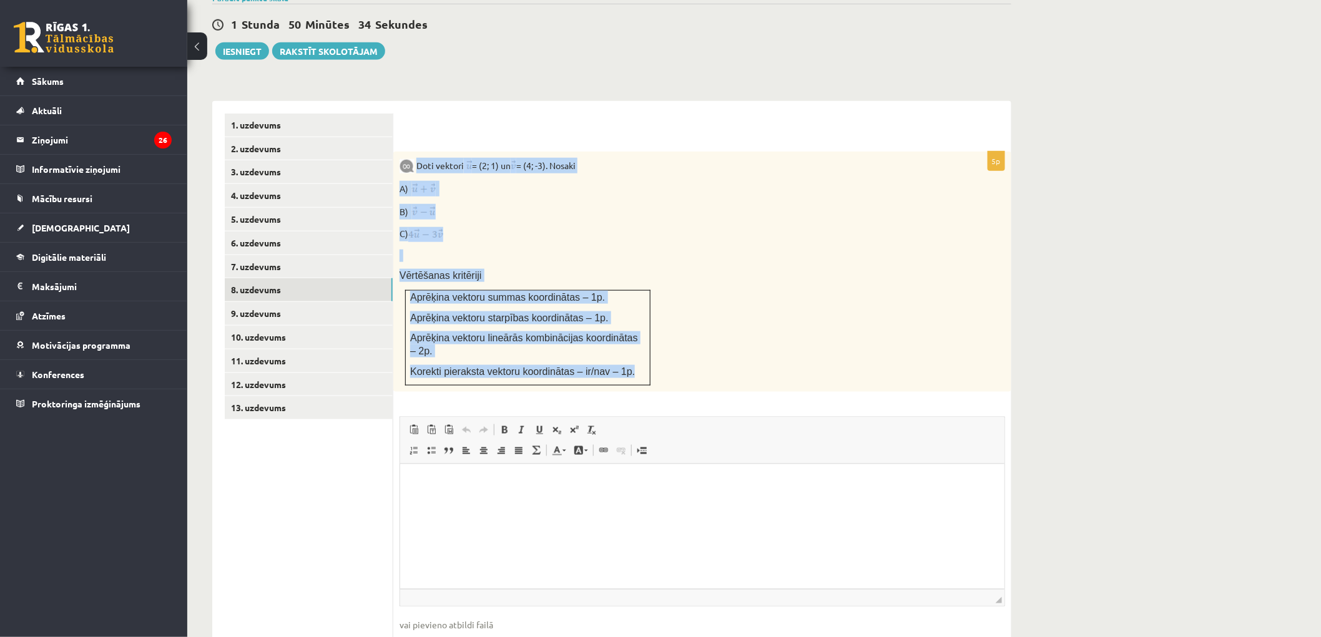
drag, startPoint x: 419, startPoint y: 134, endPoint x: 629, endPoint y: 333, distance: 289.2
click at [629, 333] on div "Doti vektori = (2; 1) un = (4; -3). Nosaki A) B) C) Vērtēšanas kritēriji Aprēķi…" at bounding box center [702, 272] width 618 height 240
copy div "Doti vektori = (2; 1) un = (4; -3). Nosaki A) B) C) Vērtēšanas kritēriji Aprēķi…"
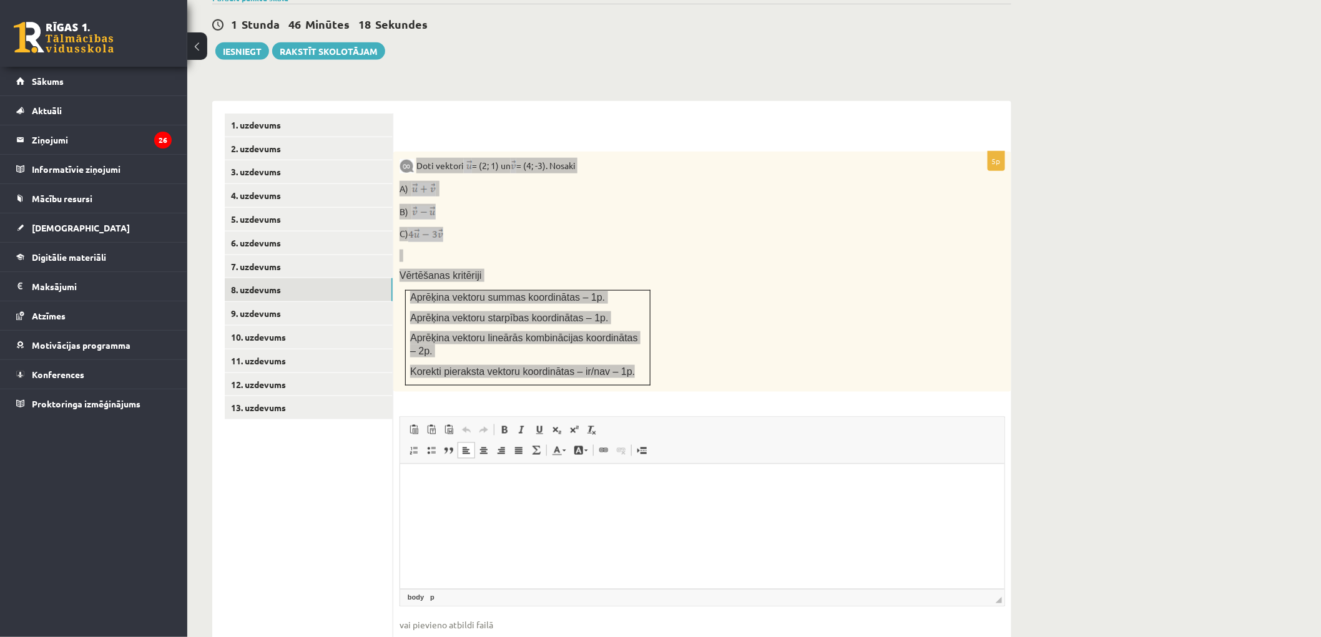
click at [502, 502] on html at bounding box center [701, 483] width 604 height 38
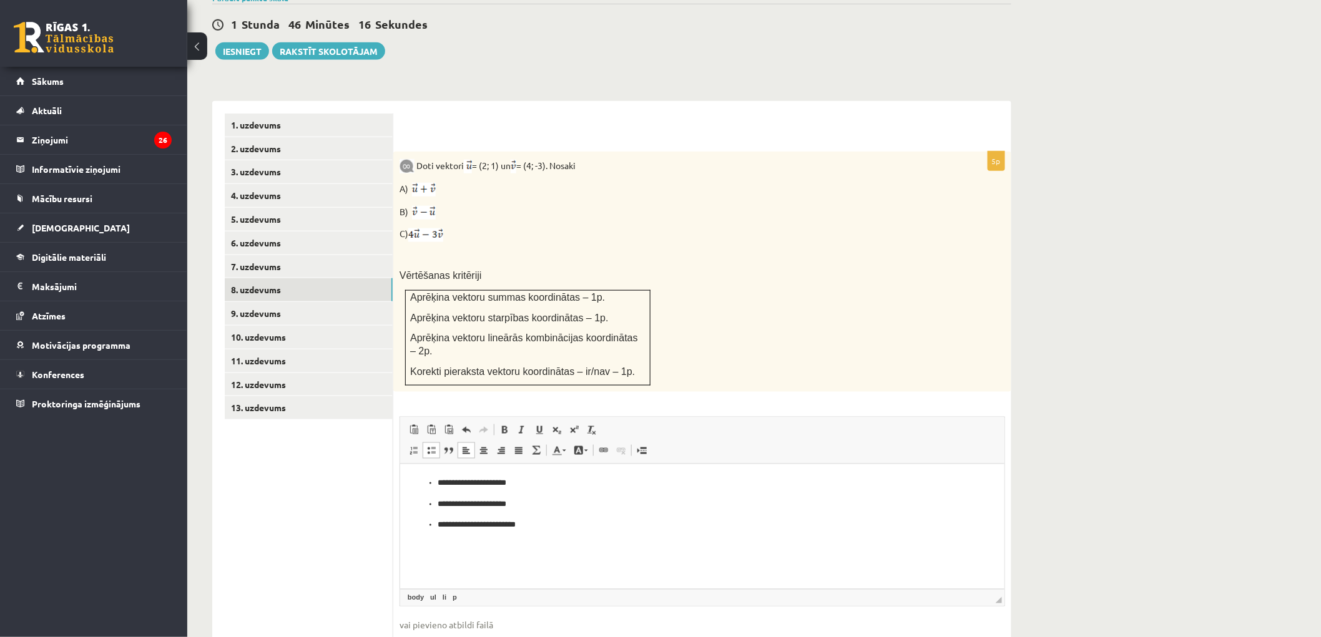
click at [303, 476] on ul "1. uzdevums 2. uzdevums 3. uzdevums 4. uzdevums 5. uzdevums 6. uzdevums 7. uzde…" at bounding box center [309, 395] width 169 height 563
click at [338, 302] on link "9. uzdevums" at bounding box center [309, 313] width 168 height 23
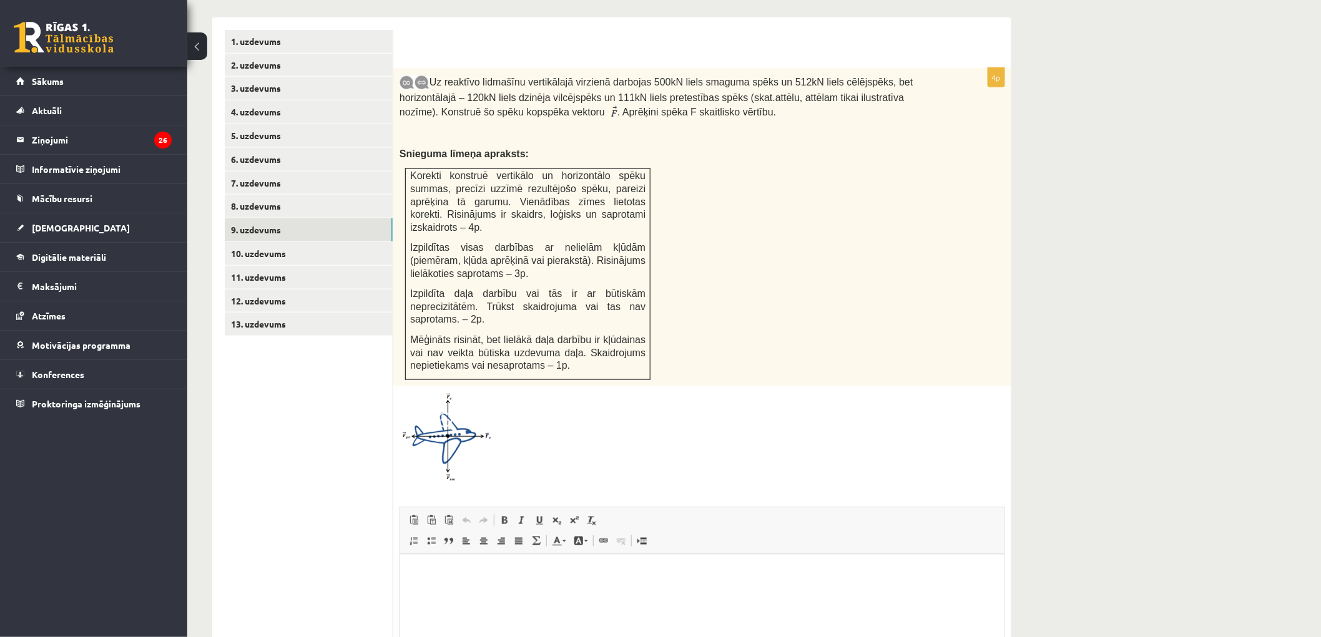
scroll to position [0, 0]
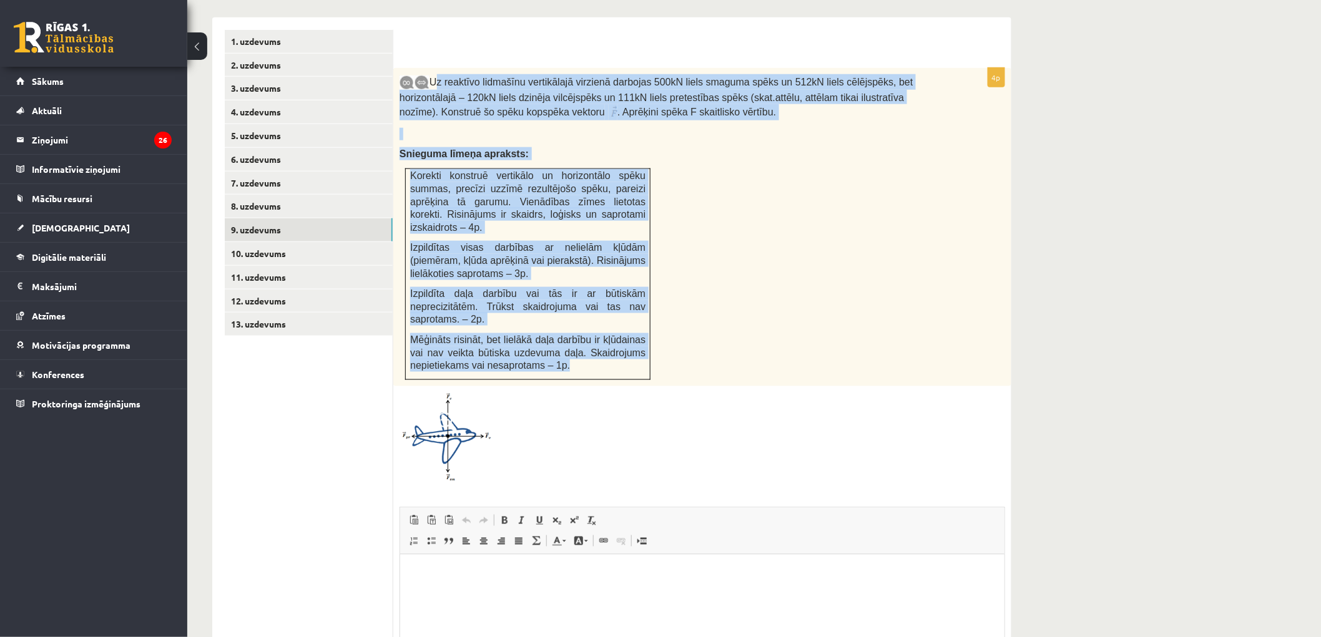
drag, startPoint x: 433, startPoint y: 51, endPoint x: 615, endPoint y: 334, distance: 336.9
click at [615, 334] on div "Uz reaktīvo lidmašīnu vertikālajā virzienā darbojas 500kN liels smaguma spēks u…" at bounding box center [702, 227] width 618 height 318
copy div "Uz reaktīvo lidmašīnu vertikālajā virzienā darbojas 500kN liels smaguma spēks u…"
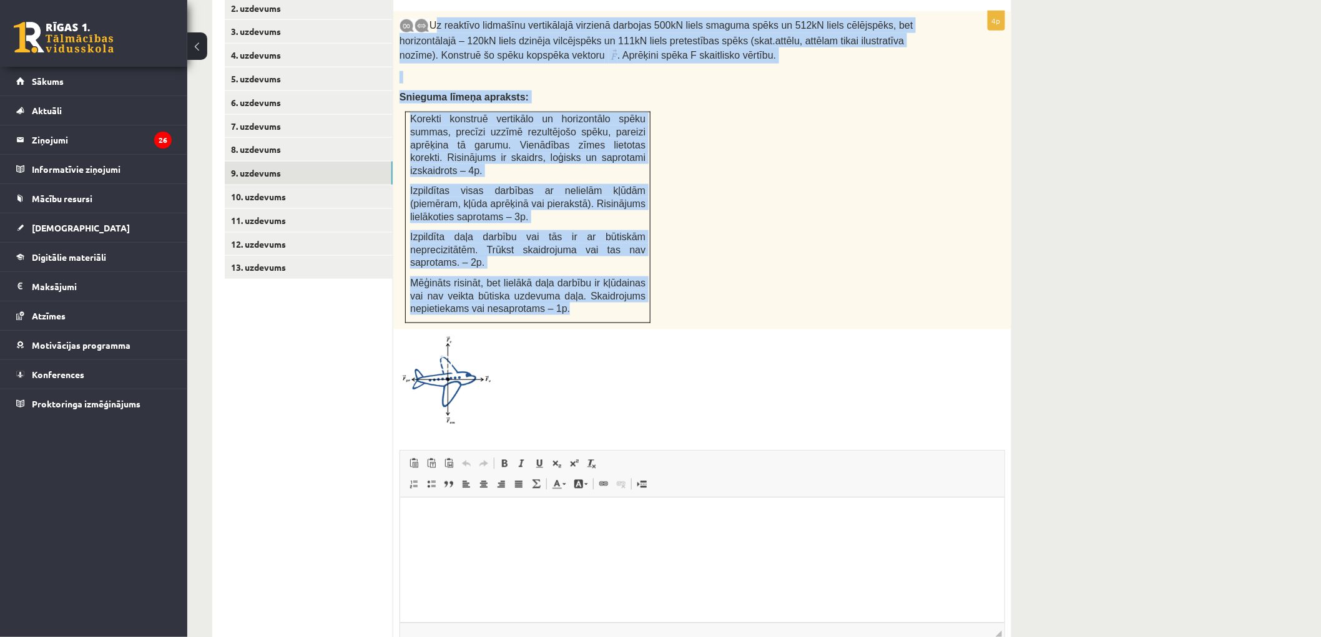
scroll to position [649, 0]
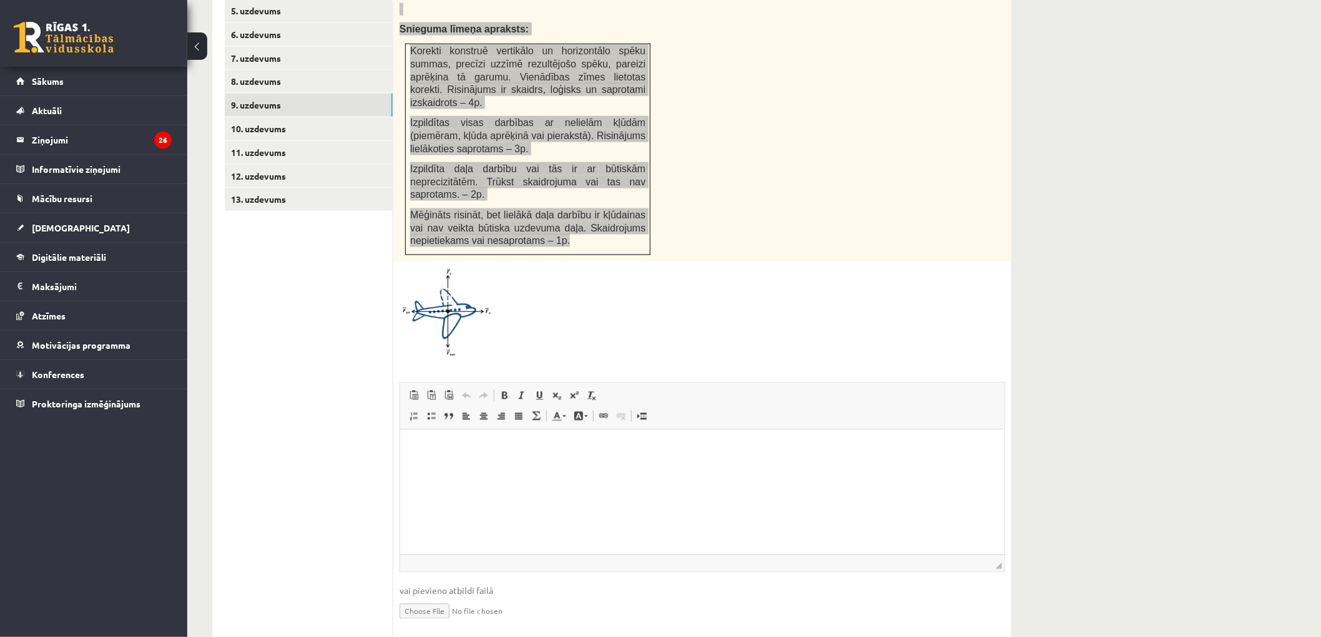
click at [457, 451] on p "Визуальный текстовый редактор, wiswyg-editor-user-answer-47433842203120" at bounding box center [701, 448] width 579 height 13
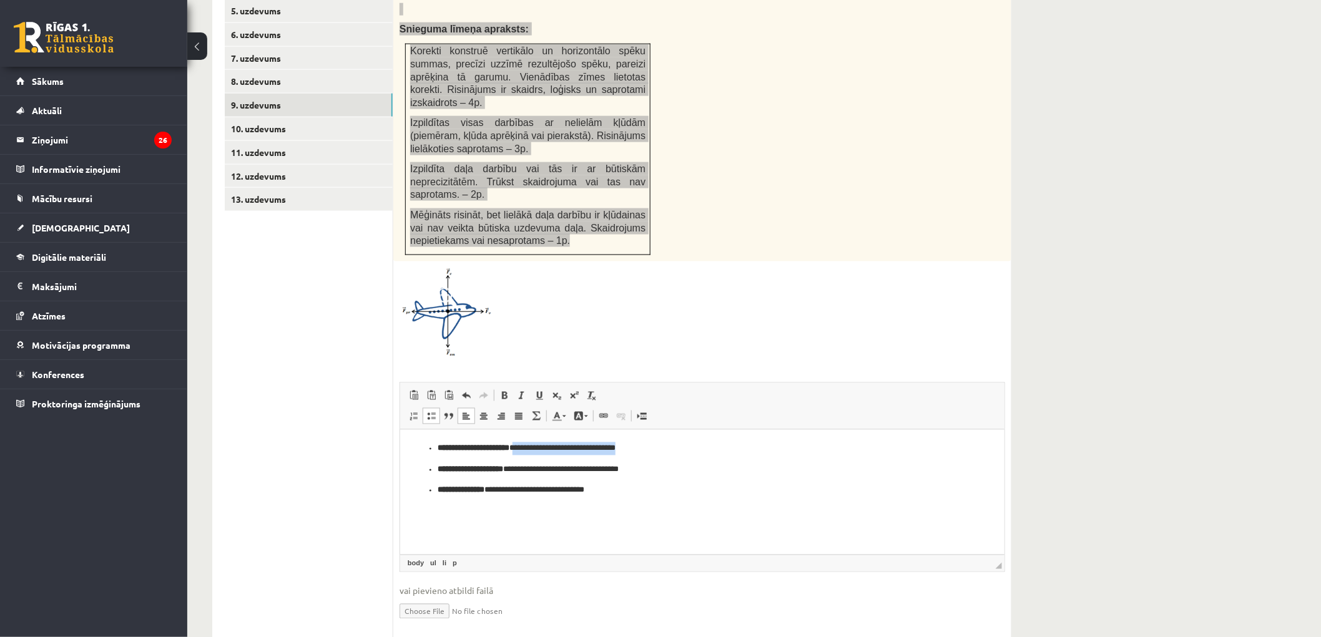
drag, startPoint x: 537, startPoint y: 443, endPoint x: 666, endPoint y: 448, distance: 128.7
click at [666, 448] on p "**********" at bounding box center [701, 448] width 529 height 13
drag, startPoint x: 524, startPoint y: 467, endPoint x: 718, endPoint y: 476, distance: 193.7
click at [718, 476] on ul "**********" at bounding box center [701, 469] width 579 height 55
drag, startPoint x: 501, startPoint y: 486, endPoint x: 677, endPoint y: 501, distance: 176.0
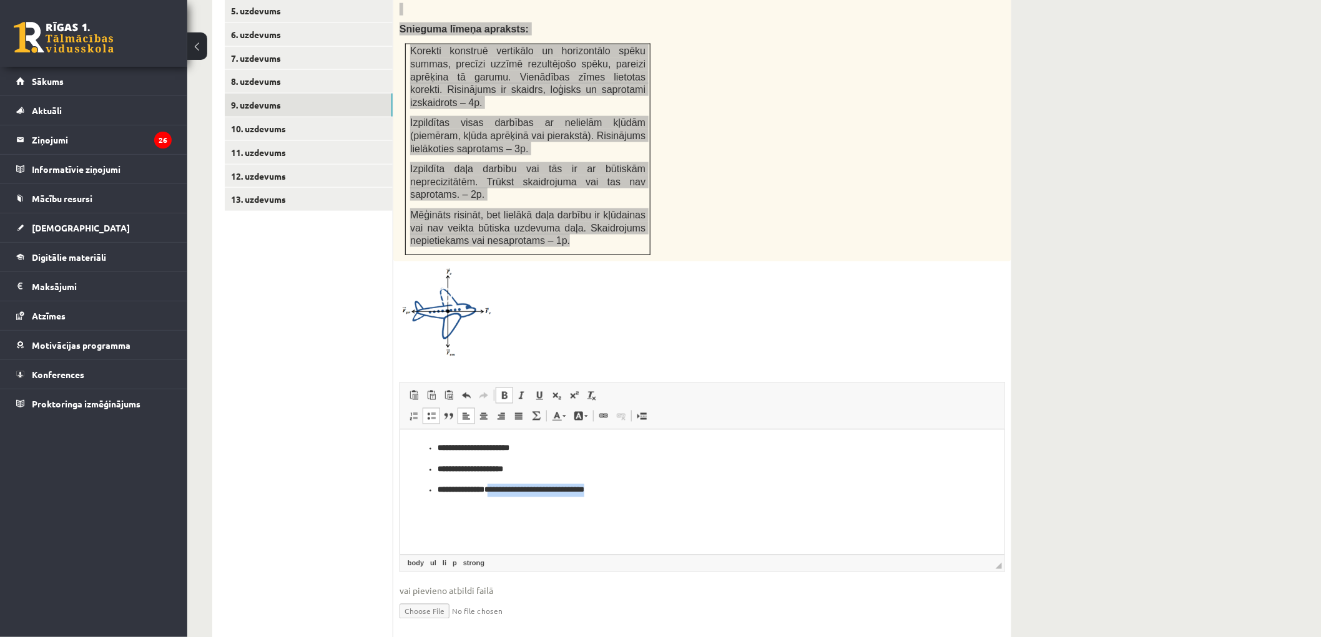
click at [677, 501] on html "**********" at bounding box center [701, 469] width 604 height 80
click at [563, 433] on html "**********" at bounding box center [701, 469] width 604 height 80
click at [564, 443] on p "**********" at bounding box center [701, 448] width 529 height 13
click at [532, 474] on p "**********" at bounding box center [701, 469] width 529 height 13
click at [515, 488] on p "**********" at bounding box center [701, 490] width 529 height 13
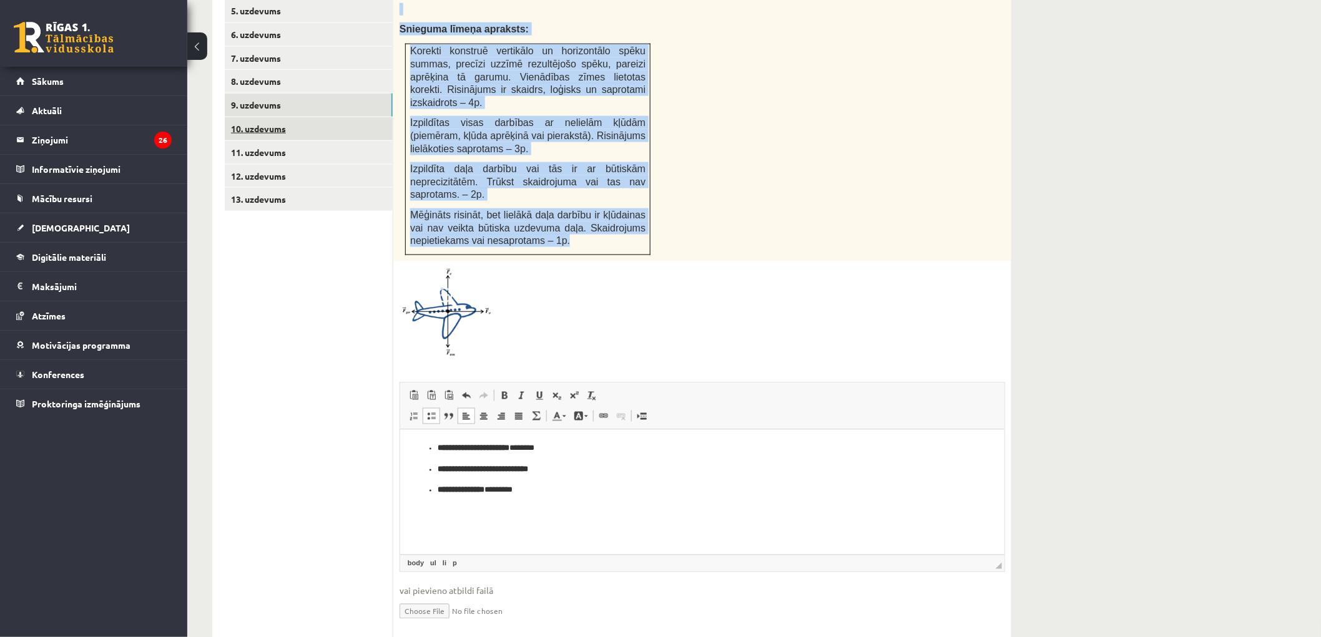
click at [309, 117] on link "10. uzdevums" at bounding box center [309, 128] width 168 height 23
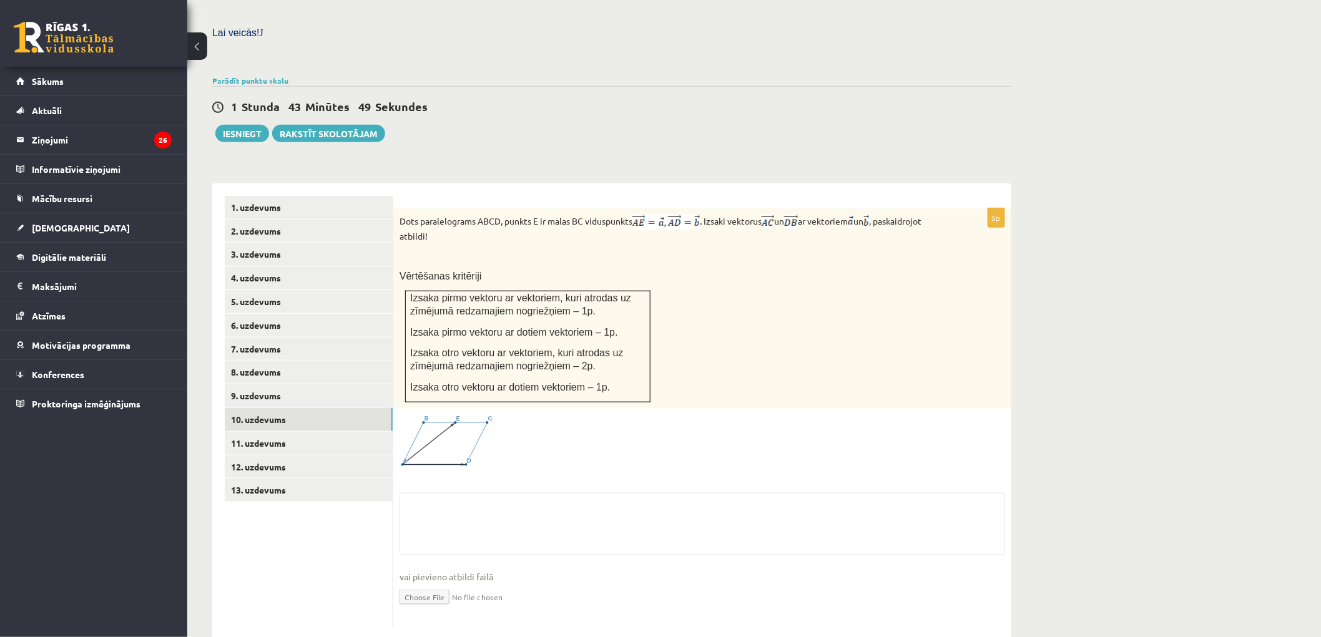
click at [1019, 398] on div "Matemātika 1. ieskaite 10.b2 klase , Edgars Skumbiņš (10.b2 klase) Pārbaudes da…" at bounding box center [611, 178] width 849 height 976
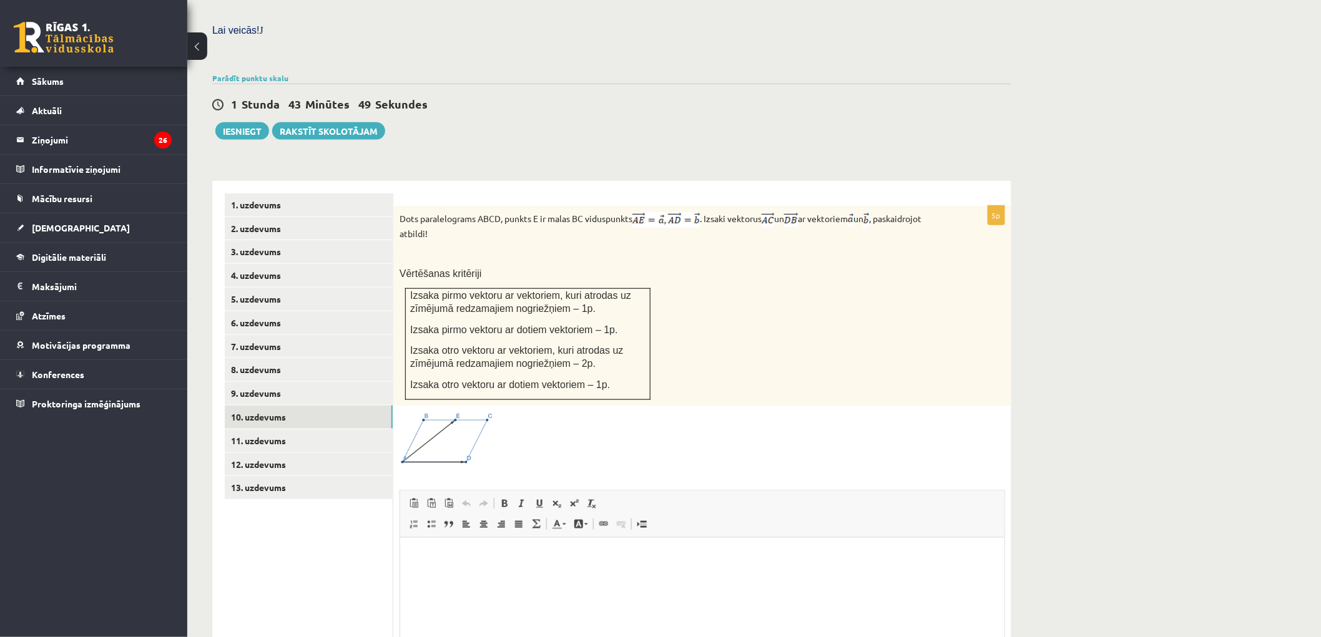
scroll to position [428, 0]
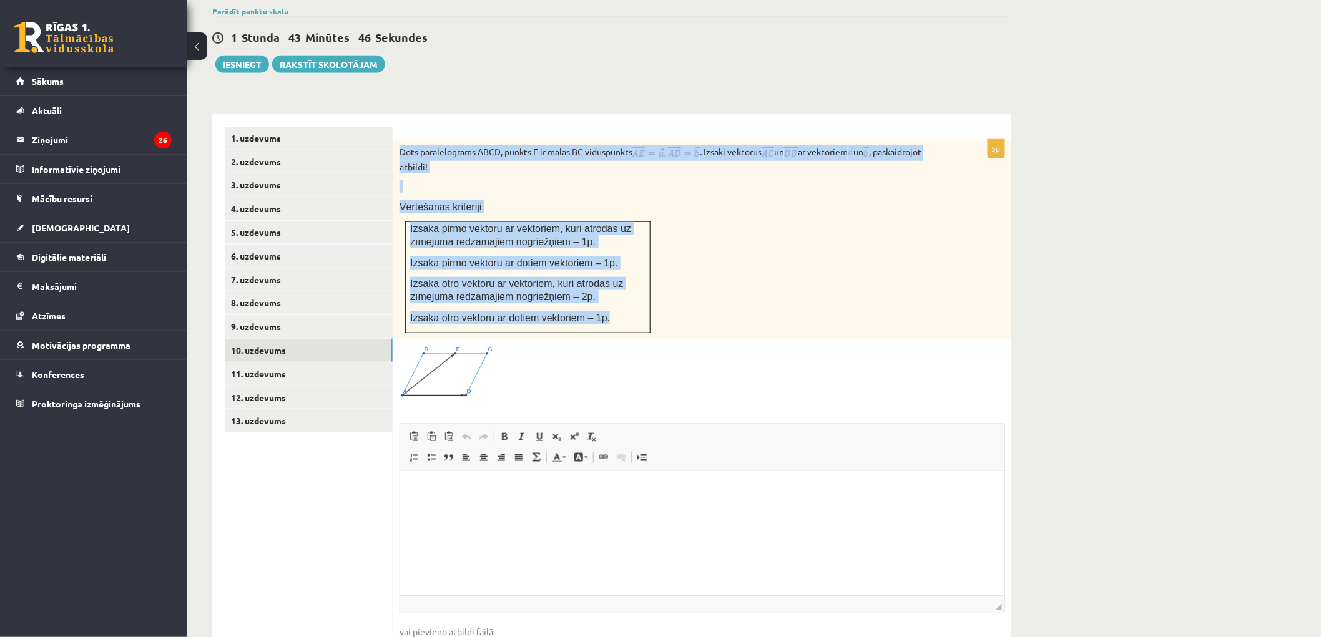
drag, startPoint x: 398, startPoint y: 117, endPoint x: 626, endPoint y: 301, distance: 293.0
click at [626, 301] on div "Dots paralelograms ABCD, punkts E ir malas BC viduspunkts . Izsaki vektorus un …" at bounding box center [702, 239] width 618 height 200
copy div "Dots paralelograms ABCD, punkts E ir malas BC viduspunkts . Izsaki vektorus un …"
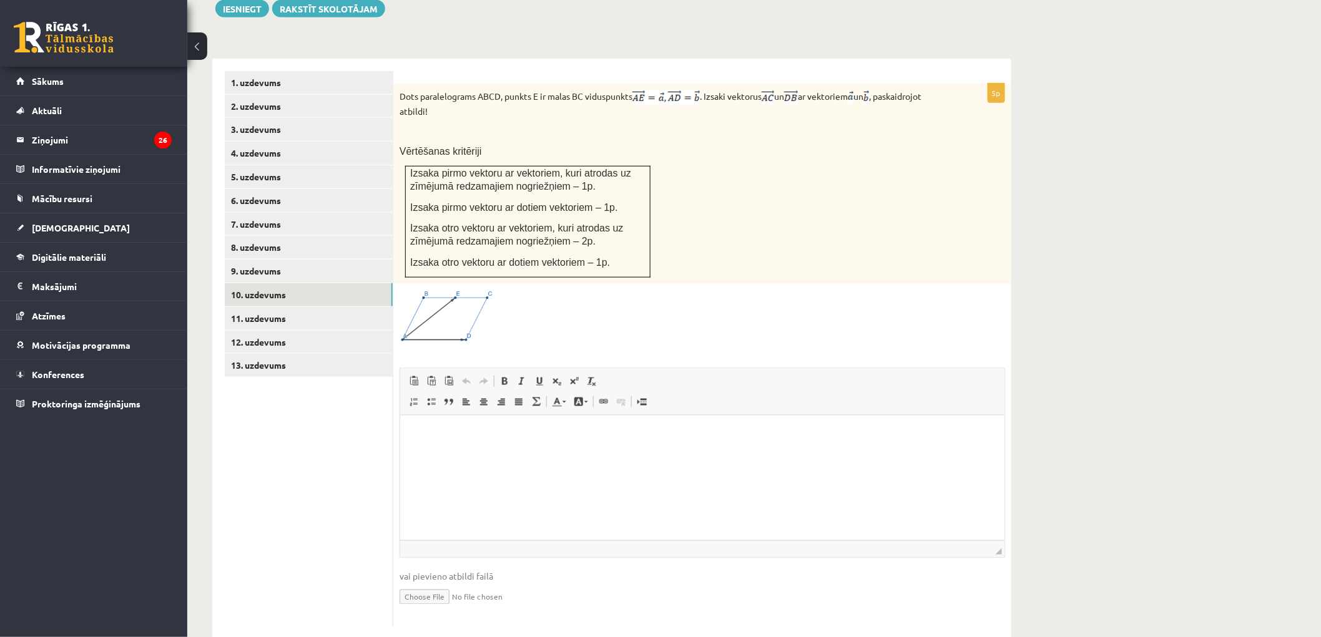
click at [320, 434] on ul "1. uzdevums 2. uzdevums 3. uzdevums 4. uzdevums 5. uzdevums 6. uzdevums 7. uzde…" at bounding box center [309, 349] width 169 height 557
click at [562, 454] on html at bounding box center [701, 435] width 604 height 38
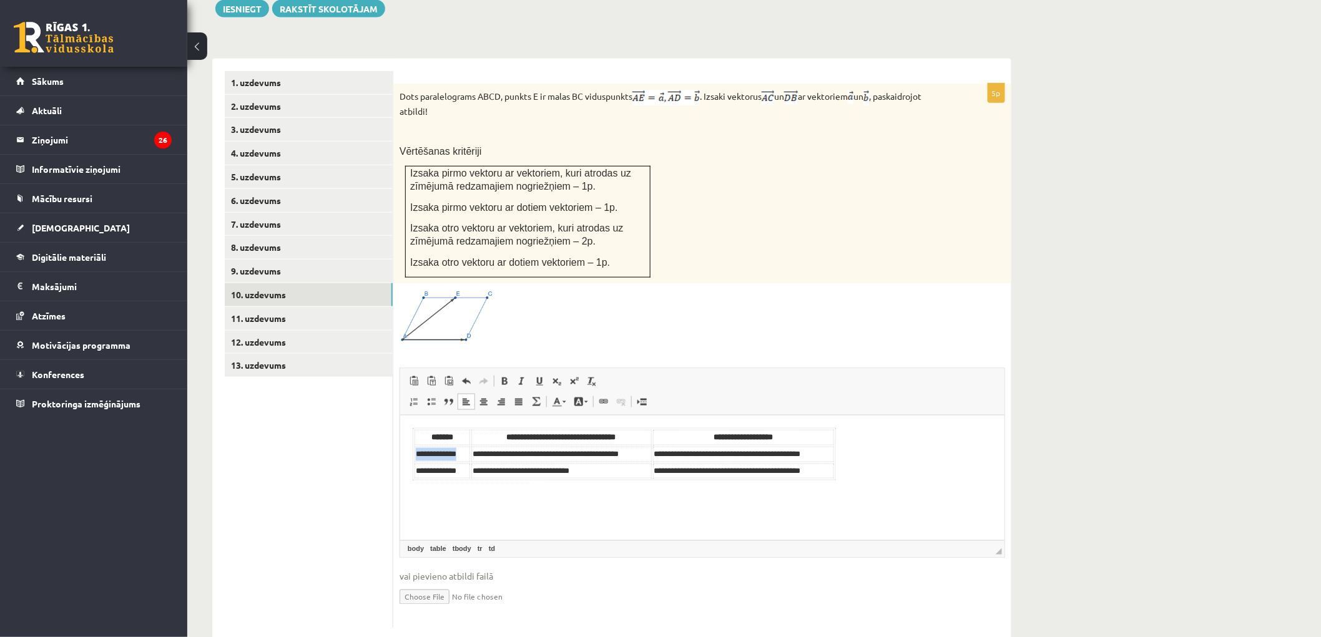
drag, startPoint x: 413, startPoint y: 451, endPoint x: 464, endPoint y: 452, distance: 51.2
click at [464, 452] on td "**********" at bounding box center [442, 455] width 56 height 16
drag, startPoint x: 415, startPoint y: 467, endPoint x: 466, endPoint y: 468, distance: 51.2
click at [466, 468] on td "**********" at bounding box center [442, 472] width 56 height 16
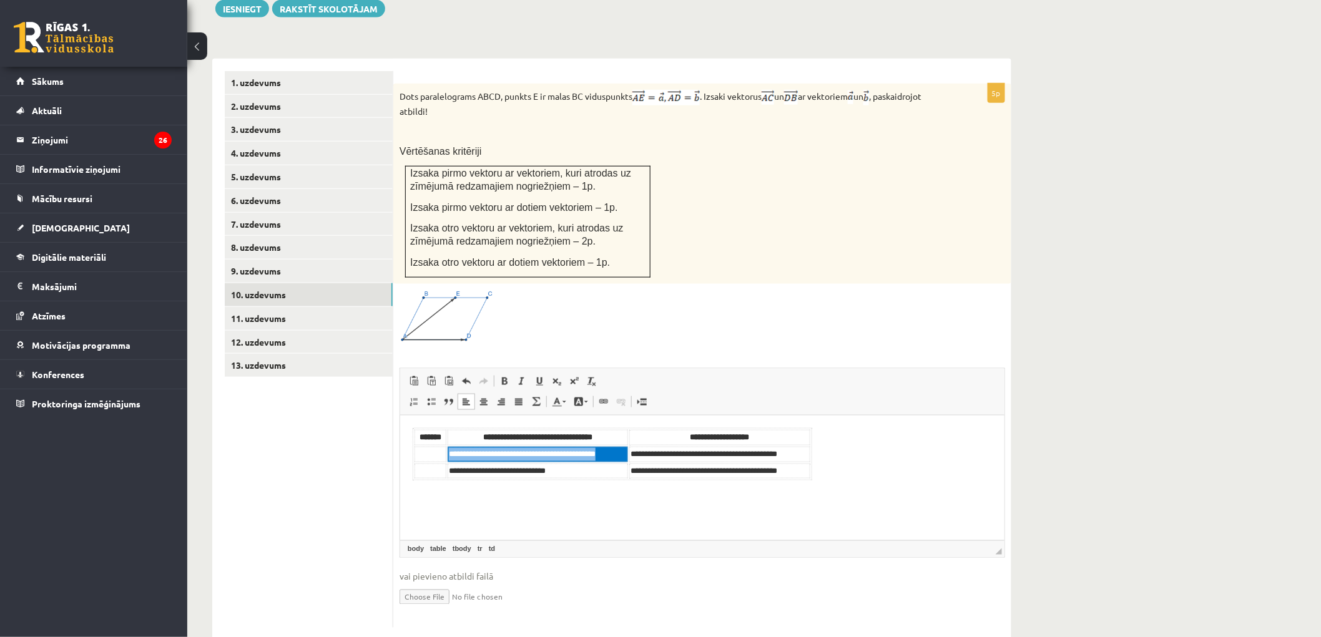
drag, startPoint x: 447, startPoint y: 449, endPoint x: 623, endPoint y: 451, distance: 176.0
click at [623, 451] on td "**********" at bounding box center [537, 455] width 180 height 16
click at [515, 468] on td "**********" at bounding box center [523, 472] width 152 height 16
drag, startPoint x: 448, startPoint y: 465, endPoint x: 593, endPoint y: 472, distance: 145.6
click at [594, 472] on td "**********" at bounding box center [523, 472] width 152 height 16
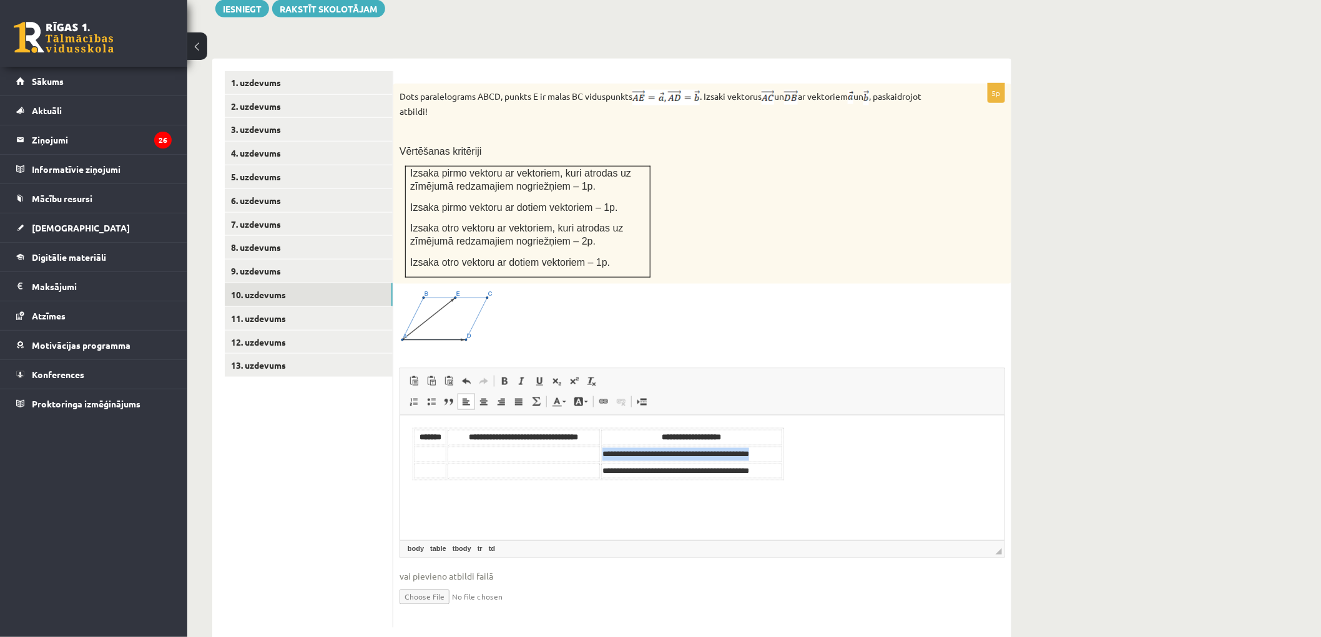
drag, startPoint x: 600, startPoint y: 451, endPoint x: 776, endPoint y: 448, distance: 176.0
click at [776, 448] on td "**********" at bounding box center [690, 455] width 181 height 16
drag, startPoint x: 599, startPoint y: 466, endPoint x: 763, endPoint y: 476, distance: 164.5
click at [763, 476] on td "**********" at bounding box center [689, 472] width 179 height 16
click at [434, 456] on td "Визуальный текстовый редактор, wiswyg-editor-user-answer-47433883331900" at bounding box center [430, 455] width 32 height 16
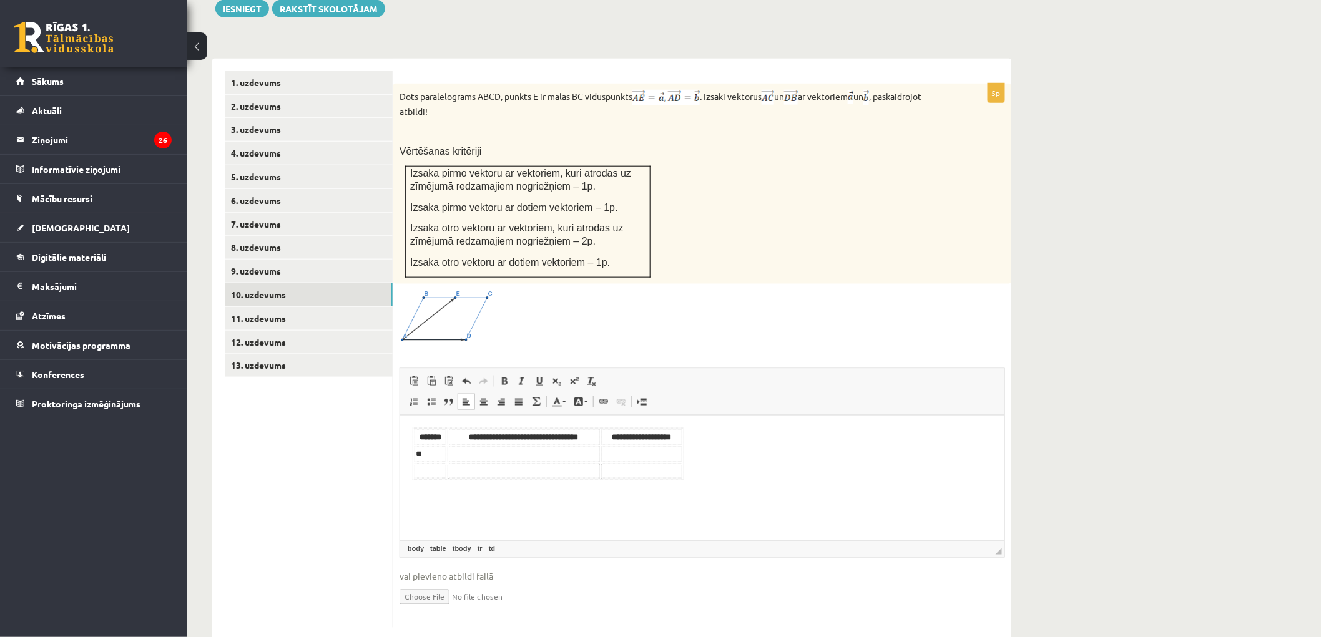
click at [437, 465] on td "Визуальный текстовый редактор, wiswyg-editor-user-answer-47433883331900" at bounding box center [430, 472] width 32 height 16
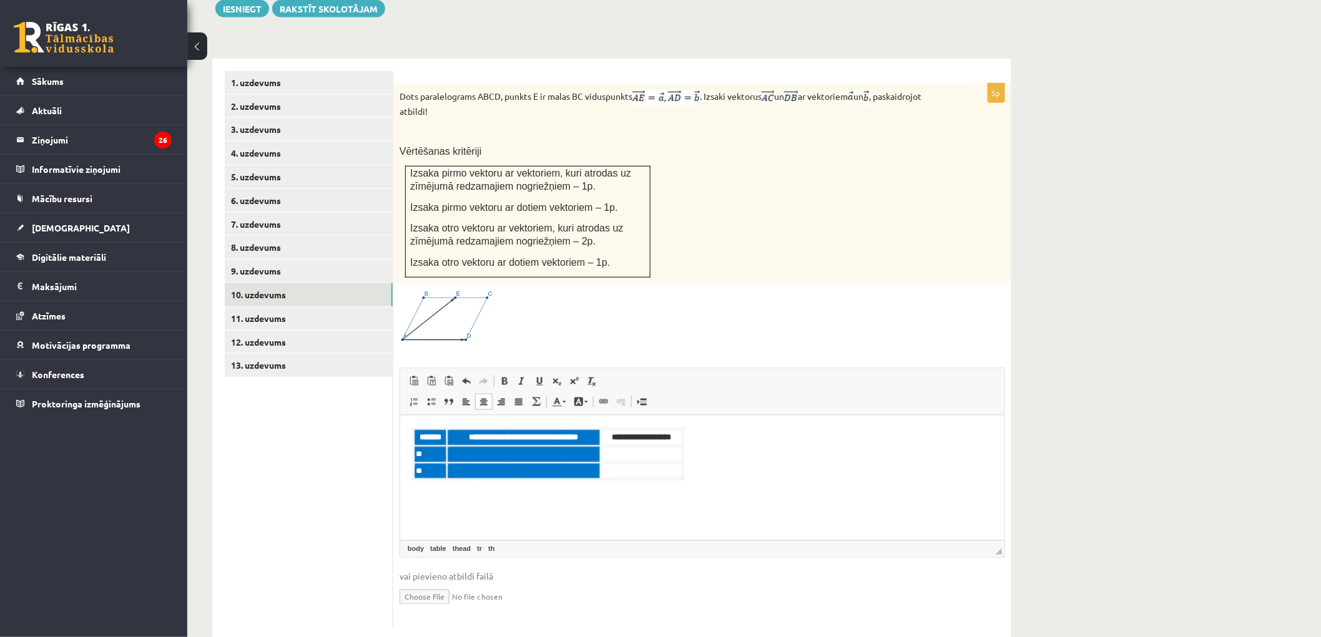
drag, startPoint x: 413, startPoint y: 429, endPoint x: 668, endPoint y: 521, distance: 271.6
click at [668, 493] on html "**********" at bounding box center [701, 454] width 604 height 77
drag, startPoint x: 481, startPoint y: 471, endPoint x: 569, endPoint y: 521, distance: 101.2
click at [569, 493] on html "**********" at bounding box center [701, 454] width 604 height 77
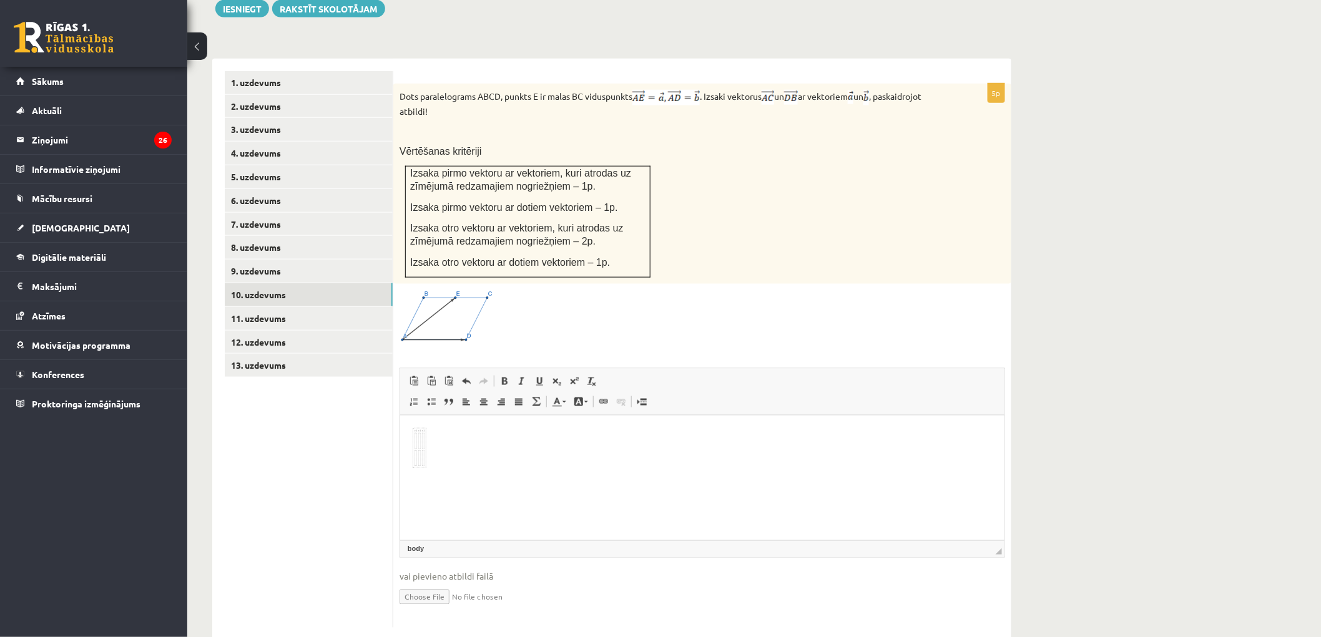
drag, startPoint x: 417, startPoint y: 433, endPoint x: 456, endPoint y: 495, distance: 73.4
click at [456, 481] on html at bounding box center [701, 448] width 604 height 65
click at [278, 307] on link "11. uzdevums" at bounding box center [309, 318] width 168 height 23
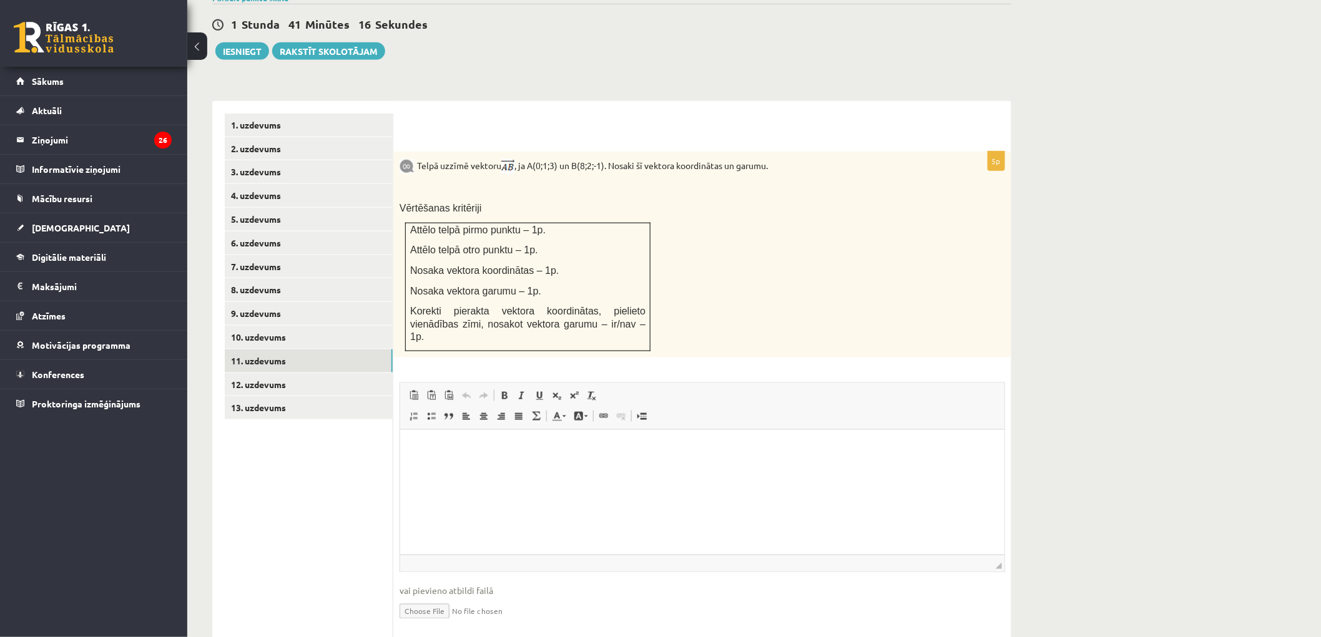
scroll to position [0, 0]
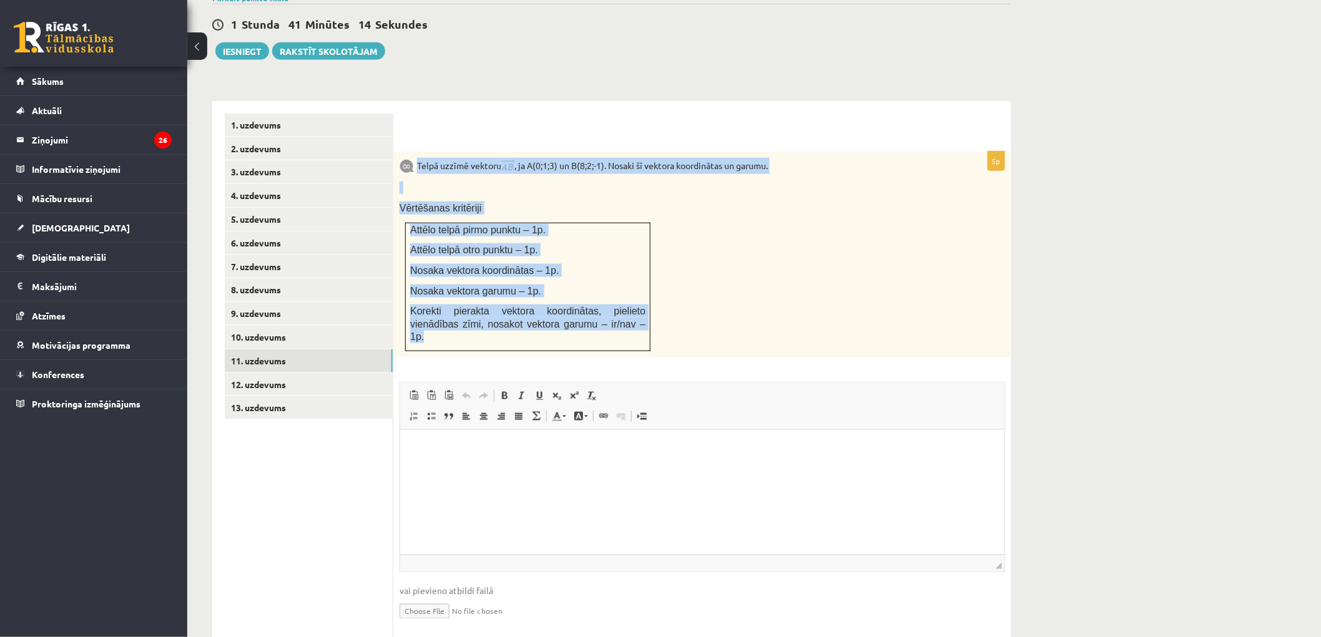
drag, startPoint x: 418, startPoint y: 131, endPoint x: 638, endPoint y: 304, distance: 279.6
click at [638, 304] on div "Telpā uzzīmē vektoru , ja A(0;1;3) un B(8;2;-1). Nosaki šī vektora koordinātas …" at bounding box center [702, 255] width 618 height 206
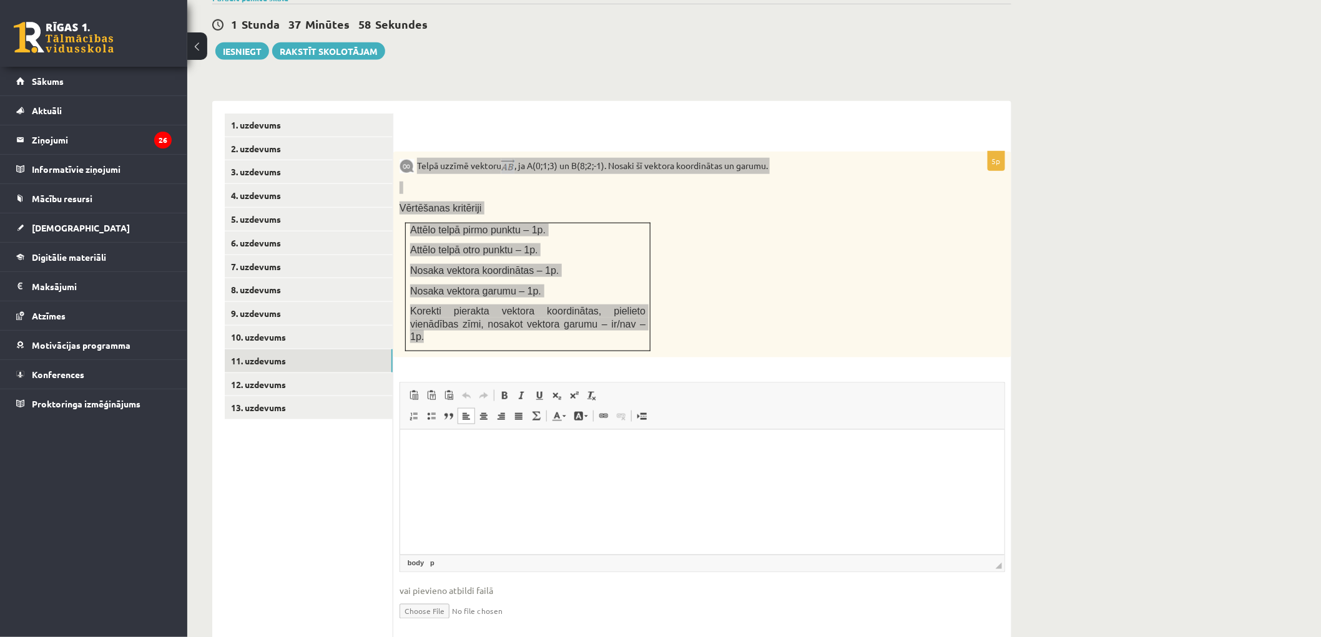
click at [444, 467] on html at bounding box center [701, 448] width 604 height 38
drag, startPoint x: 519, startPoint y: 442, endPoint x: 688, endPoint y: 450, distance: 169.3
click at [688, 450] on p "**********" at bounding box center [701, 448] width 529 height 13
drag, startPoint x: 502, startPoint y: 462, endPoint x: 650, endPoint y: 486, distance: 149.7
click at [650, 486] on html "**********" at bounding box center [701, 458] width 604 height 59
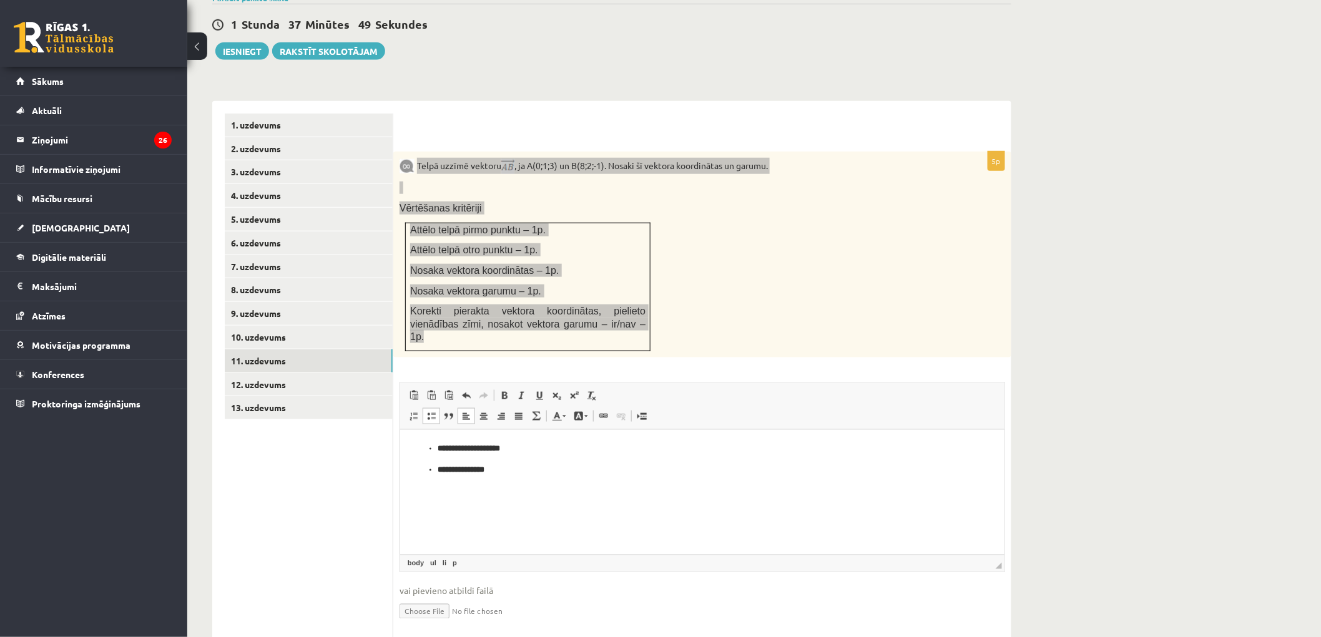
click at [532, 461] on ul "**********" at bounding box center [701, 459] width 579 height 34
click at [531, 451] on p "**********" at bounding box center [701, 448] width 529 height 13
drag, startPoint x: 426, startPoint y: 453, endPoint x: 539, endPoint y: 476, distance: 116.0
click at [539, 476] on html "**********" at bounding box center [701, 458] width 604 height 59
click at [472, 467] on html at bounding box center [701, 448] width 604 height 38
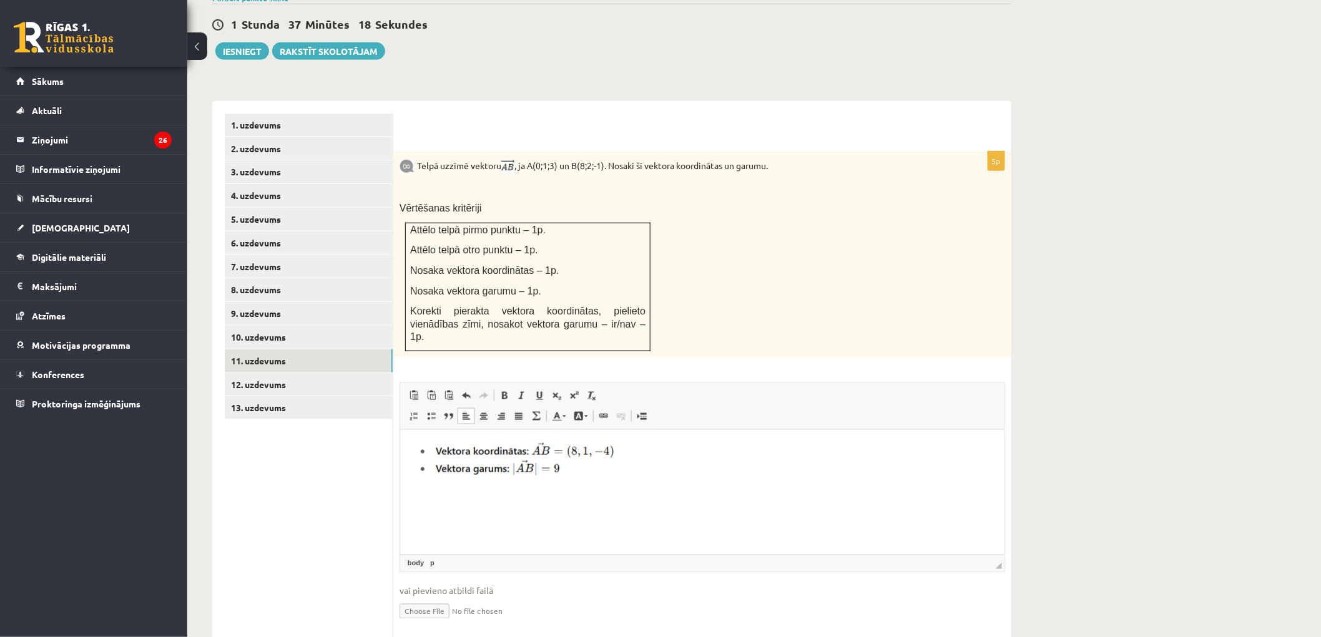
click at [351, 458] on ul "1. uzdevums 2. uzdevums 3. uzdevums 4. uzdevums 5. uzdevums 6. uzdevums 7. uzde…" at bounding box center [309, 378] width 169 height 529
click at [288, 326] on link "10. uzdevums" at bounding box center [309, 337] width 168 height 23
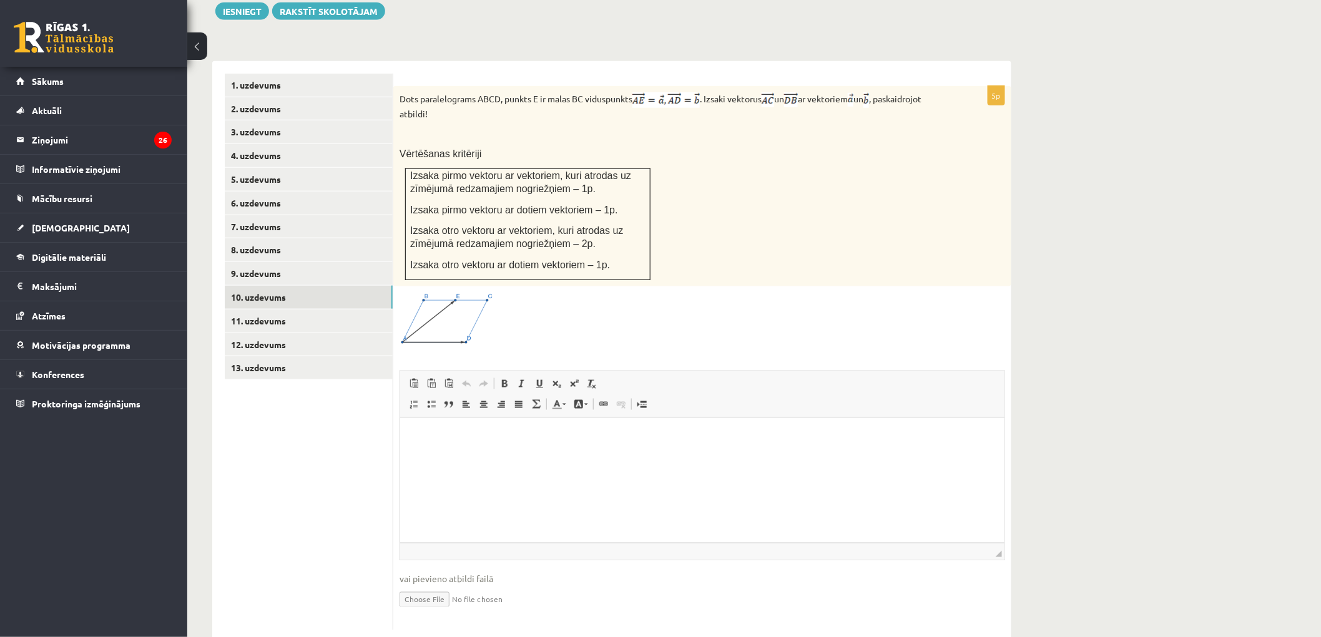
scroll to position [483, 0]
click at [466, 454] on html at bounding box center [701, 435] width 604 height 38
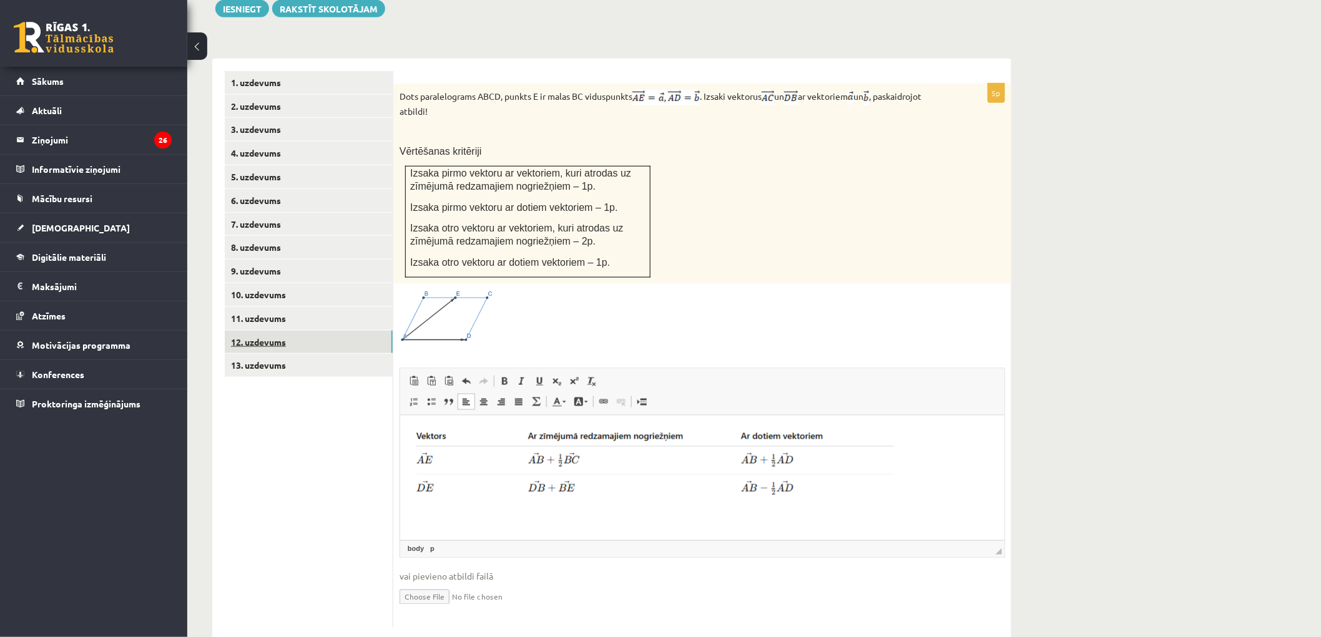
click at [301, 331] on link "12. uzdevums" at bounding box center [309, 342] width 168 height 23
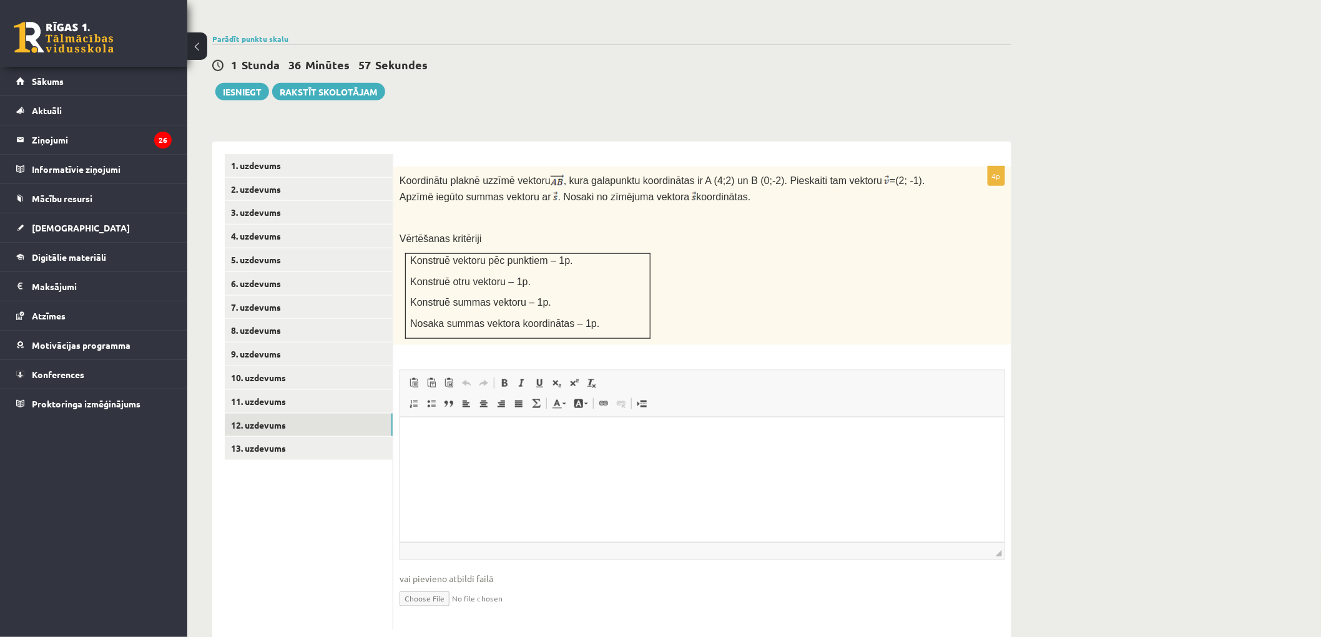
scroll to position [0, 0]
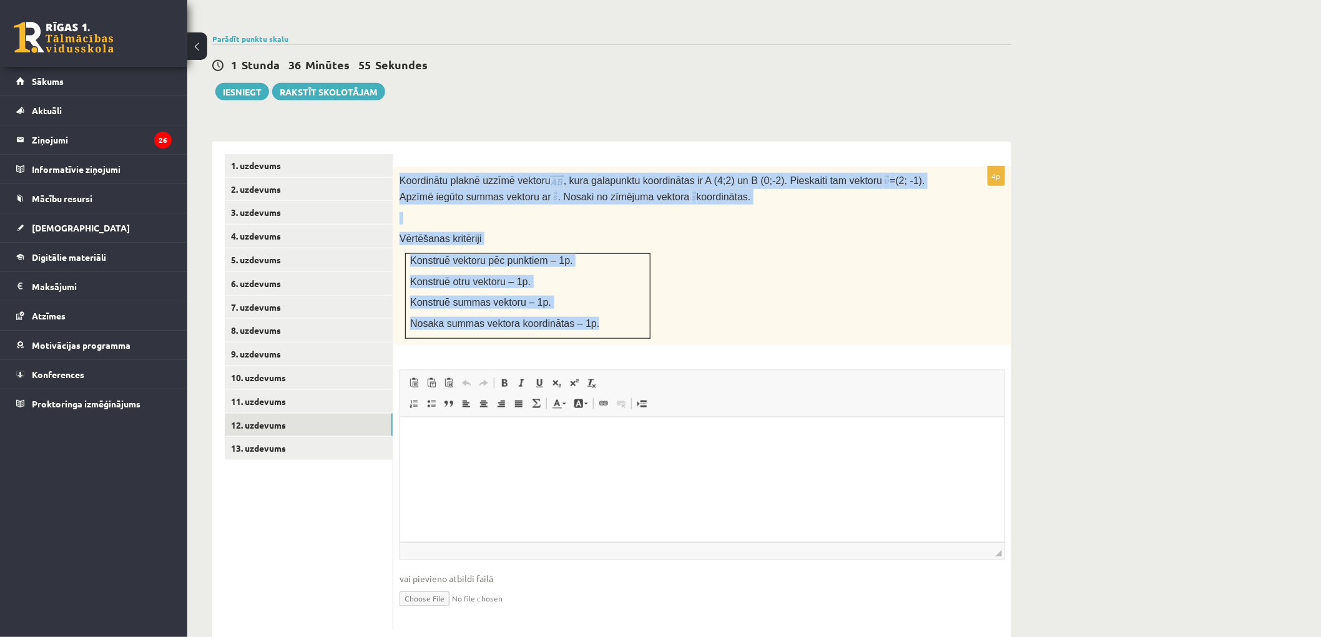
drag, startPoint x: 401, startPoint y: 147, endPoint x: 588, endPoint y: 294, distance: 237.9
click at [588, 294] on div "Koordinātu plaknē uzzīmē vektoru , kura galapunktu koordinātas ir A (4;2) un B …" at bounding box center [702, 256] width 618 height 179
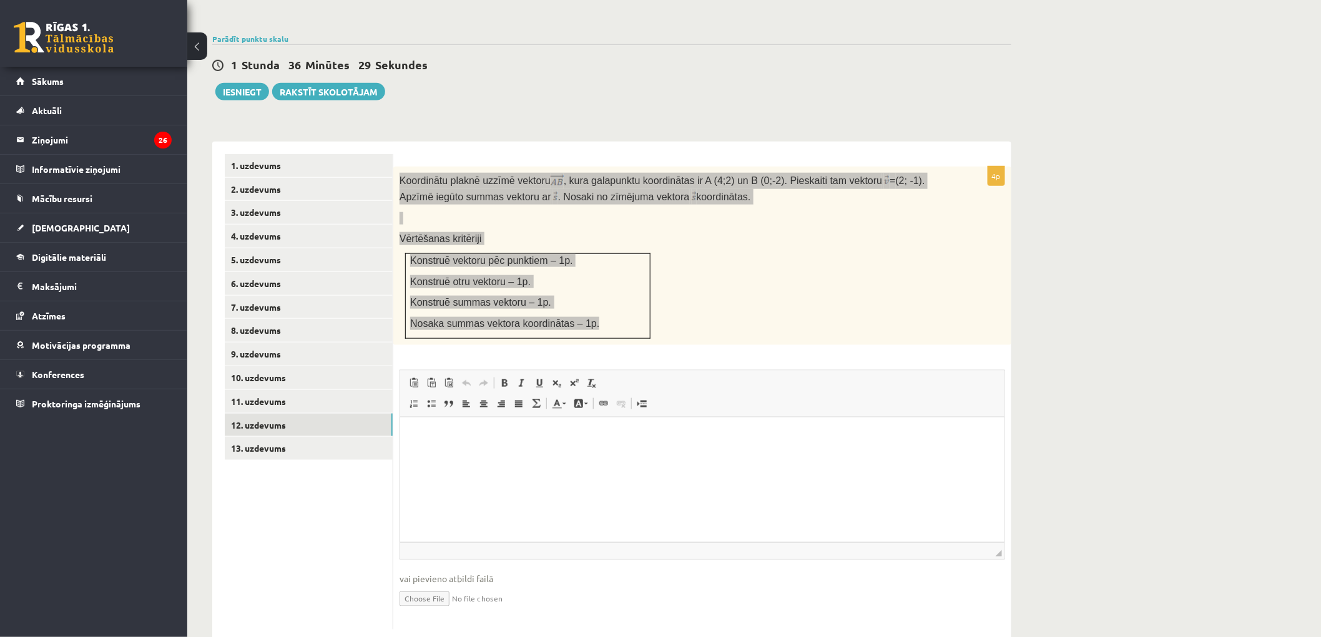
click at [514, 433] on p "Визуальный текстовый редактор, wiswyg-editor-user-answer-47434062574480" at bounding box center [701, 436] width 579 height 13
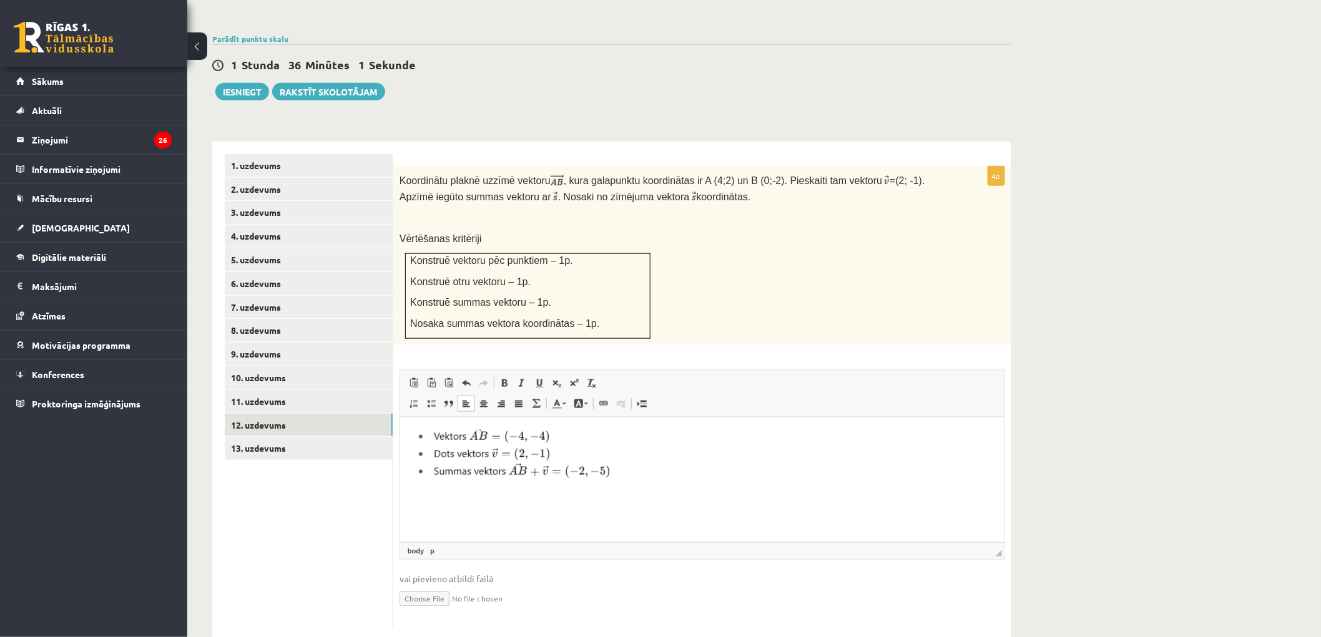
click at [360, 516] on ul "1. uzdevums 2. uzdevums 3. uzdevums 4. uzdevums 5. uzdevums 6. uzdevums 7. uzde…" at bounding box center [309, 392] width 169 height 476
click at [290, 437] on link "13. uzdevums" at bounding box center [309, 448] width 168 height 23
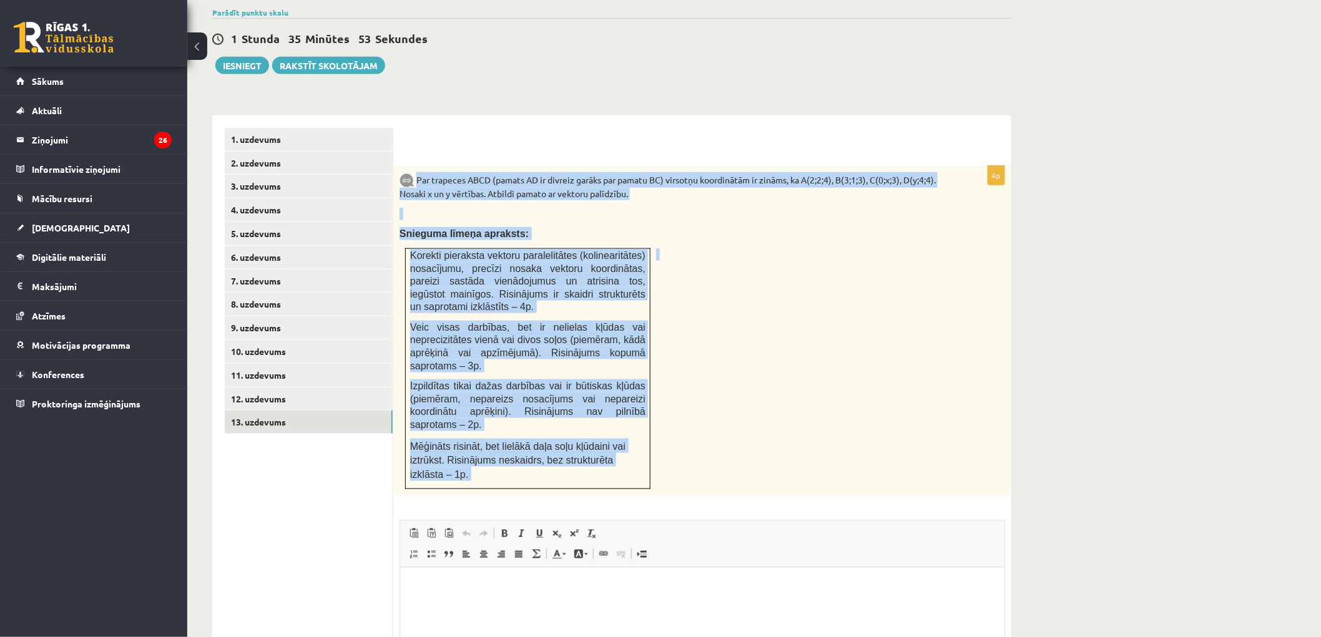
drag, startPoint x: 419, startPoint y: 147, endPoint x: 794, endPoint y: 460, distance: 488.4
click at [794, 460] on div "4p Par trapeces ABCD (pamats AD ir divreiz garāks par pamatu BC) virsotņu koord…" at bounding box center [702, 473] width 618 height 615
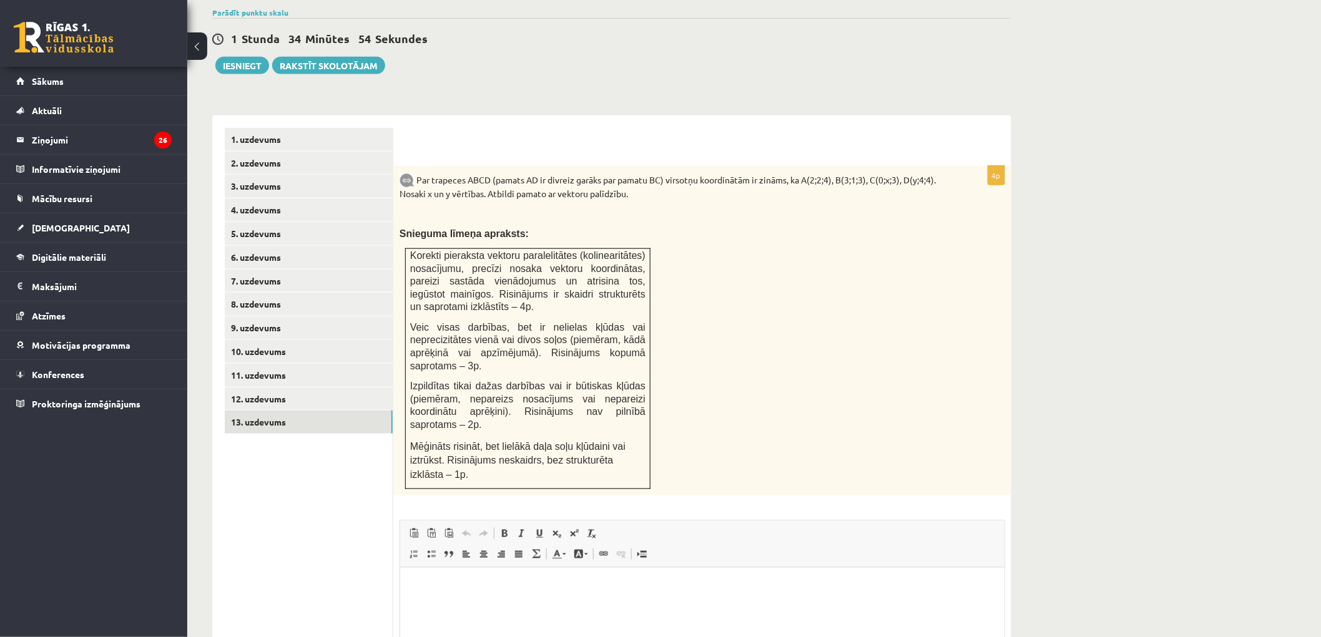
click at [566, 601] on html at bounding box center [701, 587] width 604 height 38
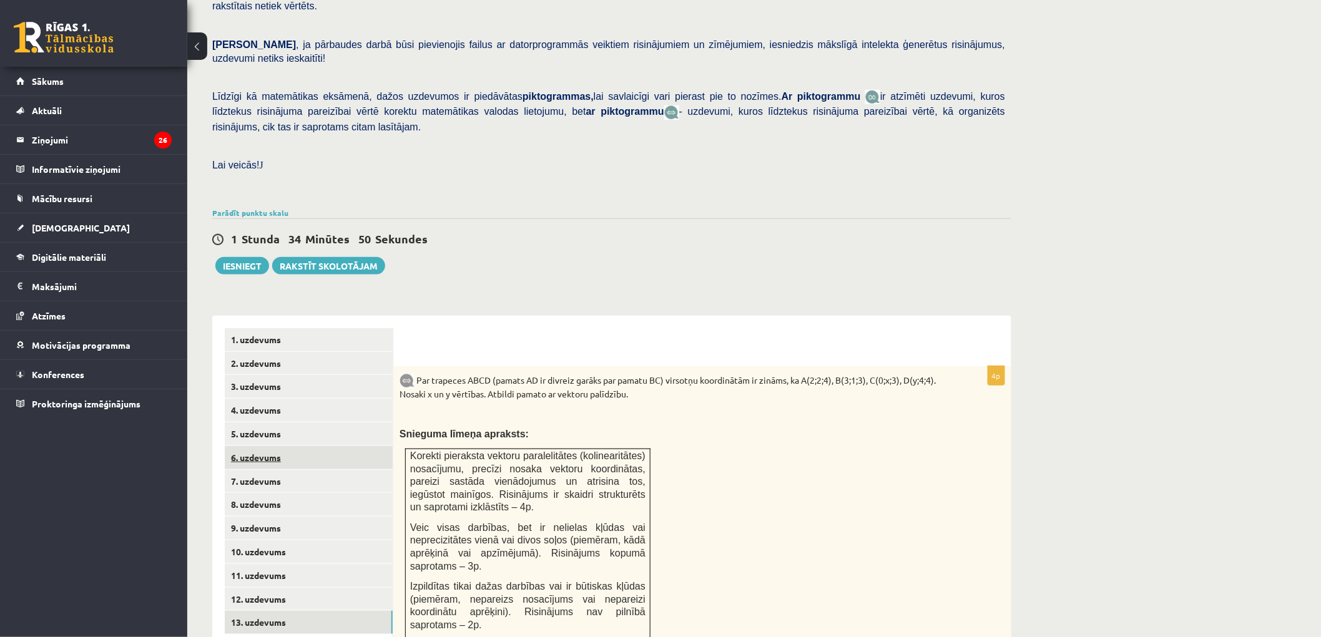
scroll to position [204, 0]
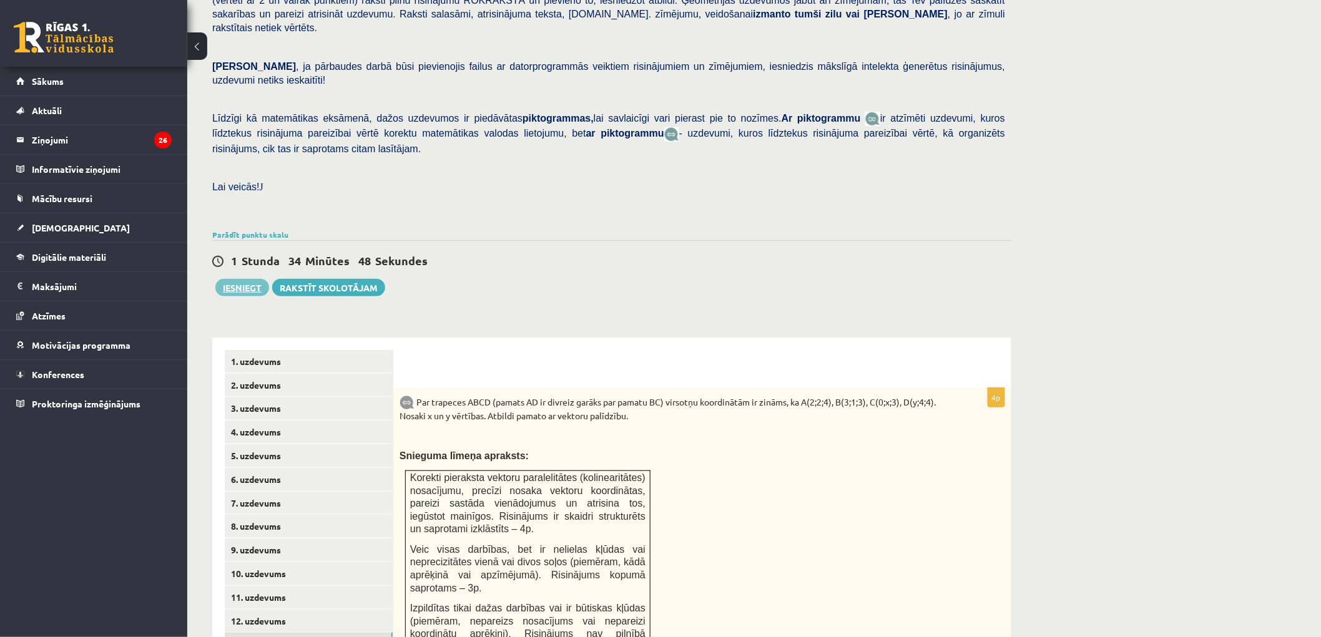
click at [247, 279] on button "Iesniegt" at bounding box center [242, 287] width 54 height 17
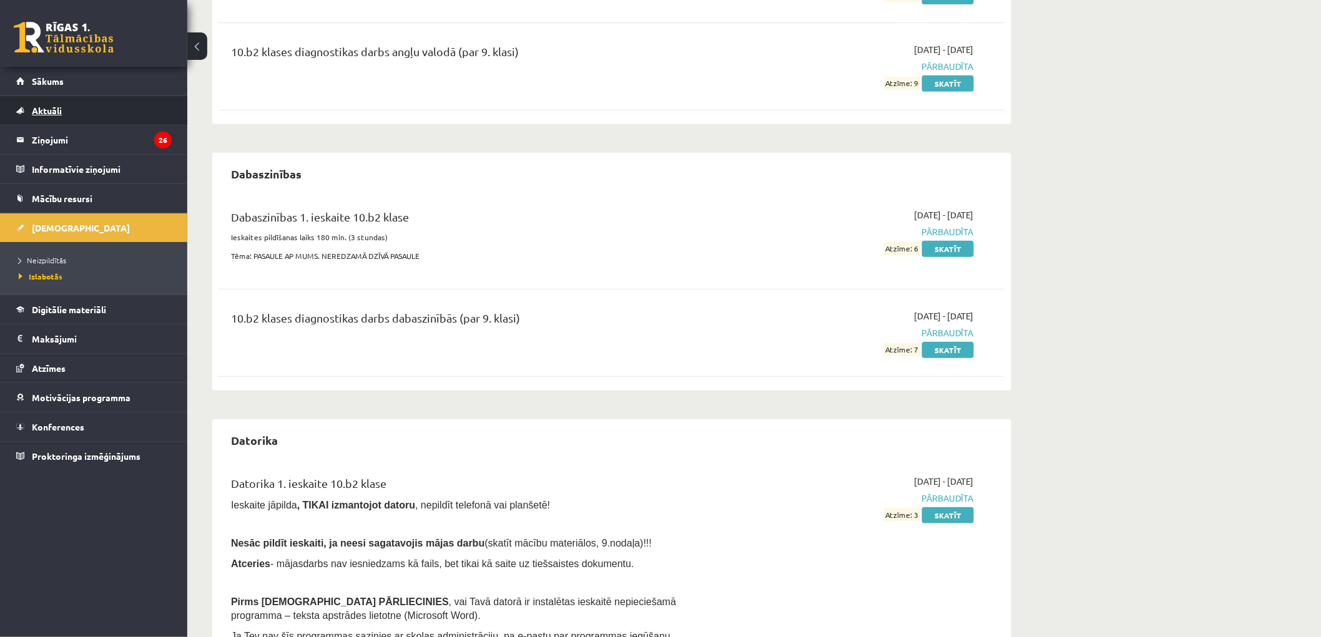
scroll to position [139, 0]
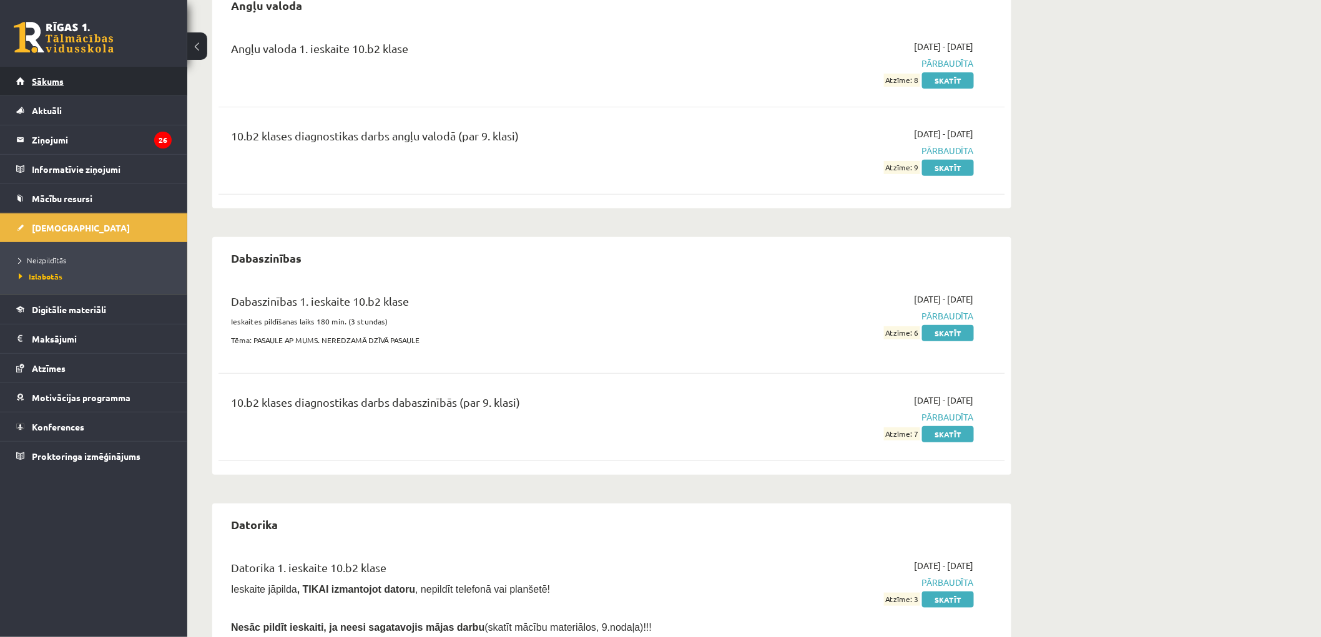
click at [52, 84] on span "Sākums" at bounding box center [48, 81] width 32 height 11
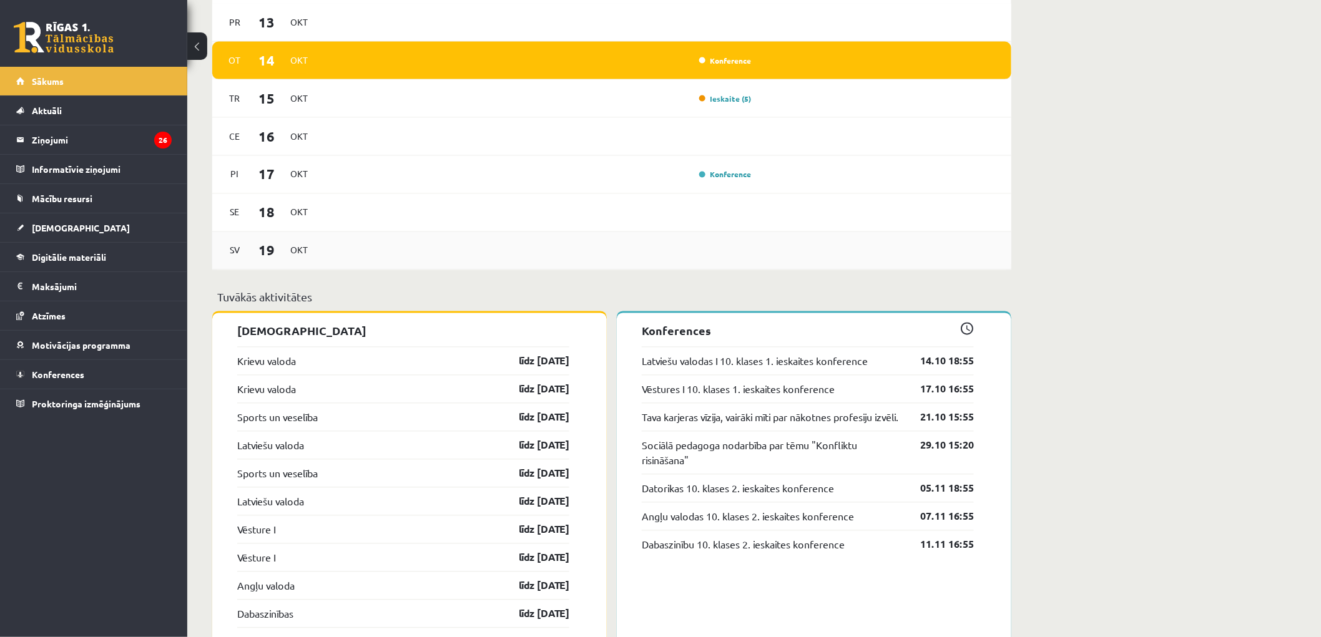
scroll to position [901, 0]
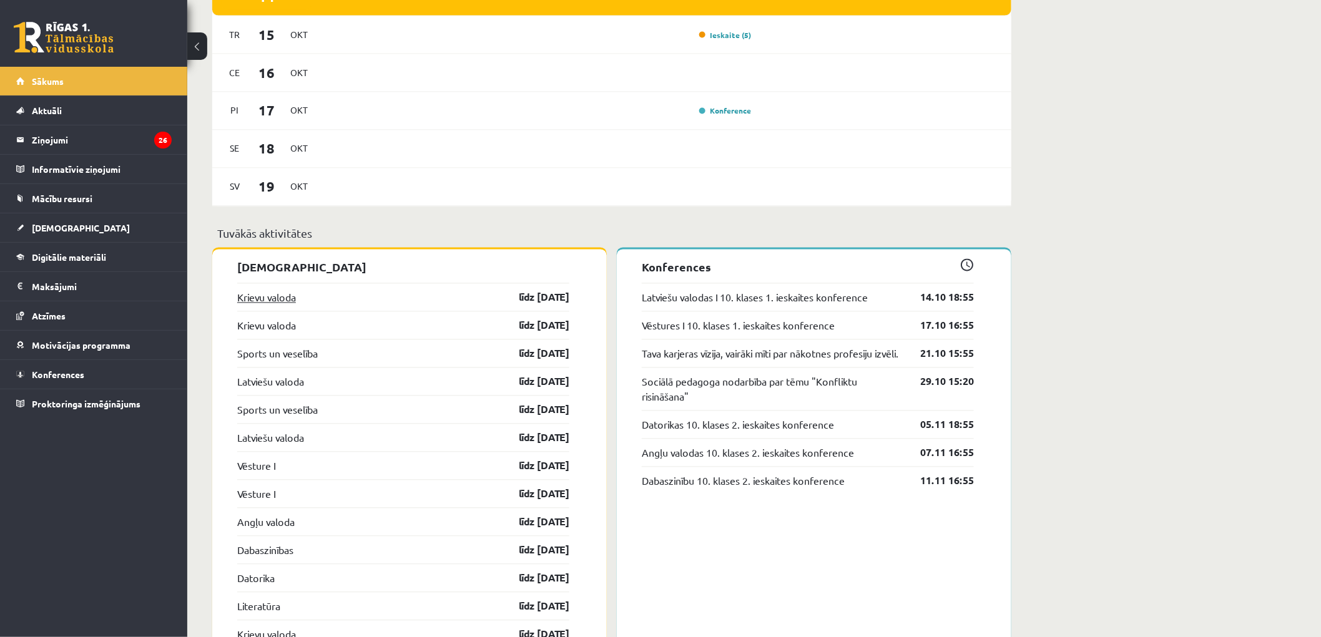
click at [266, 300] on link "Krievu valoda" at bounding box center [266, 297] width 59 height 15
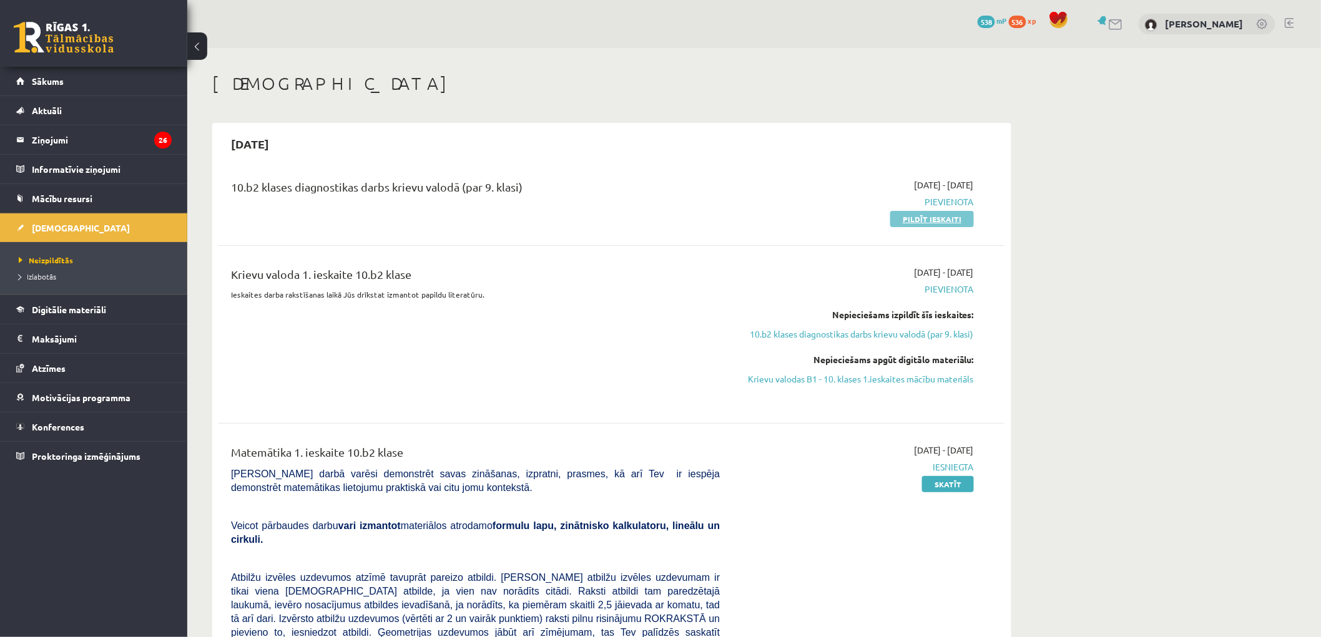
click at [937, 225] on link "Pildīt ieskaiti" at bounding box center [932, 219] width 84 height 16
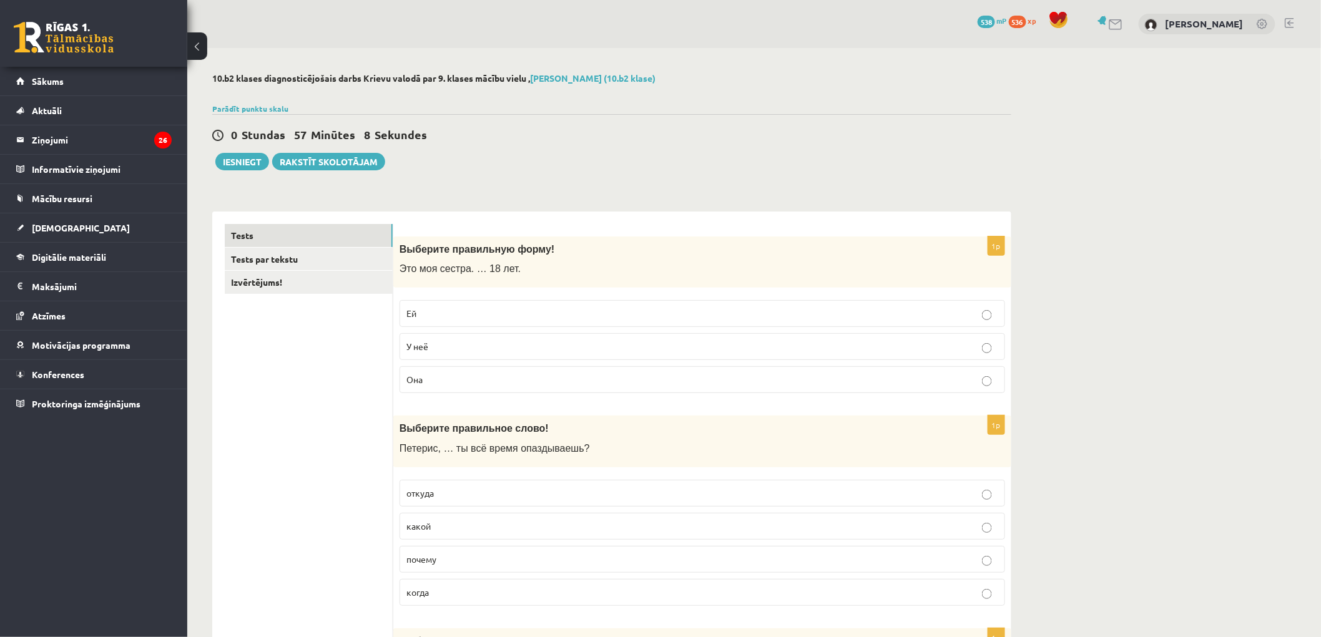
click at [495, 319] on p "Ей" at bounding box center [702, 313] width 592 height 13
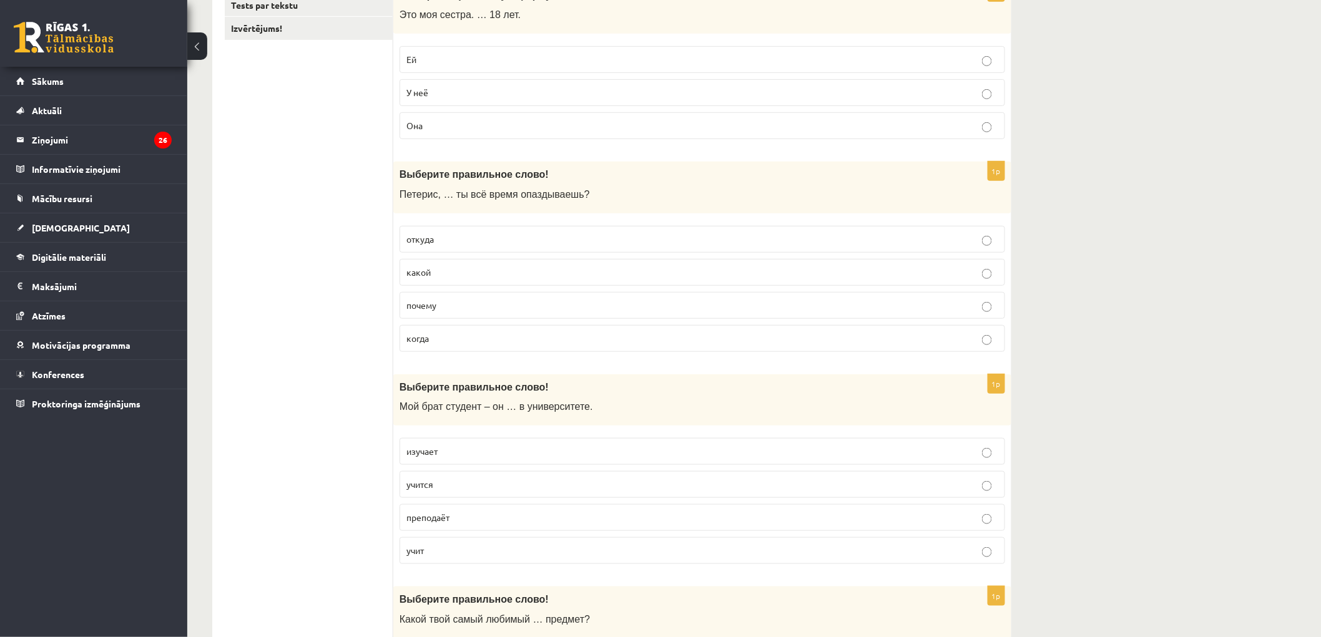
scroll to position [277, 0]
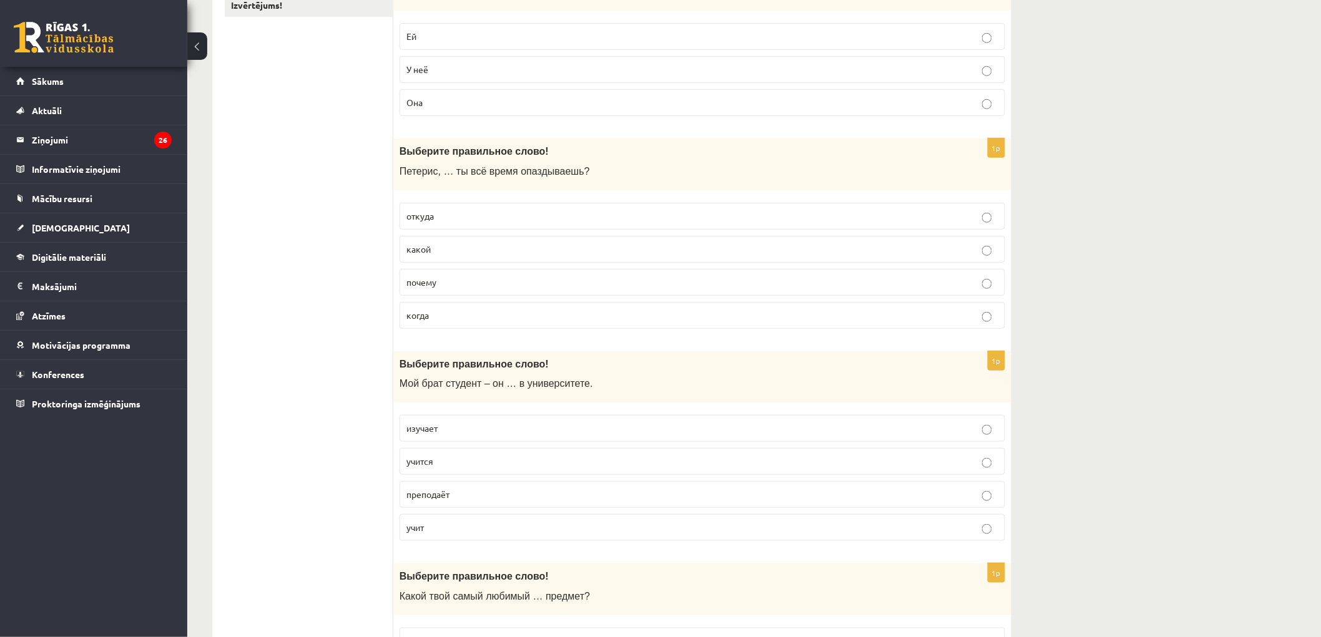
click at [479, 282] on p "почему" at bounding box center [702, 282] width 592 height 13
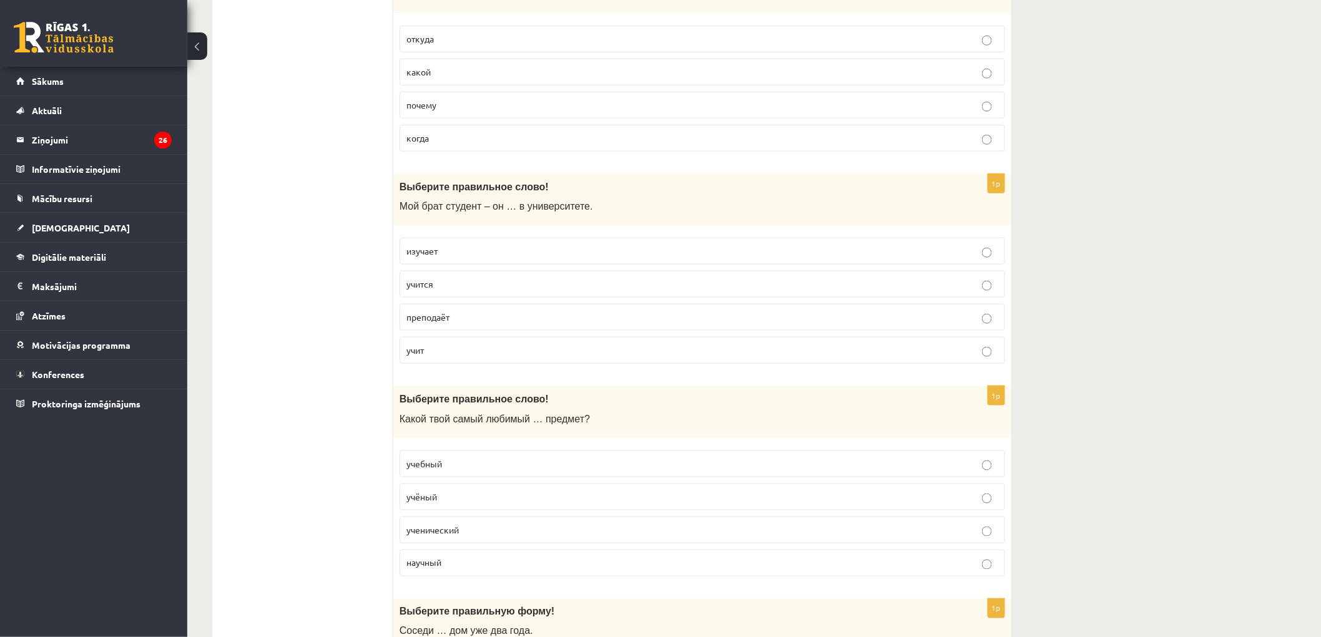
scroll to position [485, 0]
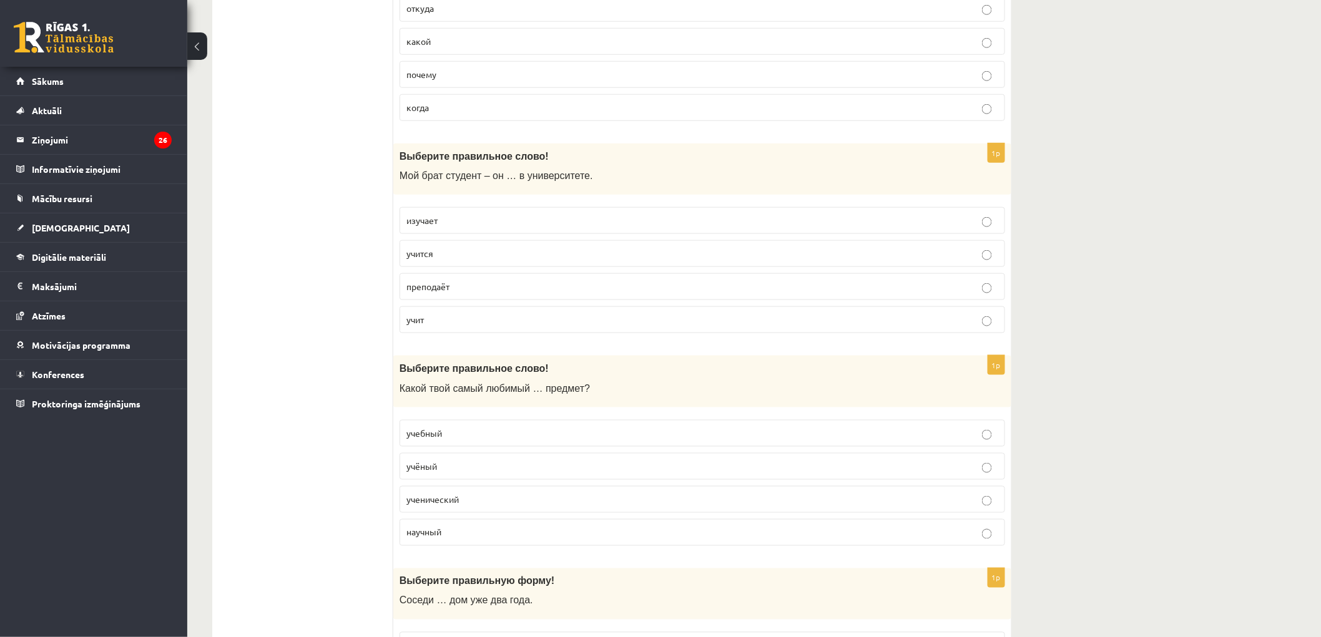
click at [454, 253] on p "учится" at bounding box center [702, 253] width 592 height 13
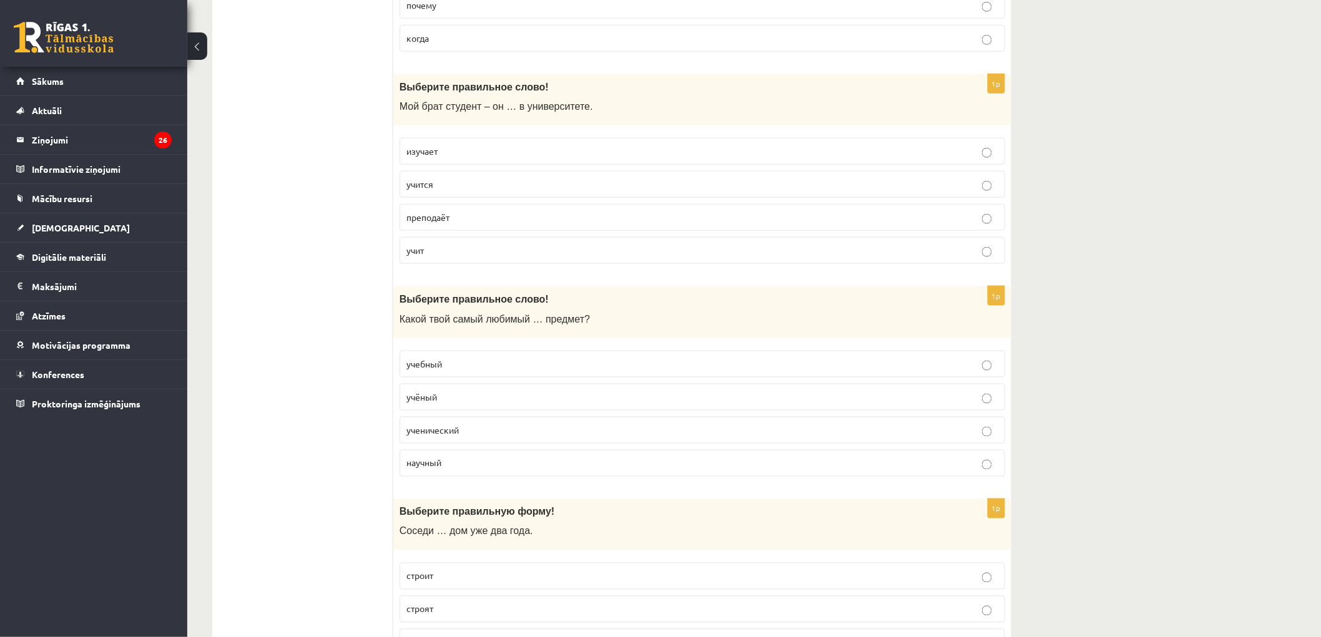
scroll to position [624, 0]
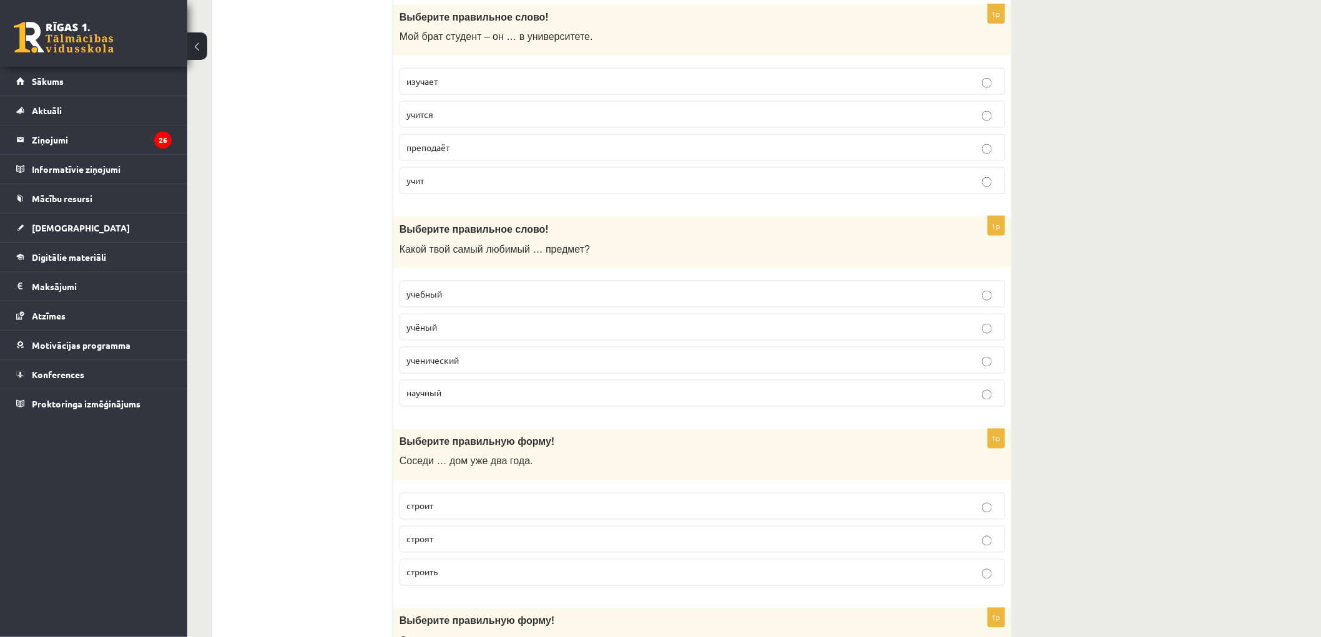
click at [436, 296] on span "учебный" at bounding box center [424, 293] width 36 height 11
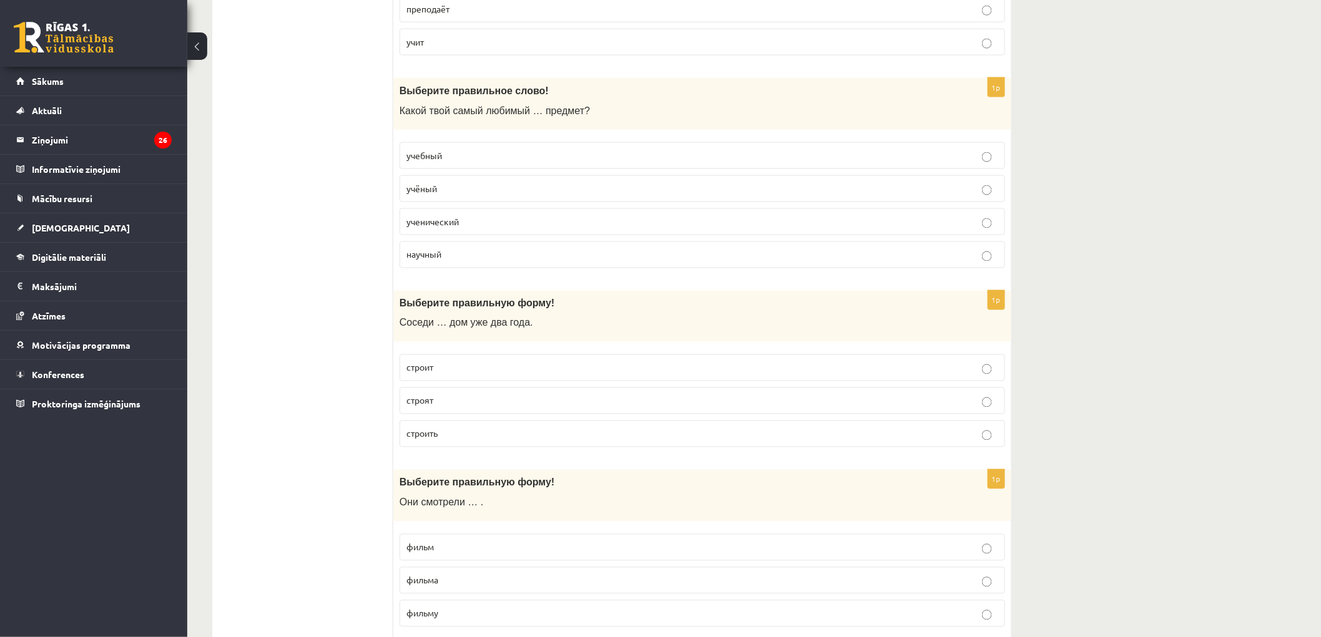
scroll to position [832, 0]
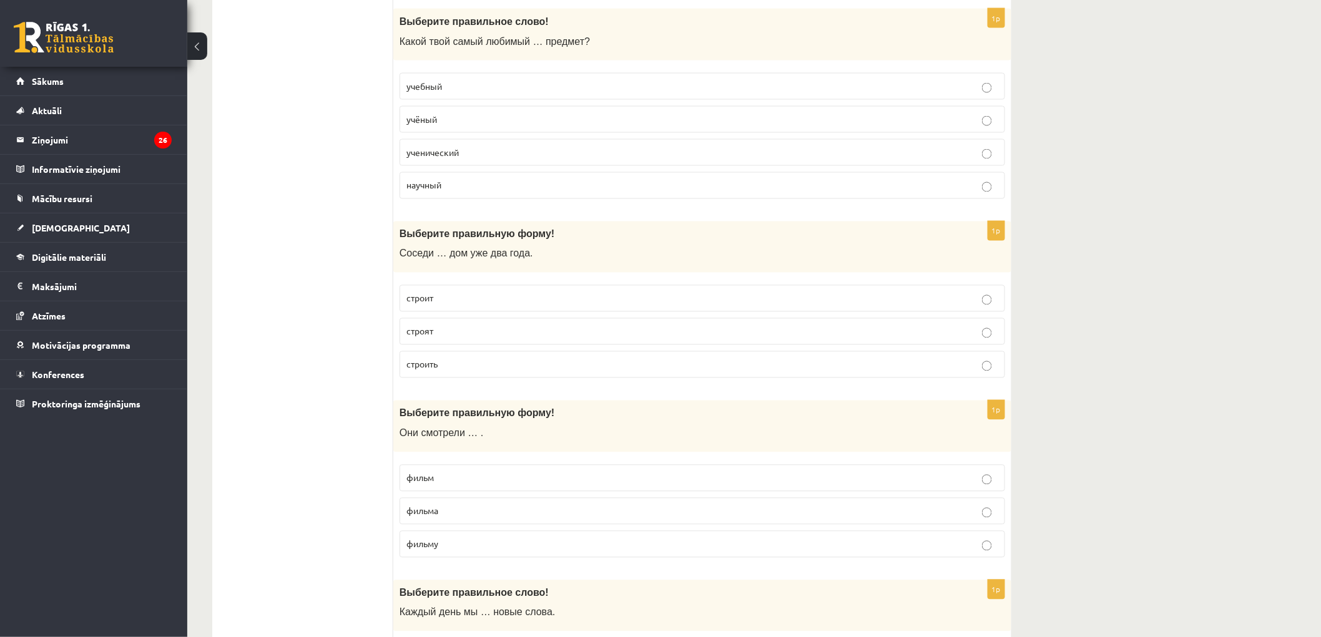
click at [447, 331] on p "строят" at bounding box center [702, 331] width 592 height 13
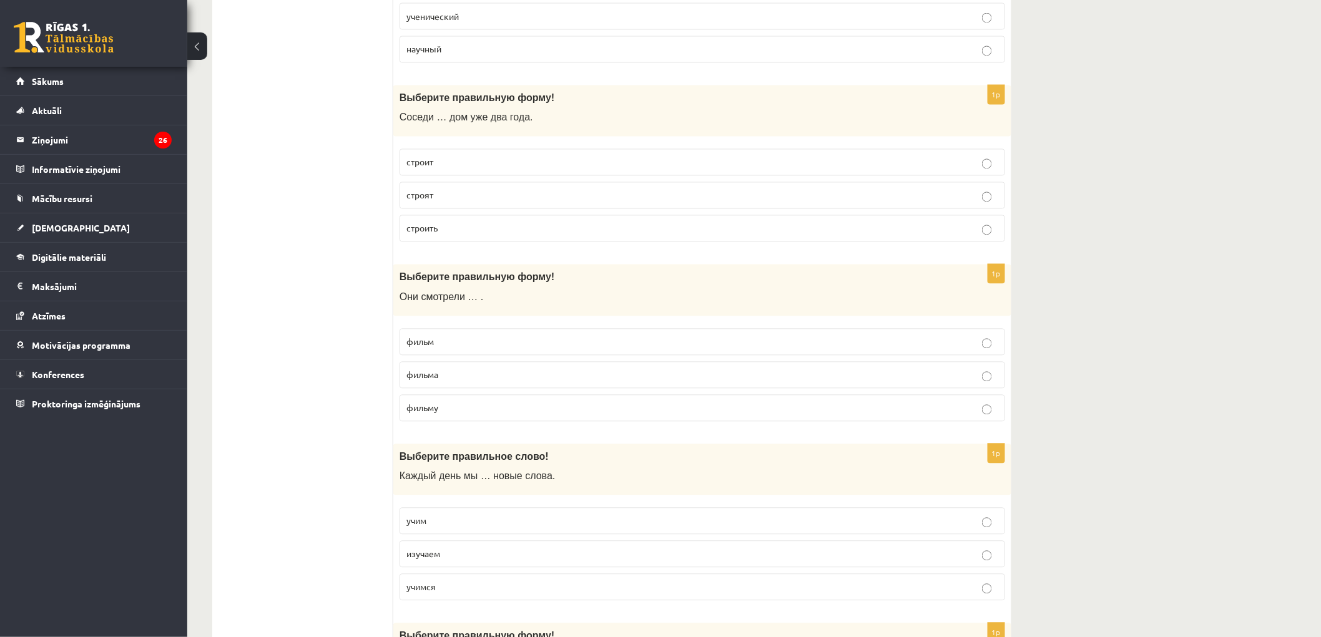
scroll to position [971, 0]
click at [451, 346] on p "фильм" at bounding box center [702, 339] width 592 height 13
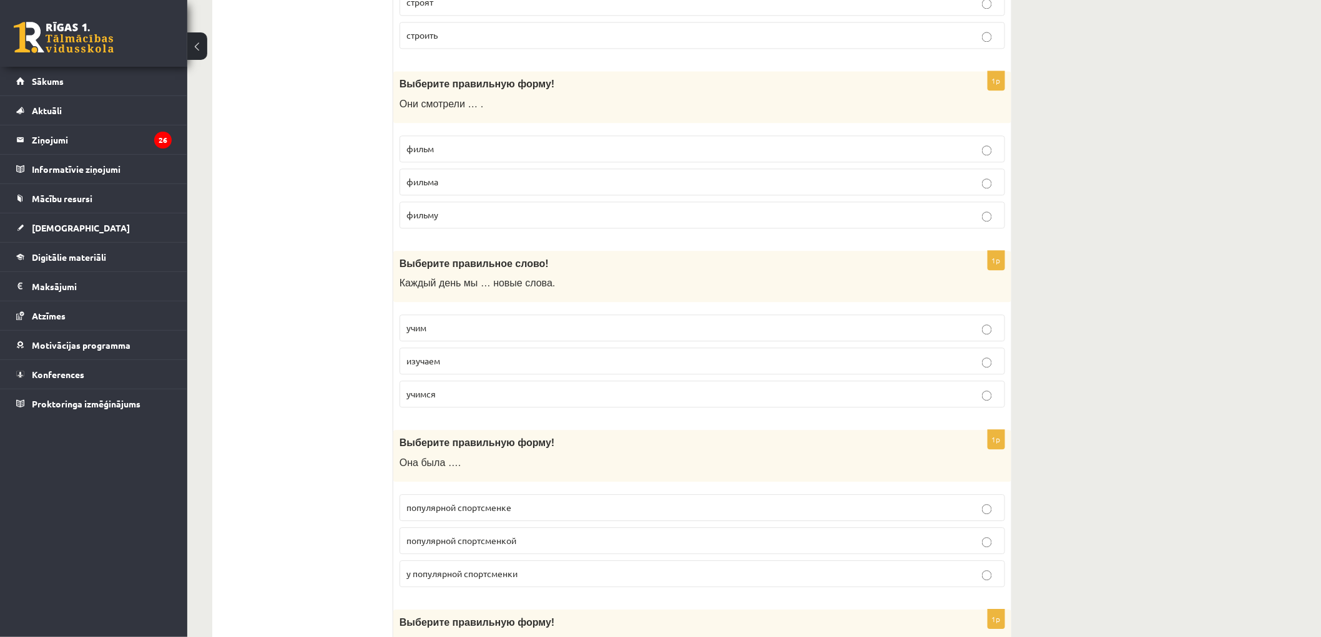
scroll to position [1178, 0]
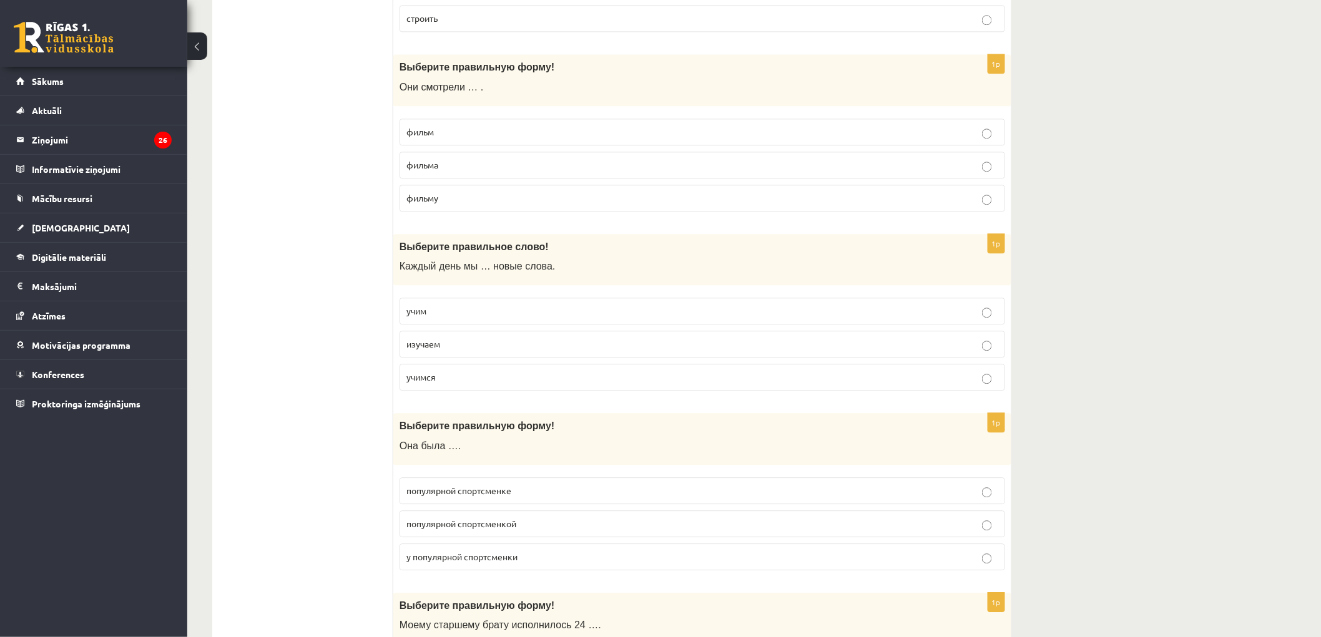
click at [451, 316] on p "учим" at bounding box center [702, 311] width 592 height 13
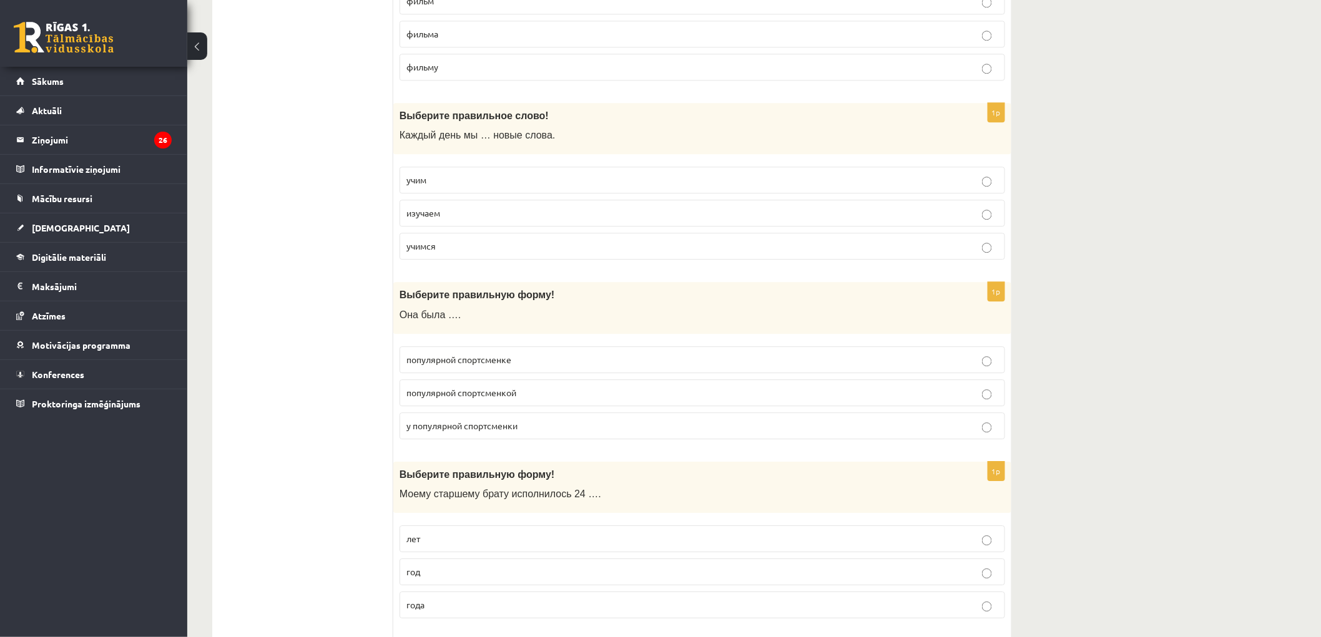
scroll to position [1318, 0]
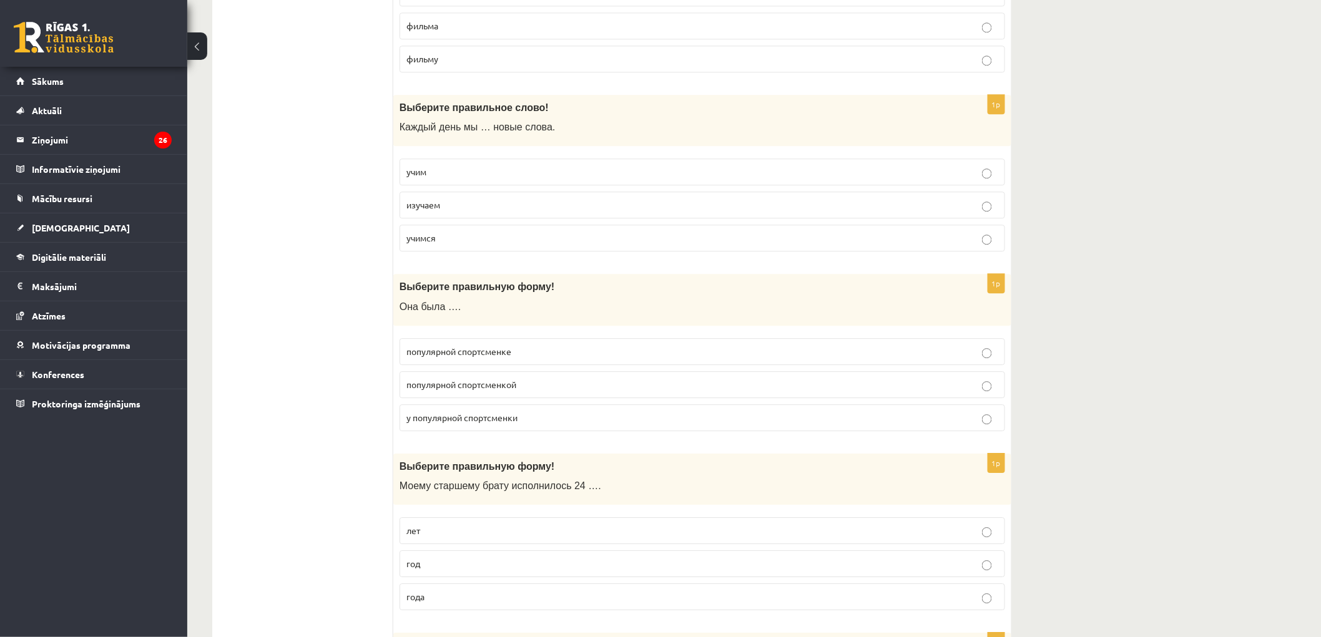
click at [431, 387] on span "популярной спортсменкой" at bounding box center [461, 384] width 110 height 11
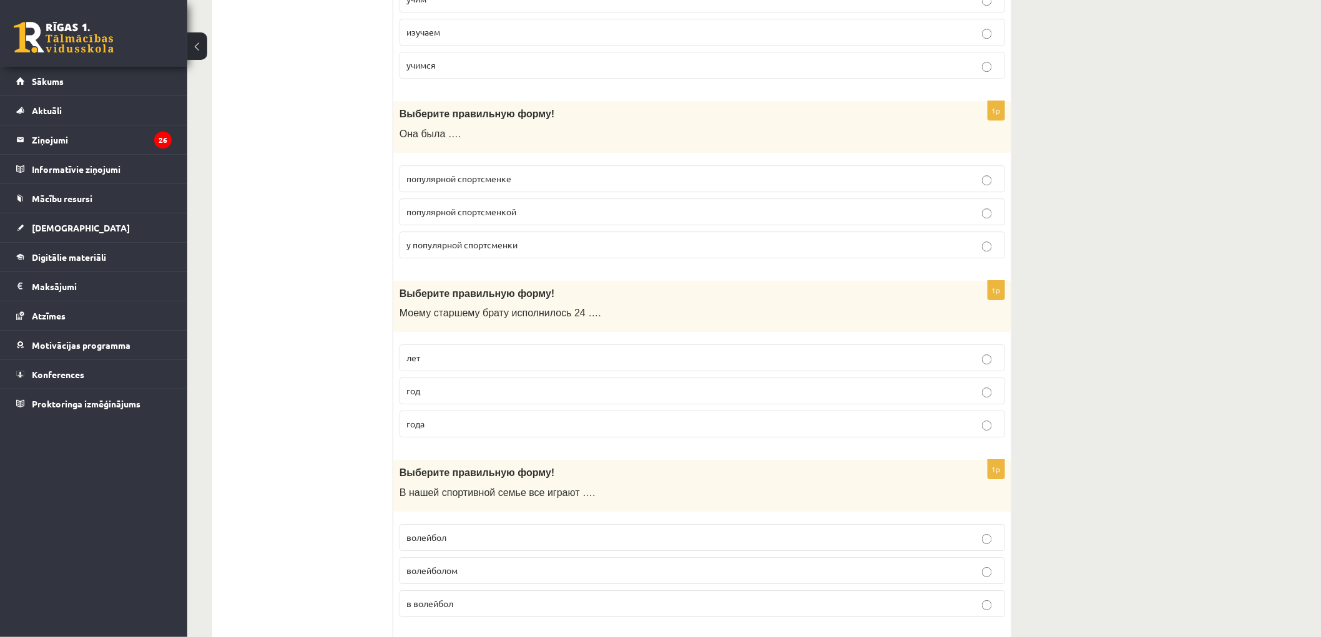
scroll to position [1595, 0]
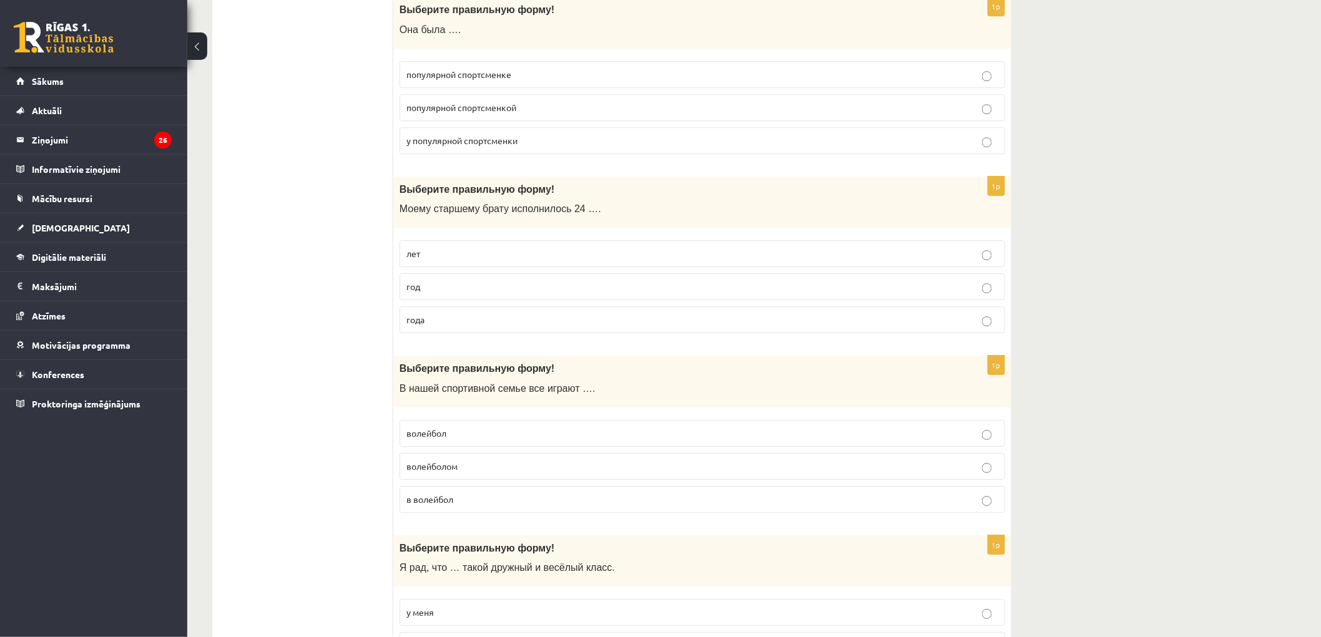
click at [441, 290] on p "год" at bounding box center [702, 286] width 592 height 13
click at [443, 326] on p "года" at bounding box center [702, 319] width 592 height 13
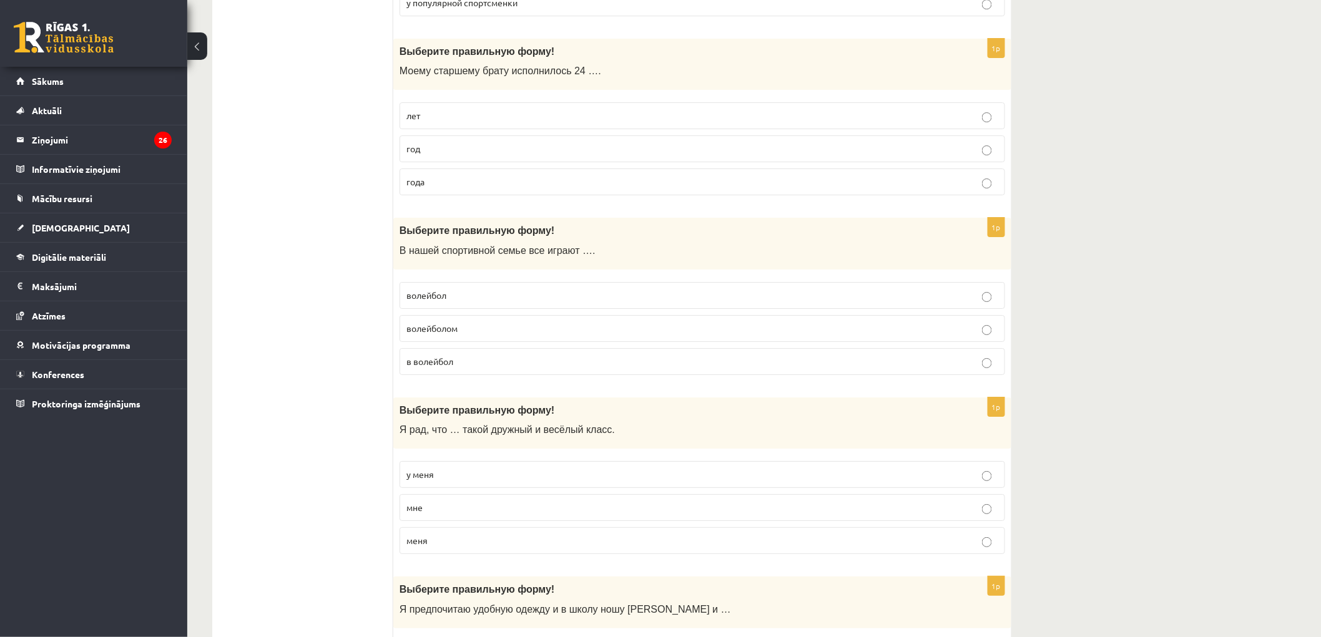
scroll to position [1733, 0]
click at [410, 366] on span "в волейбол" at bounding box center [429, 360] width 47 height 11
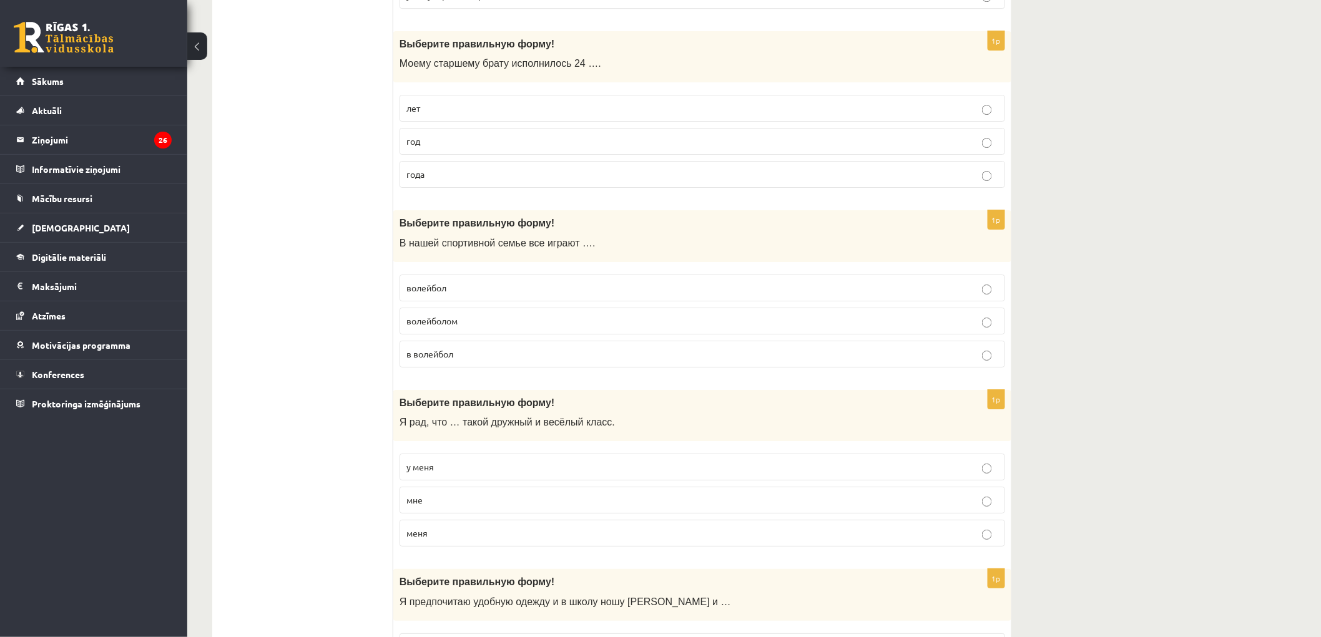
scroll to position [1942, 0]
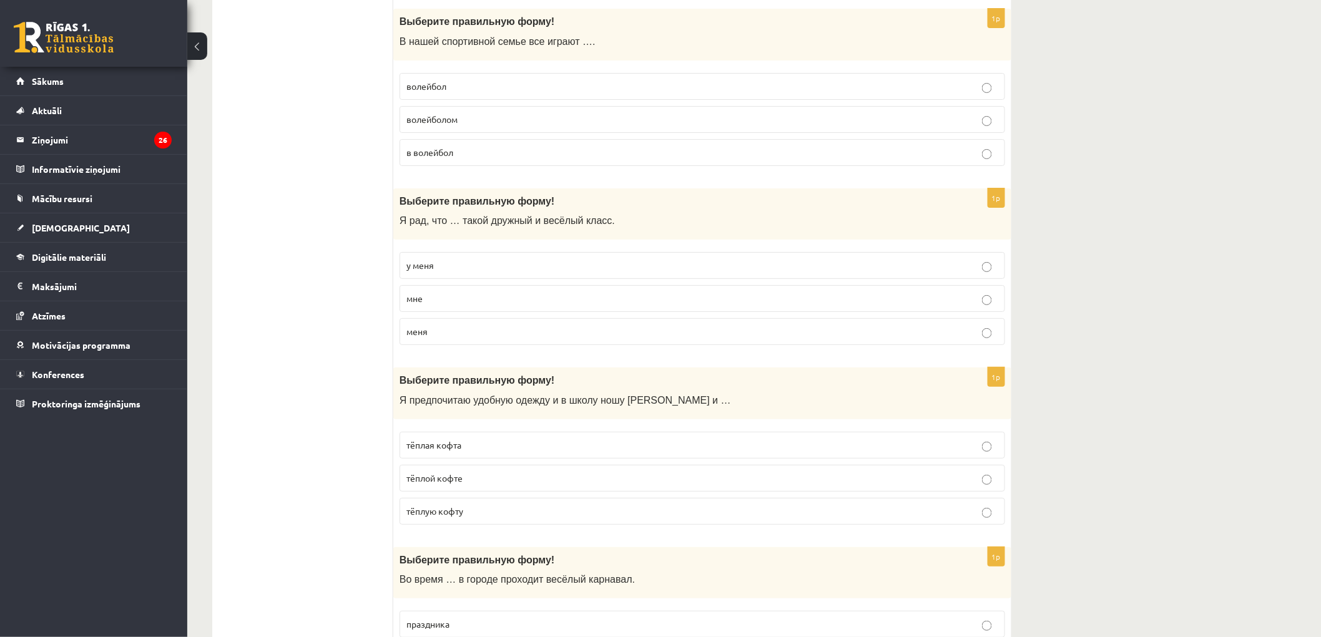
click at [433, 272] on p "у меня" at bounding box center [702, 265] width 592 height 13
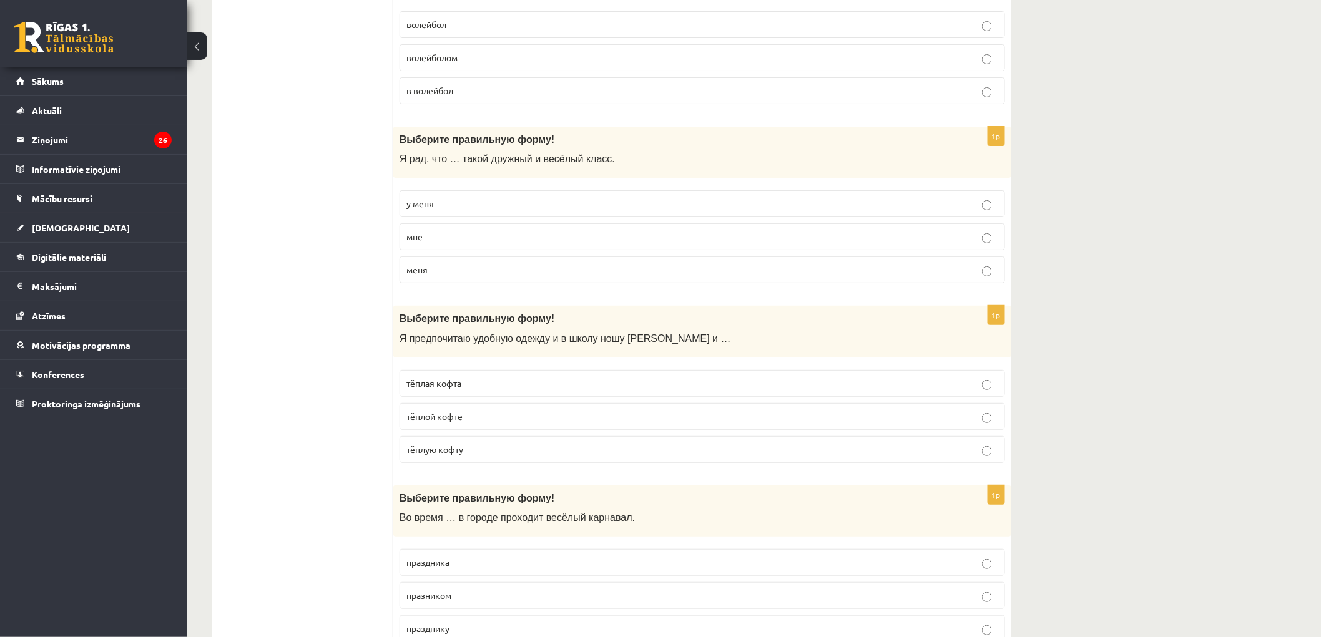
scroll to position [2150, 0]
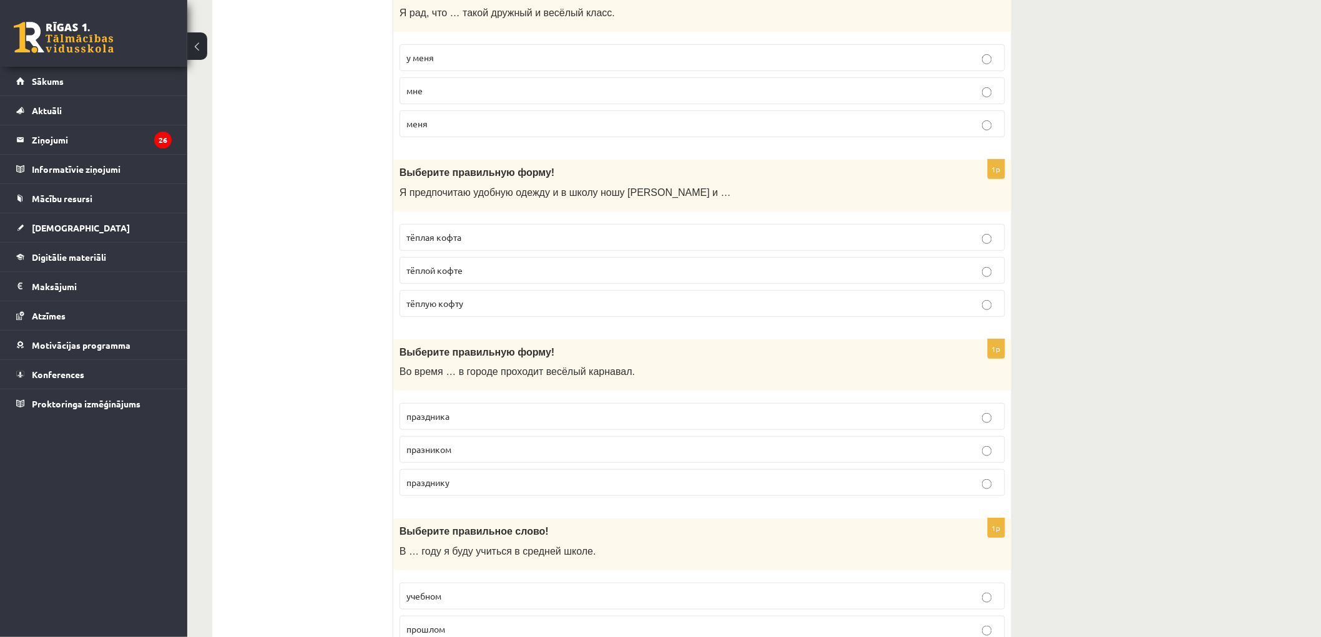
drag, startPoint x: 458, startPoint y: 303, endPoint x: 403, endPoint y: 350, distance: 72.2
click at [459, 303] on p "тёплую кофту" at bounding box center [702, 303] width 592 height 13
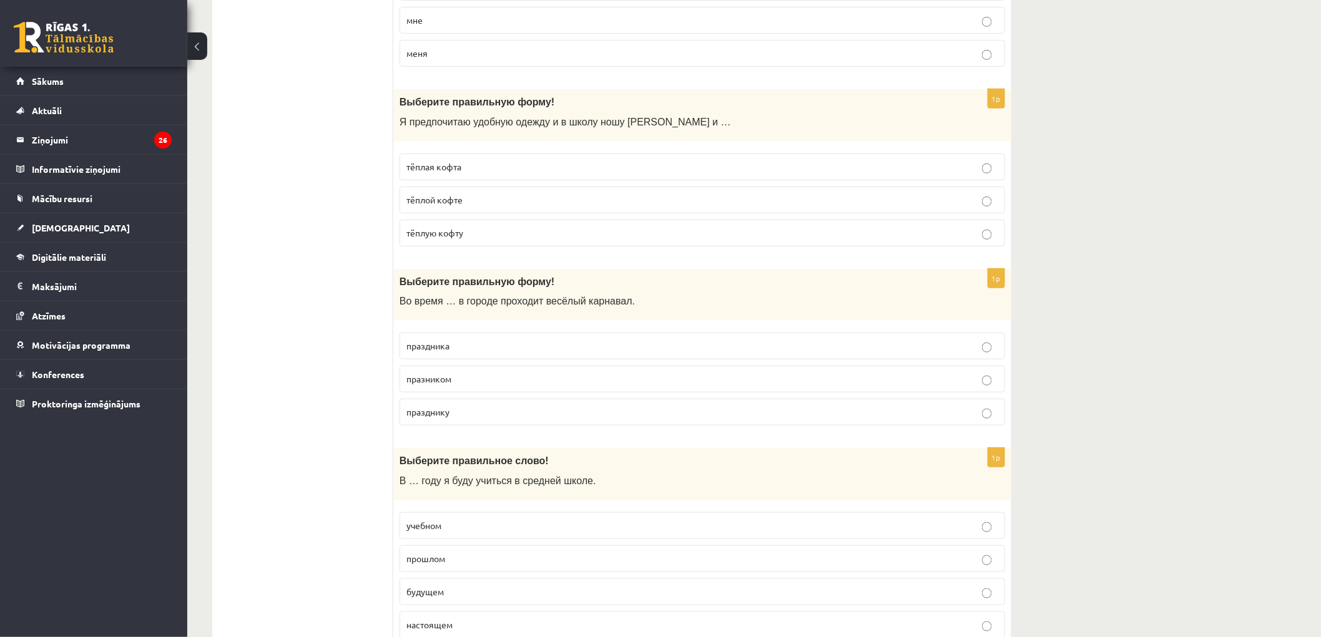
scroll to position [2357, 0]
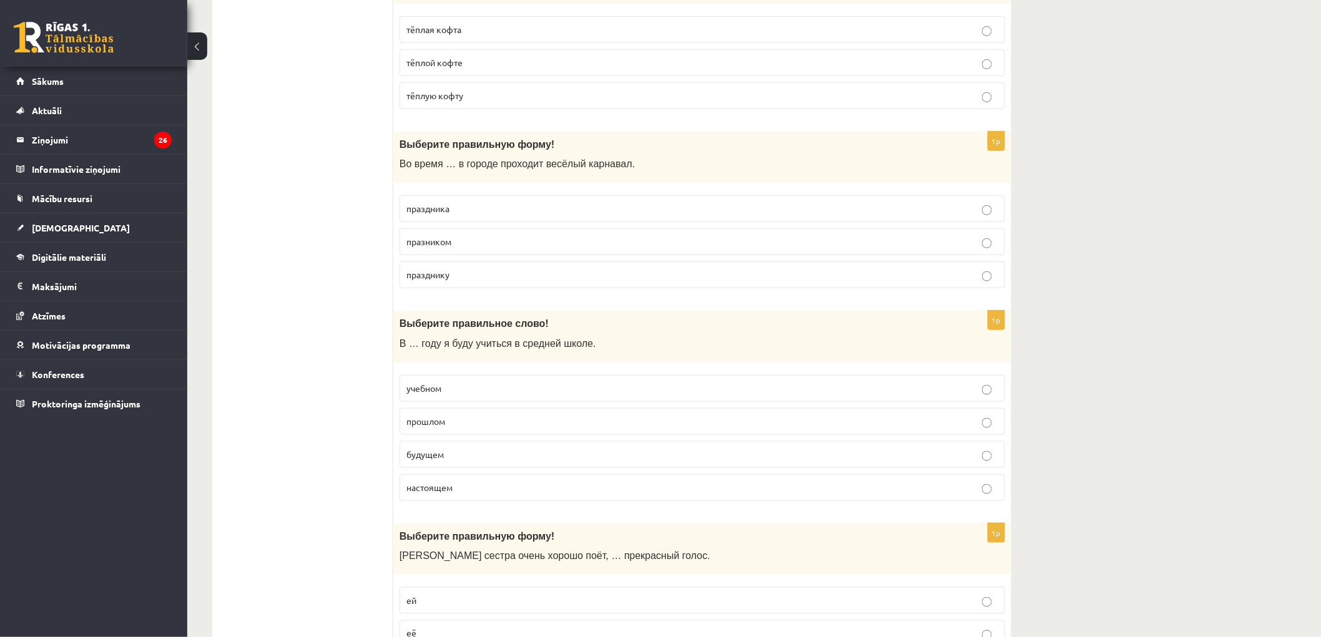
click at [449, 214] on span "праздника" at bounding box center [427, 208] width 43 height 11
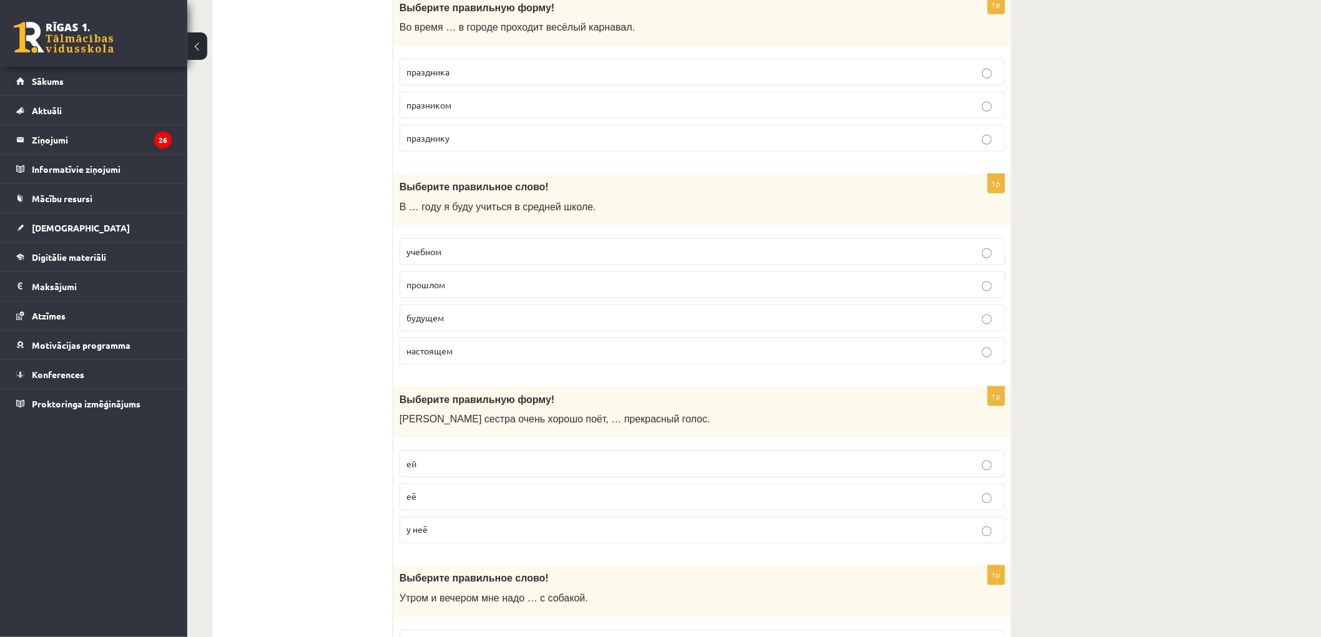
scroll to position [2497, 0]
click at [427, 255] on span "учебном" at bounding box center [423, 248] width 35 height 11
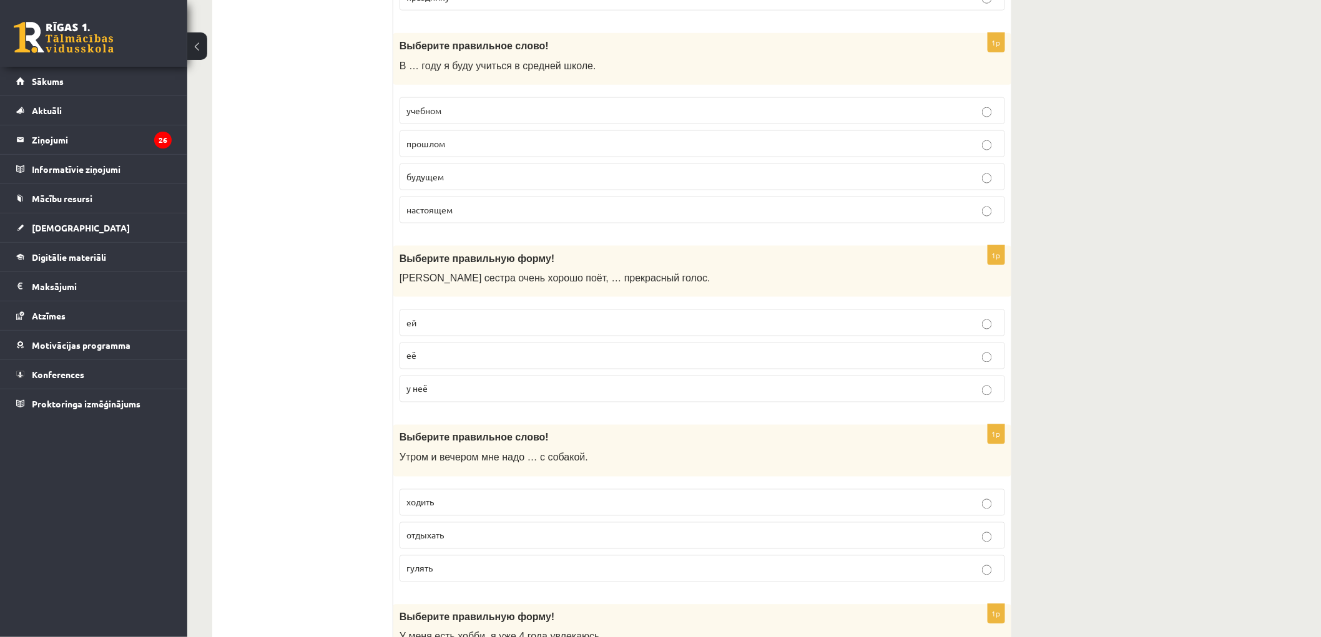
scroll to position [2704, 0]
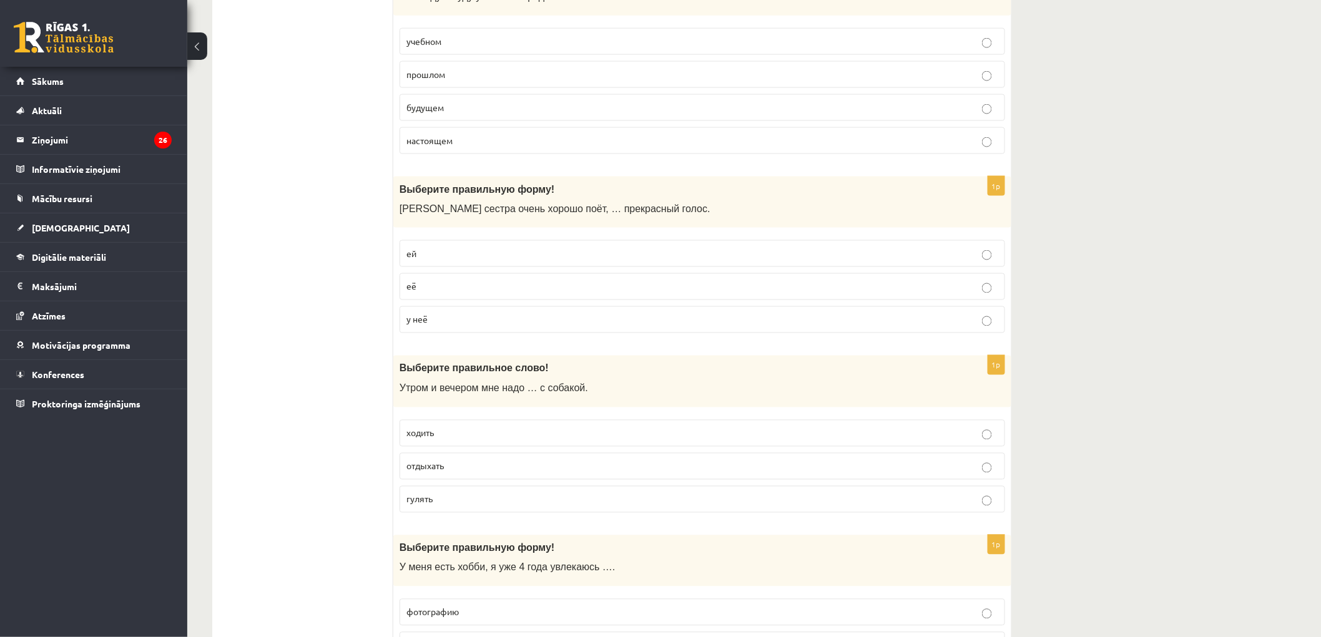
click at [468, 321] on p "у неё" at bounding box center [702, 319] width 592 height 13
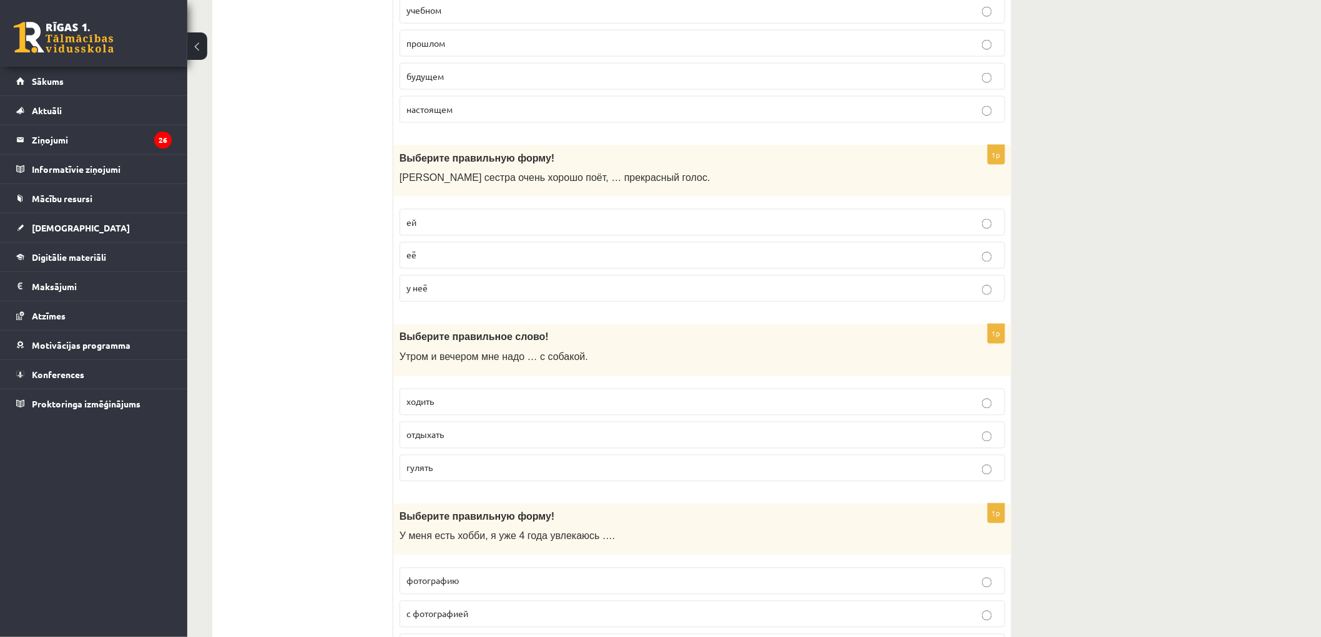
scroll to position [2843, 0]
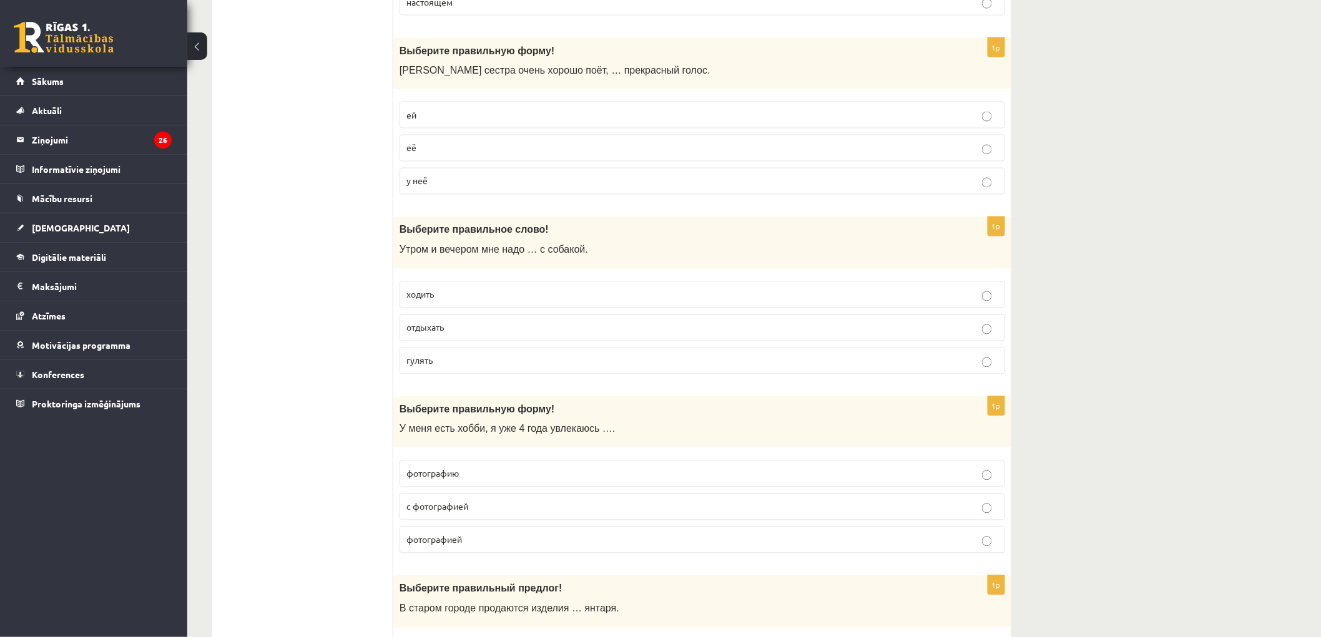
click at [434, 364] on p "гулять" at bounding box center [702, 361] width 592 height 13
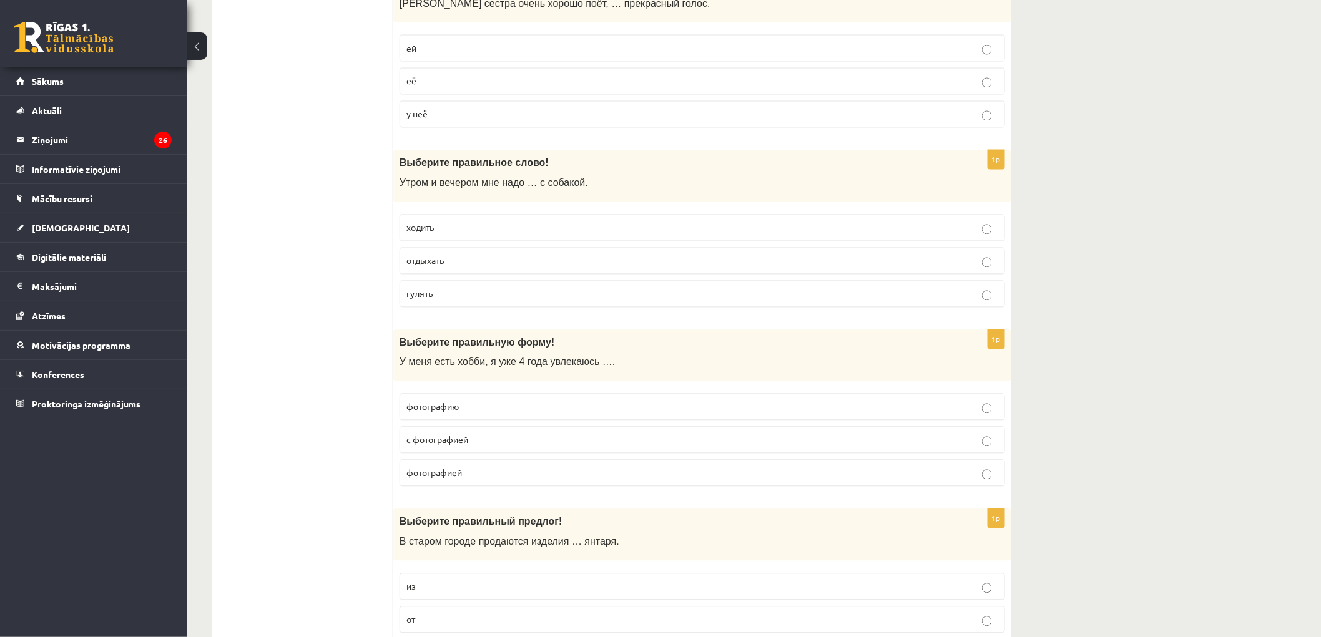
scroll to position [2982, 0]
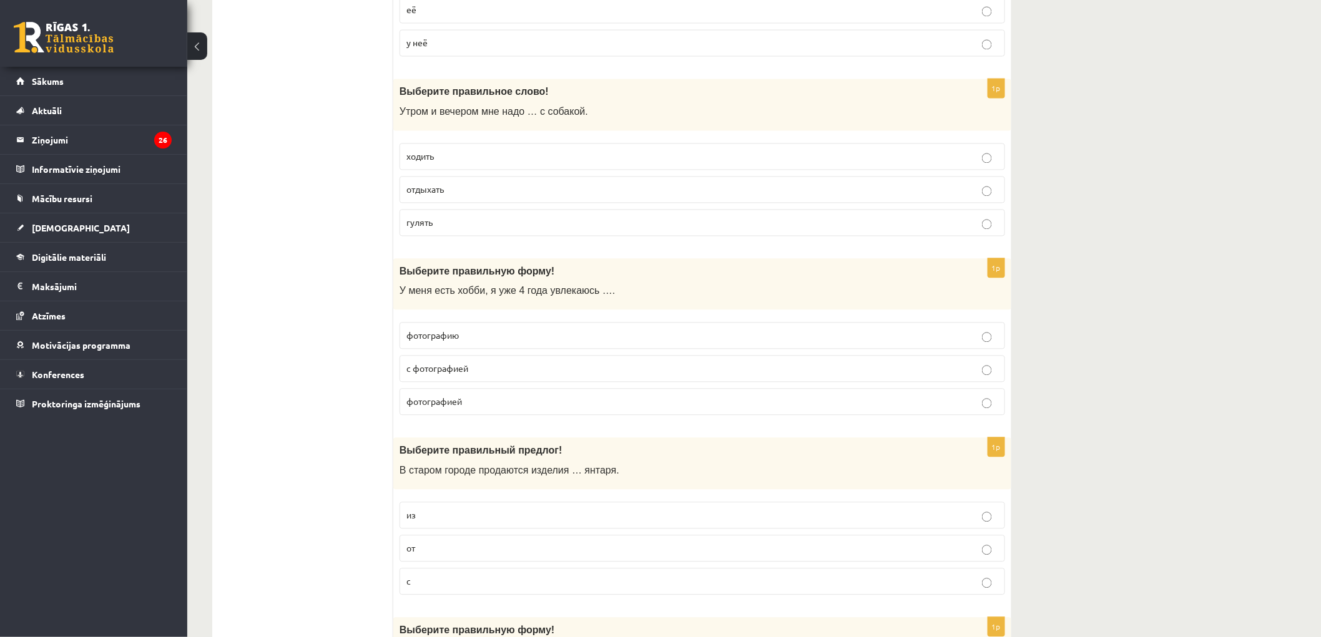
click at [437, 407] on span "фотографией" at bounding box center [434, 401] width 56 height 11
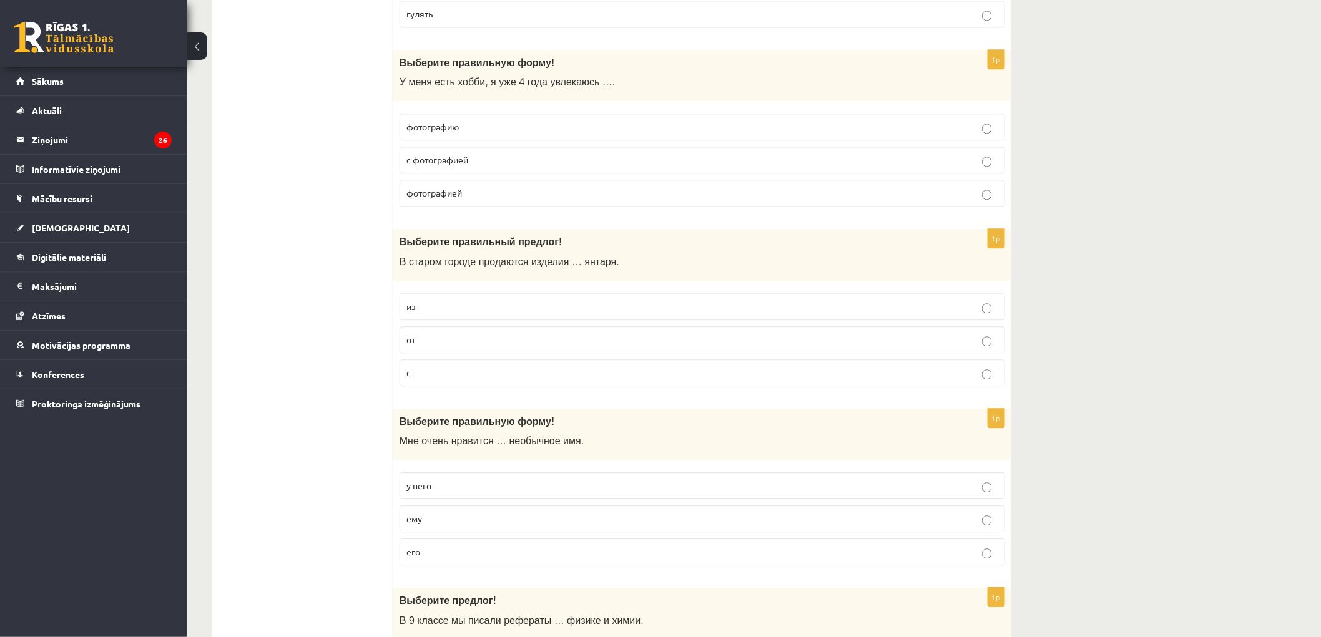
scroll to position [3259, 0]
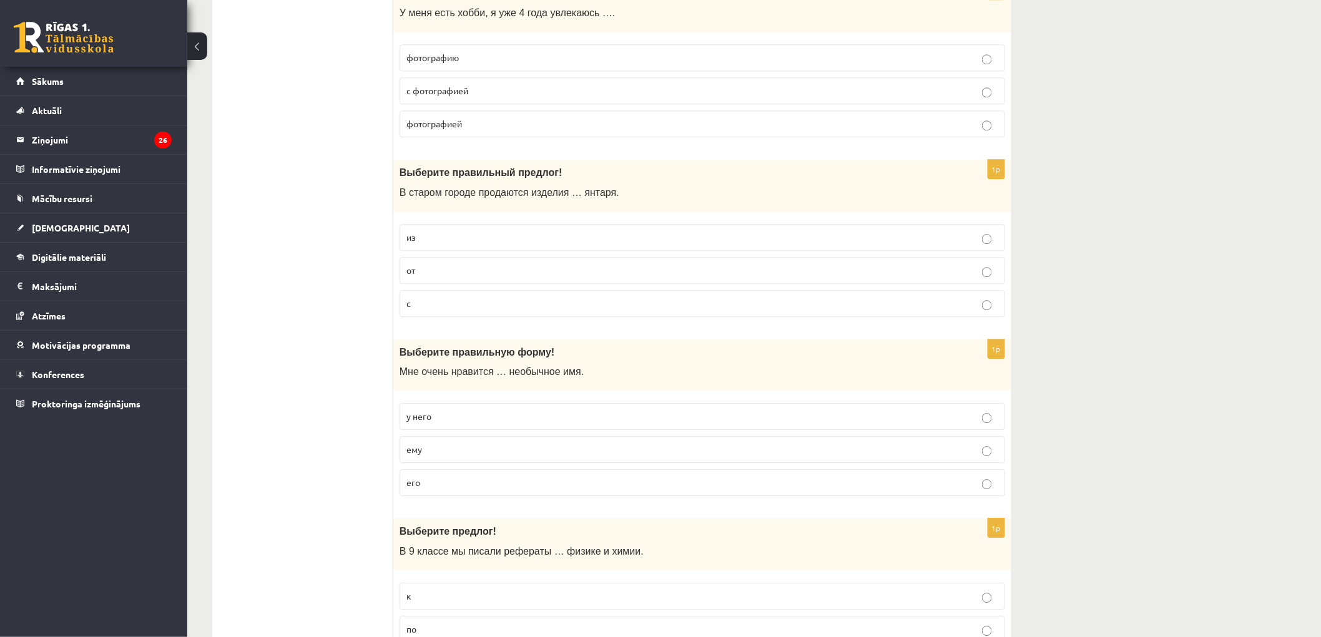
click at [424, 240] on p "из" at bounding box center [702, 237] width 592 height 13
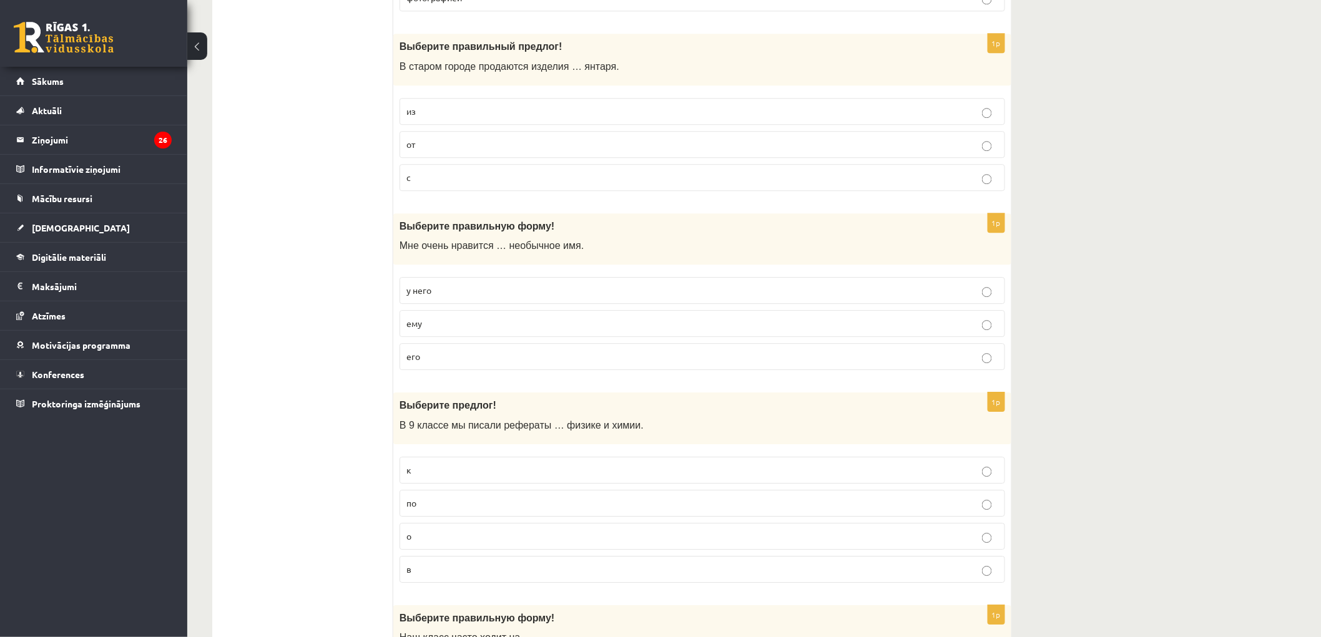
scroll to position [3398, 0]
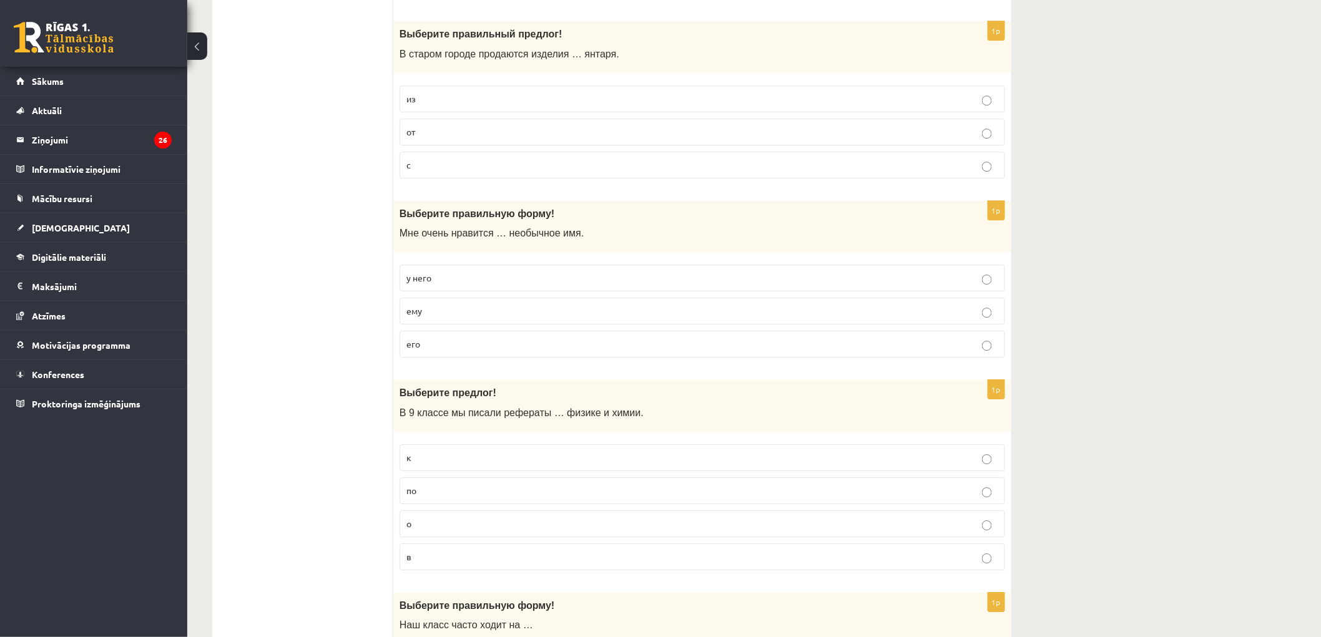
click at [458, 350] on p "его" at bounding box center [702, 344] width 592 height 13
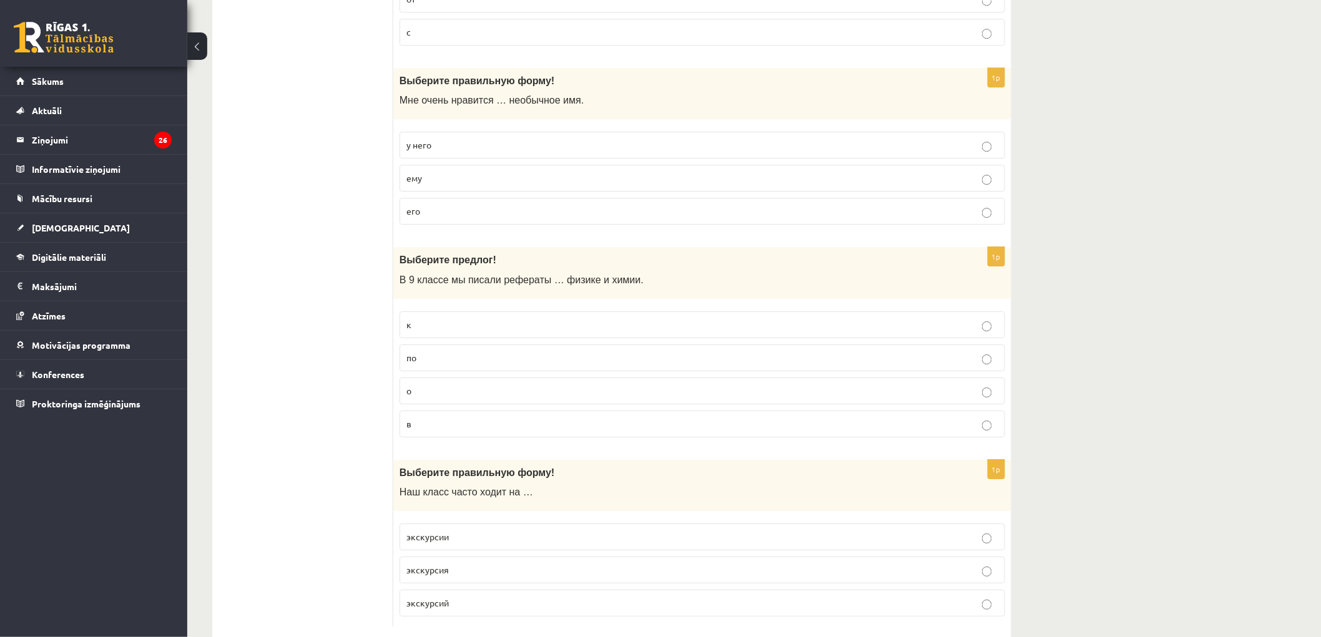
scroll to position [3536, 0]
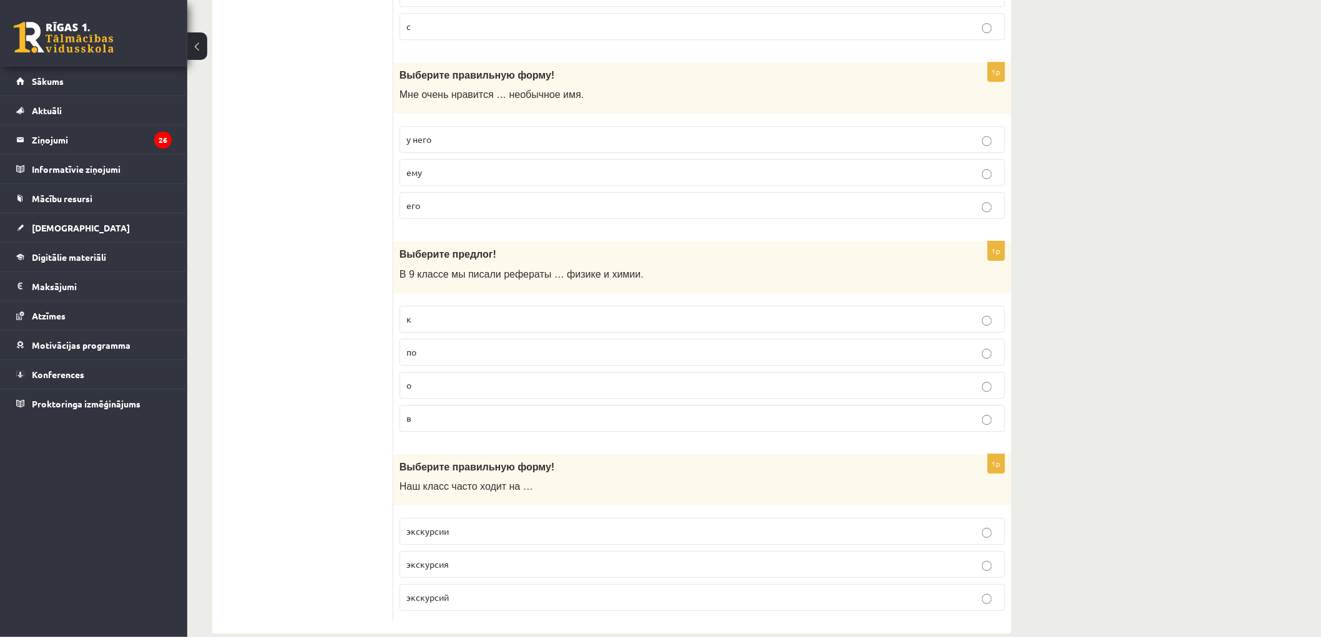
click at [431, 359] on p "по" at bounding box center [702, 352] width 592 height 13
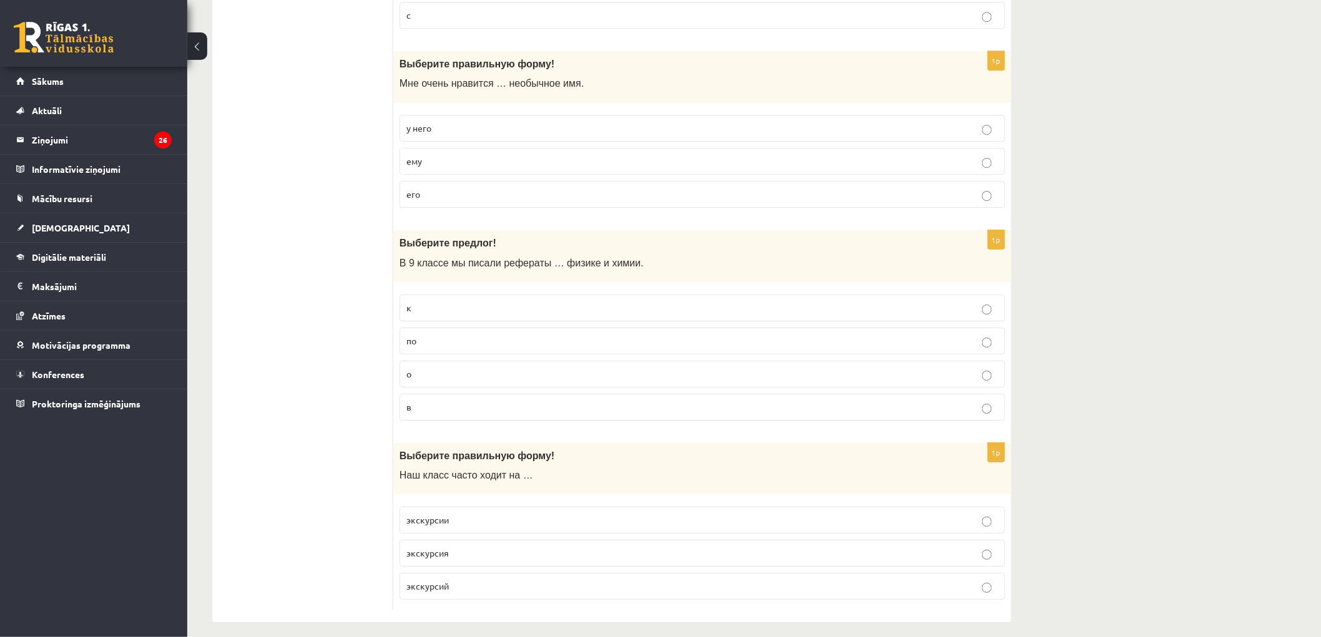
scroll to position [3569, 0]
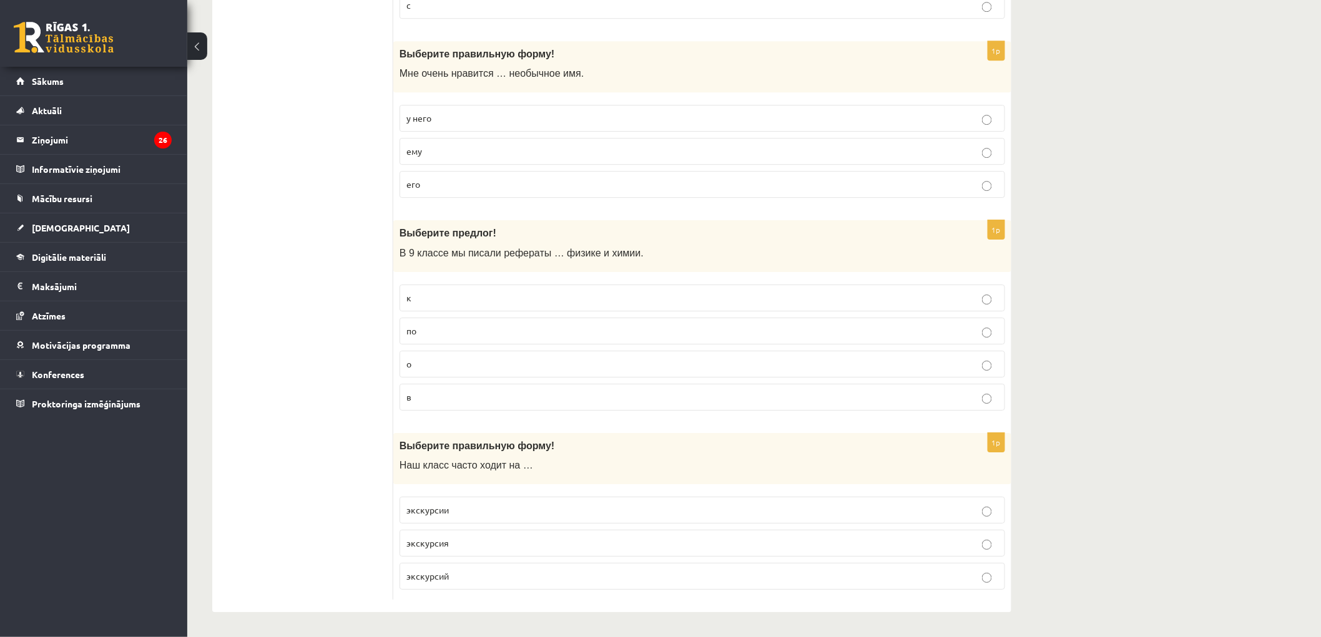
click at [449, 517] on label "экскурсии" at bounding box center [701, 510] width 605 height 27
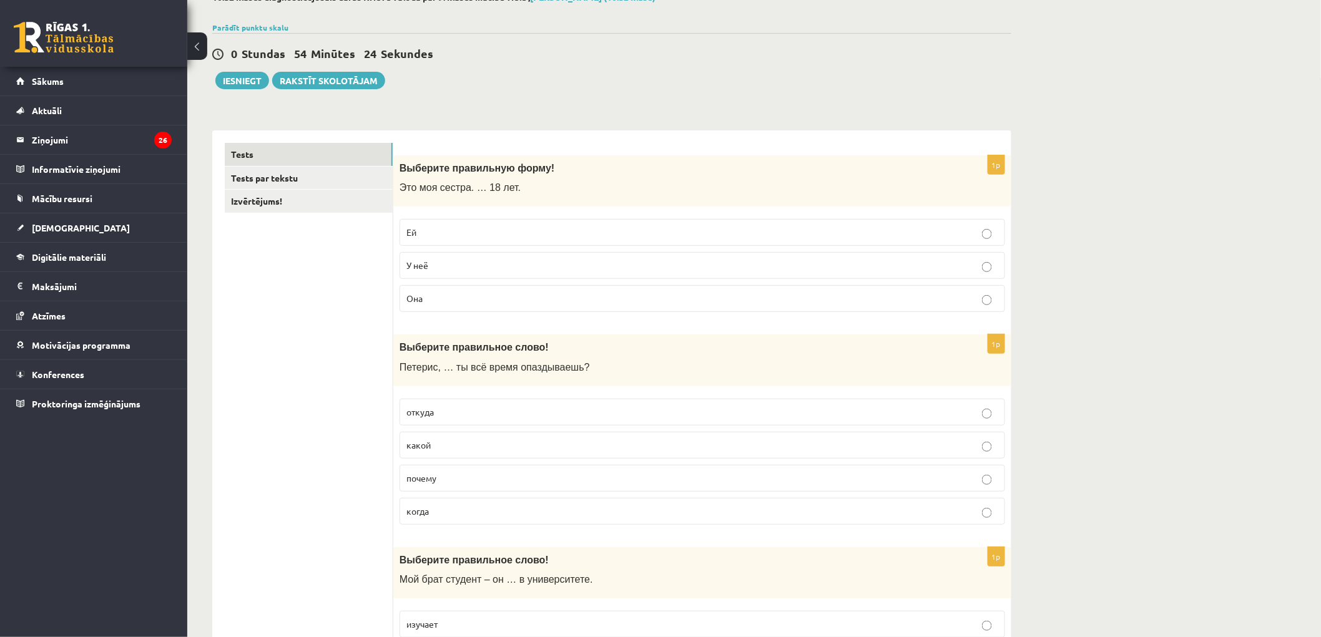
scroll to position [0, 0]
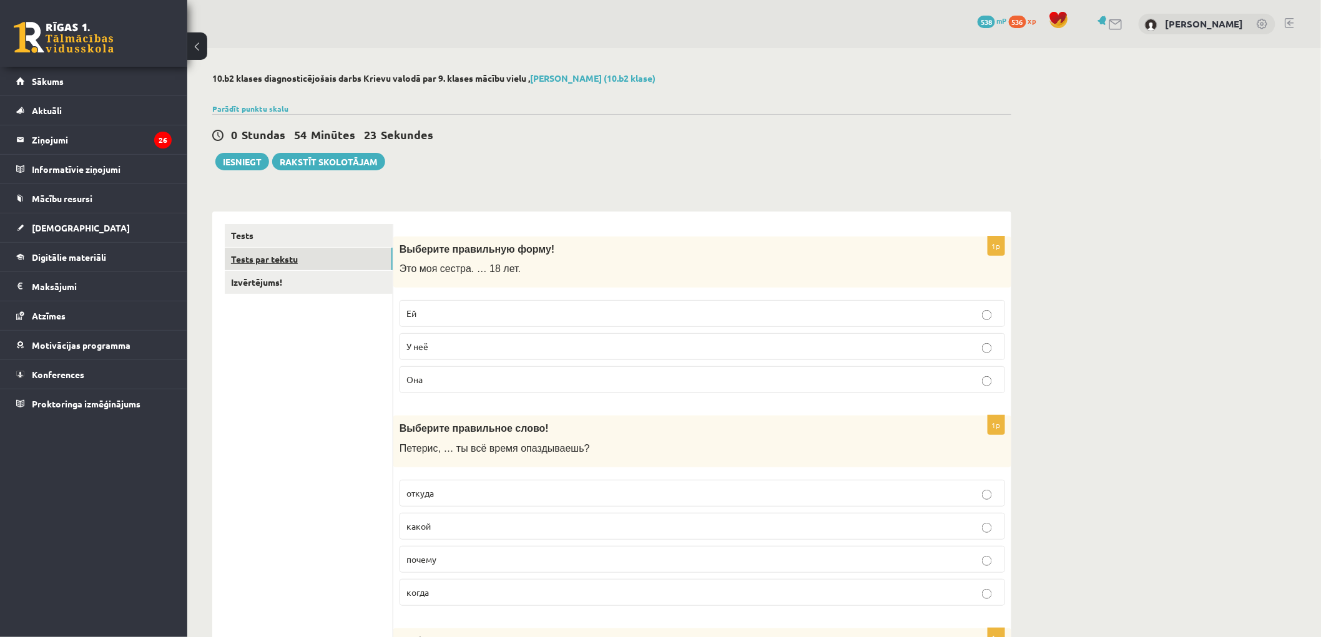
click at [267, 262] on link "Tests par tekstu" at bounding box center [309, 259] width 168 height 23
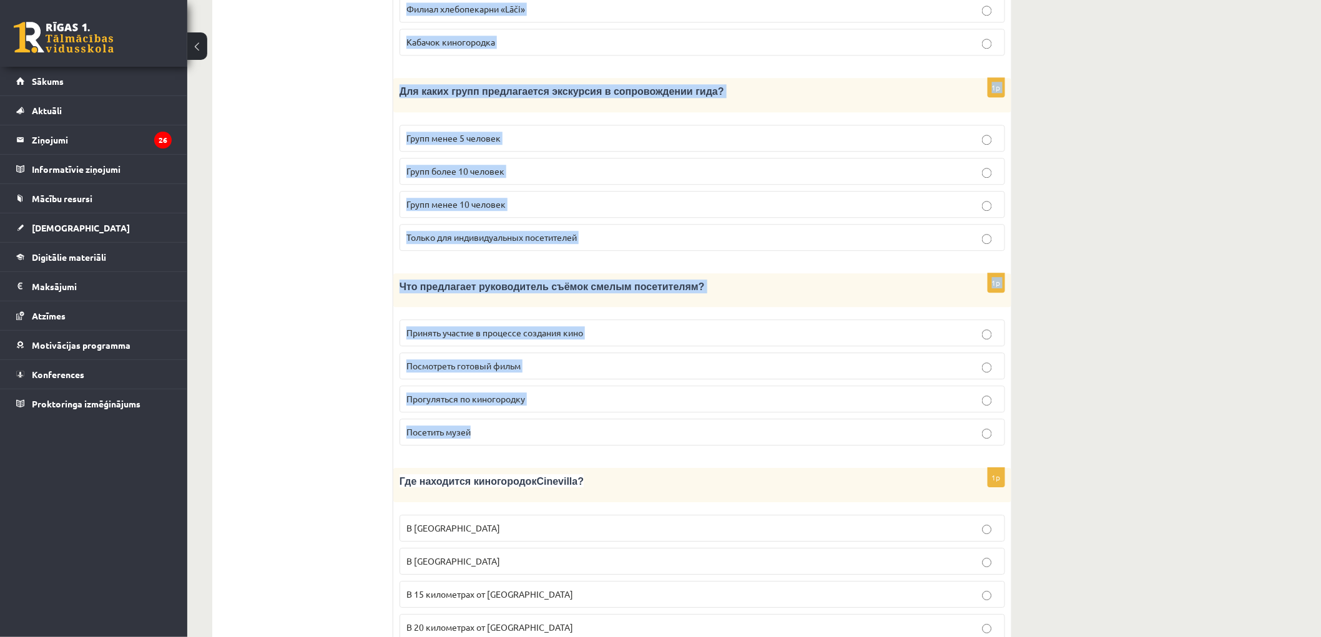
scroll to position [1545, 0]
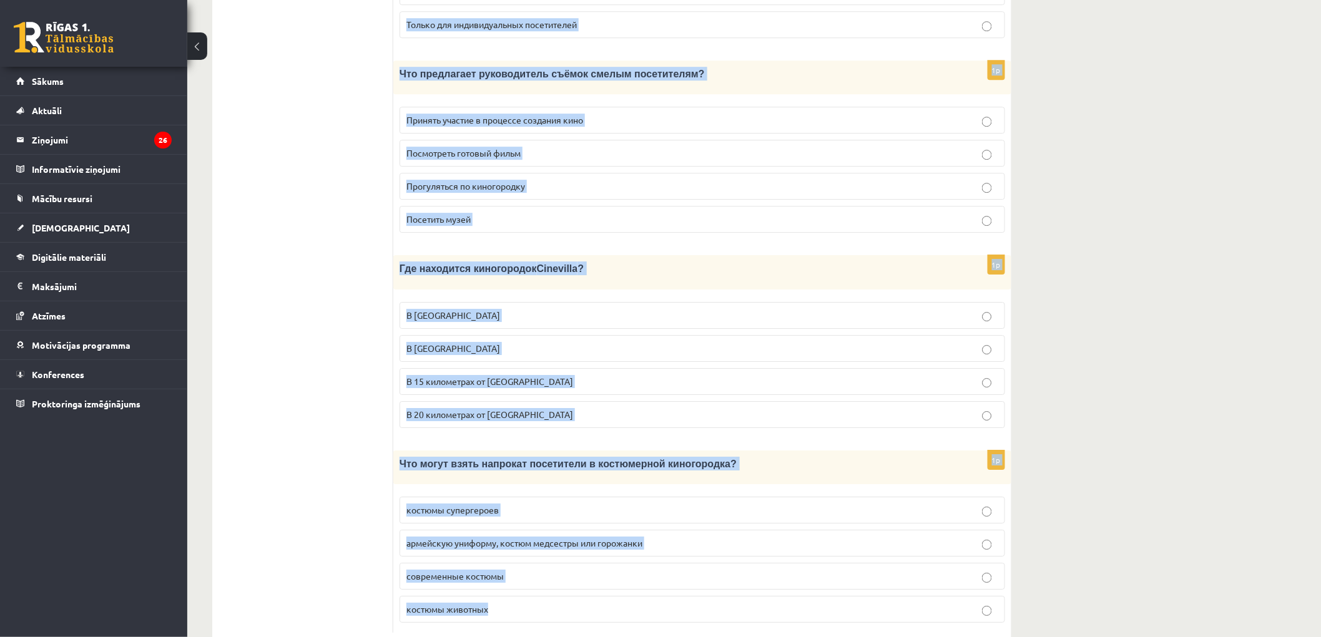
drag, startPoint x: 406, startPoint y: 89, endPoint x: 823, endPoint y: 562, distance: 630.1
copy form "Loremipsum dolor «Sitametcons Adipiscin », elitsedd eiusmodtem incidid. Utlabor…"
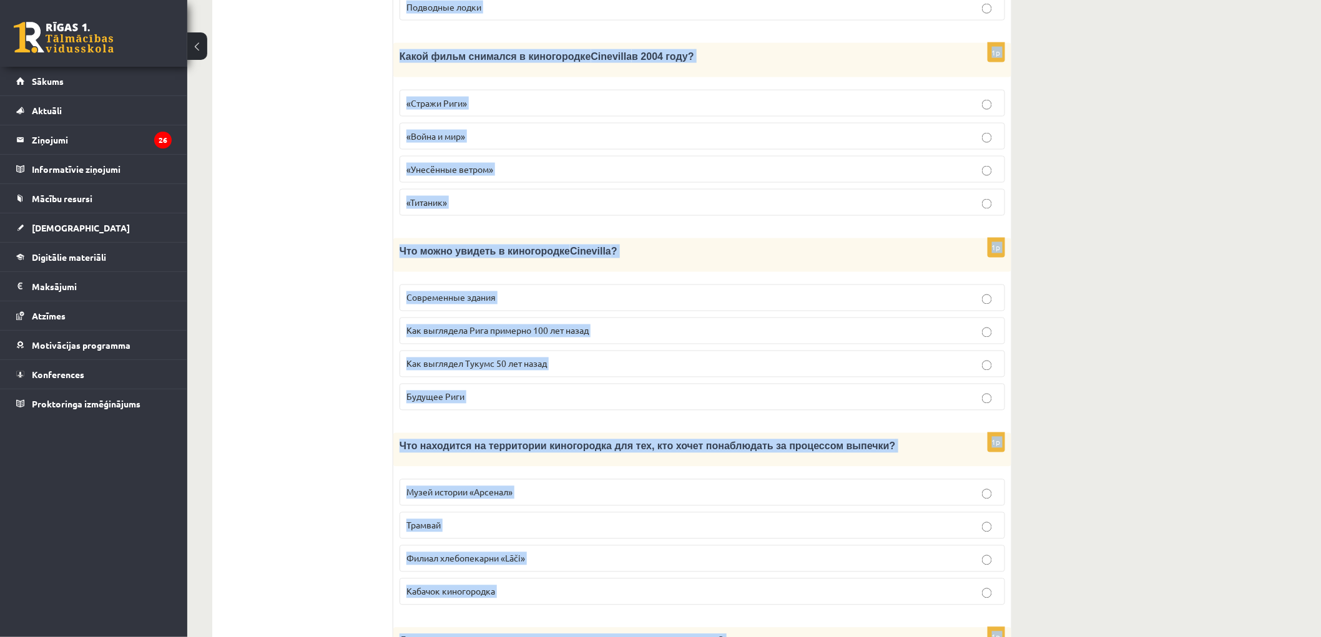
scroll to position [366, 0]
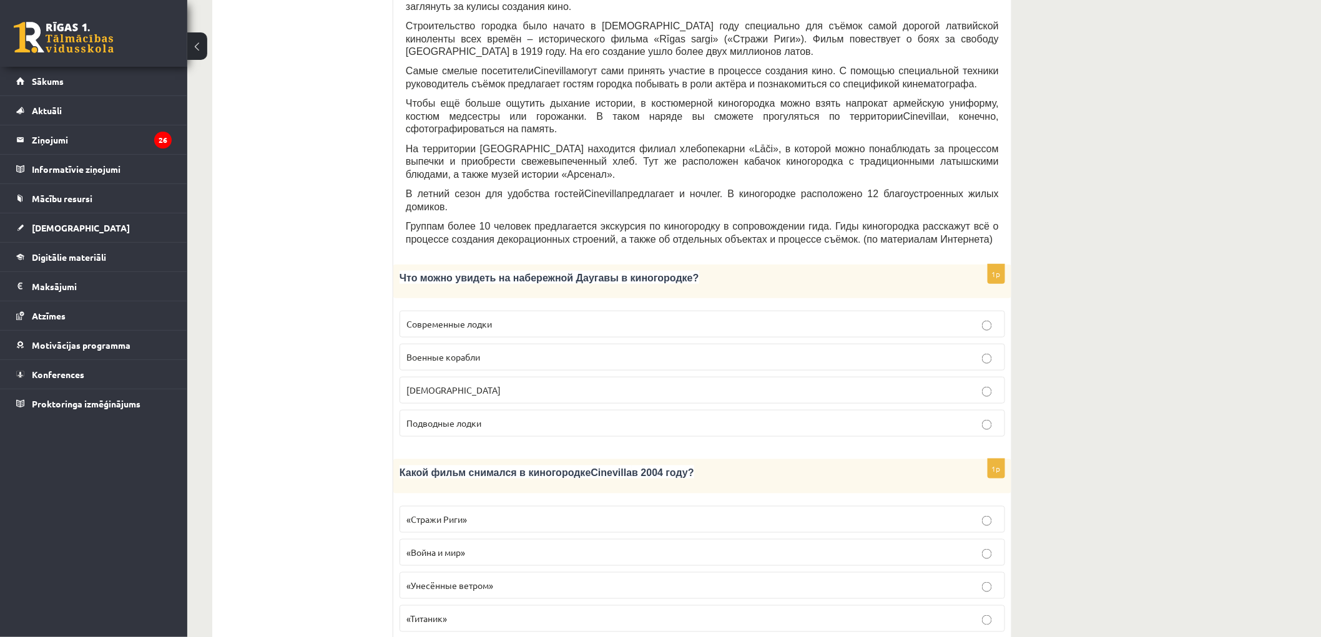
click at [410, 384] on span "[DEMOGRAPHIC_DATA]" at bounding box center [453, 389] width 94 height 11
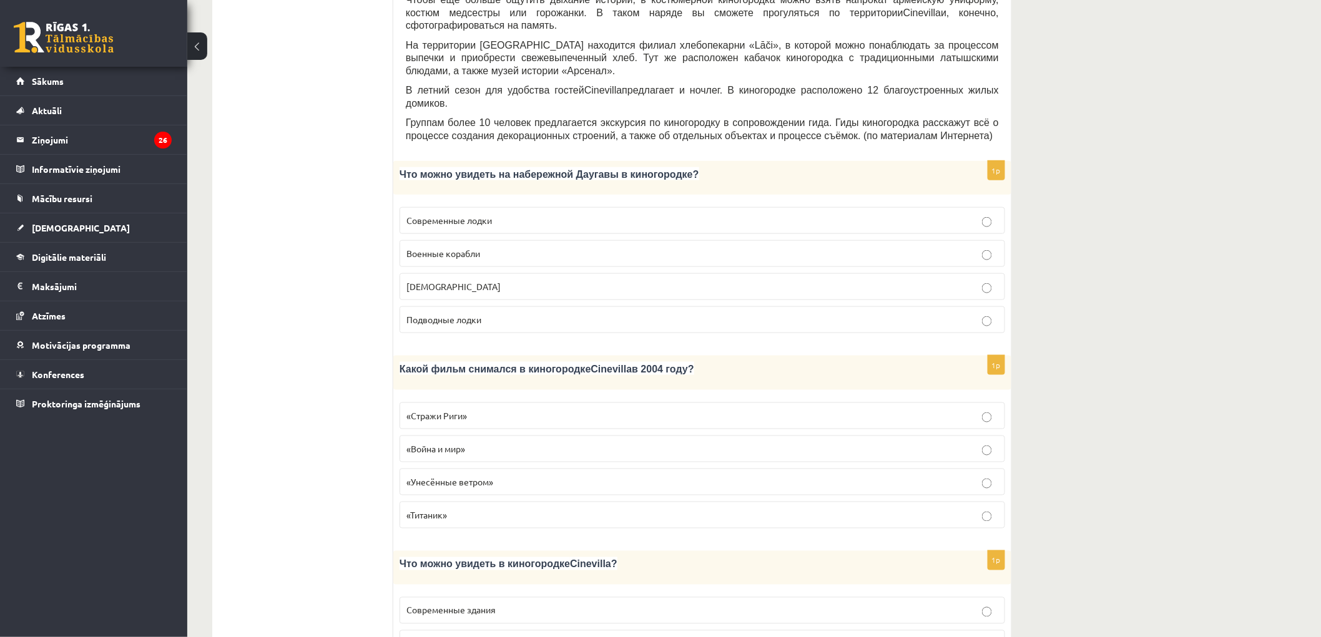
scroll to position [575, 0]
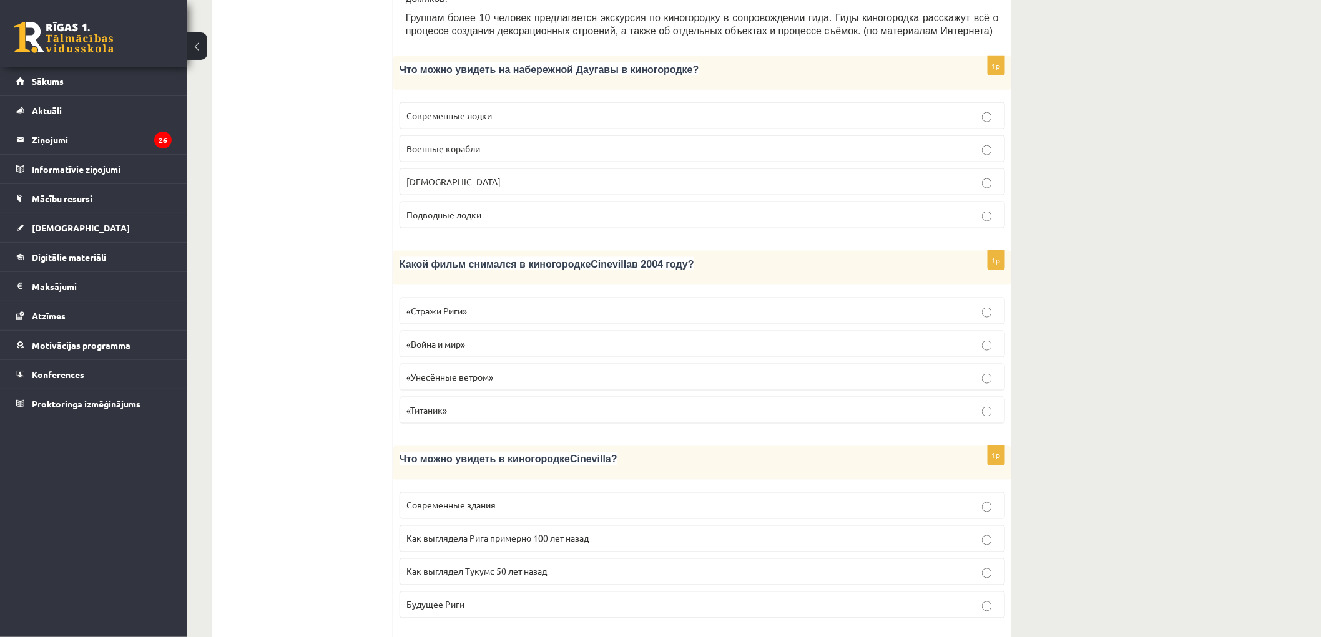
click at [442, 305] on p "«Стражи Риги»" at bounding box center [702, 311] width 592 height 13
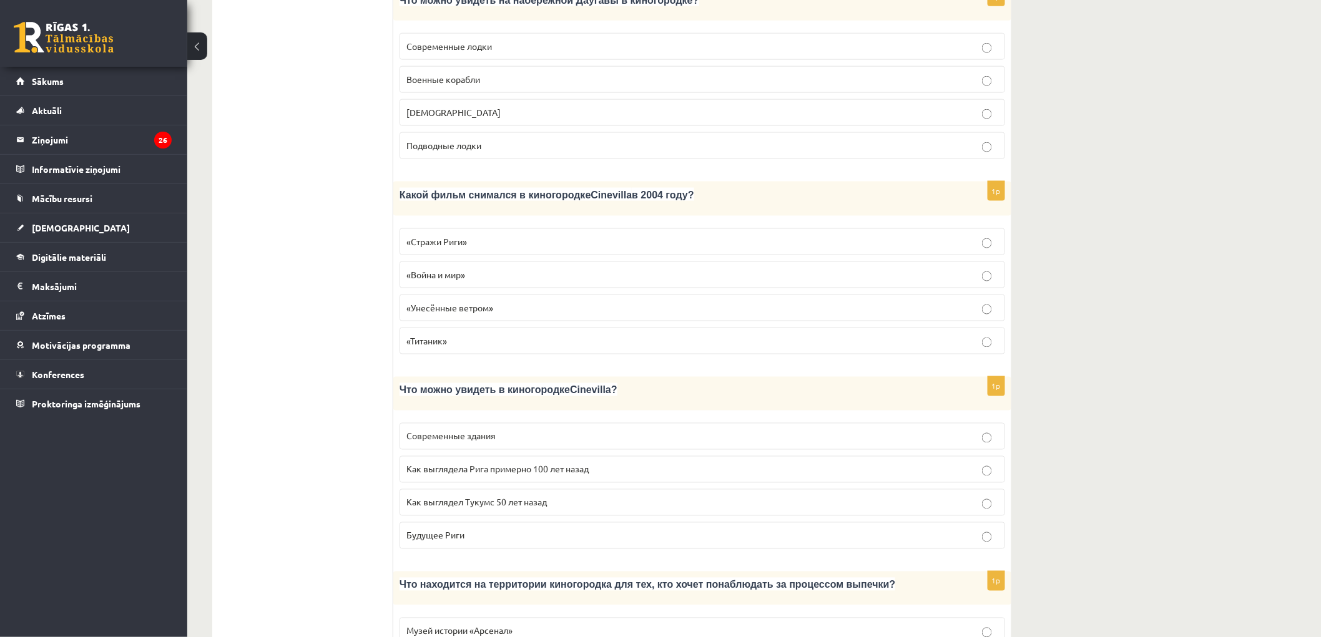
click at [514, 464] on span "Как выглядела Рига примерно 100 лет назад" at bounding box center [497, 469] width 182 height 11
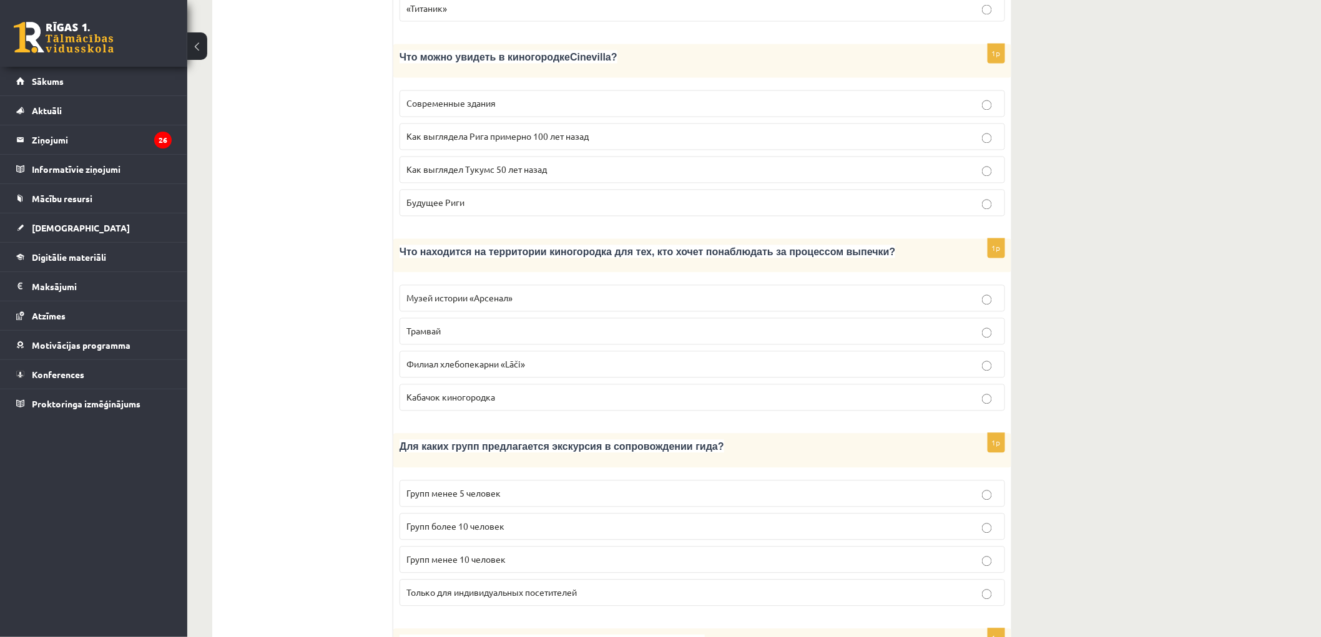
scroll to position [991, 0]
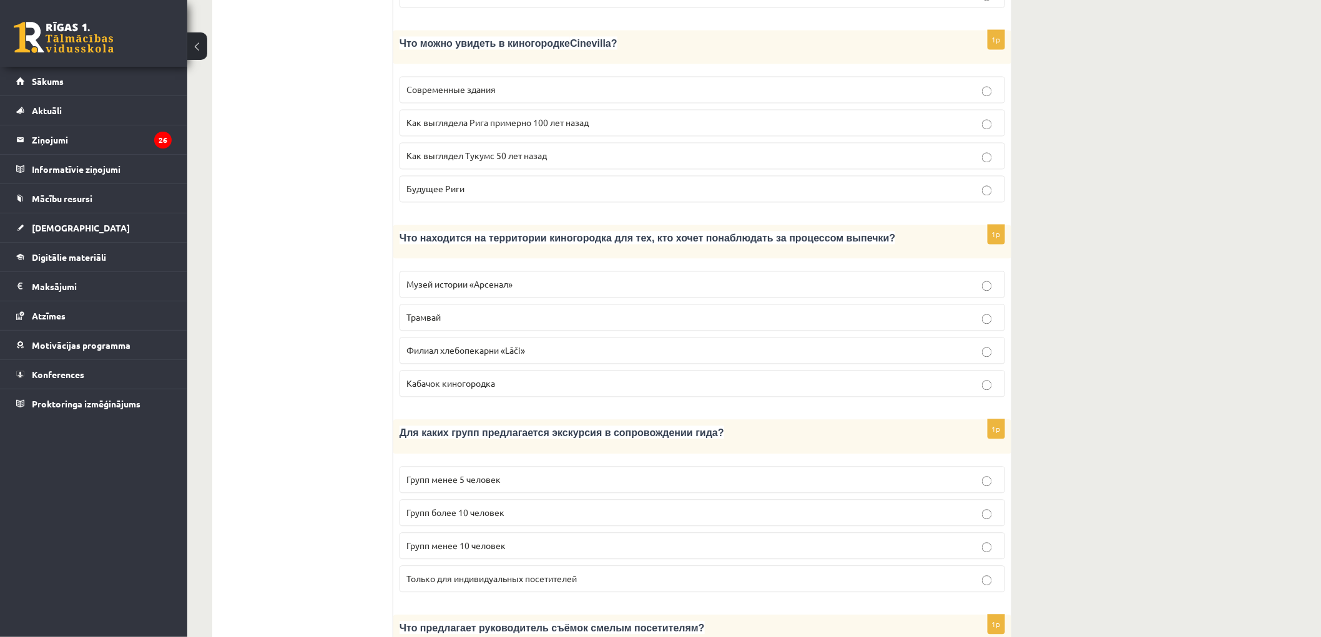
click at [507, 345] on span "Филиал хлебопекарни «Lāči»" at bounding box center [465, 350] width 119 height 11
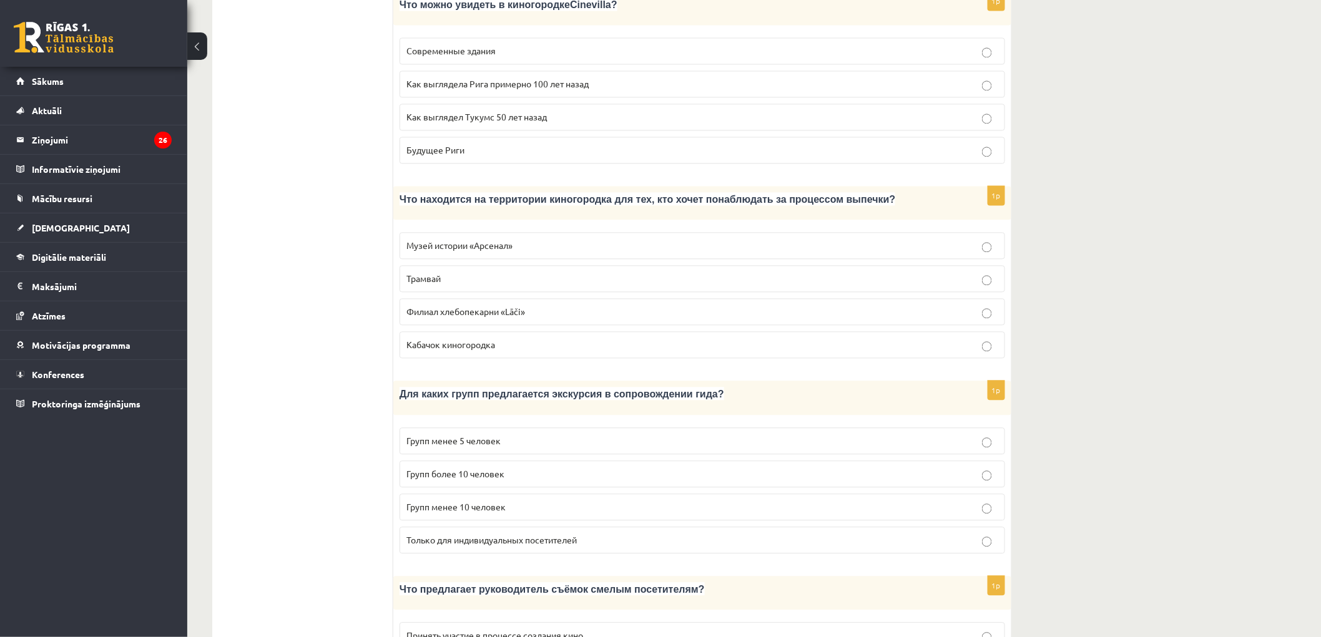
scroll to position [1060, 0]
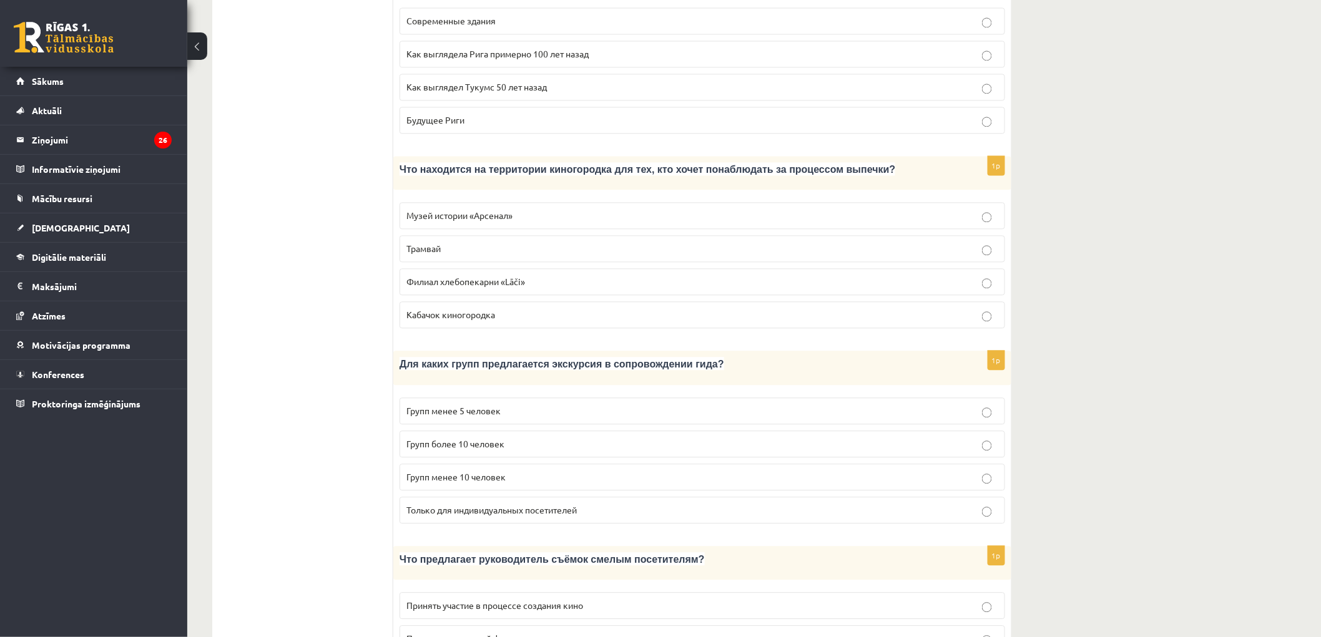
click at [489, 438] on span "Групп более 10 человек" at bounding box center [455, 443] width 98 height 11
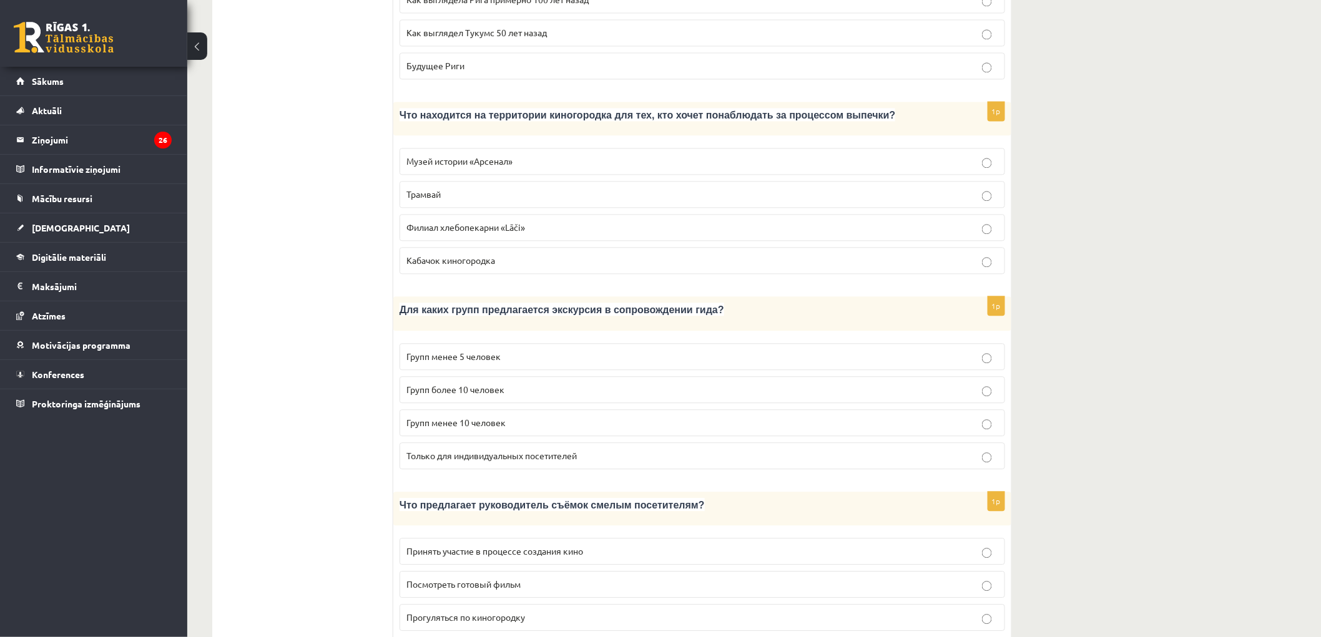
scroll to position [1199, 0]
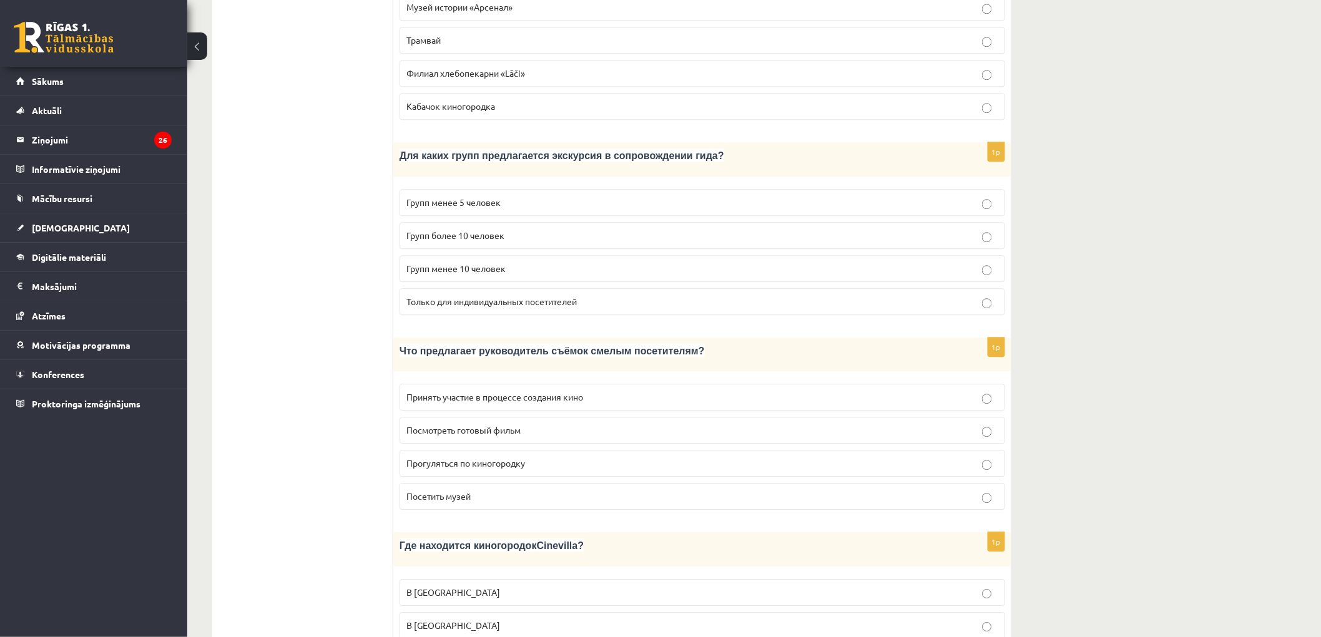
click at [437, 384] on label "Принять участие в процессе создания кино" at bounding box center [701, 397] width 605 height 27
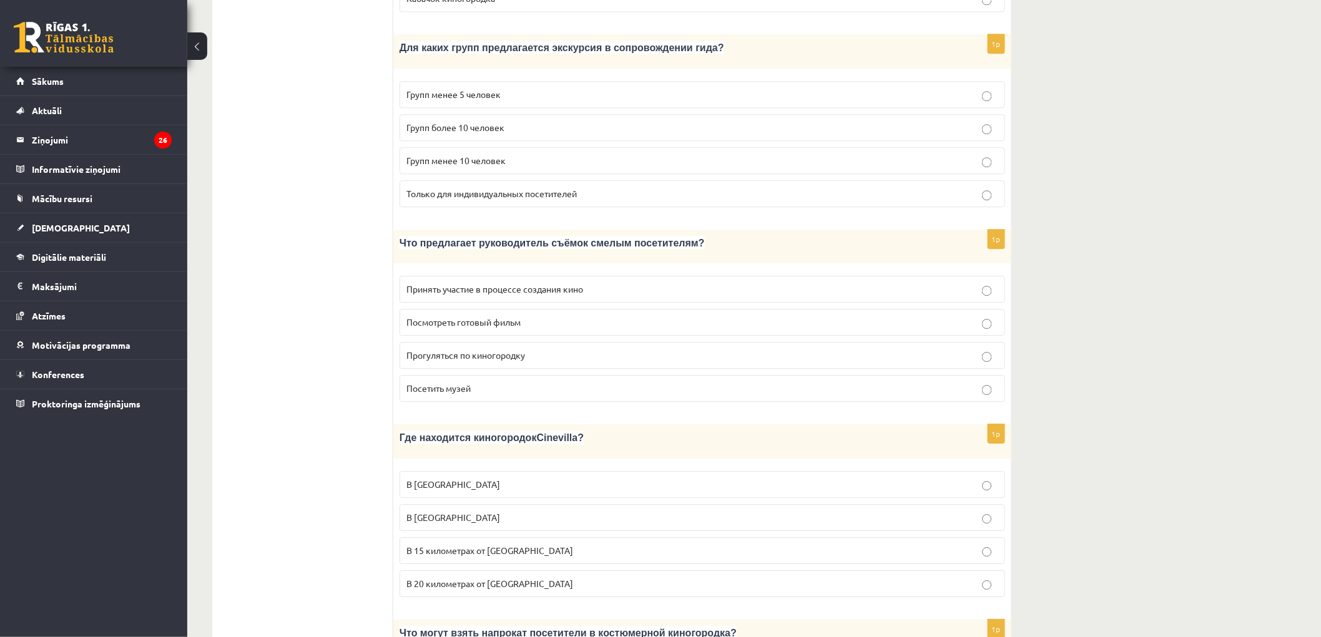
scroll to position [1407, 0]
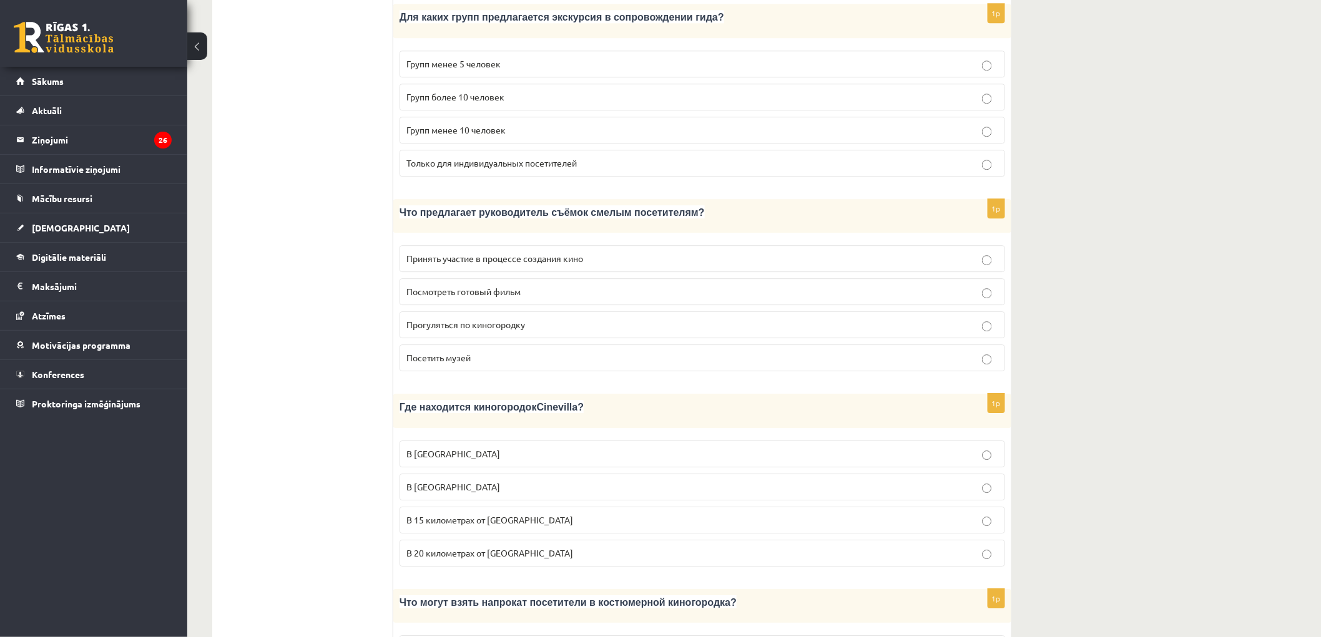
click at [488, 514] on span "В 15 километрах от [GEOGRAPHIC_DATA]" at bounding box center [489, 519] width 167 height 11
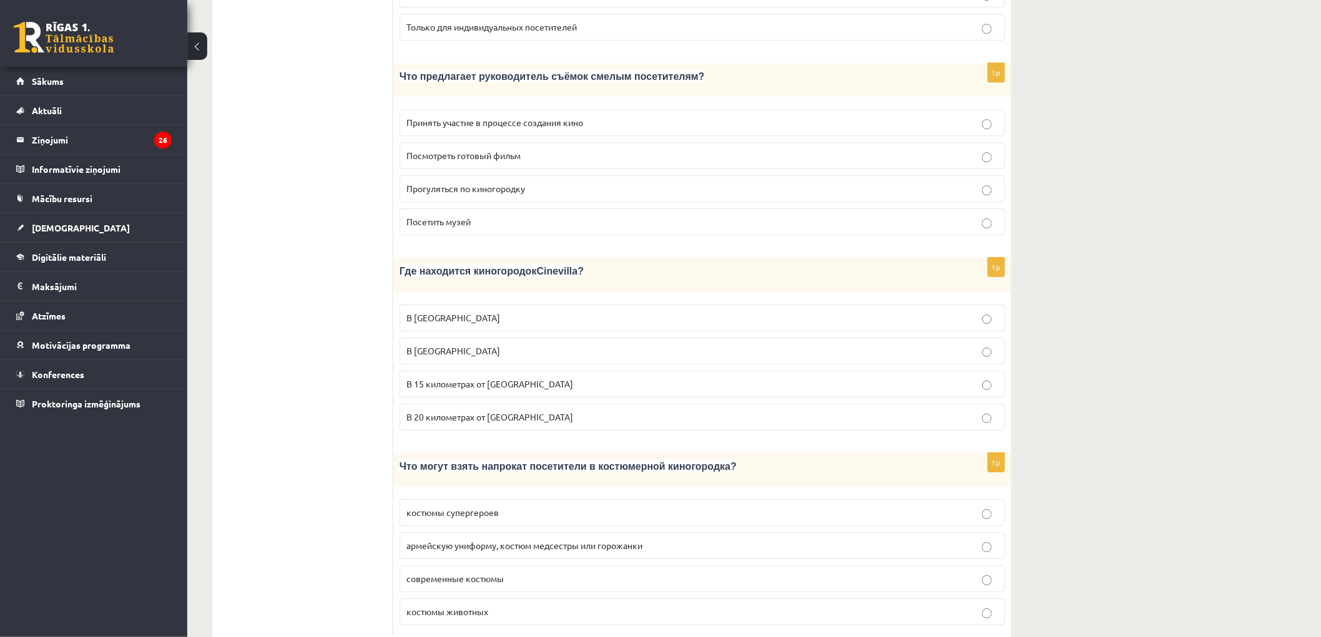
scroll to position [1545, 0]
click at [456, 537] on span "армейскую униформу, костюм медсестры или горожанки" at bounding box center [524, 542] width 236 height 11
click at [499, 530] on label "армейскую униформу, костюм медсестры или горожанки" at bounding box center [701, 543] width 605 height 27
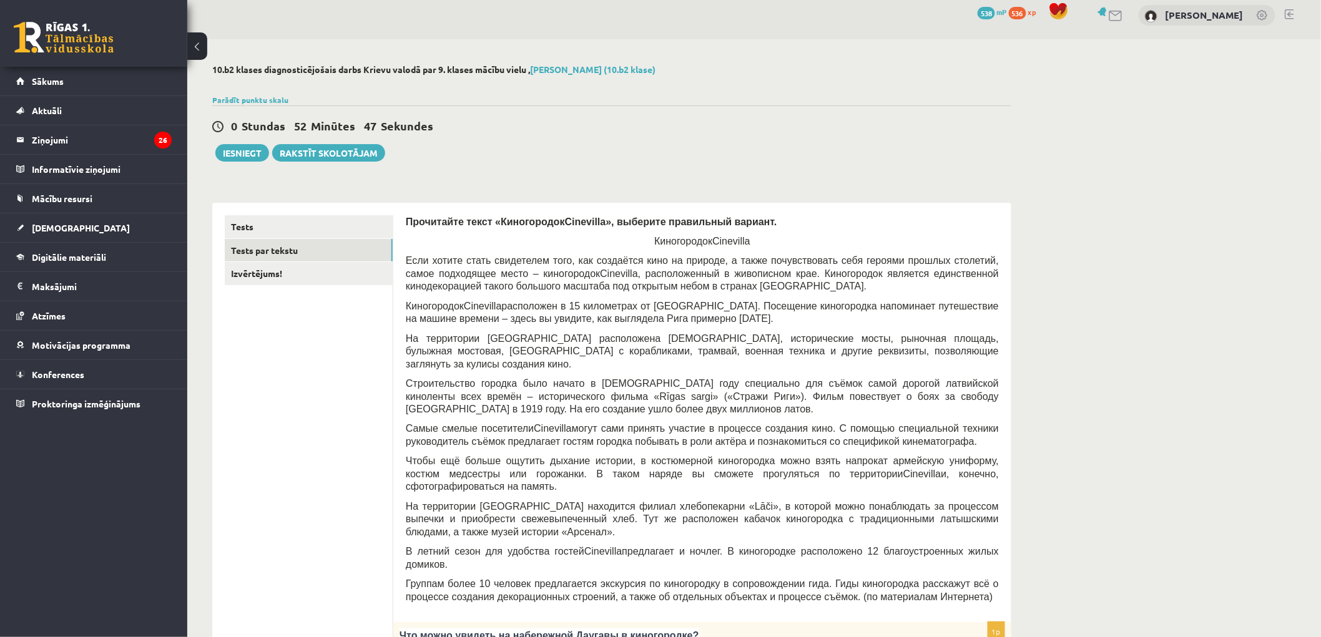
scroll to position [0, 0]
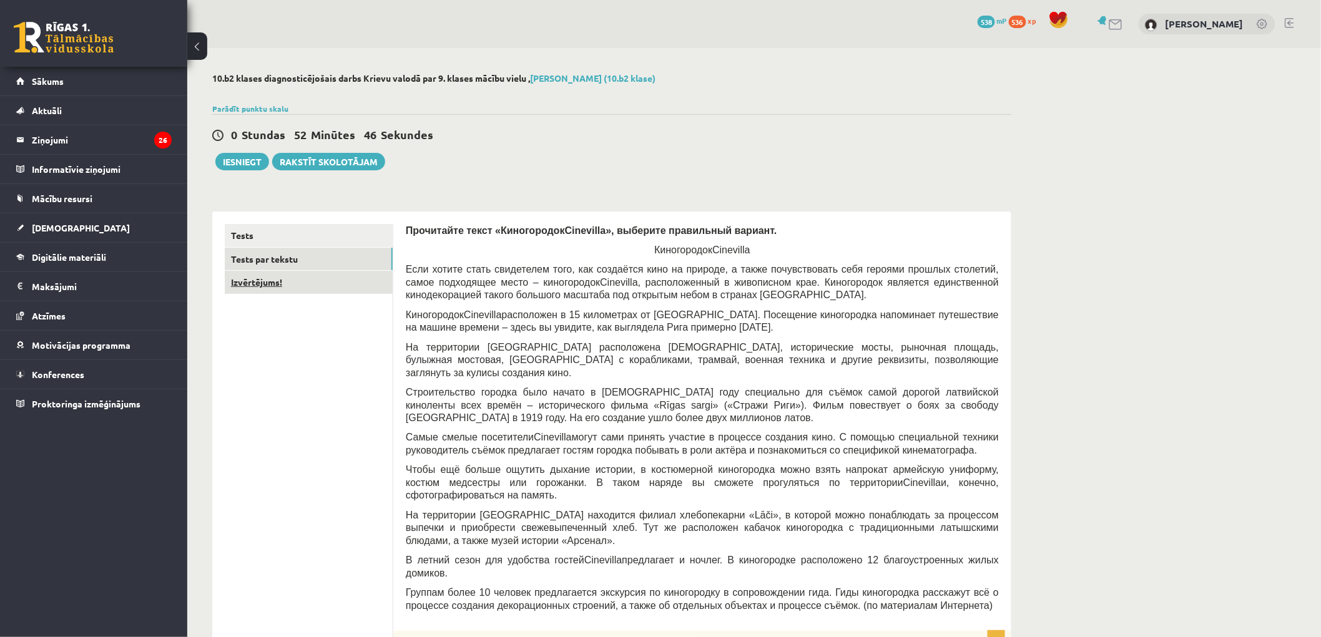
click at [264, 291] on link "Izvērtējums!" at bounding box center [309, 282] width 168 height 23
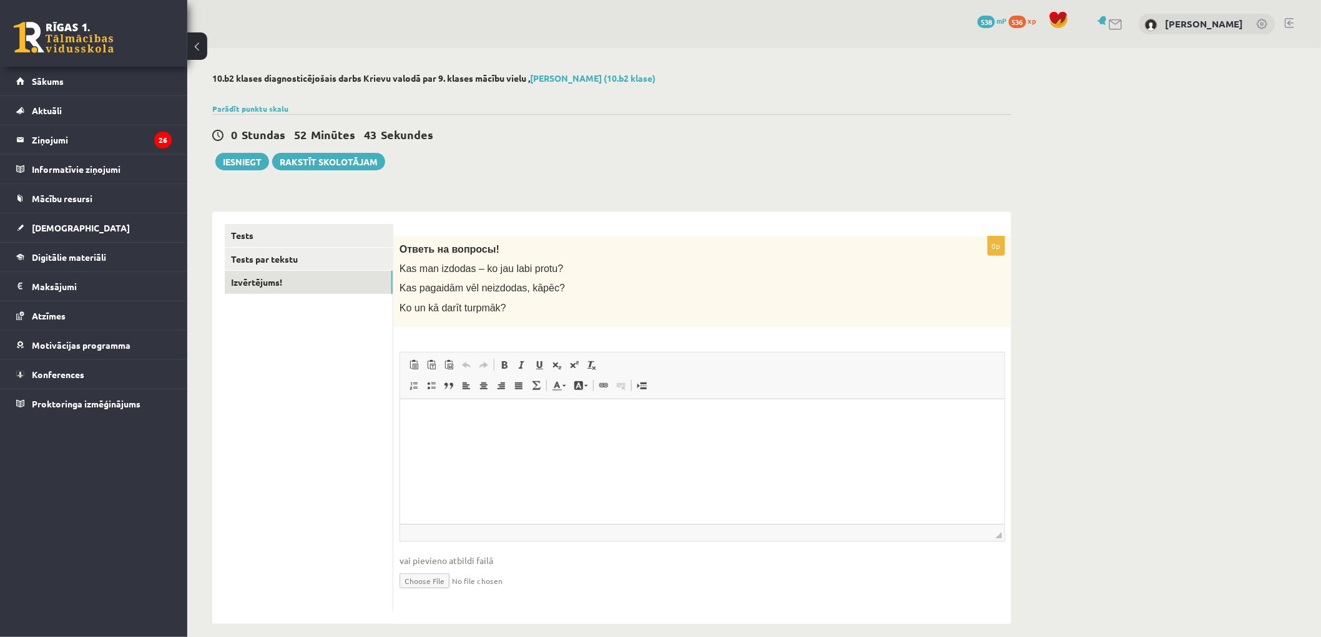
scroll to position [11, 0]
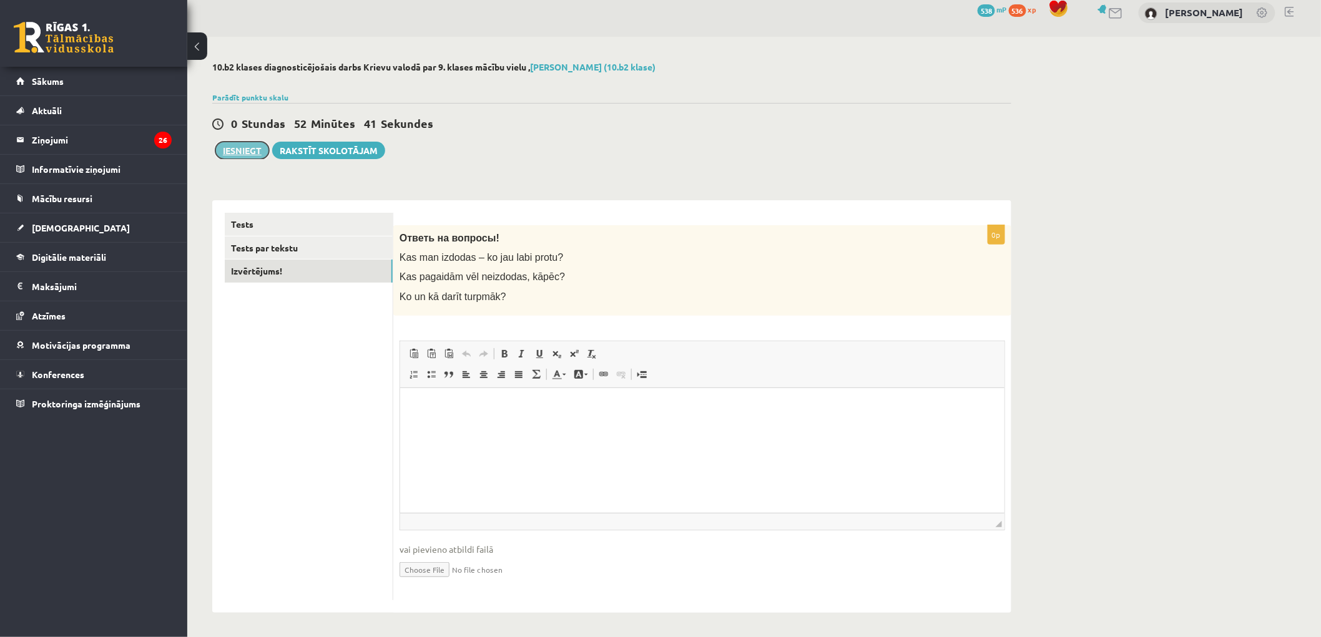
click at [240, 148] on button "Iesniegt" at bounding box center [242, 150] width 54 height 17
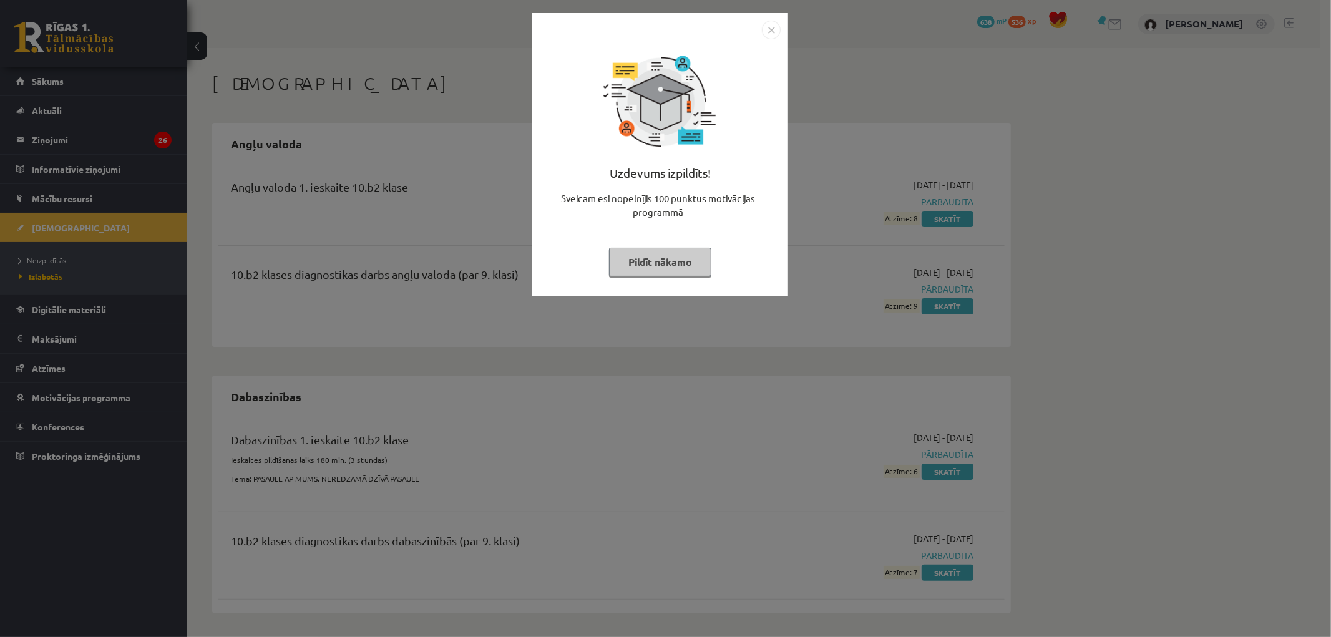
drag, startPoint x: 0, startPoint y: 0, endPoint x: 390, endPoint y: 425, distance: 576.9
click at [390, 425] on div "Uzdevums izpildīts! Sveicam esi nopelnījis 100 punktus motivācijas programmā Pi…" at bounding box center [665, 318] width 1331 height 637
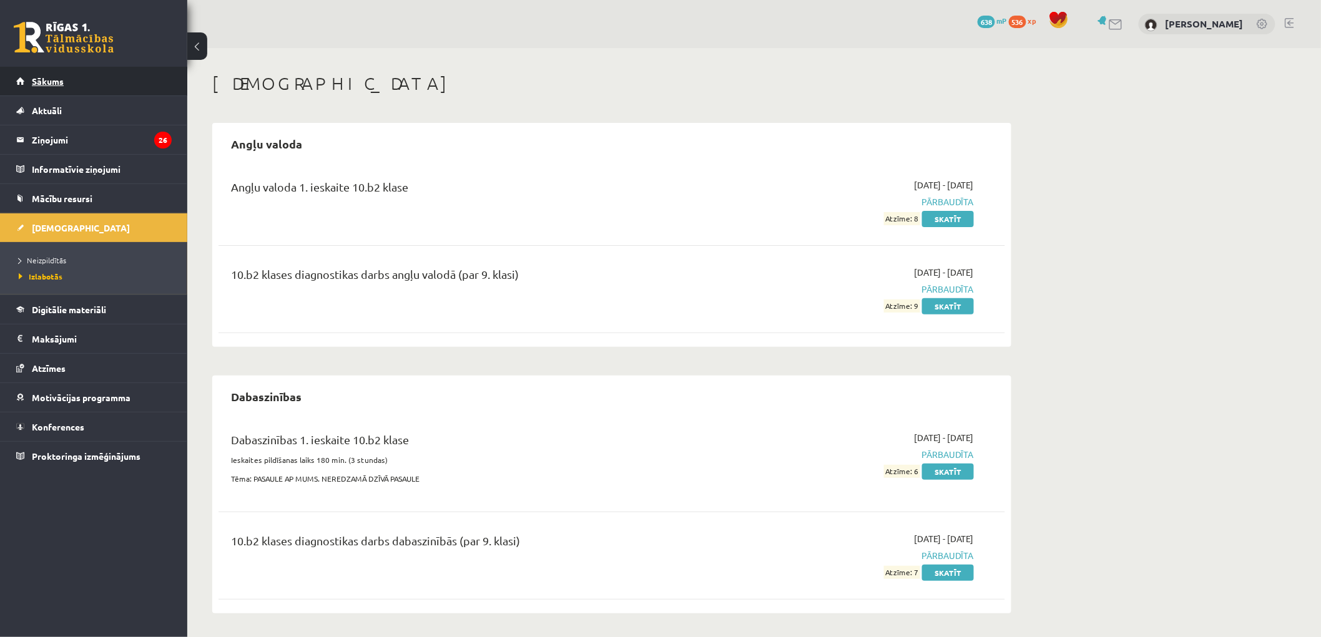
click at [85, 85] on link "Sākums" at bounding box center [93, 81] width 155 height 29
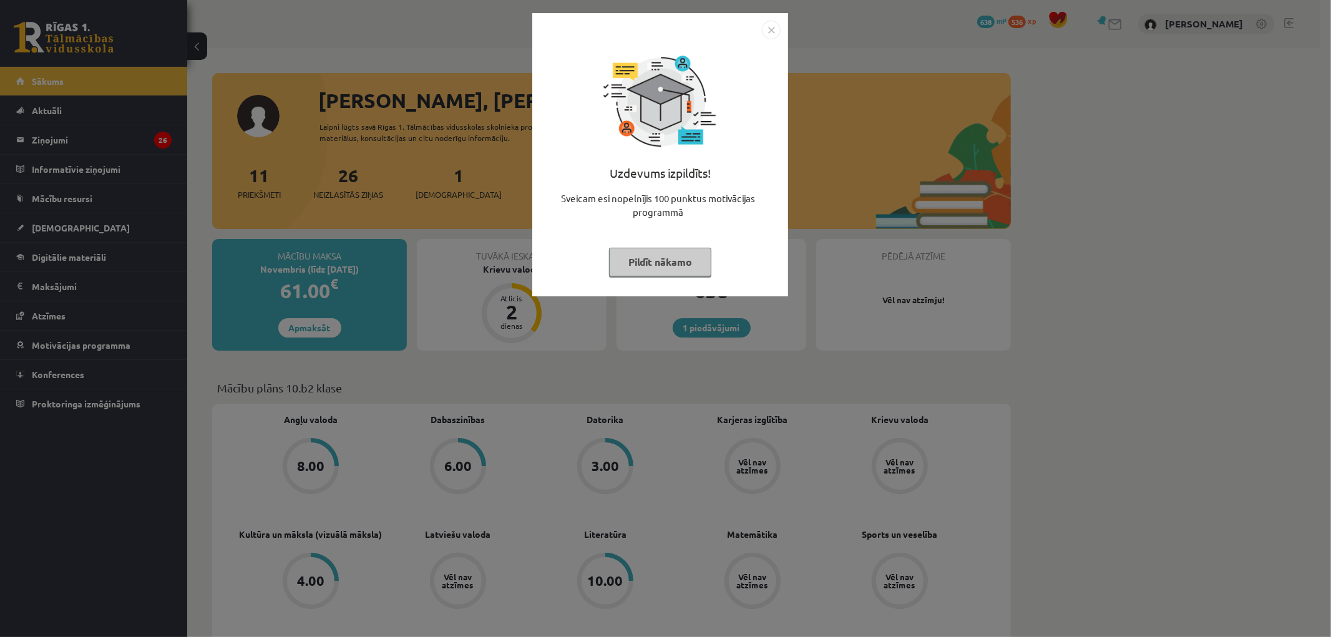
click at [369, 391] on div "Uzdevums izpildīts! Sveicam esi nopelnījis 100 punktus motivācijas programmā Pi…" at bounding box center [665, 318] width 1331 height 637
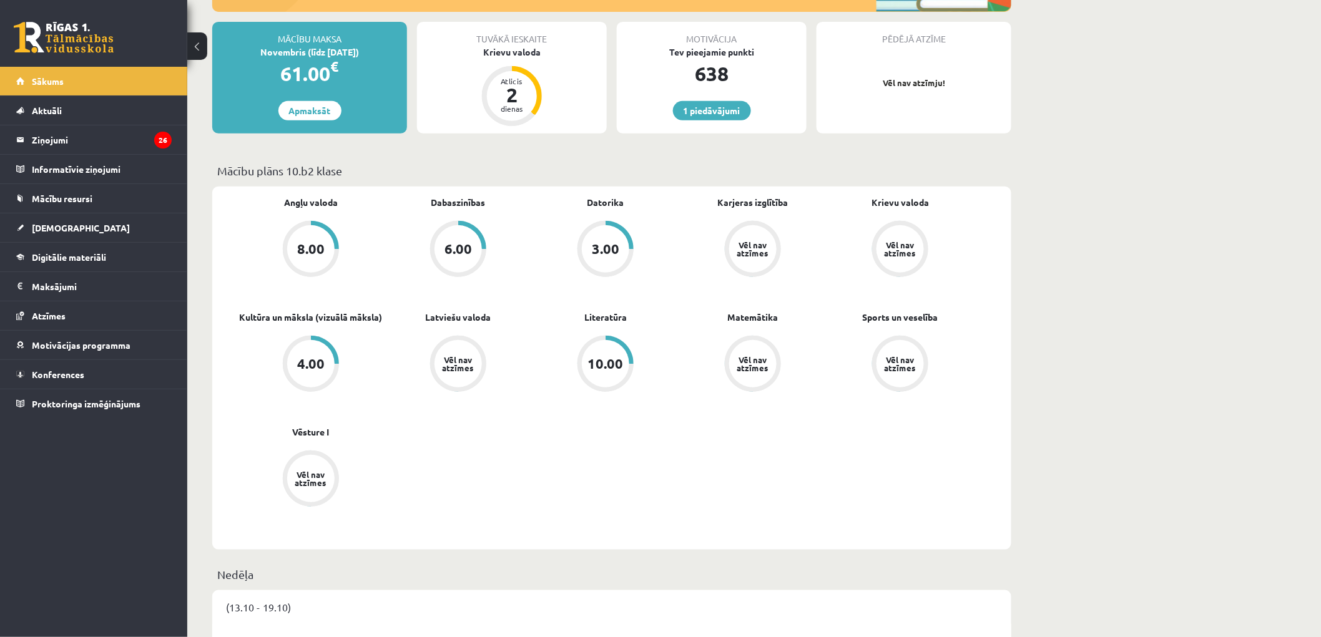
scroll to position [346, 0]
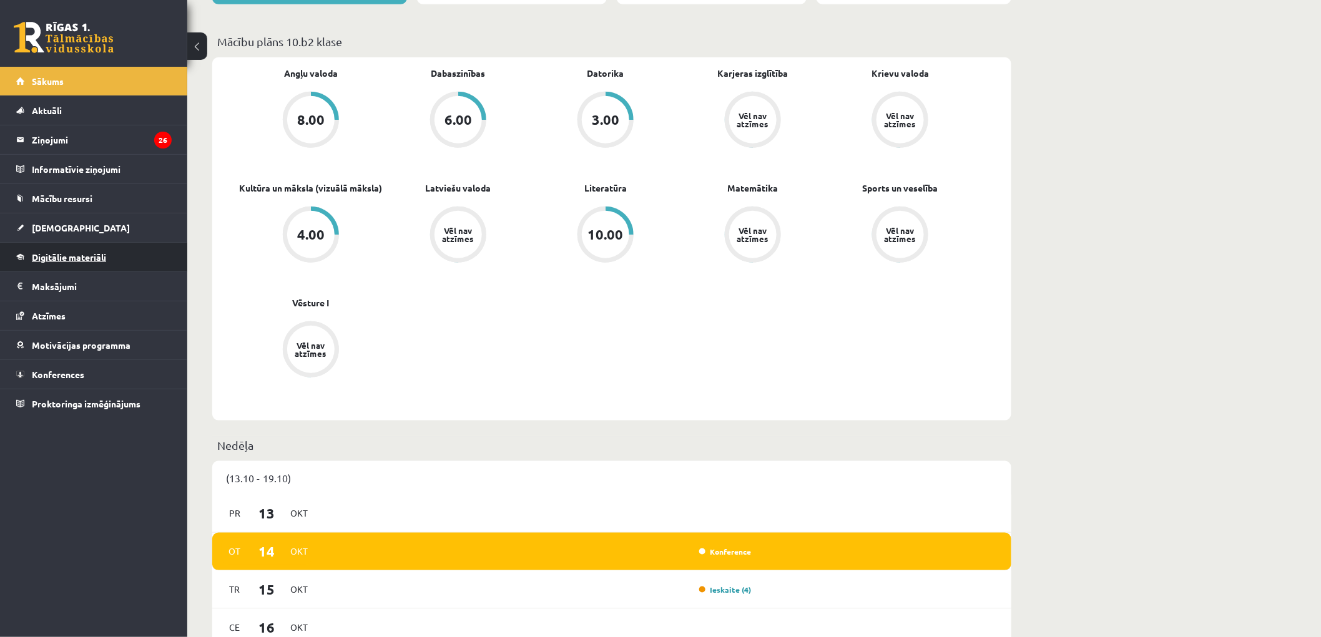
click at [79, 258] on span "Digitālie materiāli" at bounding box center [69, 257] width 74 height 11
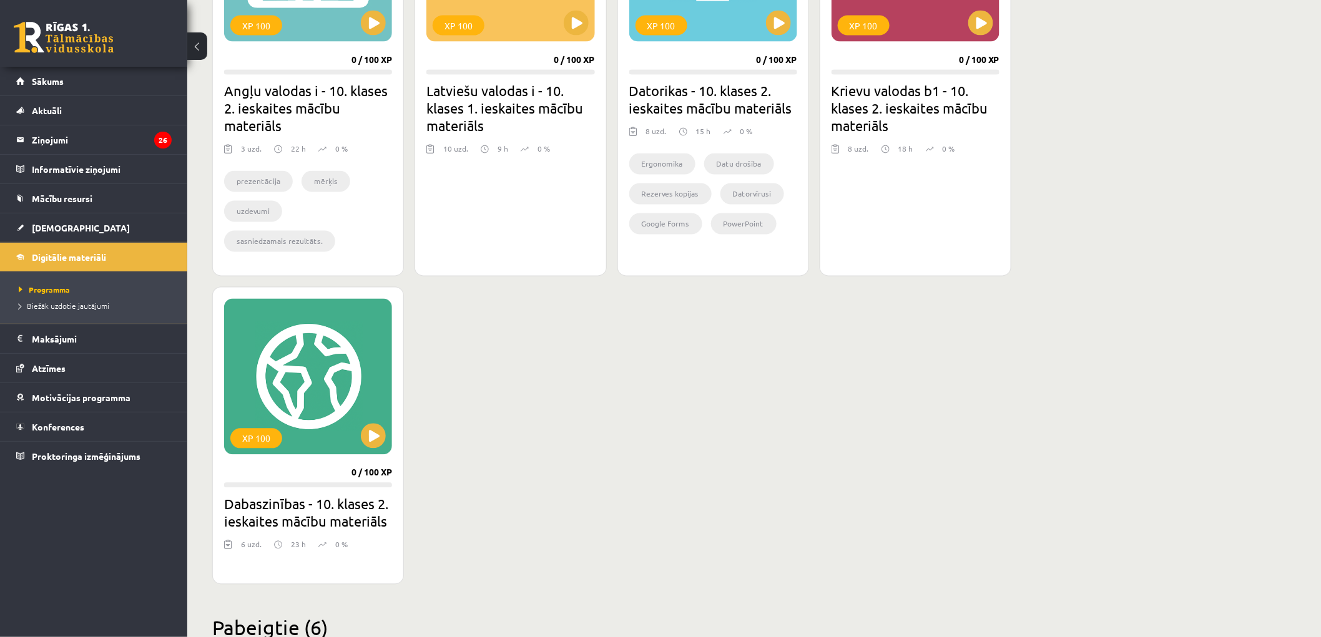
scroll to position [901, 0]
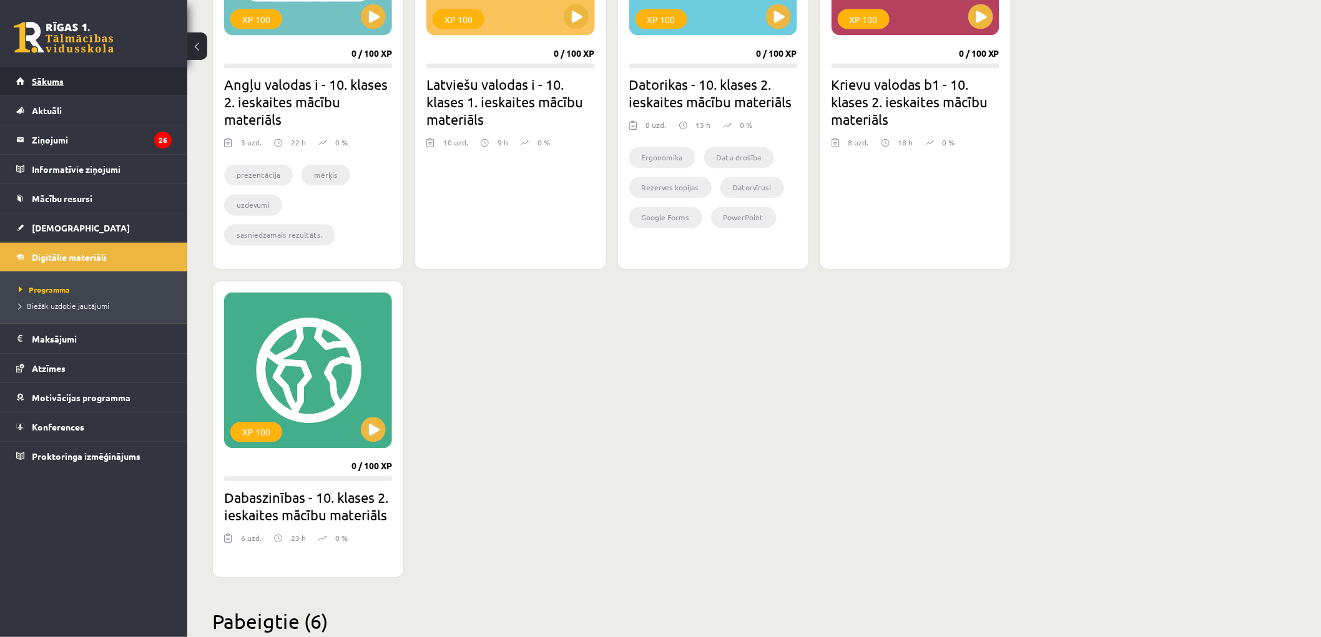
click at [102, 72] on link "Sākums" at bounding box center [93, 81] width 155 height 29
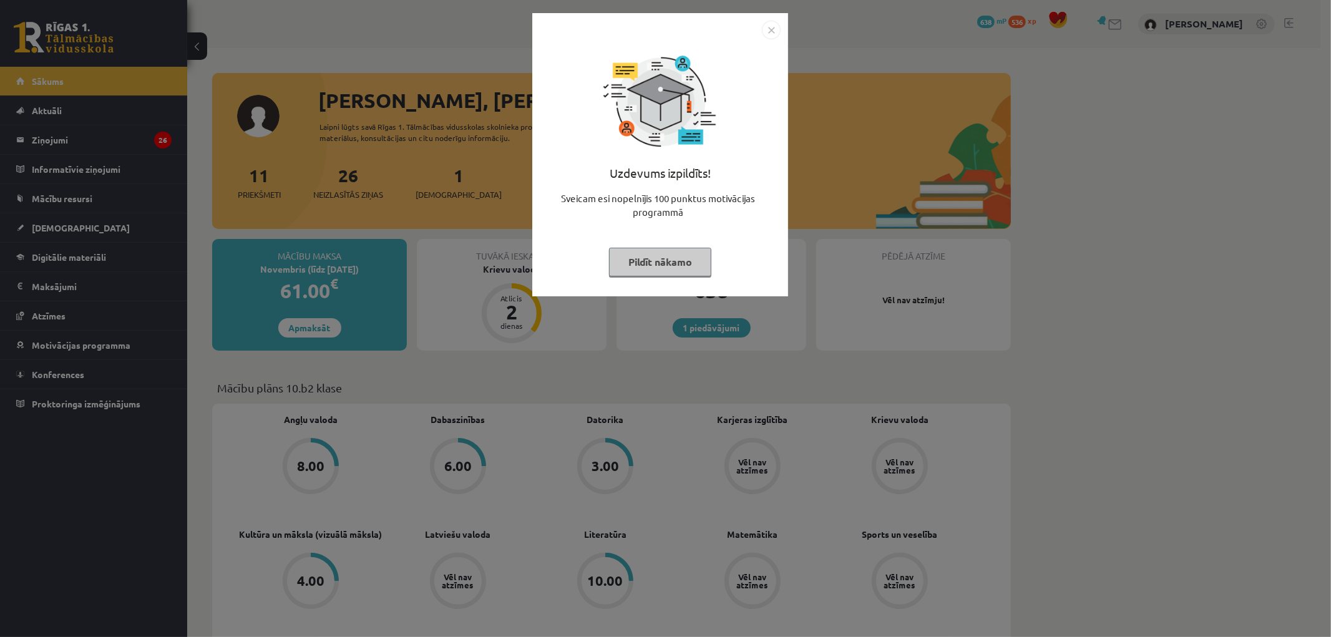
click at [771, 32] on img "Close" at bounding box center [771, 30] width 19 height 19
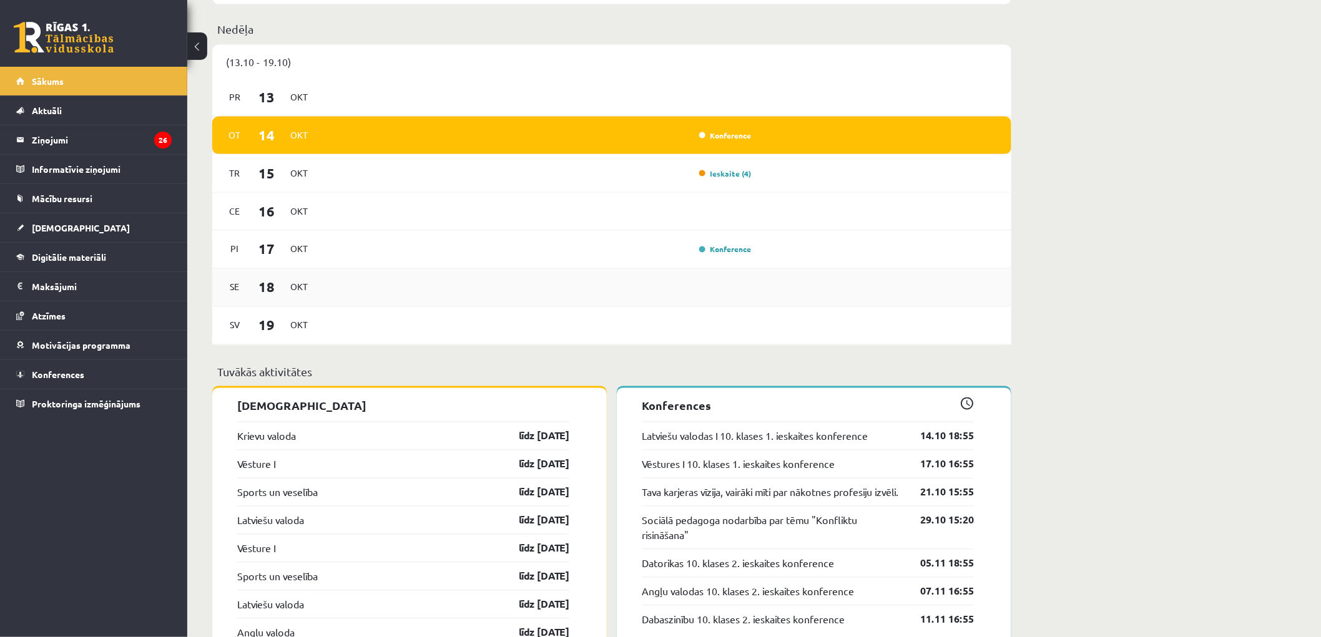
scroll to position [832, 0]
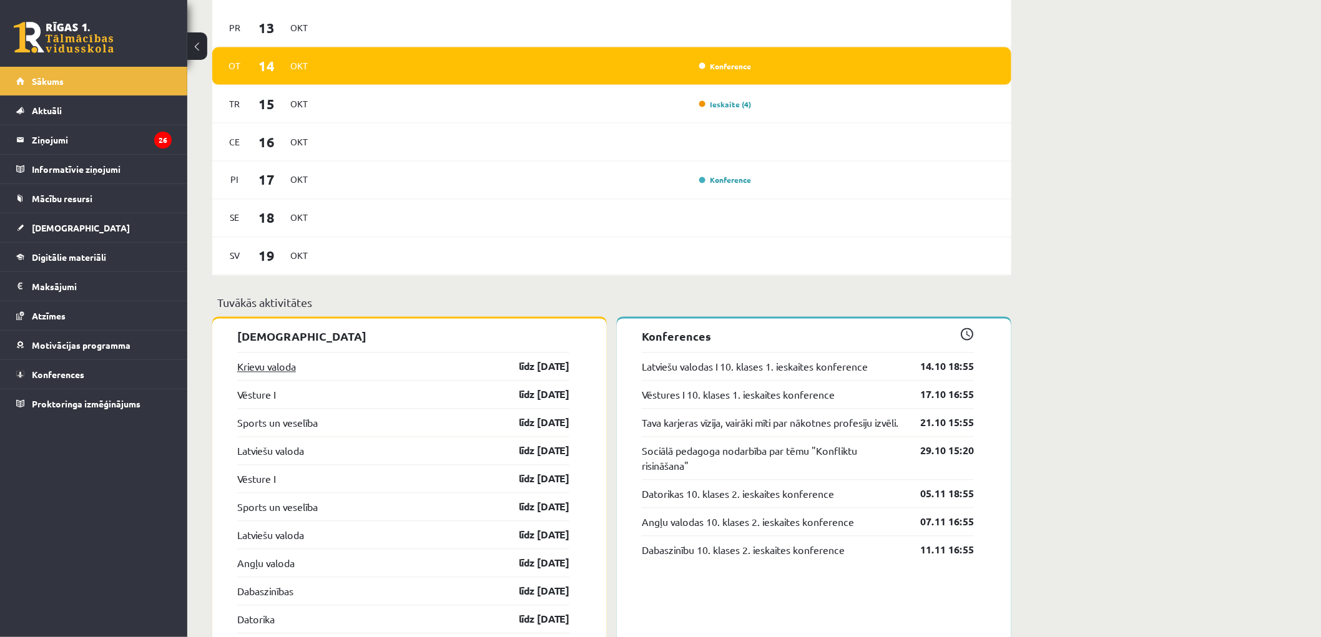
click at [296, 365] on link "Krievu valoda" at bounding box center [266, 367] width 59 height 15
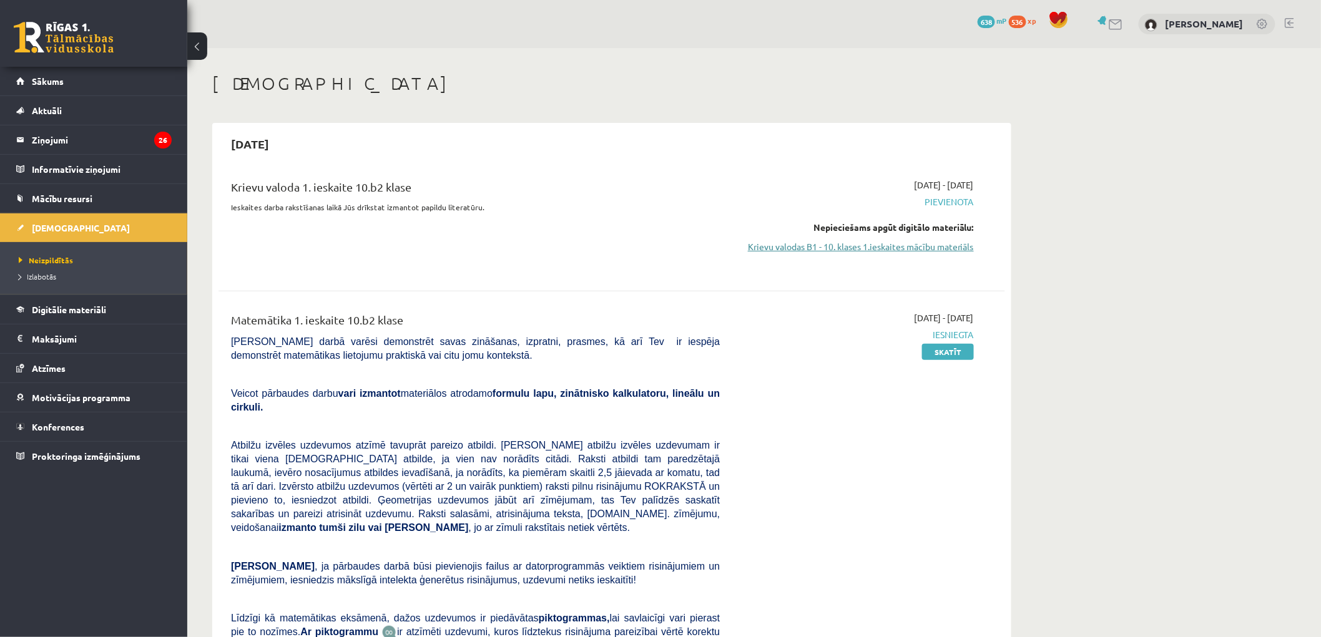
click at [875, 245] on link "Krievu valodas B1 - 10. klases 1.ieskaites mācību materiāls" at bounding box center [855, 246] width 235 height 13
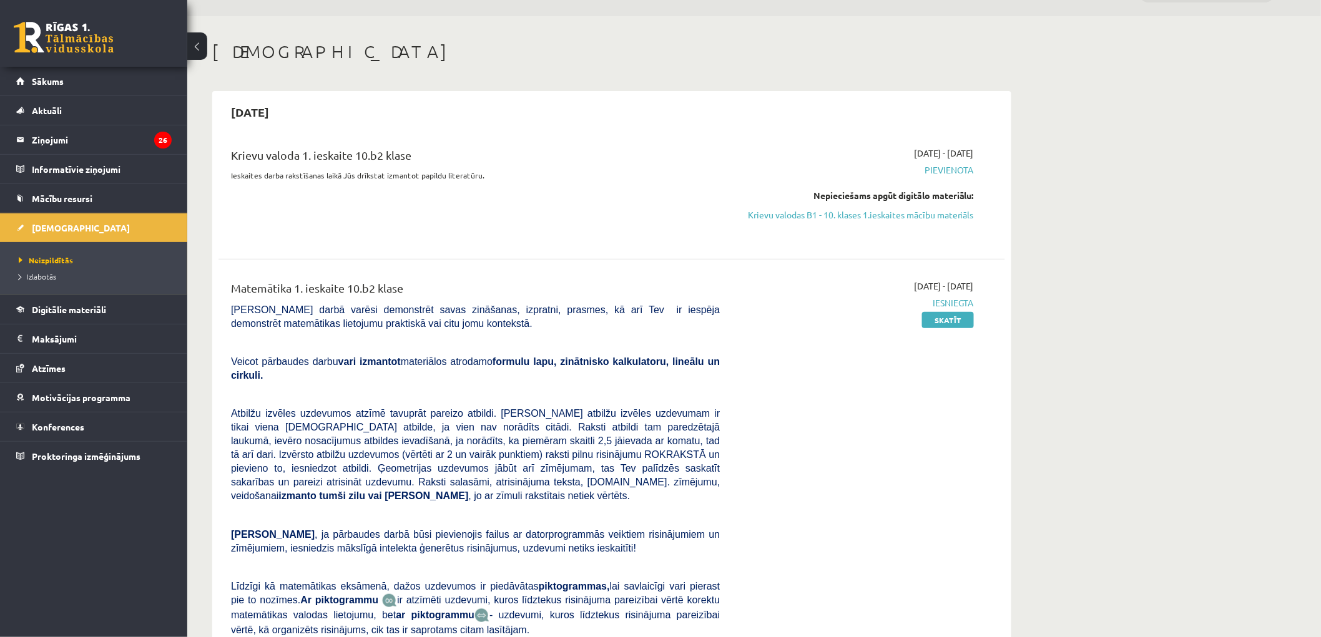
scroll to position [69, 0]
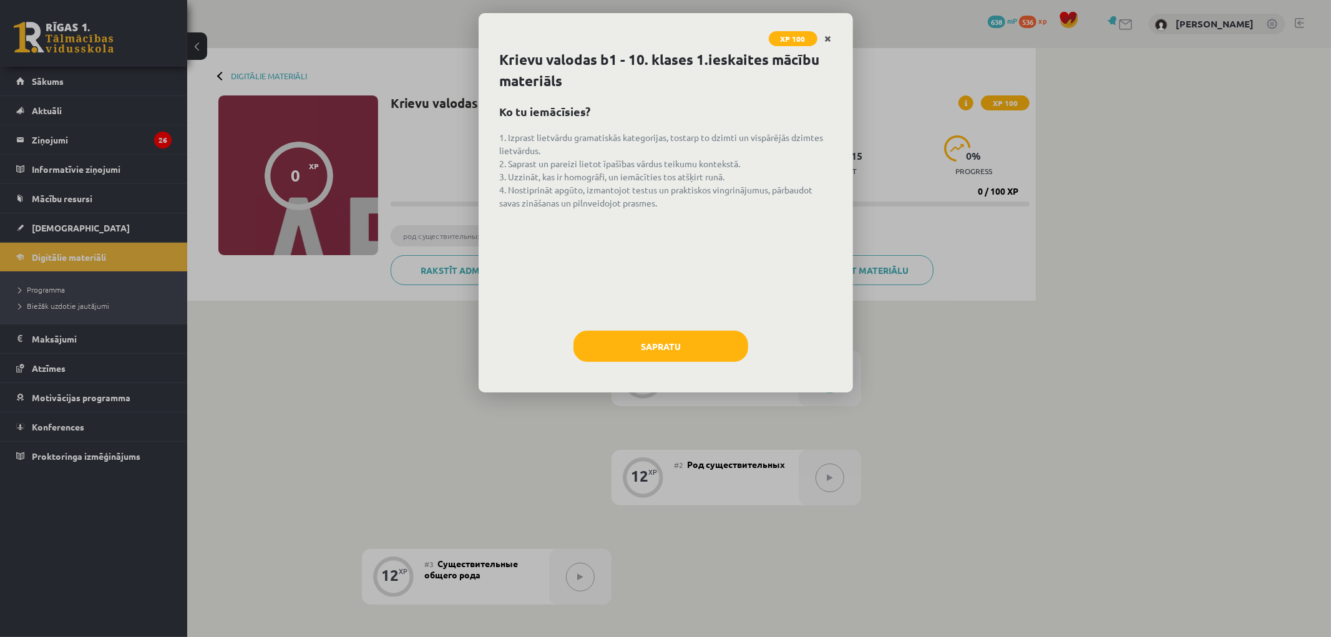
click at [826, 40] on icon "Close" at bounding box center [828, 39] width 7 height 9
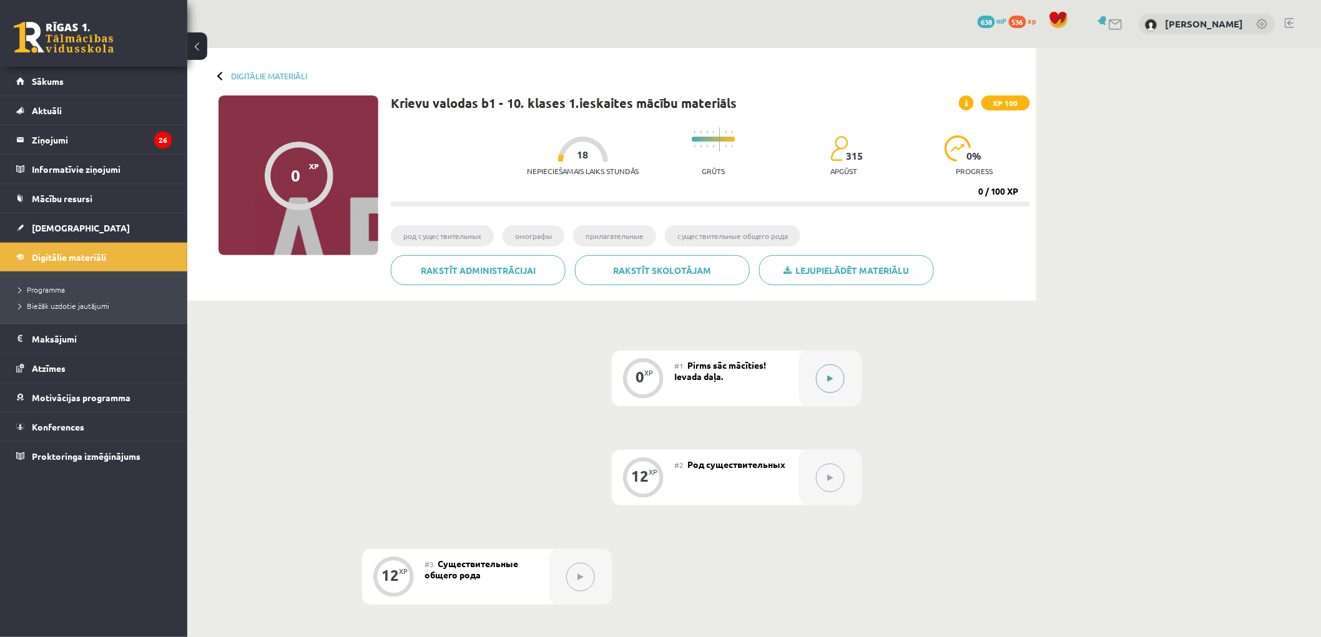
click at [821, 387] on button at bounding box center [830, 379] width 29 height 29
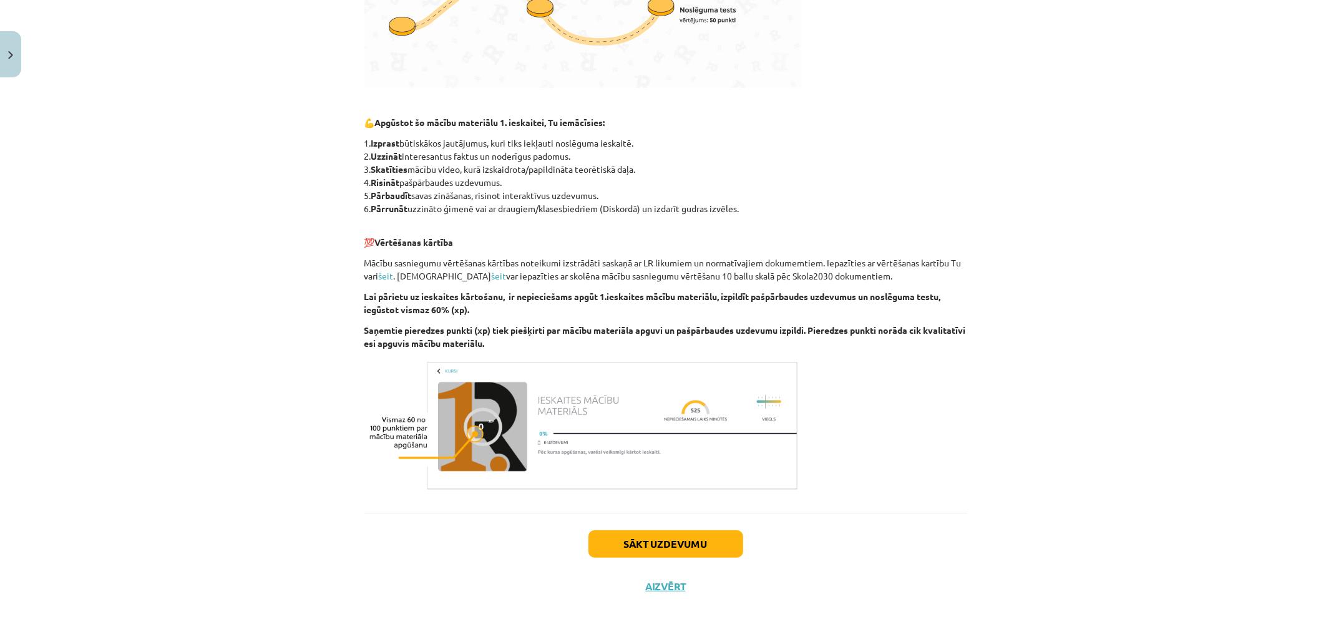
scroll to position [527, 0]
click at [653, 542] on button "Sākt uzdevumu" at bounding box center [666, 542] width 155 height 27
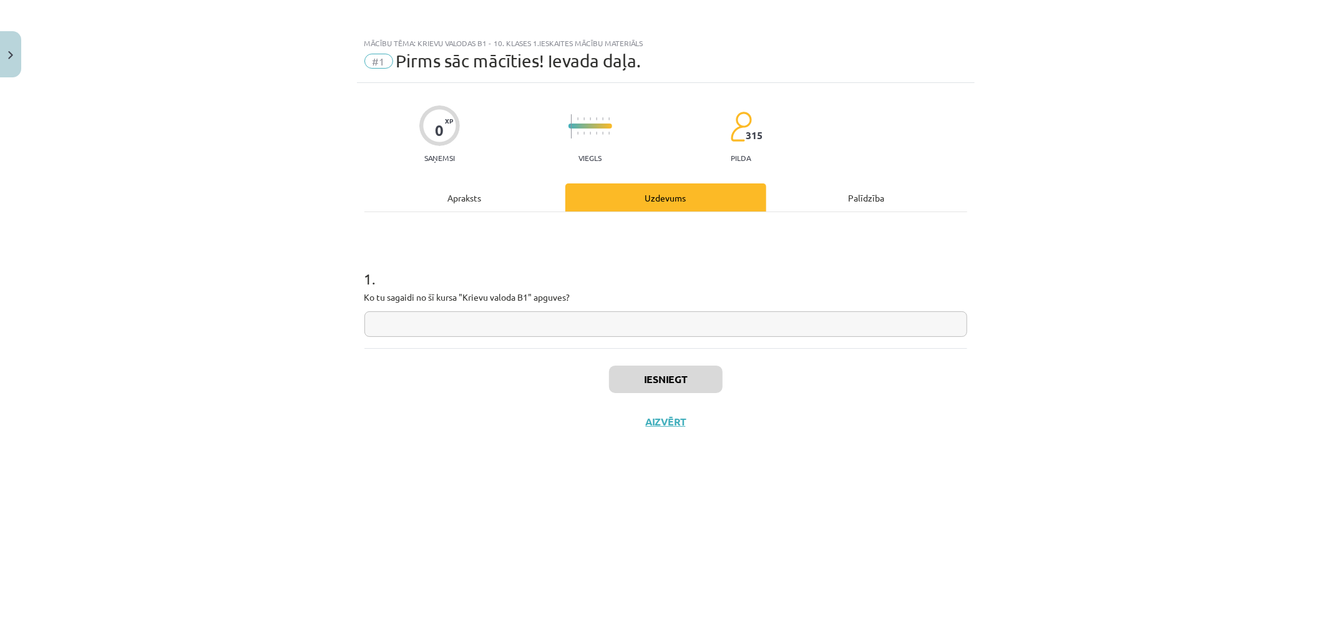
click at [498, 325] on input "text" at bounding box center [666, 324] width 603 height 26
type input "******"
click at [648, 373] on button "Iesniegt" at bounding box center [666, 379] width 114 height 27
click at [671, 423] on button "Nākamā nodarbība" at bounding box center [666, 430] width 122 height 29
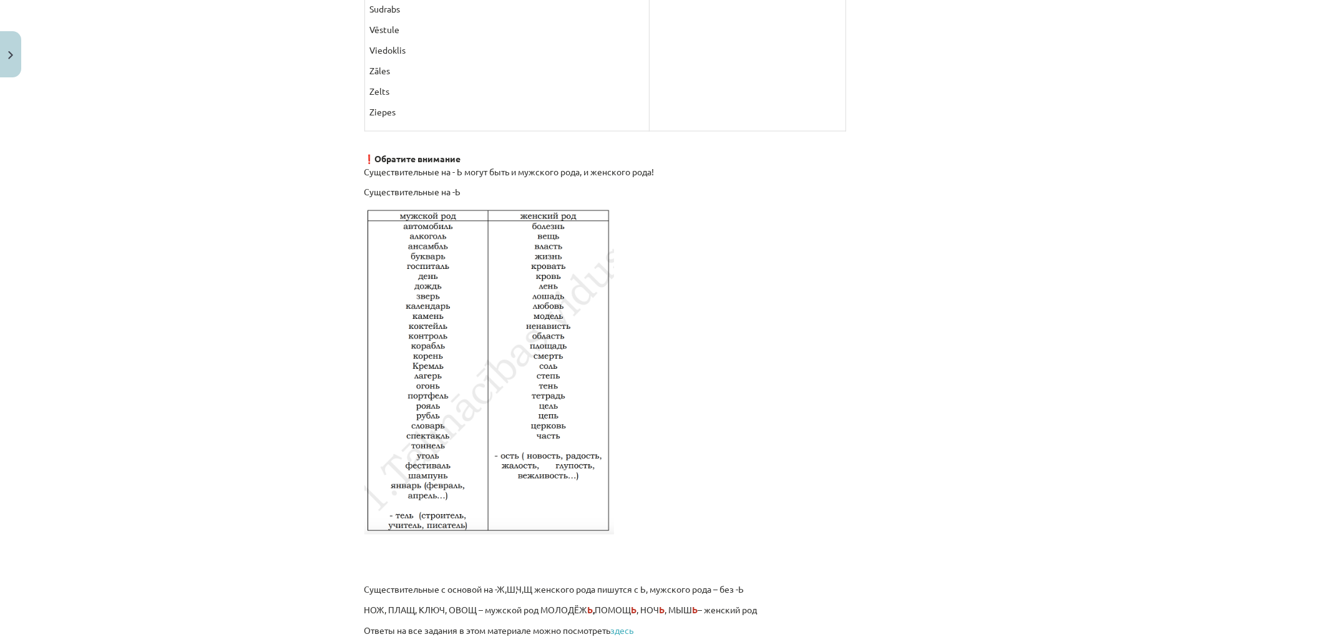
scroll to position [1947, 0]
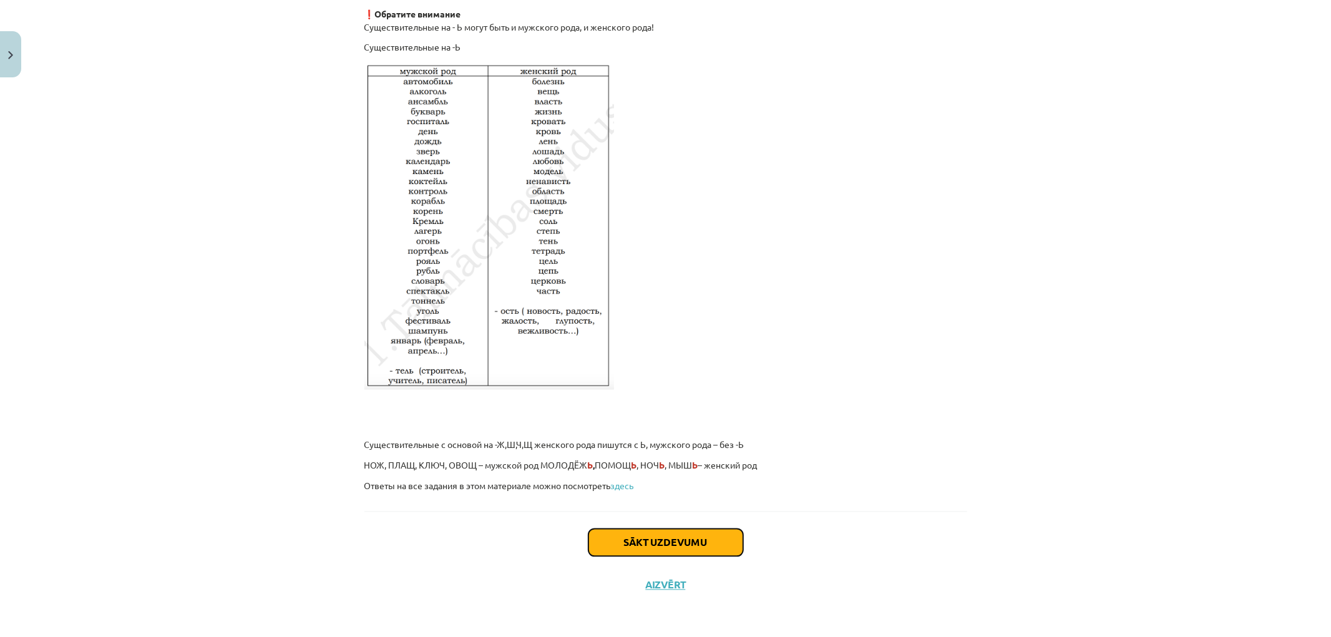
click at [703, 534] on button "Sākt uzdevumu" at bounding box center [666, 542] width 155 height 27
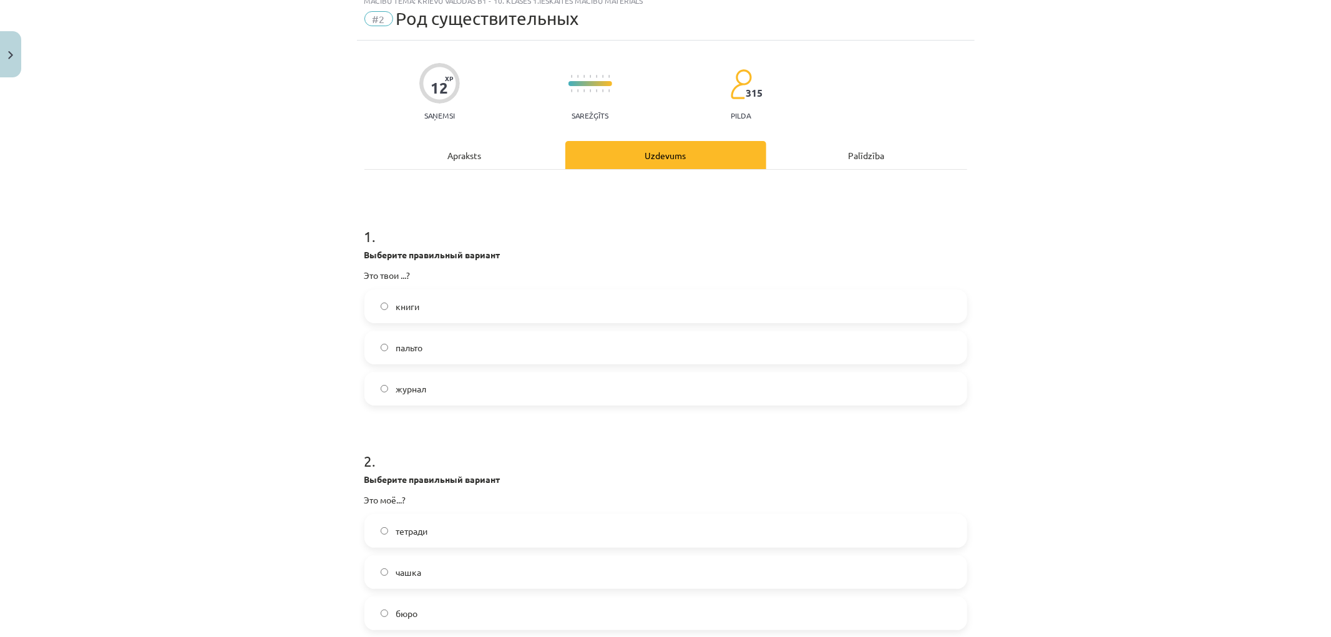
scroll to position [31, 0]
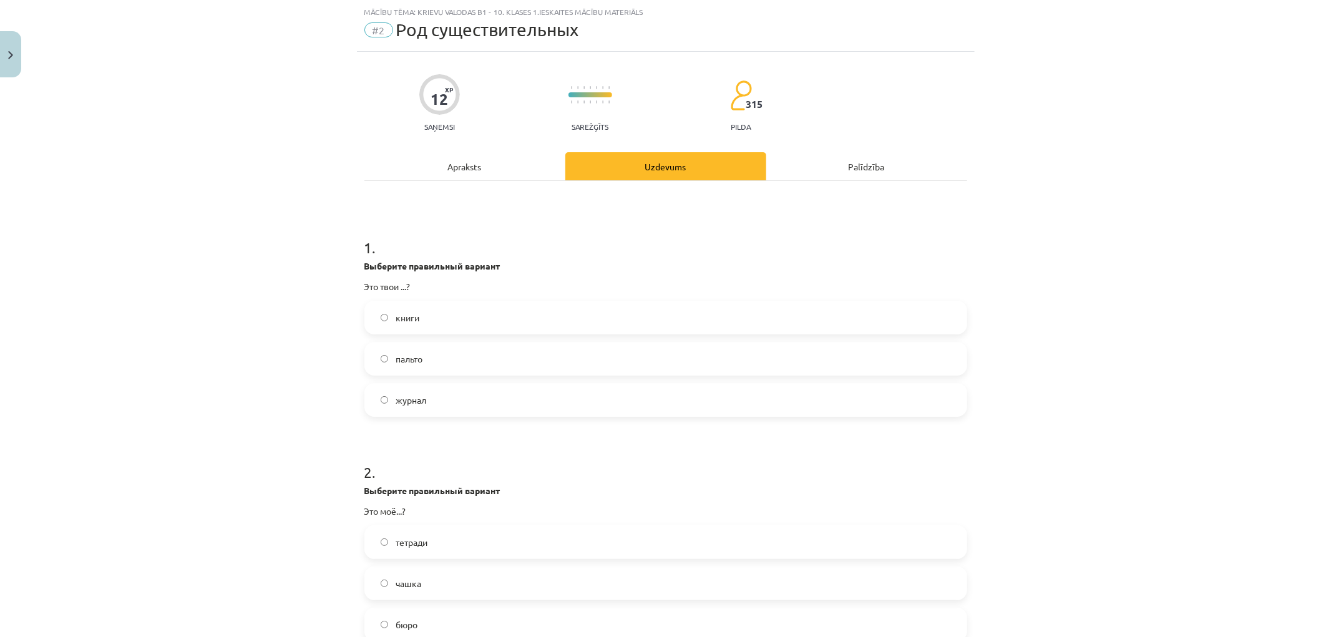
click at [417, 321] on label "книги" at bounding box center [666, 317] width 600 height 31
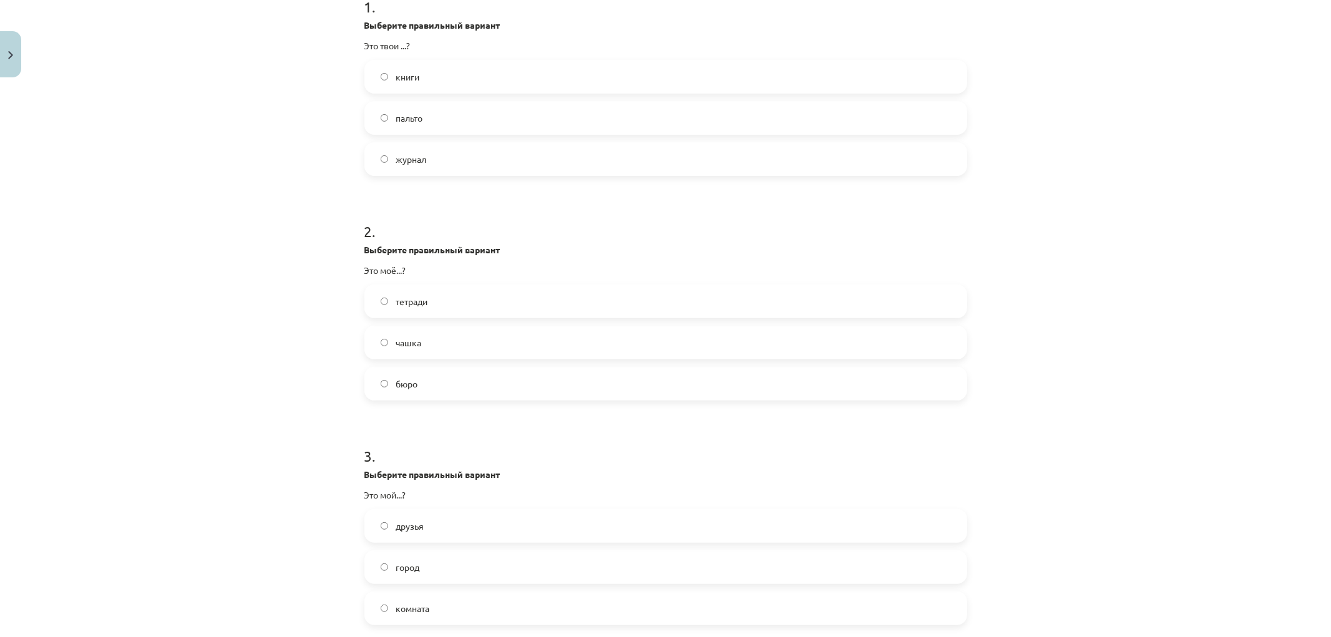
scroll to position [346, 0]
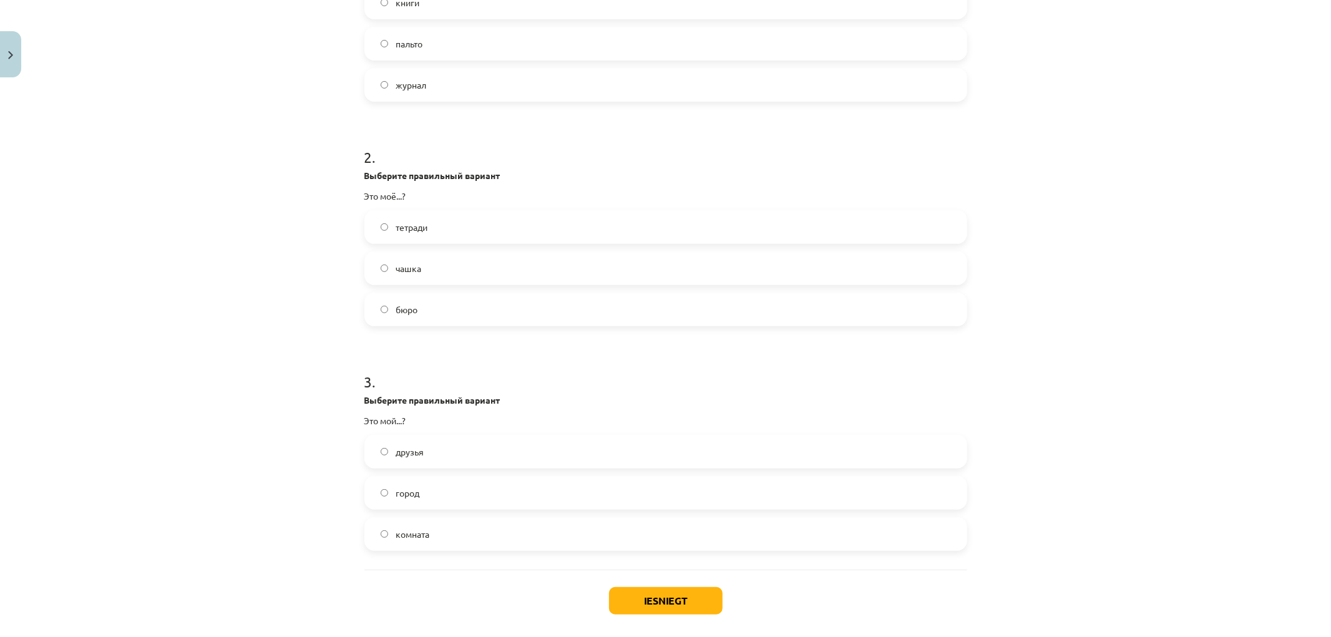
click at [415, 265] on span "чашка" at bounding box center [409, 268] width 26 height 13
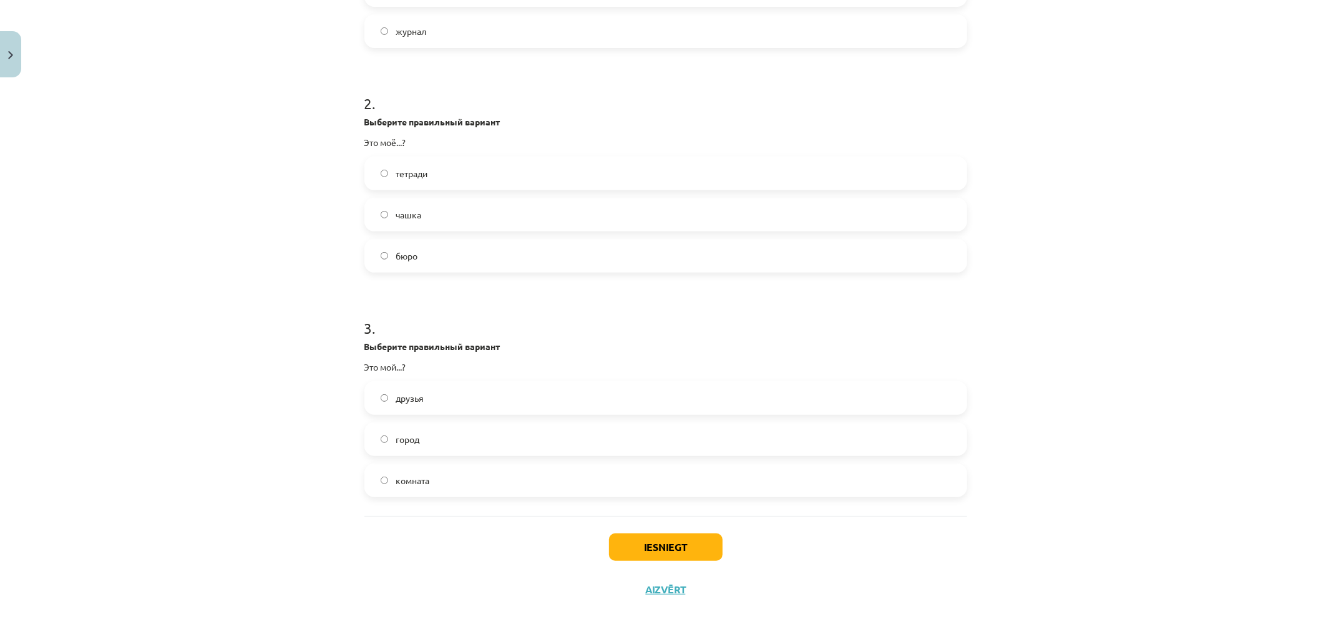
scroll to position [404, 0]
drag, startPoint x: 407, startPoint y: 170, endPoint x: 425, endPoint y: 213, distance: 47.3
click at [408, 174] on span "тетради" at bounding box center [412, 169] width 32 height 13
click at [435, 253] on label "бюро" at bounding box center [666, 251] width 600 height 31
drag, startPoint x: 452, startPoint y: 433, endPoint x: 668, endPoint y: 318, distance: 244.9
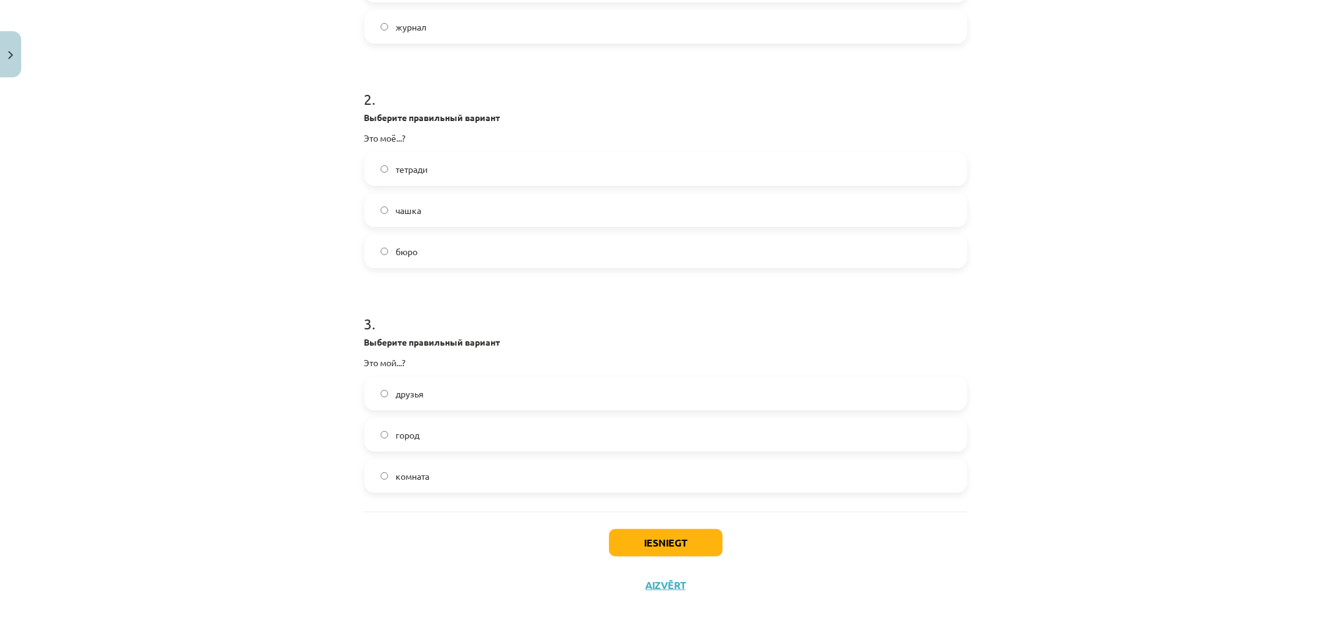
click at [459, 428] on label "город" at bounding box center [666, 434] width 600 height 31
click at [657, 545] on button "Iesniegt" at bounding box center [666, 542] width 114 height 27
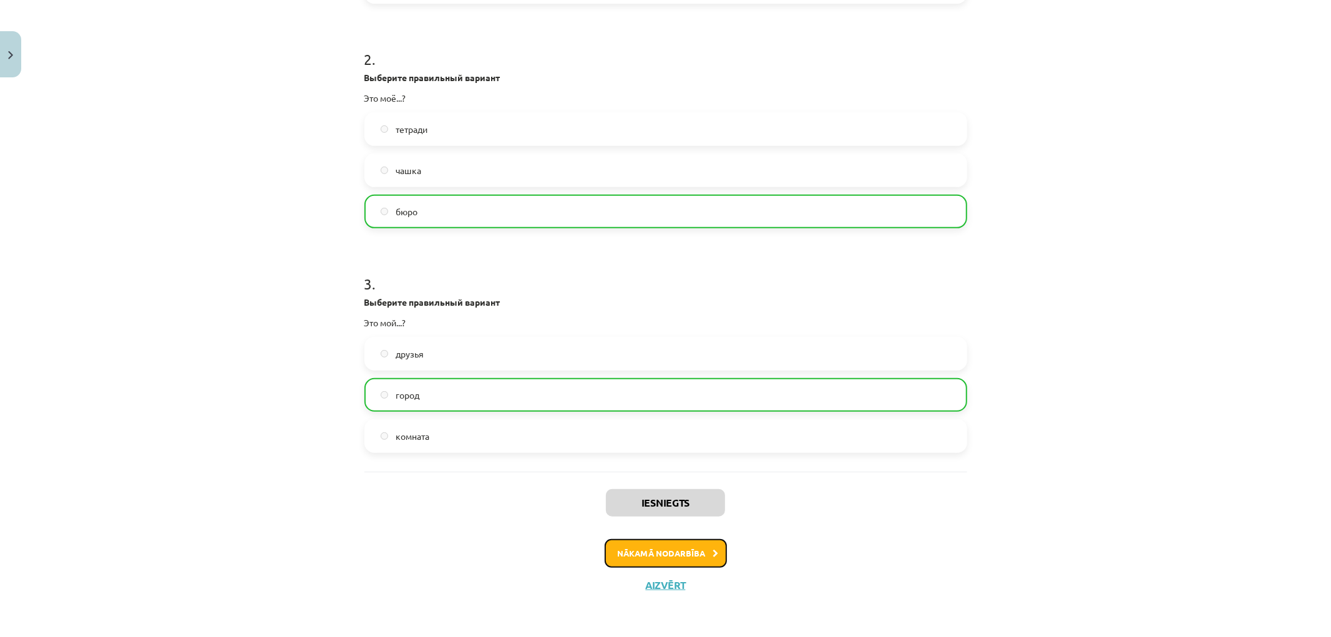
click at [677, 562] on button "Nākamā nodarbība" at bounding box center [666, 553] width 122 height 29
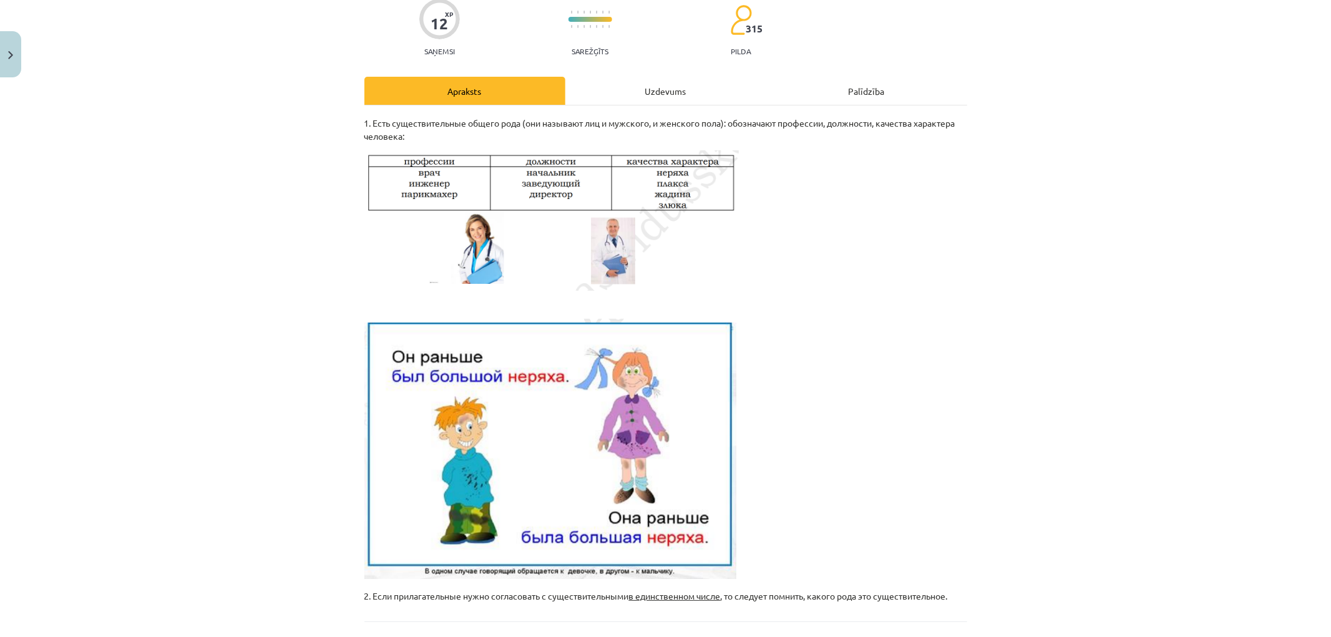
scroll to position [217, 0]
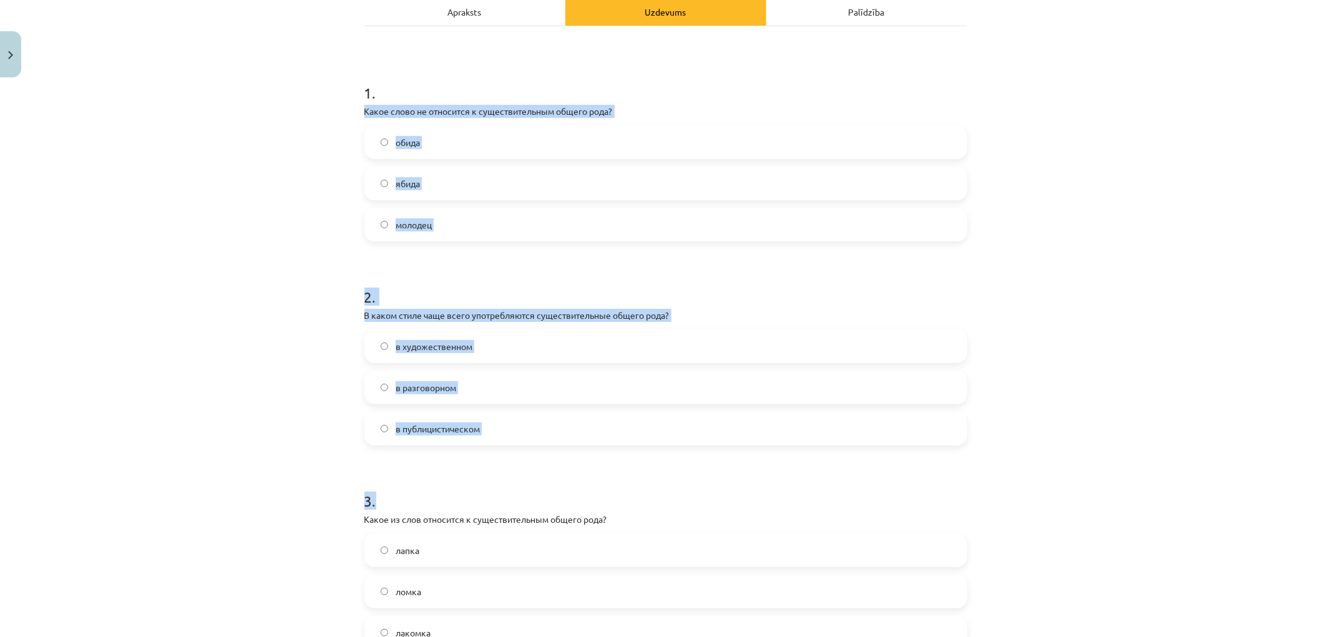
scroll to position [343, 0]
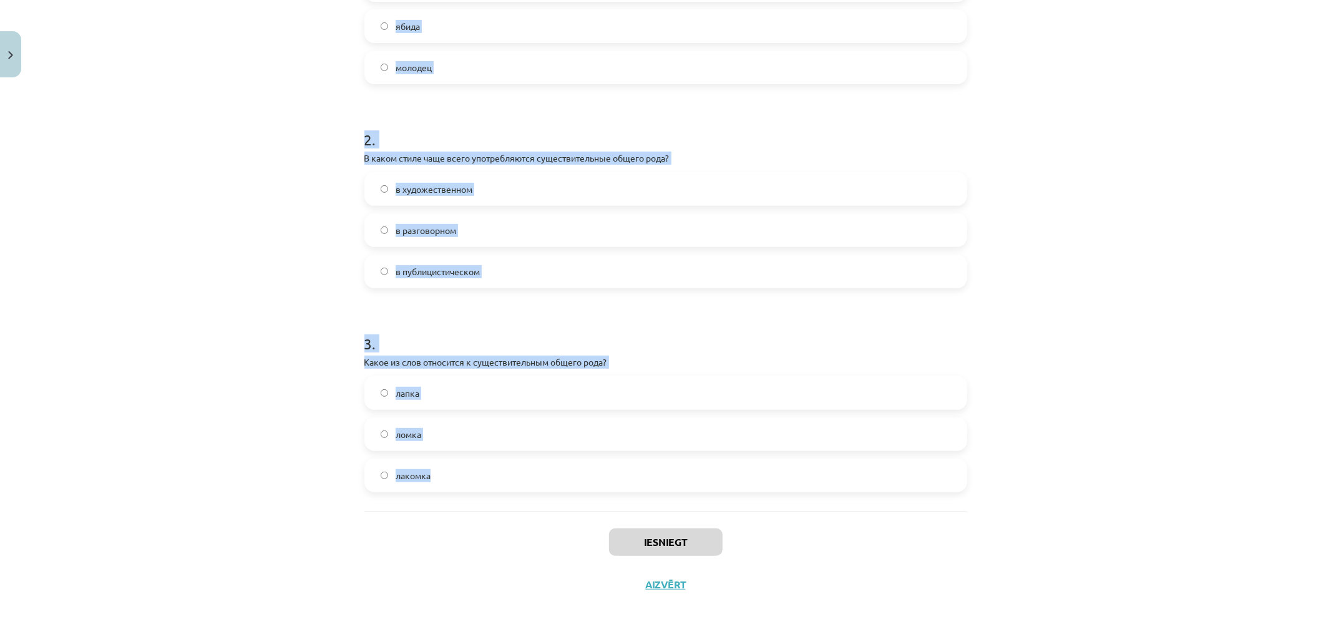
drag, startPoint x: 359, startPoint y: 194, endPoint x: 552, endPoint y: 465, distance: 332.9
click at [552, 465] on form "1 . Какое слово не относится к существительным общего рода? обида ябида молодец…" at bounding box center [666, 198] width 603 height 587
copy form "Какое слово не относится к существительным общего рода? обида ябида молодец 2 .…"
click at [183, 291] on div "Mācību tēma: Krievu valodas b1 - 10. klases 1.ieskaites mācību materiāls #3 Cущ…" at bounding box center [665, 318] width 1331 height 637
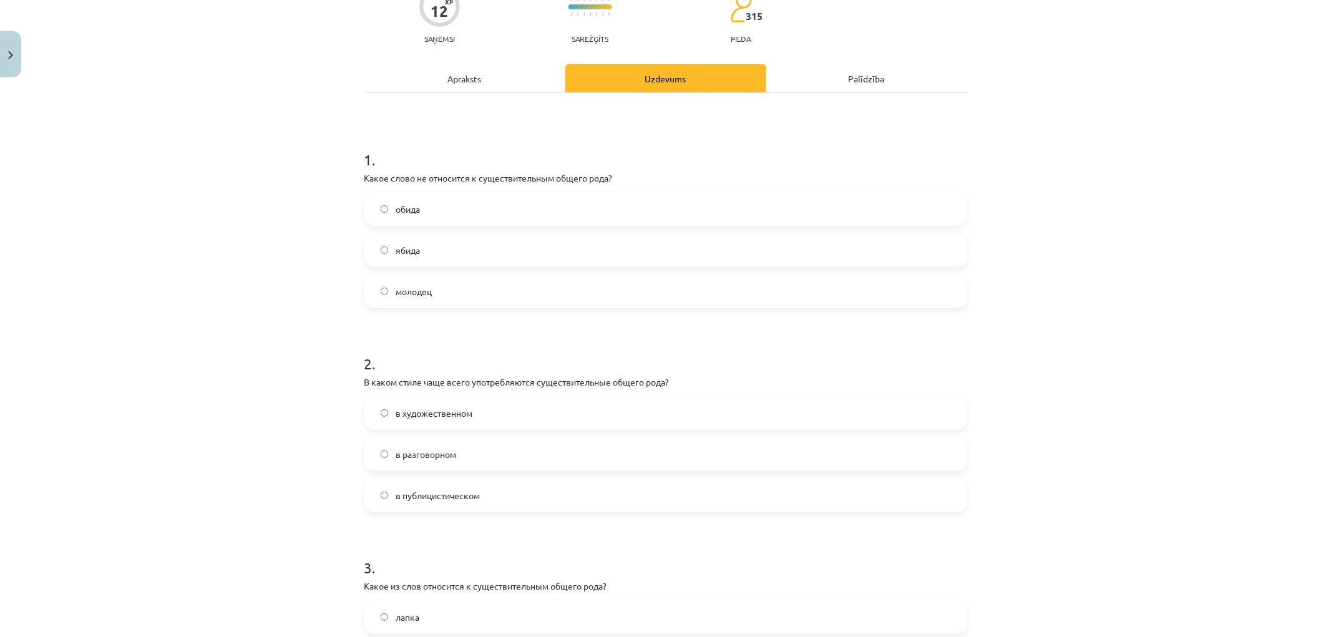
scroll to position [0, 0]
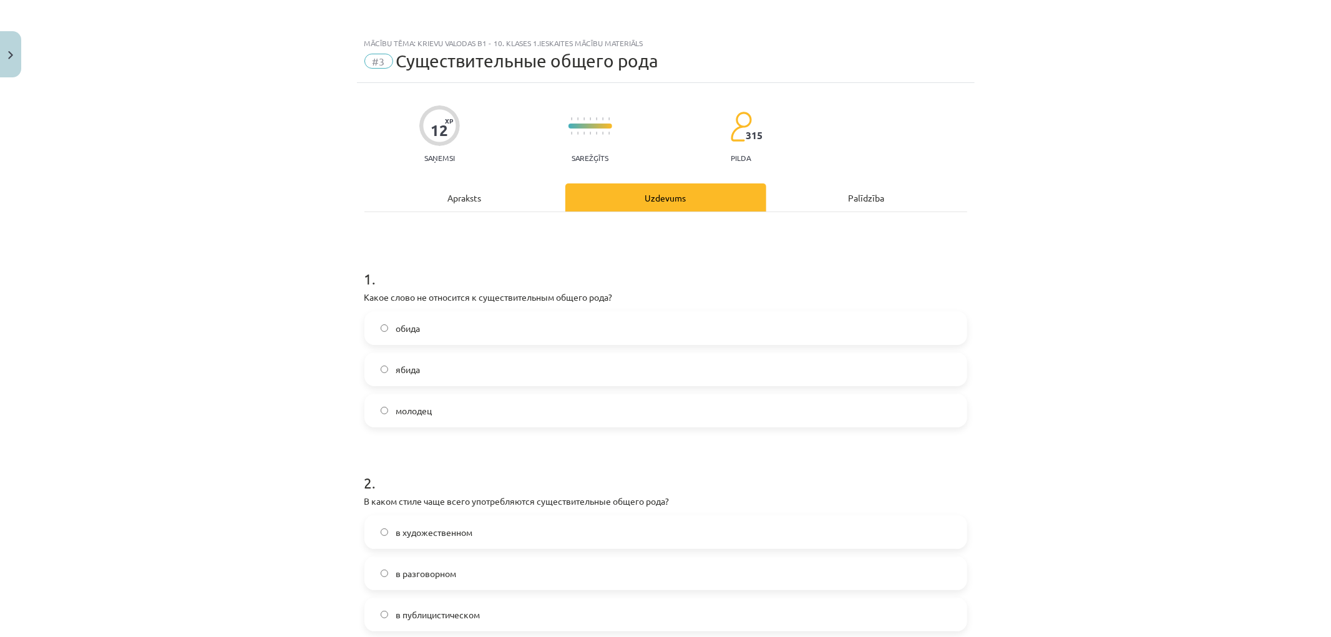
click at [300, 388] on div "Mācību tēma: Krievu valodas b1 - 10. klases 1.ieskaites mācību materiāls #3 Cущ…" at bounding box center [665, 318] width 1331 height 637
click at [396, 419] on label "молодец" at bounding box center [666, 410] width 600 height 31
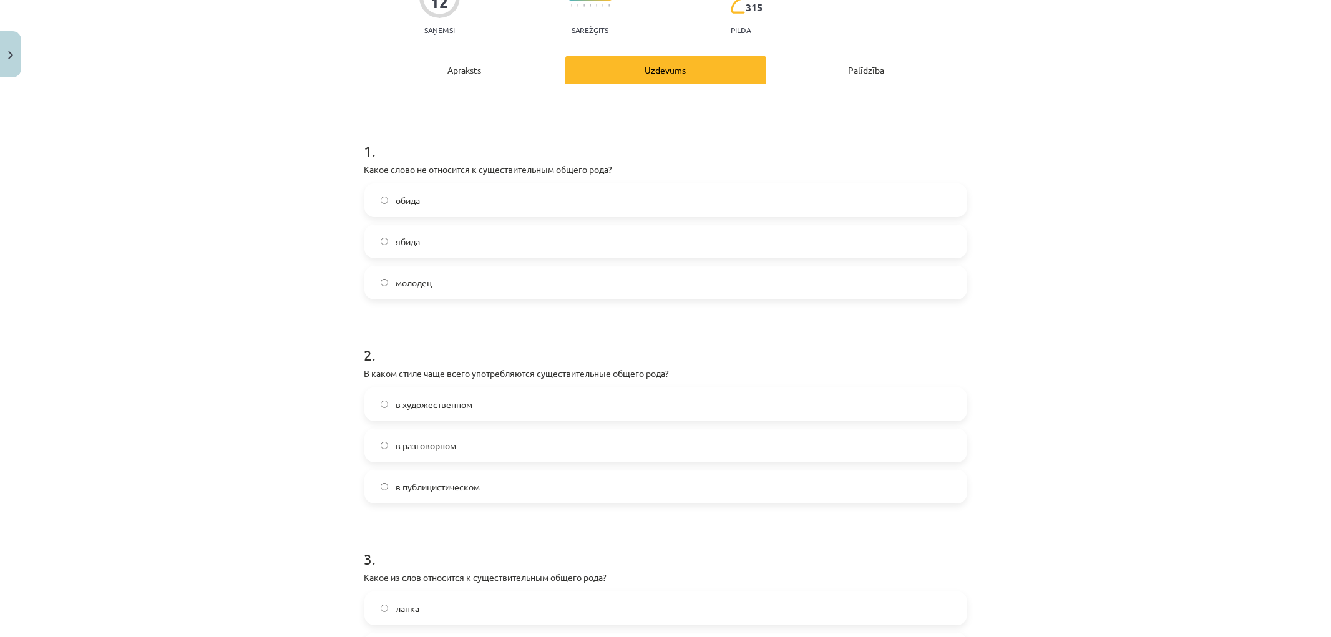
scroll to position [277, 0]
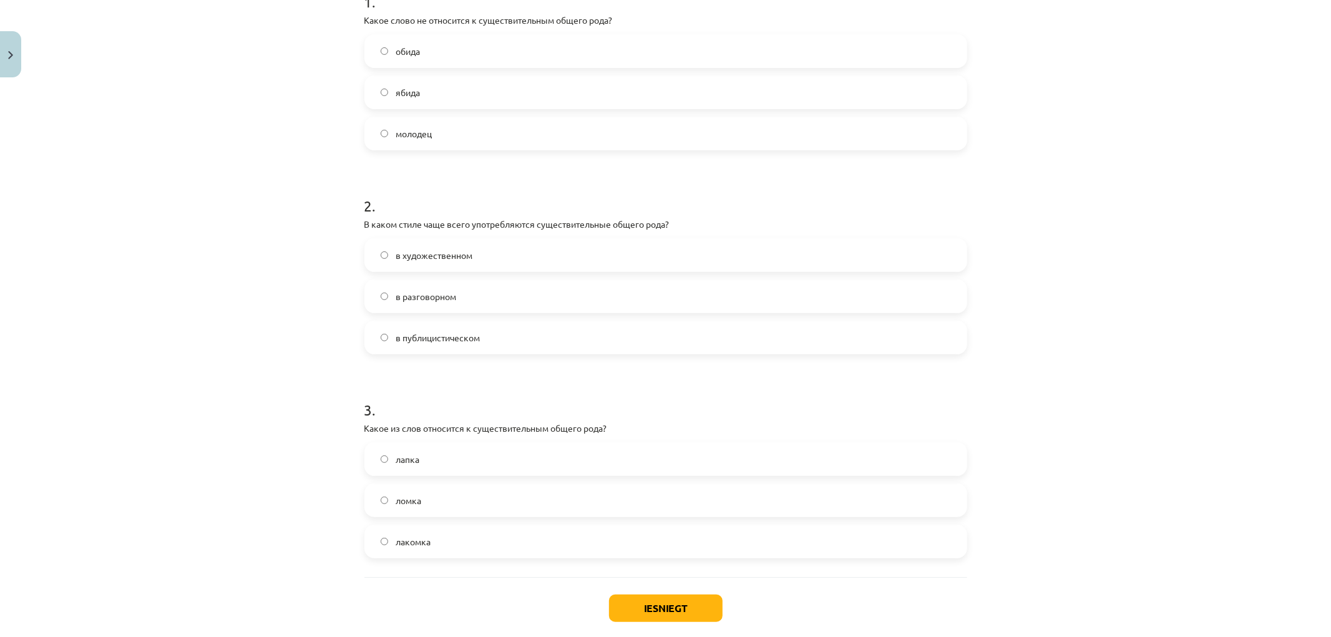
click at [387, 296] on label "в разговорном" at bounding box center [666, 296] width 600 height 31
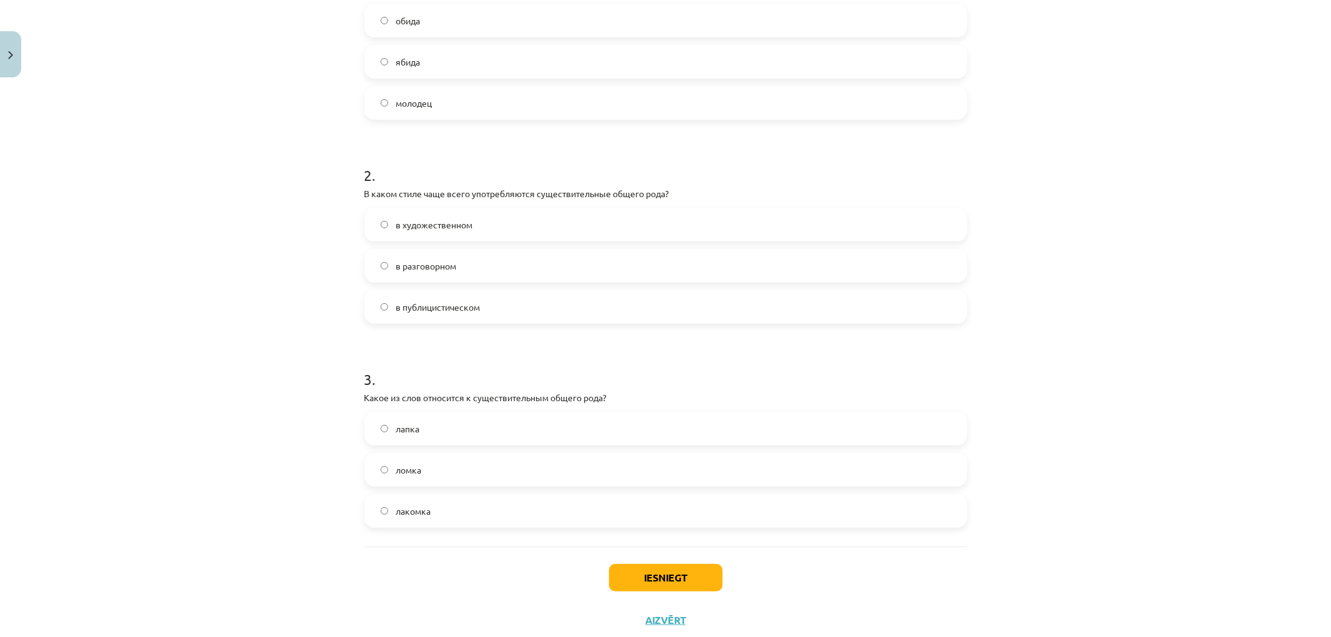
scroll to position [343, 0]
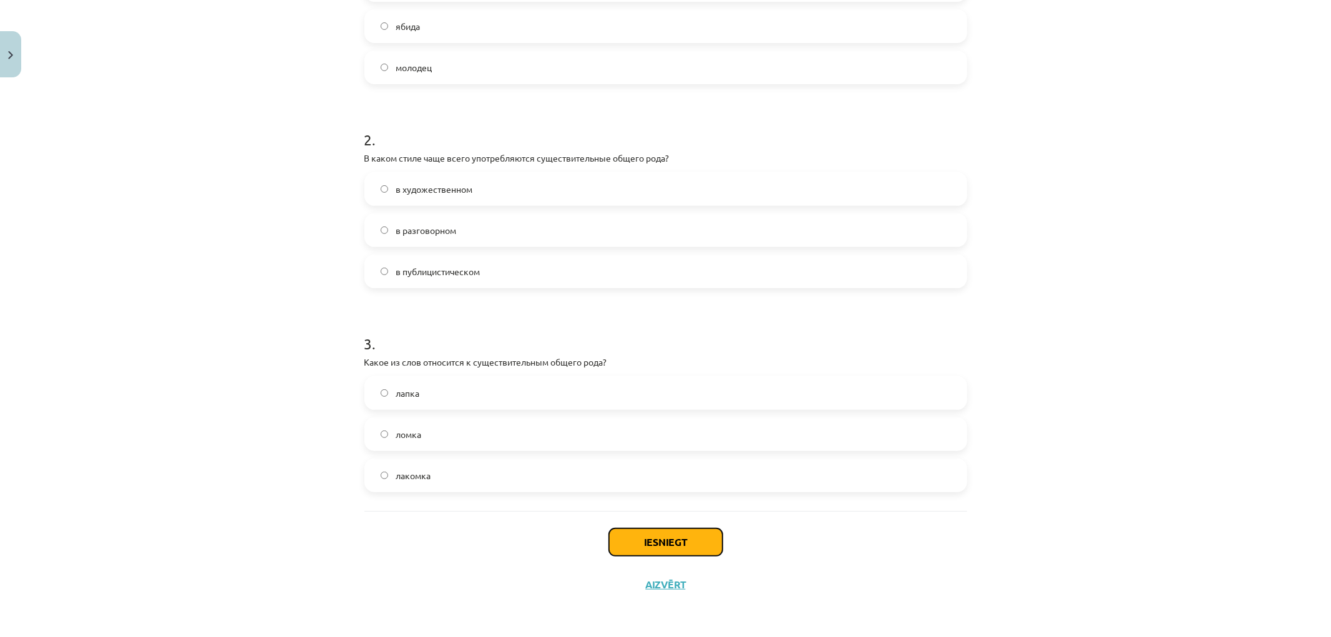
click at [689, 541] on button "Iesniegt" at bounding box center [666, 542] width 114 height 27
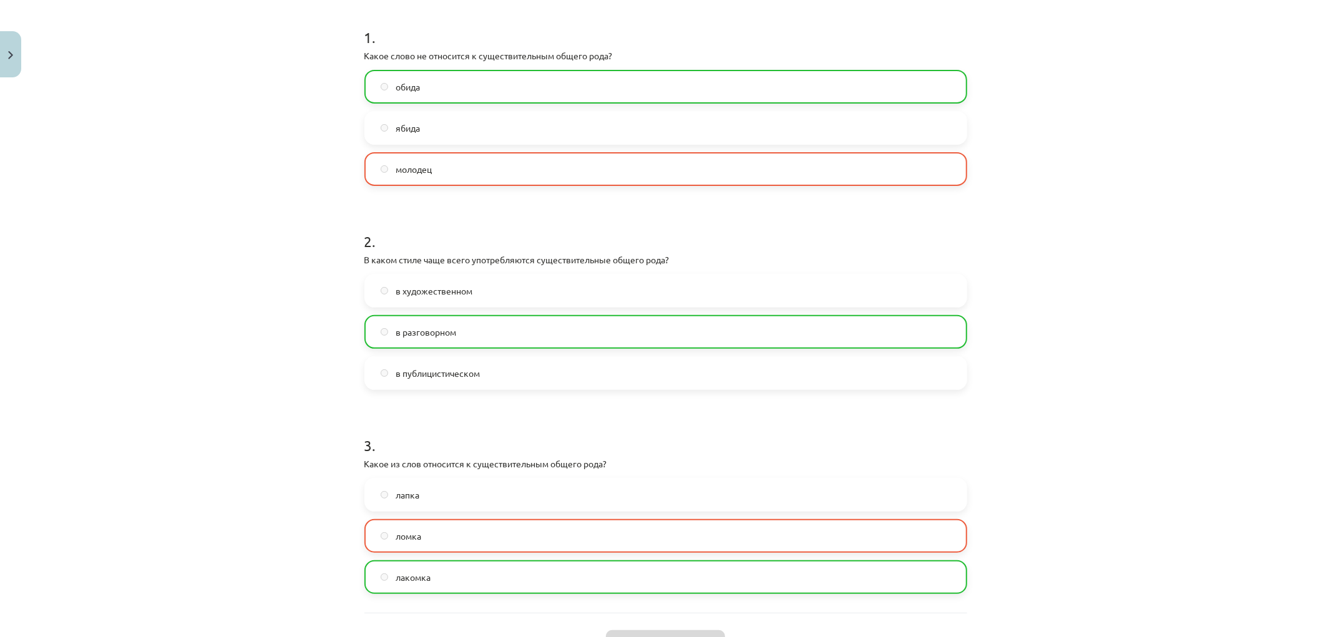
scroll to position [383, 0]
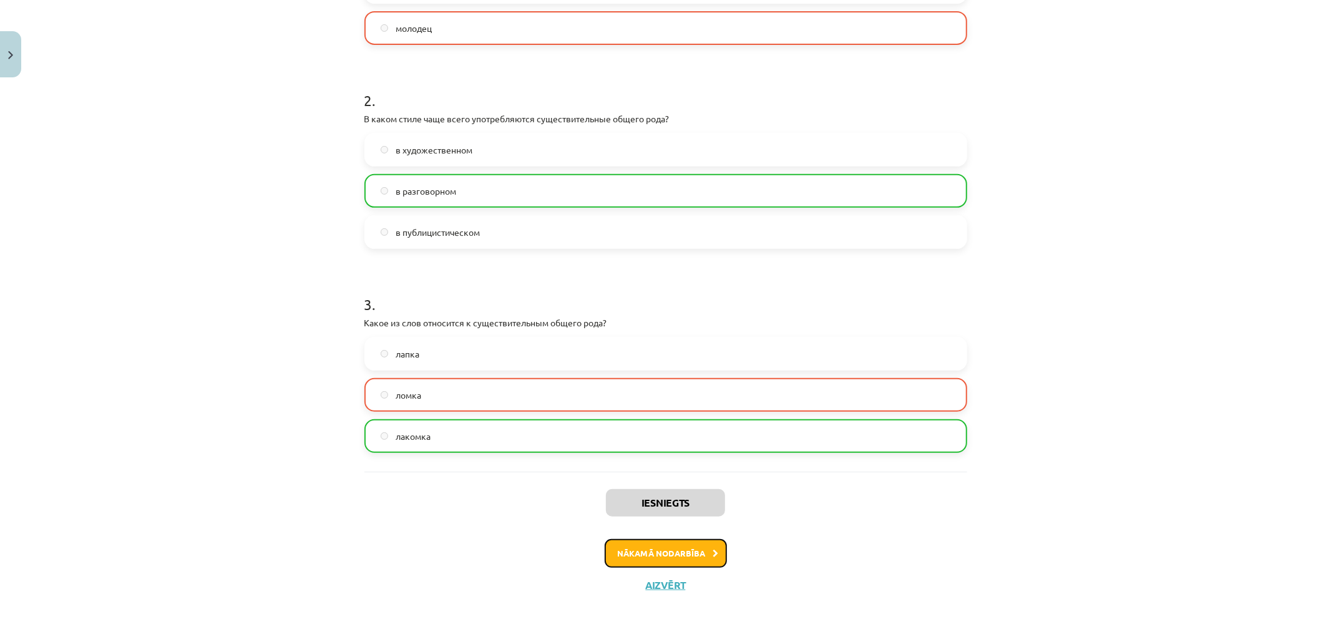
click at [623, 546] on button "Nākamā nodarbība" at bounding box center [666, 553] width 122 height 29
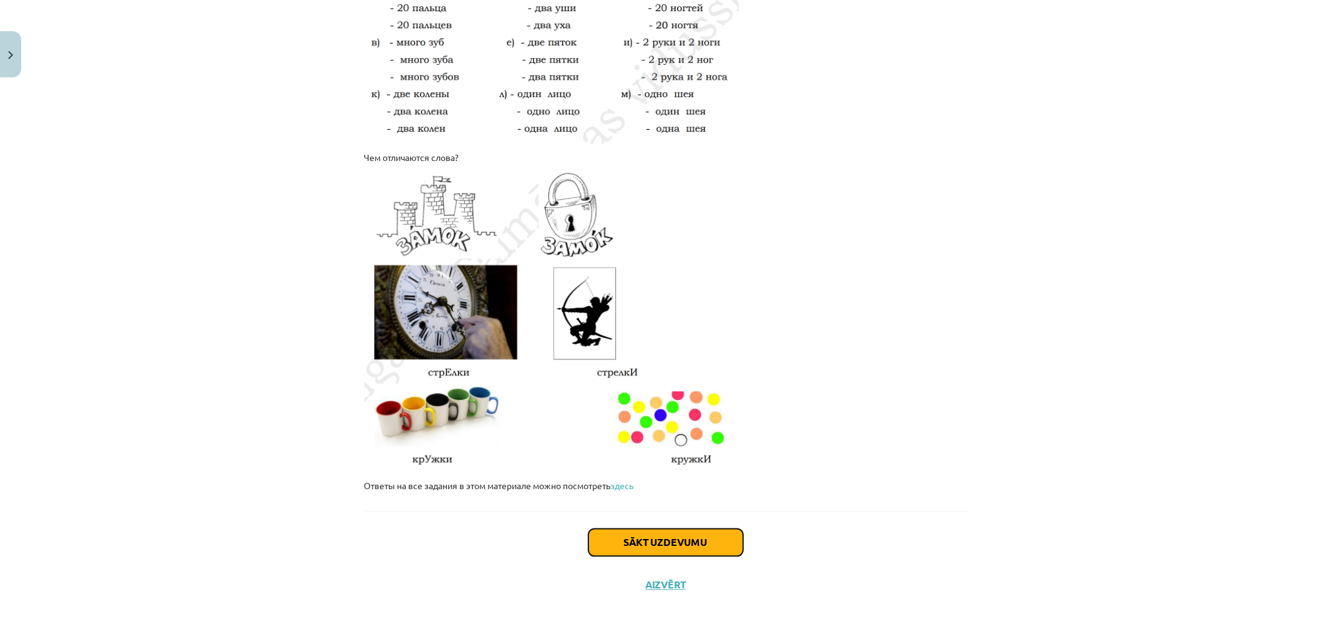
click at [664, 541] on button "Sākt uzdevumu" at bounding box center [666, 542] width 155 height 27
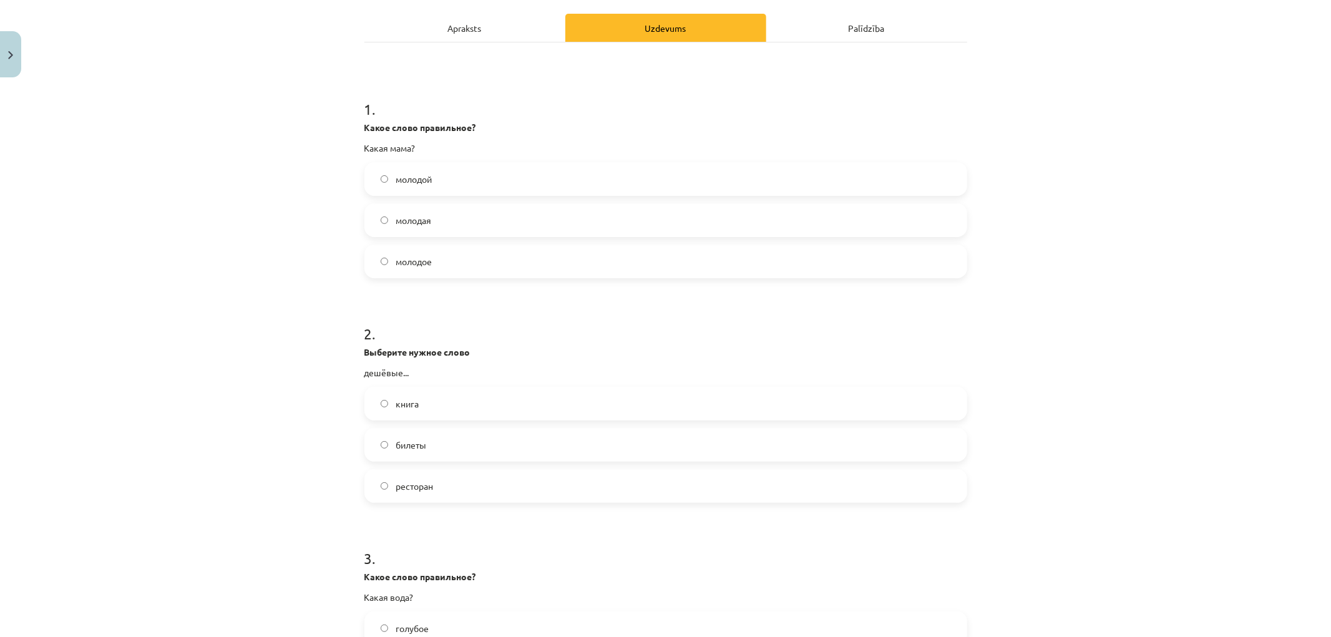
scroll to position [100, 0]
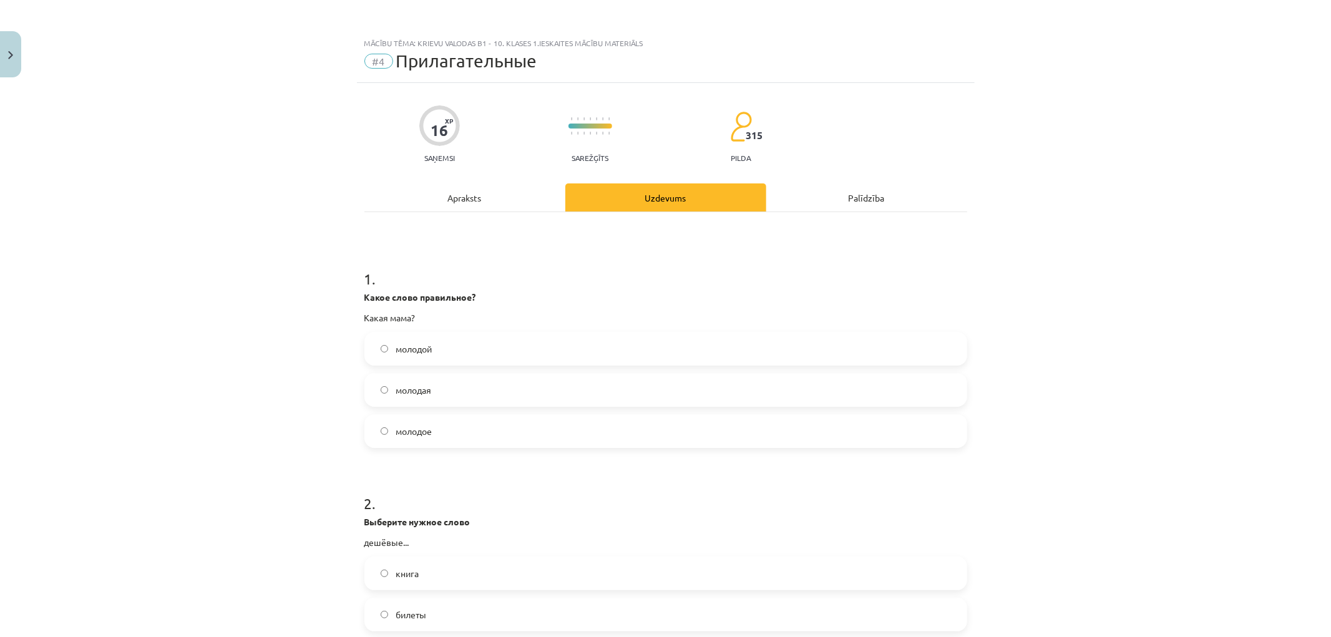
scroll to position [100, 0]
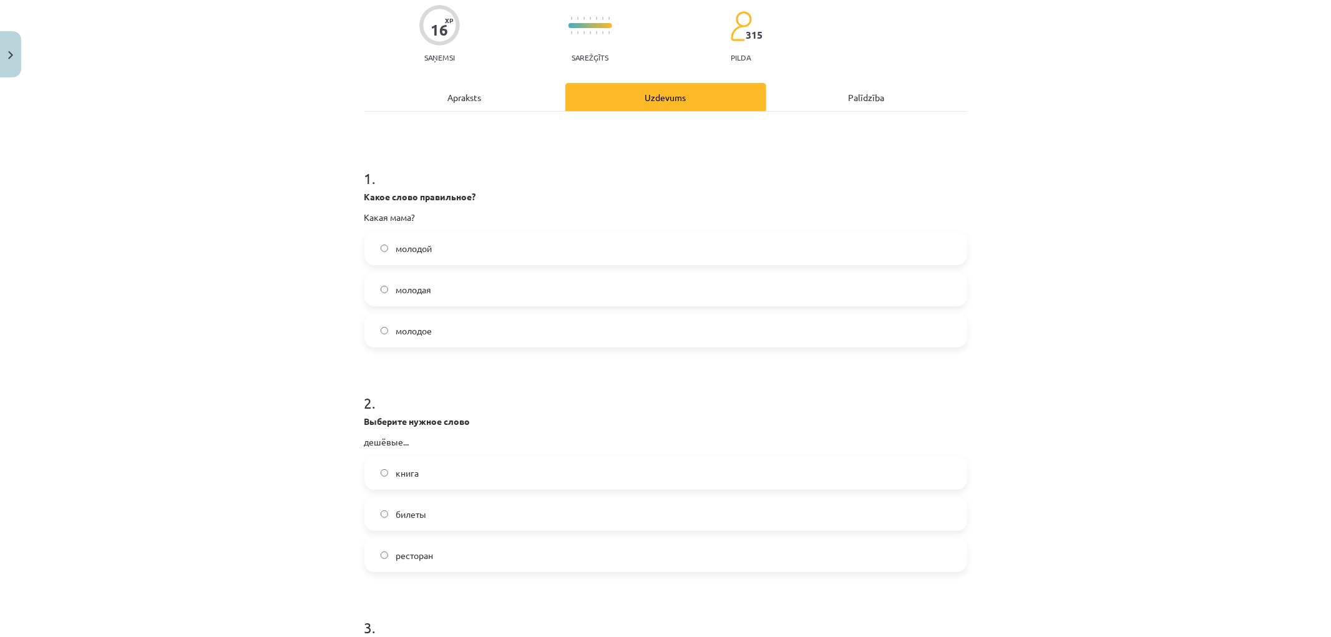
click at [448, 326] on label "молодое" at bounding box center [666, 330] width 600 height 31
click at [366, 293] on label "молодая" at bounding box center [666, 289] width 600 height 31
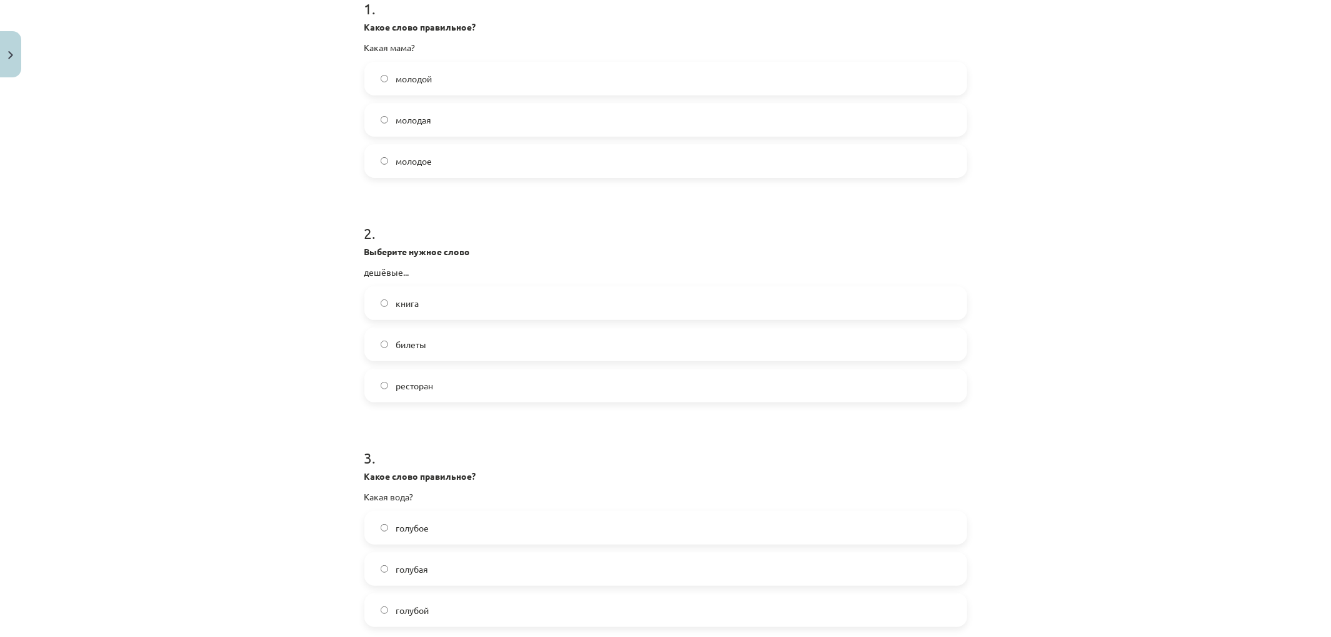
scroll to position [308, 0]
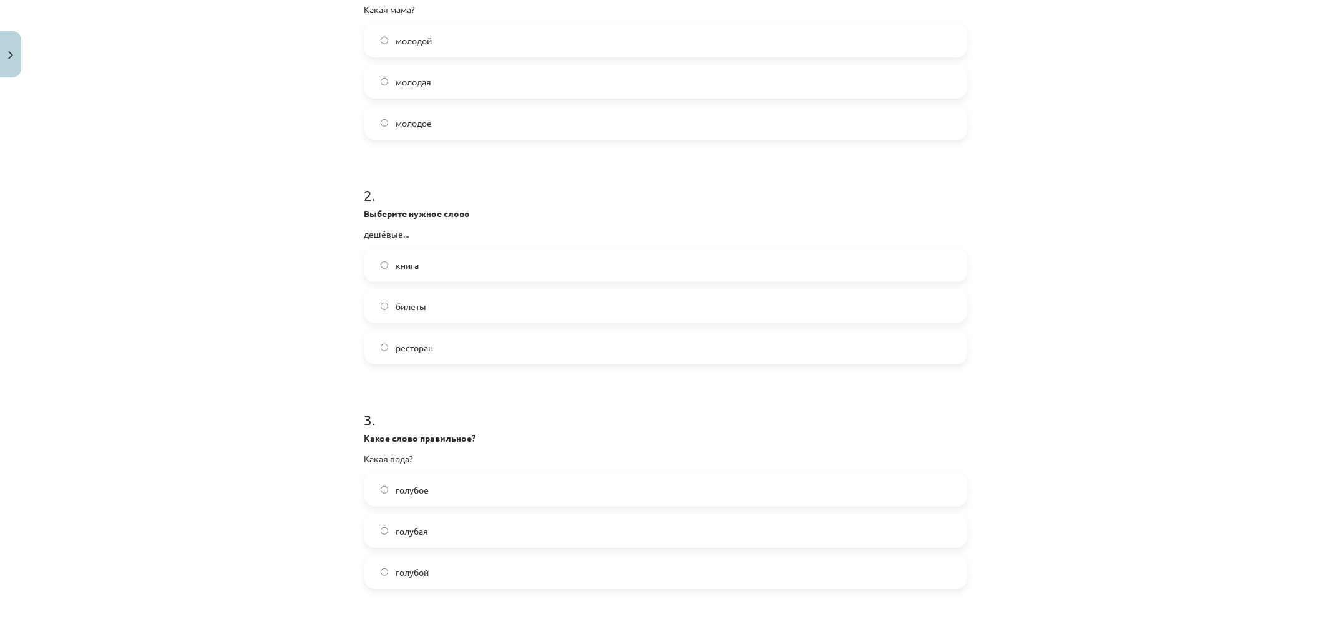
click at [387, 303] on label "билеты" at bounding box center [666, 306] width 600 height 31
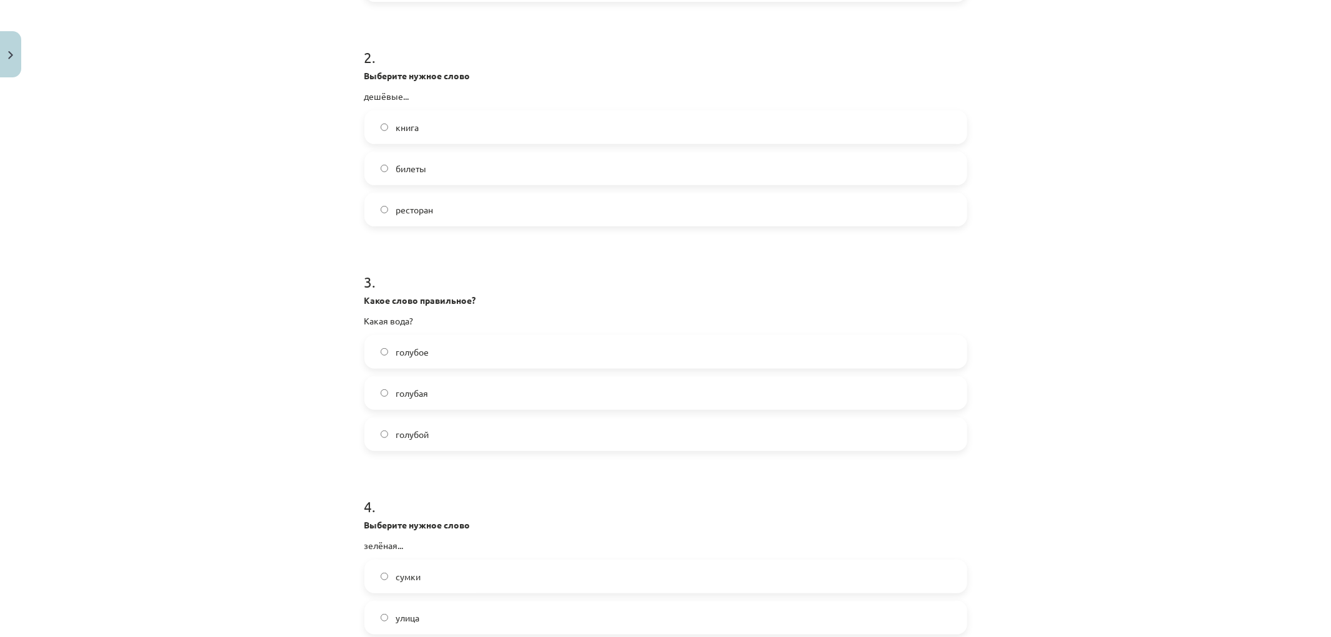
scroll to position [516, 0]
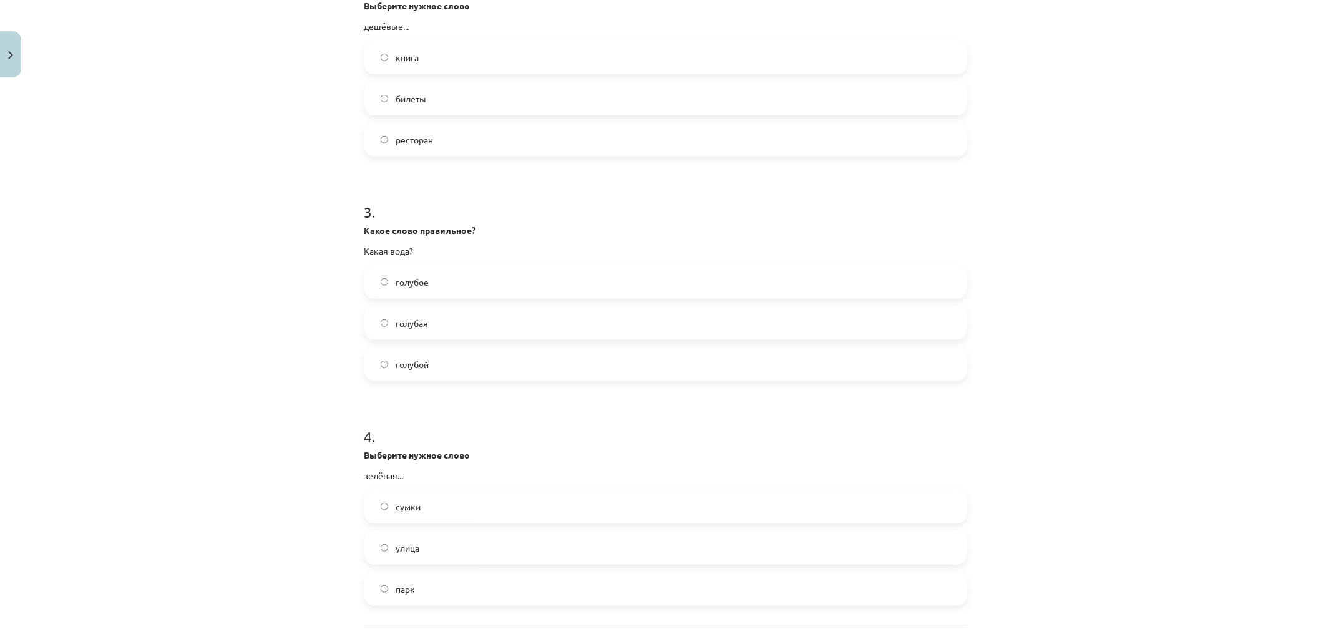
click at [381, 331] on label "голубая" at bounding box center [666, 323] width 600 height 31
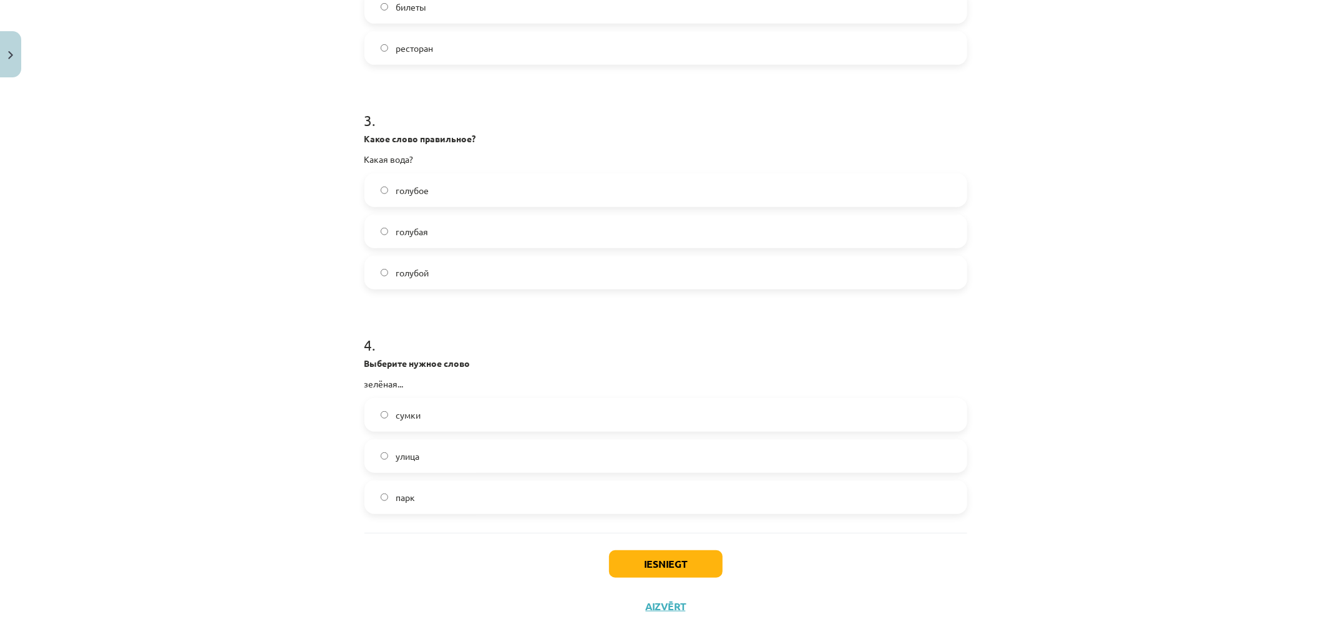
scroll to position [629, 0]
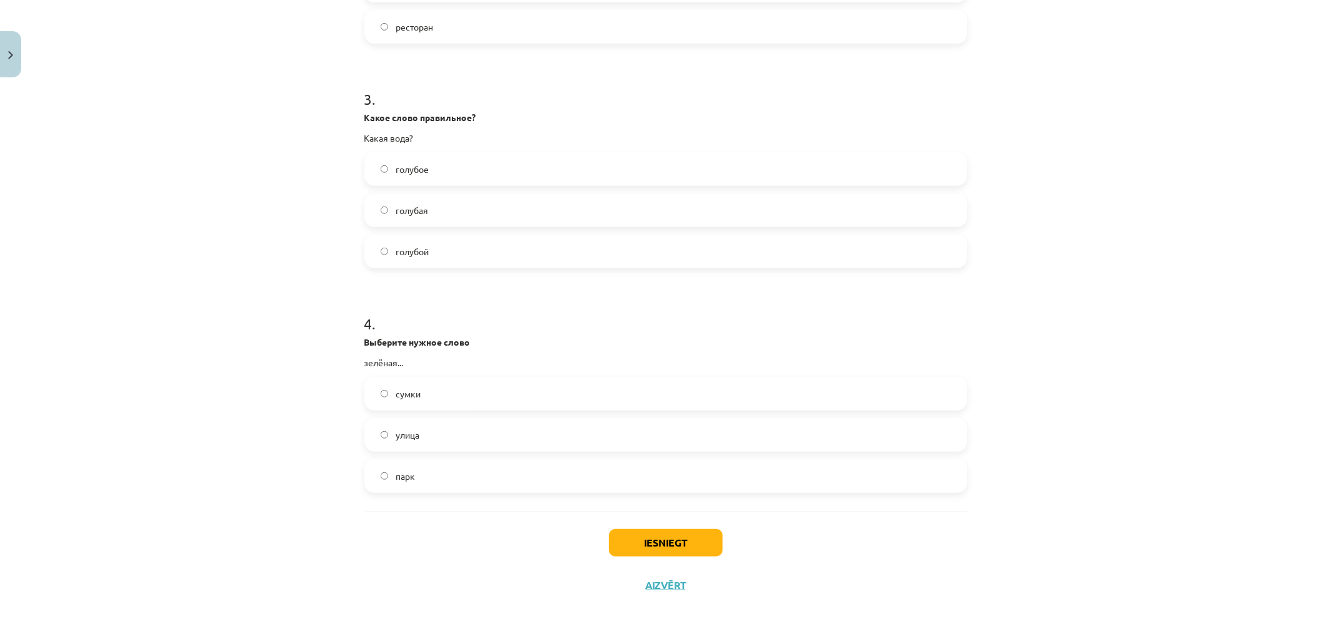
click at [409, 433] on span "улица" at bounding box center [408, 435] width 24 height 13
click at [647, 548] on button "Iesniegt" at bounding box center [666, 542] width 114 height 27
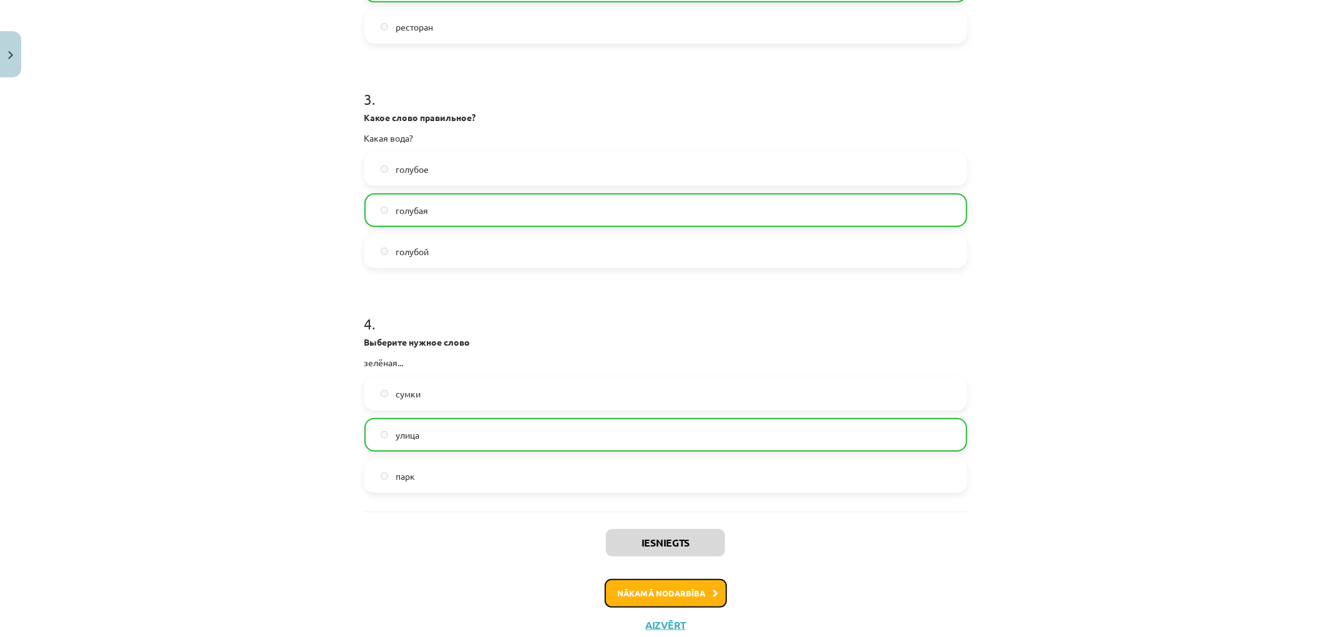
click at [647, 594] on button "Nākamā nodarbība" at bounding box center [666, 593] width 122 height 29
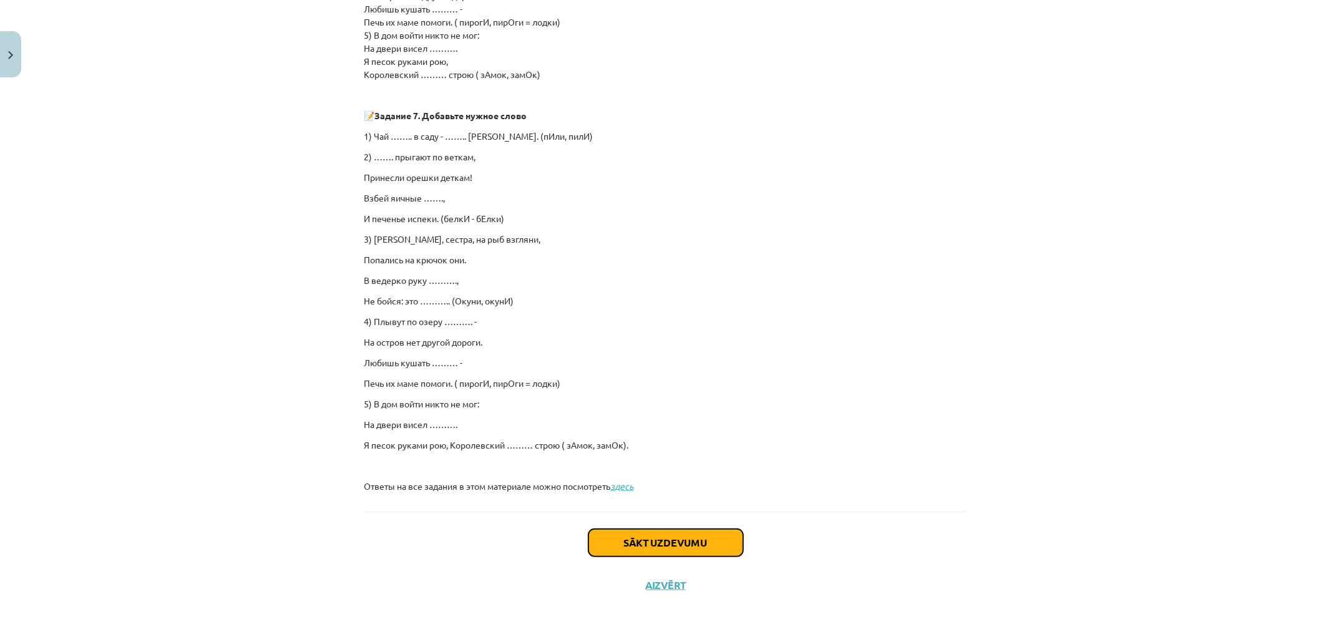
click at [663, 535] on button "Sākt uzdevumu" at bounding box center [666, 542] width 155 height 27
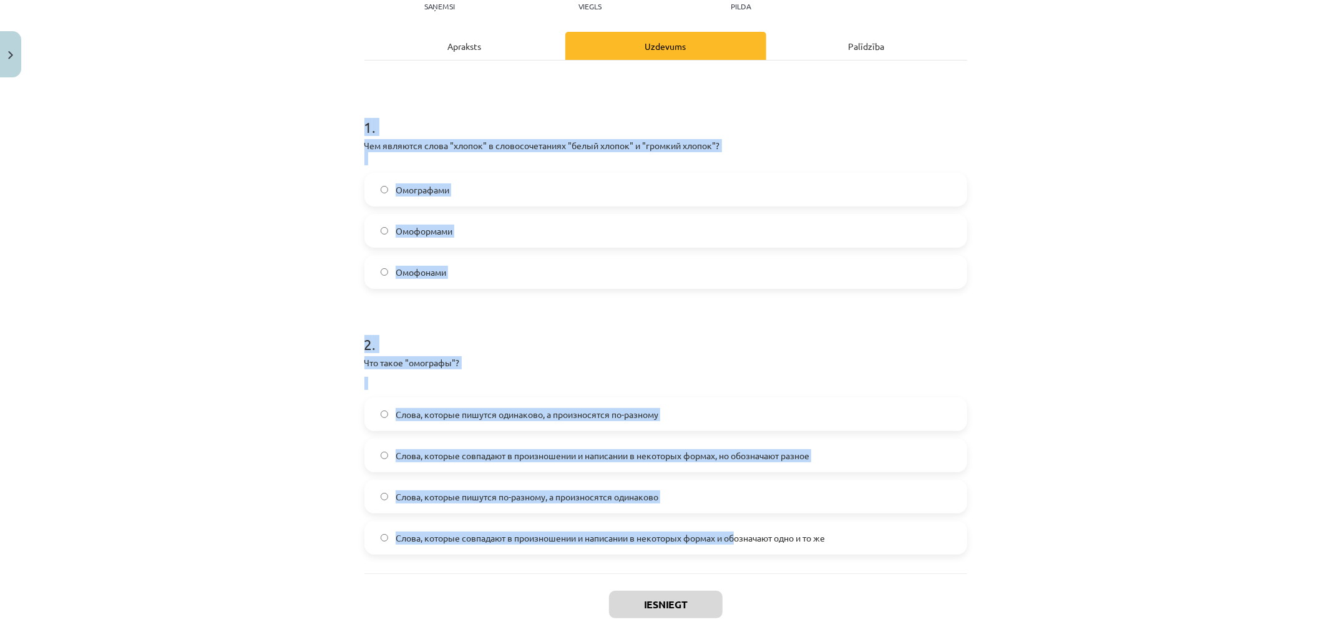
scroll to position [214, 0]
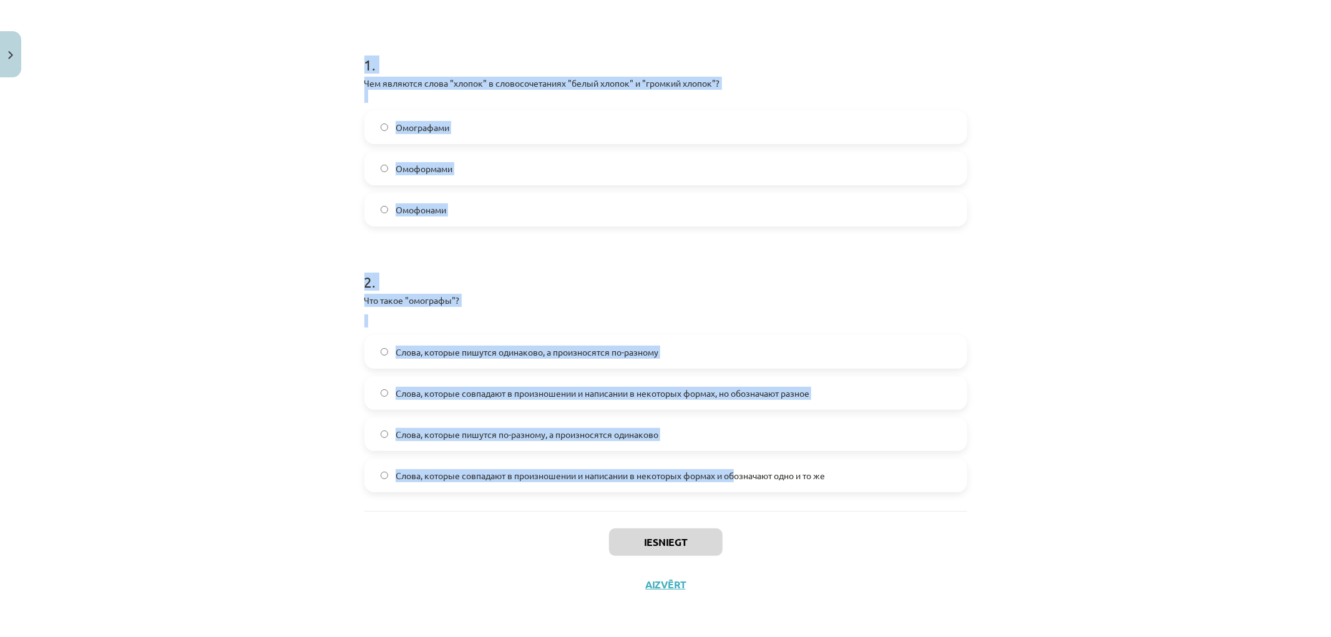
drag, startPoint x: 364, startPoint y: 175, endPoint x: 863, endPoint y: 482, distance: 586.2
click at [864, 482] on form "1 . Чем являются слова "хлопок" в словосочетаниях "белый хлопок" и "громкий хло…" at bounding box center [666, 263] width 603 height 458
copy form "1 . Чем являются слова "хлопок" в словосочетаниях "белый хлопок" и "громкий хло…"
click at [270, 260] on div "Mācību tēma: Krievu valodas b1 - 10. klases 1.ieskaites mācību materiāls #5 Сло…" at bounding box center [665, 318] width 1331 height 637
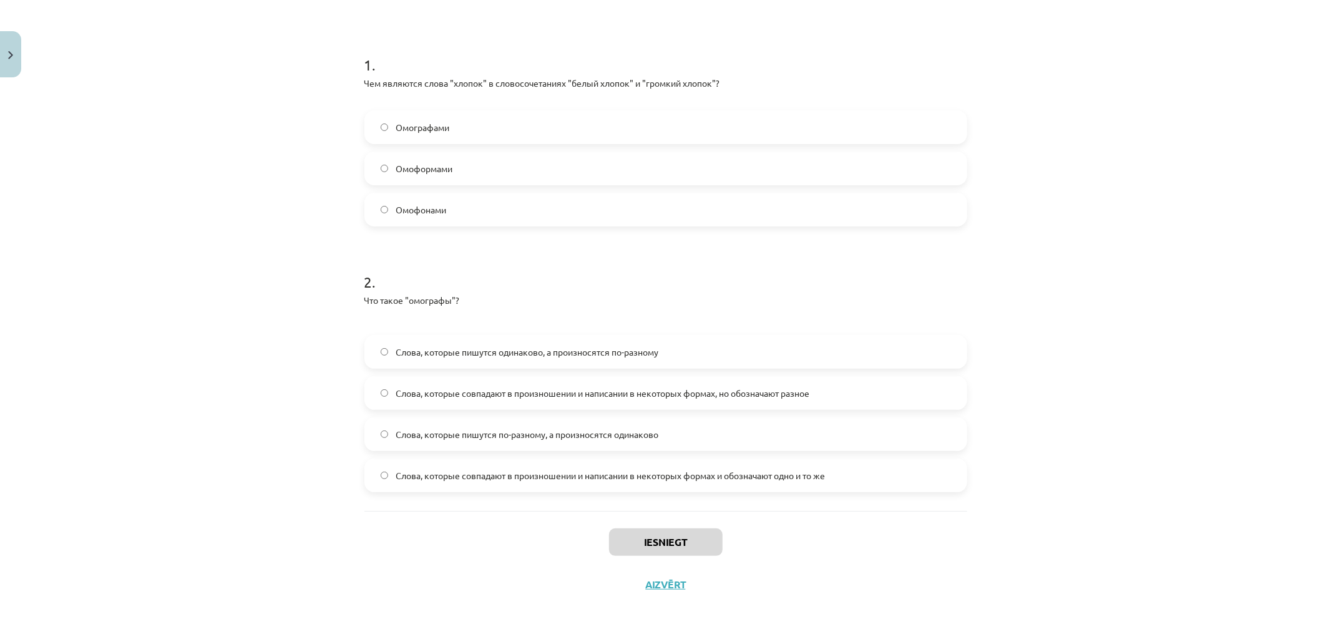
click at [420, 133] on span "Омографами" at bounding box center [423, 127] width 54 height 13
click at [426, 352] on span "Слова, которые пишутся одинаково, а произносятся по-разному" at bounding box center [527, 352] width 263 height 13
click at [640, 544] on button "Iesniegt" at bounding box center [666, 542] width 114 height 27
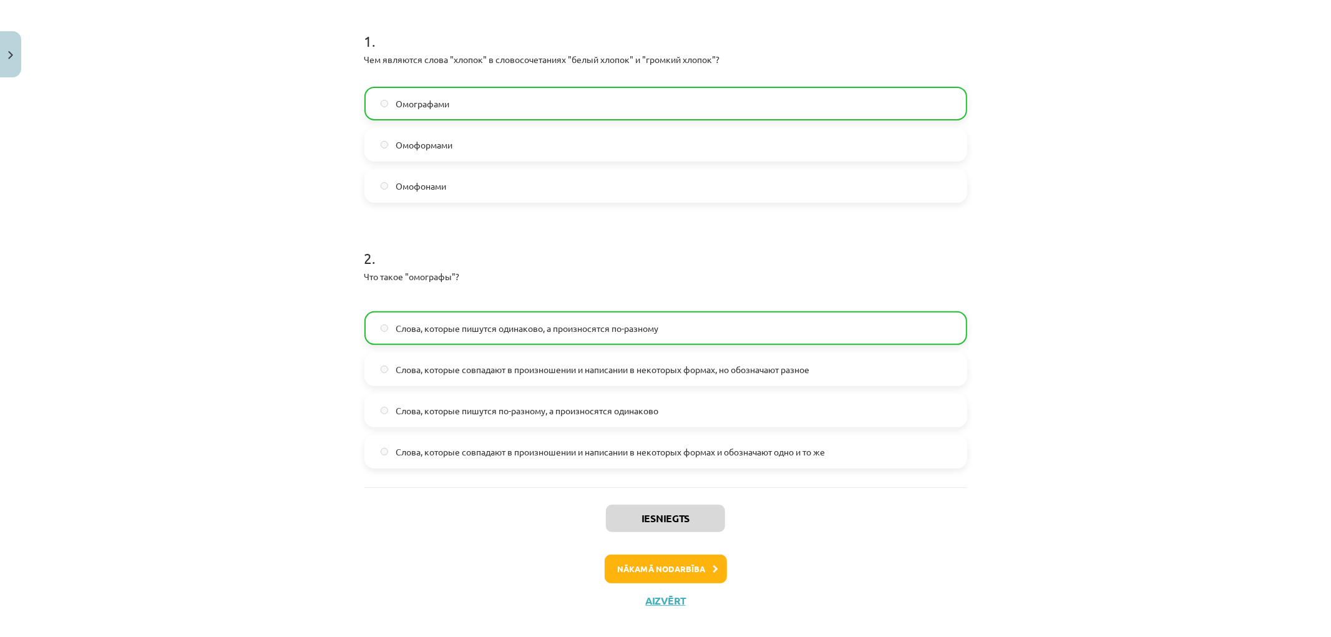
scroll to position [253, 0]
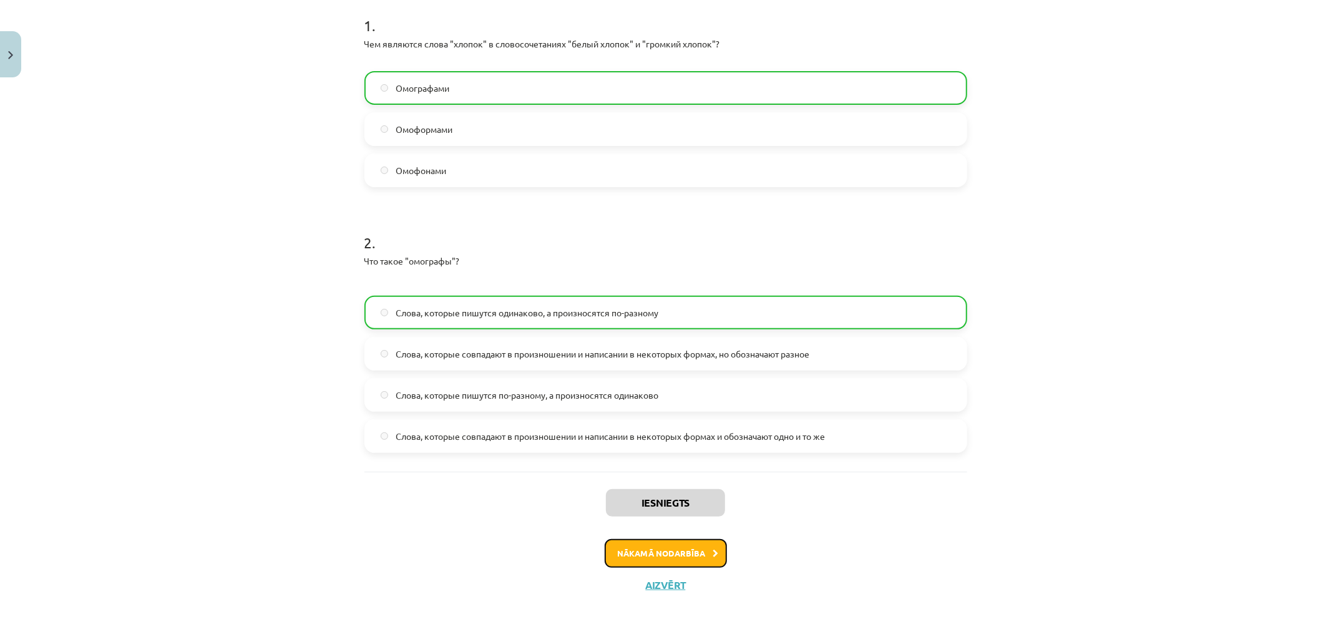
click at [658, 554] on button "Nākamā nodarbība" at bounding box center [666, 553] width 122 height 29
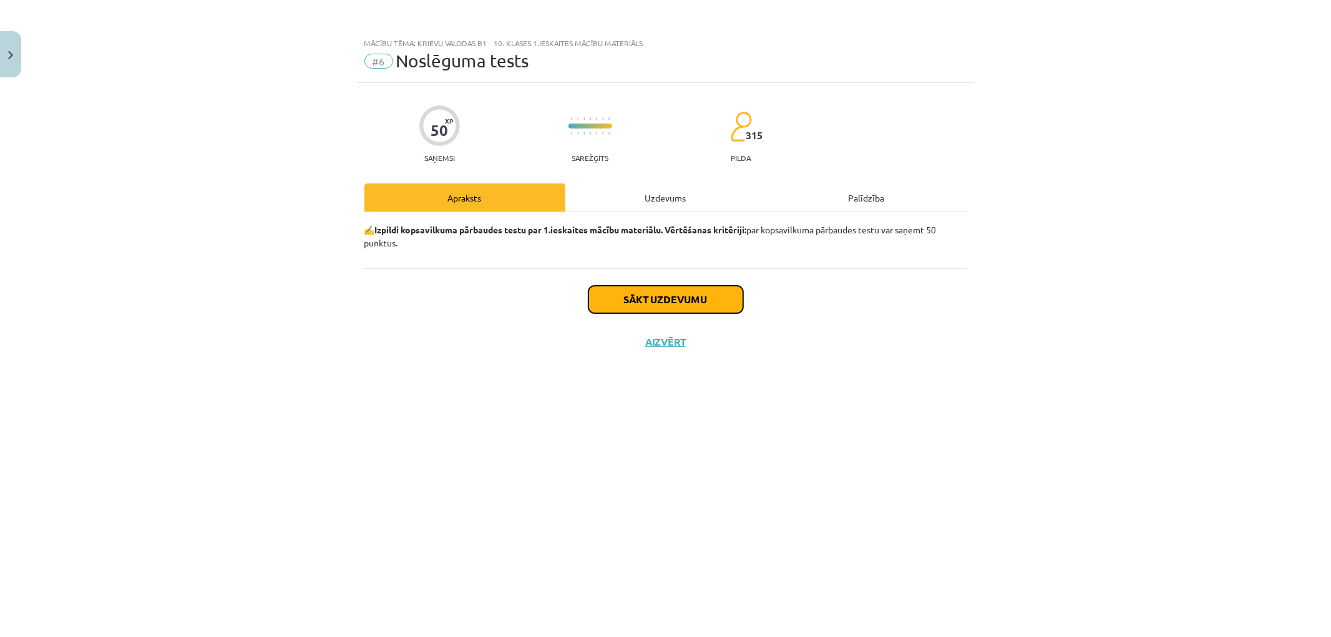
click at [672, 303] on button "Sākt uzdevumu" at bounding box center [666, 299] width 155 height 27
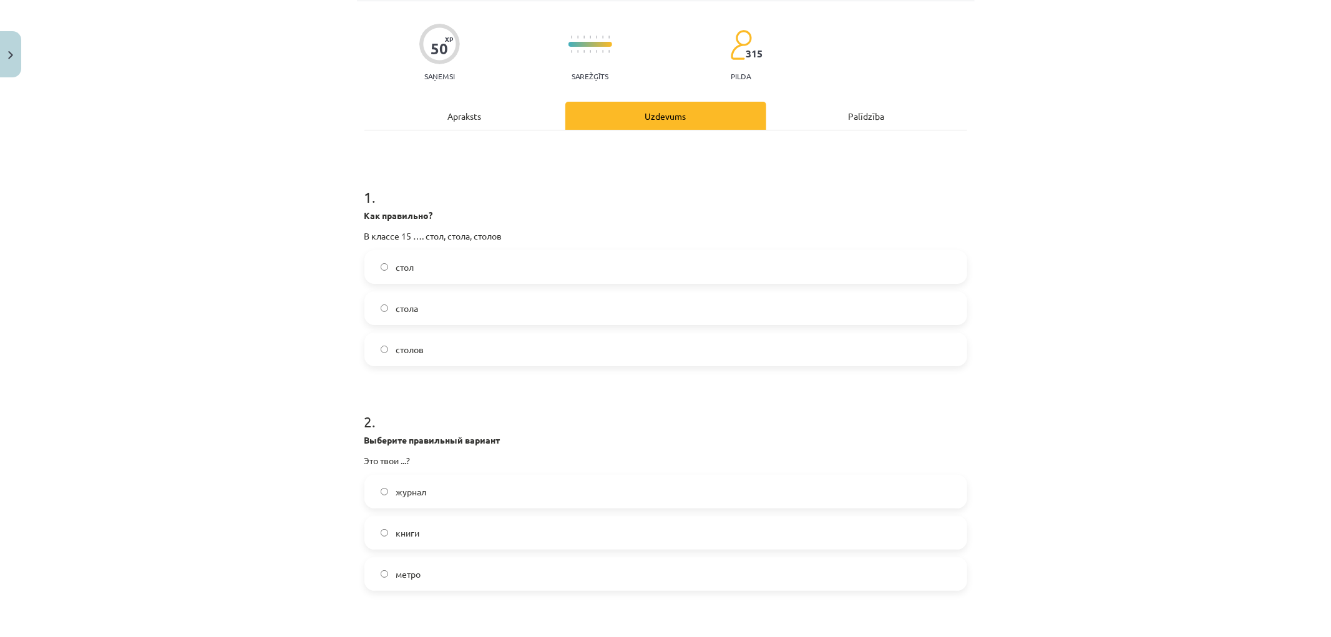
scroll to position [69, 0]
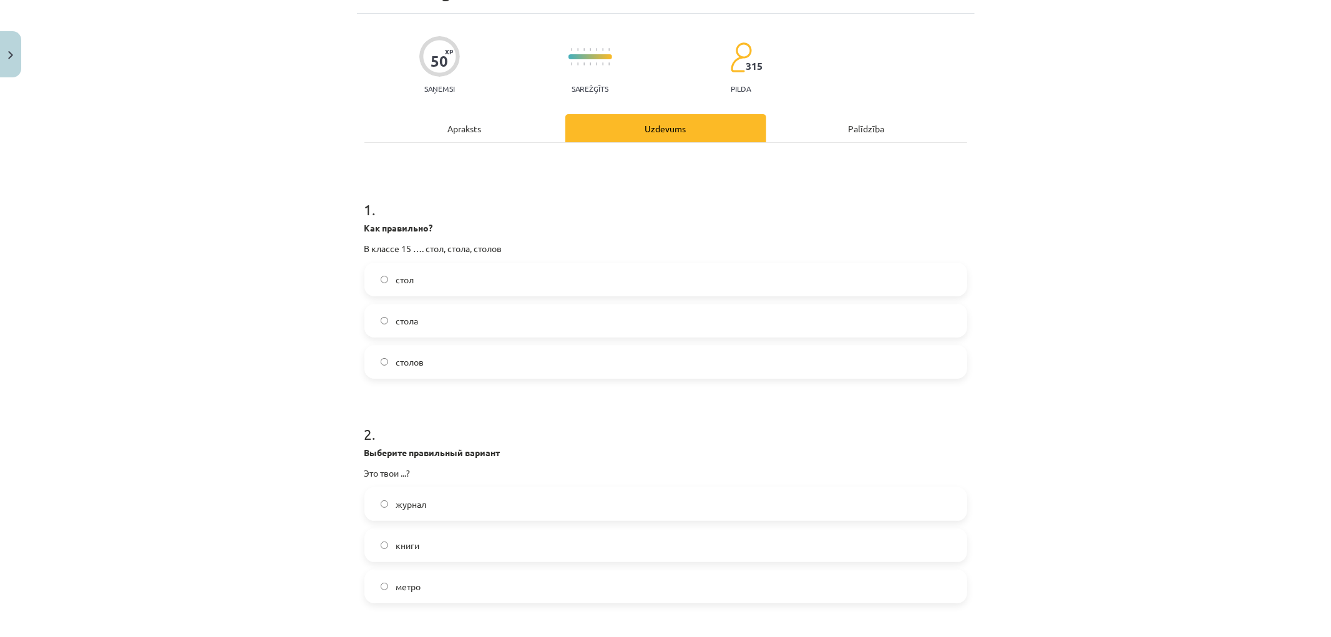
click at [418, 372] on label "столов" at bounding box center [666, 361] width 600 height 31
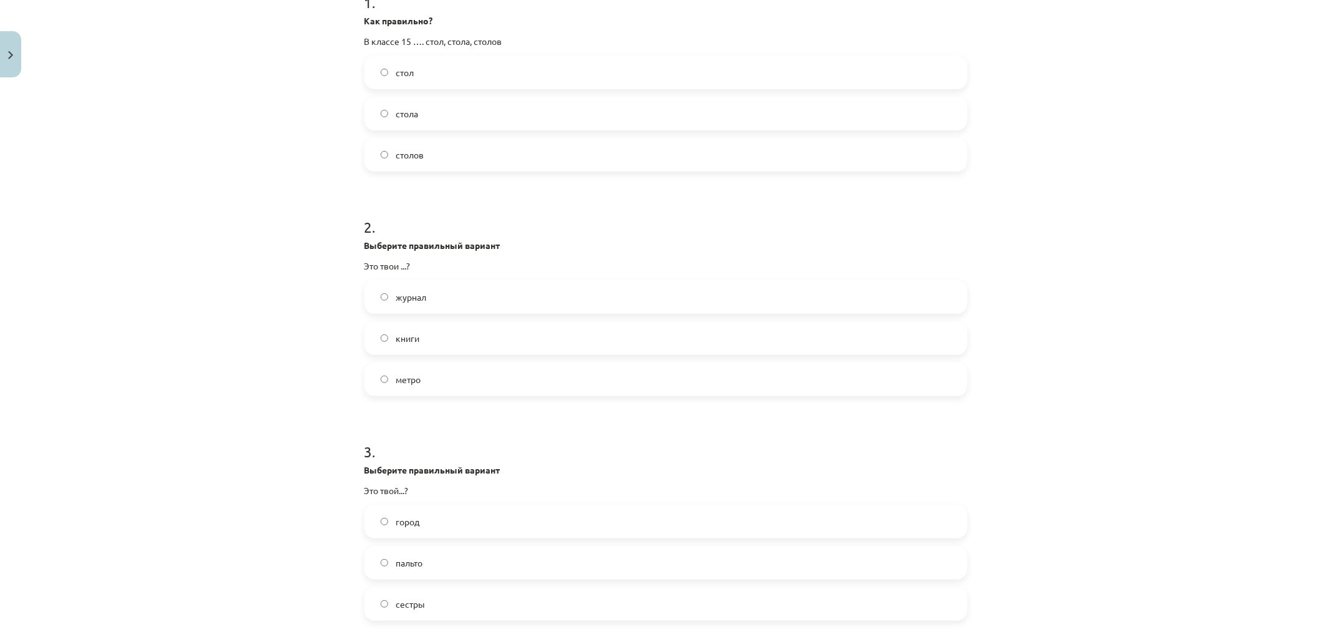
scroll to position [277, 0]
drag, startPoint x: 414, startPoint y: 338, endPoint x: 378, endPoint y: 343, distance: 36.6
click at [397, 339] on span "книги" at bounding box center [408, 337] width 24 height 13
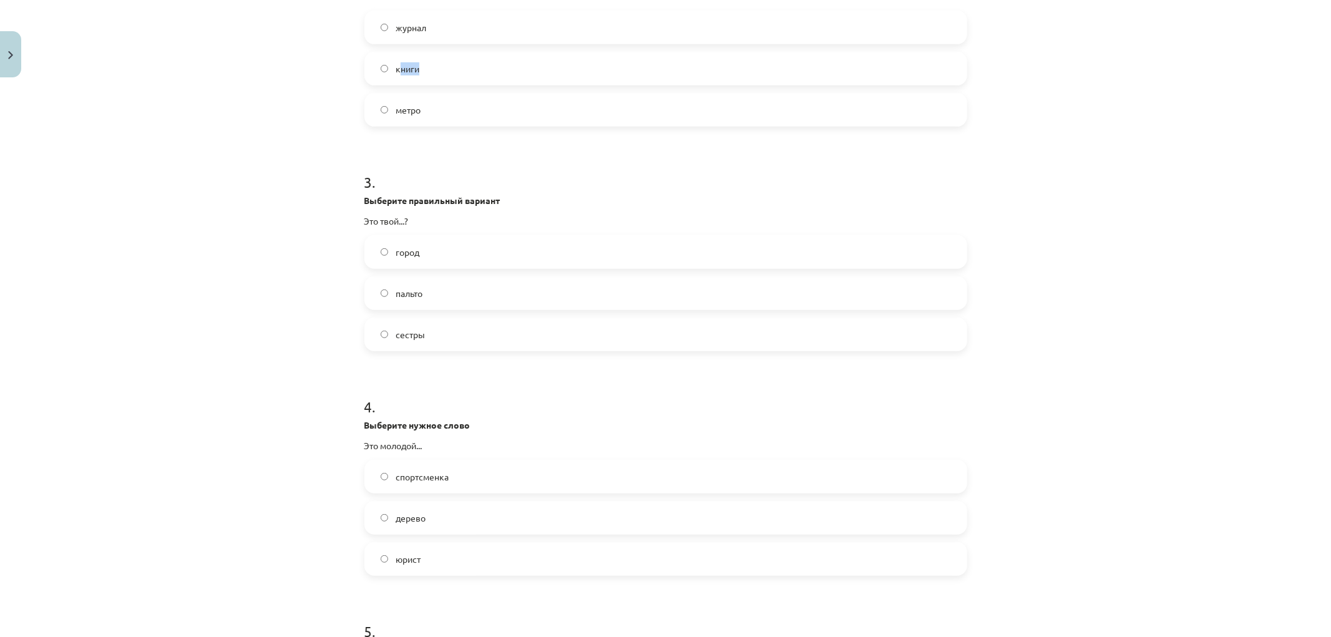
scroll to position [554, 0]
click at [388, 57] on label "книги" at bounding box center [666, 60] width 600 height 31
click at [381, 238] on label "город" at bounding box center [666, 243] width 600 height 31
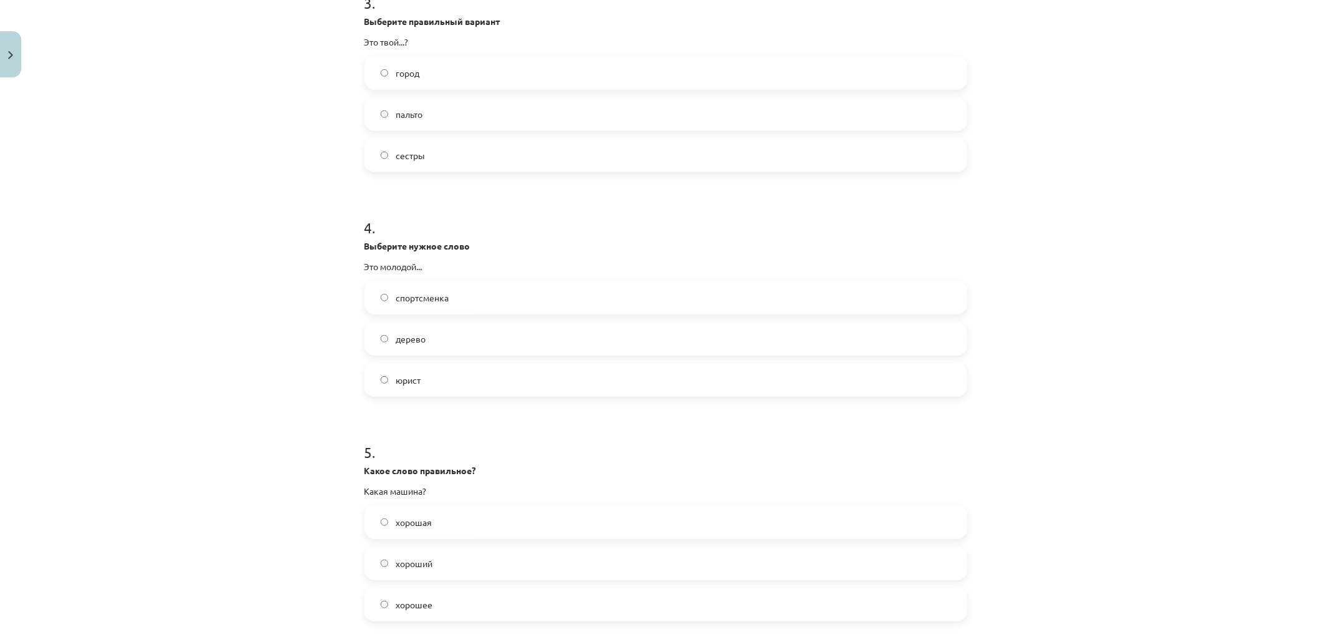
scroll to position [763, 0]
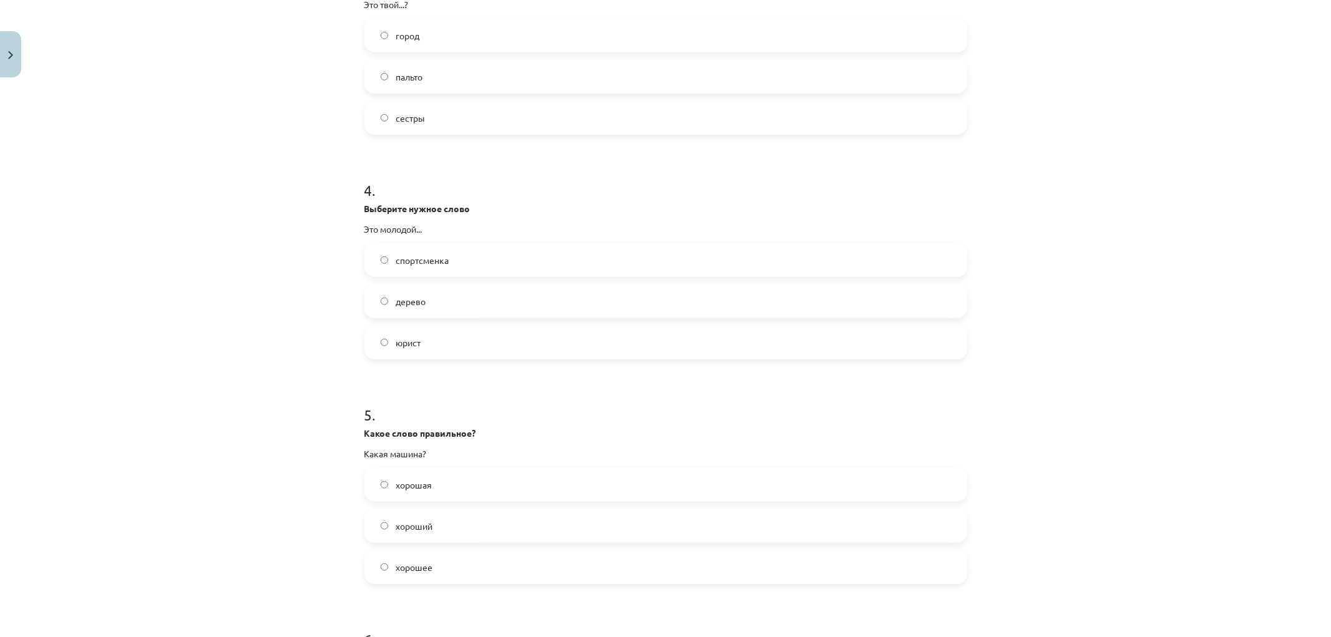
click at [392, 333] on label "юрист" at bounding box center [666, 342] width 600 height 31
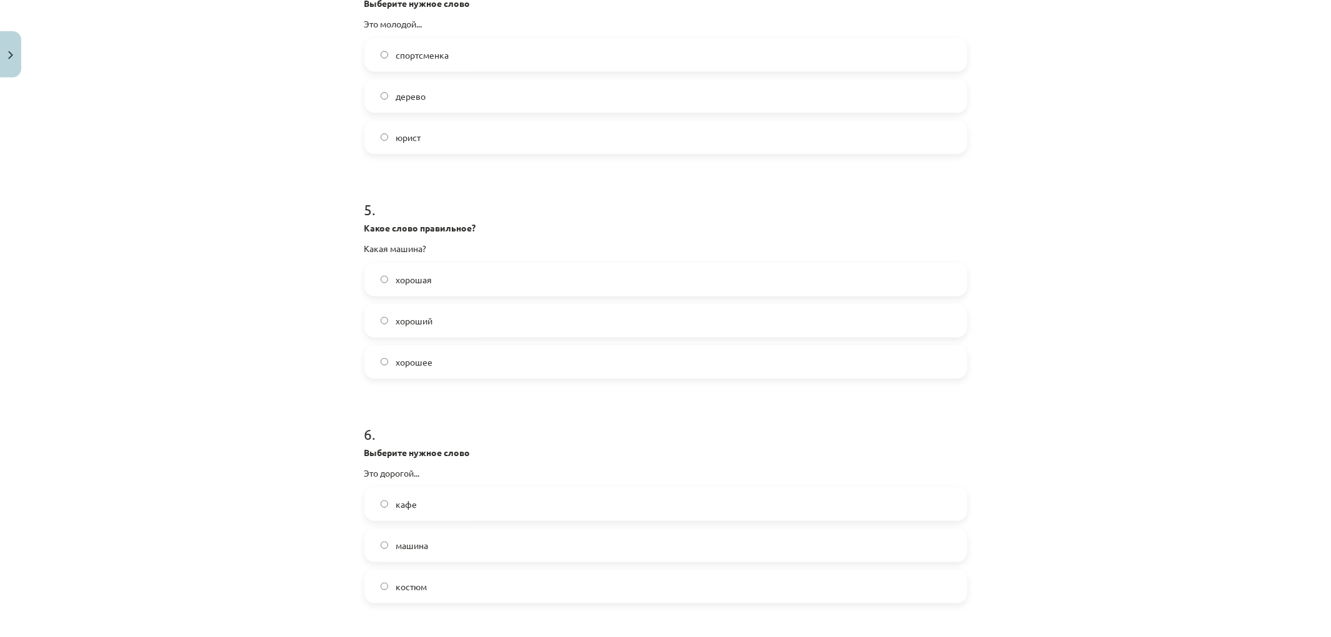
scroll to position [971, 0]
click at [375, 281] on label "хорошая" at bounding box center [666, 277] width 600 height 31
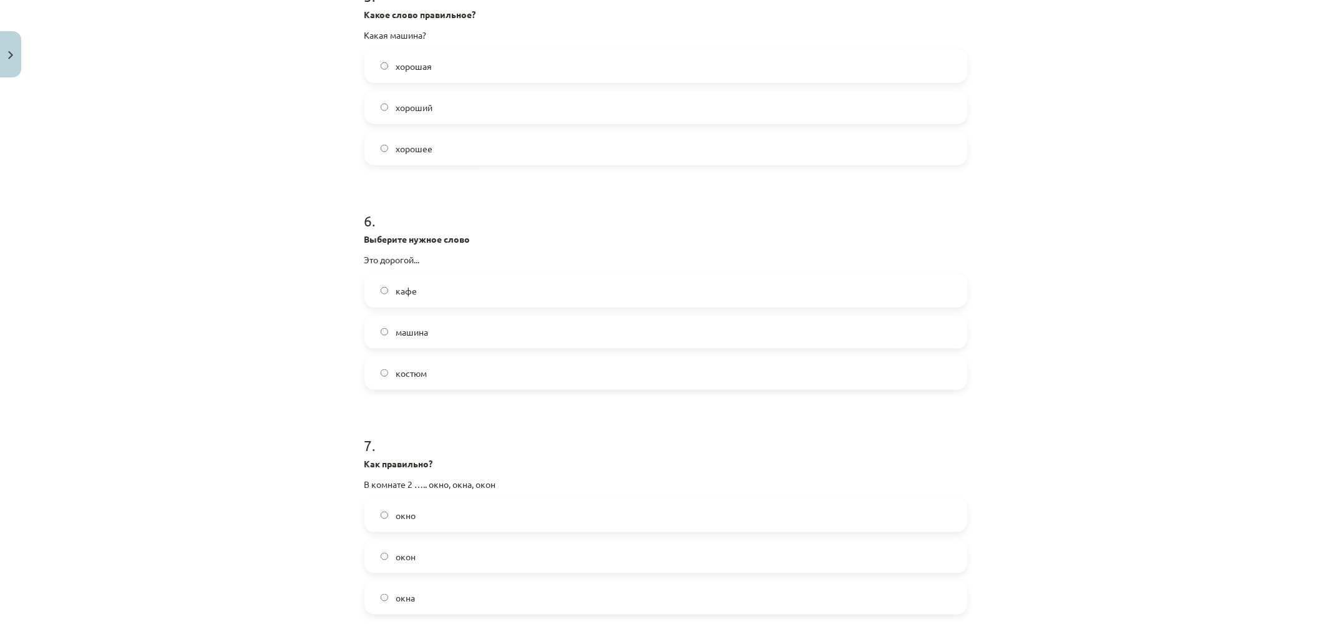
scroll to position [1387, 0]
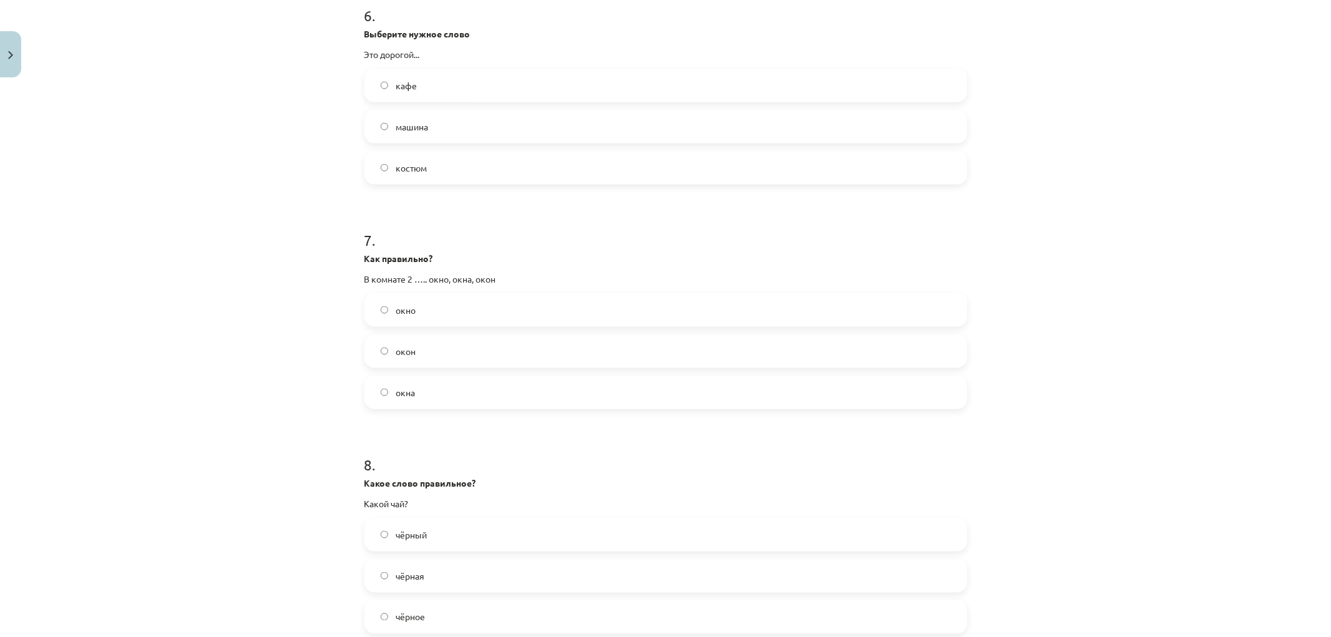
click at [378, 399] on label "окна" at bounding box center [666, 392] width 600 height 31
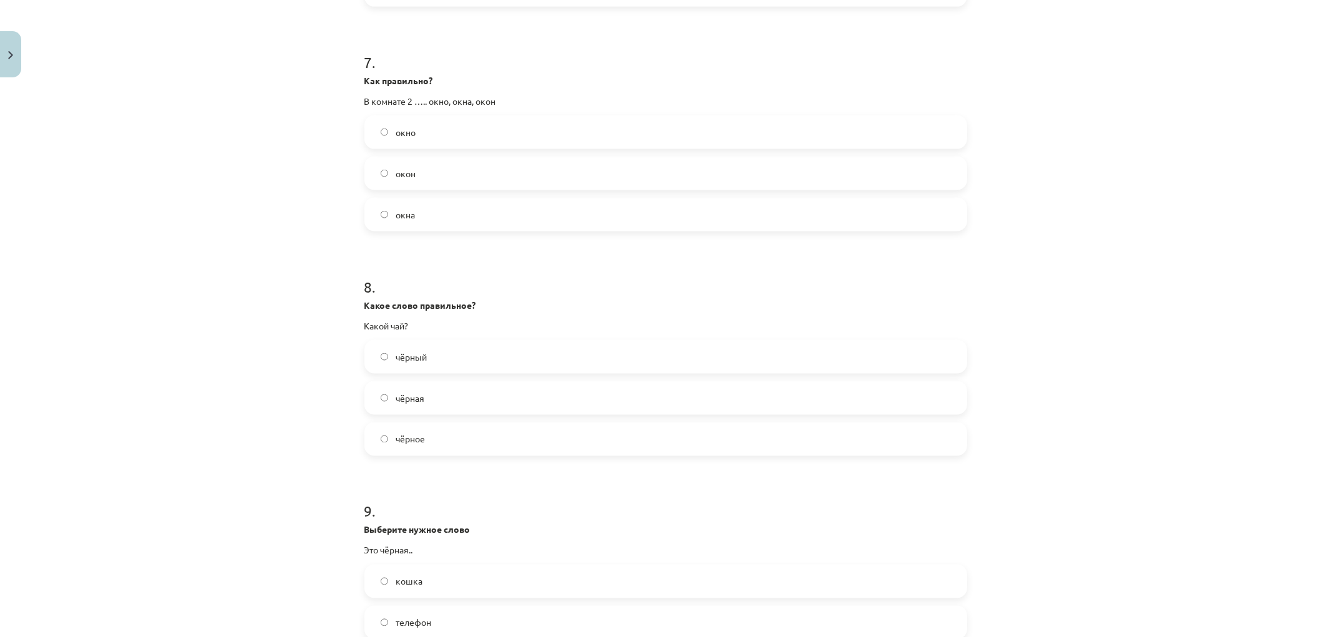
scroll to position [1595, 0]
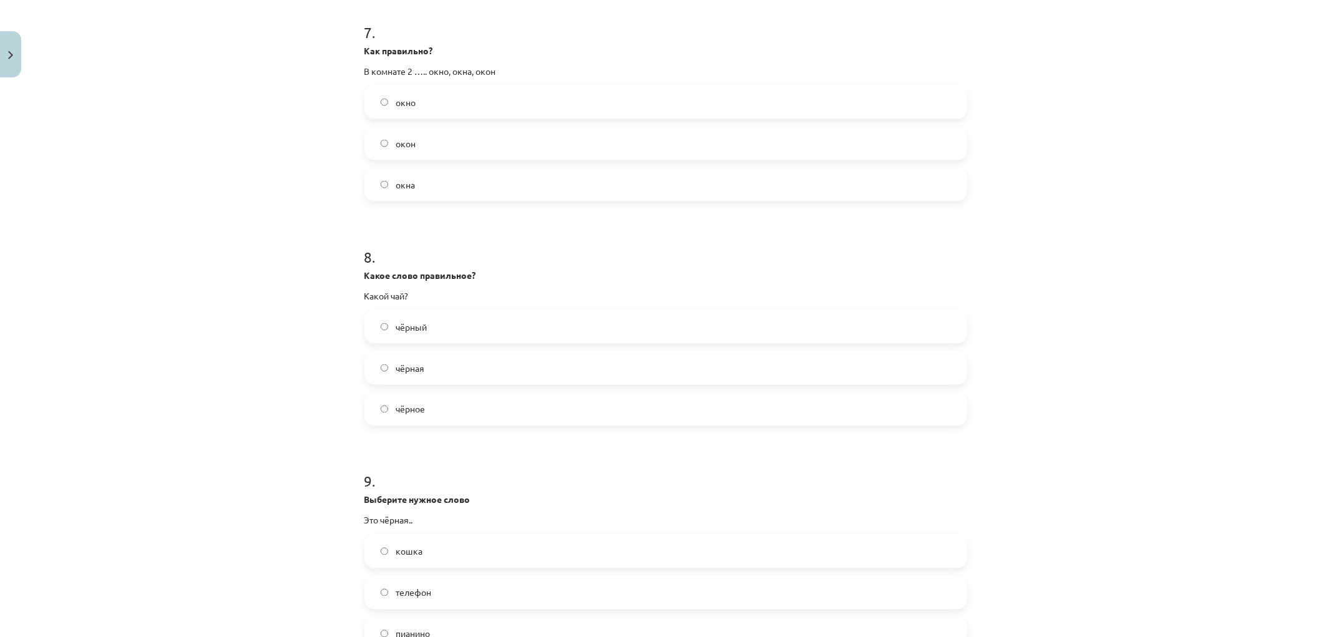
click at [384, 323] on label "чёрный" at bounding box center [666, 326] width 600 height 31
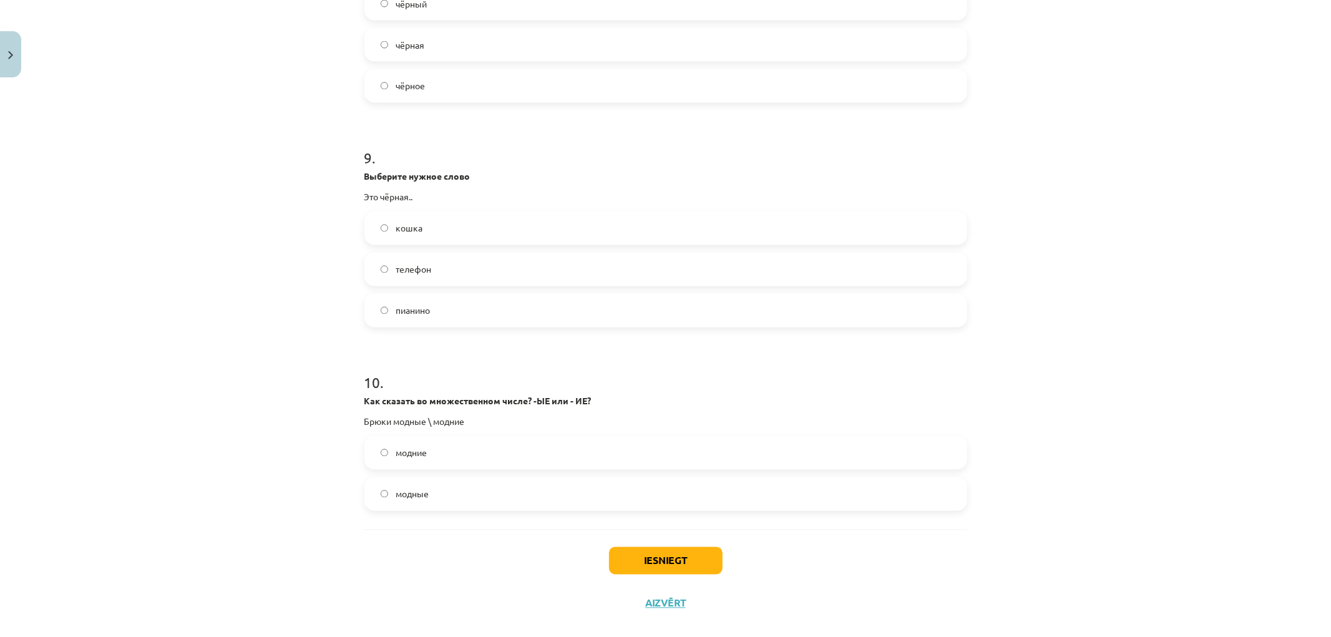
scroll to position [1936, 0]
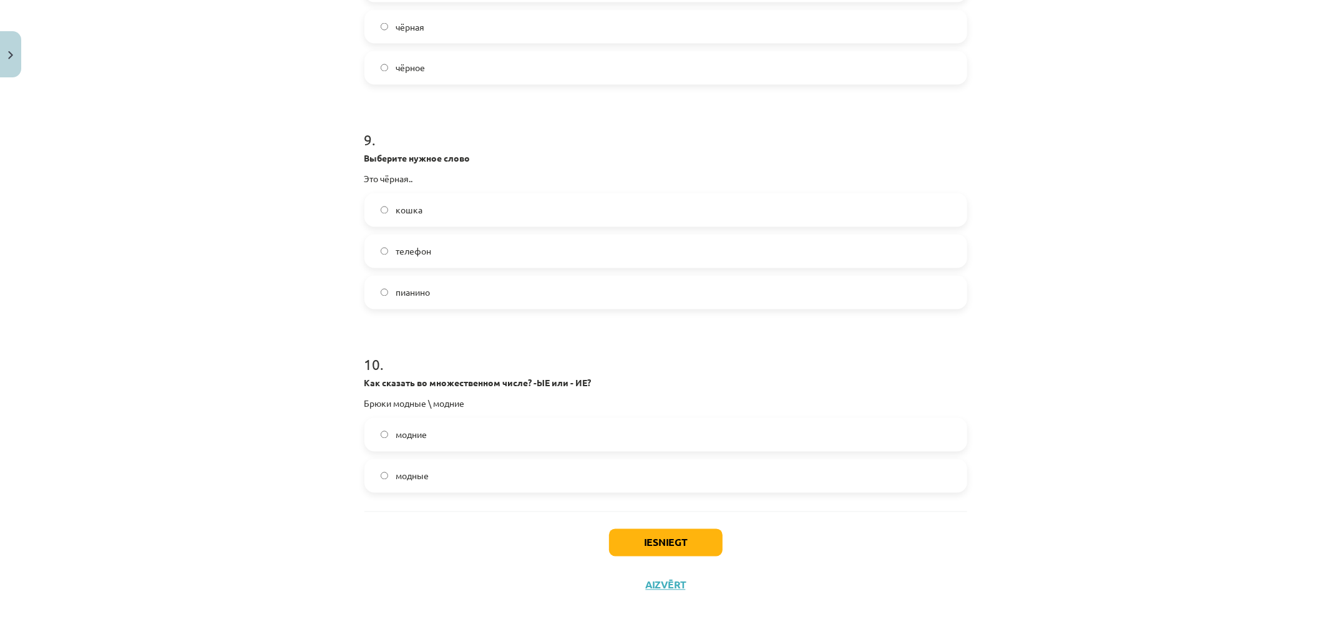
click at [387, 431] on label "модние" at bounding box center [666, 434] width 600 height 31
click at [389, 467] on label "модные" at bounding box center [666, 476] width 600 height 31
drag, startPoint x: 687, startPoint y: 542, endPoint x: 687, endPoint y: 491, distance: 50.6
click at [687, 543] on button "Iesniegt" at bounding box center [666, 542] width 114 height 27
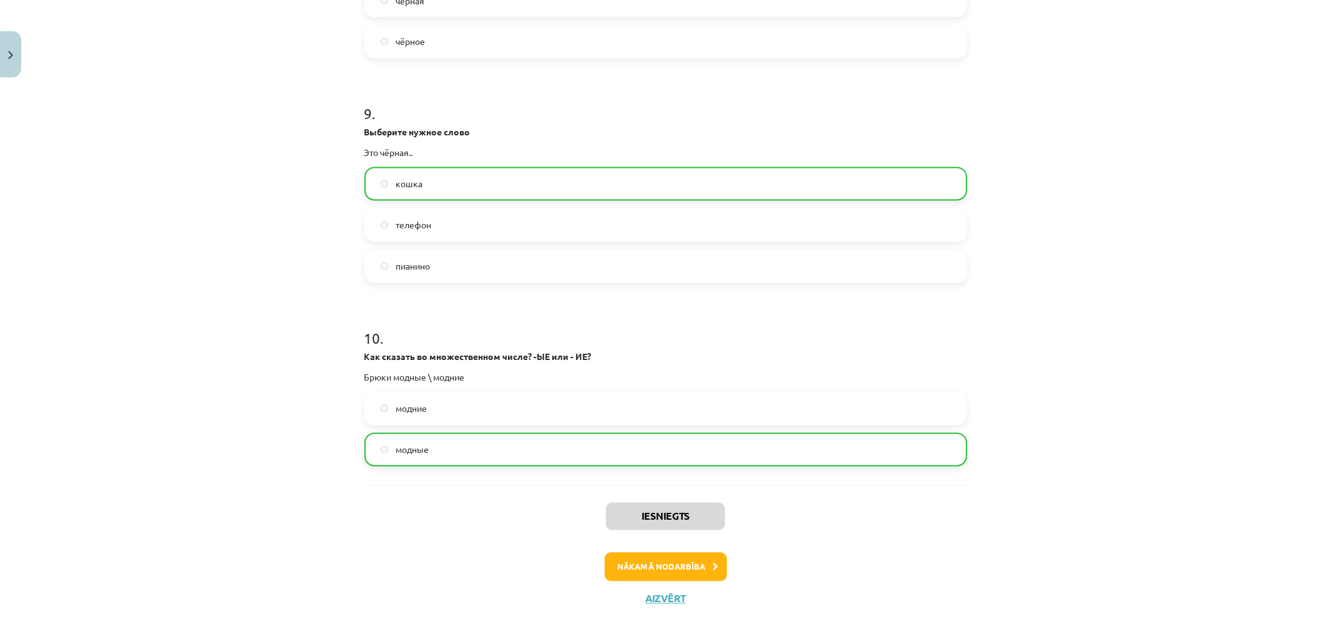
scroll to position [1975, 0]
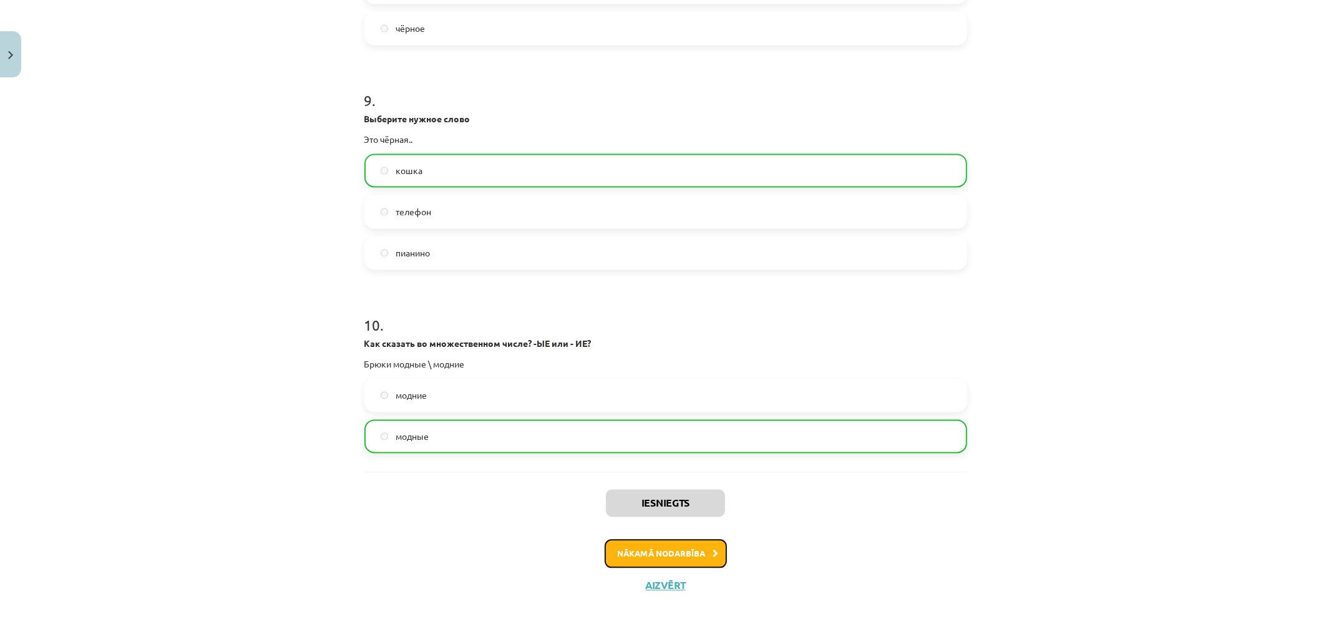
click at [640, 549] on button "Nākamā nodarbība" at bounding box center [666, 554] width 122 height 29
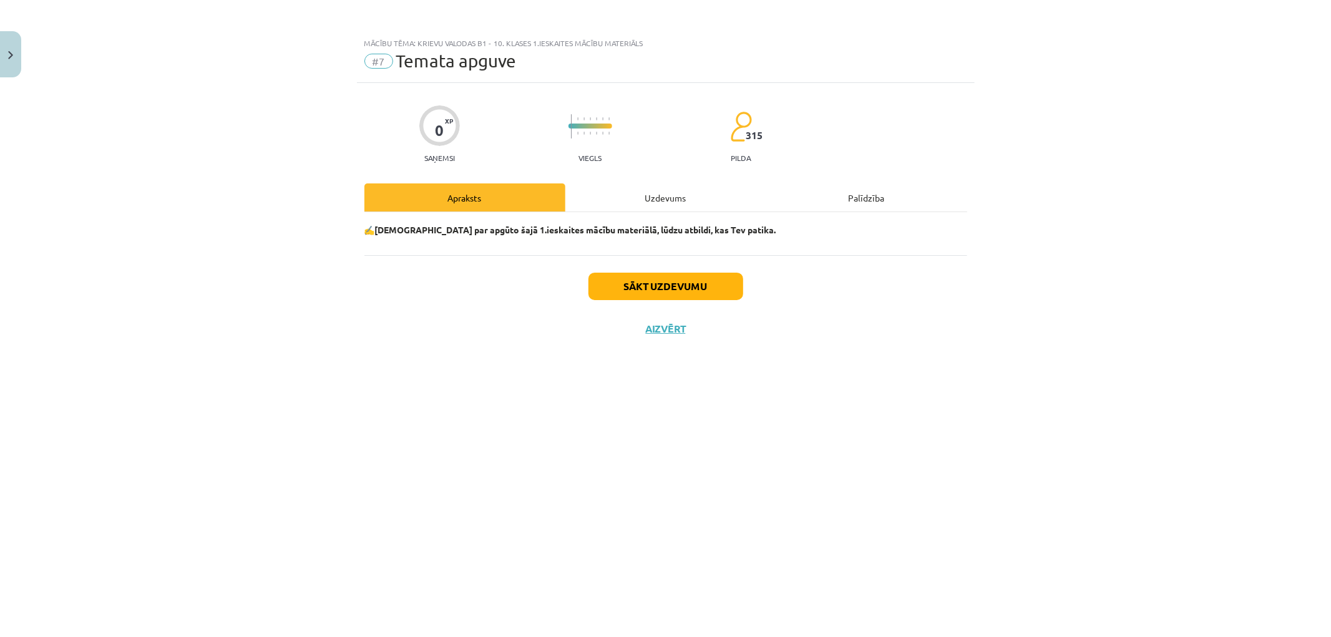
scroll to position [0, 0]
click at [632, 287] on button "Sākt uzdevumu" at bounding box center [666, 286] width 155 height 27
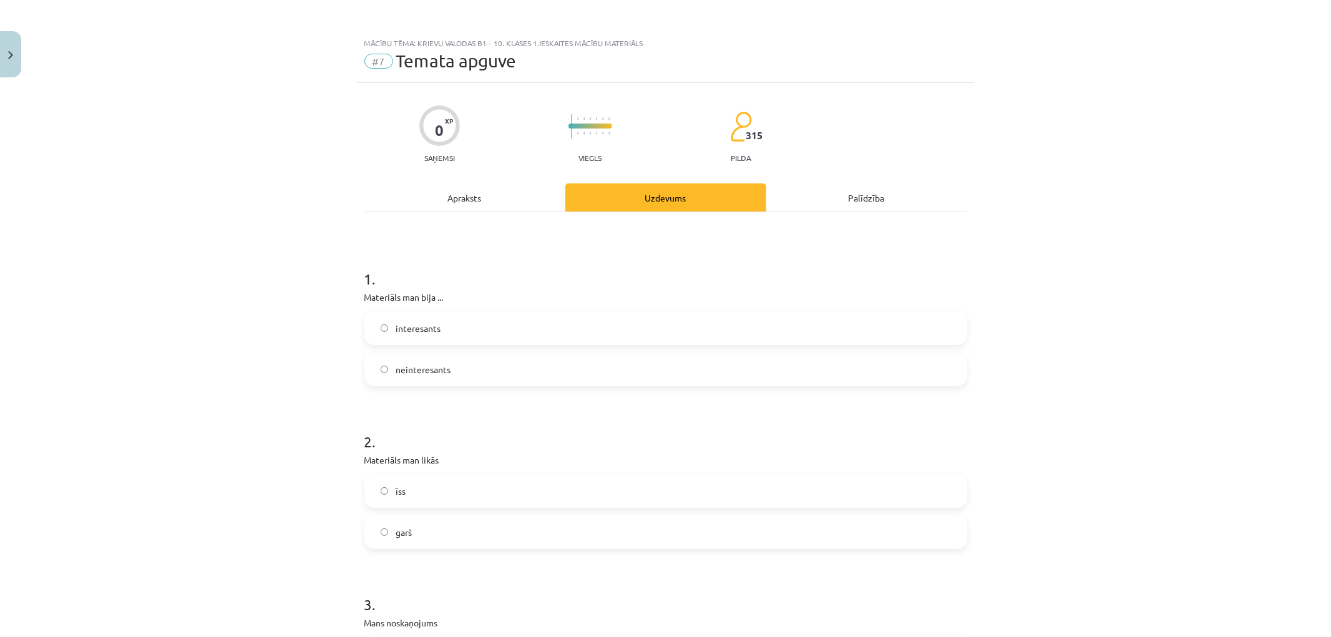
click at [396, 367] on span "neinteresants" at bounding box center [423, 369] width 55 height 13
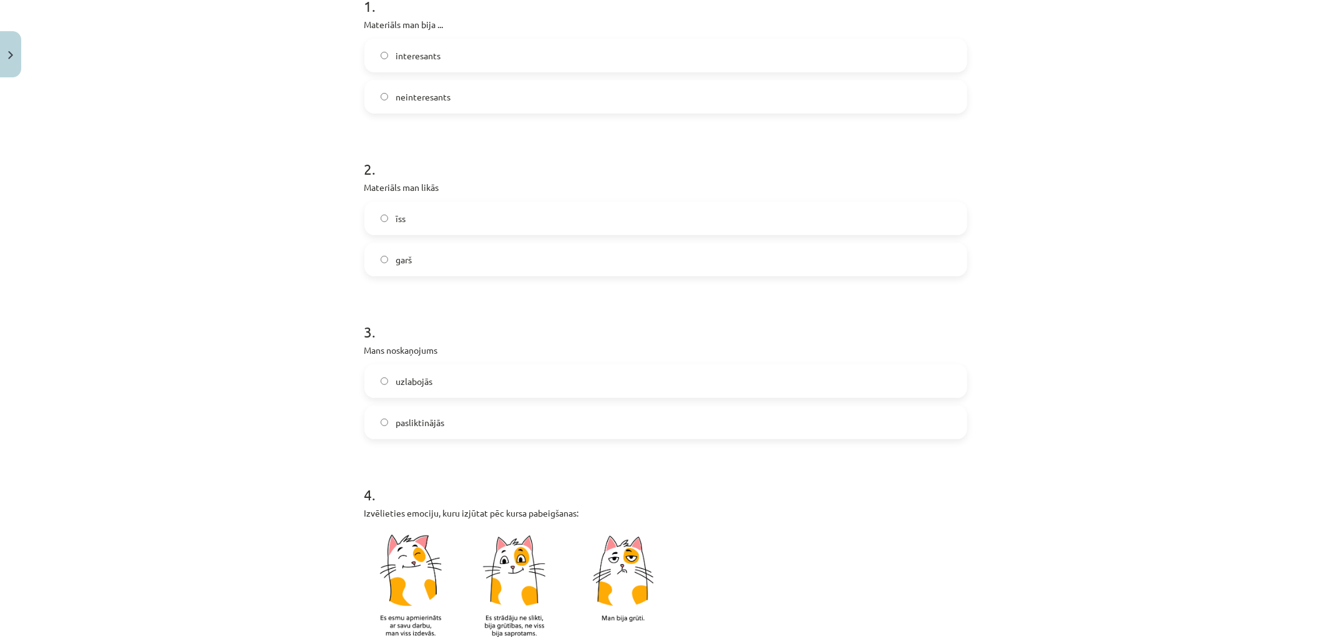
scroll to position [277, 0]
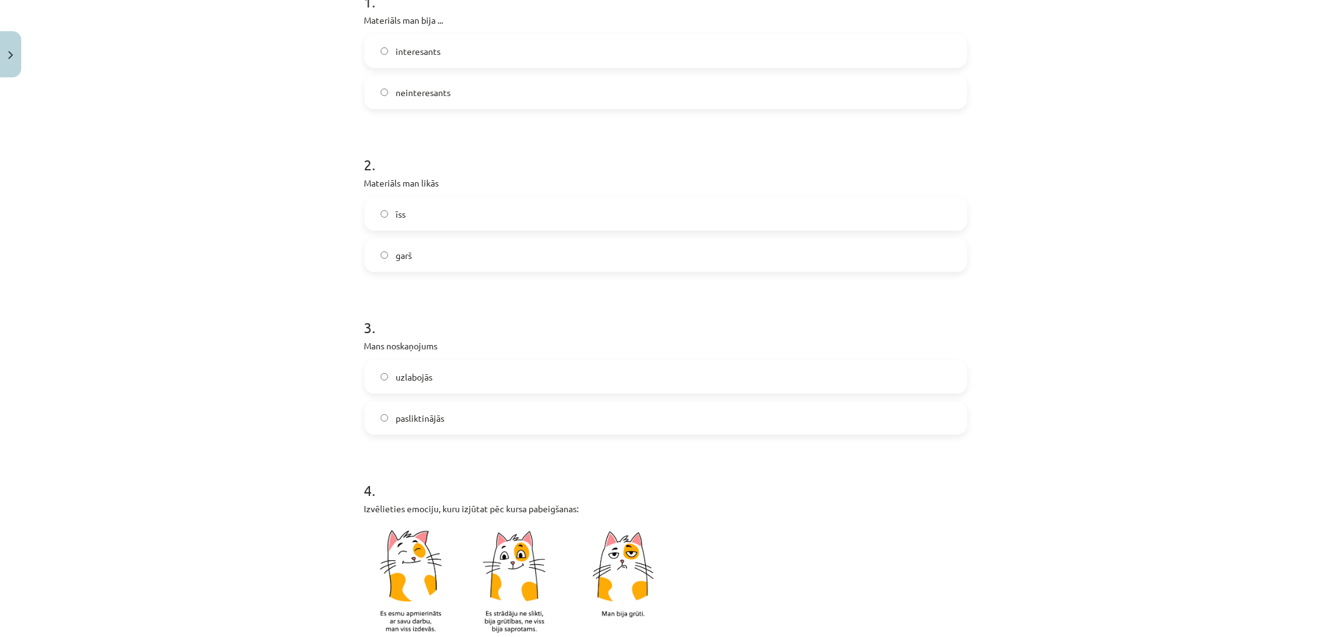
click at [414, 207] on label "īss" at bounding box center [666, 213] width 600 height 31
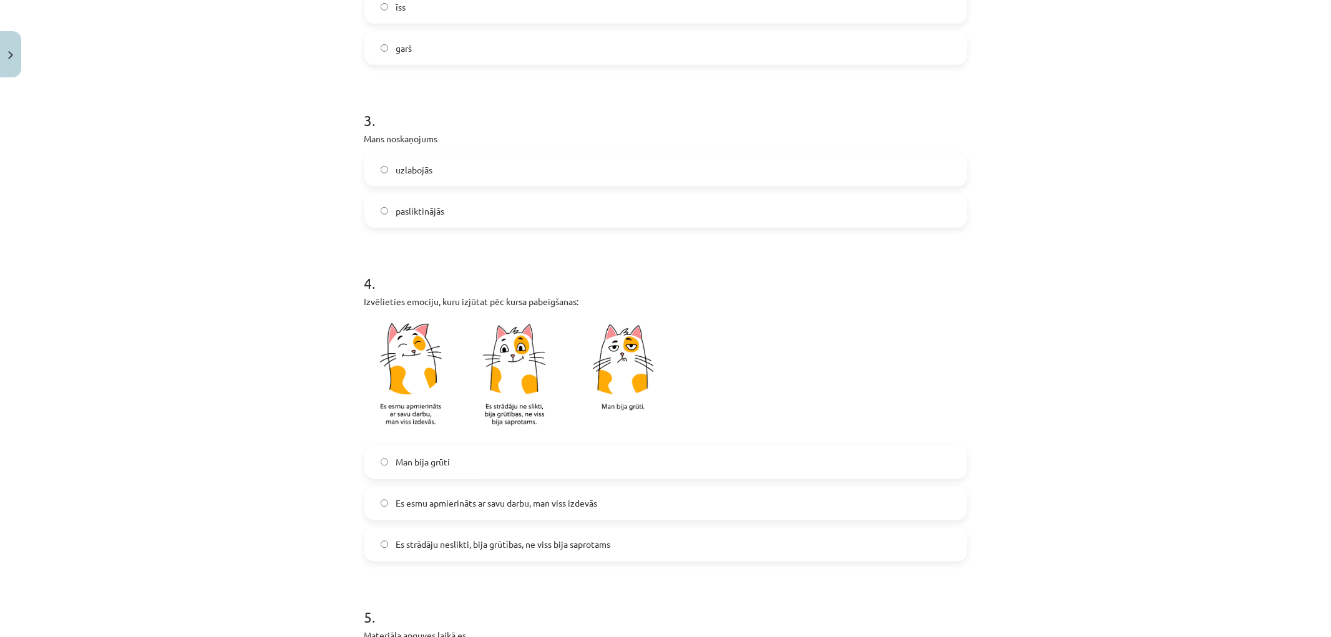
scroll to position [485, 0]
click at [378, 163] on label "uzlabojās" at bounding box center [666, 169] width 600 height 31
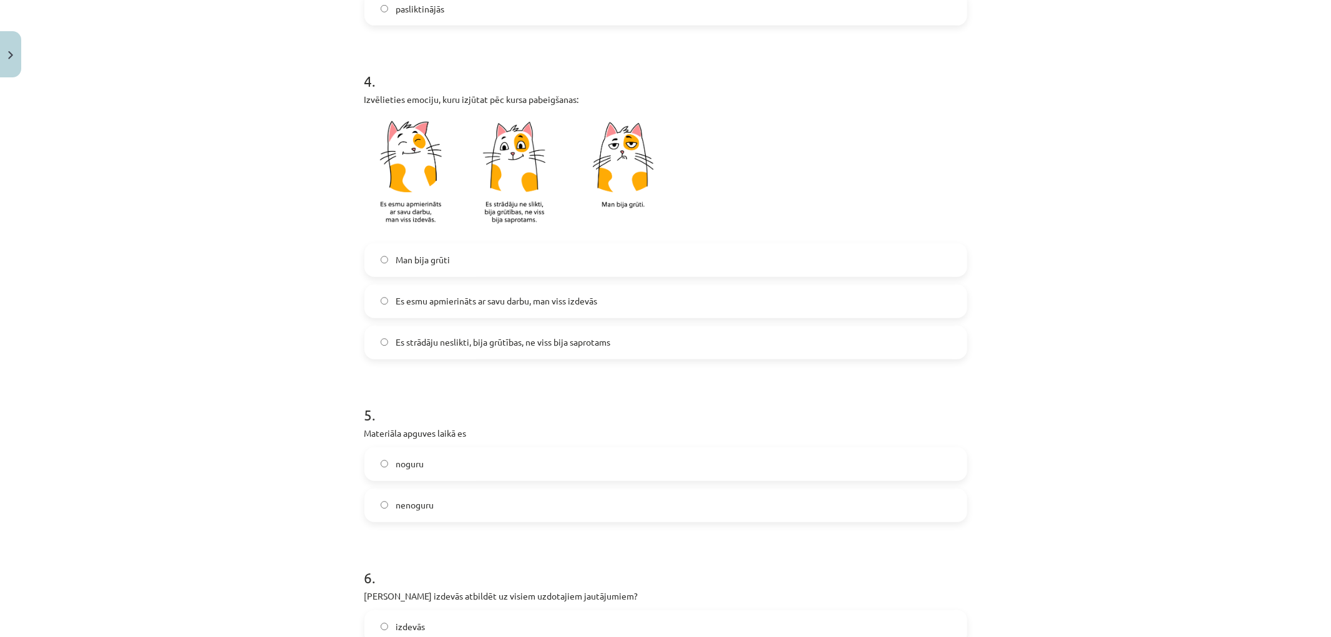
scroll to position [693, 0]
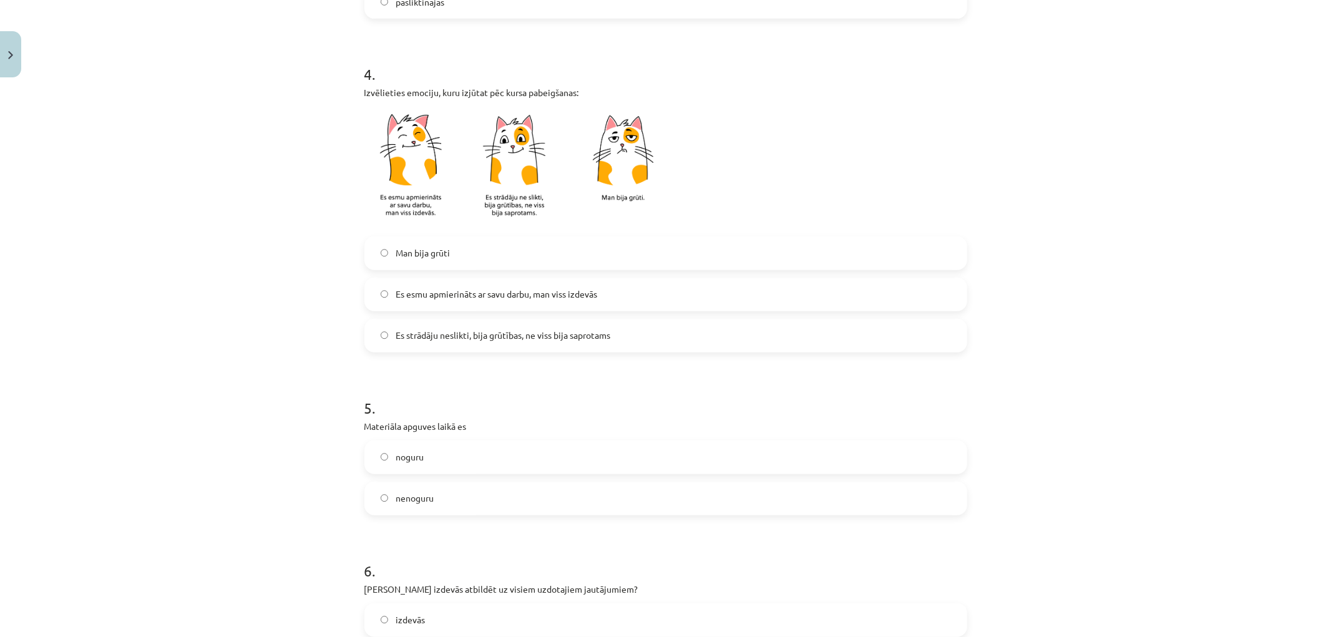
click at [406, 338] on span "Es strādāju neslikti, bija grūtības, ne viss bija saprotams" at bounding box center [503, 335] width 215 height 13
click at [404, 282] on label "Es esmu apmierināts ar savu darbu, man viss izdevās" at bounding box center [666, 294] width 600 height 31
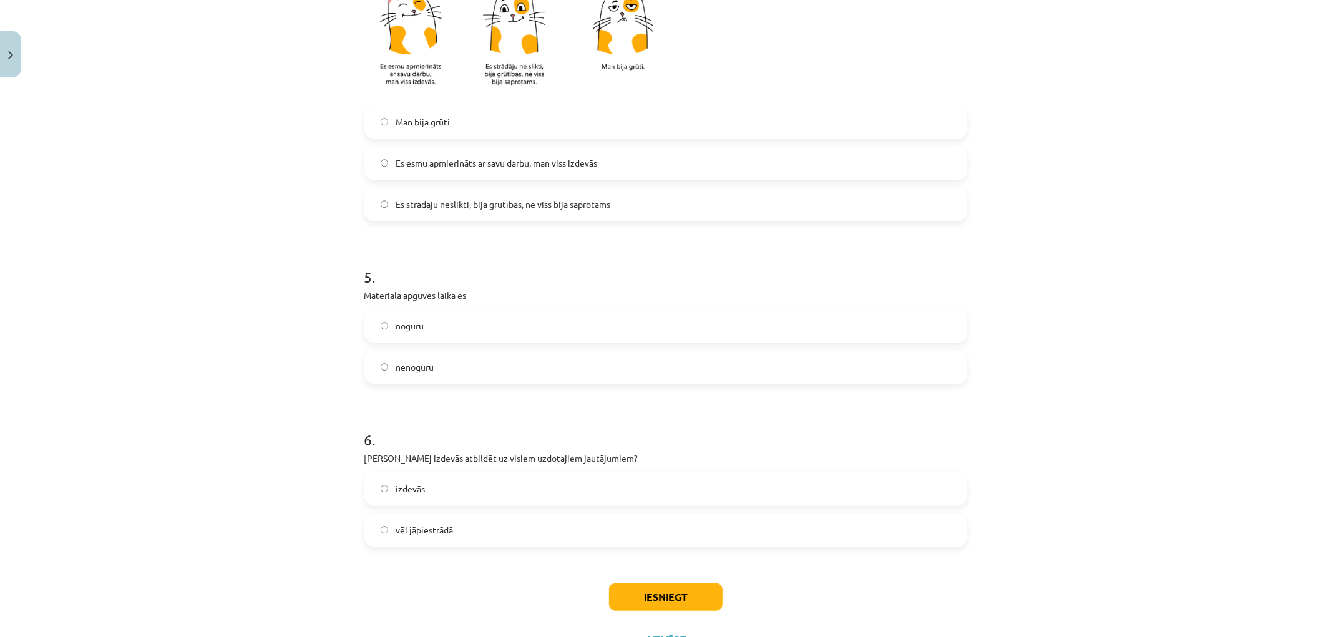
scroll to position [832, 0]
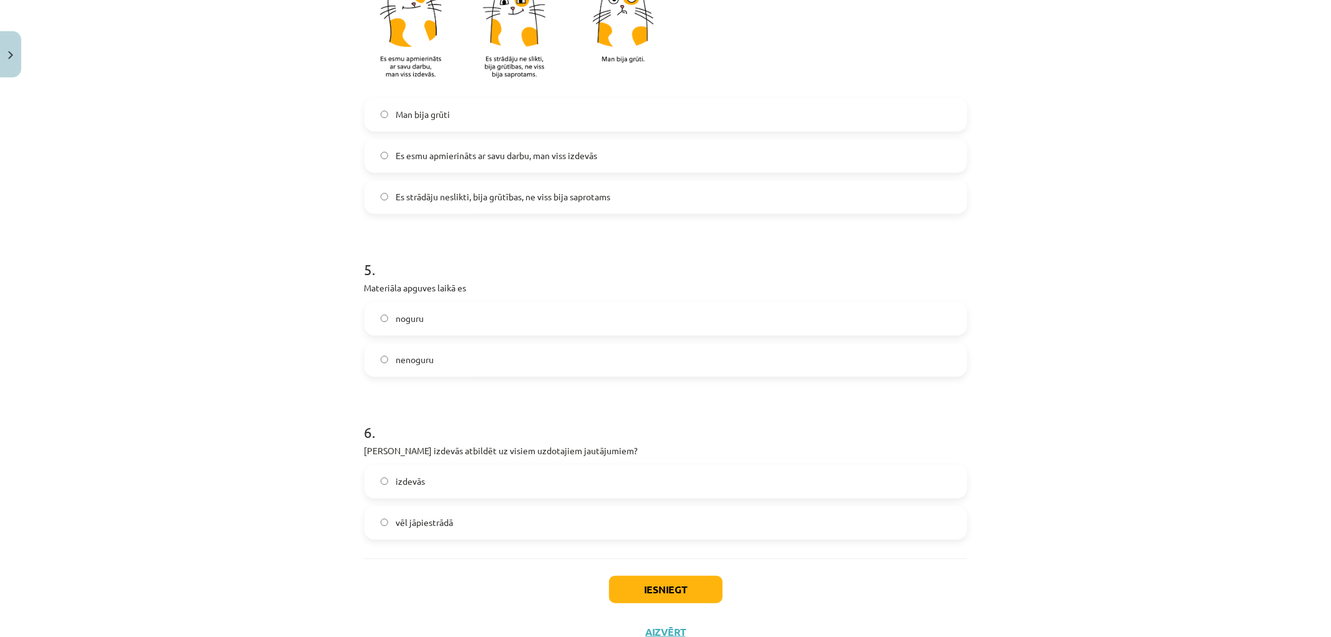
click at [370, 319] on label "noguru" at bounding box center [666, 318] width 600 height 31
click at [384, 466] on label "izdevās" at bounding box center [666, 481] width 600 height 31
click at [633, 588] on button "Iesniegt" at bounding box center [666, 589] width 114 height 27
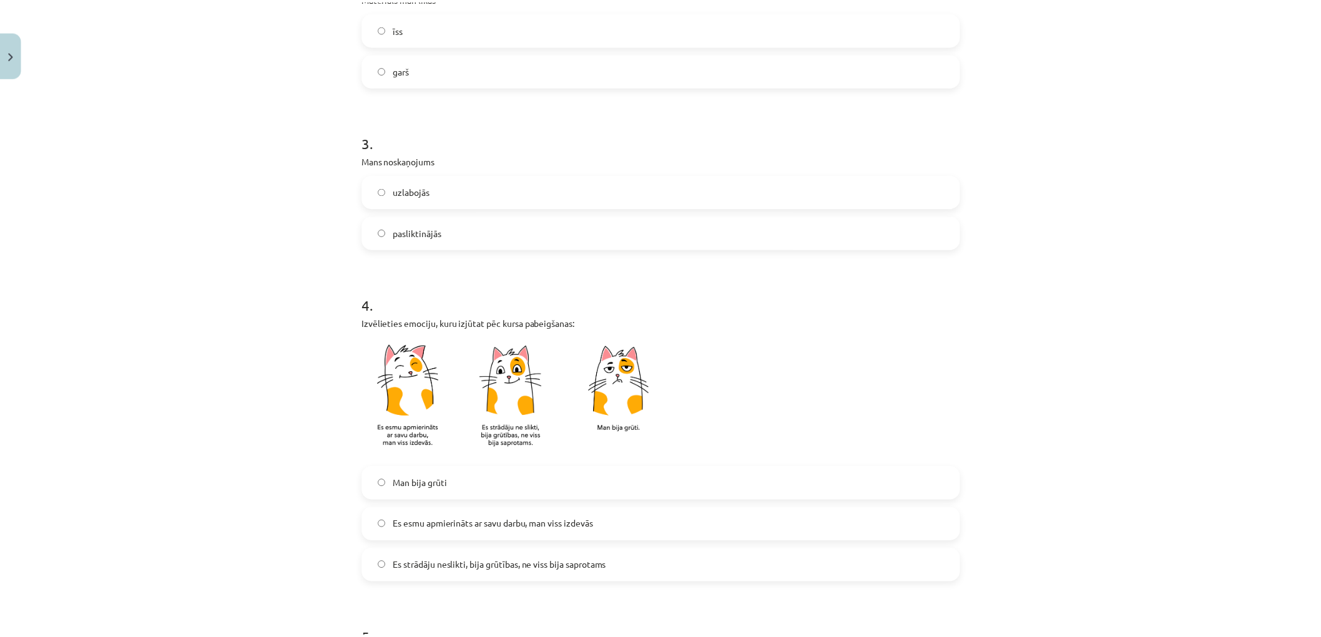
scroll to position [0, 0]
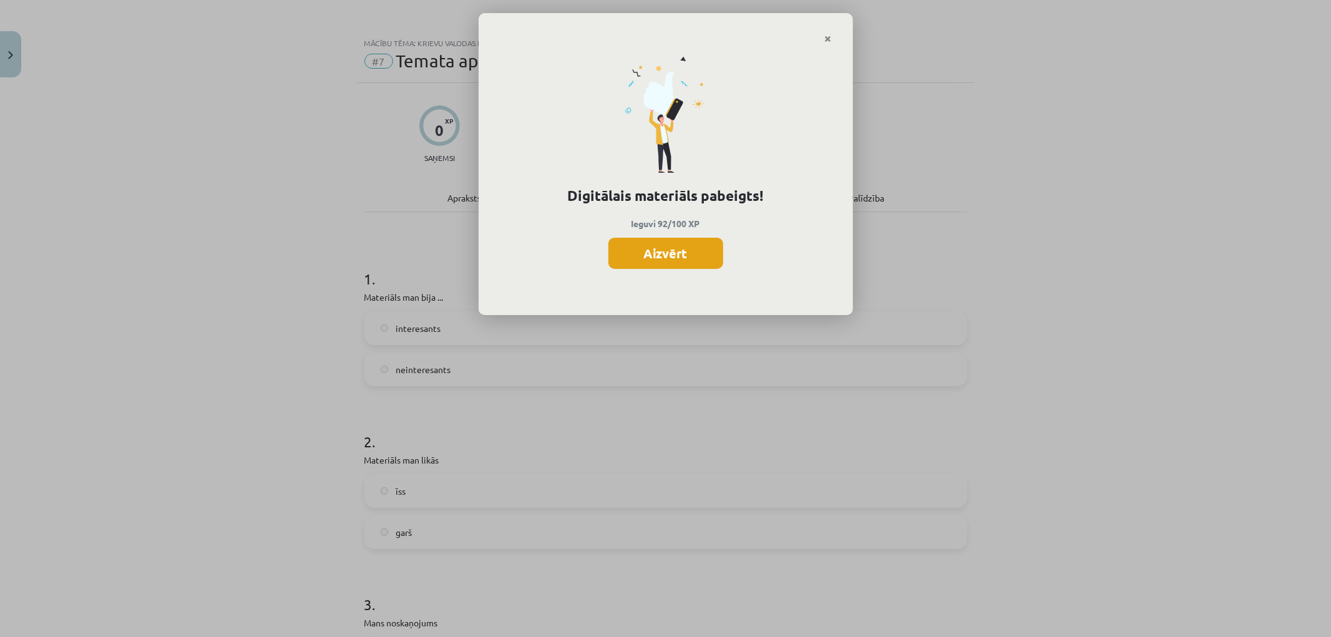
click at [670, 257] on button "Aizvērt" at bounding box center [666, 253] width 115 height 31
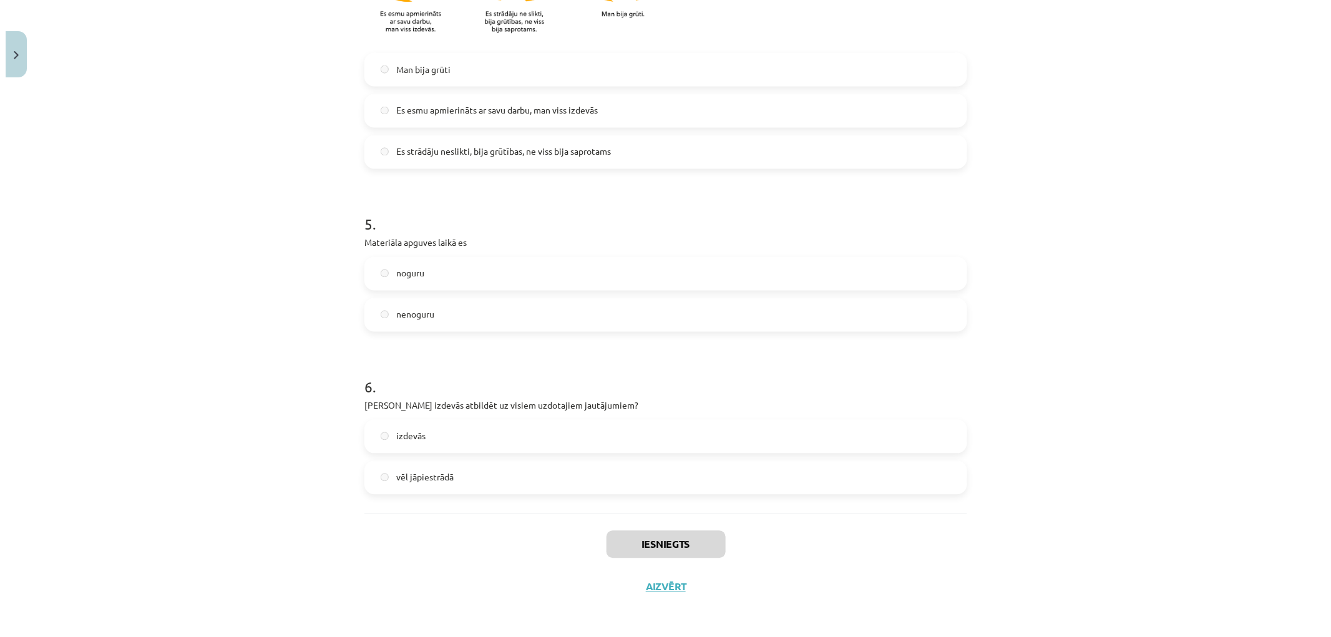
scroll to position [878, 0]
click at [653, 590] on button "Aizvērt" at bounding box center [660, 586] width 47 height 12
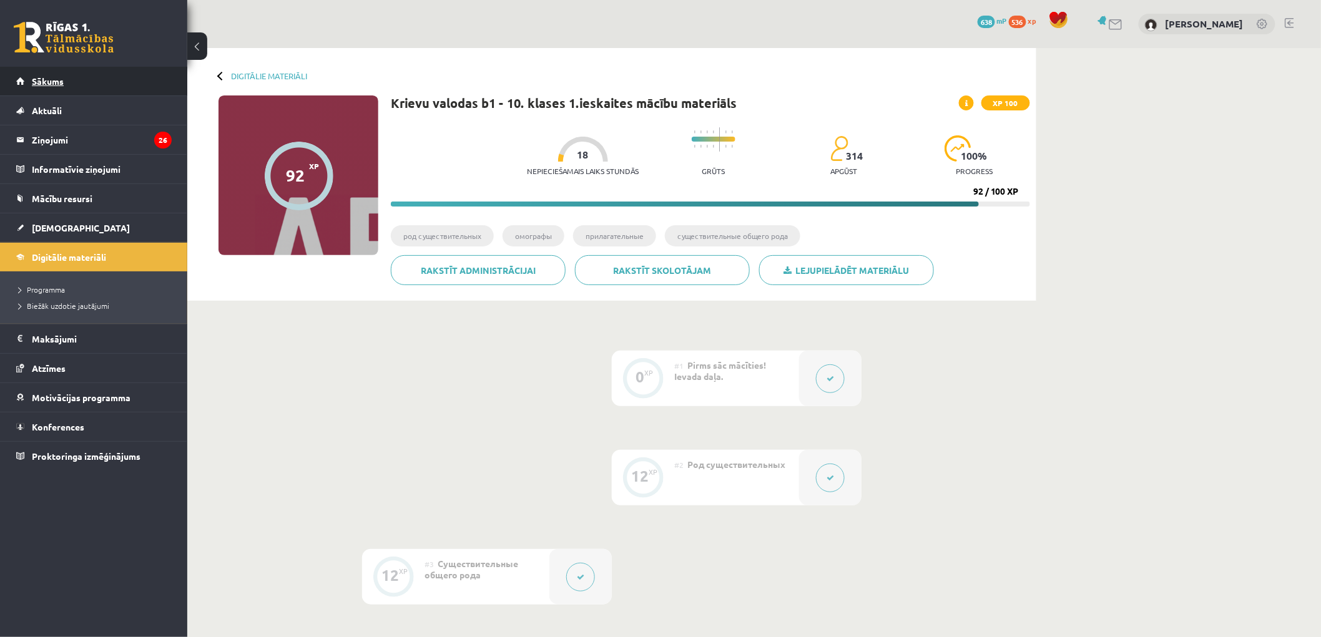
click at [44, 89] on link "Sākums" at bounding box center [93, 81] width 155 height 29
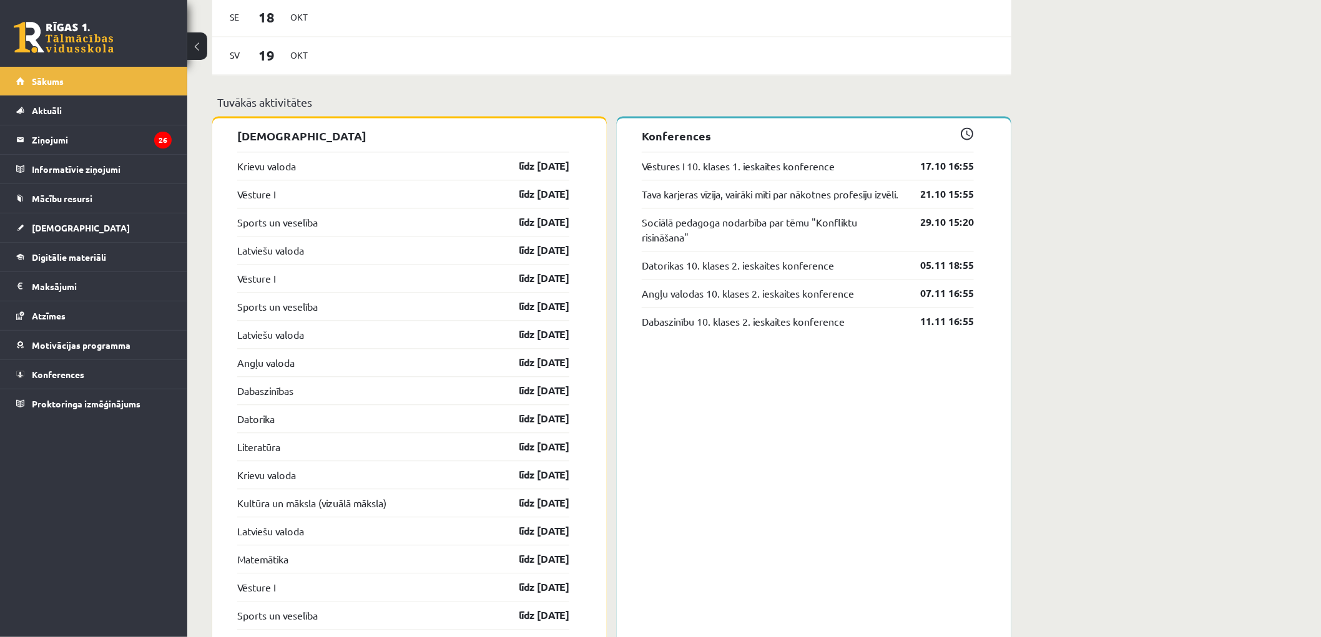
scroll to position [1040, 0]
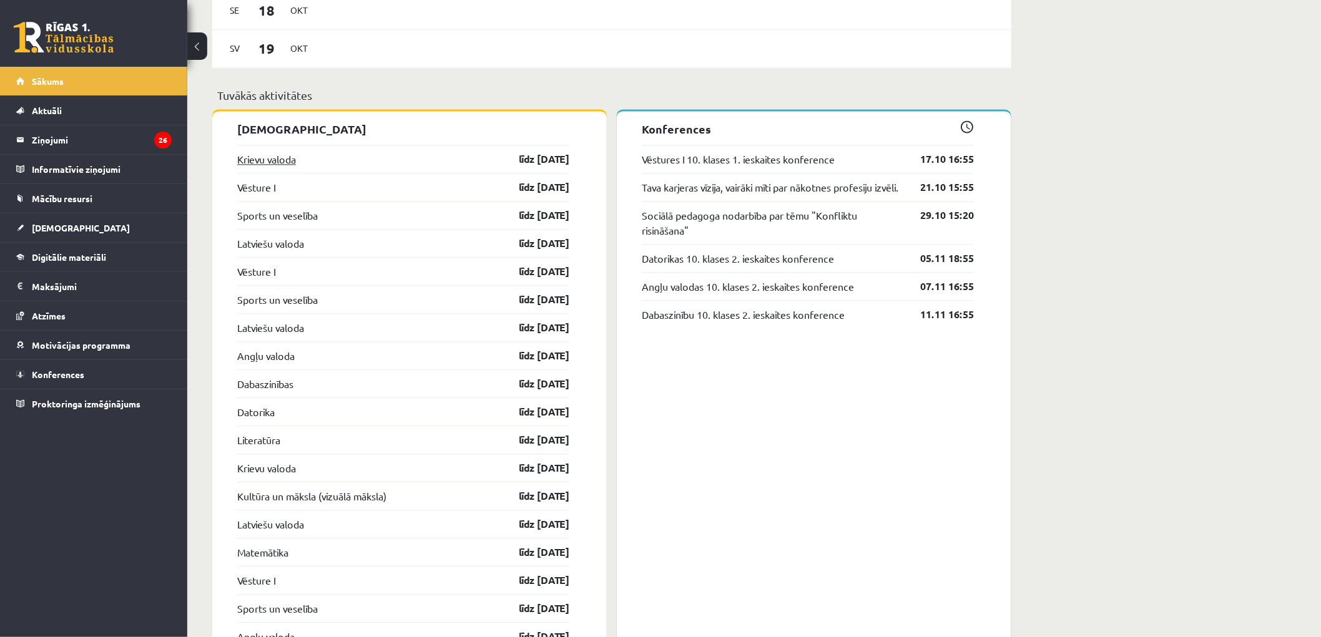
click at [258, 156] on link "Krievu valoda" at bounding box center [266, 159] width 59 height 15
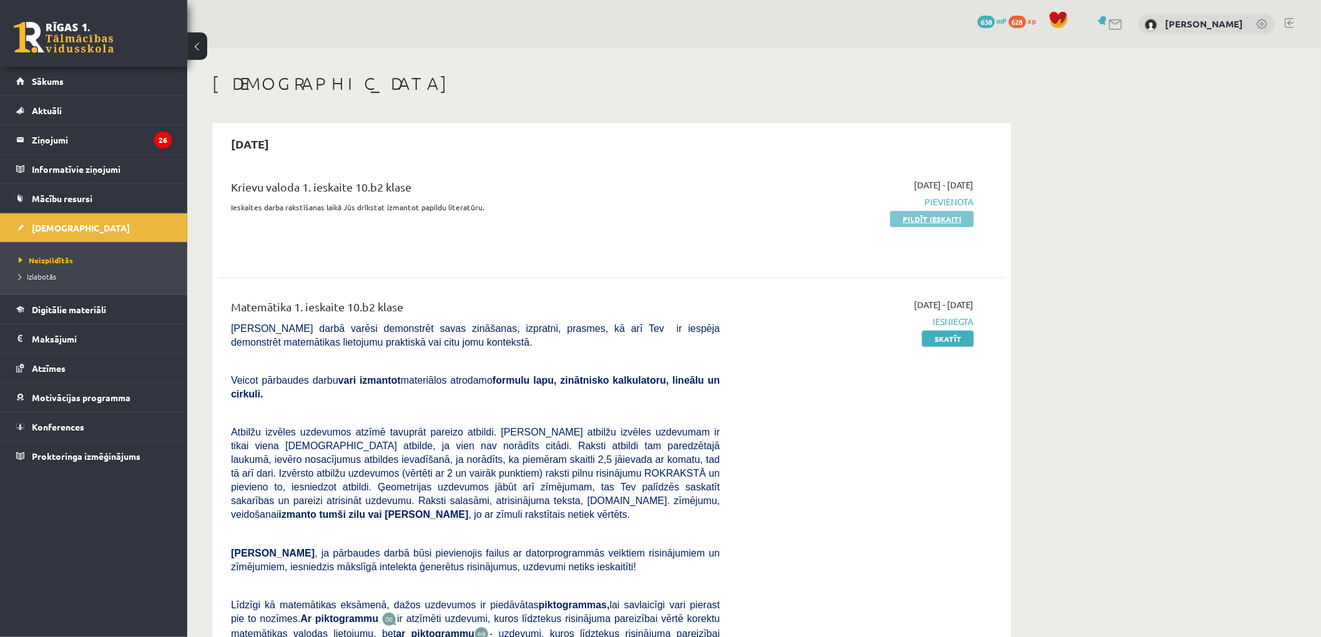
click at [921, 217] on link "Pildīt ieskaiti" at bounding box center [932, 219] width 84 height 16
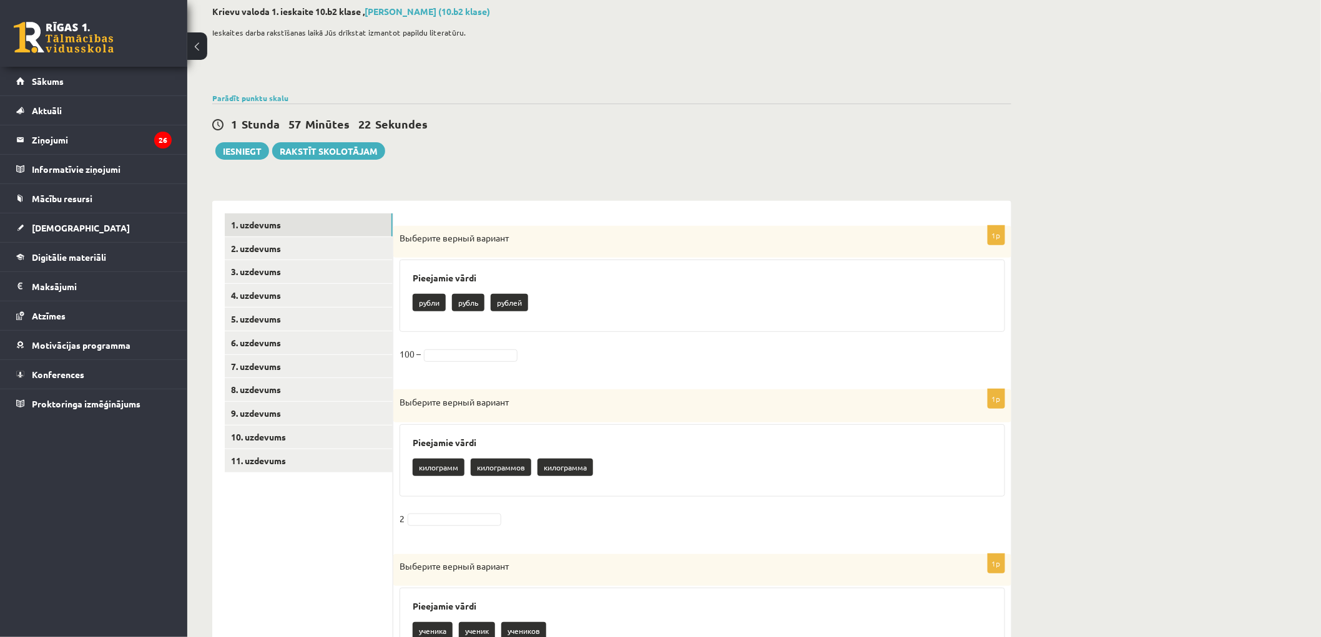
scroll to position [69, 0]
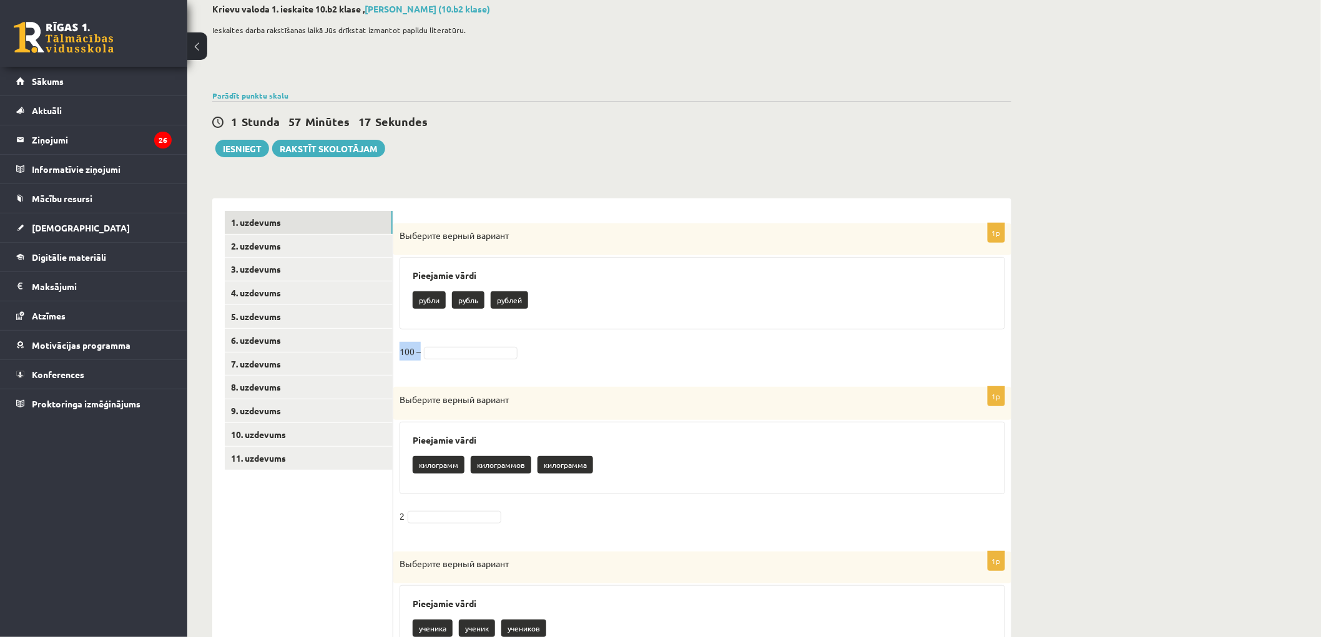
drag, startPoint x: 522, startPoint y: 292, endPoint x: 484, endPoint y: 338, distance: 59.5
click at [484, 345] on div "1p Выберите верный вариант Pieejamie vārdi рубли рубль pублей 100 –" at bounding box center [702, 298] width 618 height 151
click at [503, 316] on div "Pieejamie vārdi рубли рубль pублей" at bounding box center [701, 293] width 605 height 72
drag, startPoint x: 510, startPoint y: 302, endPoint x: 502, endPoint y: 300, distance: 8.5
click at [507, 313] on div "рубли рубль pублей" at bounding box center [702, 301] width 579 height 29
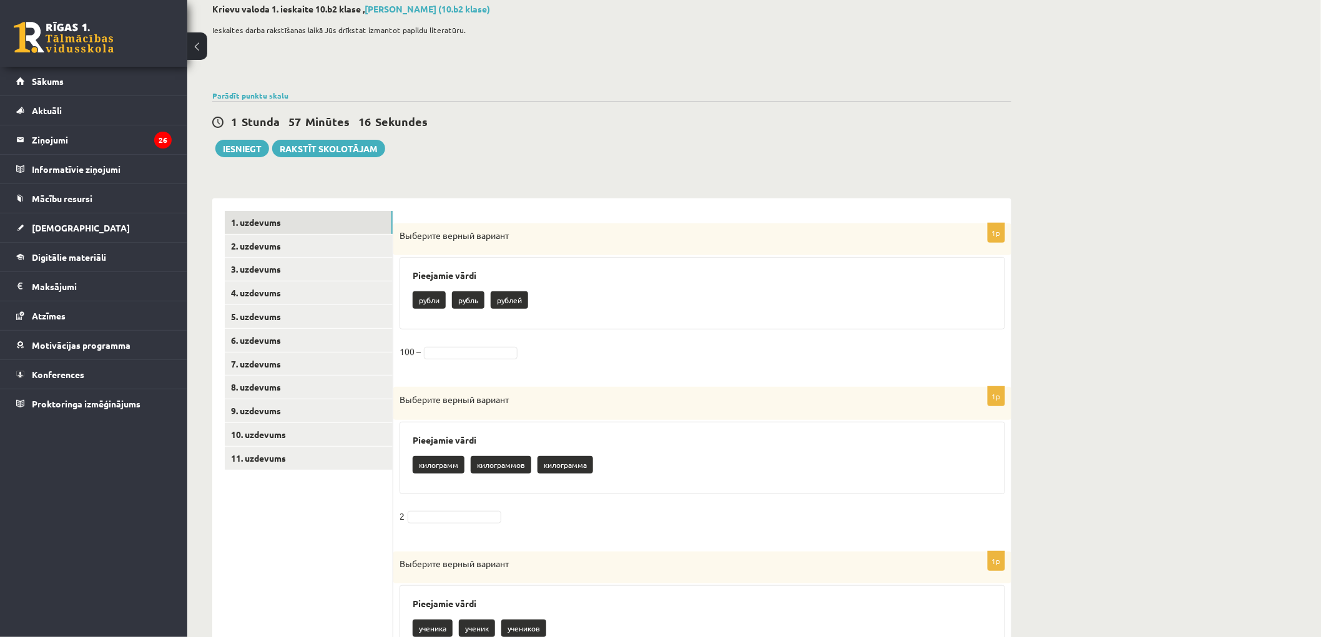
click at [501, 296] on p "pублей" at bounding box center [509, 299] width 37 height 17
drag, startPoint x: 497, startPoint y: 297, endPoint x: 554, endPoint y: 308, distance: 57.2
click at [554, 308] on div "рубли рубль pублей" at bounding box center [702, 301] width 579 height 29
copy p "pублей"
click at [441, 359] on fieldset "100 –" at bounding box center [701, 355] width 605 height 26
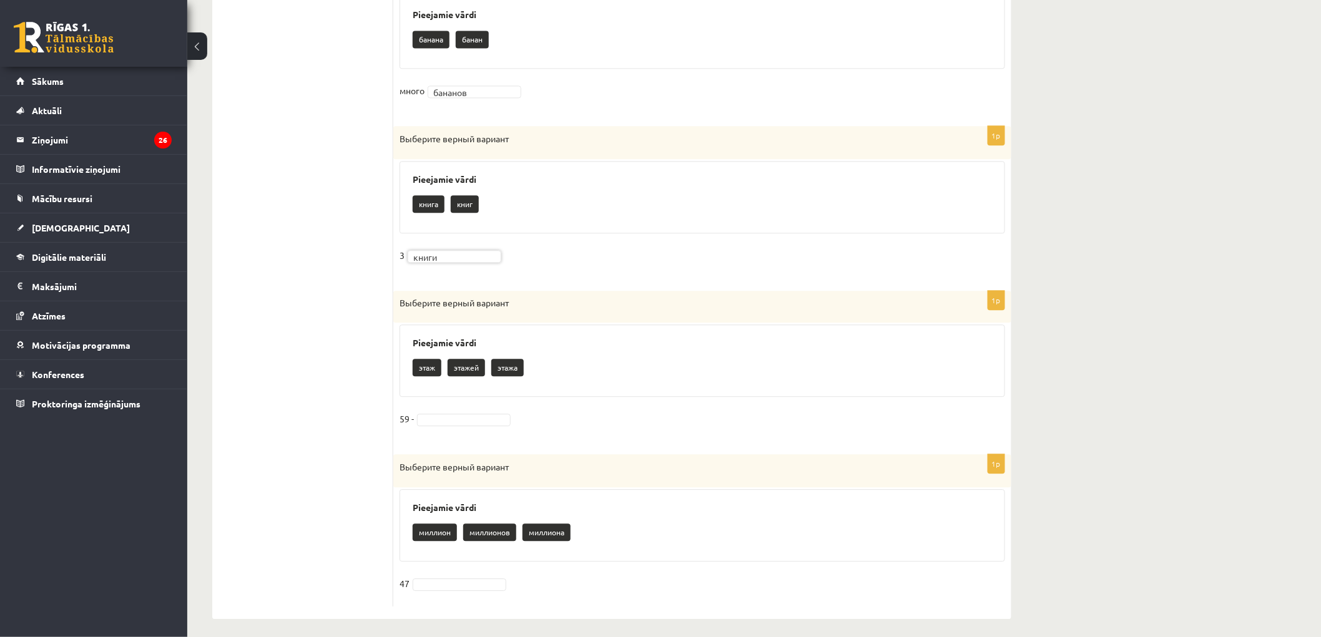
scroll to position [1159, 0]
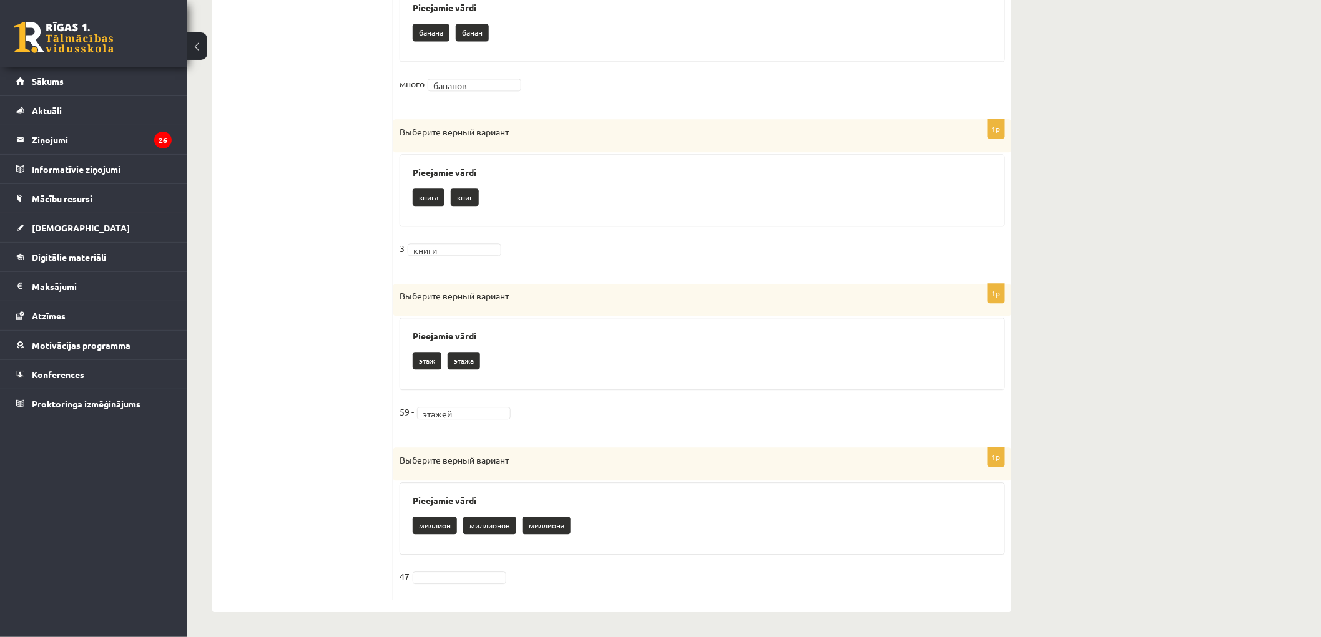
click at [441, 569] on fieldset "47" at bounding box center [701, 580] width 605 height 26
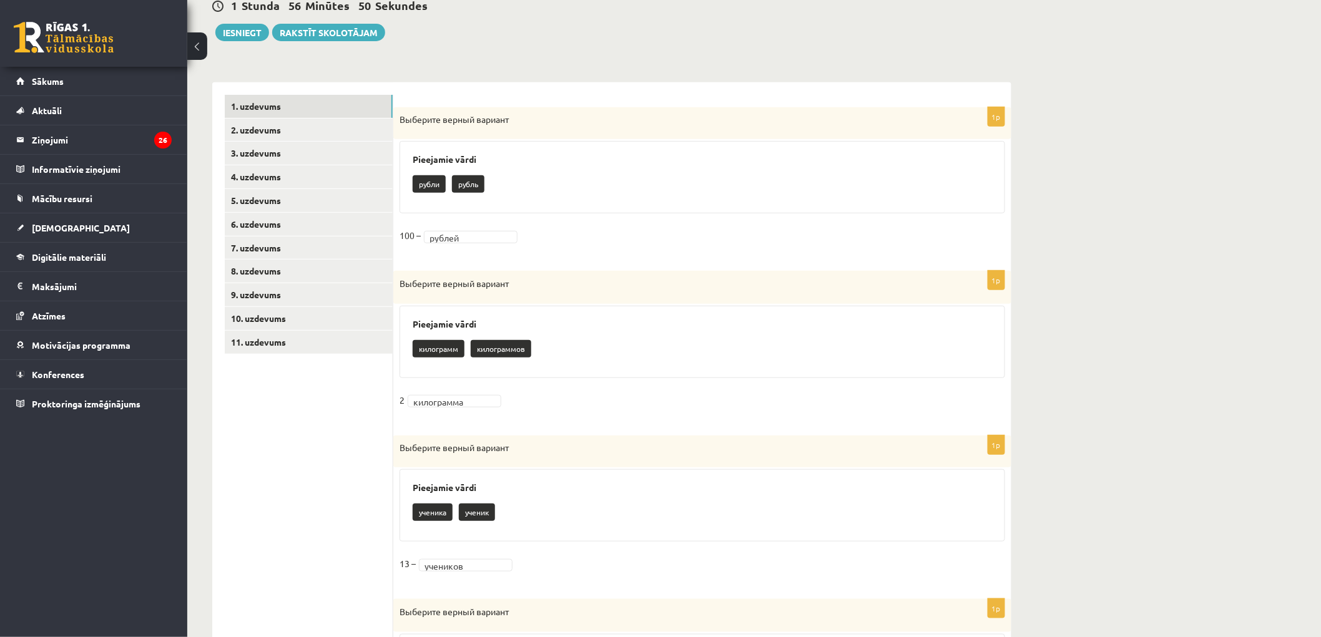
scroll to position [0, 0]
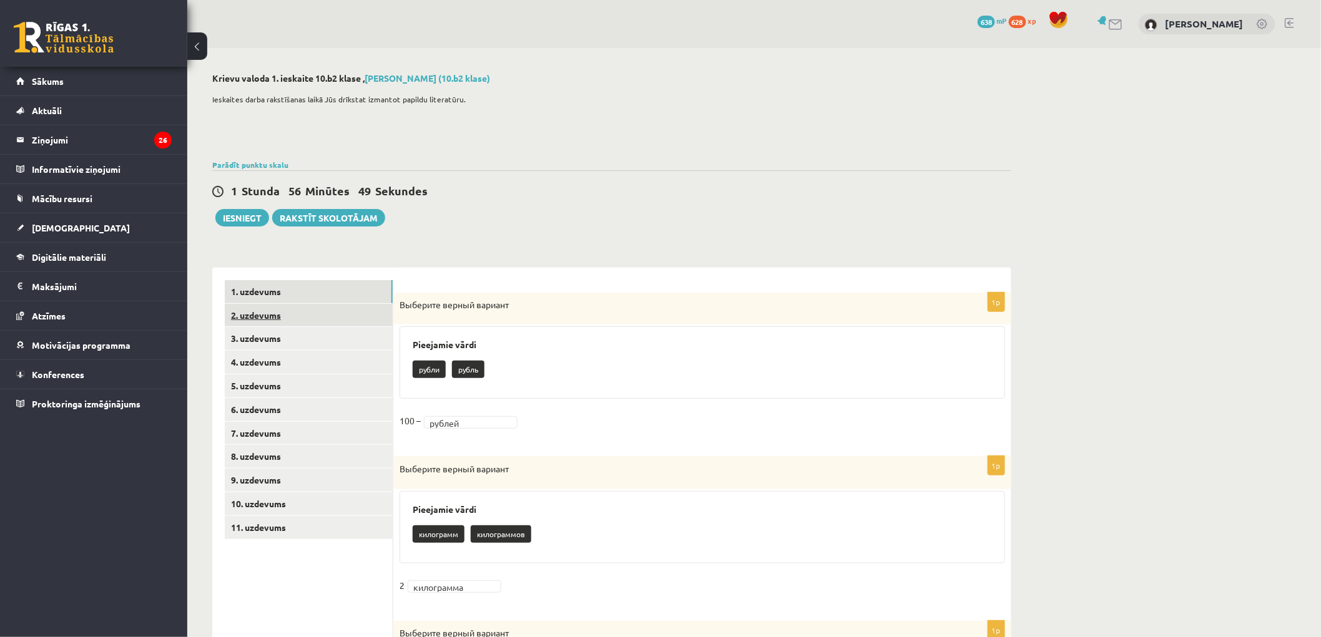
click at [283, 311] on link "2. uzdevums" at bounding box center [309, 315] width 168 height 23
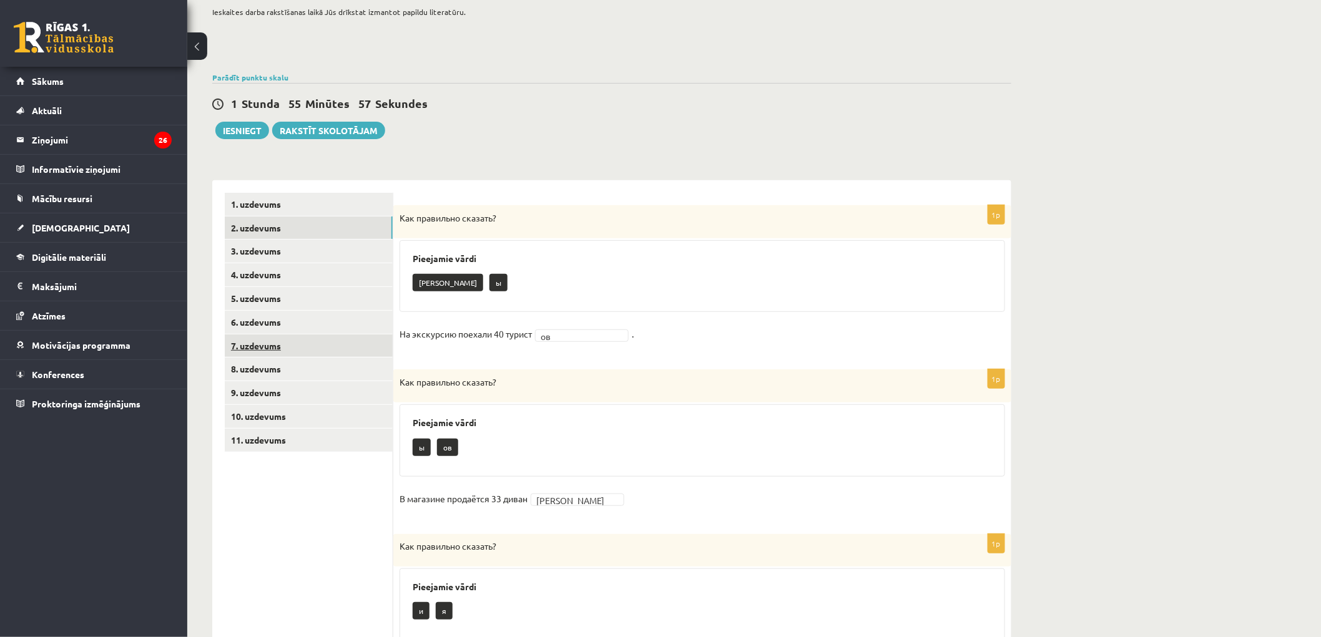
scroll to position [86, 0]
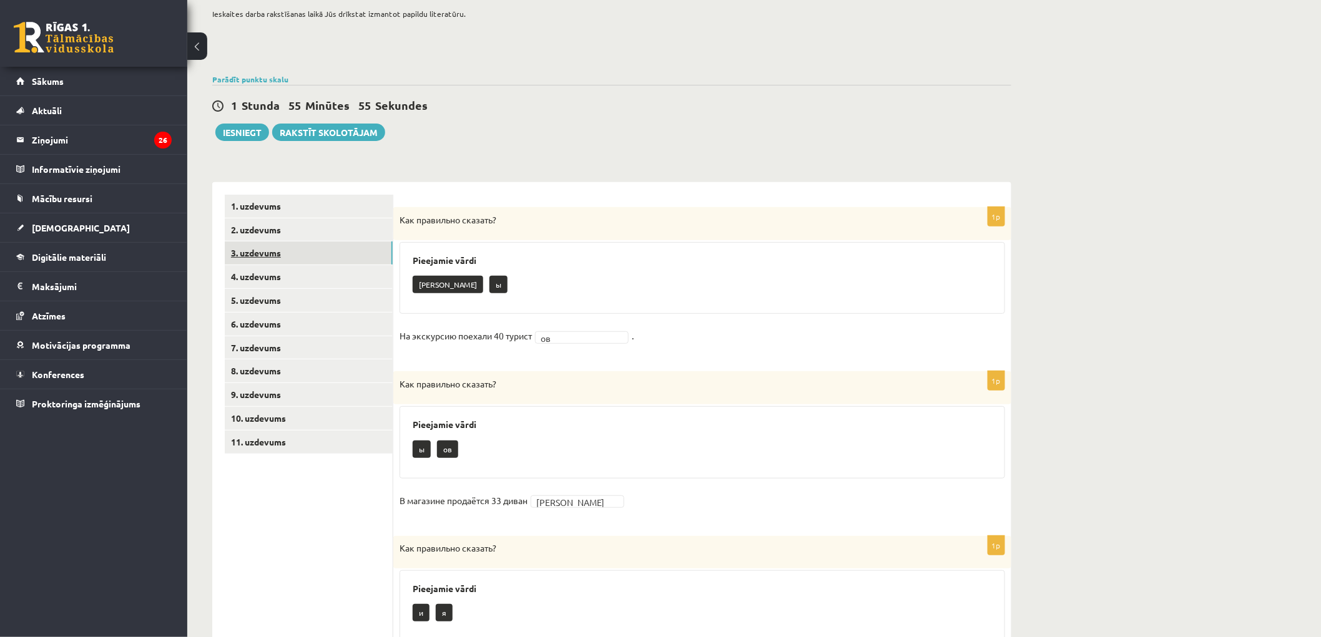
click at [290, 253] on link "3. uzdevums" at bounding box center [309, 253] width 168 height 23
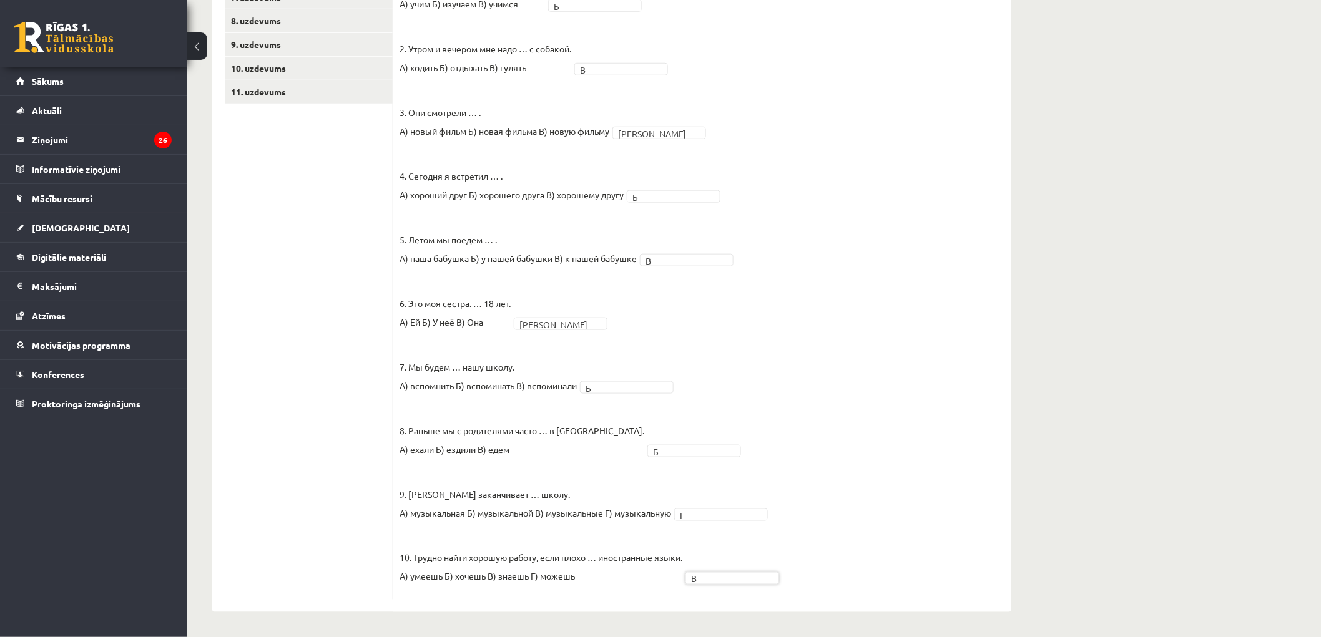
scroll to position [159, 0]
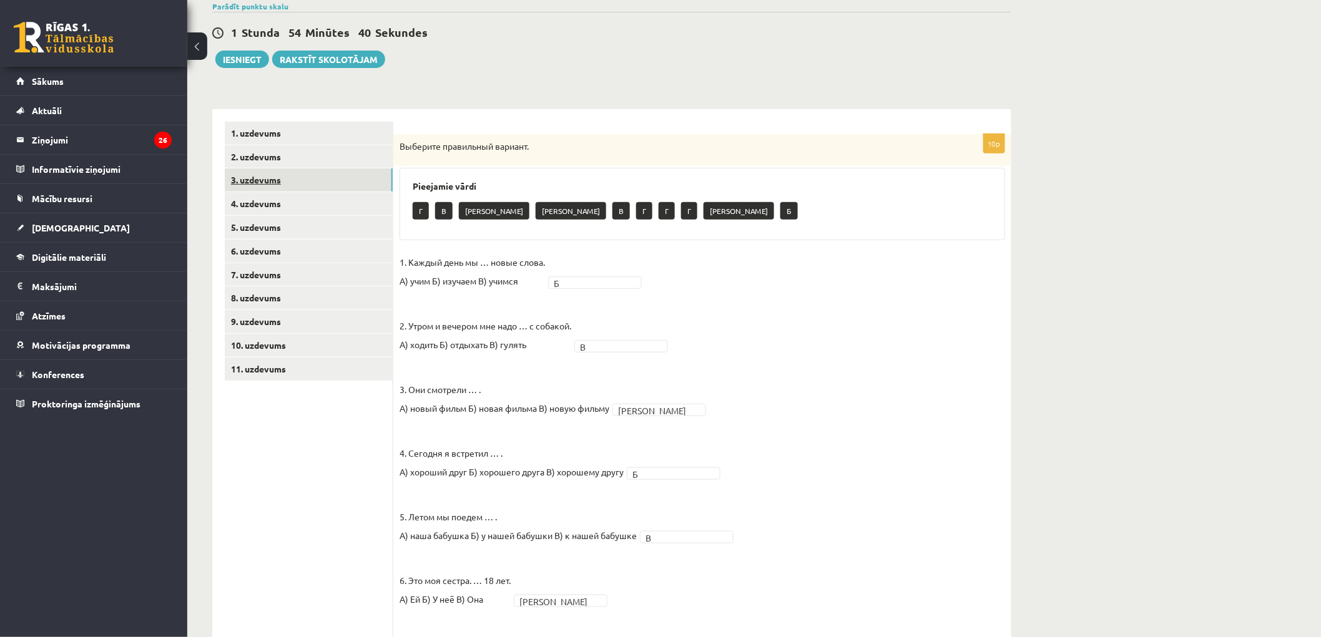
drag, startPoint x: 293, startPoint y: 195, endPoint x: 306, endPoint y: 186, distance: 15.6
click at [293, 194] on link "4. uzdevums" at bounding box center [309, 203] width 168 height 23
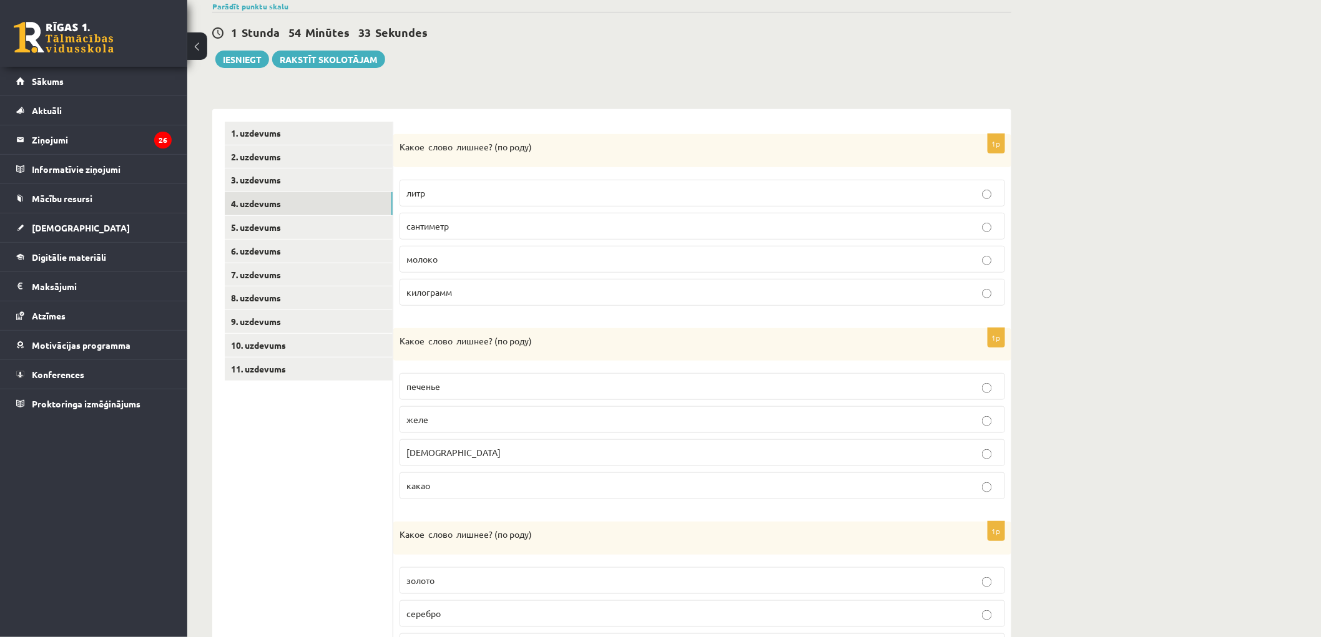
click at [479, 254] on p "молоко" at bounding box center [702, 259] width 592 height 13
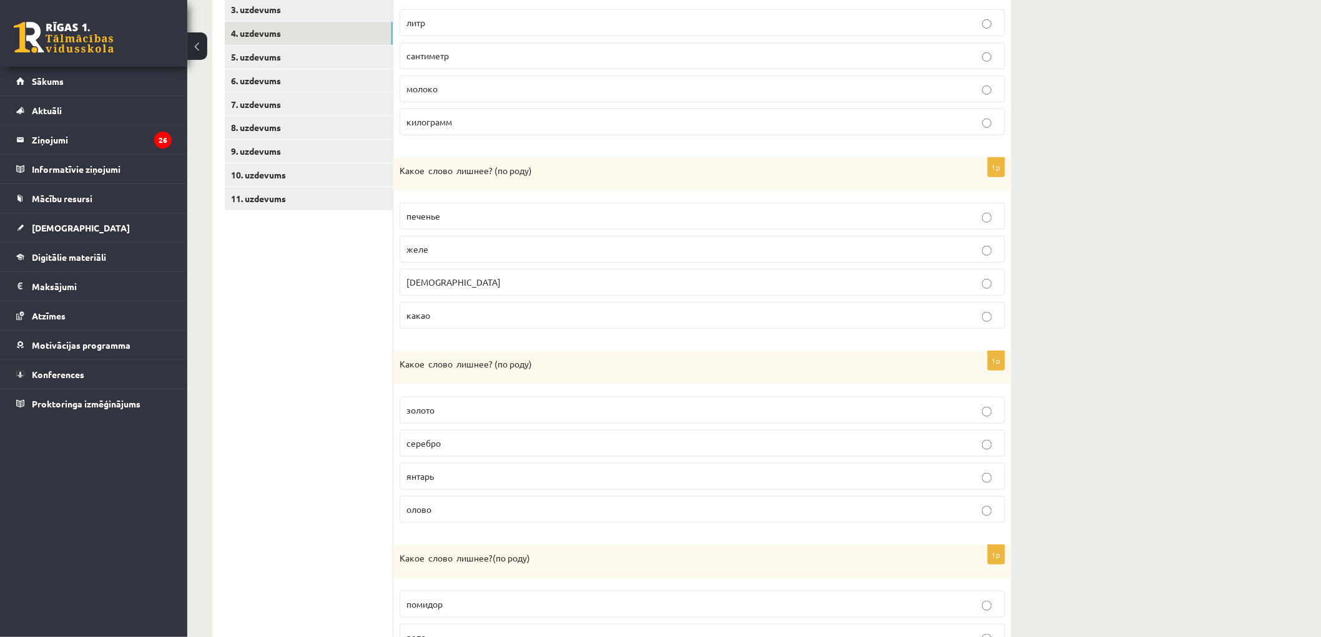
scroll to position [366, 0]
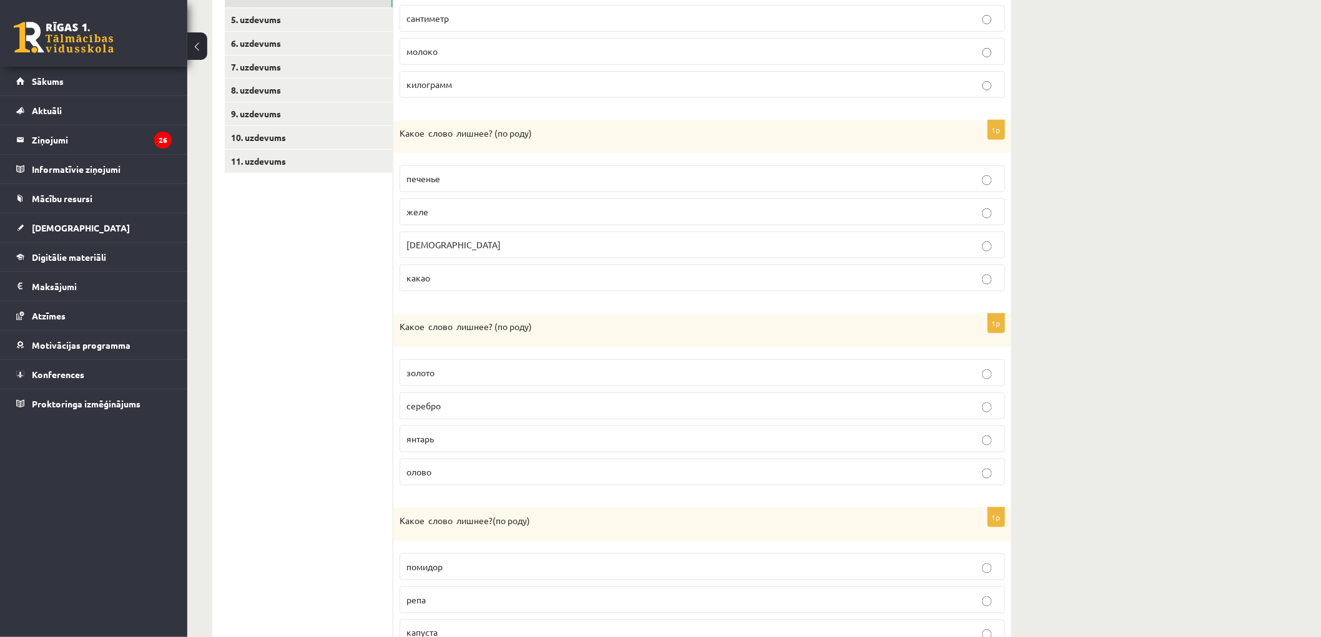
click at [535, 289] on label "какао" at bounding box center [701, 278] width 605 height 27
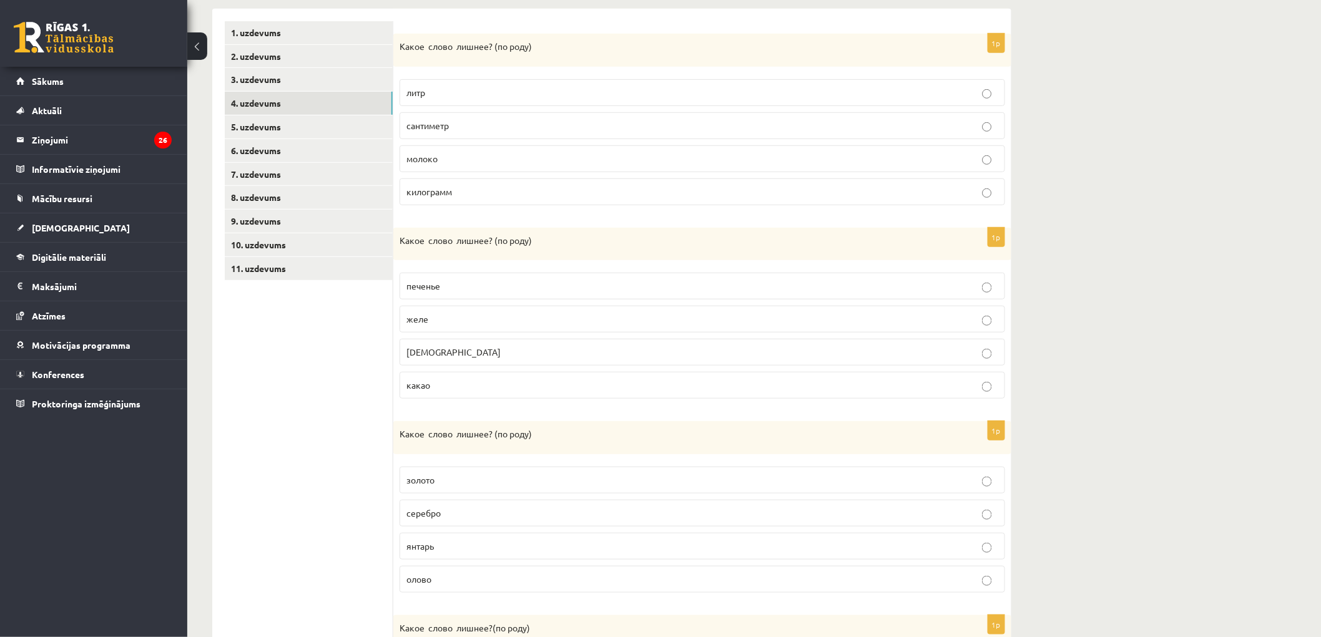
scroll to position [297, 0]
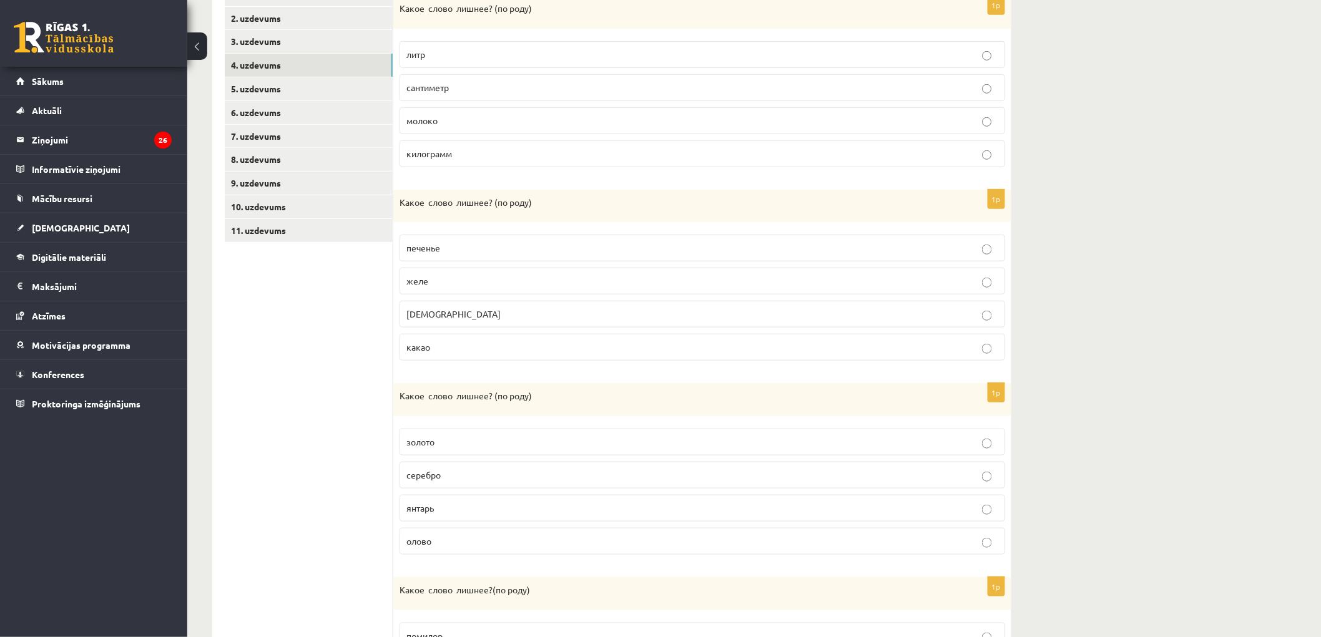
click at [479, 315] on p "[DEMOGRAPHIC_DATA]" at bounding box center [702, 314] width 592 height 13
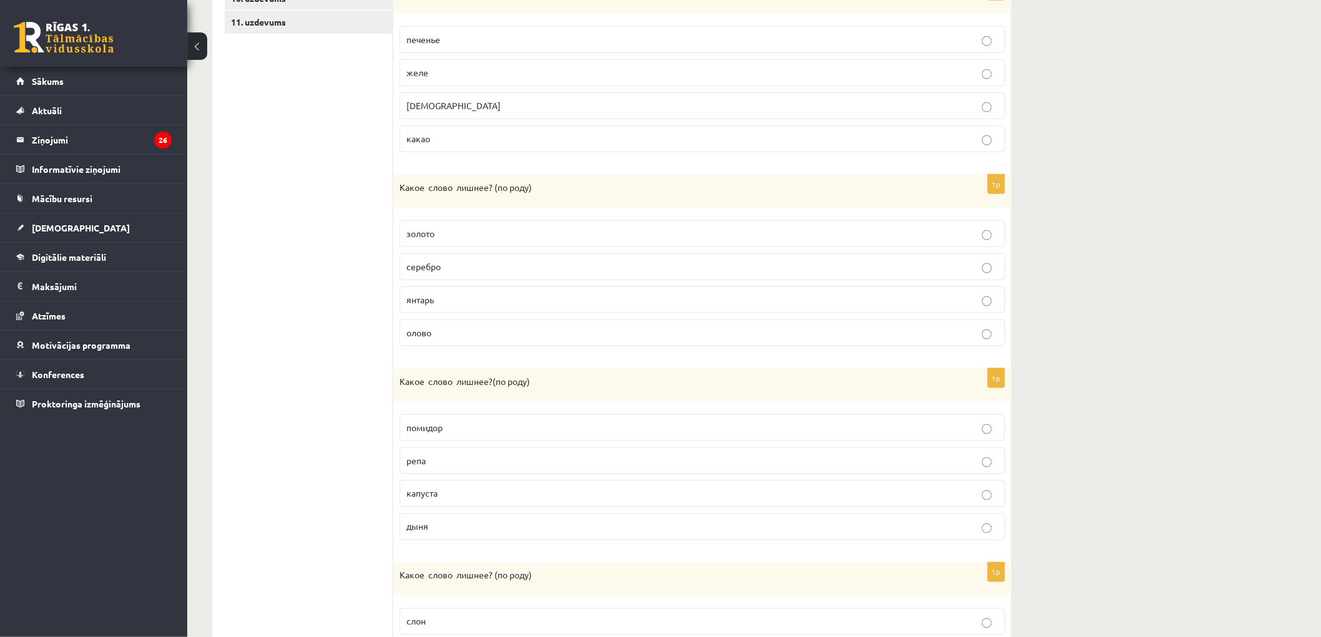
scroll to position [575, 0]
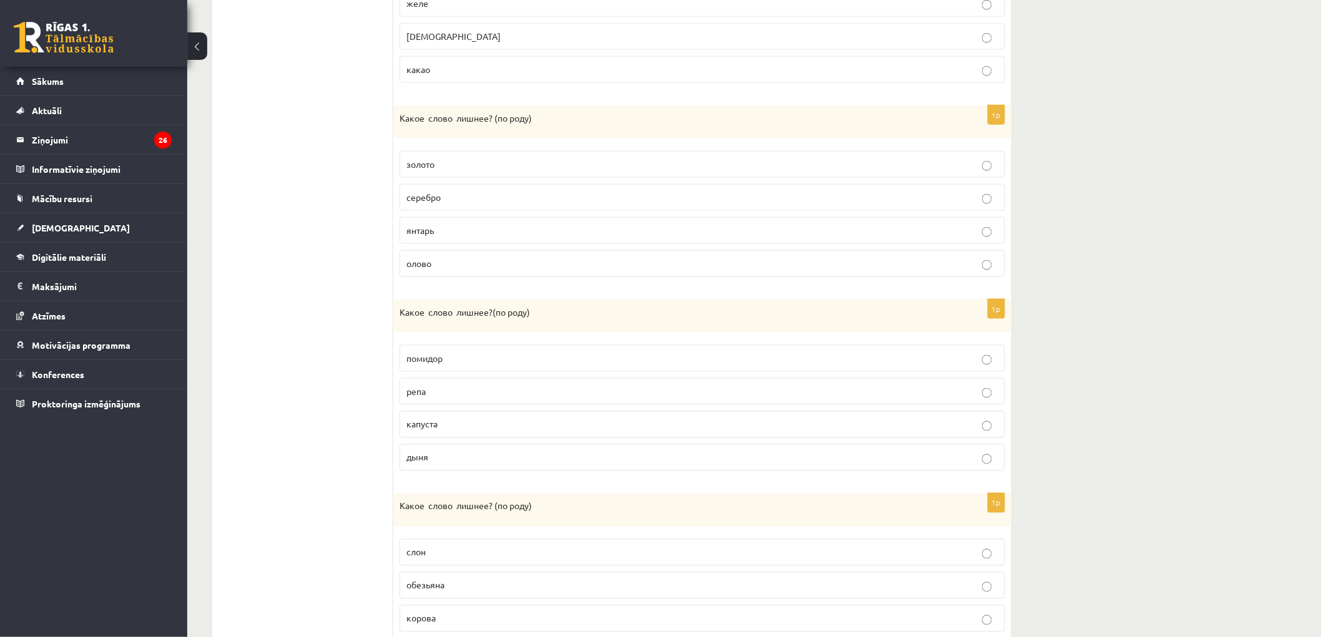
drag, startPoint x: 461, startPoint y: 235, endPoint x: 499, endPoint y: 317, distance: 90.5
click at [462, 234] on p "янтарь" at bounding box center [702, 230] width 592 height 13
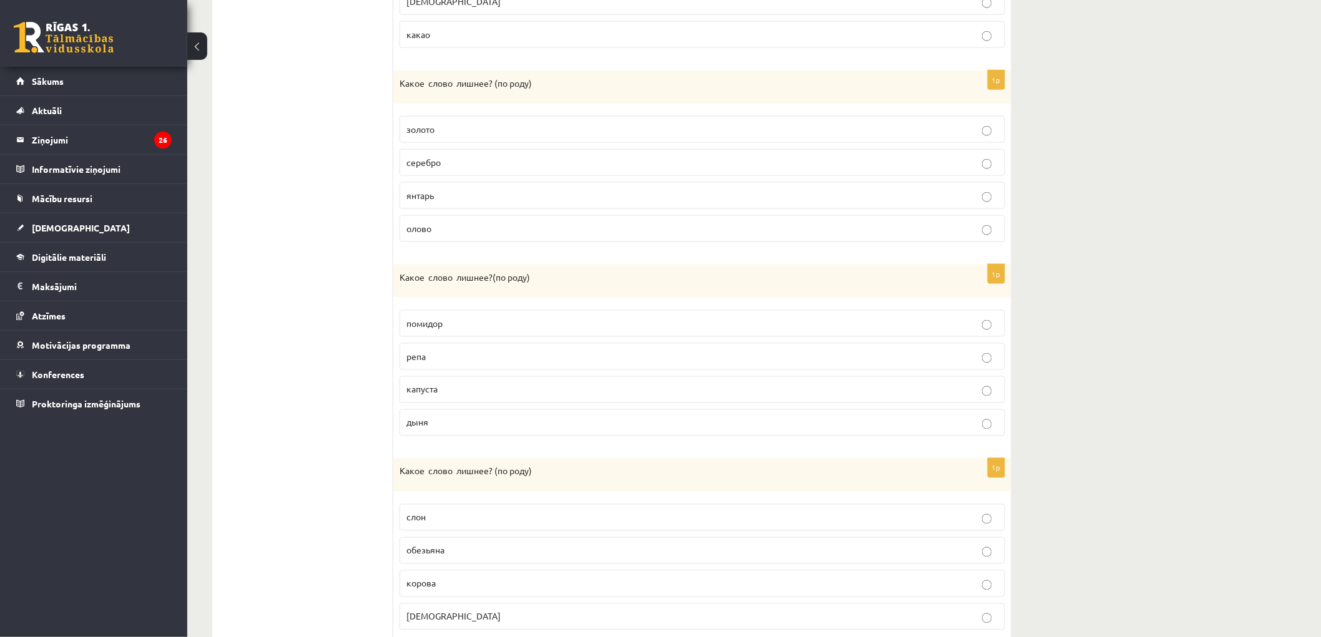
scroll to position [652, 0]
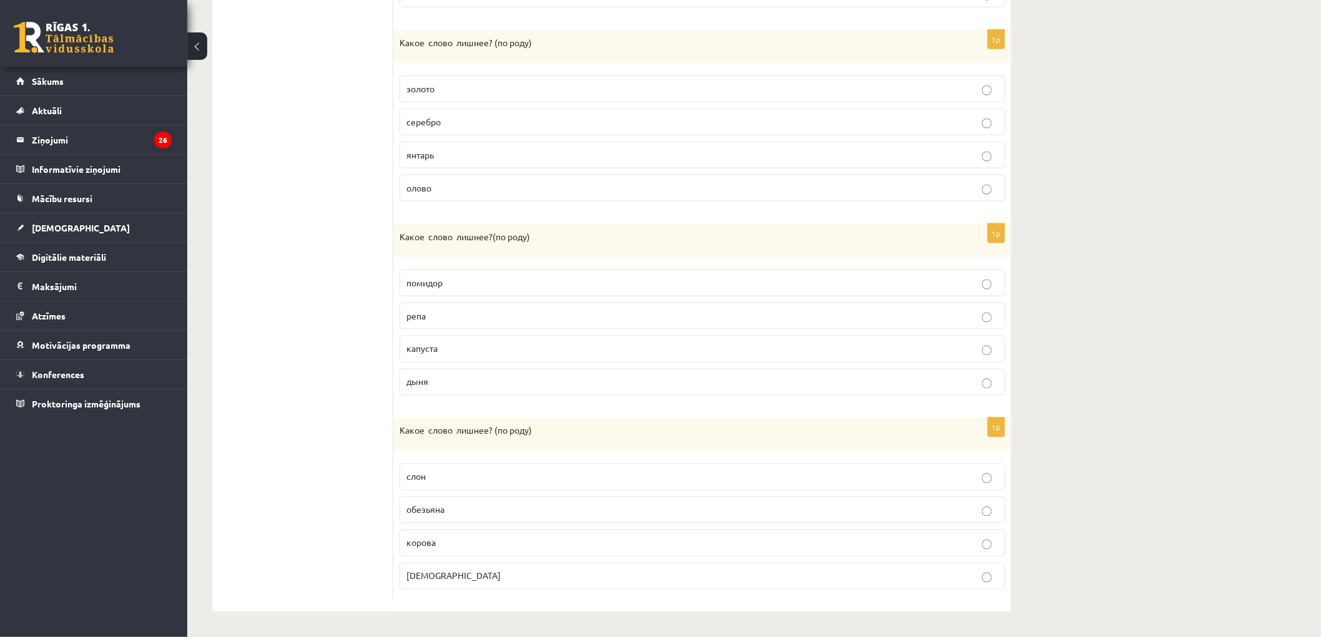
drag, startPoint x: 434, startPoint y: 281, endPoint x: 435, endPoint y: 320, distance: 39.3
click at [434, 281] on span "помидор" at bounding box center [424, 282] width 36 height 11
click at [424, 479] on span "слон" at bounding box center [415, 476] width 19 height 11
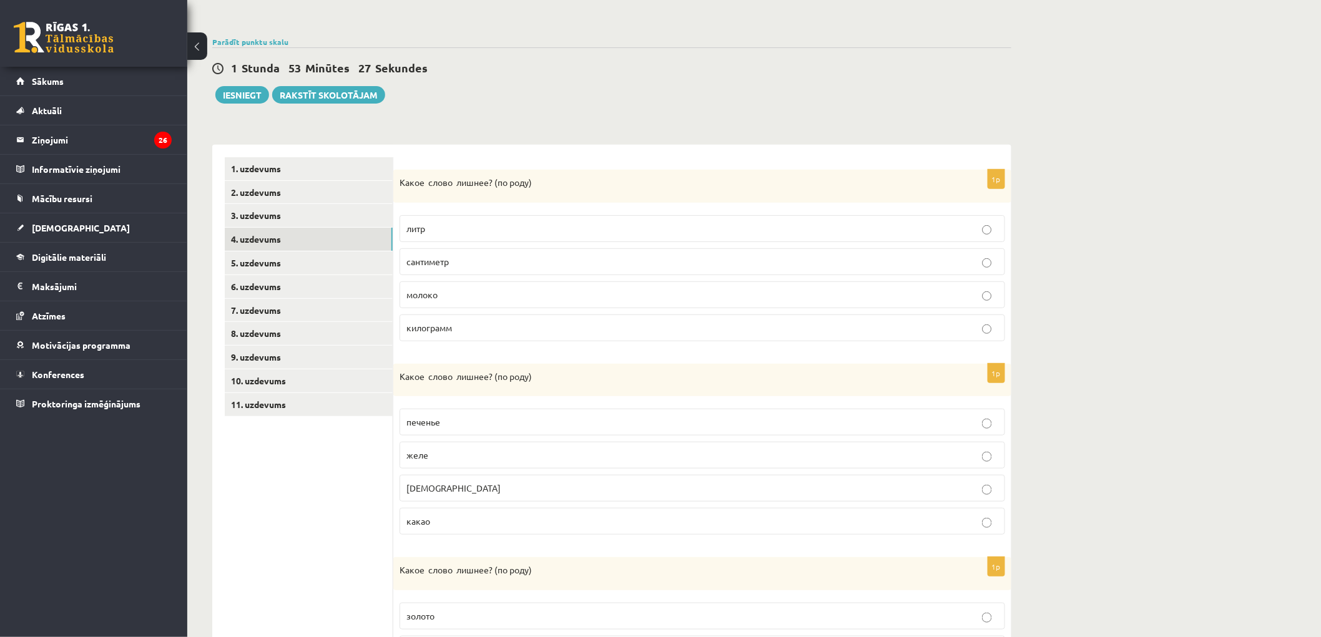
scroll to position [0, 0]
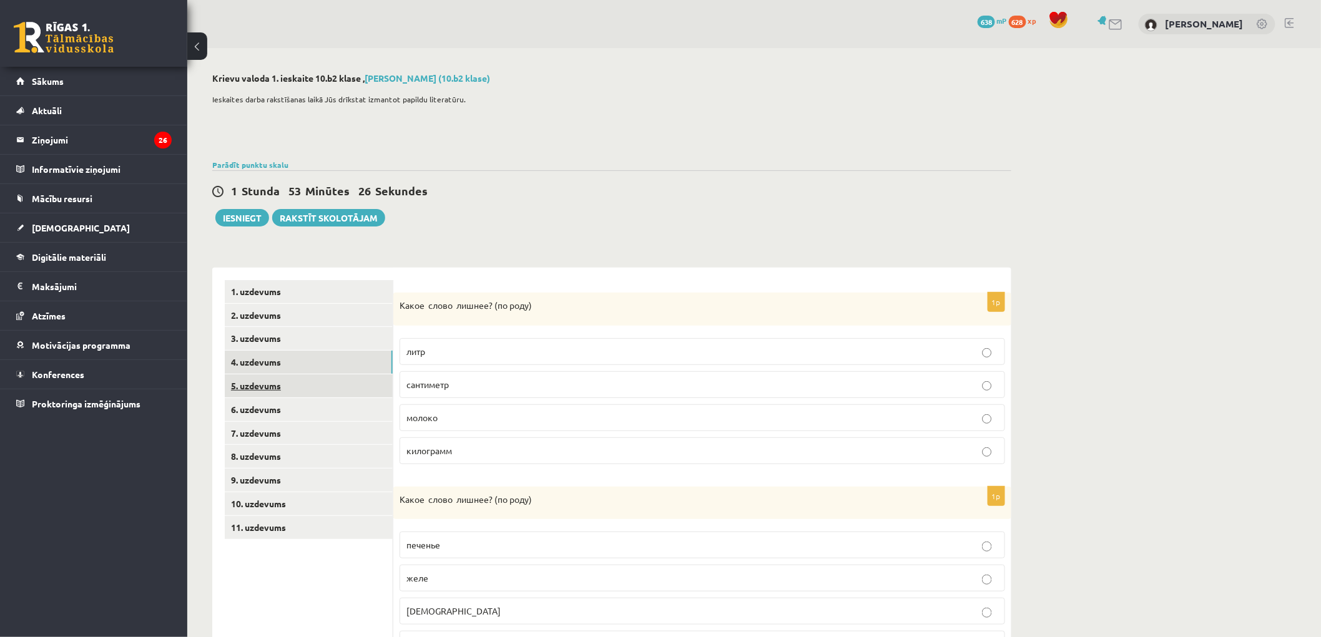
click at [313, 383] on link "5. uzdevums" at bounding box center [309, 385] width 168 height 23
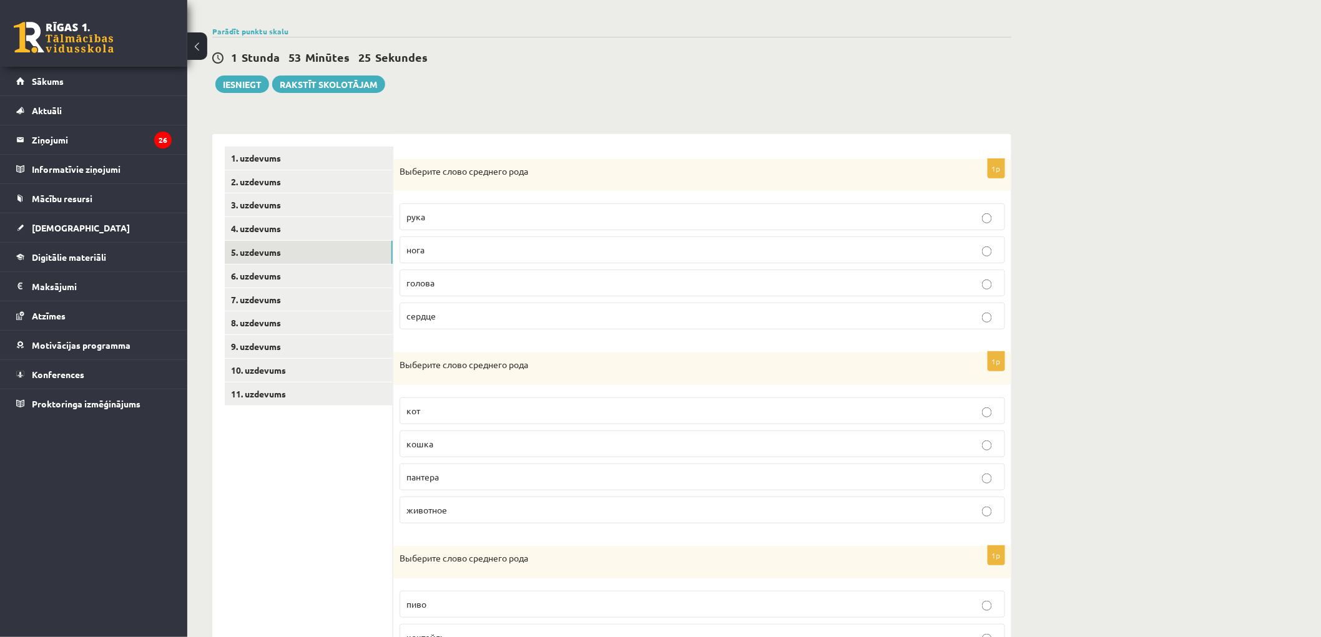
scroll to position [139, 0]
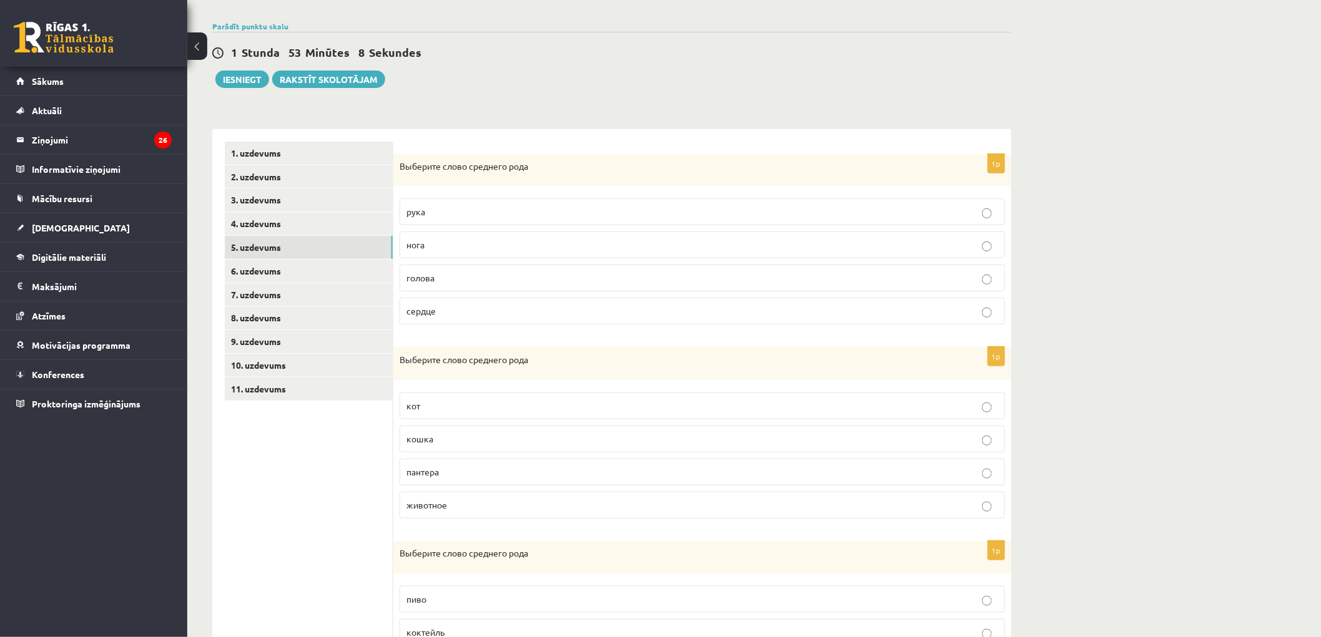
click at [478, 316] on p "сердце" at bounding box center [702, 311] width 592 height 13
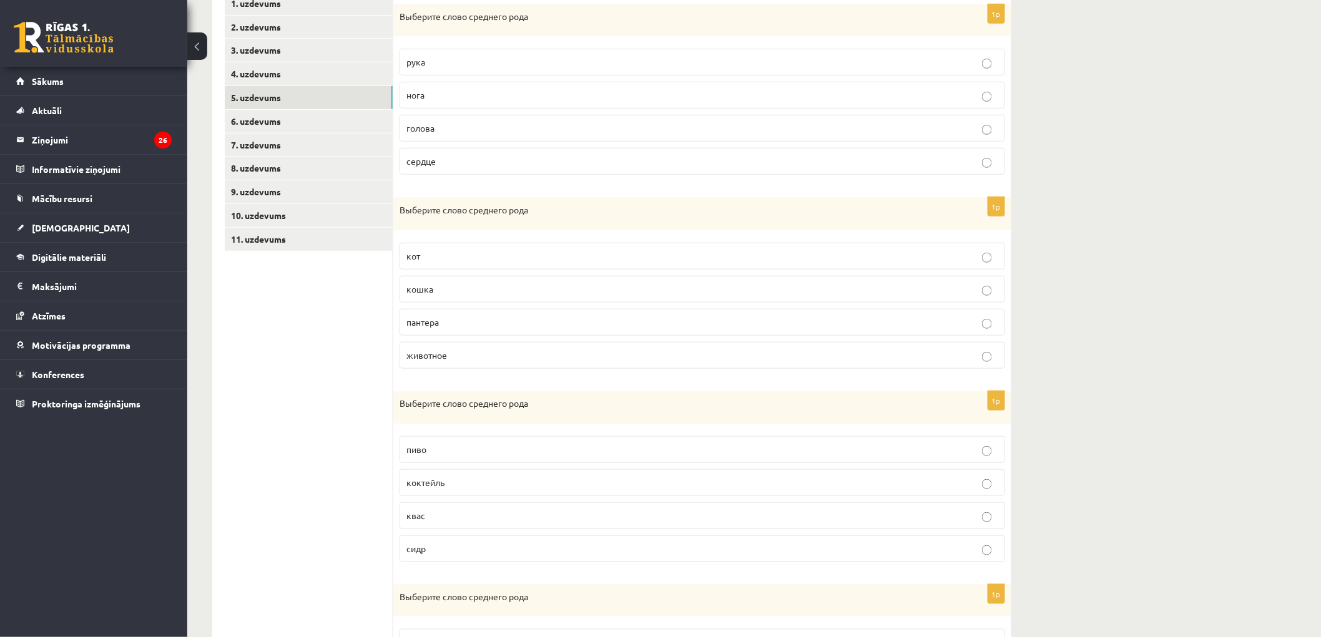
scroll to position [346, 0]
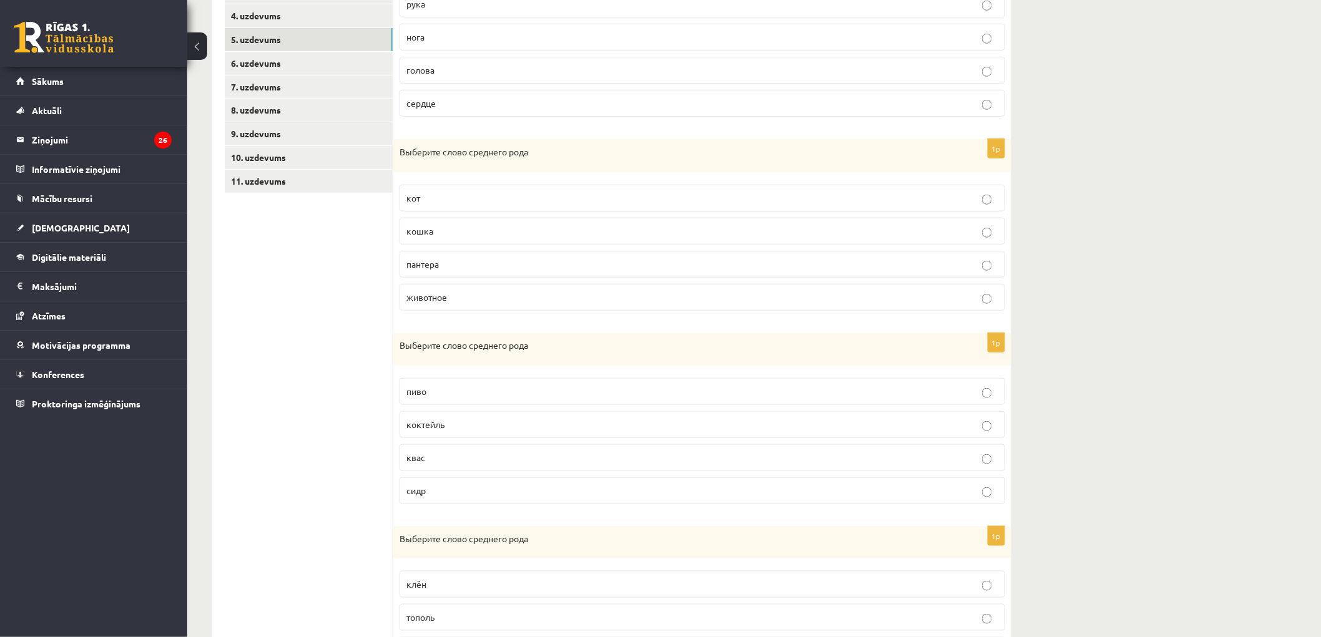
click at [493, 295] on p "животное" at bounding box center [702, 297] width 592 height 13
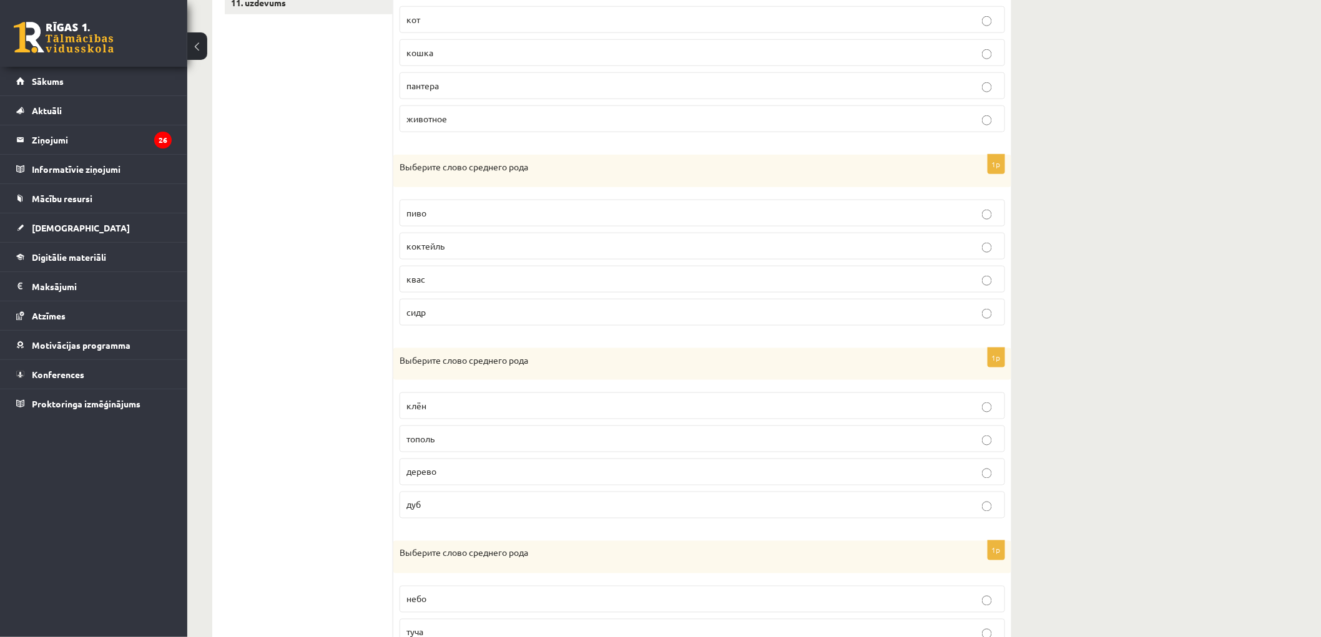
scroll to position [554, 0]
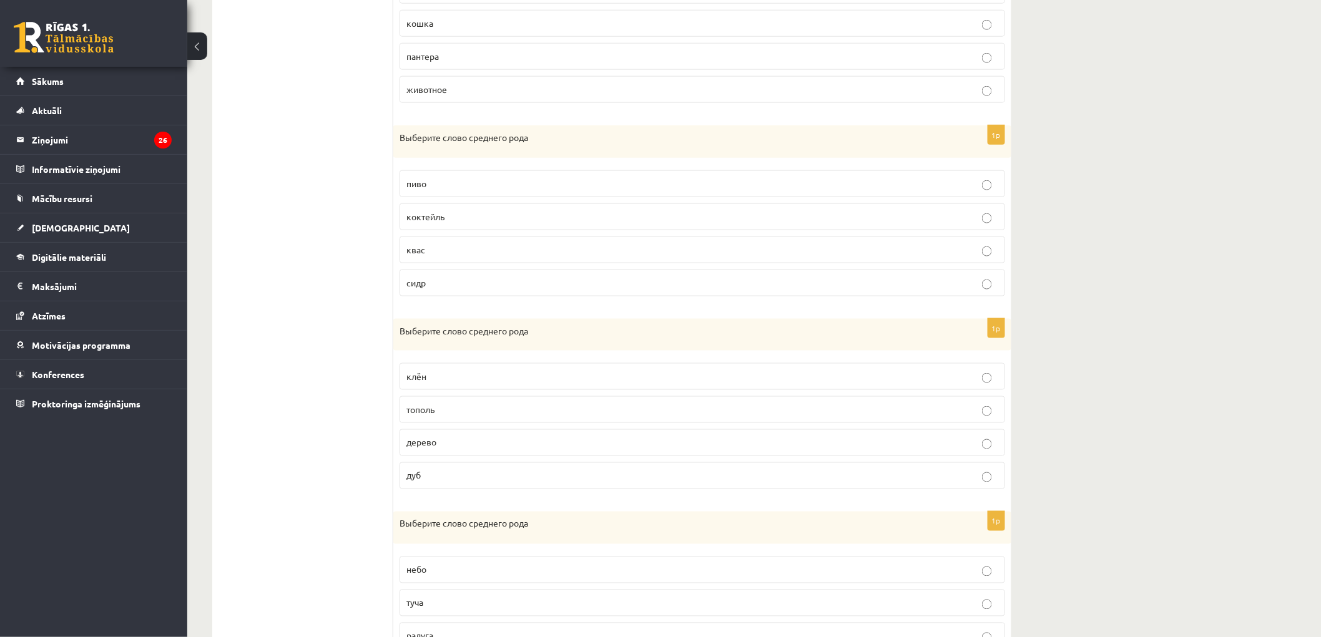
click at [428, 188] on p "пиво" at bounding box center [702, 183] width 592 height 13
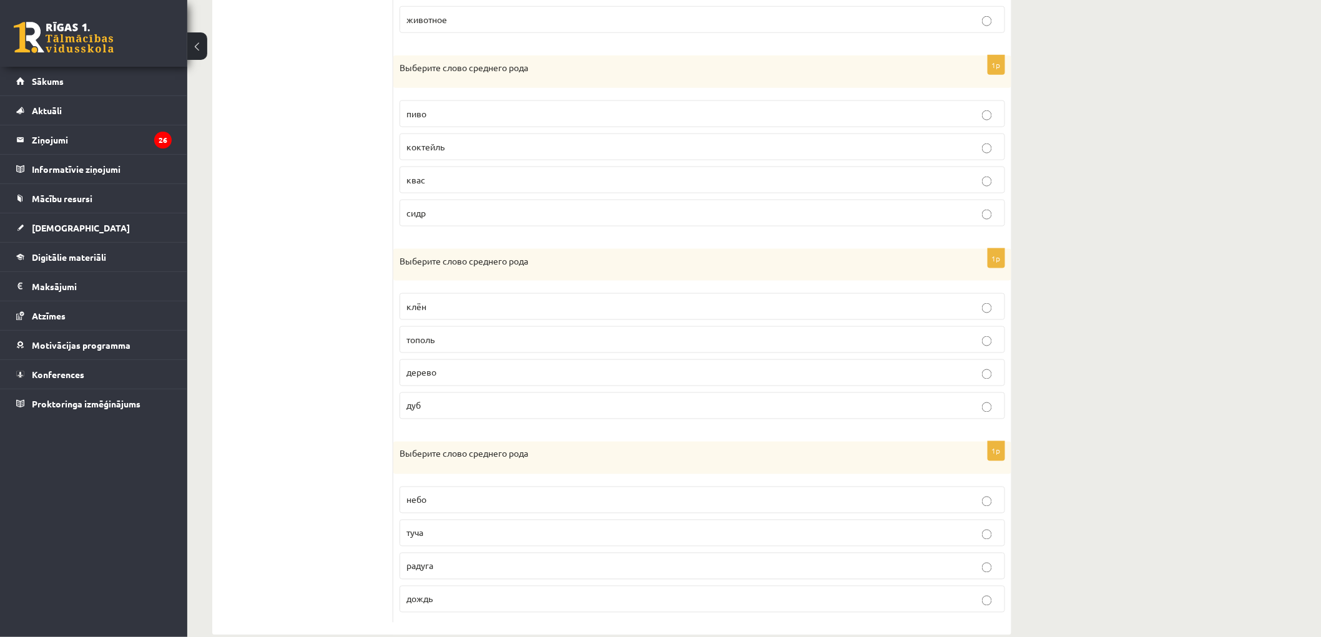
scroll to position [650, 0]
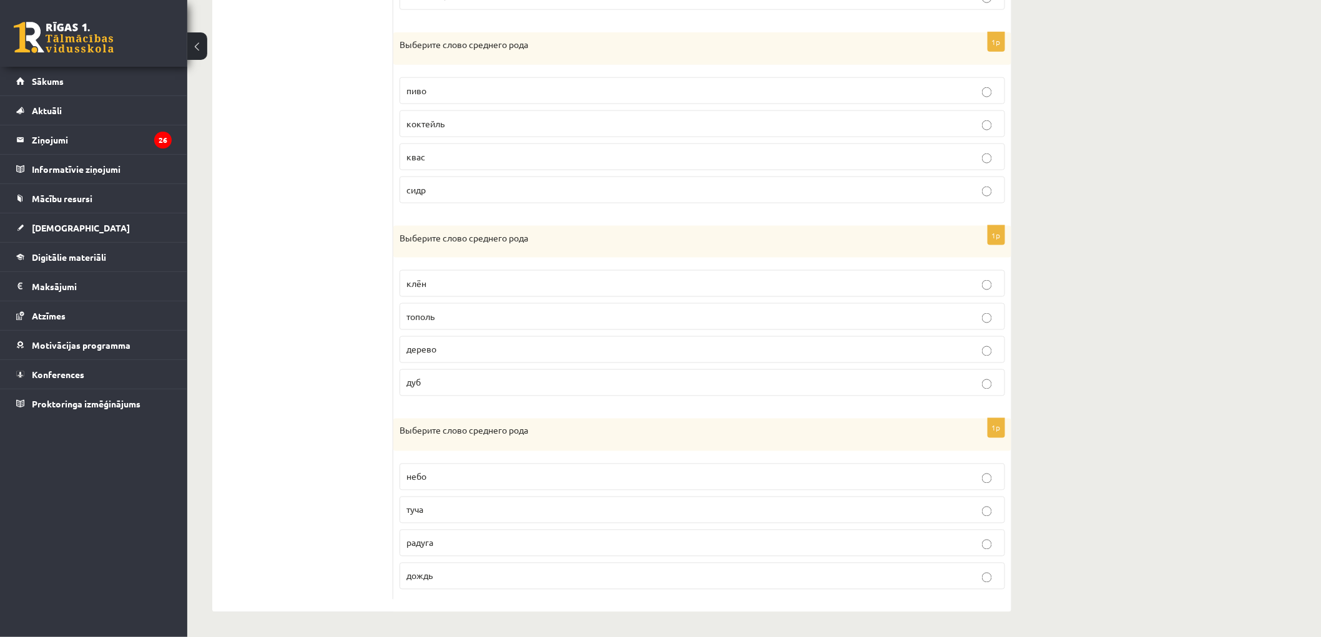
click at [461, 348] on p "дерево" at bounding box center [702, 349] width 592 height 13
click at [421, 477] on span "небо" at bounding box center [416, 476] width 20 height 11
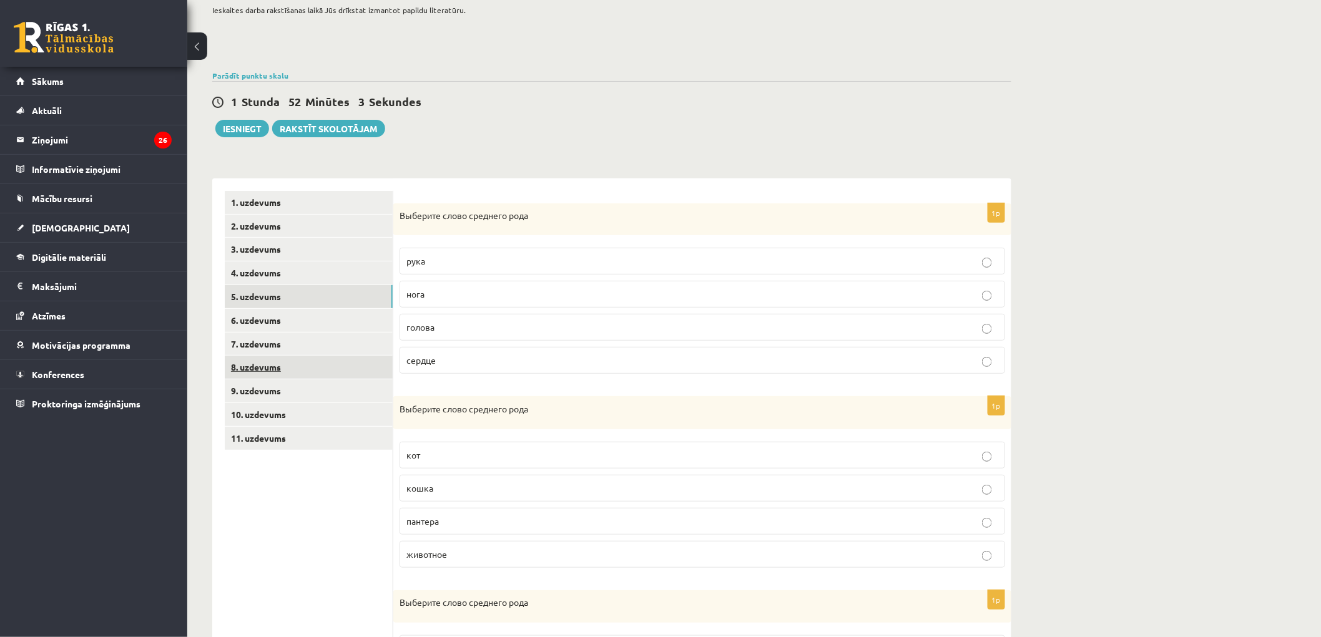
scroll to position [0, 0]
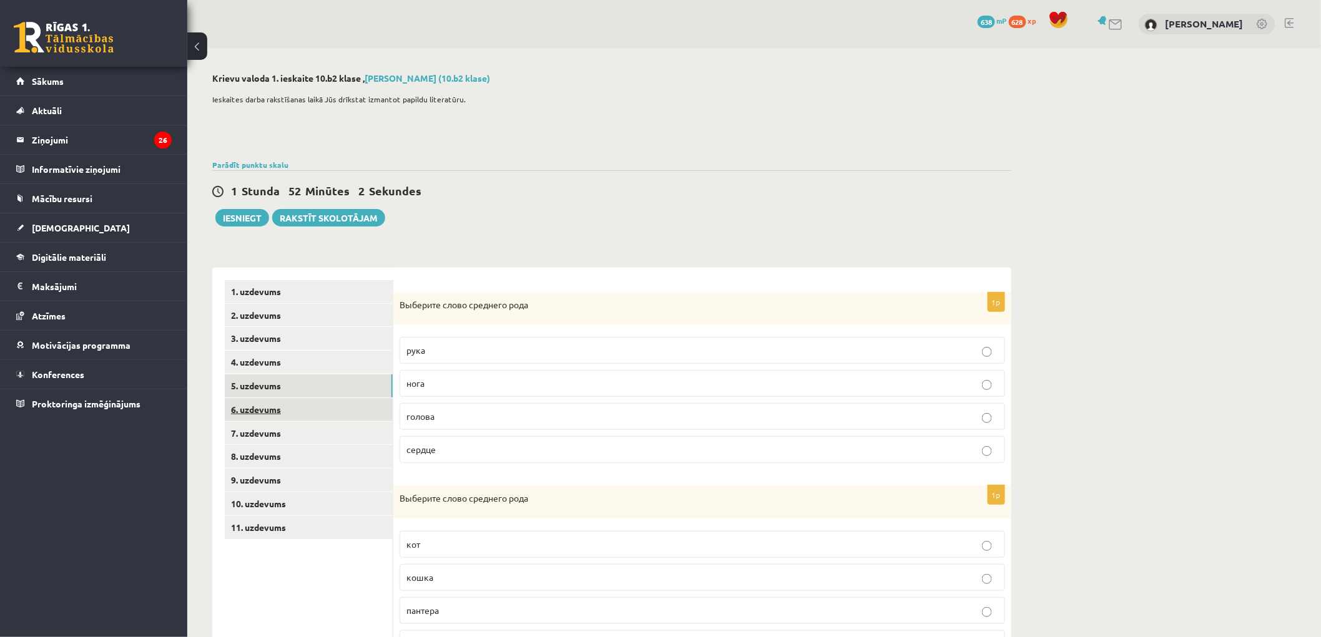
click at [310, 406] on link "6. uzdevums" at bounding box center [309, 409] width 168 height 23
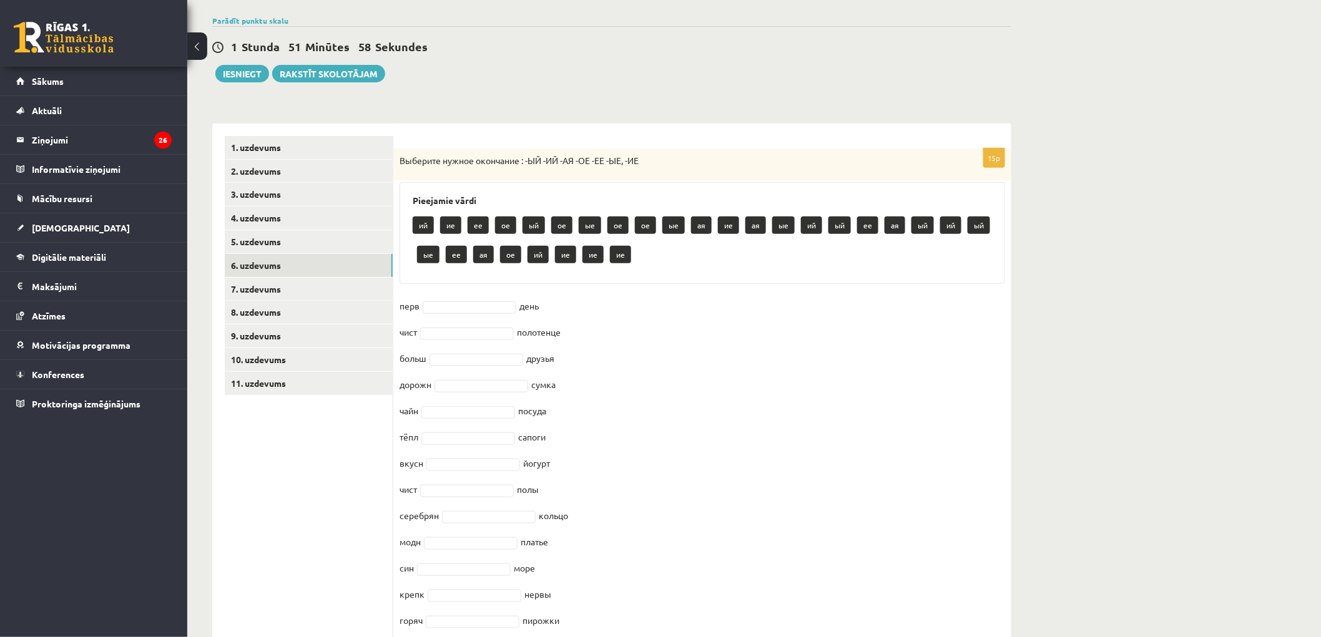
scroll to position [208, 0]
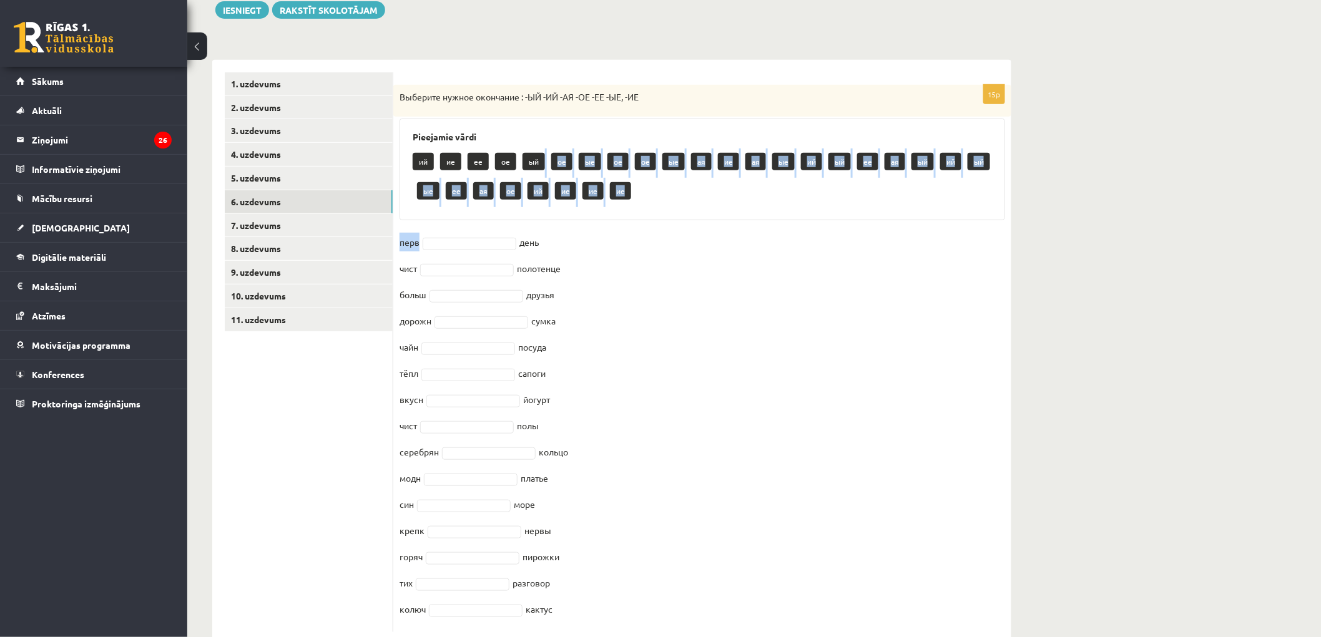
drag, startPoint x: 536, startPoint y: 160, endPoint x: 484, endPoint y: 220, distance: 78.7
click at [484, 221] on div "15p Выберите нужное окончание : -ЫЙ -ИЙ -АЯ -ОЕ -ЕЕ -ЫЕ, -ИЕ Pieejamie vārdi ий…" at bounding box center [702, 358] width 618 height 547
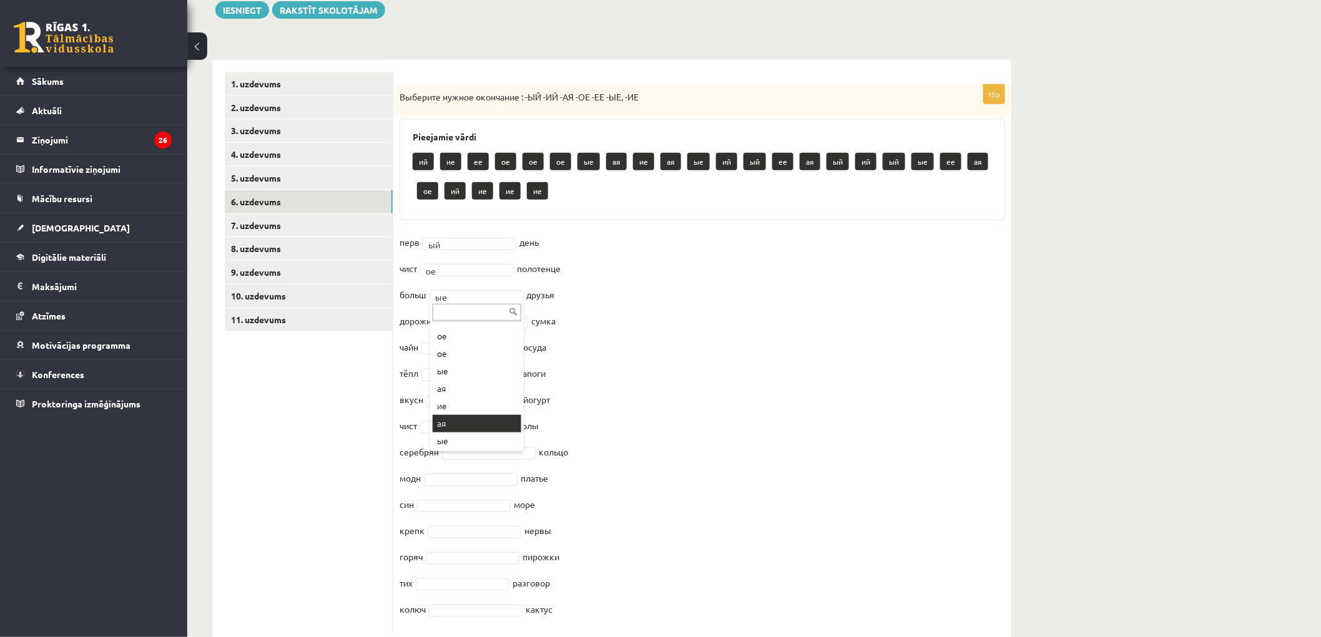
scroll to position [153, 0]
drag, startPoint x: 340, startPoint y: 367, endPoint x: 398, endPoint y: 348, distance: 60.6
click at [471, 315] on fieldset "перв ый ** день чист ое ** полотенце больш ые ** друзья дорожн сумка чайн посуд…" at bounding box center [701, 429] width 605 height 393
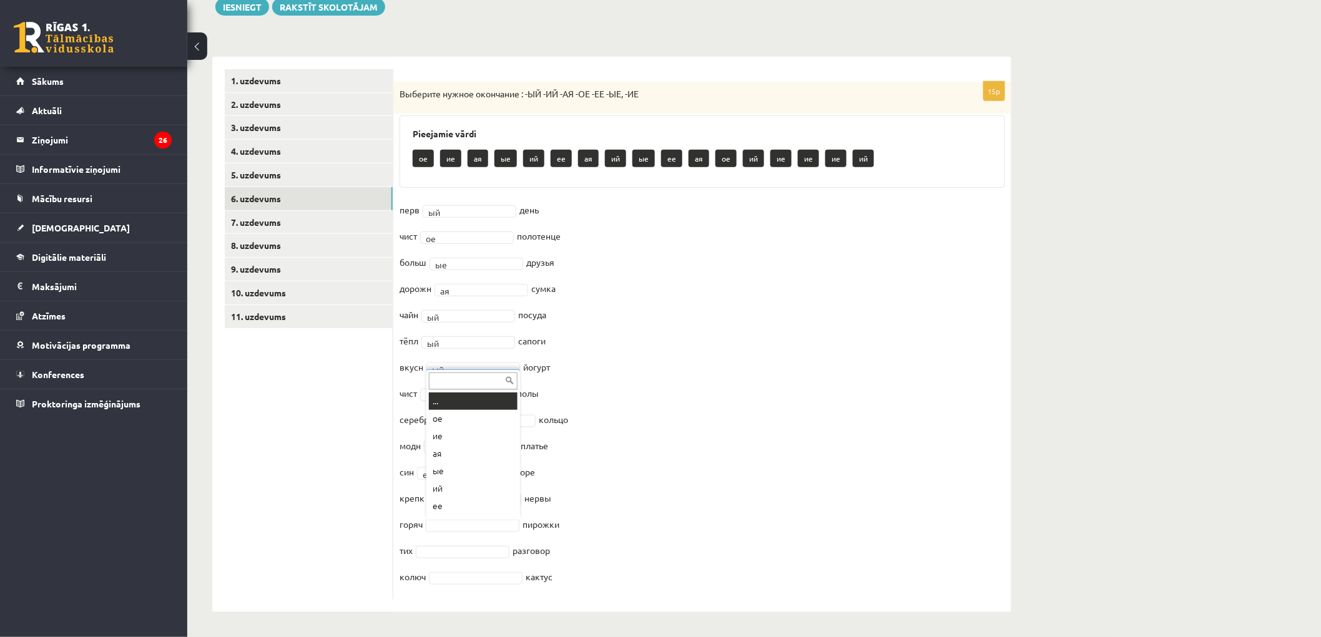
scroll to position [14, 0]
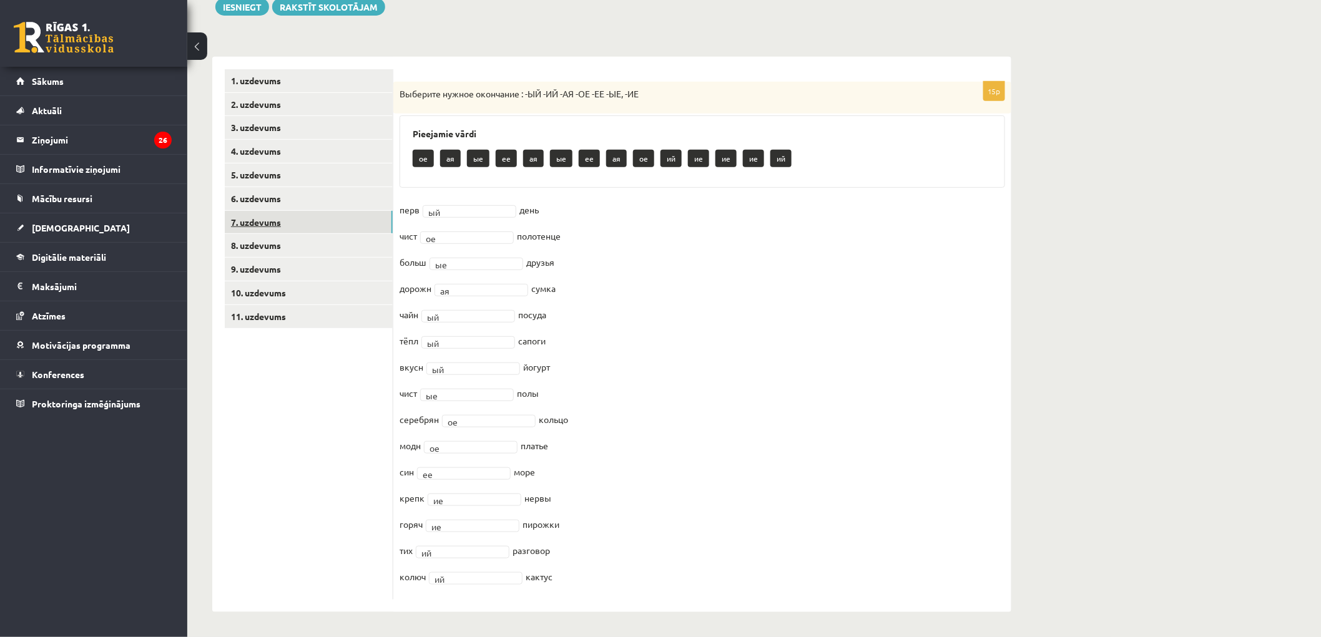
click at [323, 220] on link "7. uzdevums" at bounding box center [309, 222] width 168 height 23
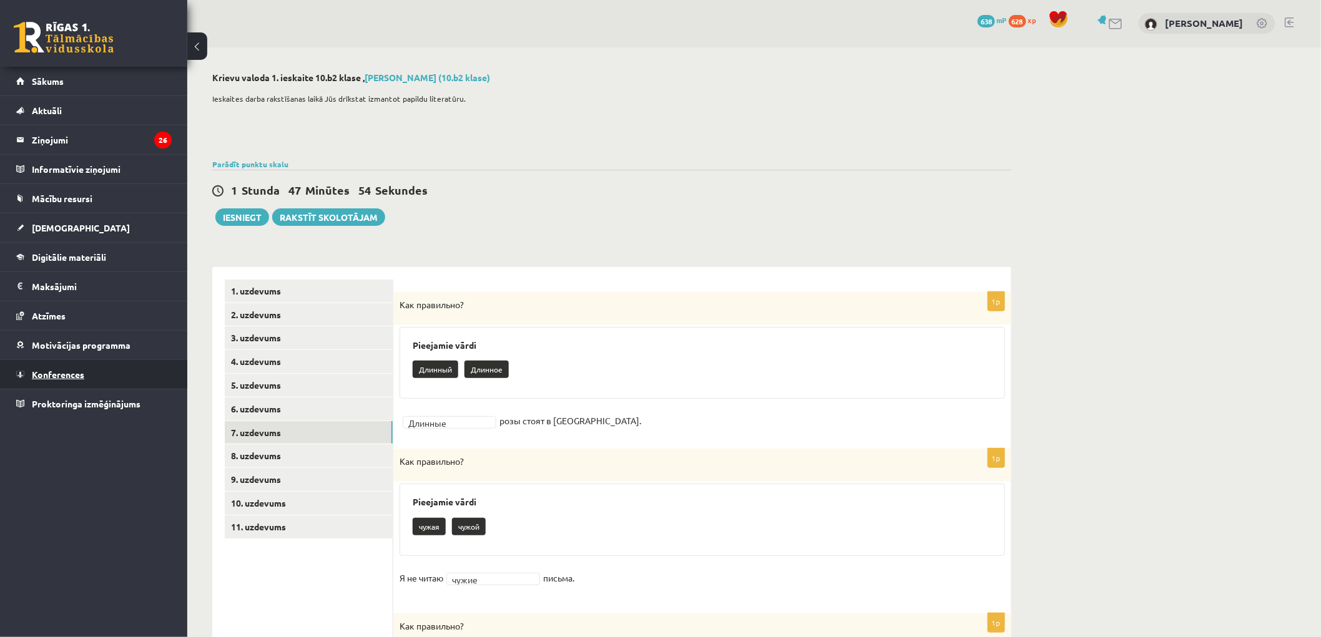
scroll to position [0, 0]
click at [258, 453] on link "8. uzdevums" at bounding box center [309, 456] width 168 height 23
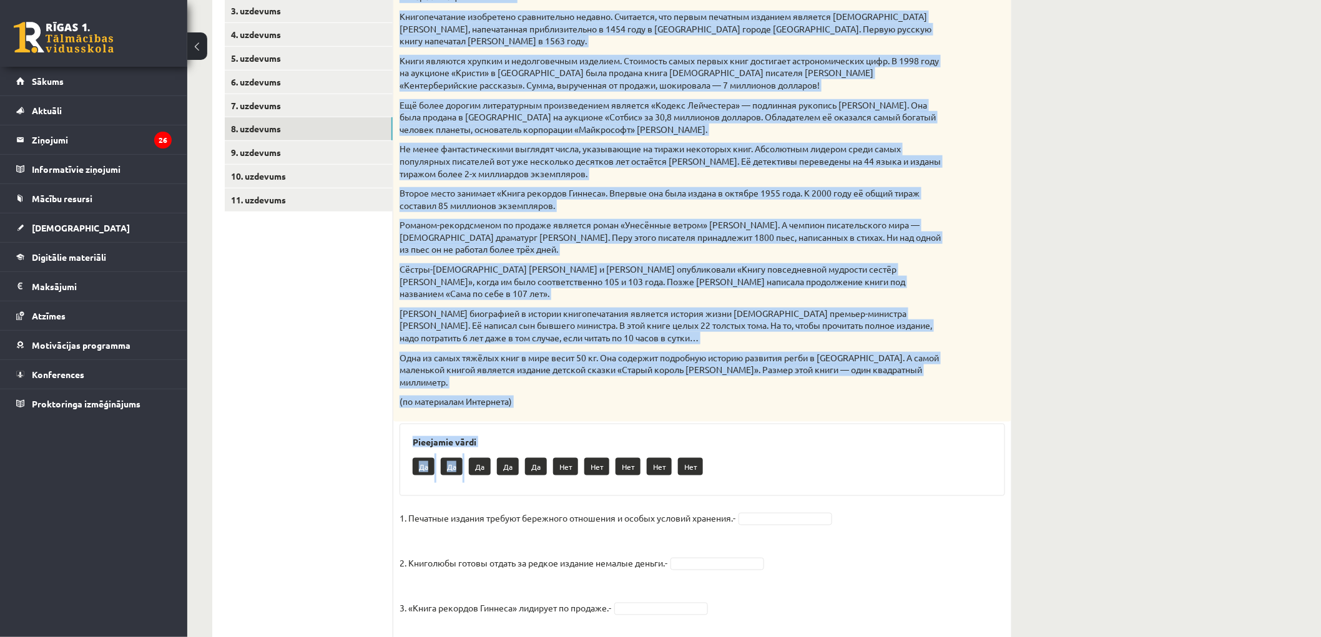
scroll to position [443, 0]
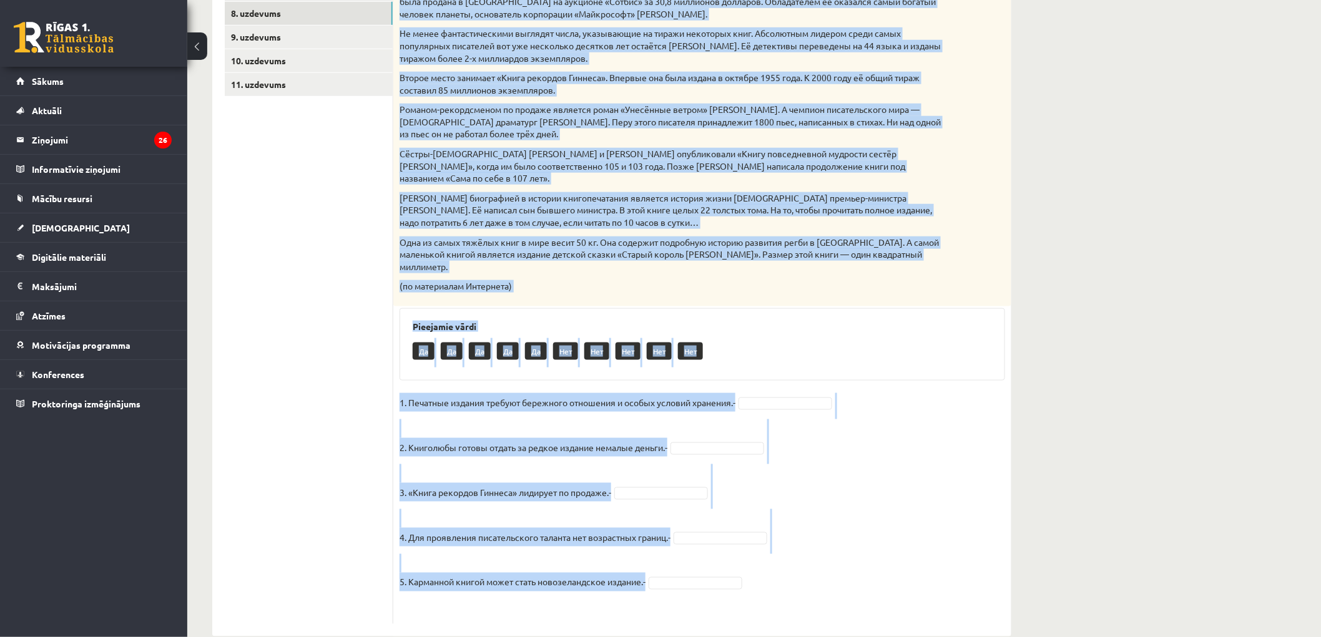
drag, startPoint x: 399, startPoint y: 266, endPoint x: 728, endPoint y: 553, distance: 436.1
click at [728, 553] on div "5p Прочитай текст. Отметь верное утверждение в соответствии с текстом. Интересн…" at bounding box center [702, 237] width 618 height 775
copy div "Loremips dolor. Sitame consec adipiscinge s doeiusmodtem i utlabor. Etdolorema …"
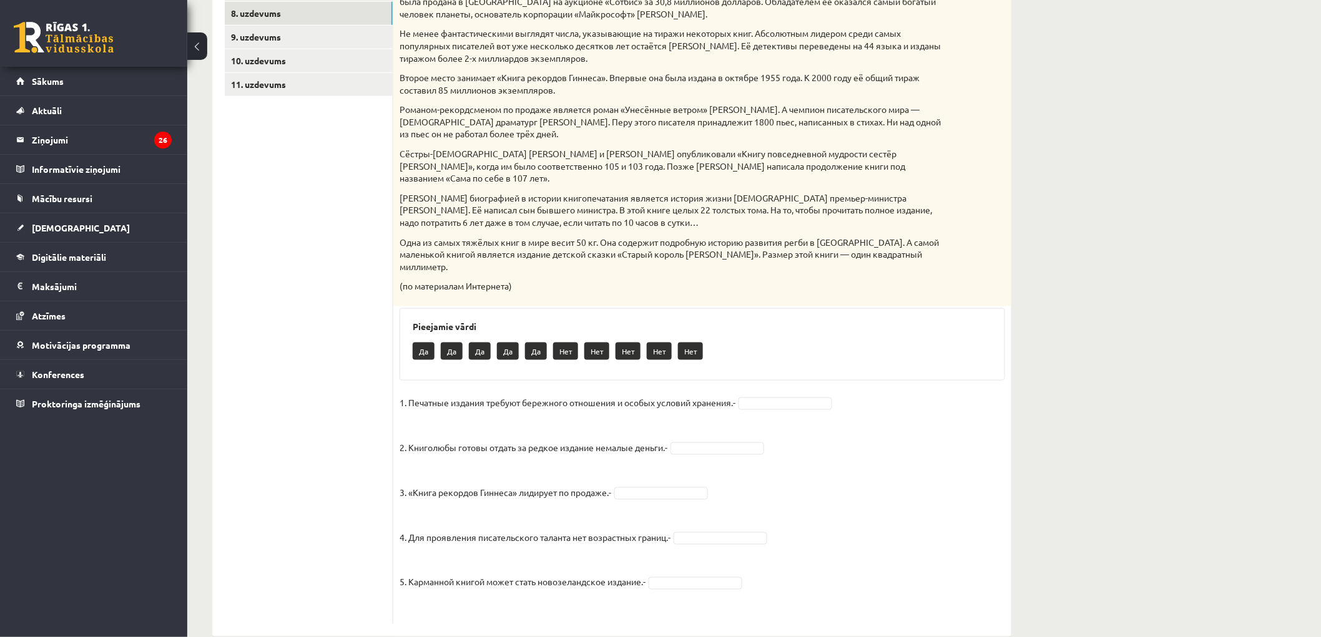
click at [326, 444] on ul "1. uzdevums 2. uzdevums 3. uzdevums 4. uzdevums 5. uzdevums 6. uzdevums 7. uzde…" at bounding box center [309, 230] width 169 height 787
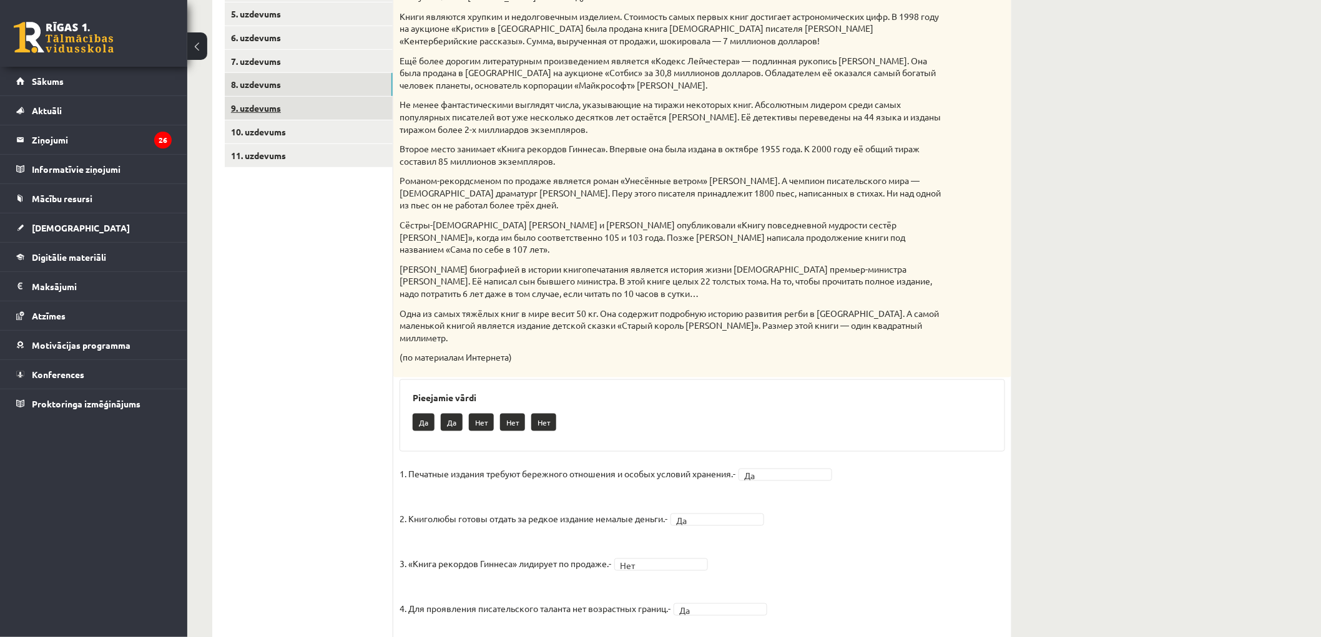
scroll to position [304, 0]
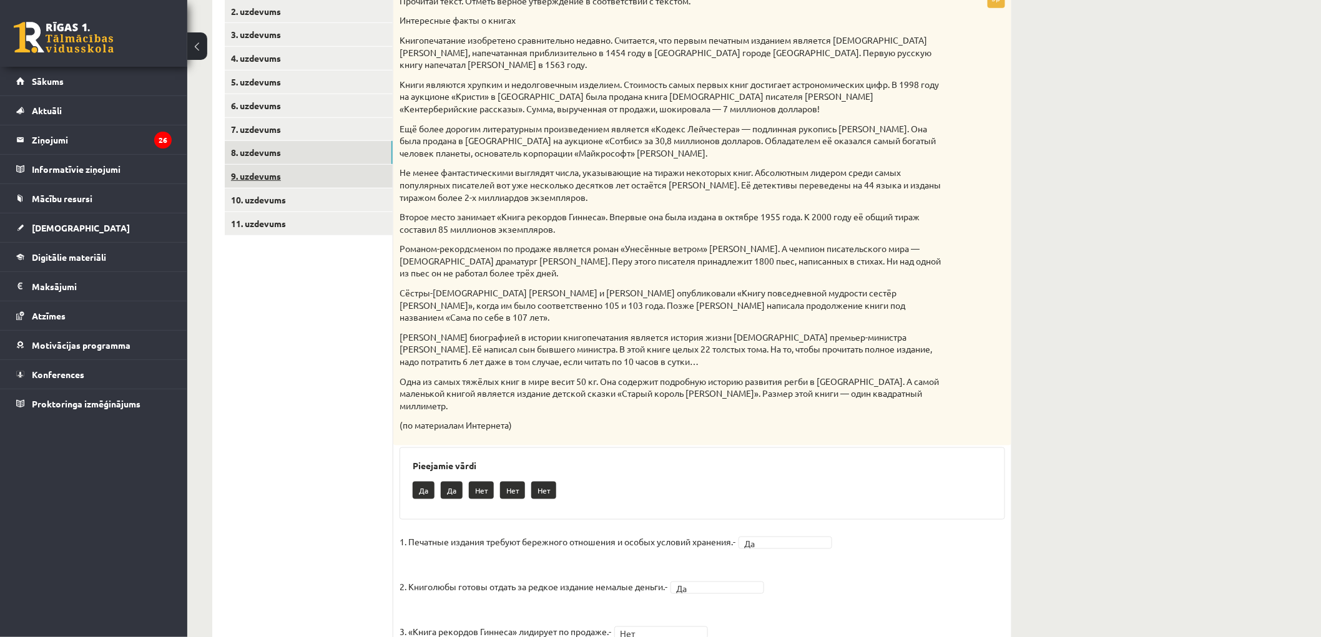
click at [273, 182] on link "9. uzdevums" at bounding box center [309, 176] width 168 height 23
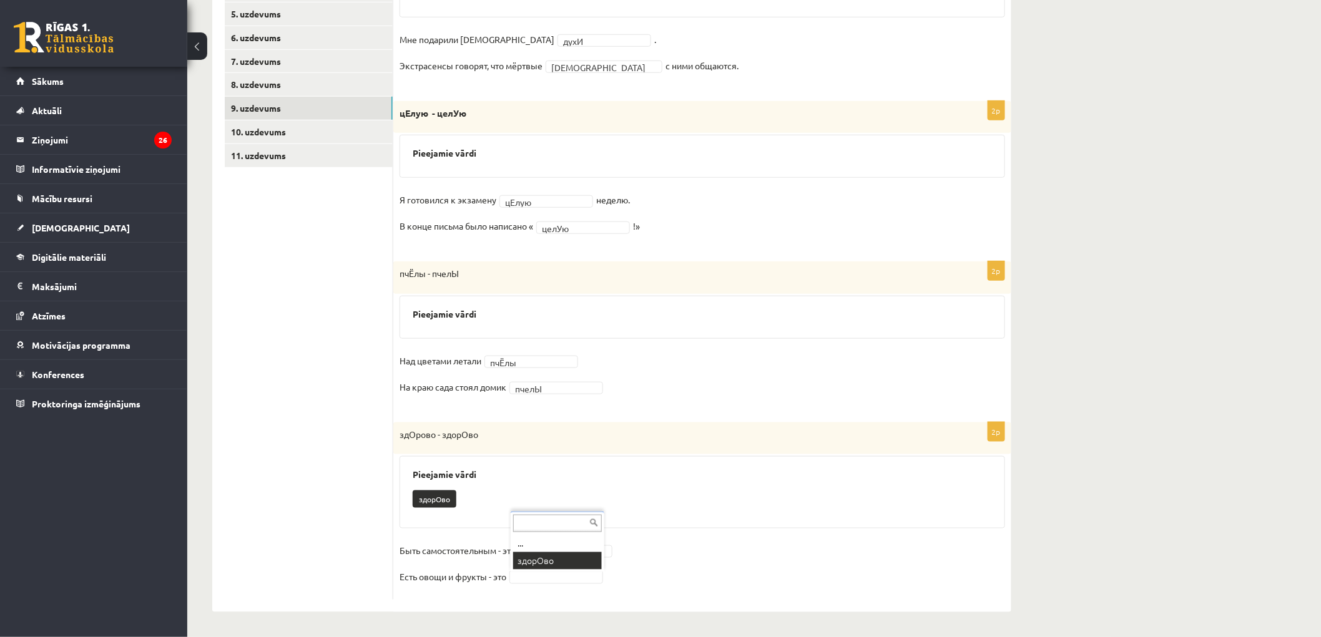
scroll to position [343, 0]
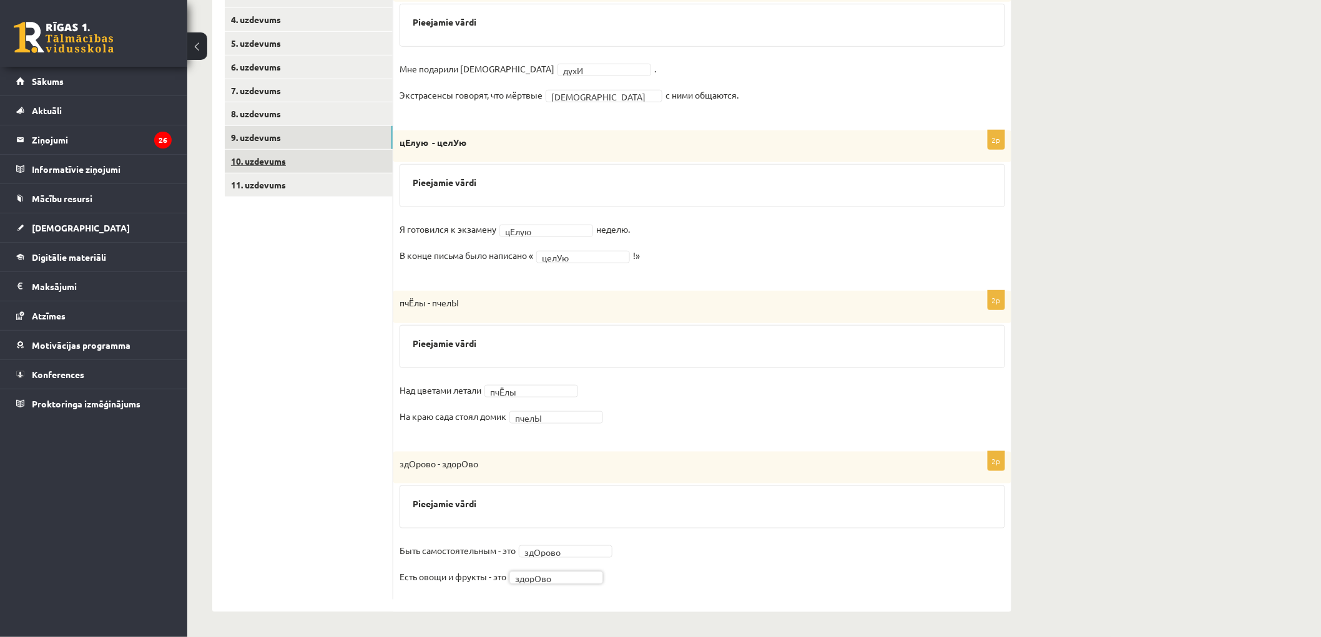
click at [327, 162] on link "10. uzdevums" at bounding box center [309, 161] width 168 height 23
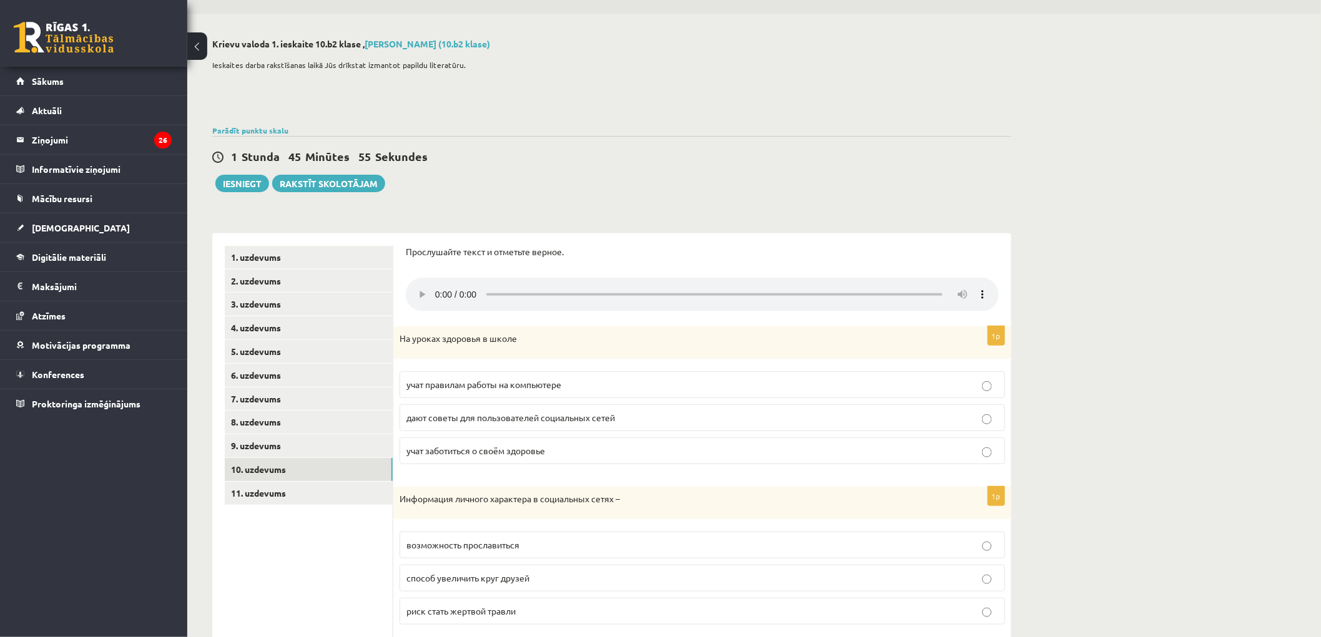
scroll to position [139, 0]
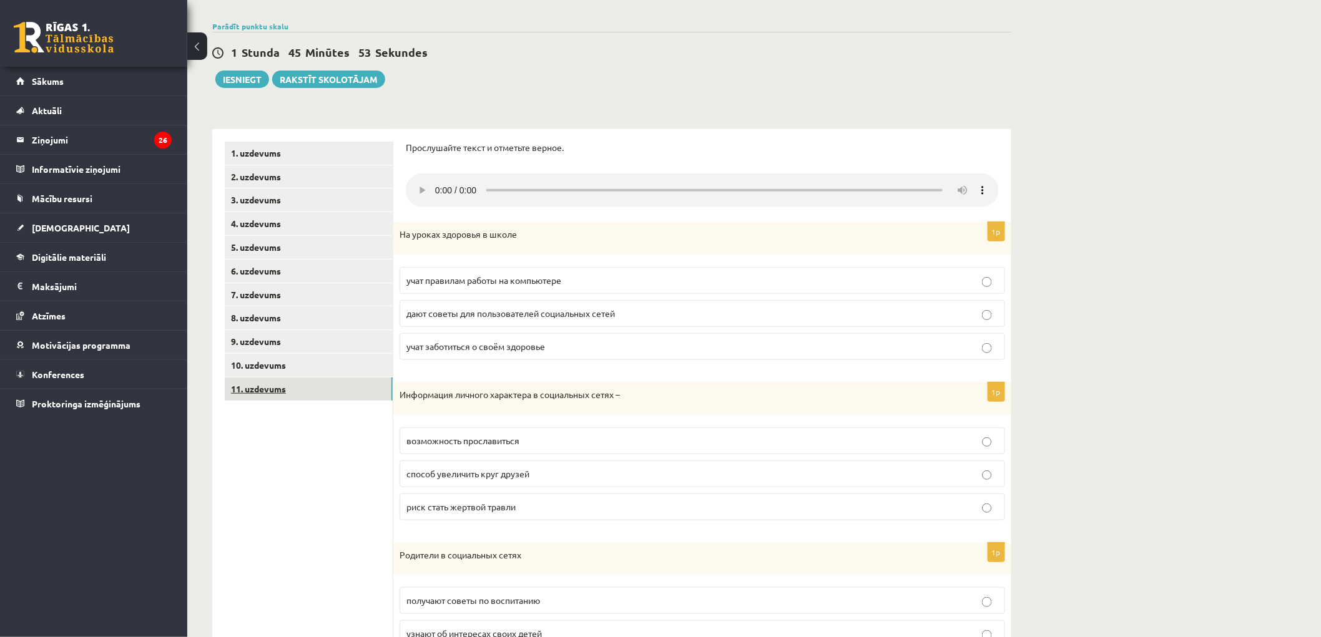
click at [332, 394] on link "11. uzdevums" at bounding box center [309, 389] width 168 height 23
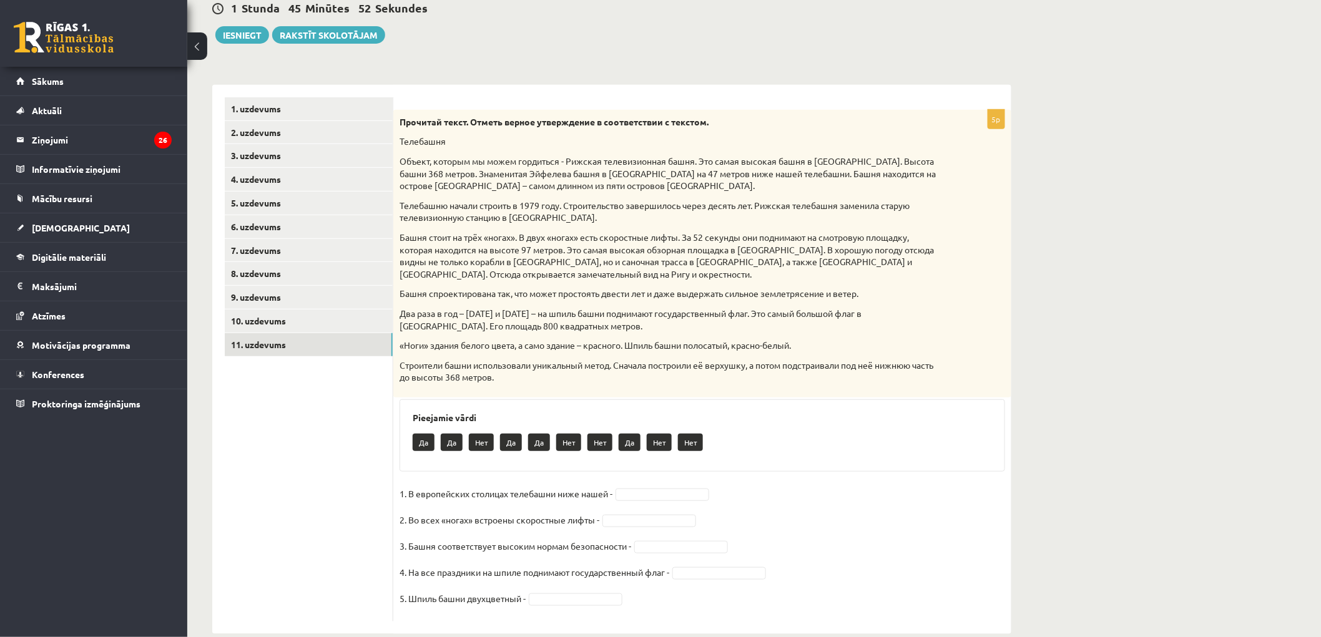
scroll to position [204, 0]
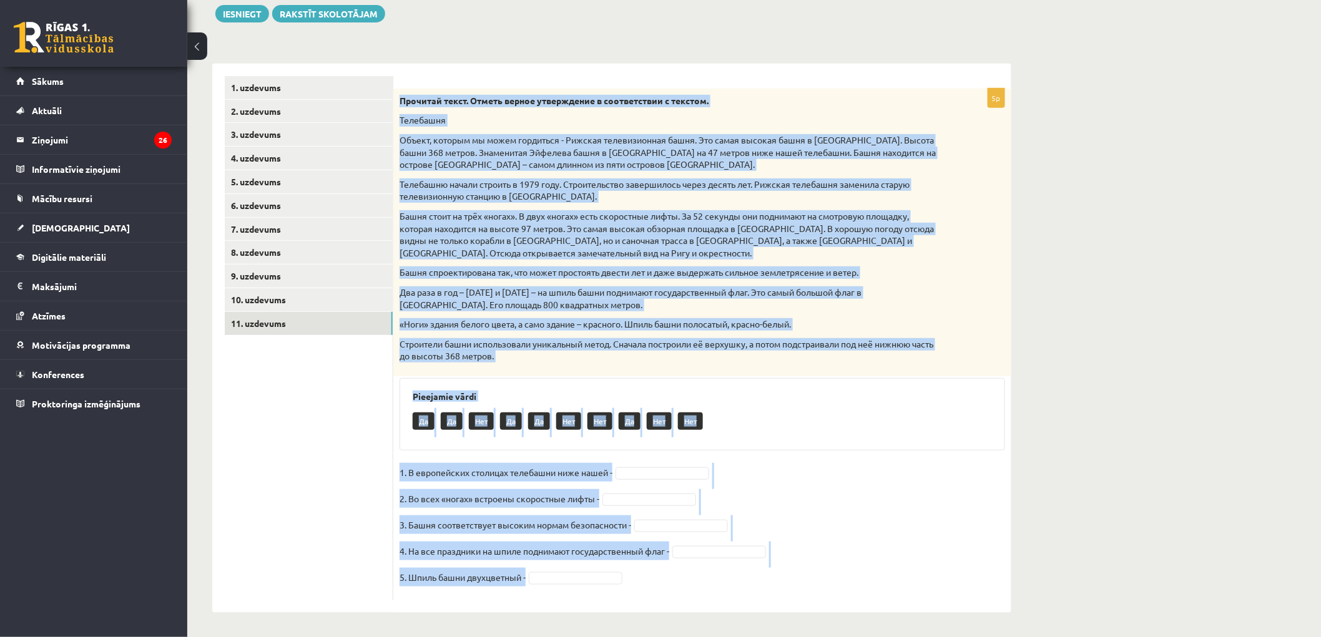
drag, startPoint x: 400, startPoint y: 97, endPoint x: 753, endPoint y: 597, distance: 612.2
click at [753, 597] on div "5p Прочитай текст. Отметь верное утверждение в соответствии с текстом. [GEOGRAP…" at bounding box center [702, 345] width 618 height 512
copy div "Loremips dolor. Sitame consec adipiscinge s doeiusmodtem i utlabor. Etdolorem A…"
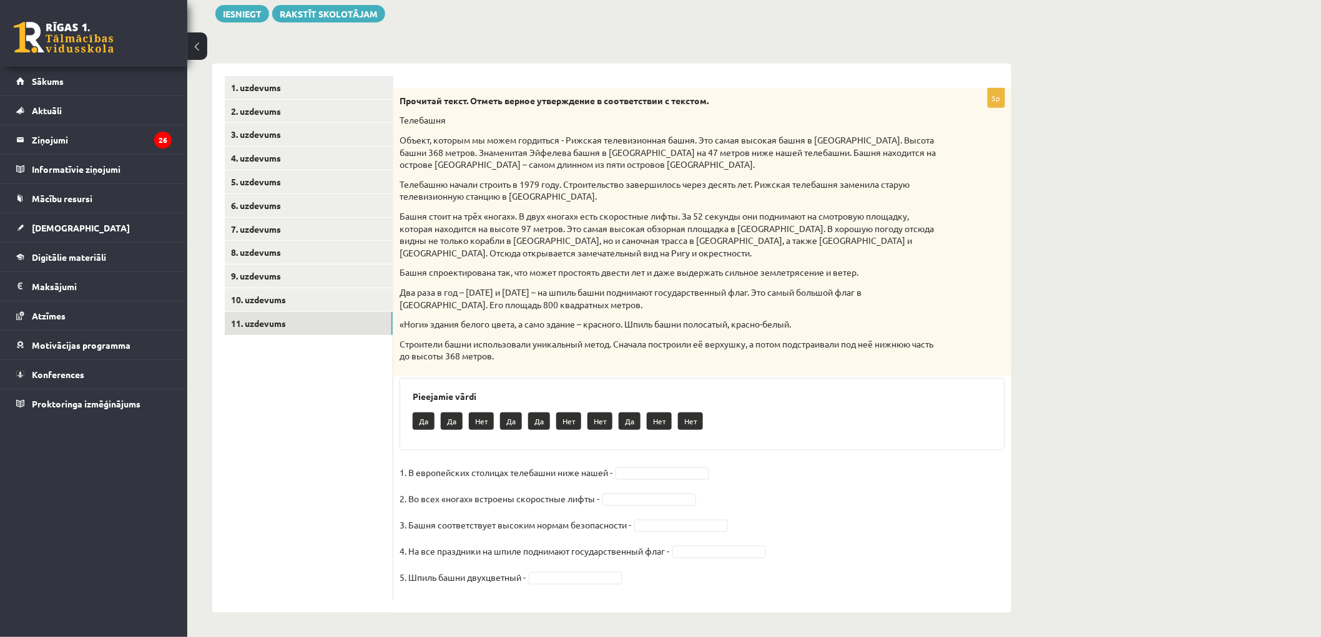
click at [296, 401] on ul "1. uzdevums 2. uzdevums 3. uzdevums 4. uzdevums 5. uzdevums 6. uzdevums 7. uzde…" at bounding box center [309, 338] width 169 height 524
click at [267, 307] on link "10. uzdevums" at bounding box center [309, 299] width 168 height 23
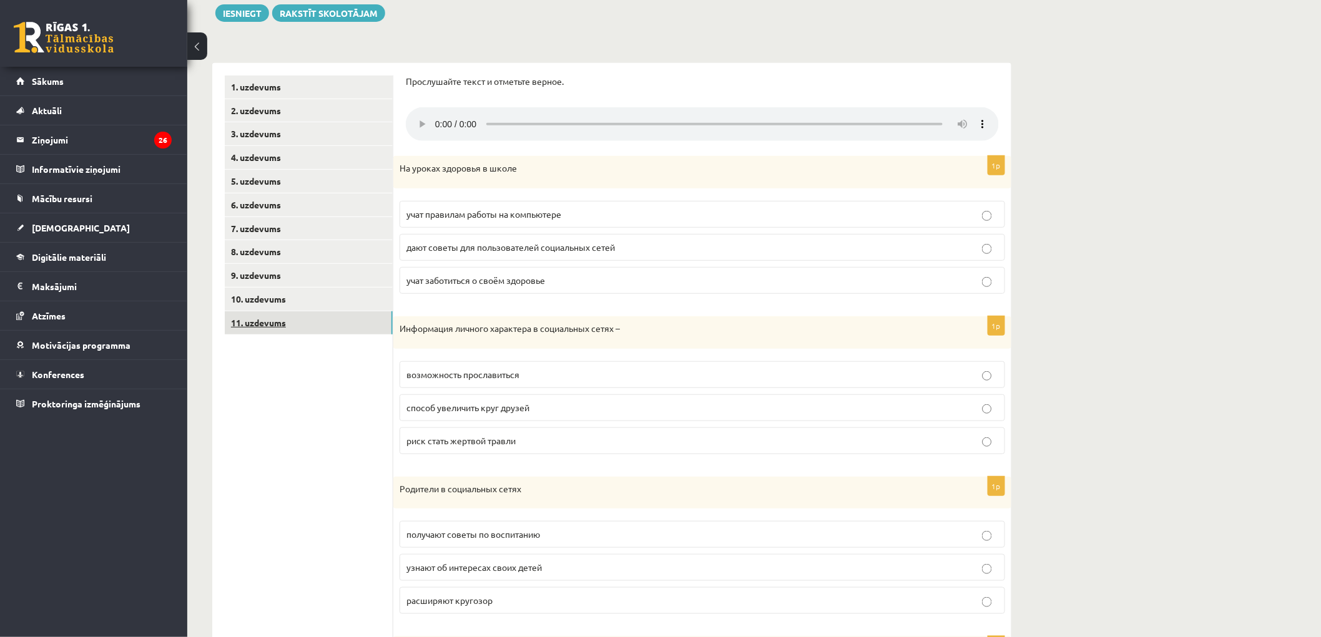
click at [302, 319] on link "11. uzdevums" at bounding box center [309, 322] width 168 height 23
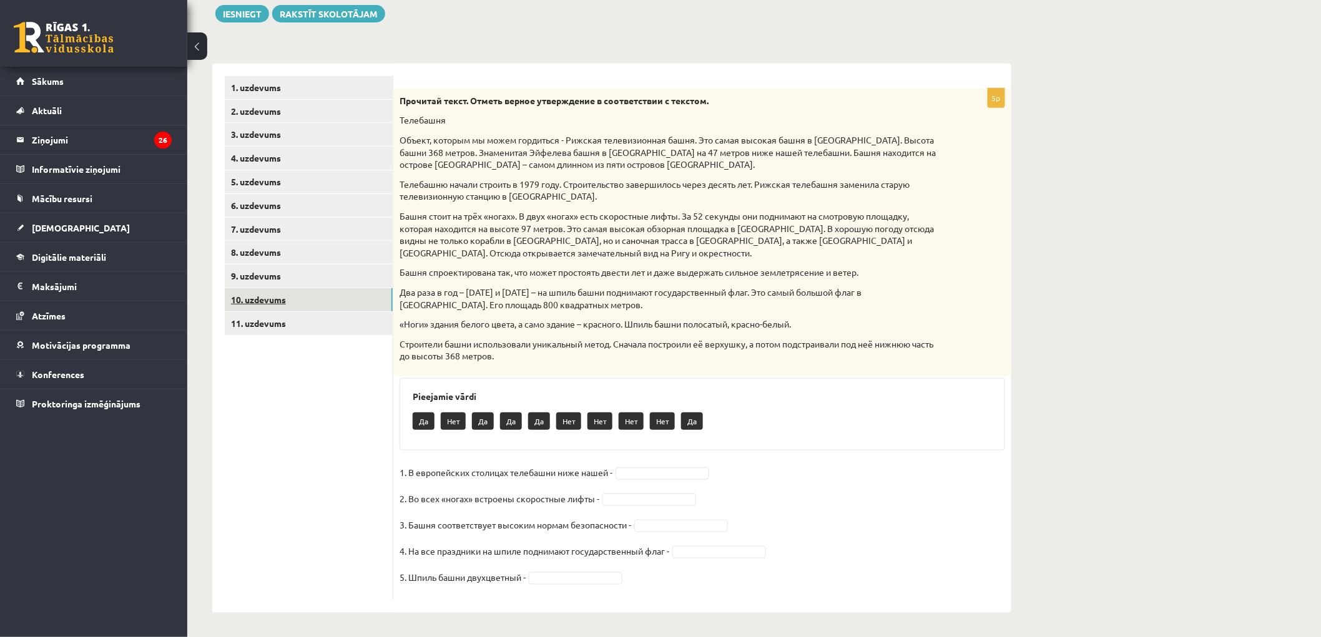
click at [281, 294] on link "10. uzdevums" at bounding box center [309, 299] width 168 height 23
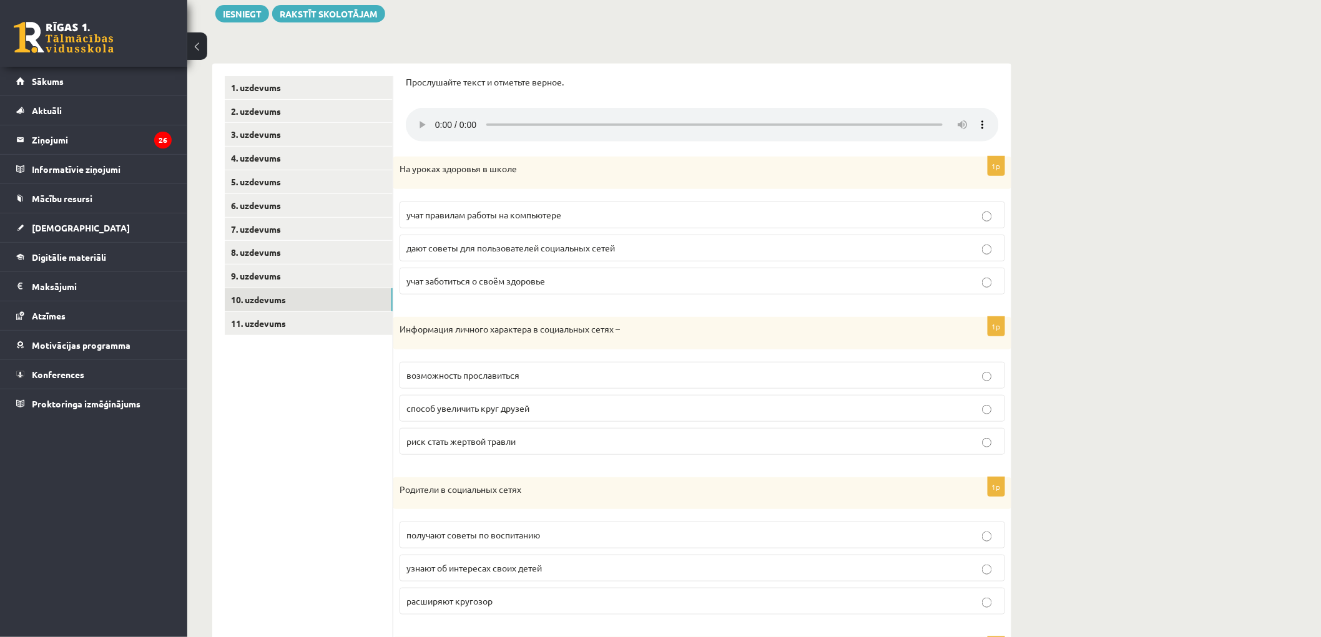
click at [545, 290] on label "учат заботиться о своём здоровье" at bounding box center [701, 281] width 605 height 27
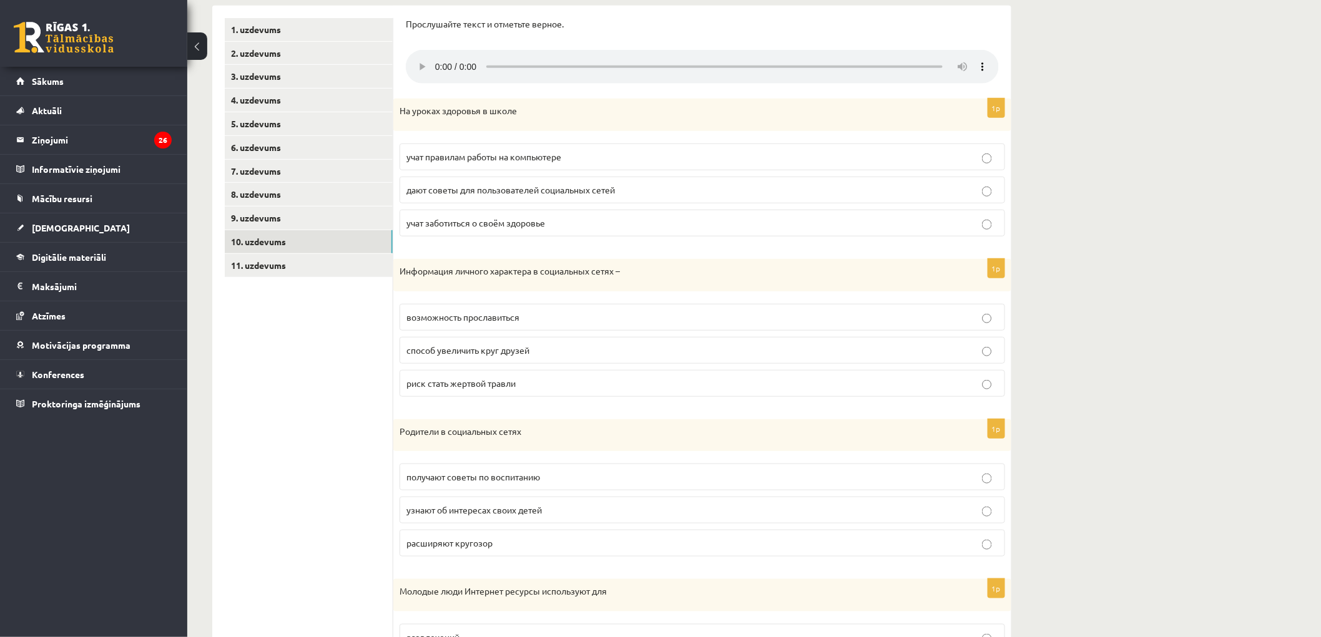
scroll to position [343, 0]
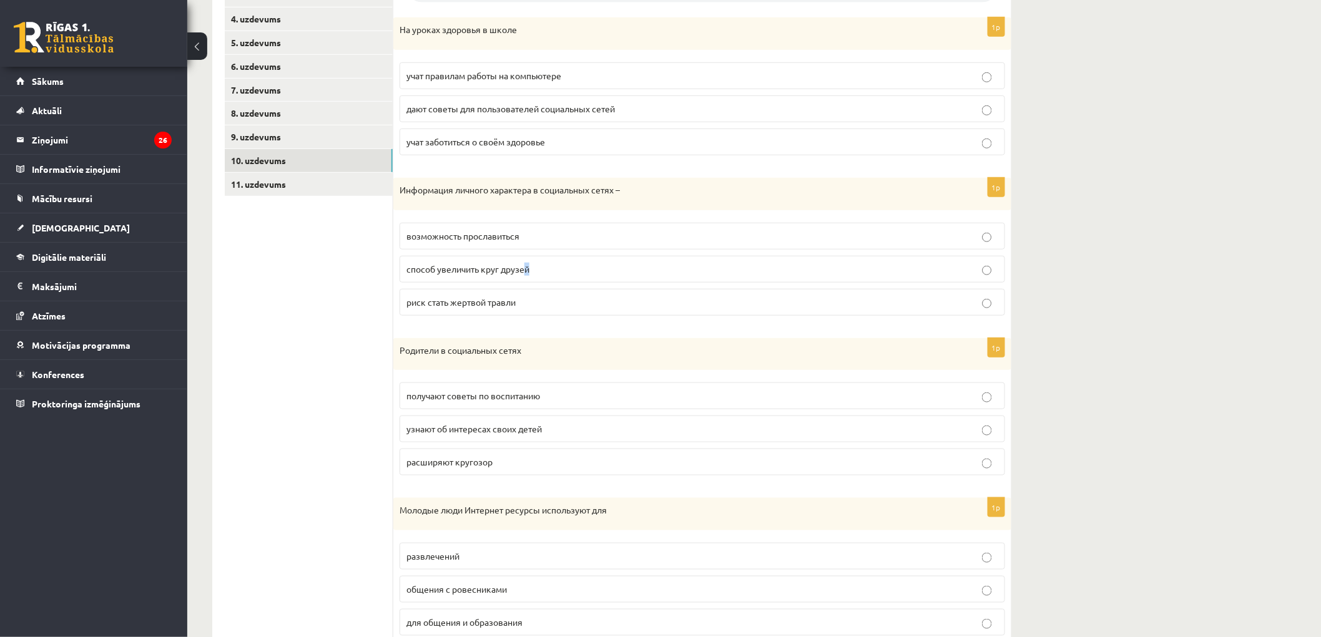
click at [527, 271] on span "способ увеличить круг друзей" at bounding box center [467, 268] width 123 height 11
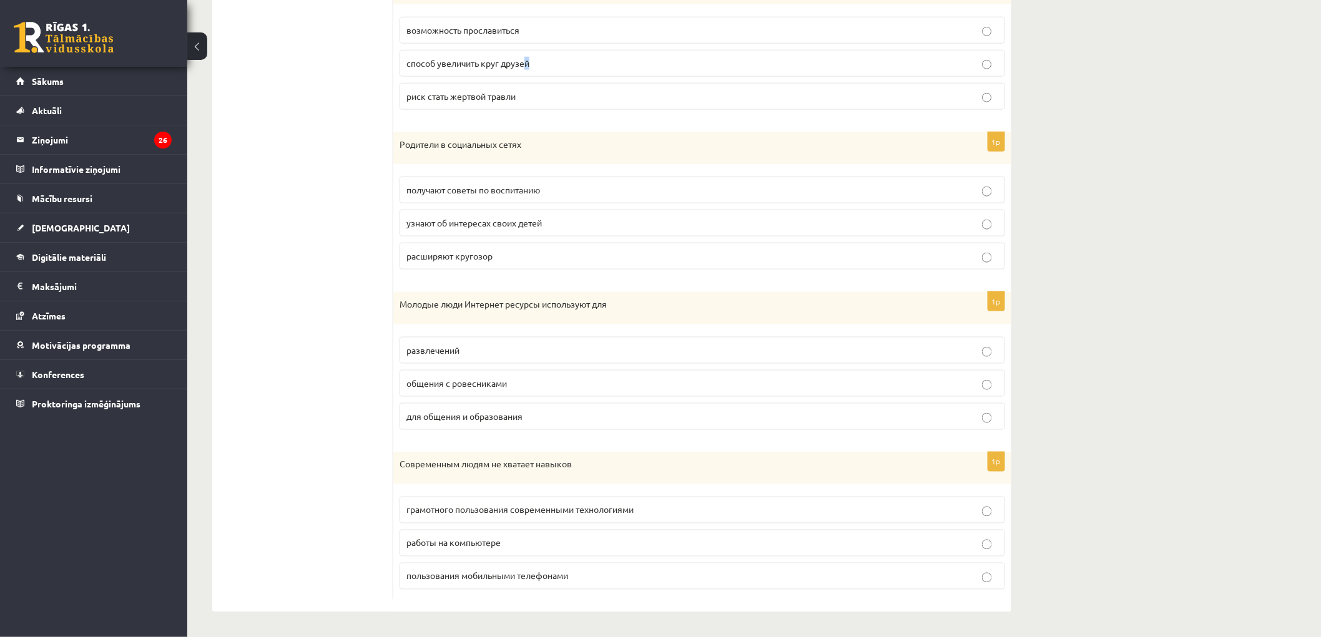
scroll to position [551, 0]
click at [595, 52] on label "способ увеличить круг друзей" at bounding box center [701, 63] width 605 height 27
click at [453, 247] on label "расширяют кругозор" at bounding box center [701, 256] width 605 height 27
click at [491, 345] on p "развлечений" at bounding box center [702, 350] width 592 height 13
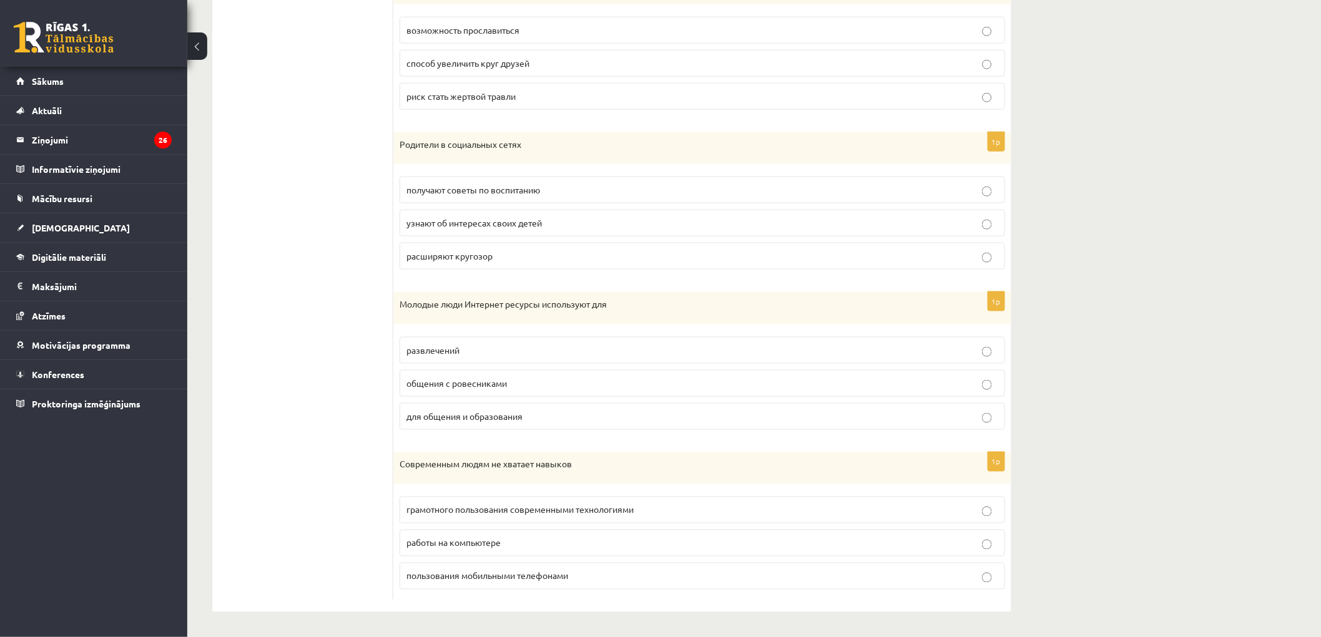
click at [522, 546] on p "работы на компьютере" at bounding box center [702, 543] width 592 height 13
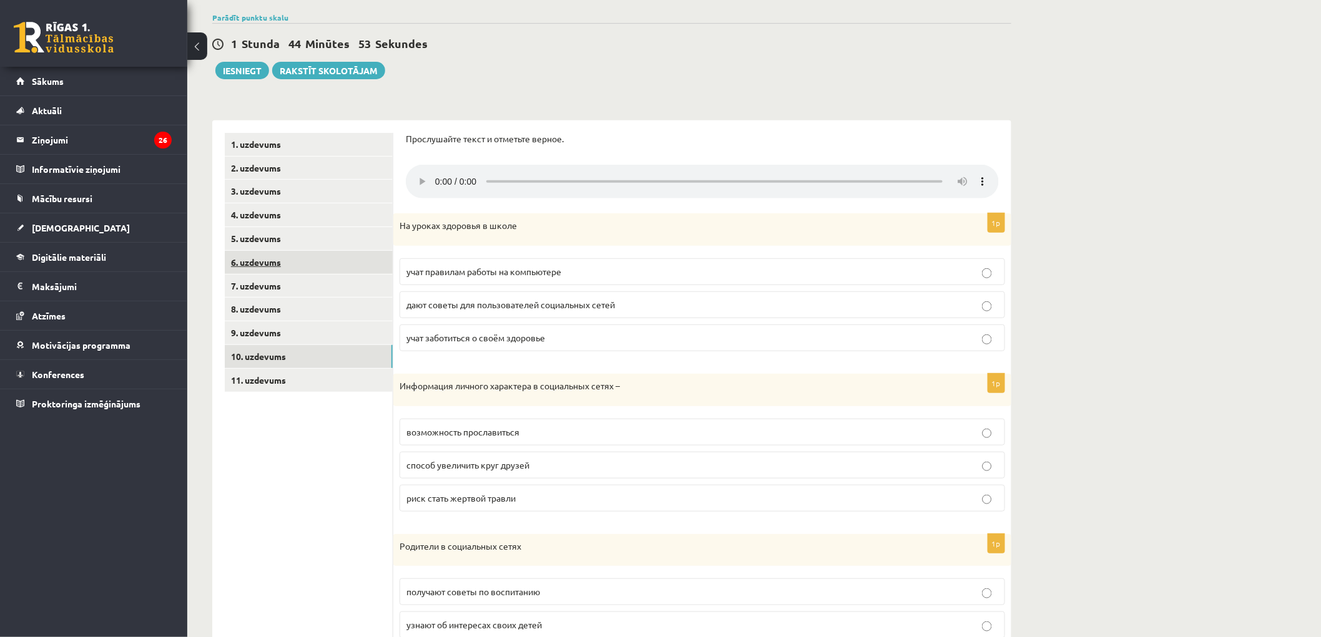
scroll to position [135, 0]
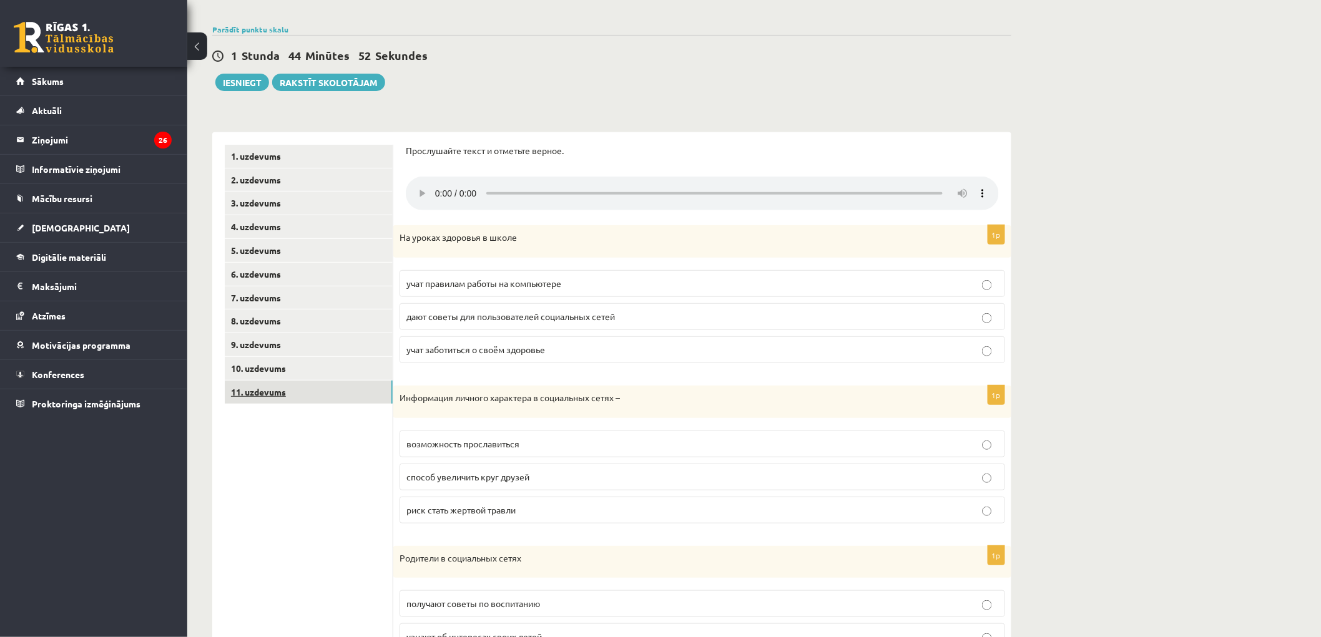
click at [295, 392] on link "11. uzdevums" at bounding box center [309, 392] width 168 height 23
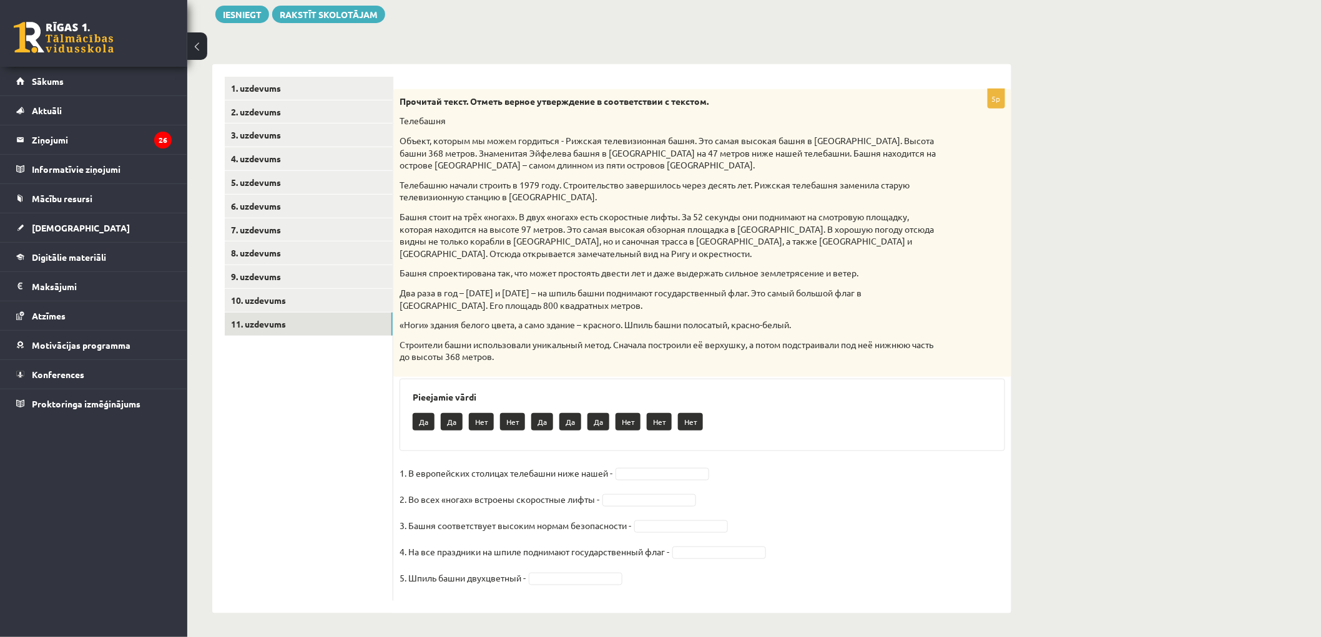
scroll to position [204, 0]
drag, startPoint x: 630, startPoint y: 496, endPoint x: 634, endPoint y: 502, distance: 7.3
click at [244, 12] on button "Iesniegt" at bounding box center [242, 13] width 54 height 17
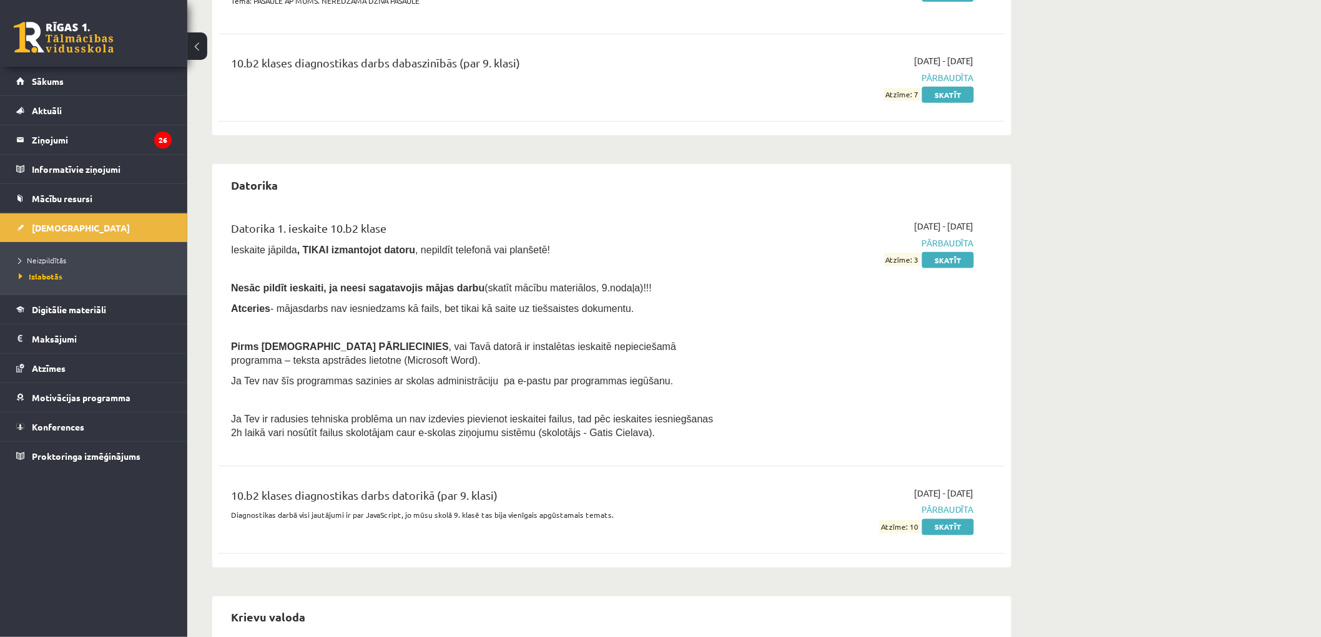
scroll to position [485, 0]
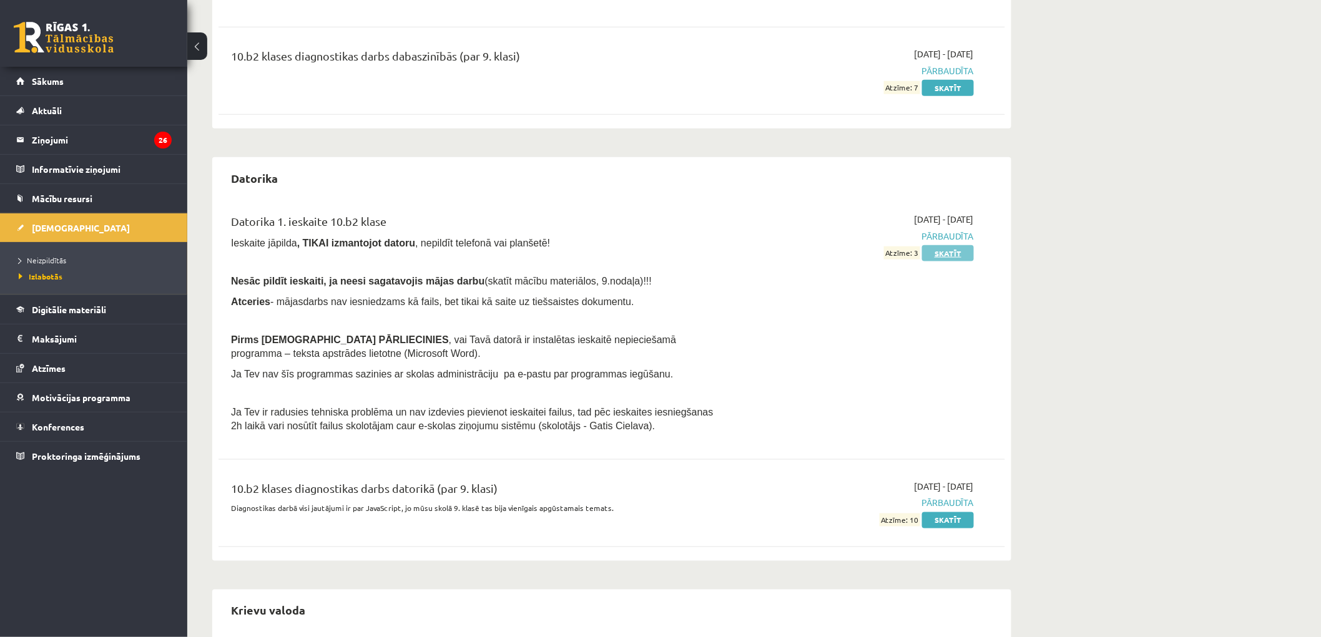
click at [944, 255] on link "Skatīt" at bounding box center [948, 253] width 52 height 16
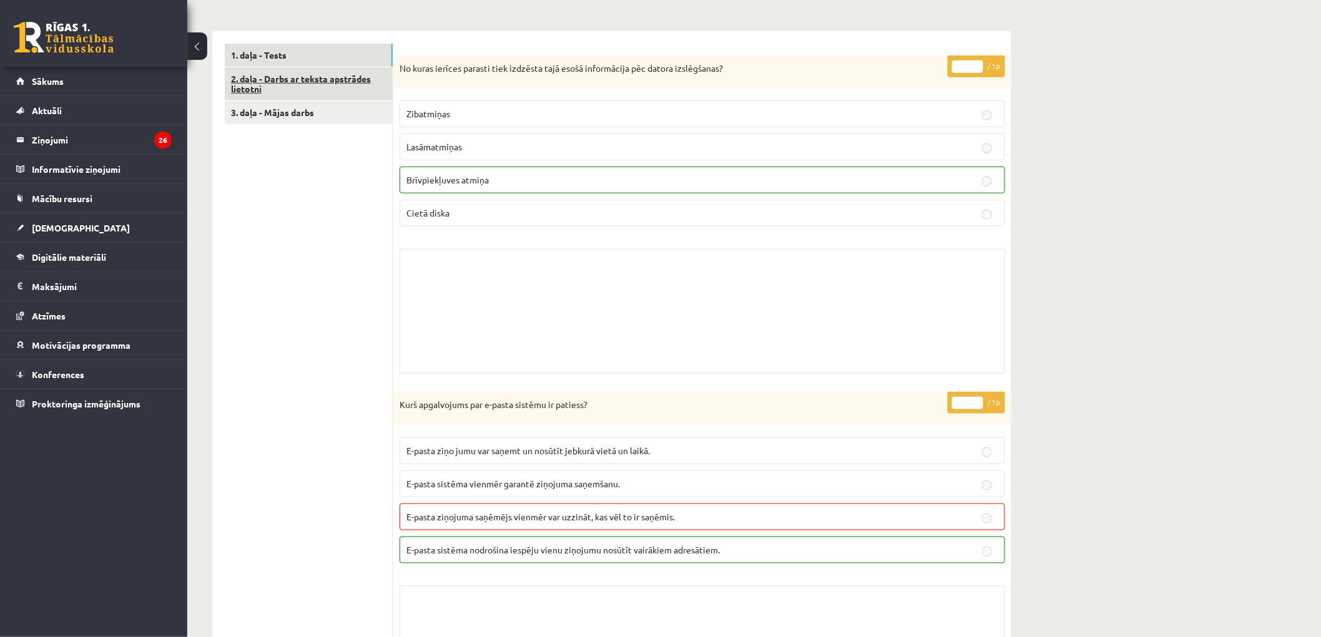
scroll to position [346, 0]
click at [275, 80] on link "2. daļa - Darbs ar teksta apstrādes lietotni" at bounding box center [309, 84] width 168 height 34
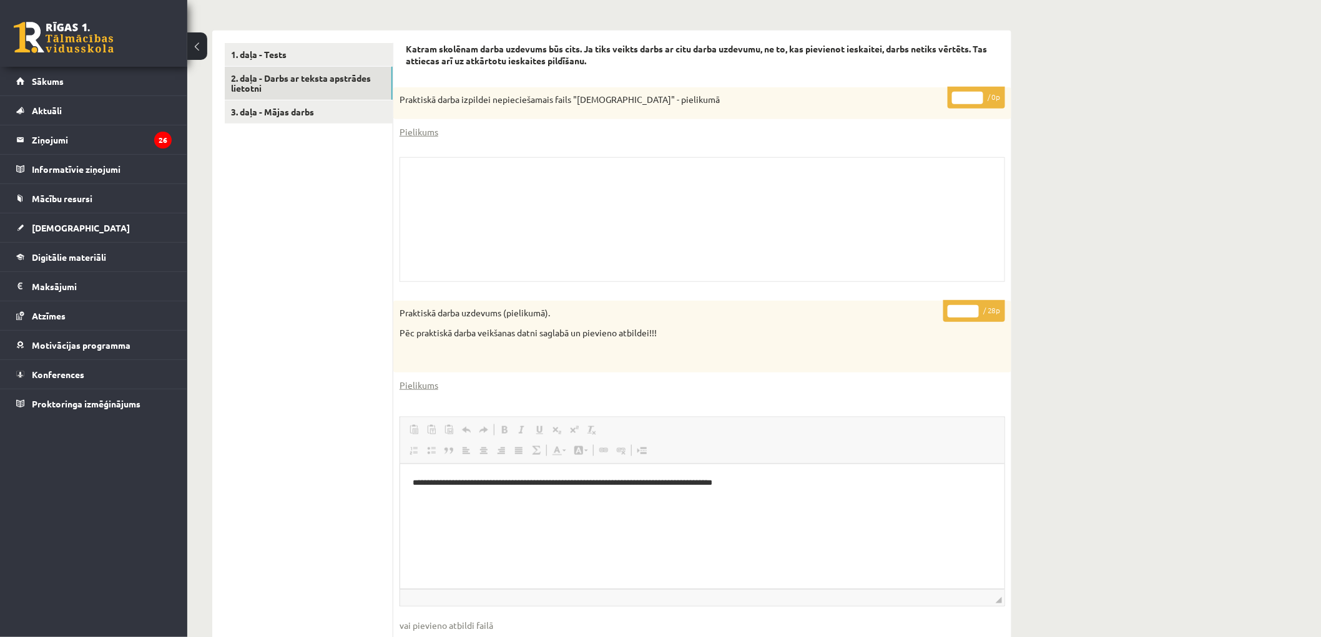
scroll to position [0, 0]
click at [273, 112] on link "3. daļa - Mājas darbs" at bounding box center [309, 111] width 168 height 23
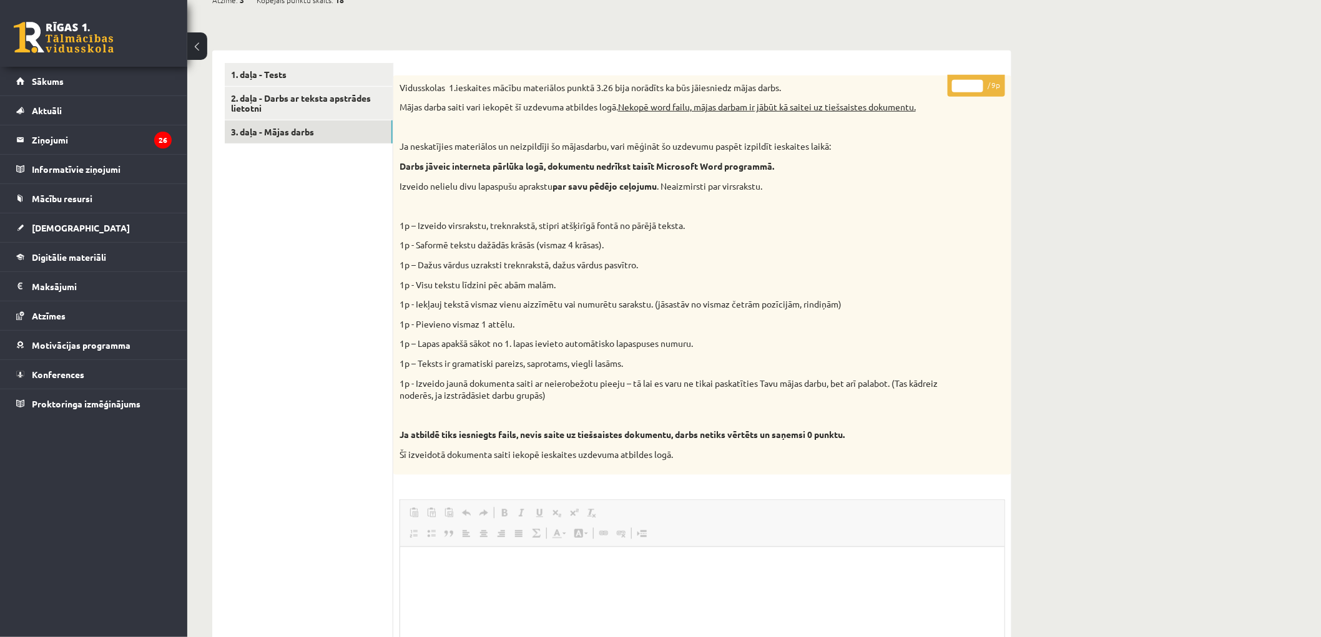
scroll to position [296, 0]
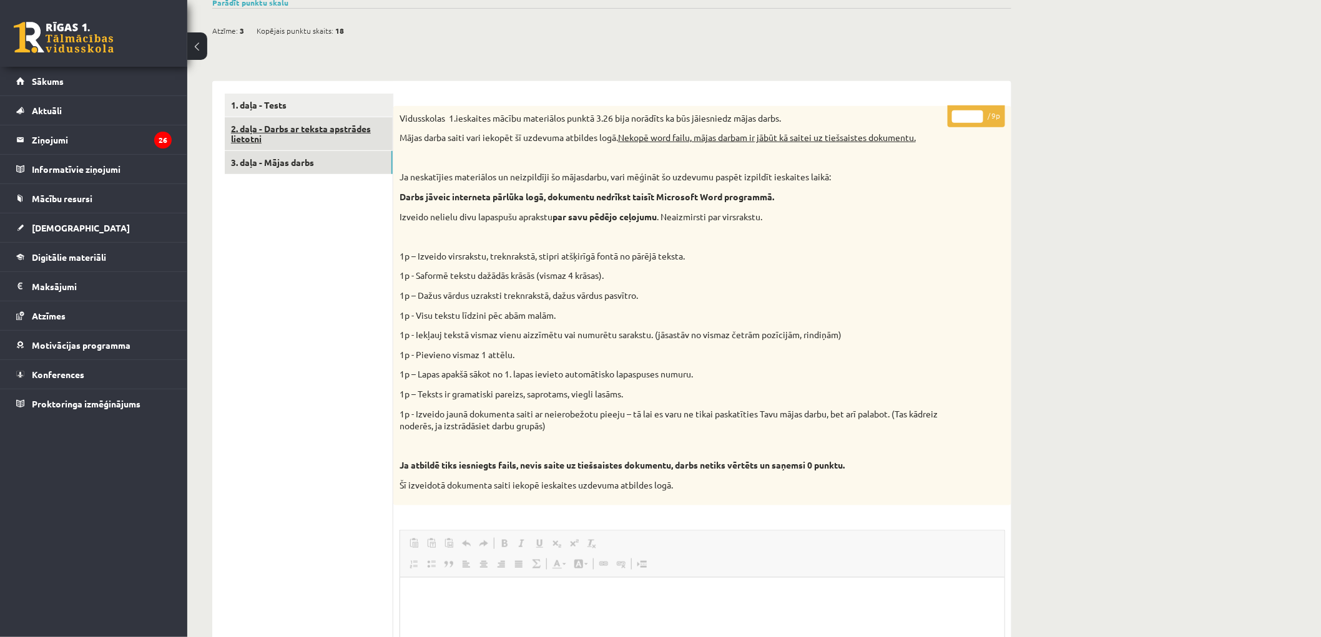
click at [293, 139] on link "2. daļa - Darbs ar teksta apstrādes lietotni" at bounding box center [309, 134] width 168 height 34
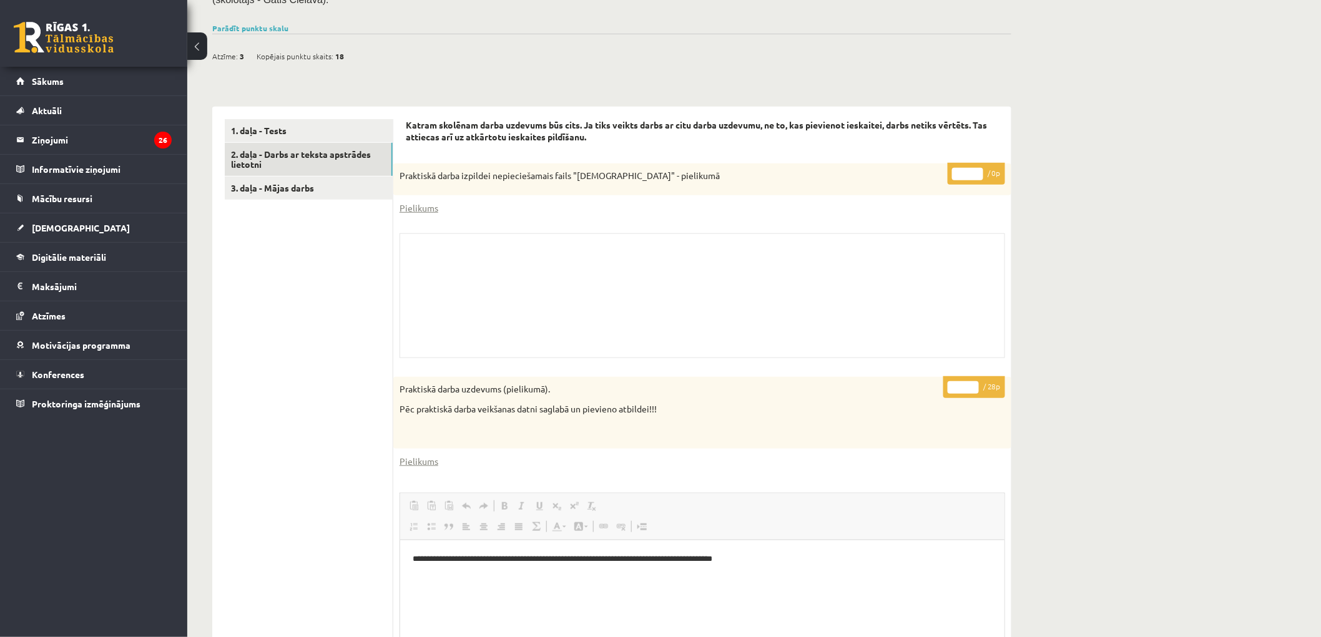
scroll to position [233, 0]
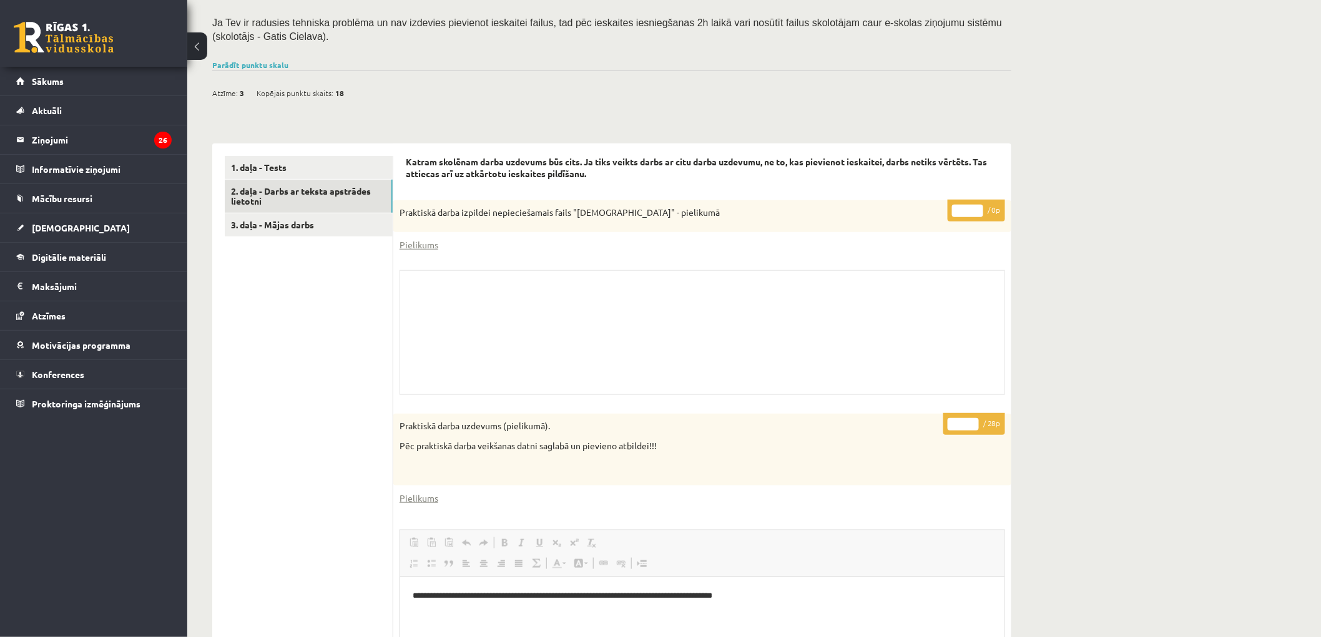
click at [549, 596] on p "**********" at bounding box center [701, 595] width 579 height 13
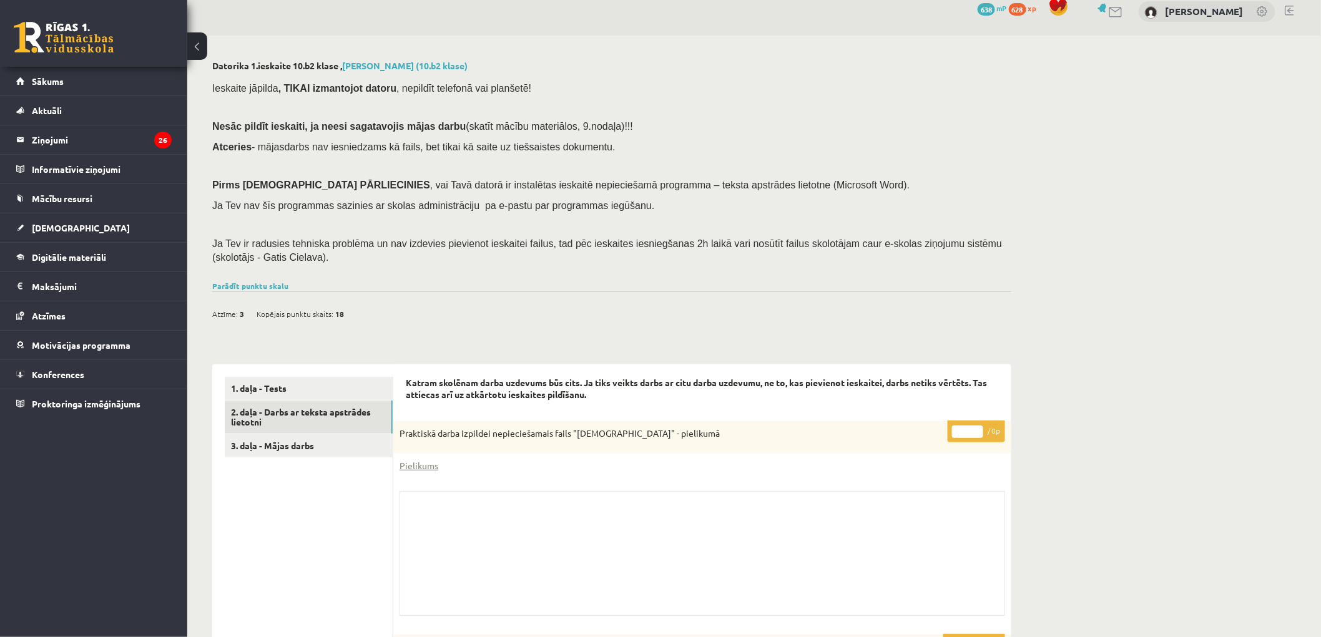
scroll to position [0, 0]
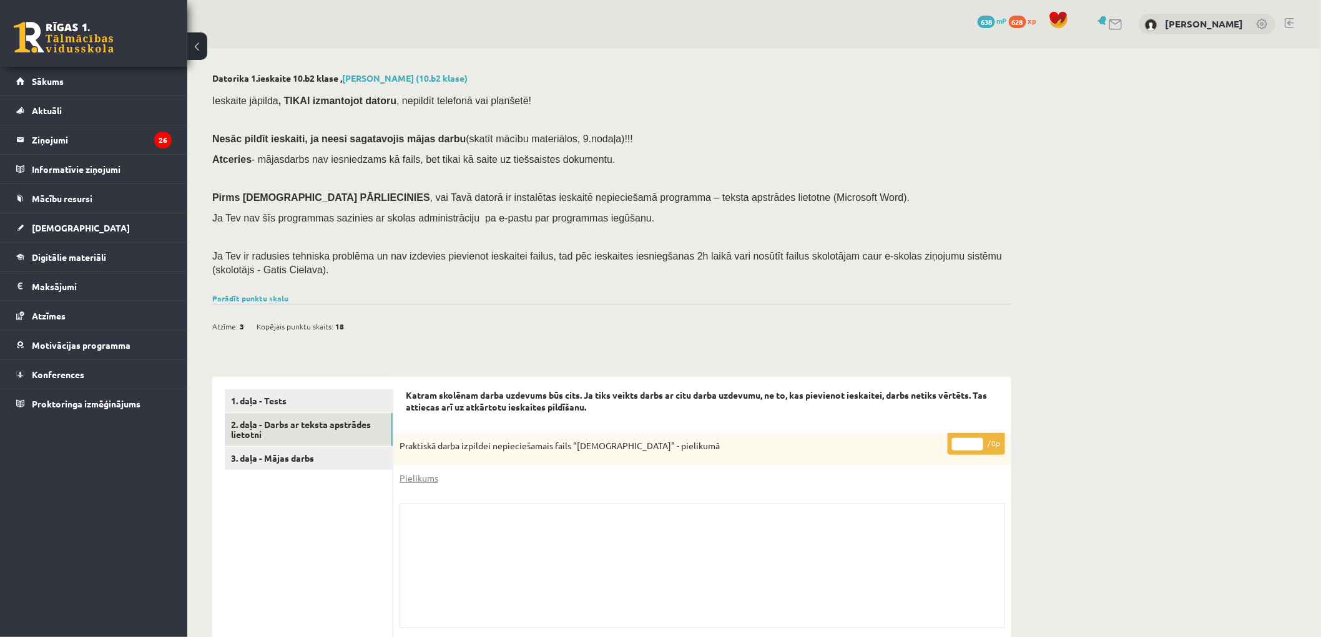
click at [193, 51] on button at bounding box center [197, 45] width 20 height 27
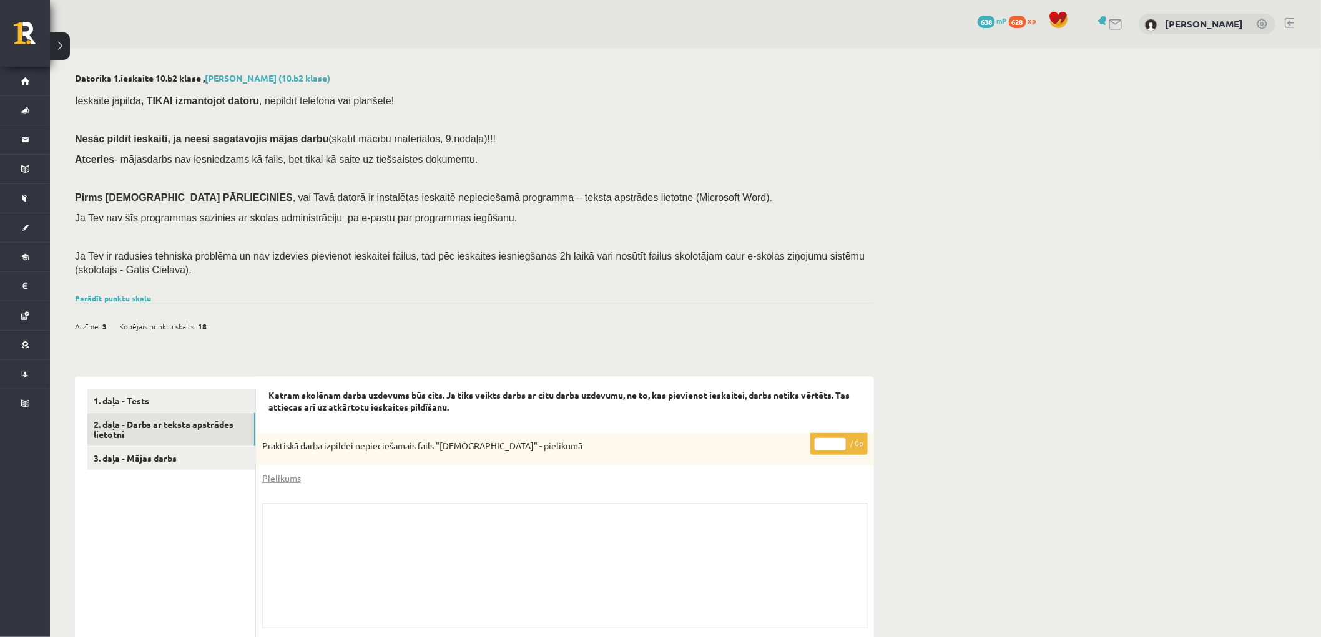
click at [57, 50] on button at bounding box center [60, 45] width 20 height 27
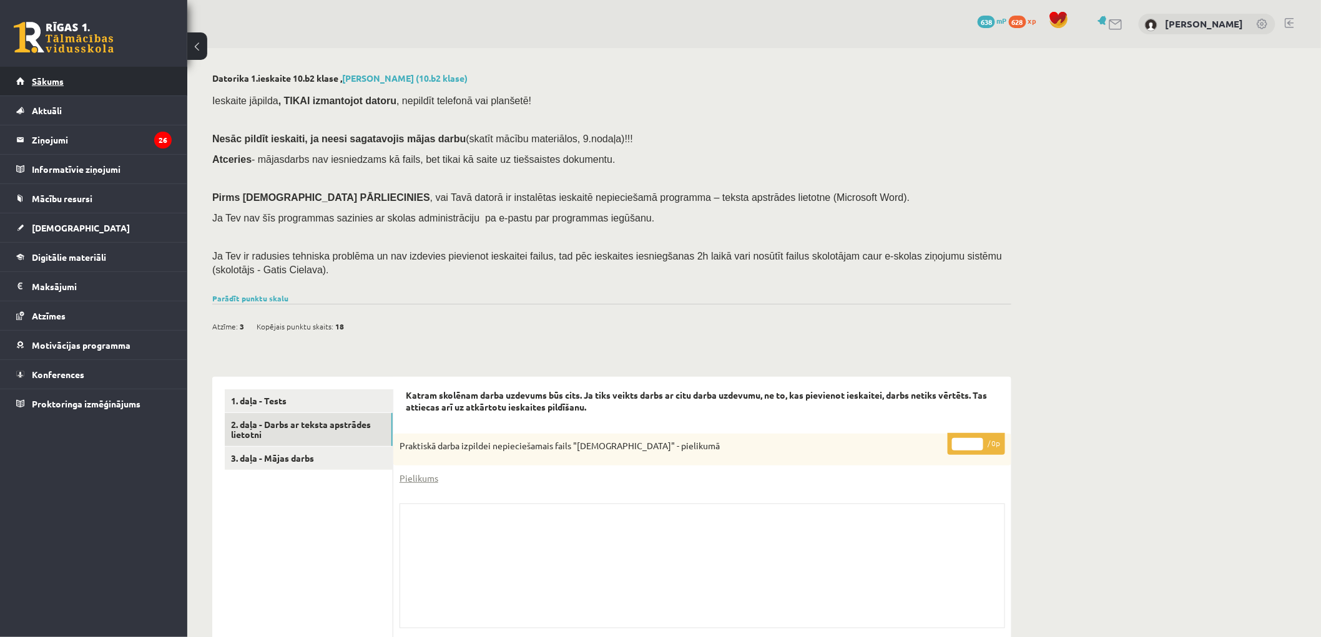
click at [54, 87] on link "Sākums" at bounding box center [93, 81] width 155 height 29
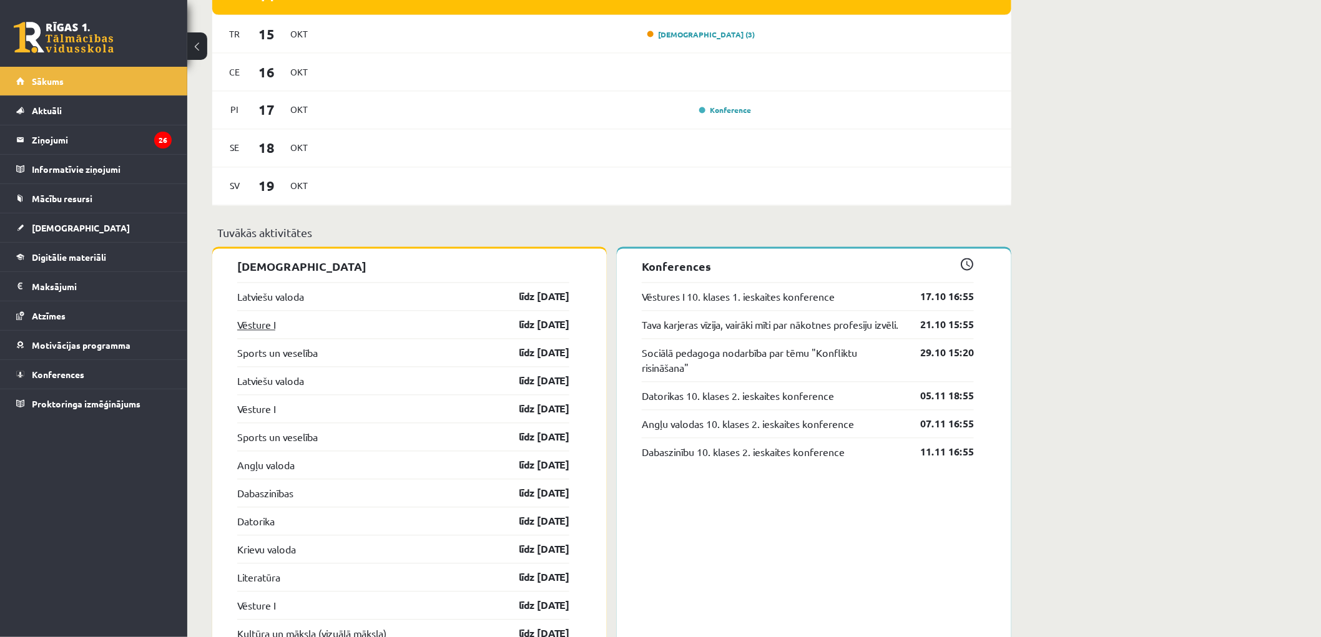
scroll to position [971, 0]
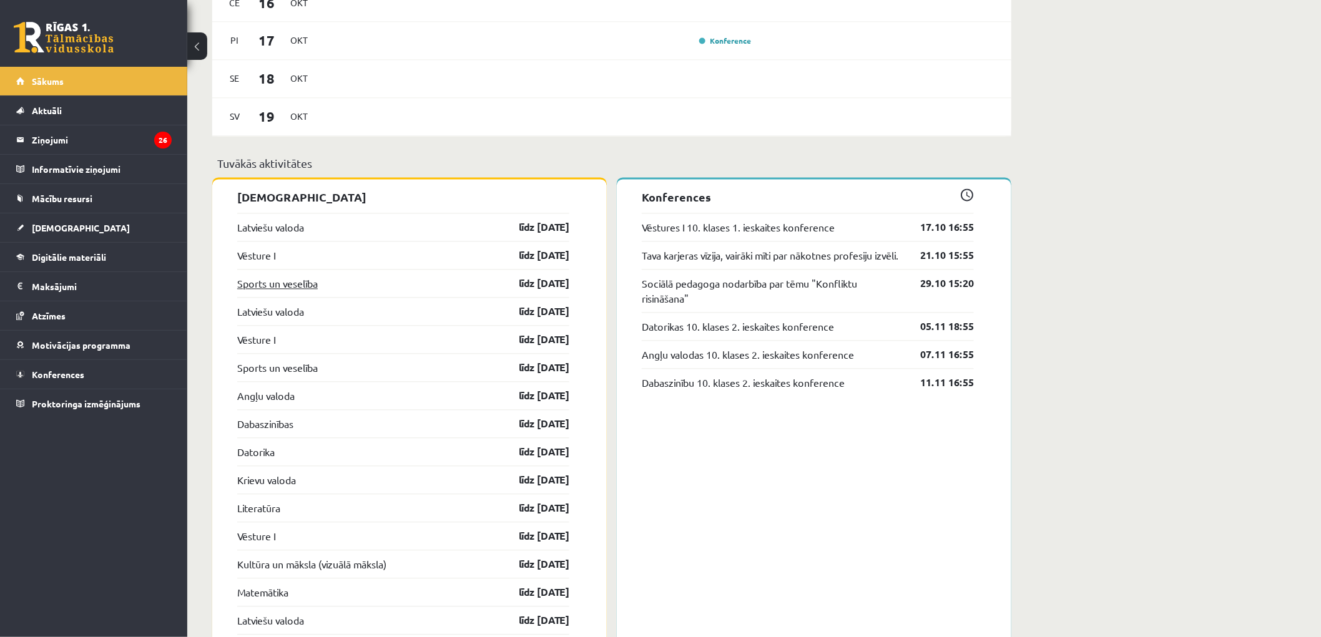
click at [275, 283] on link "Sports un veselība" at bounding box center [277, 284] width 81 height 15
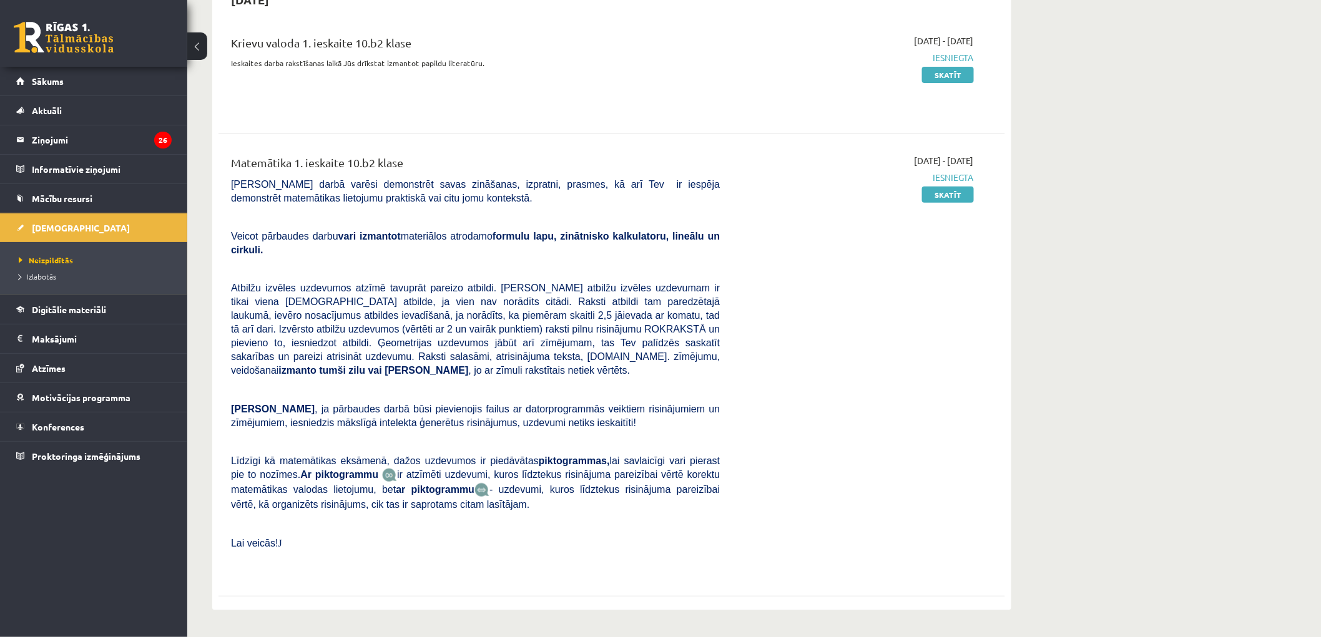
scroll to position [554, 0]
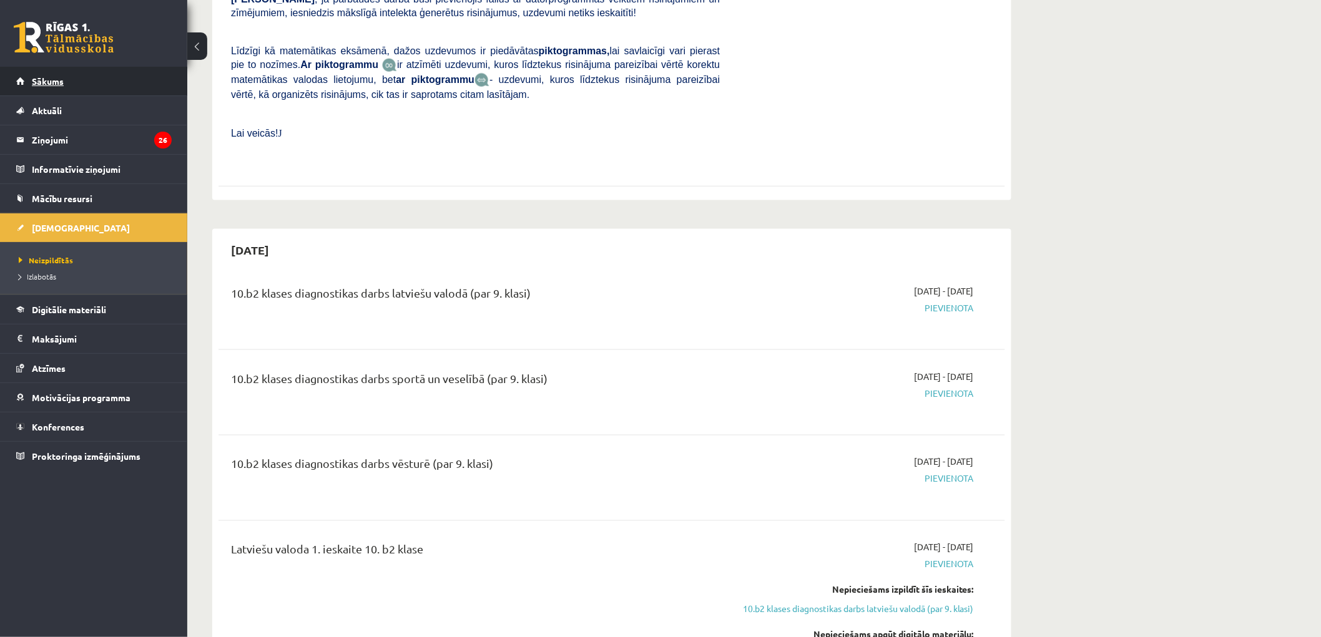
click at [36, 77] on span "Sākums" at bounding box center [48, 81] width 32 height 11
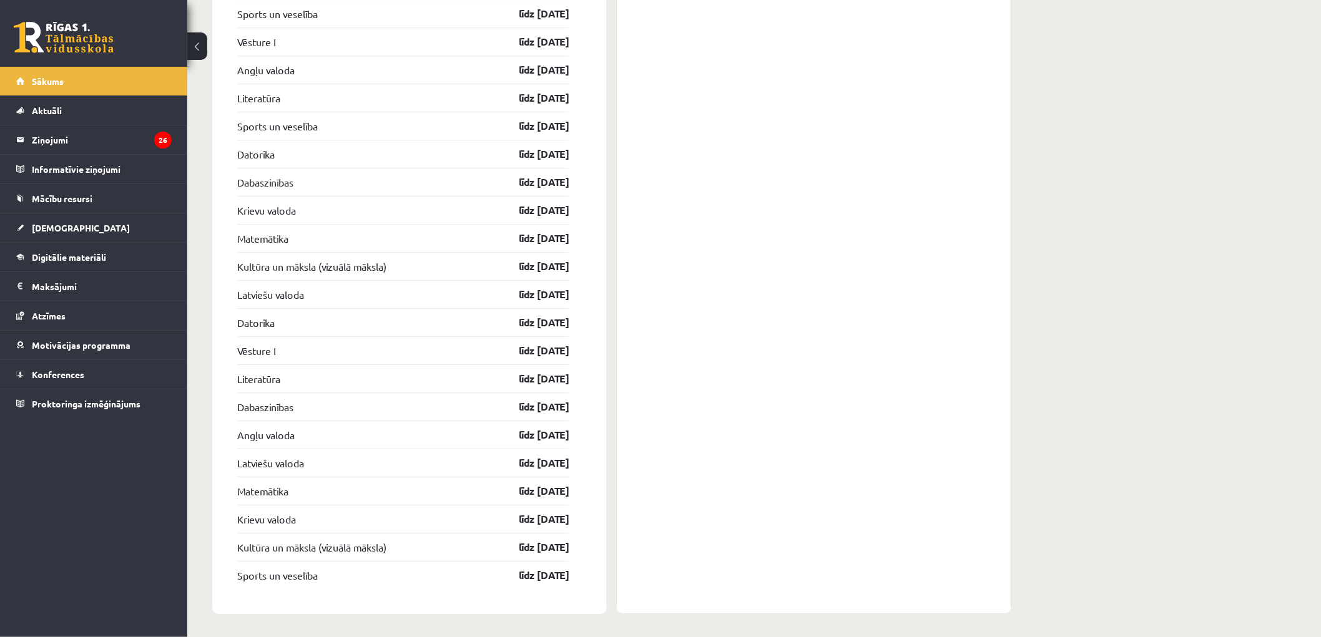
scroll to position [1611, 0]
click at [86, 227] on link "[DEMOGRAPHIC_DATA]" at bounding box center [93, 227] width 155 height 29
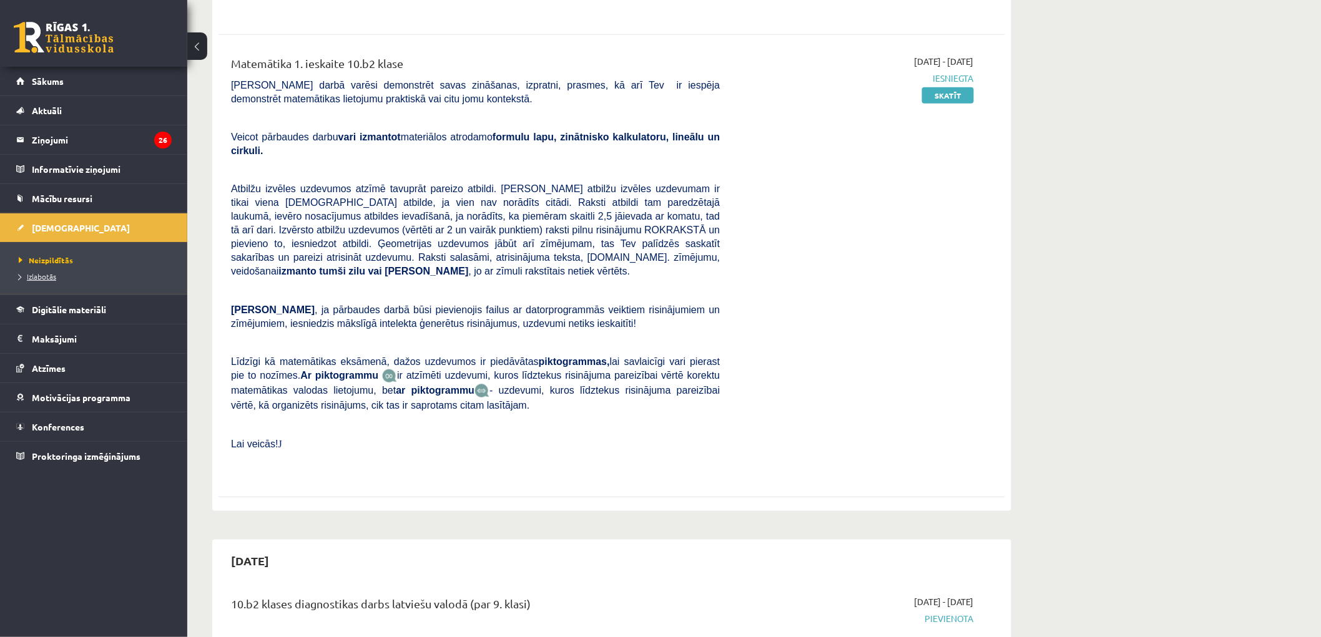
scroll to position [277, 0]
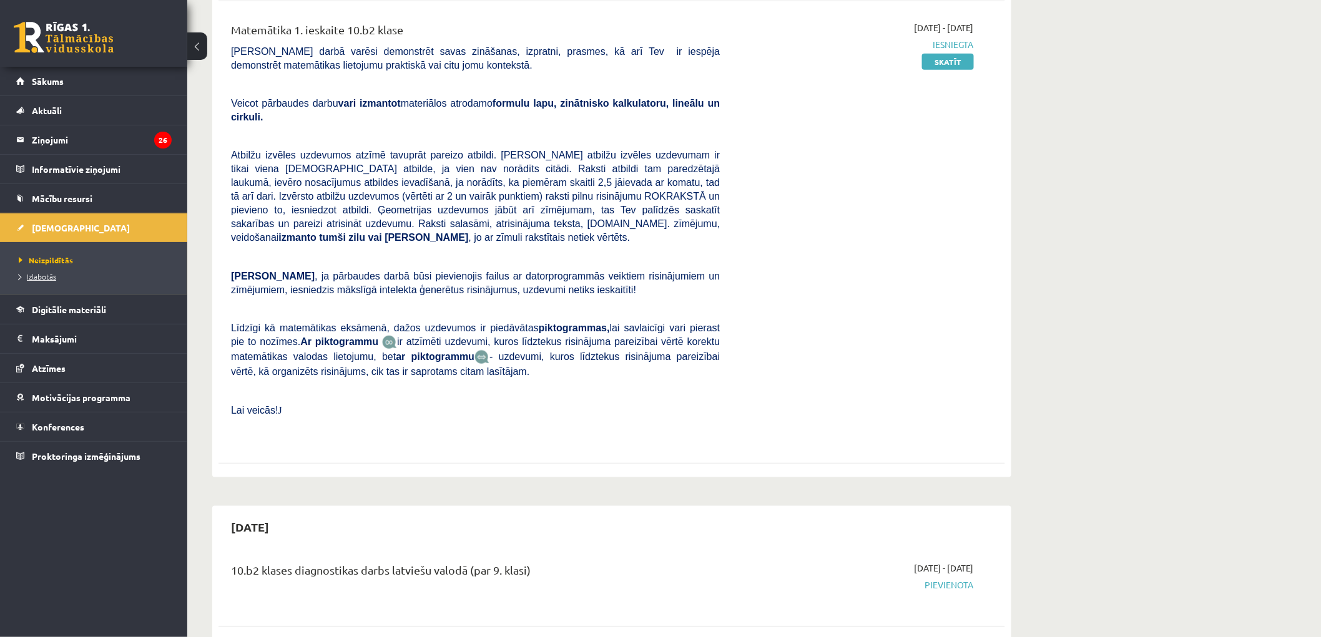
click at [39, 272] on link "Izlabotās" at bounding box center [97, 276] width 156 height 11
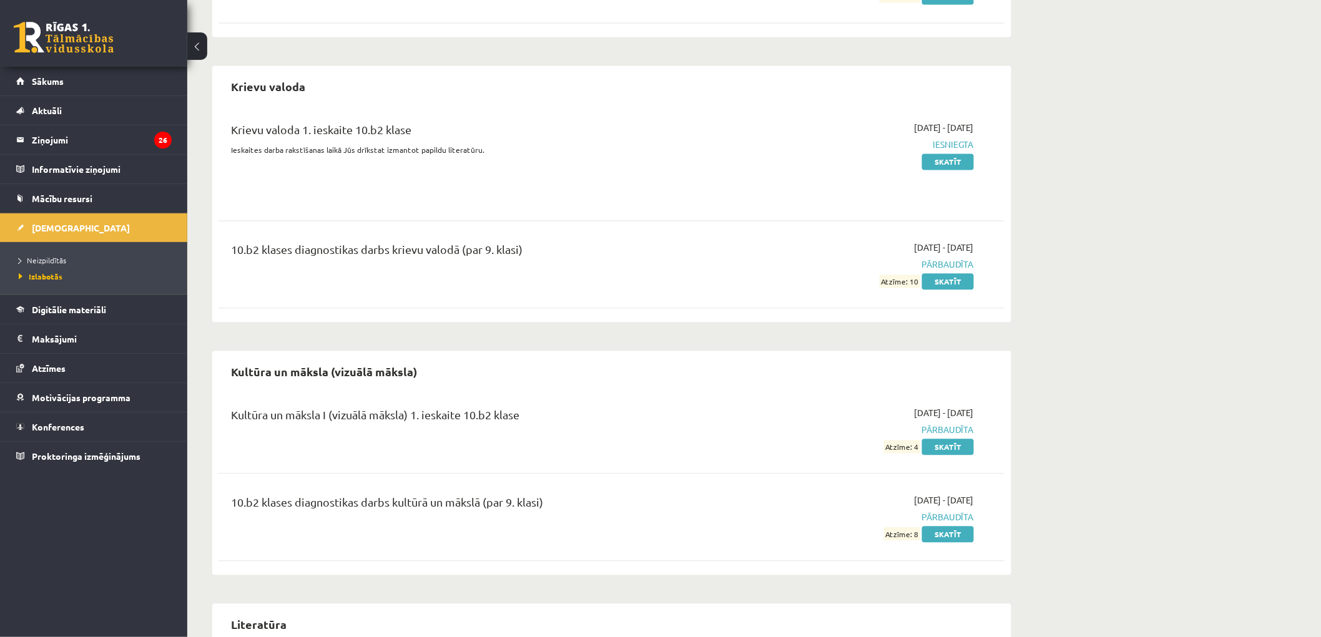
scroll to position [1040, 0]
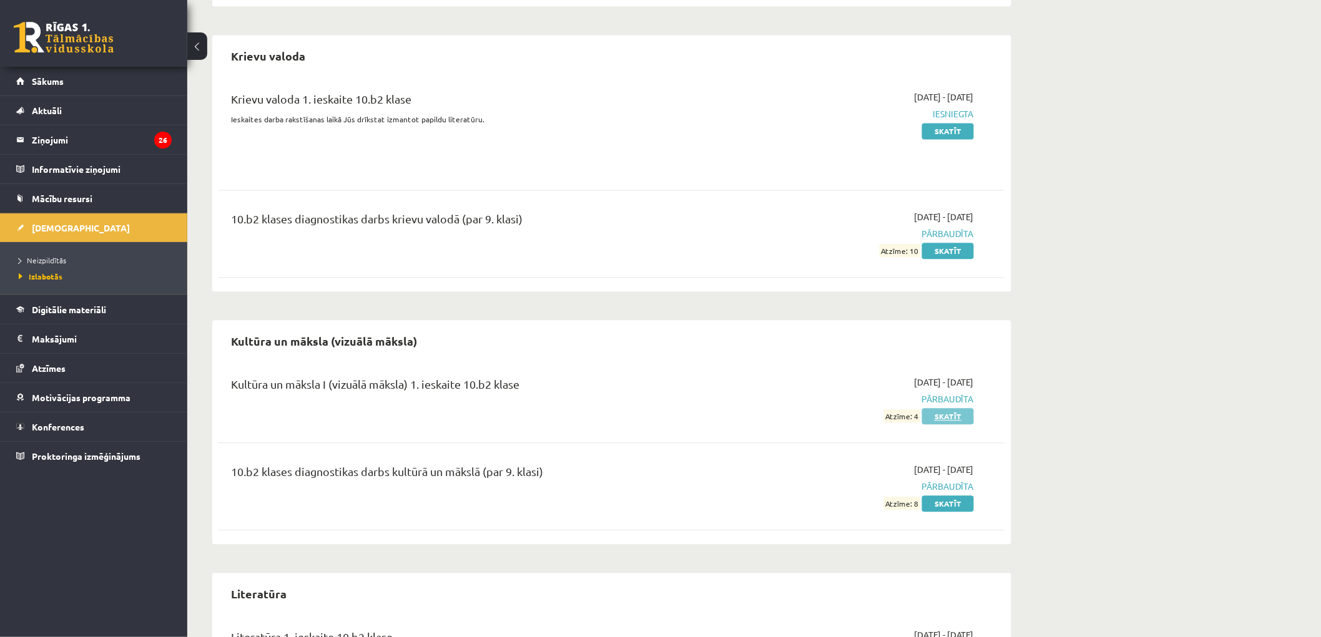
click at [942, 413] on link "Skatīt" at bounding box center [948, 416] width 52 height 16
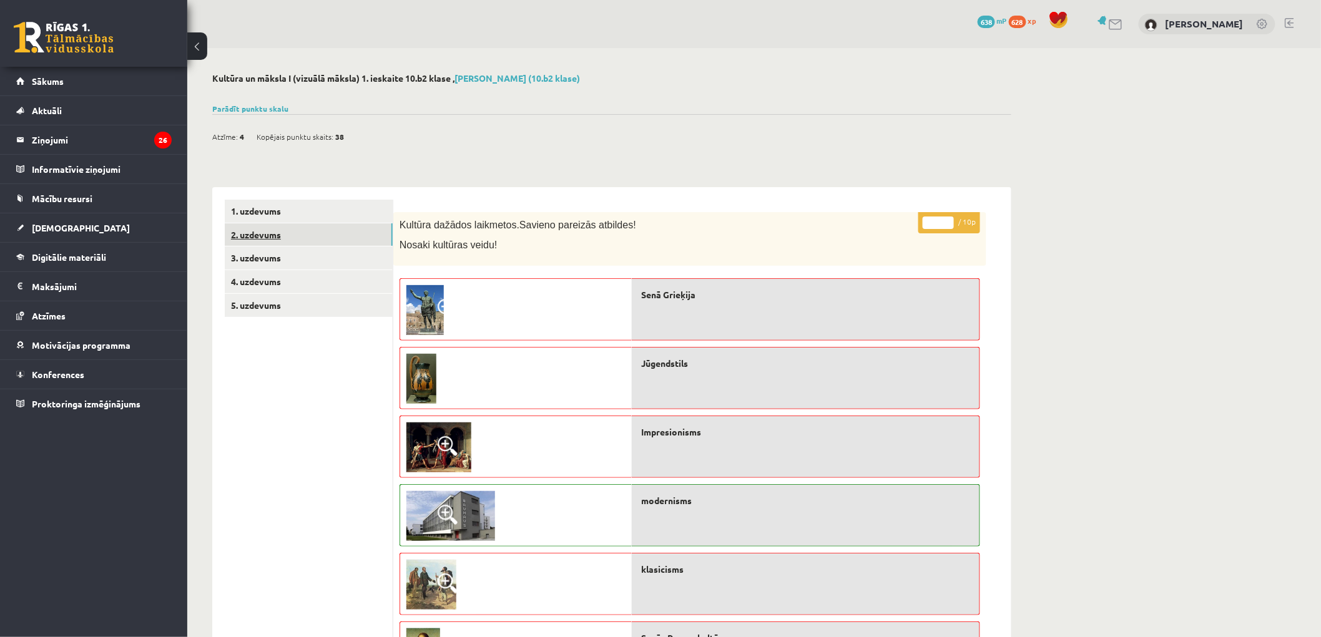
click at [335, 235] on link "2. uzdevums" at bounding box center [309, 234] width 168 height 23
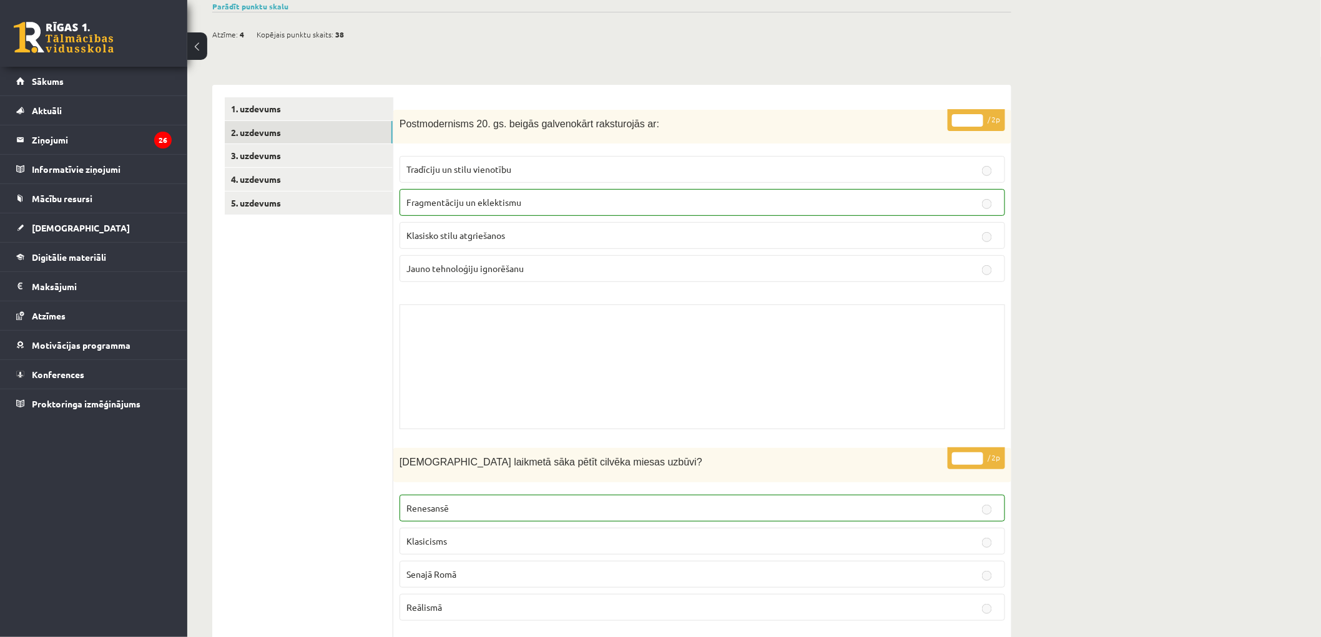
scroll to position [69, 0]
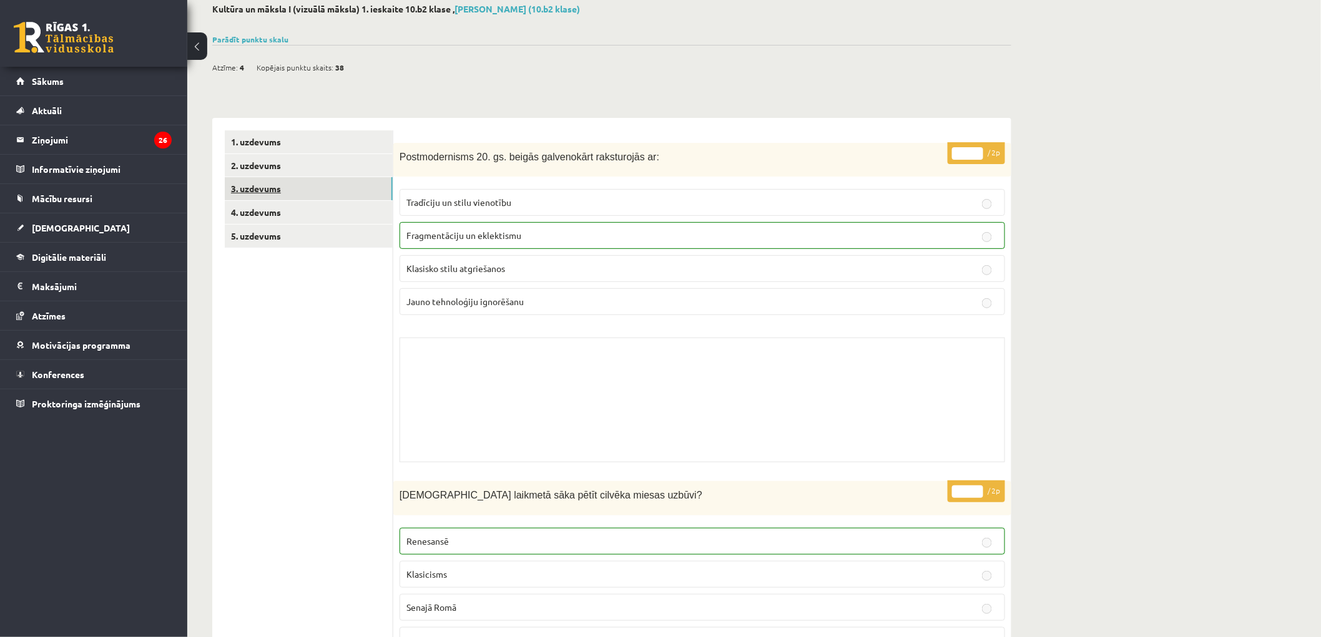
click at [290, 191] on link "3. uzdevums" at bounding box center [309, 188] width 168 height 23
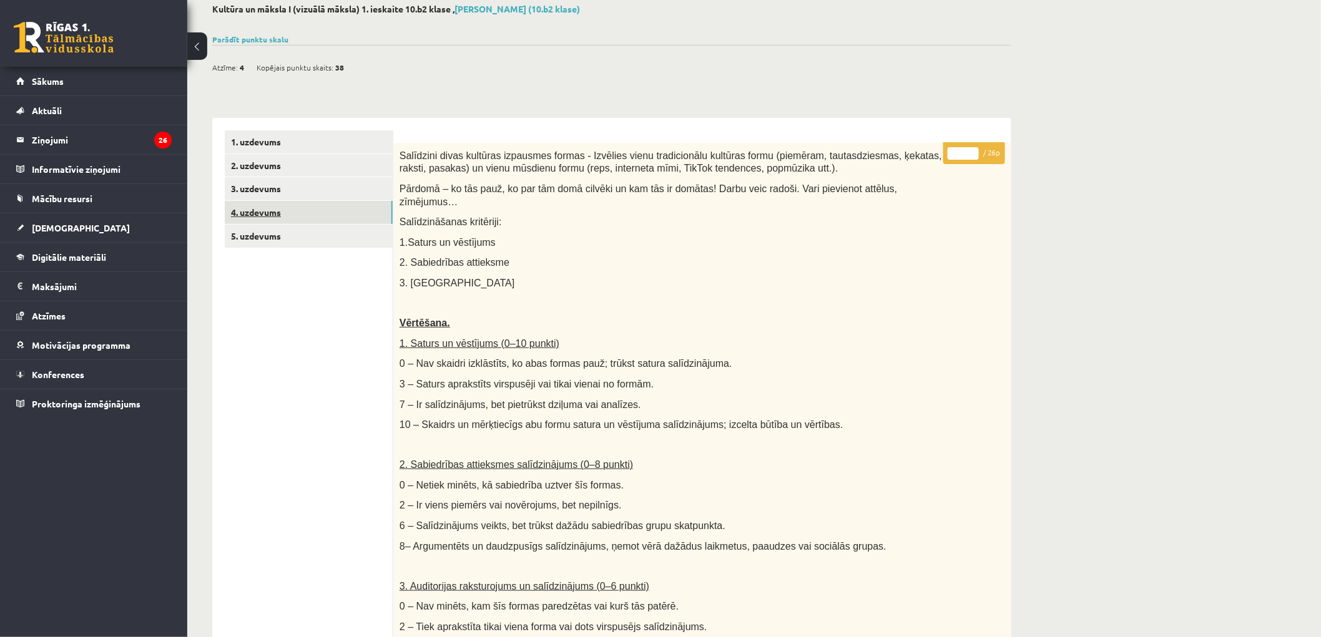
click at [320, 210] on link "4. uzdevums" at bounding box center [309, 212] width 168 height 23
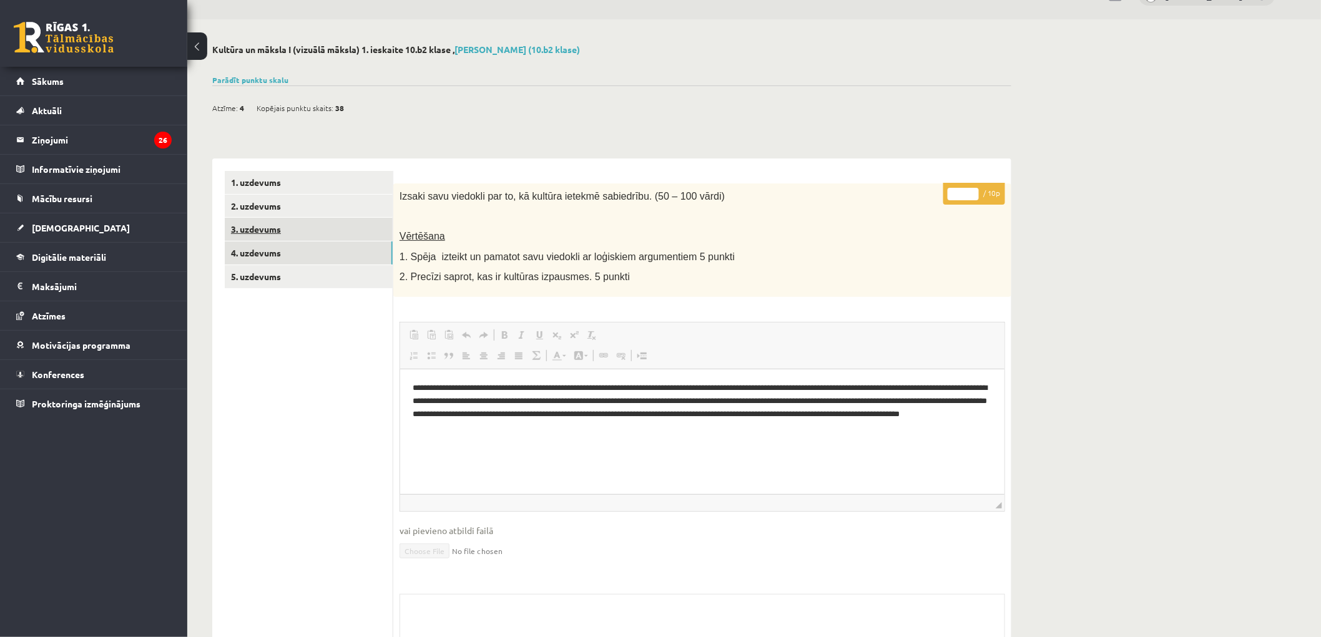
scroll to position [0, 0]
click at [340, 253] on link "4. uzdevums" at bounding box center [309, 253] width 168 height 23
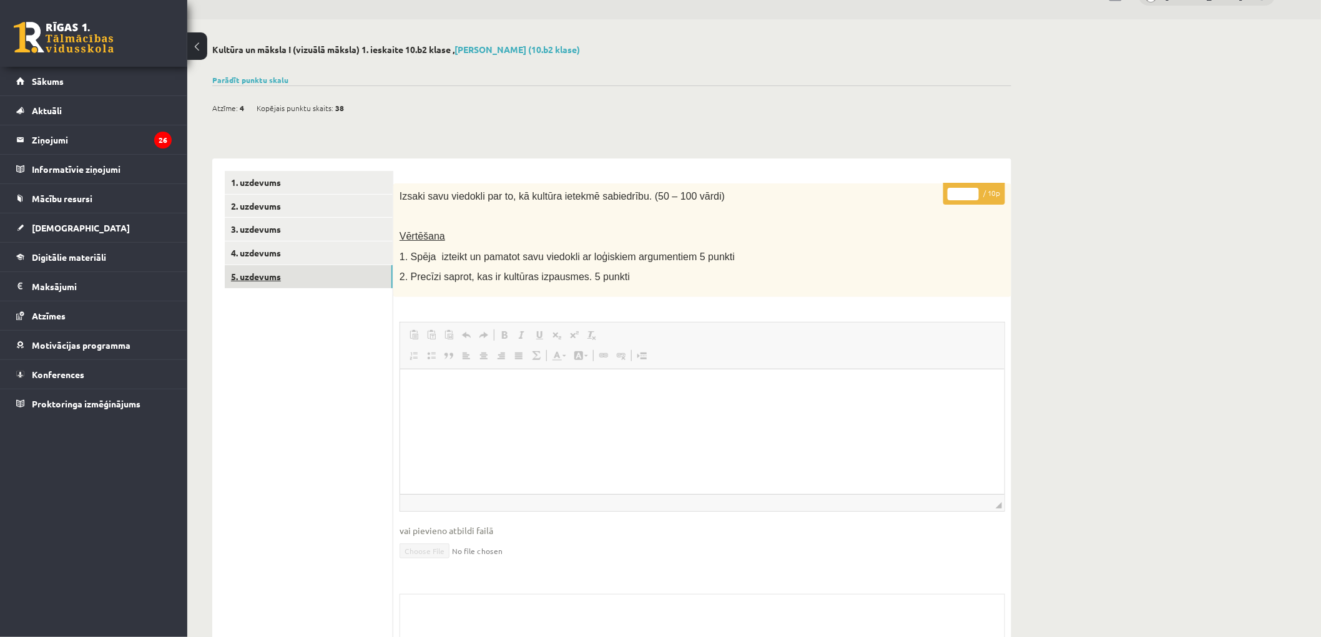
click at [341, 280] on link "5. uzdevums" at bounding box center [309, 276] width 168 height 23
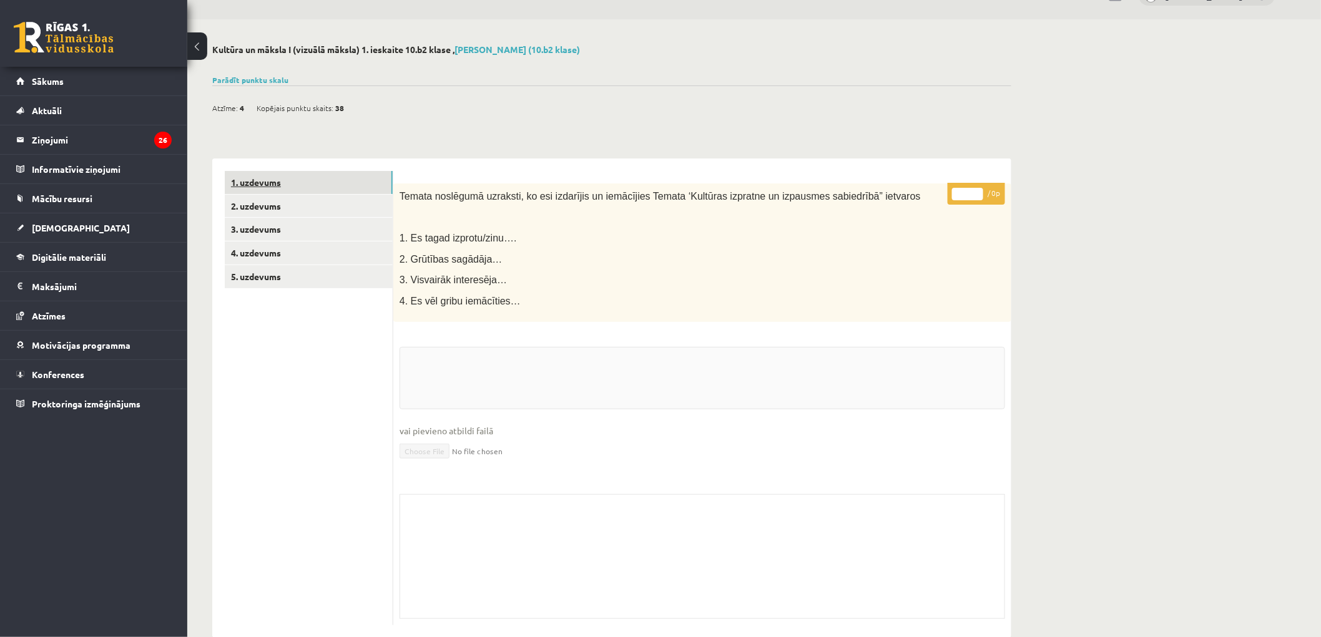
click at [272, 186] on link "1. uzdevums" at bounding box center [309, 182] width 168 height 23
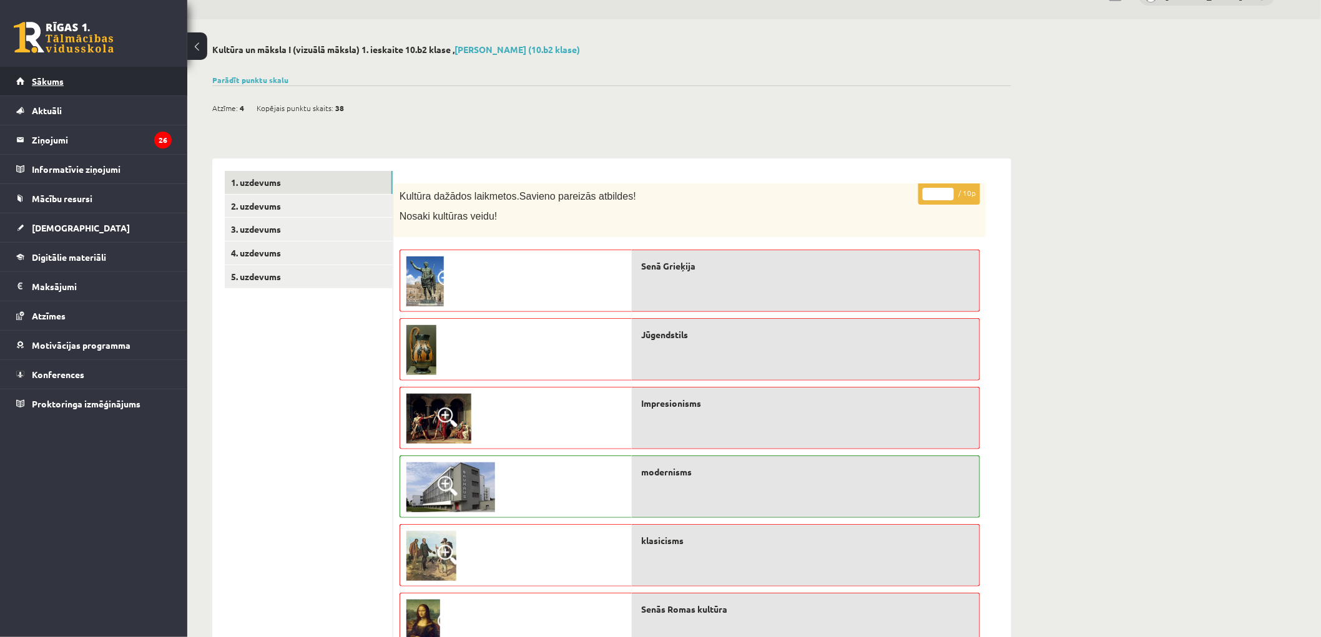
click at [45, 78] on span "Sākums" at bounding box center [48, 81] width 32 height 11
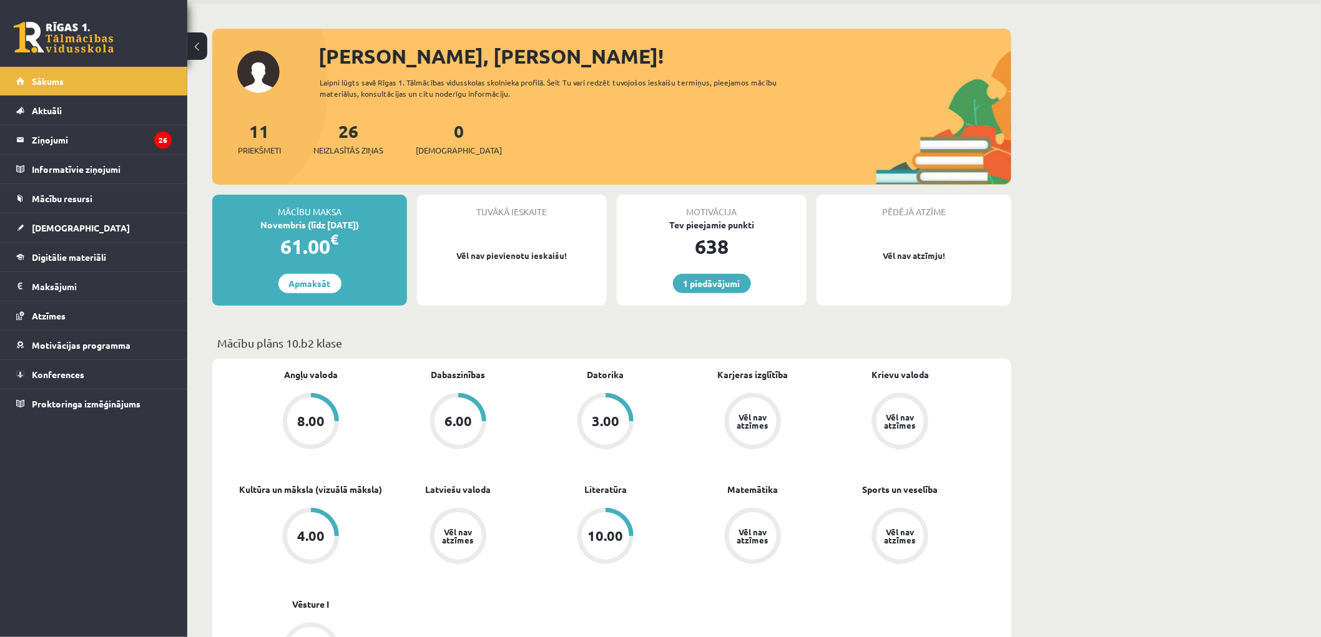
scroll to position [208, 0]
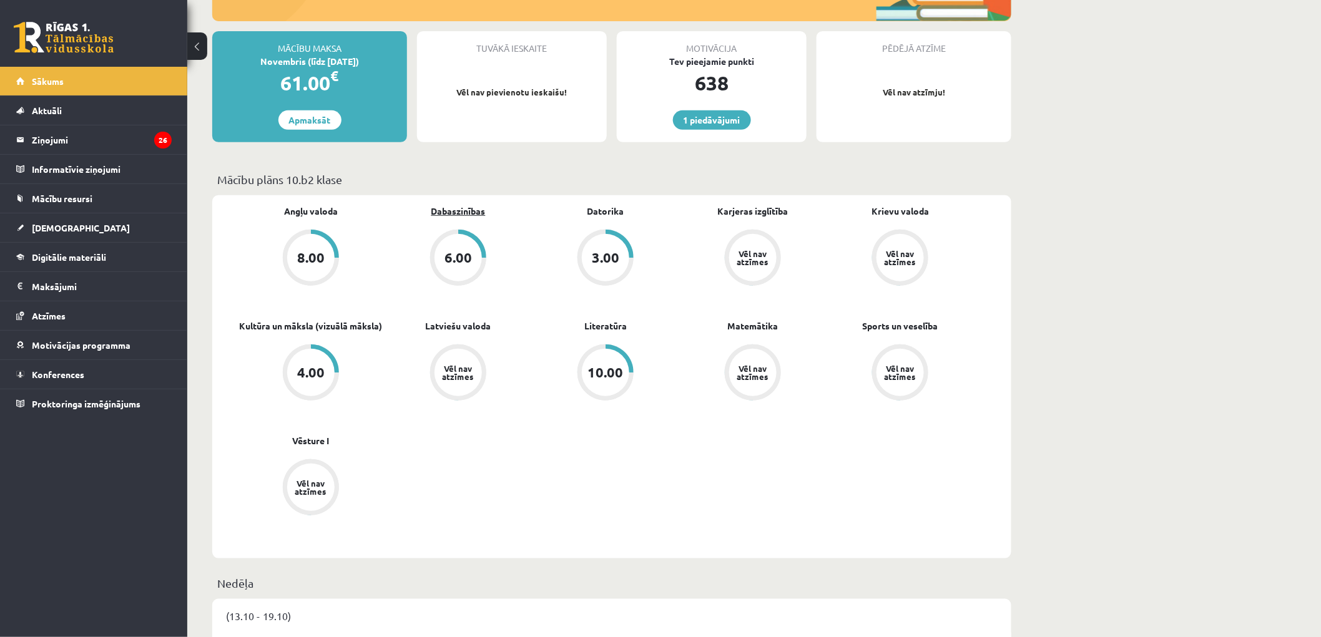
click at [454, 205] on link "Dabaszinības" at bounding box center [458, 211] width 54 height 13
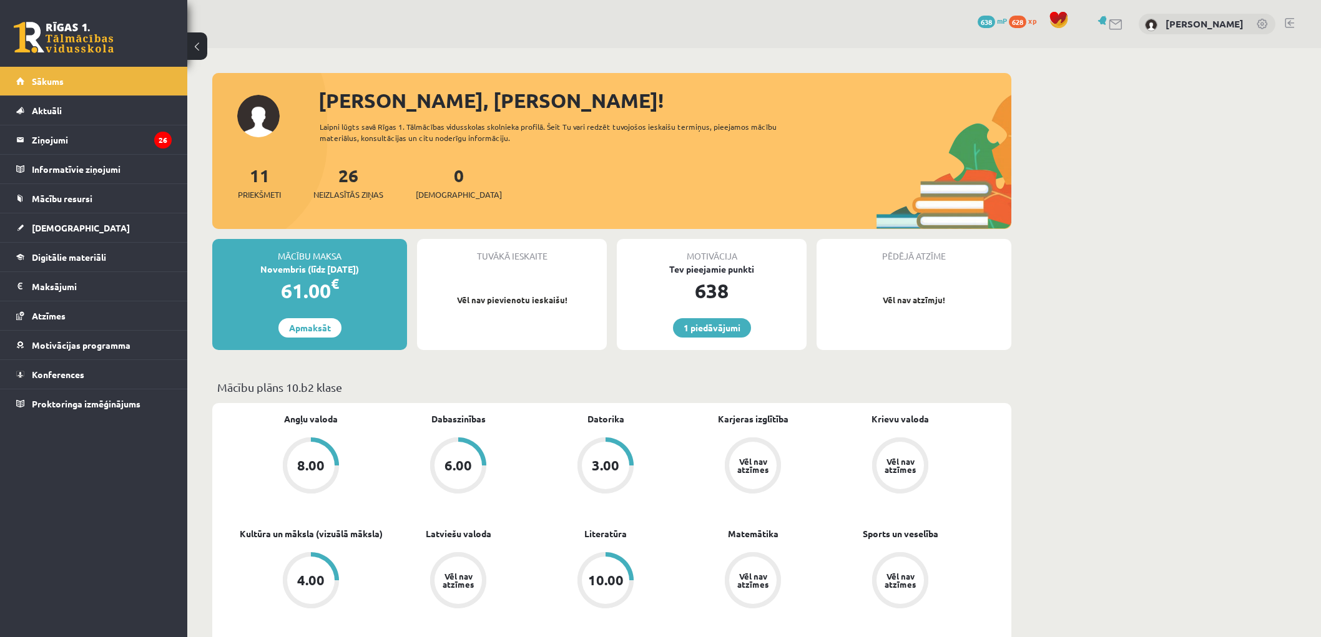
scroll to position [208, 0]
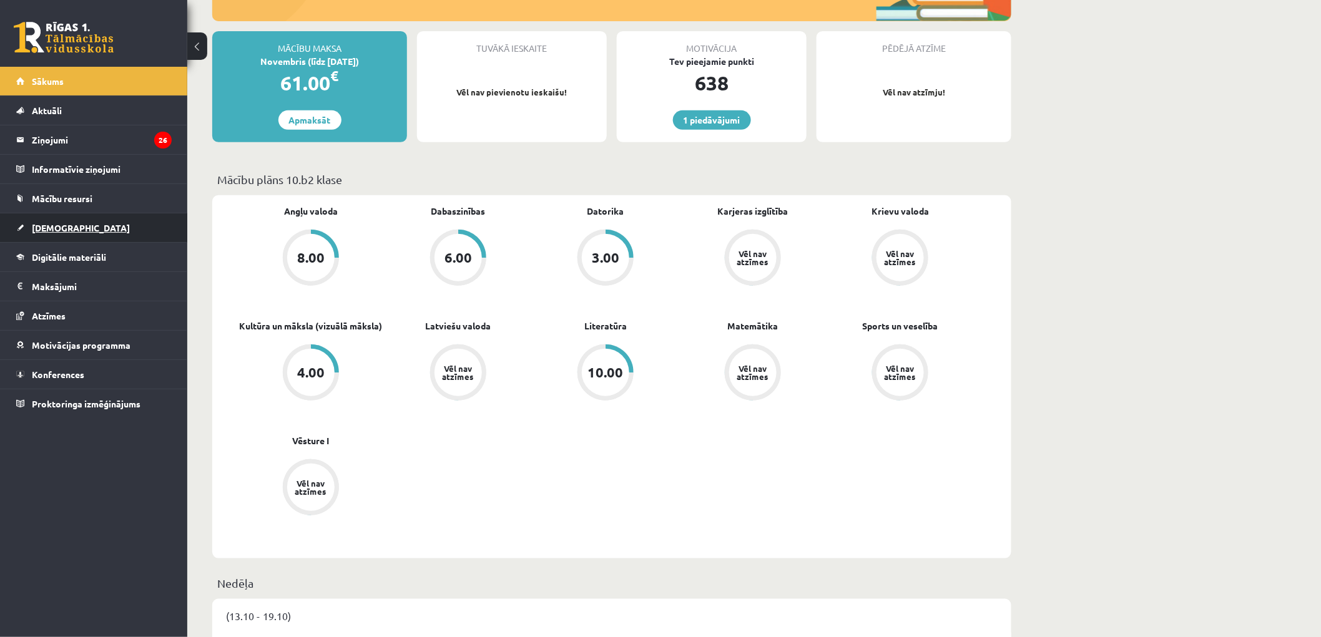
click at [59, 240] on link "[DEMOGRAPHIC_DATA]" at bounding box center [93, 227] width 155 height 29
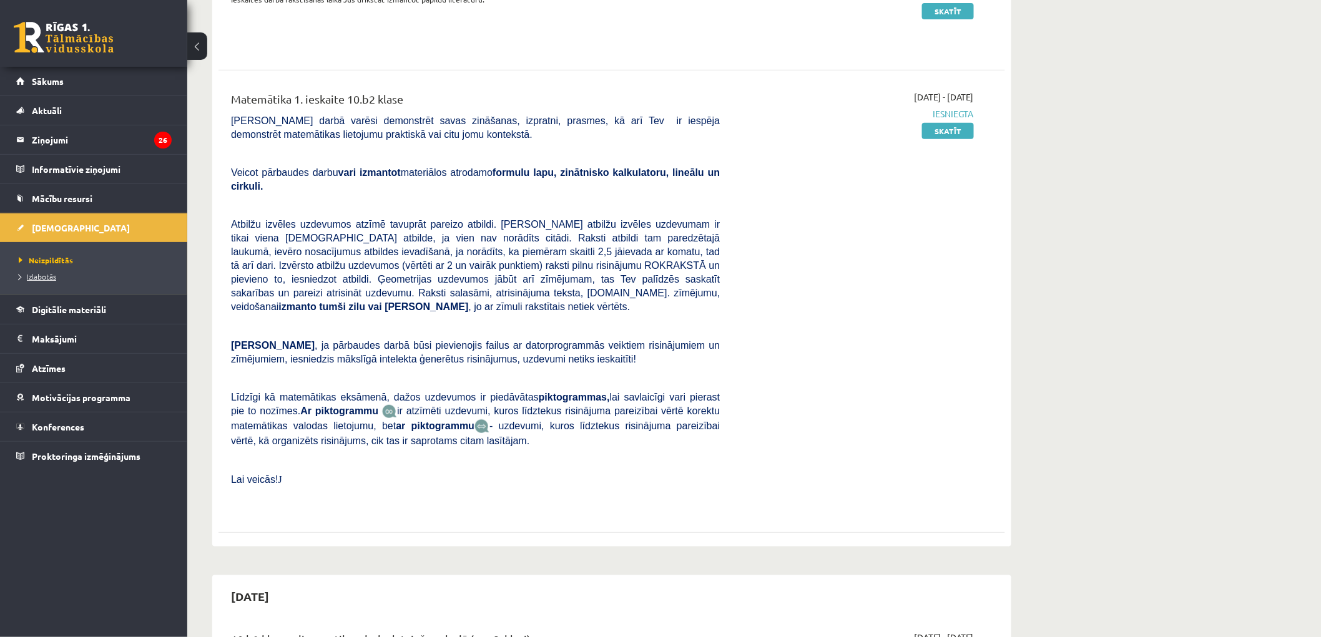
click at [51, 276] on span "Izlabotās" at bounding box center [37, 277] width 37 height 10
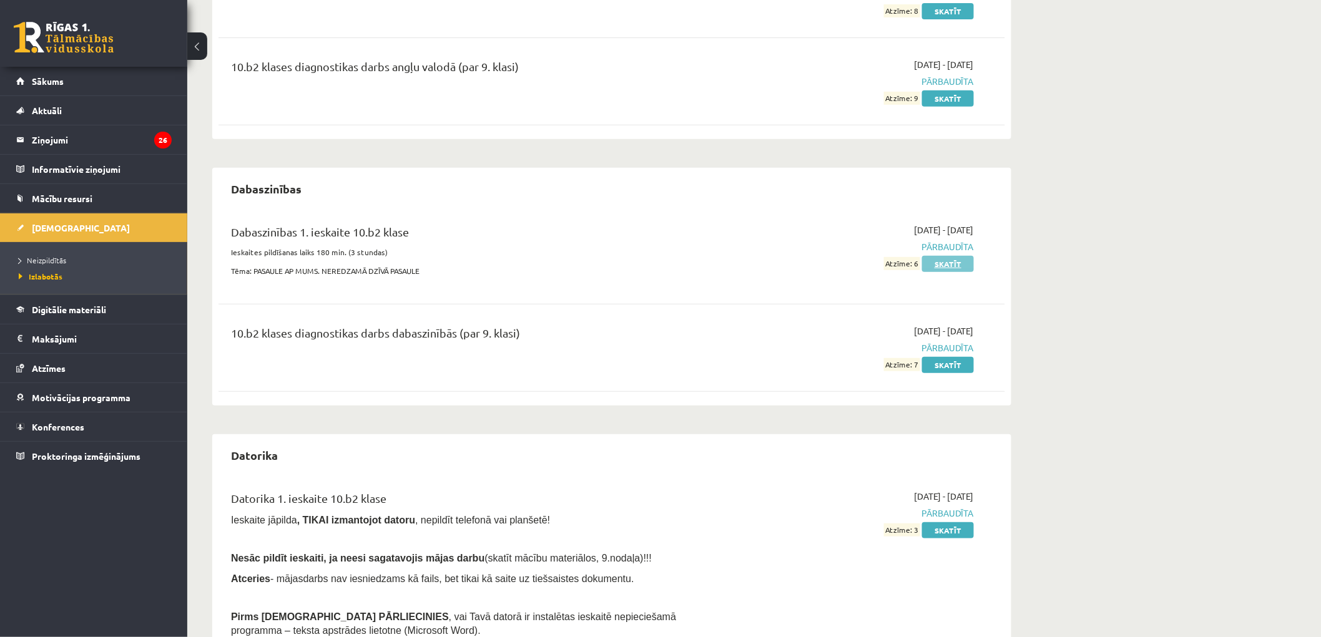
click at [962, 267] on link "Skatīt" at bounding box center [948, 264] width 52 height 16
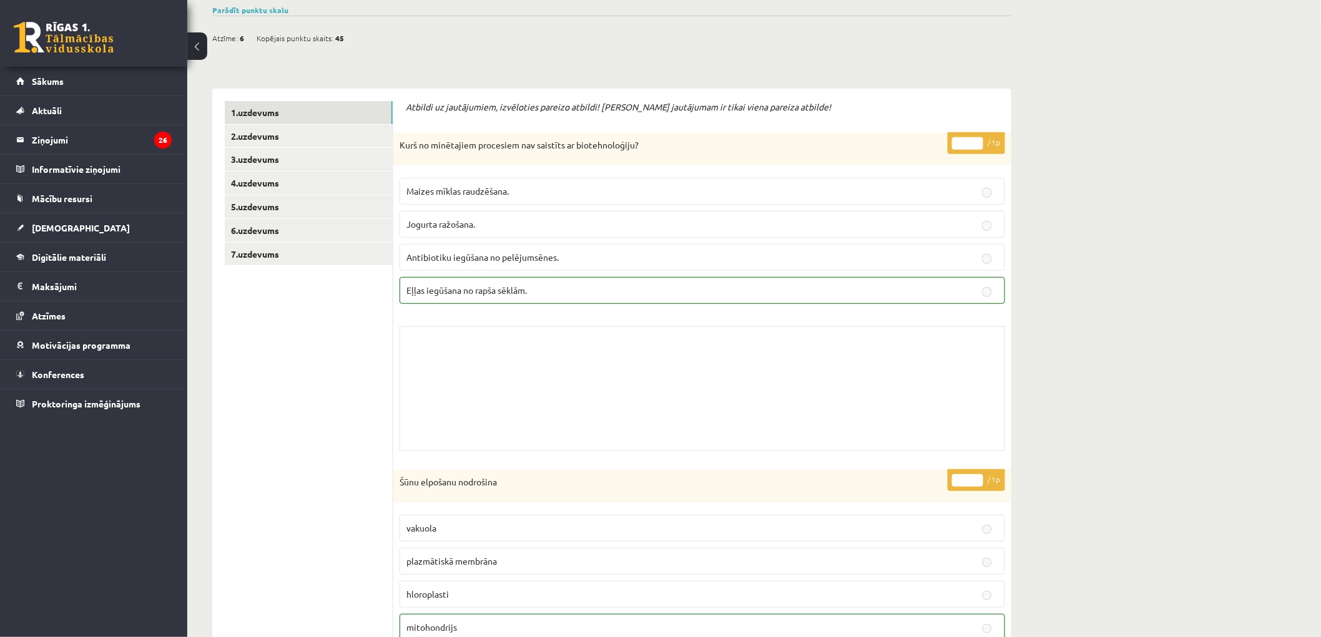
scroll to position [139, 0]
click at [272, 157] on link "3.uzdevums" at bounding box center [309, 156] width 168 height 23
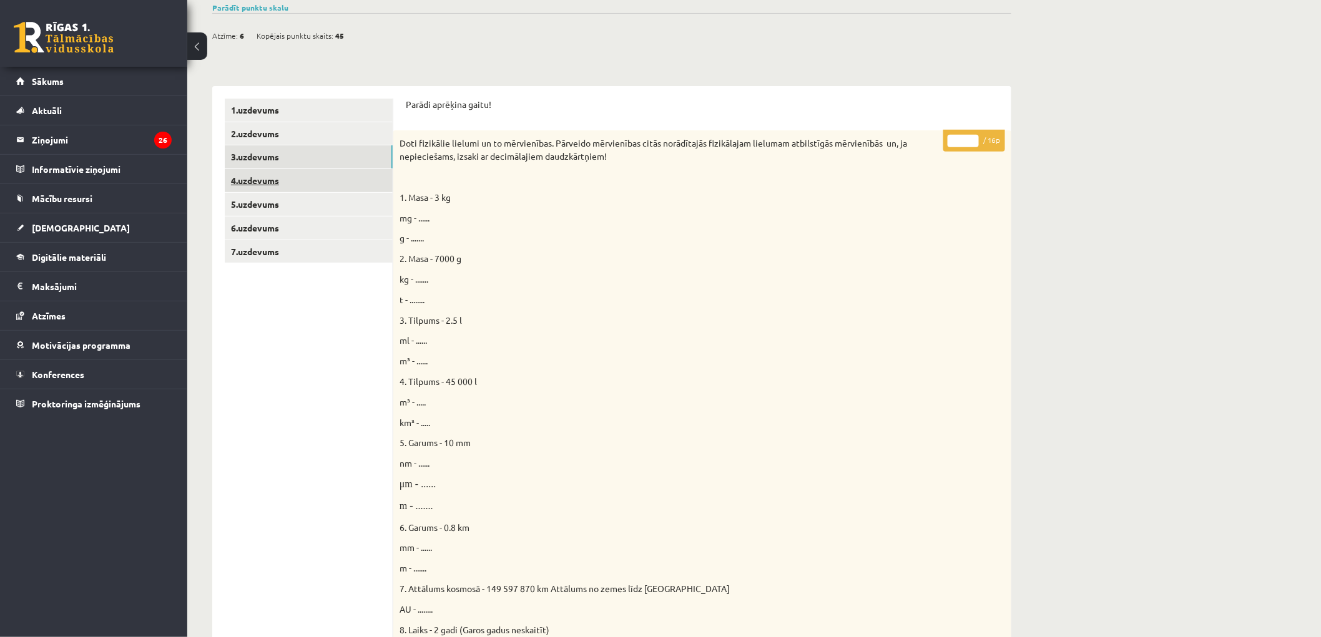
scroll to position [0, 0]
click at [280, 175] on link "4.uzdevums" at bounding box center [309, 180] width 168 height 23
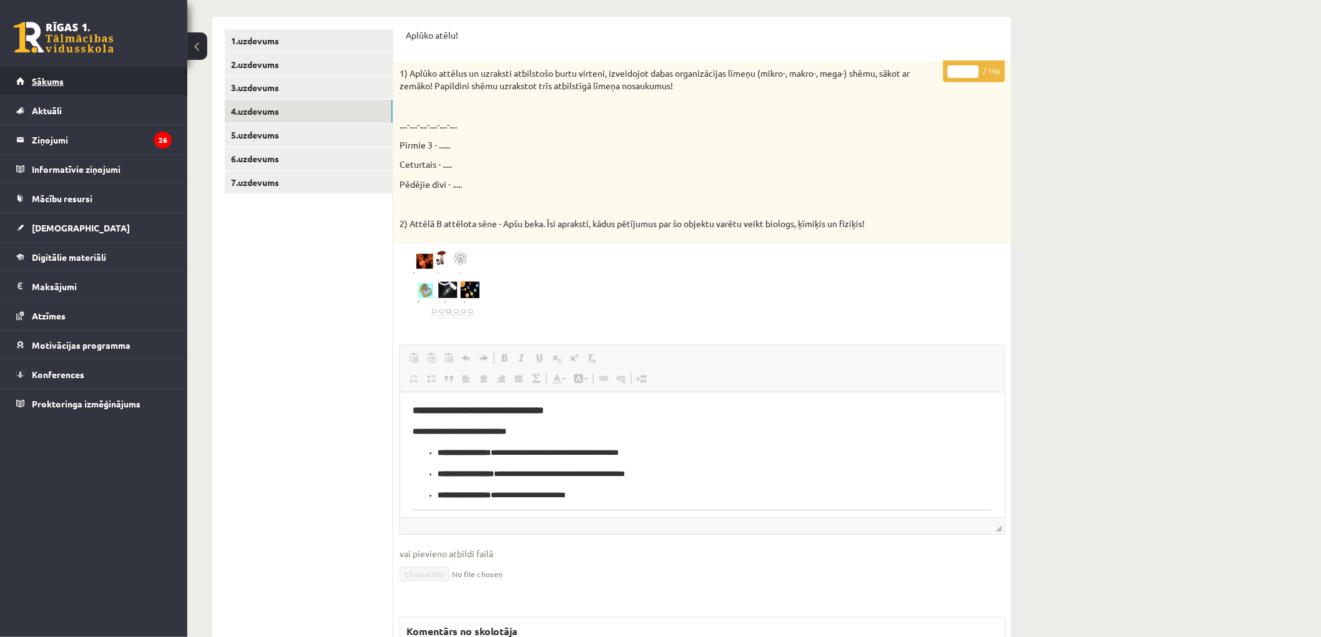
click at [94, 92] on link "Sākums" at bounding box center [93, 81] width 155 height 29
